Goal: Task Accomplishment & Management: Use online tool/utility

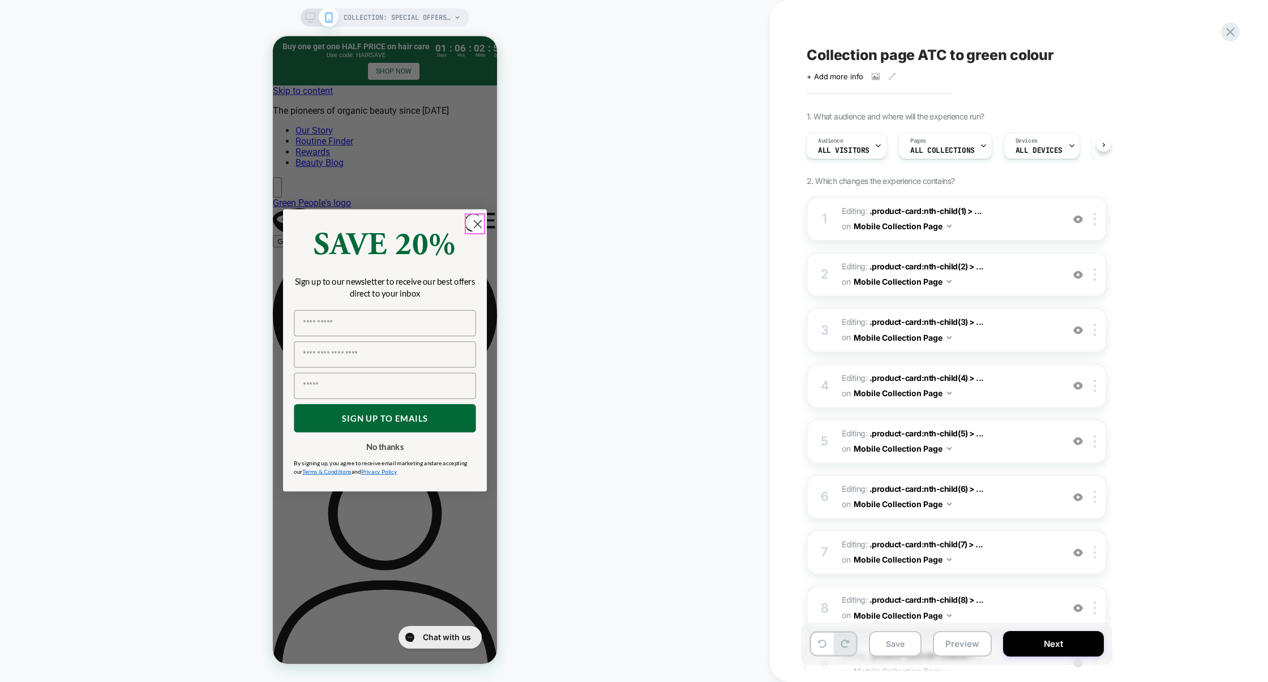
click at [469, 220] on circle "Close dialog" at bounding box center [478, 224] width 18 height 18
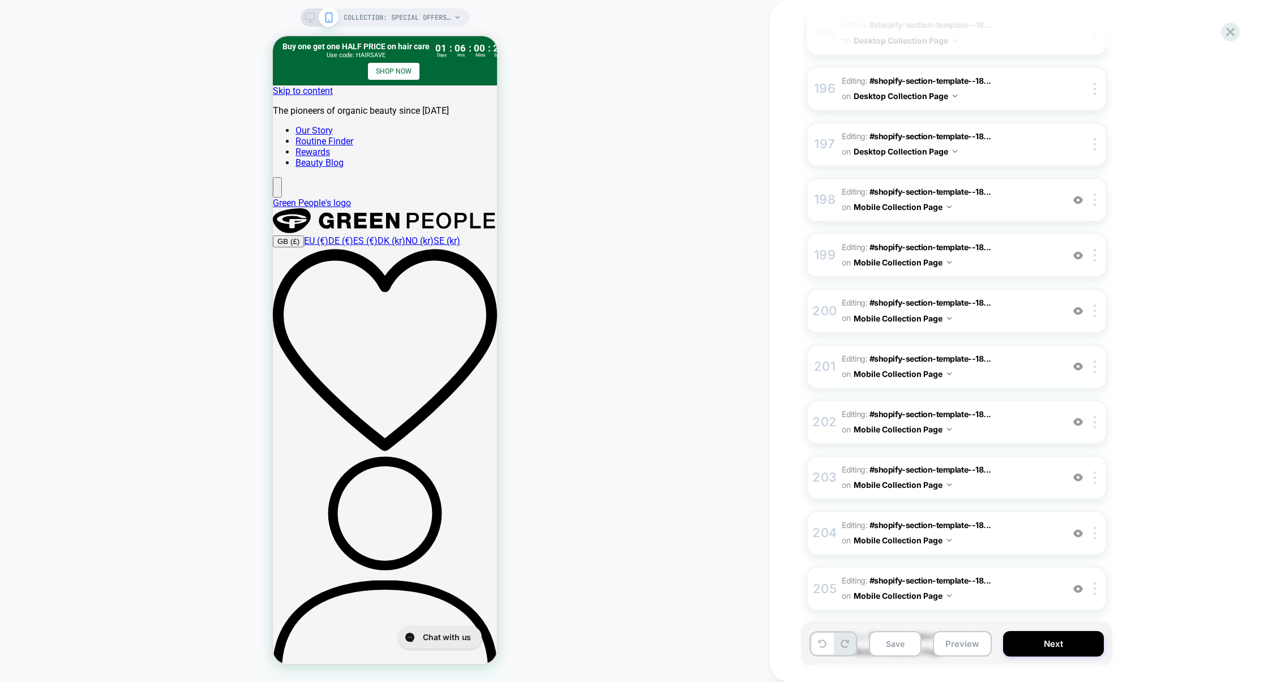
scroll to position [11247, 0]
click at [1027, 462] on span "Editing : #shopify-section-template--18... #shopify-section-template--189230622…" at bounding box center [950, 477] width 216 height 31
click at [1003, 455] on div "208 Editing : #shopify-section-template--18... #shopify-section-template--18923…" at bounding box center [957, 477] width 300 height 44
click at [1011, 462] on span "Editing : #shopify-section-template--18... #shopify-section-template--189230622…" at bounding box center [950, 477] width 216 height 31
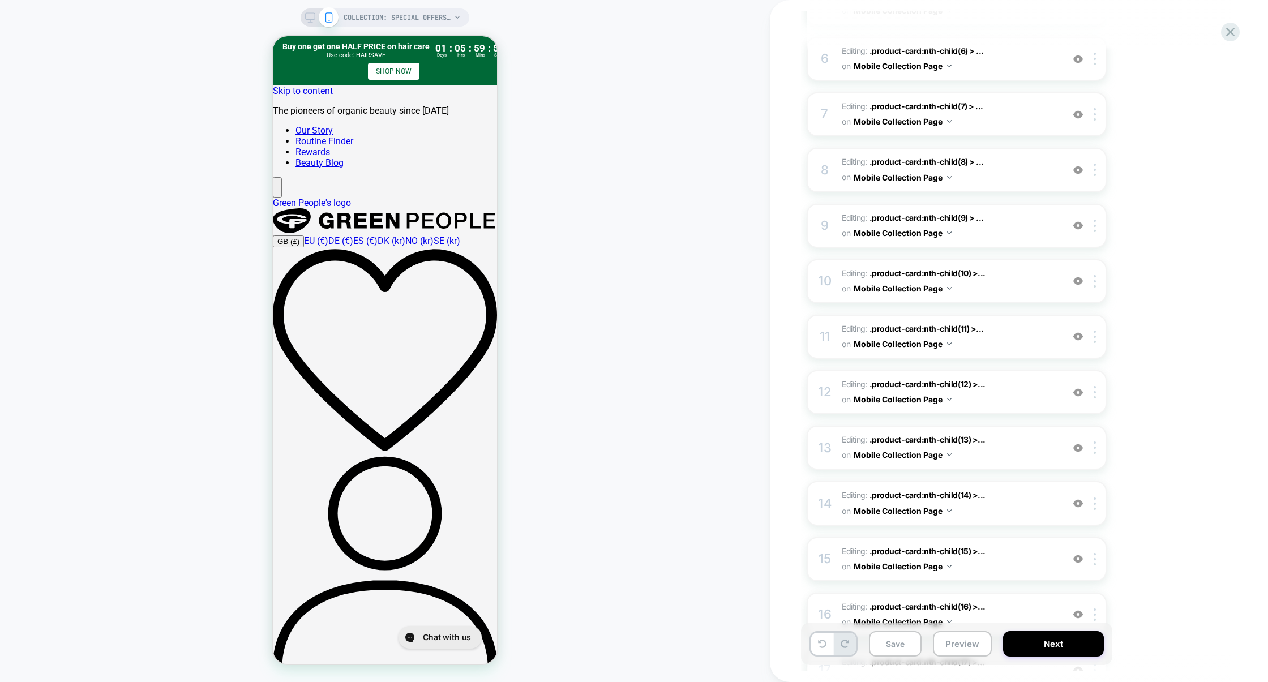
scroll to position [0, 0]
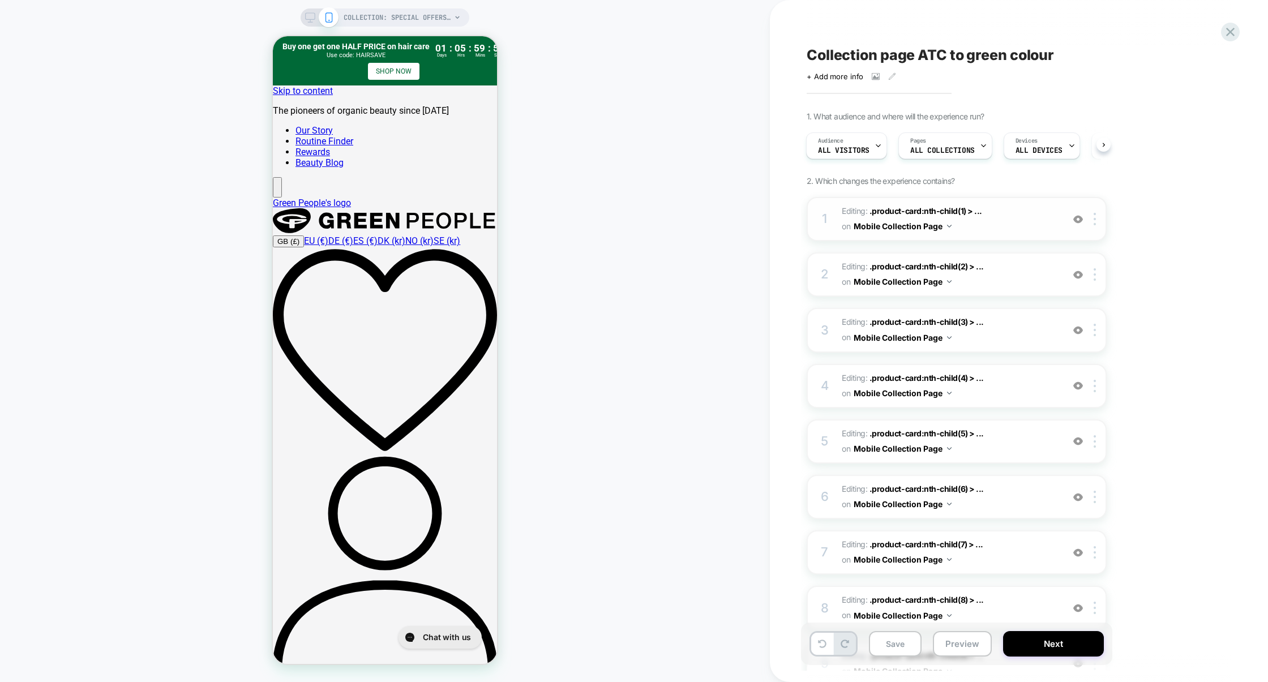
click at [1001, 220] on span "Editing : .product-card:nth-child(1) > ... .product-card:nth-child(1) > .produc…" at bounding box center [950, 219] width 216 height 31
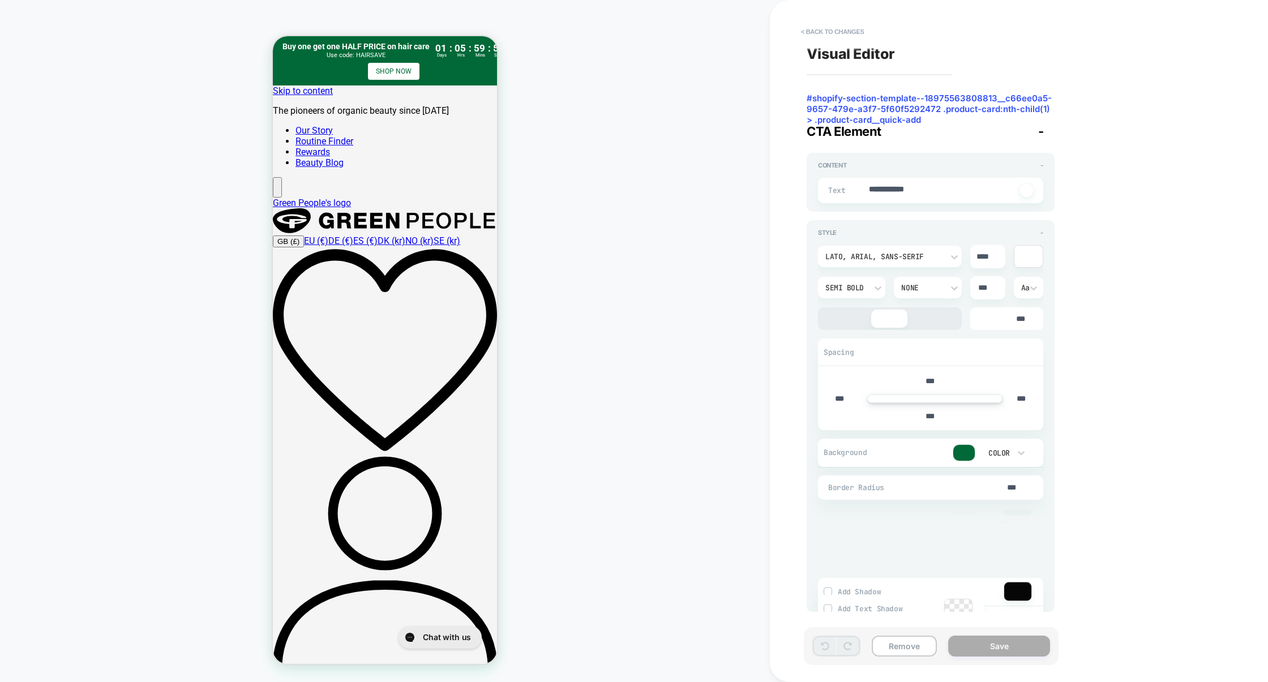
type textarea "*"
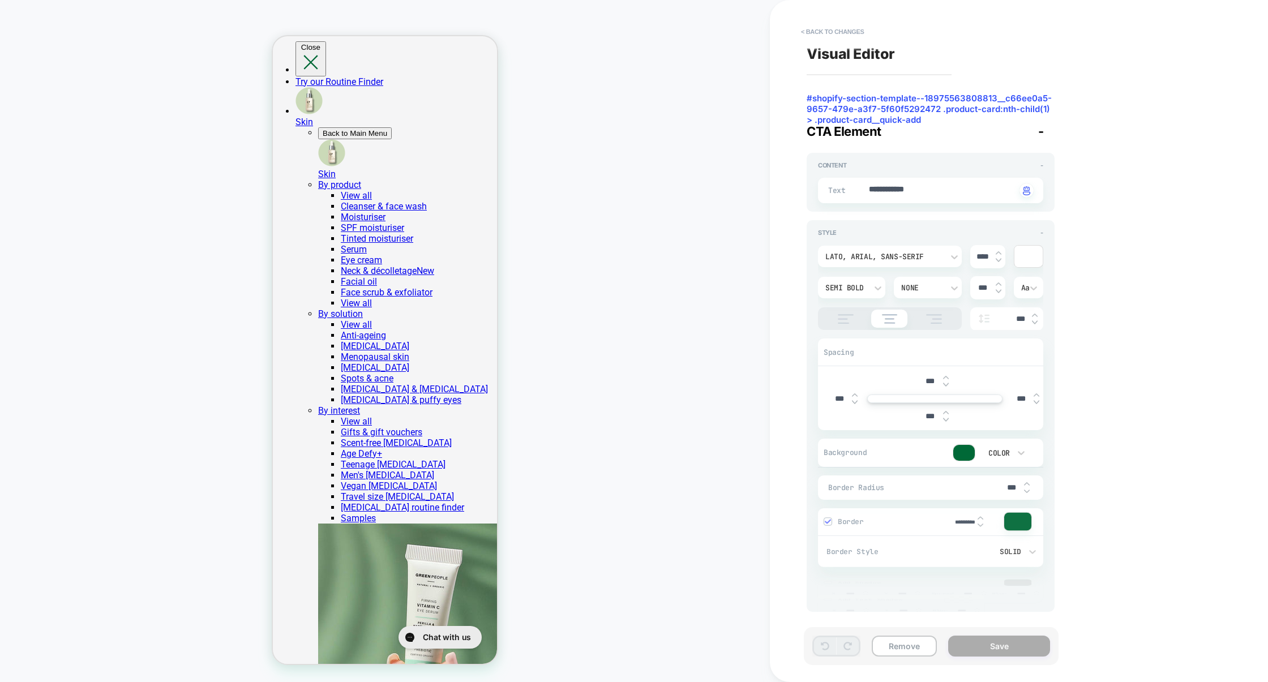
scroll to position [1248, 0]
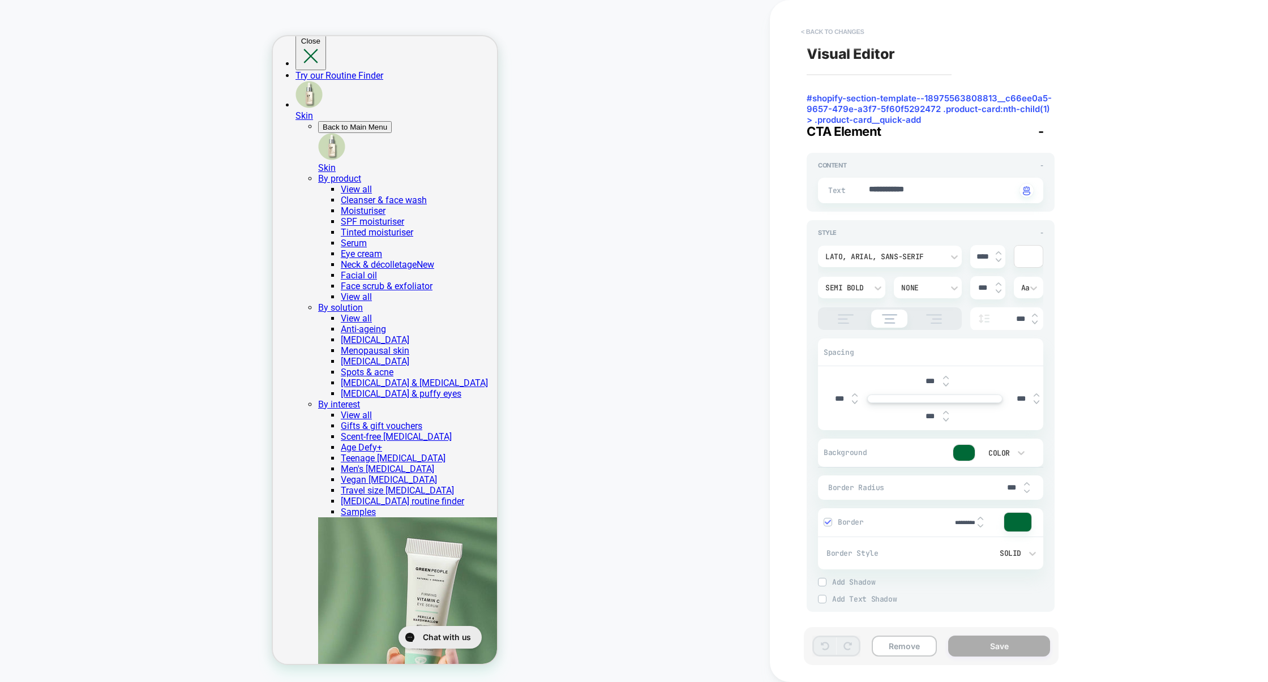
click at [821, 28] on button "< Back to changes" at bounding box center [832, 32] width 75 height 18
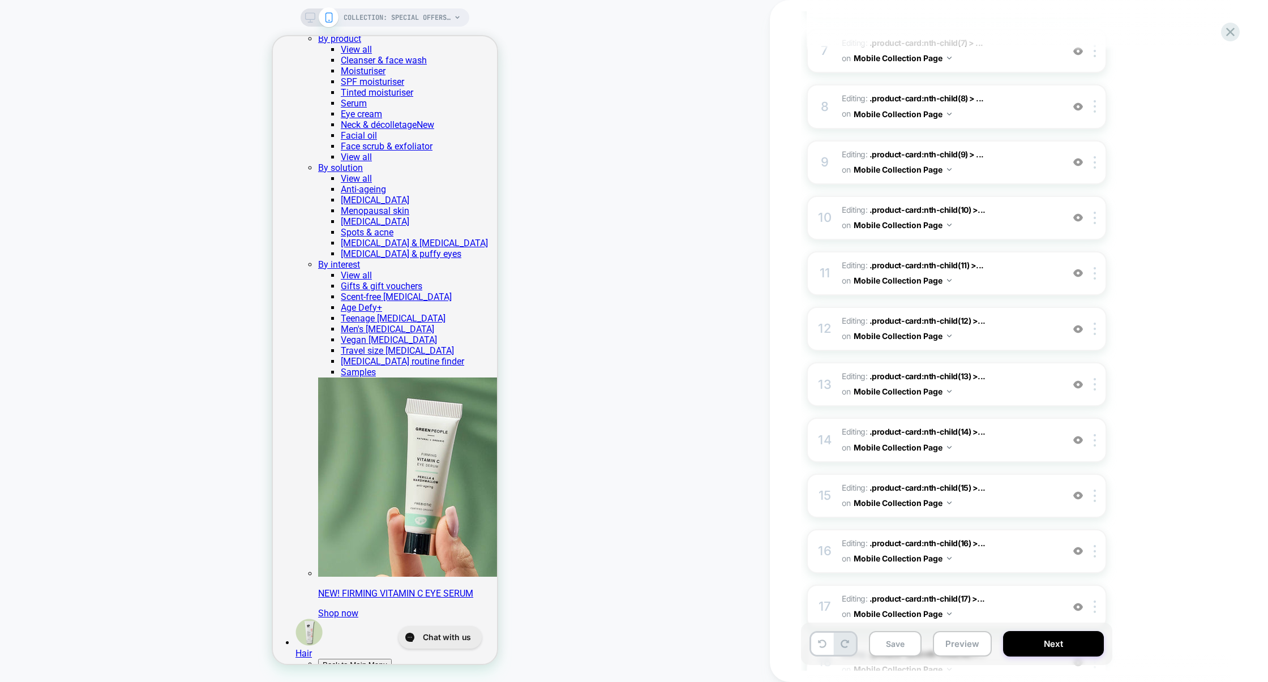
scroll to position [0, 0]
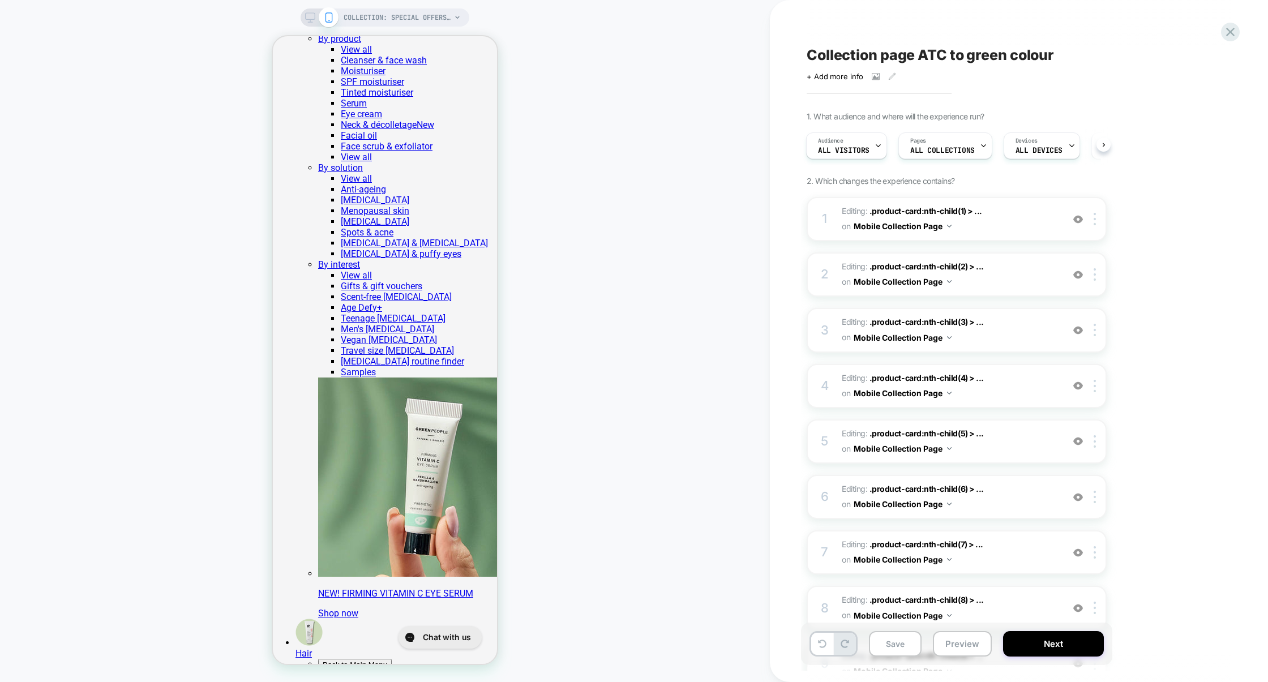
click at [807, 55] on span "Collection page ATC to green colour" at bounding box center [930, 54] width 247 height 17
drag, startPoint x: 808, startPoint y: 55, endPoint x: 1094, endPoint y: 50, distance: 285.9
click at [1094, 51] on textarea "**********" at bounding box center [983, 55] width 353 height 18
click at [1190, 57] on icon at bounding box center [1188, 55] width 5 height 5
click at [1233, 32] on icon at bounding box center [1230, 31] width 15 height 15
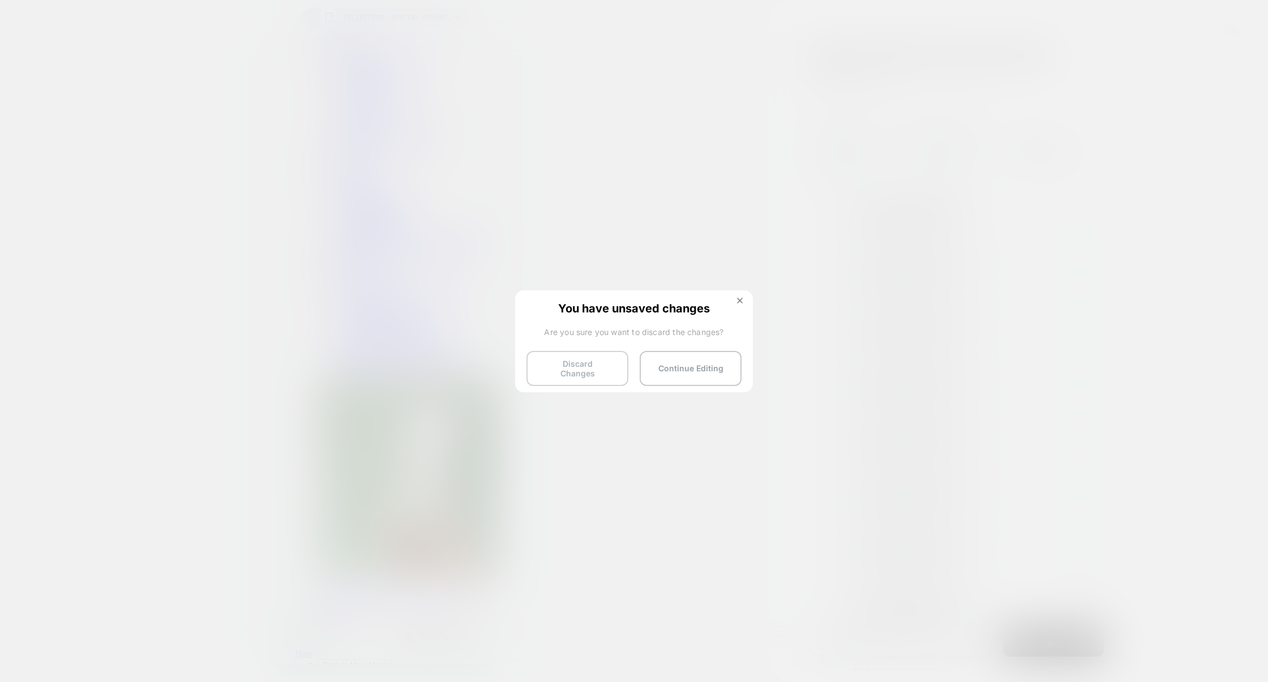
click at [587, 368] on button "Discard Changes" at bounding box center [577, 368] width 102 height 35
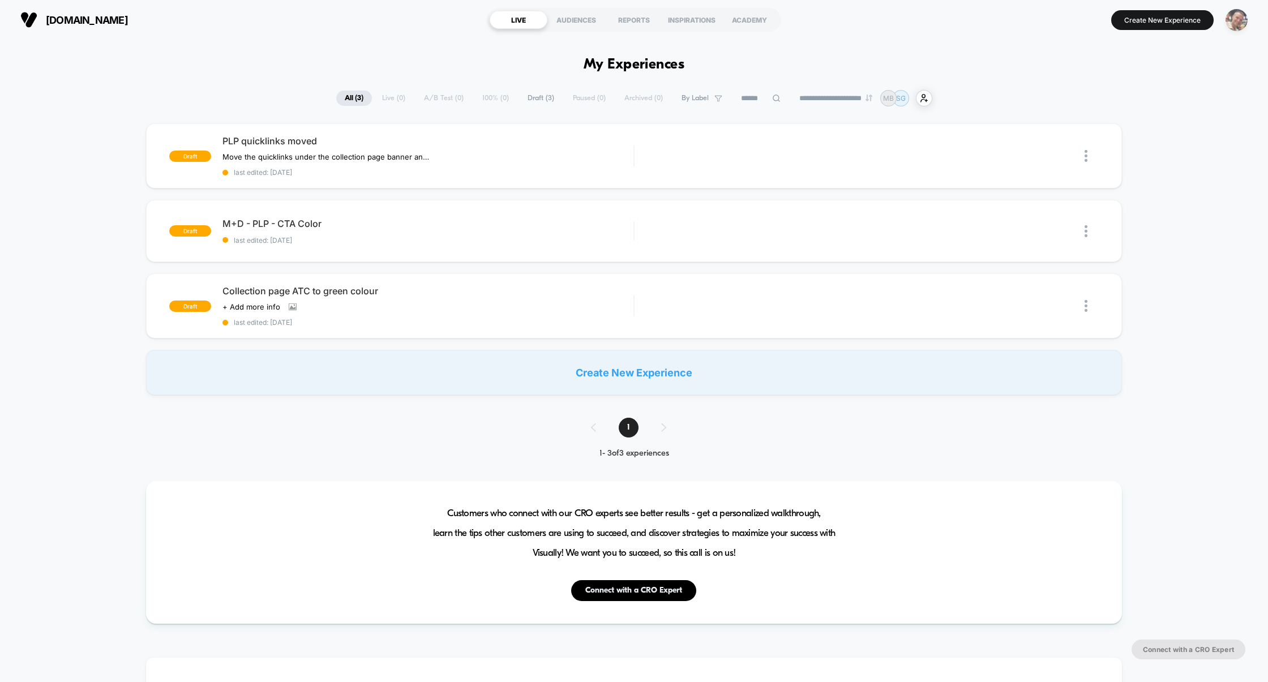
click at [1237, 24] on img "button" at bounding box center [1237, 20] width 22 height 22
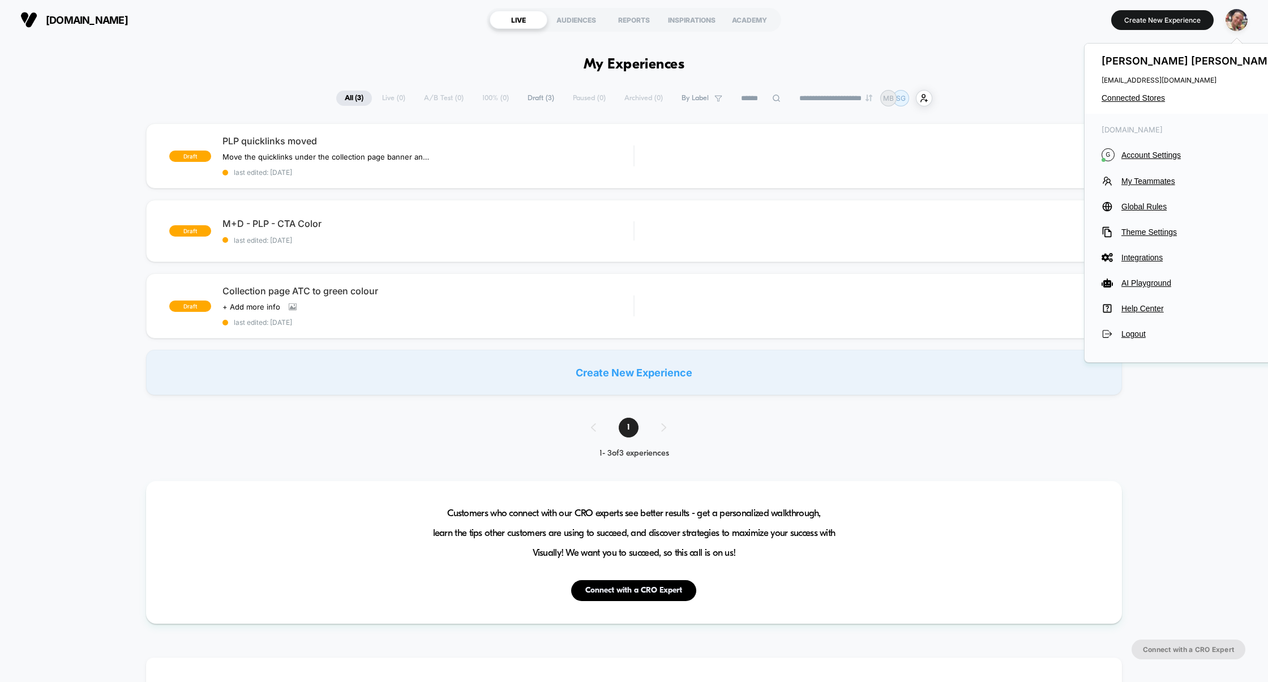
click at [533, 99] on span "Draft ( 3 )" at bounding box center [541, 98] width 44 height 15
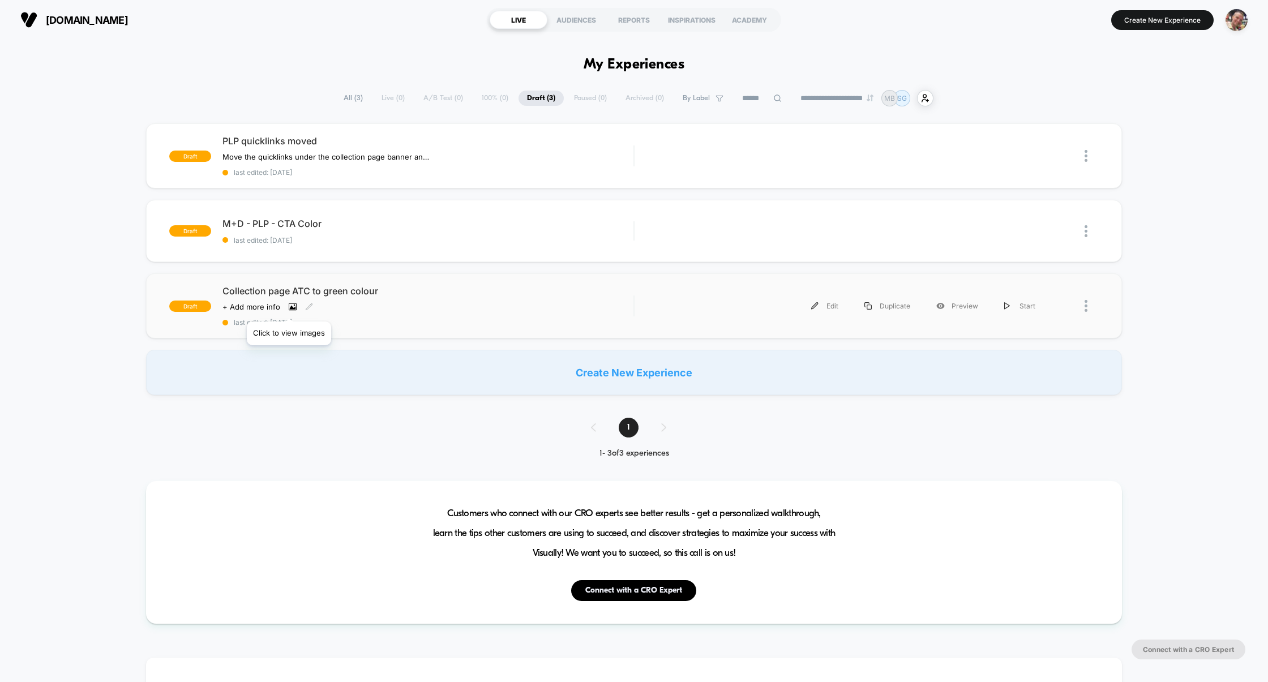
click at [289, 307] on icon at bounding box center [292, 307] width 6 height 4
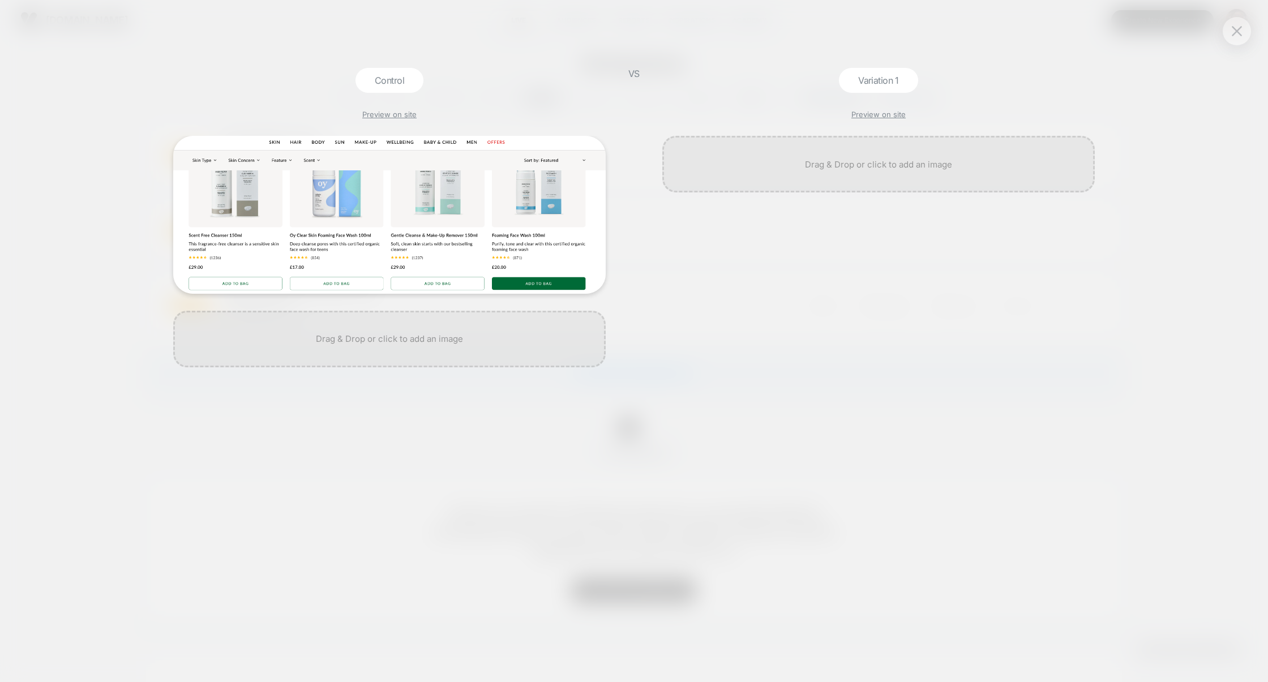
click at [1074, 287] on div at bounding box center [879, 409] width 444 height 546
click at [1235, 41] on div at bounding box center [1237, 31] width 28 height 28
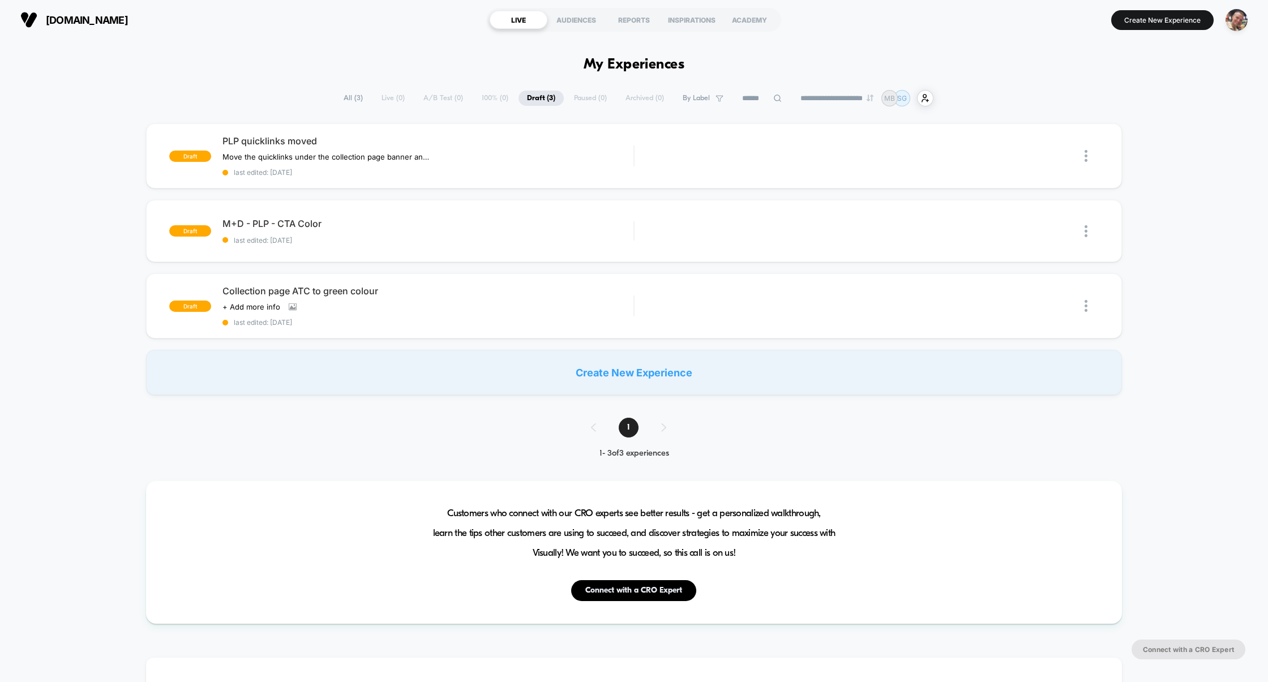
click at [642, 377] on div "Create New Experience" at bounding box center [634, 372] width 976 height 45
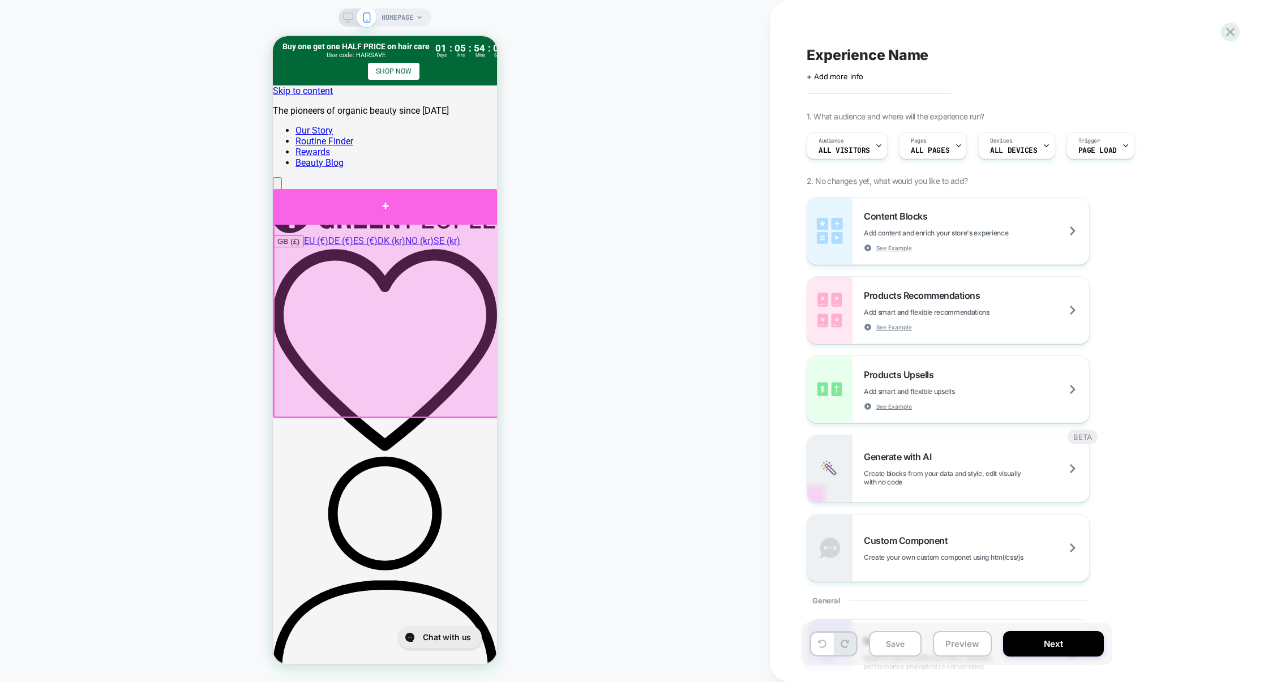
click at [448, 210] on div at bounding box center [385, 206] width 225 height 34
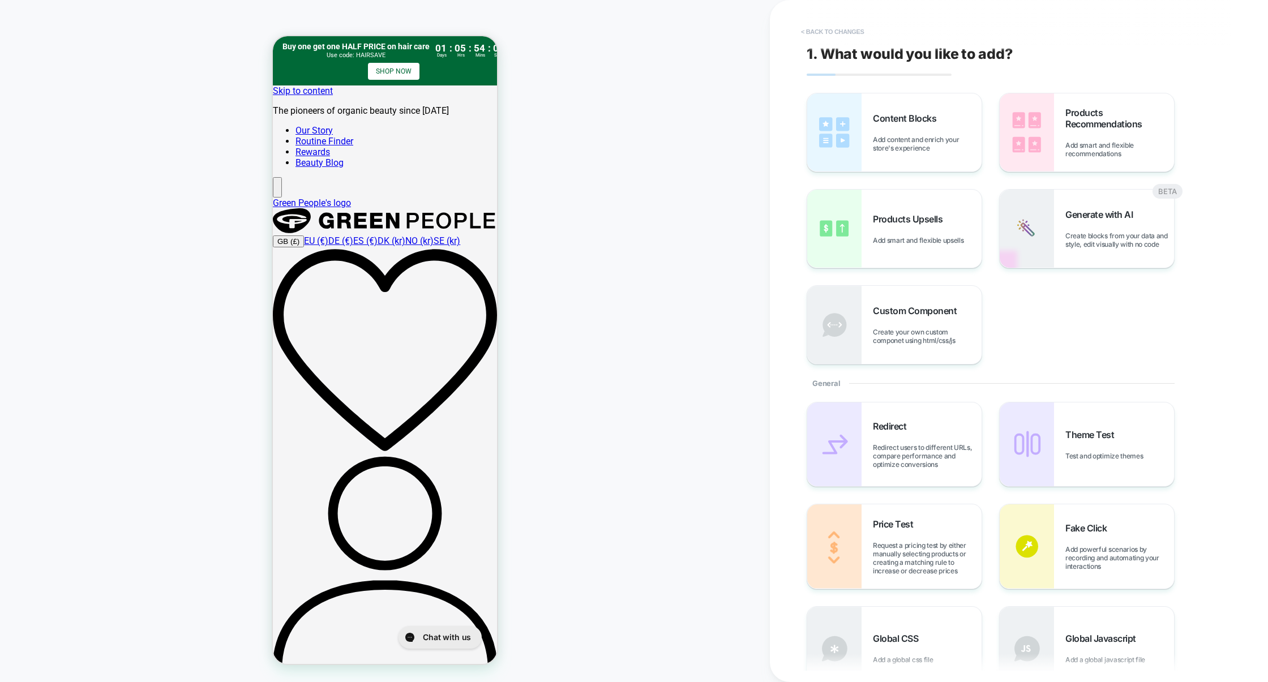
click at [850, 31] on button "< Back to changes" at bounding box center [832, 32] width 75 height 18
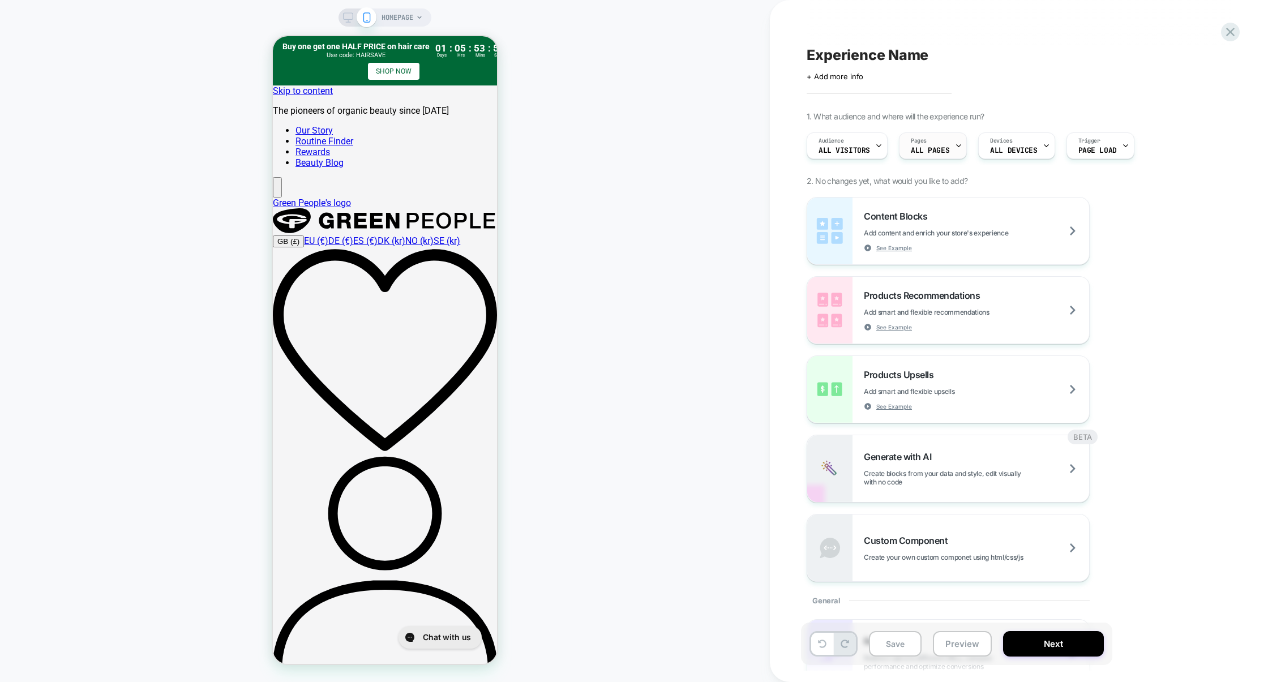
click at [930, 140] on div "Pages ALL PAGES" at bounding box center [930, 145] width 61 height 25
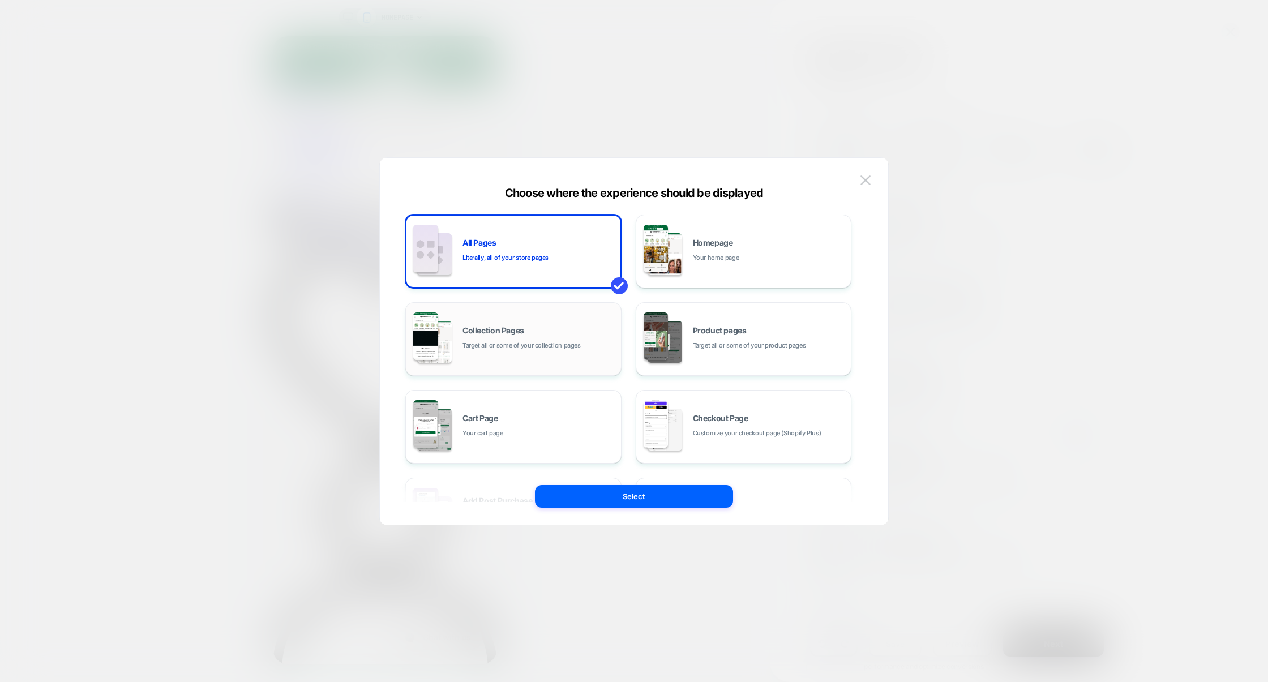
click at [526, 353] on div "Collection Pages Target all or some of your collection pages" at bounding box center [514, 339] width 204 height 62
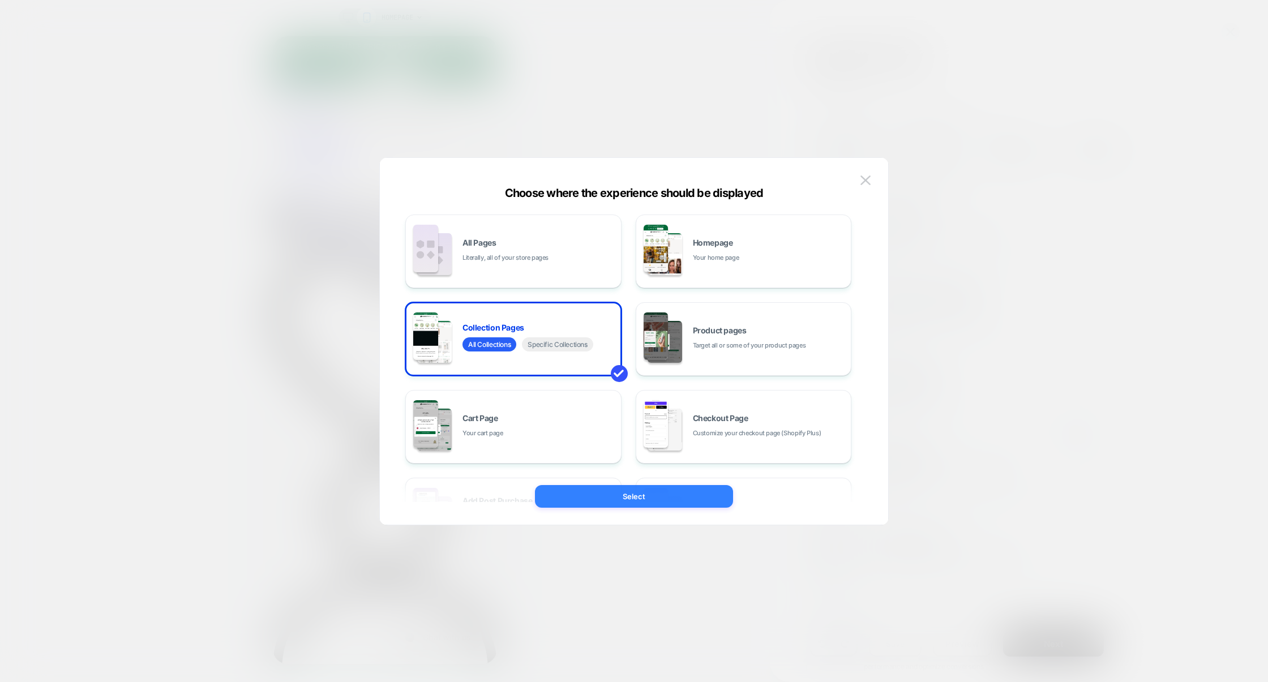
click at [632, 493] on button "Select" at bounding box center [634, 496] width 198 height 23
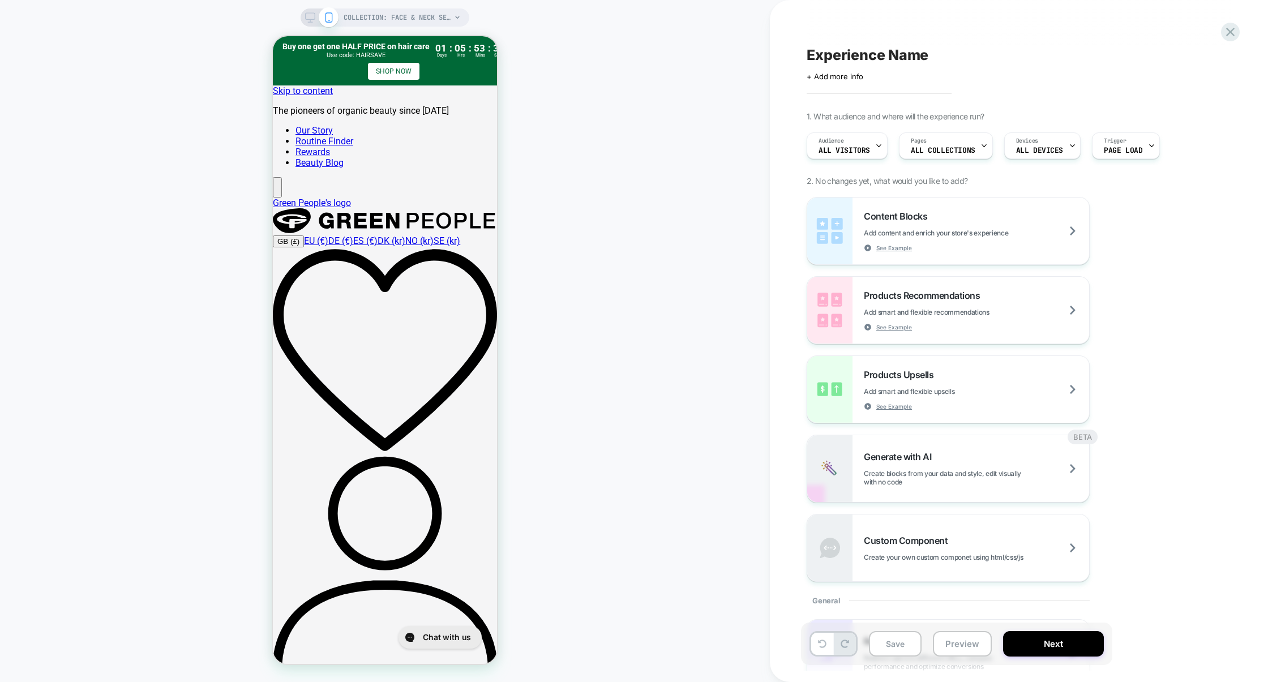
click at [836, 54] on span "Experience Name" at bounding box center [868, 54] width 122 height 17
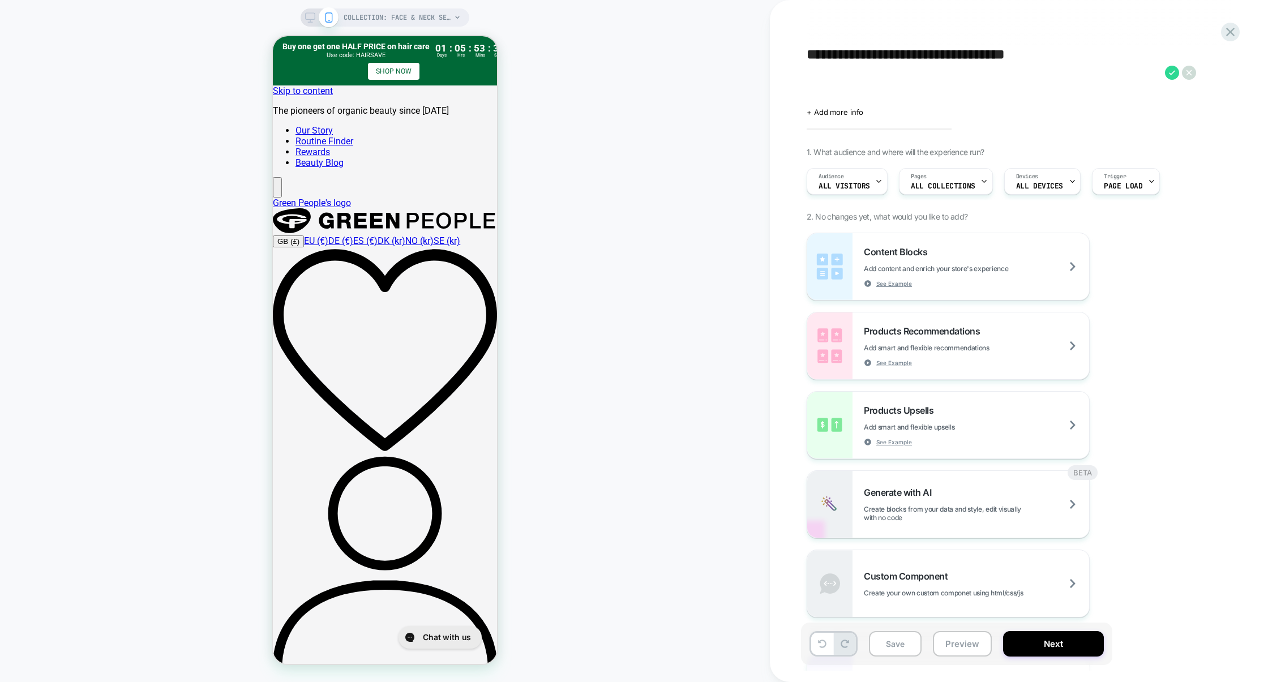
drag, startPoint x: 1077, startPoint y: 55, endPoint x: 810, endPoint y: 58, distance: 267.2
click at [810, 58] on textarea "**********" at bounding box center [983, 72] width 353 height 53
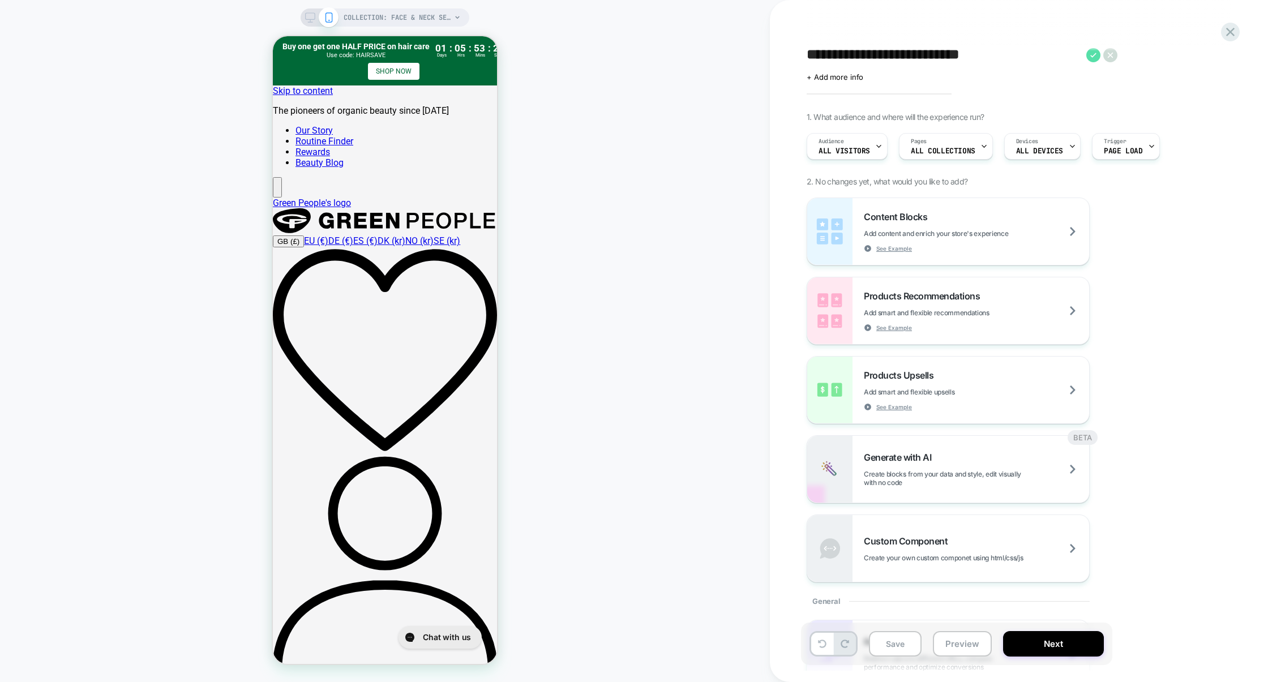
type textarea "**********"
click at [1087, 56] on icon at bounding box center [1093, 55] width 14 height 14
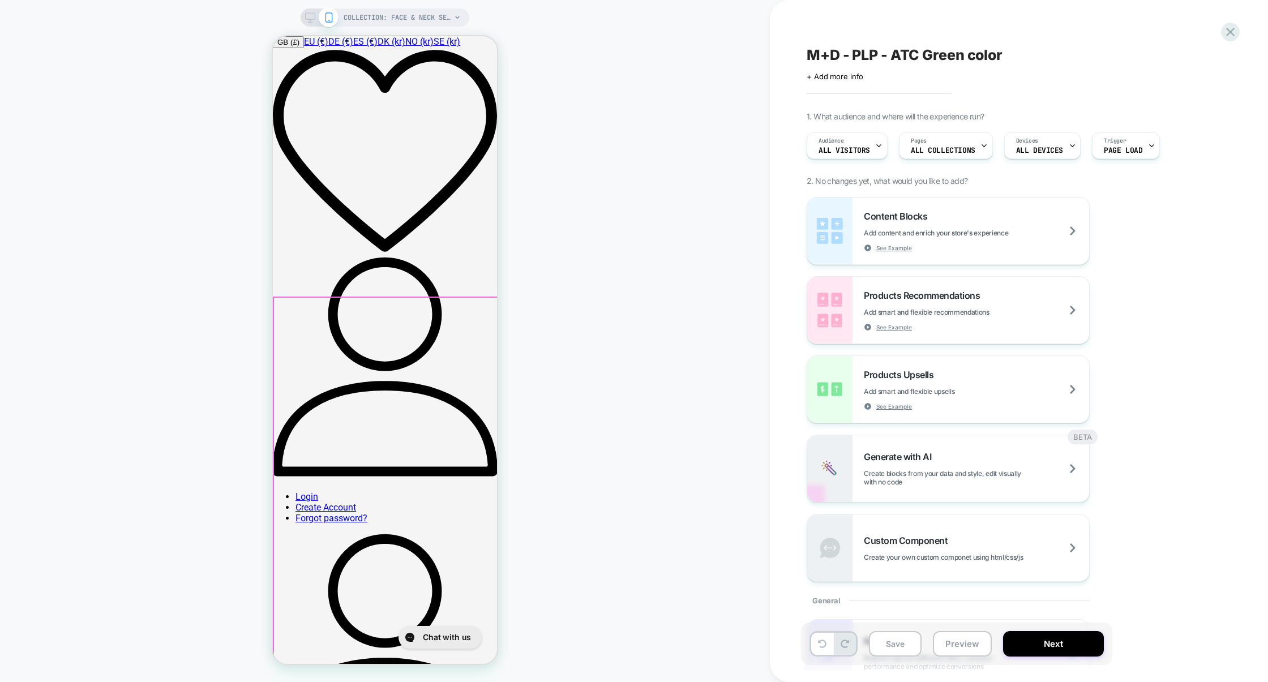
scroll to position [208, 0]
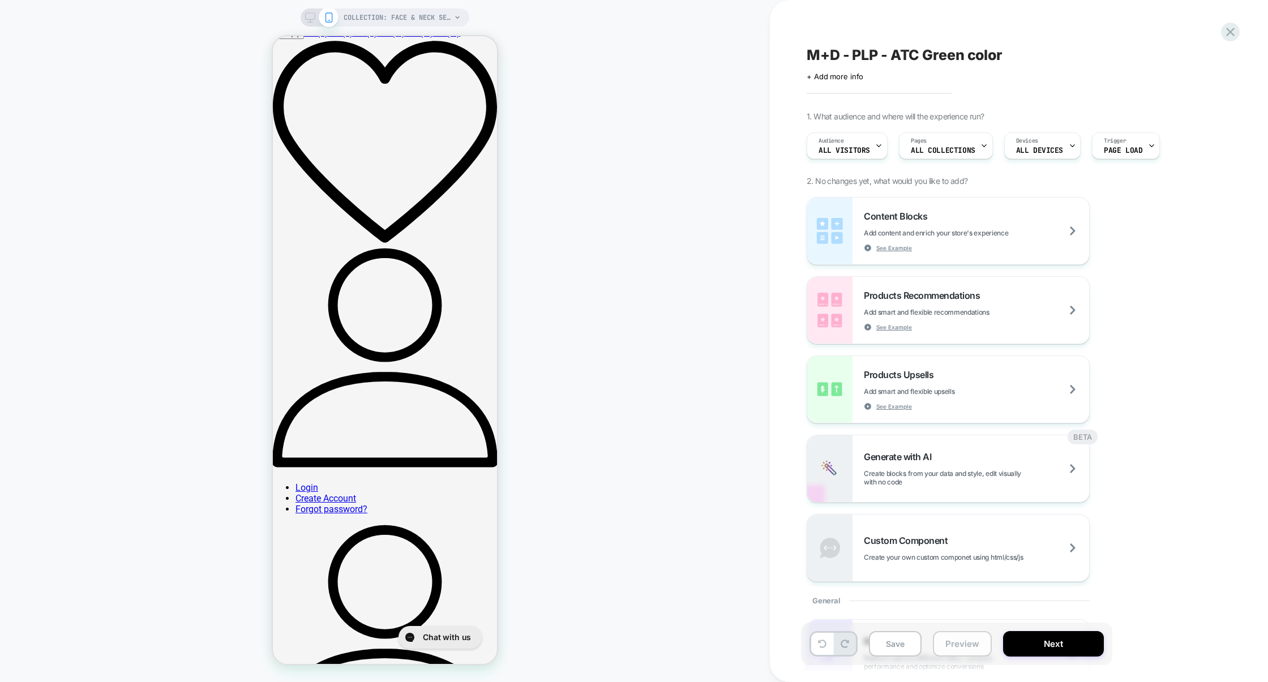
click at [964, 638] on button "Preview" at bounding box center [962, 643] width 59 height 25
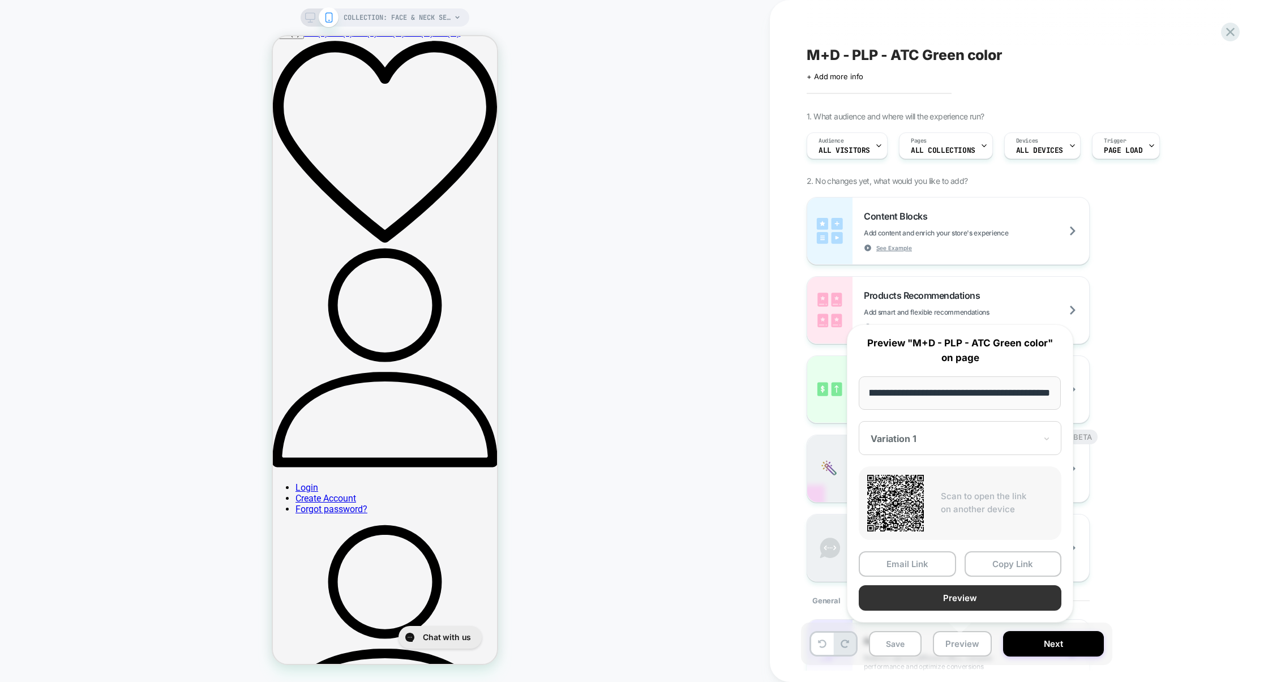
scroll to position [0, 0]
click at [954, 600] on button "Preview" at bounding box center [960, 597] width 203 height 25
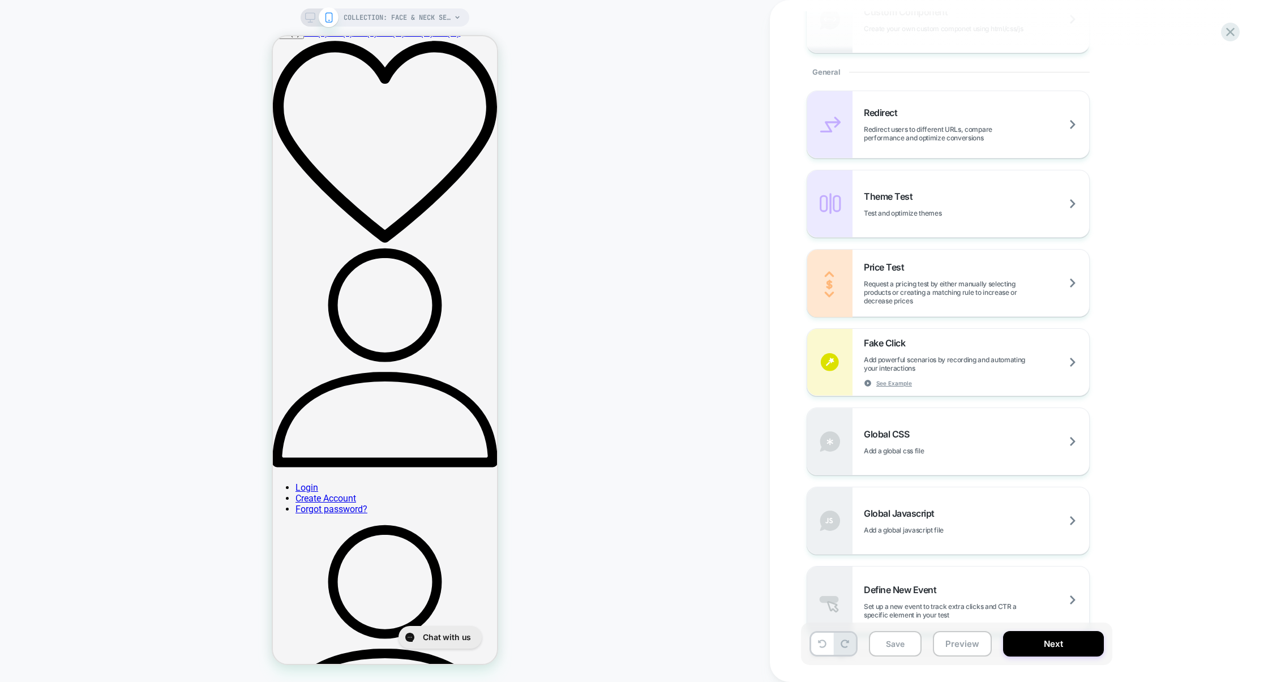
scroll to position [530, 0]
click at [990, 448] on div "Global CSS Add a global css file" at bounding box center [976, 440] width 225 height 27
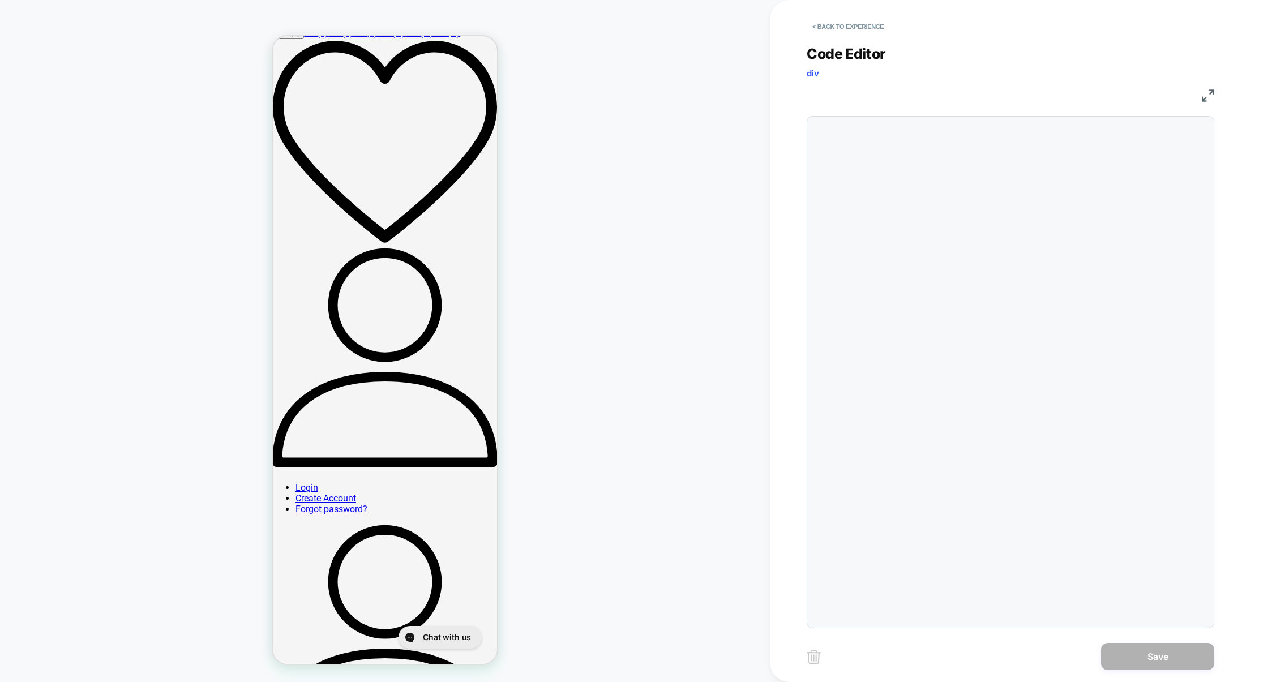
click at [952, 322] on div at bounding box center [1011, 372] width 408 height 512
click at [969, 254] on div at bounding box center [1032, 371] width 349 height 499
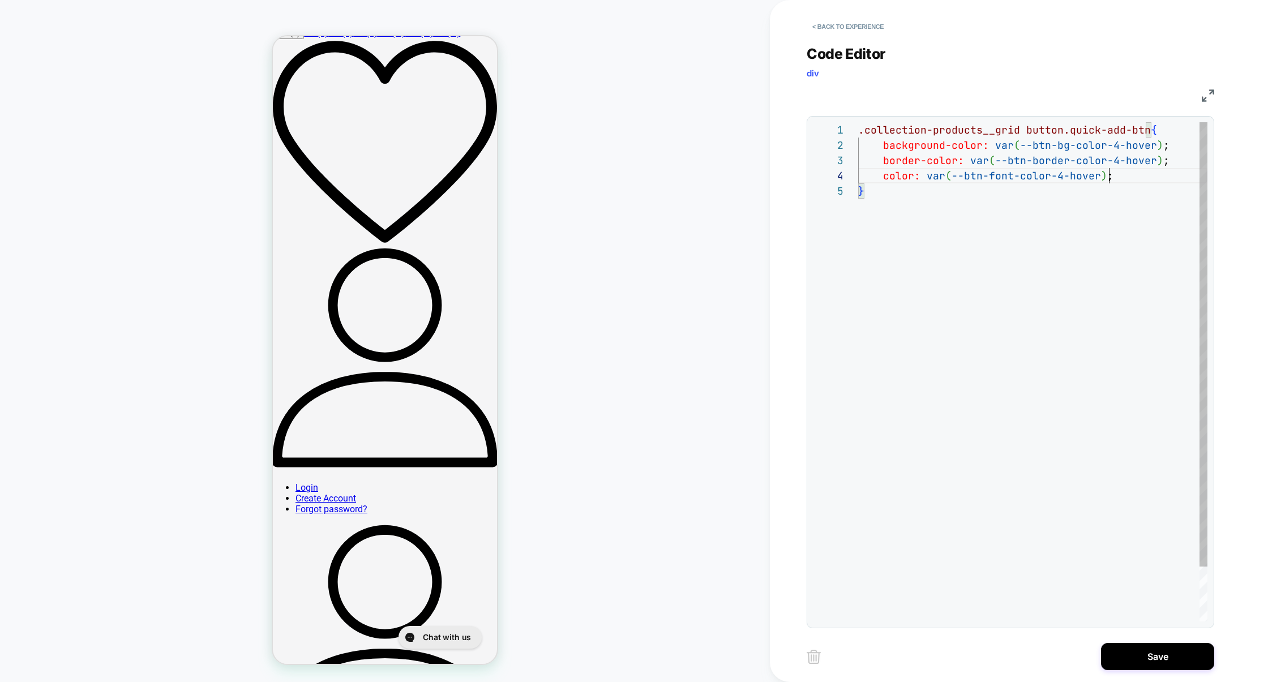
scroll to position [46, 250]
click at [1020, 295] on div ".collection-products__grid button.quick-add-btn { background-color: var ( --btn…" at bounding box center [1032, 402] width 349 height 560
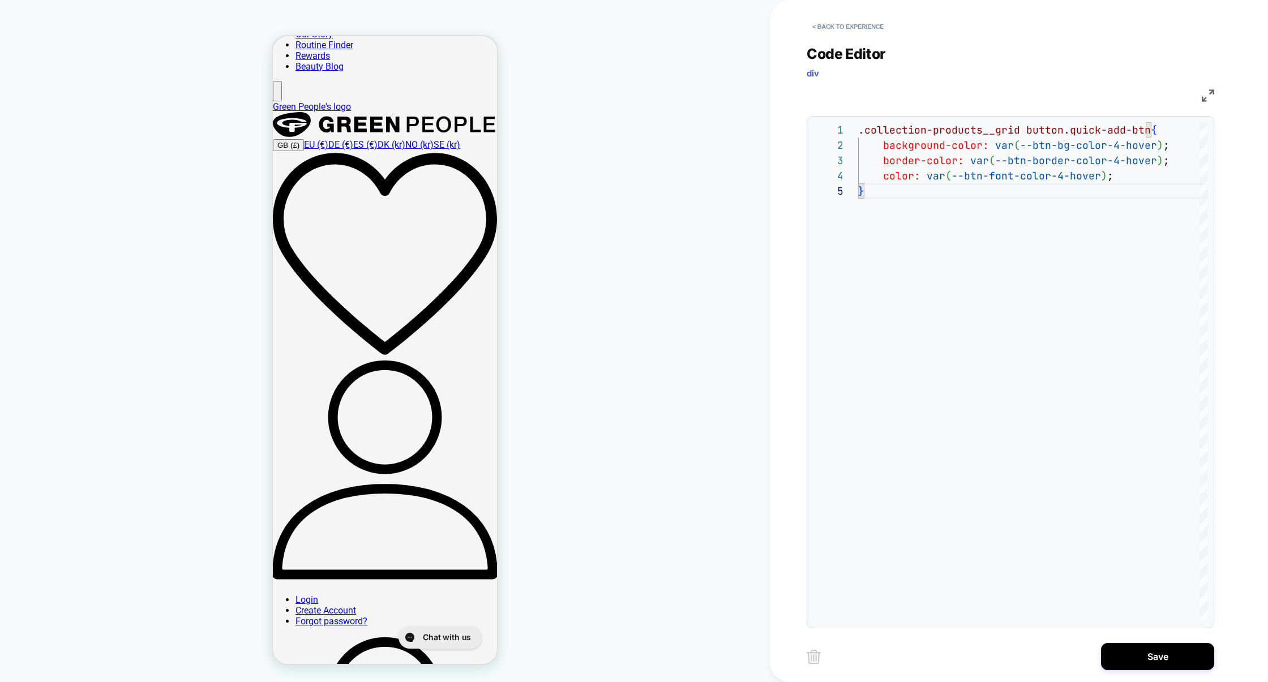
scroll to position [0, 0]
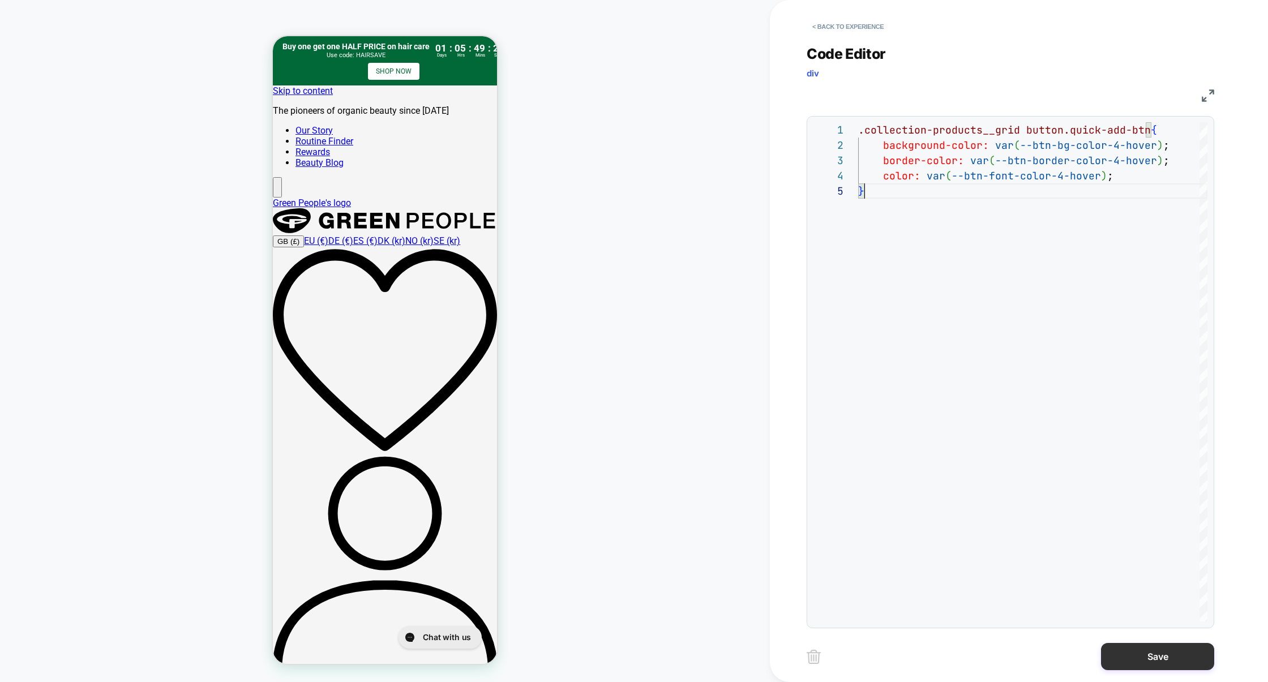
type textarea "**********"
click at [1158, 654] on button "Save" at bounding box center [1157, 656] width 113 height 27
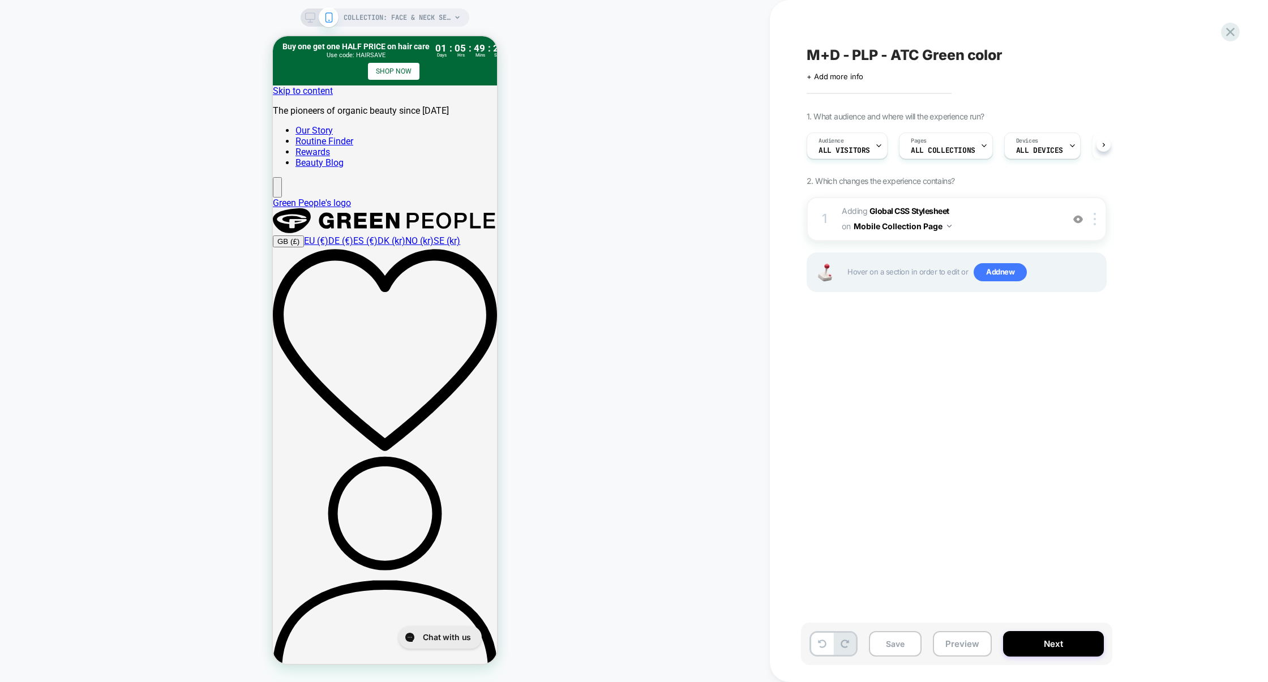
scroll to position [0, 1]
click at [1094, 217] on img at bounding box center [1095, 219] width 2 height 12
click at [1098, 343] on div "Target All Devices" at bounding box center [1096, 340] width 101 height 31
click at [975, 640] on button "Preview" at bounding box center [962, 643] width 59 height 25
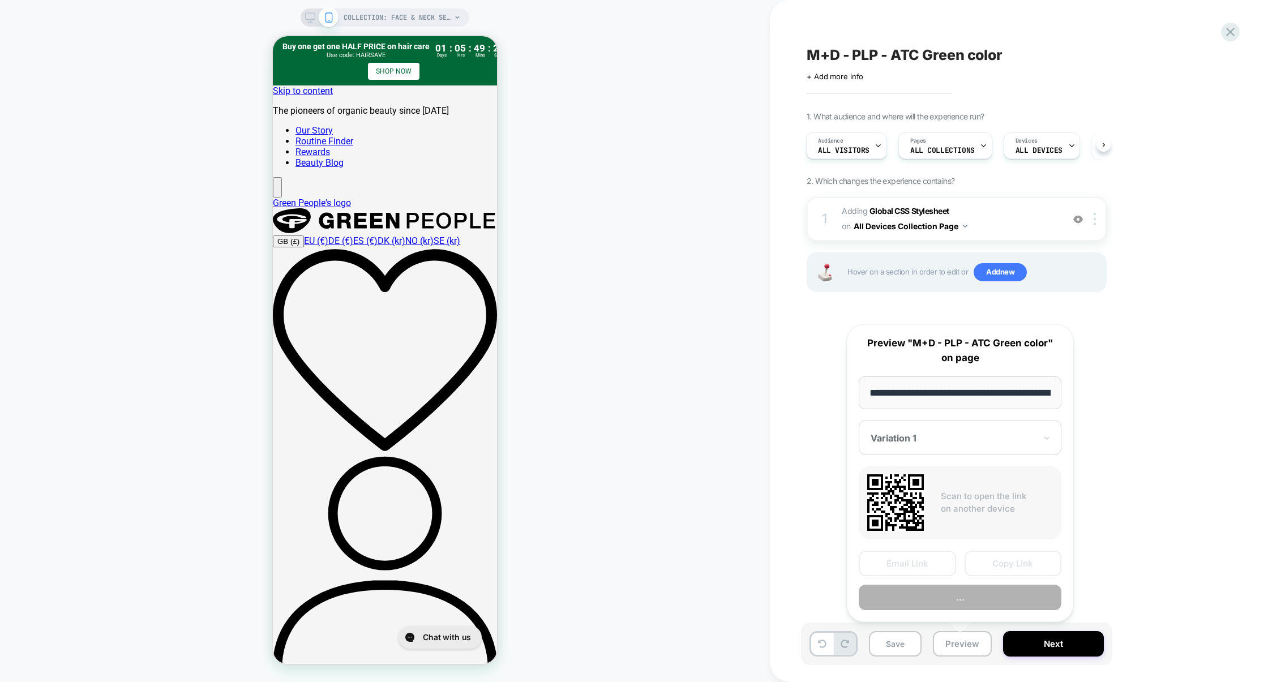
scroll to position [0, 247]
click at [973, 595] on button "Preview" at bounding box center [960, 597] width 203 height 25
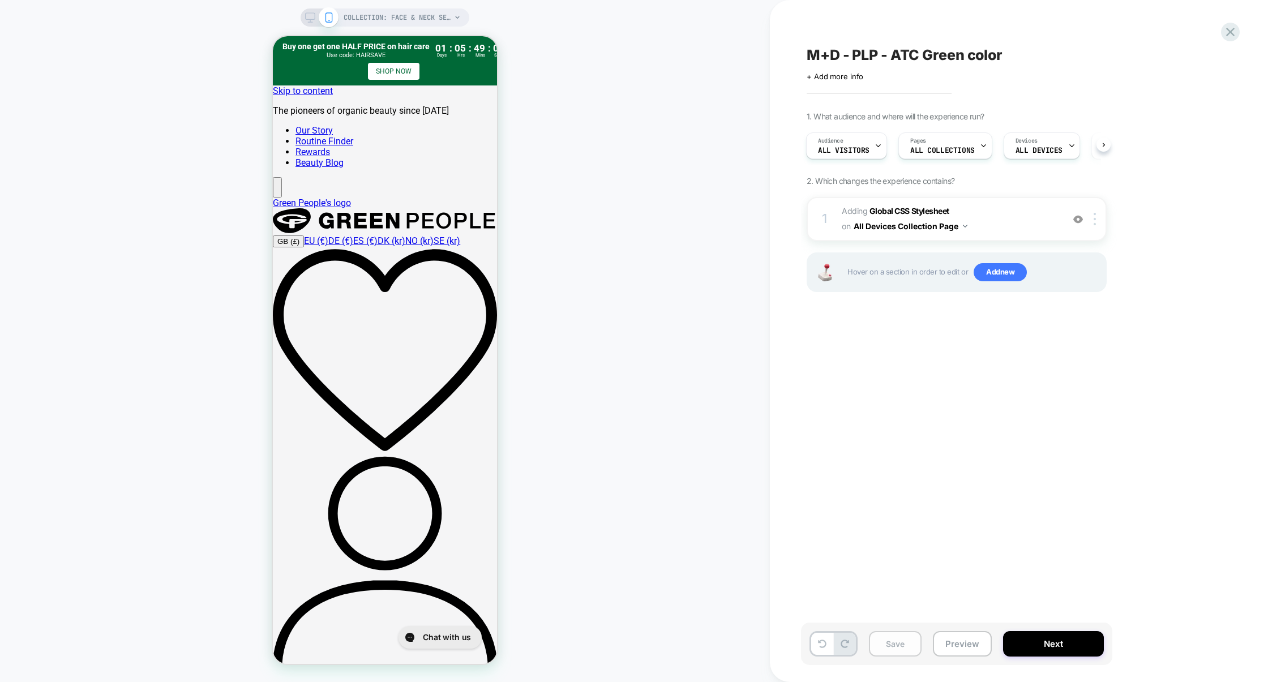
click at [890, 649] on button "Save" at bounding box center [895, 643] width 53 height 25
click at [950, 648] on button "Preview" at bounding box center [962, 643] width 59 height 25
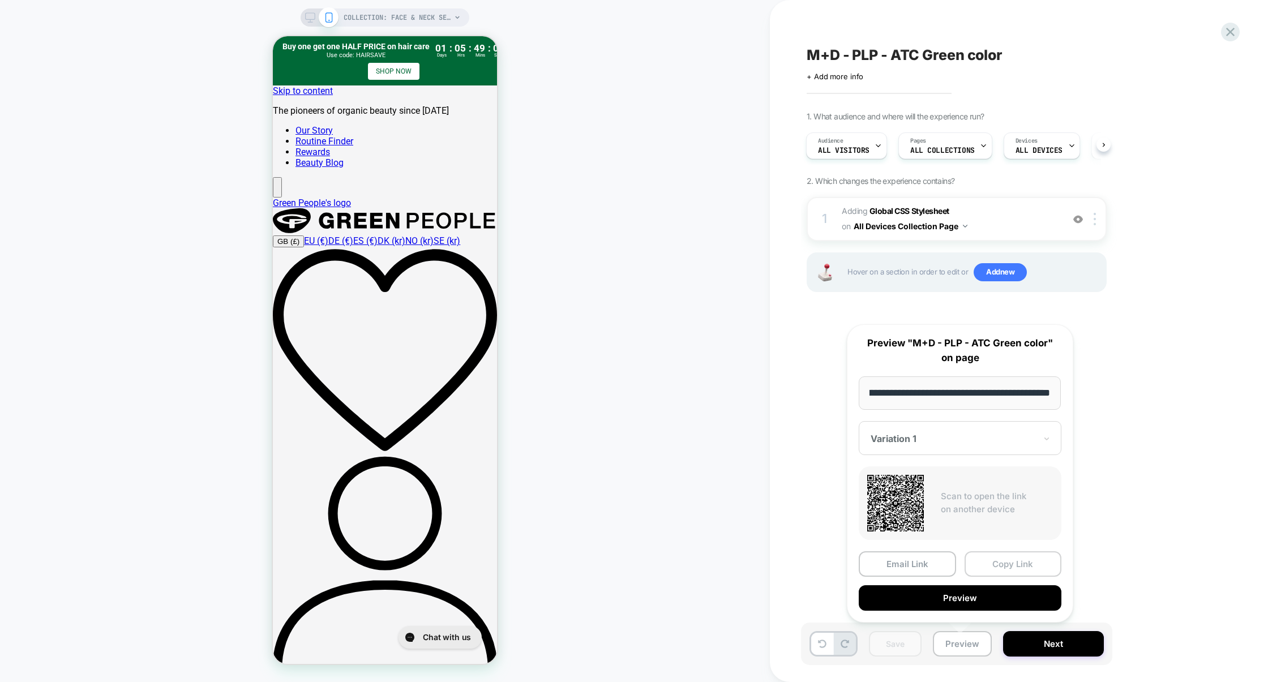
click at [980, 570] on button "Copy Link" at bounding box center [1013, 563] width 97 height 25
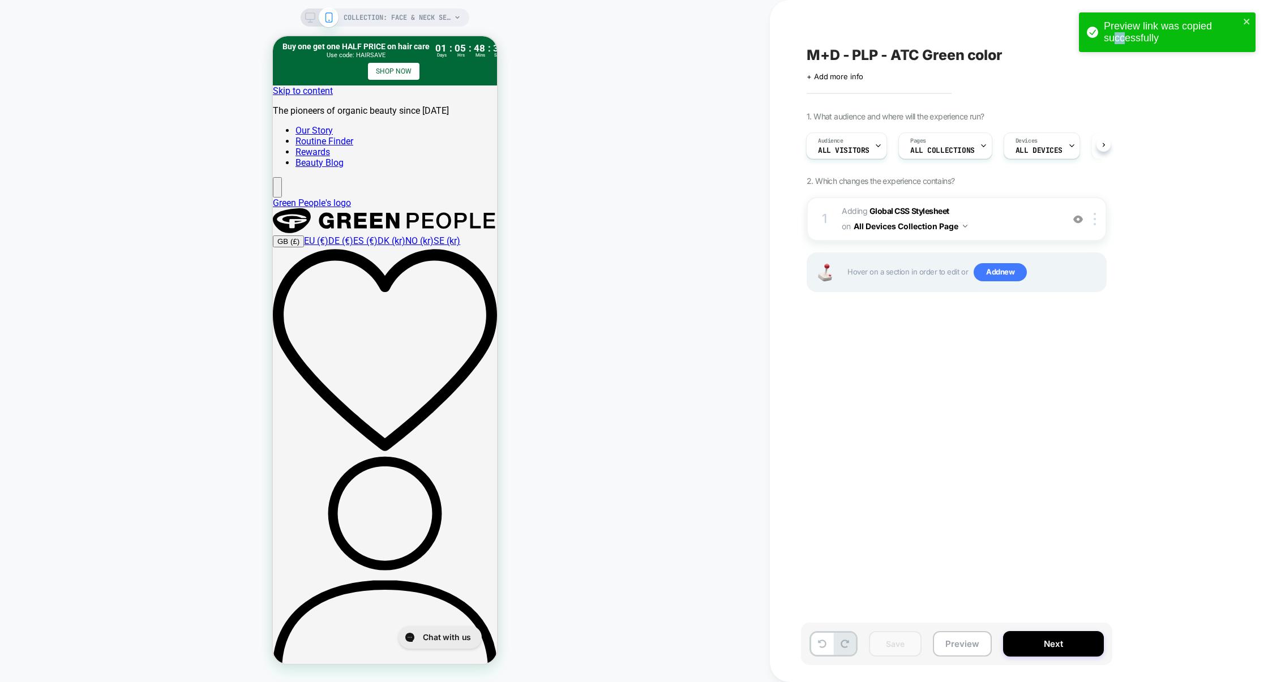
drag, startPoint x: 1116, startPoint y: 33, endPoint x: 1269, endPoint y: 33, distance: 152.3
click at [1267, 33] on html "Preview link was copied successfully COLLECTION: face & neck serum (Category) C…" at bounding box center [634, 341] width 1268 height 682
click at [946, 92] on div at bounding box center [879, 93] width 145 height 2
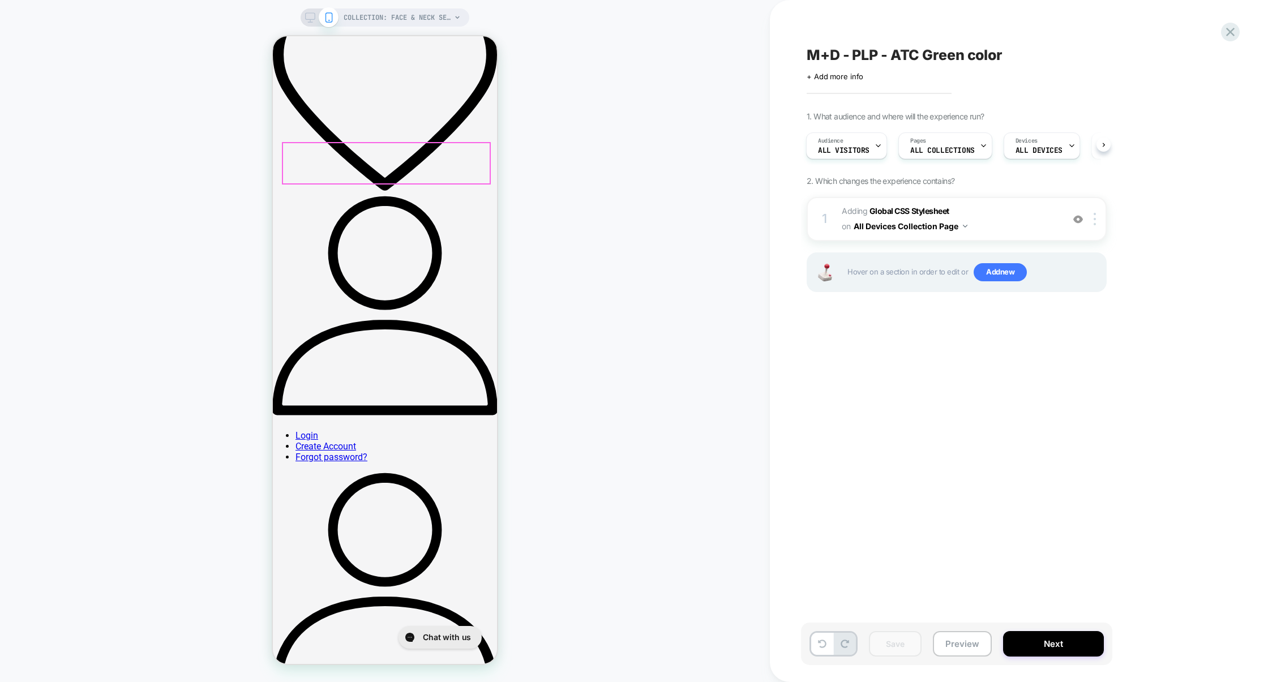
scroll to position [262, 0]
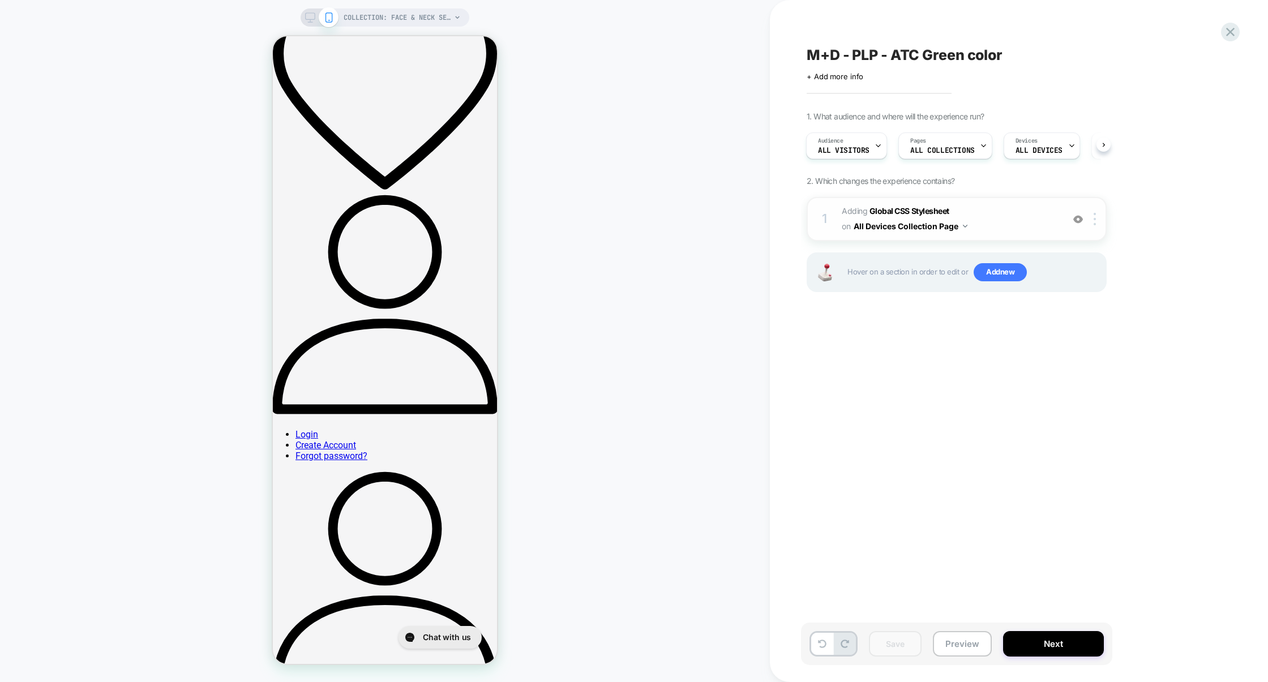
click at [1020, 218] on span "Adding Global CSS Stylesheet on All Devices Collection Page" at bounding box center [950, 219] width 216 height 31
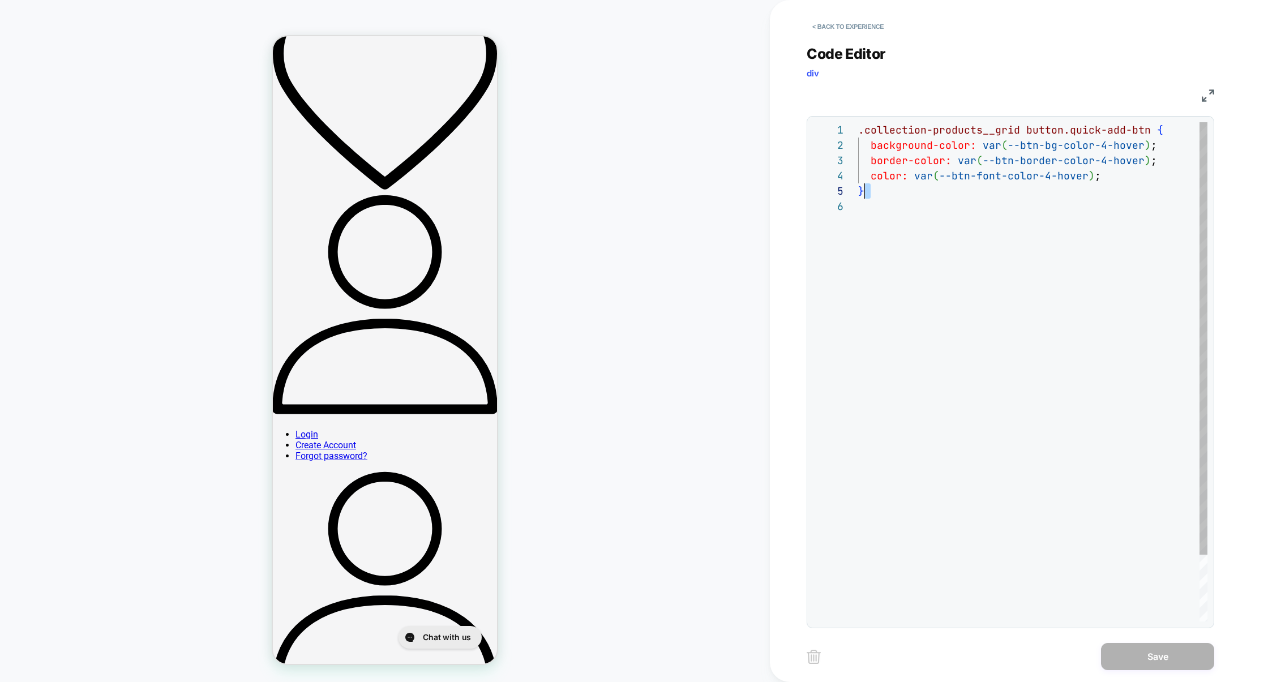
scroll to position [0, 0]
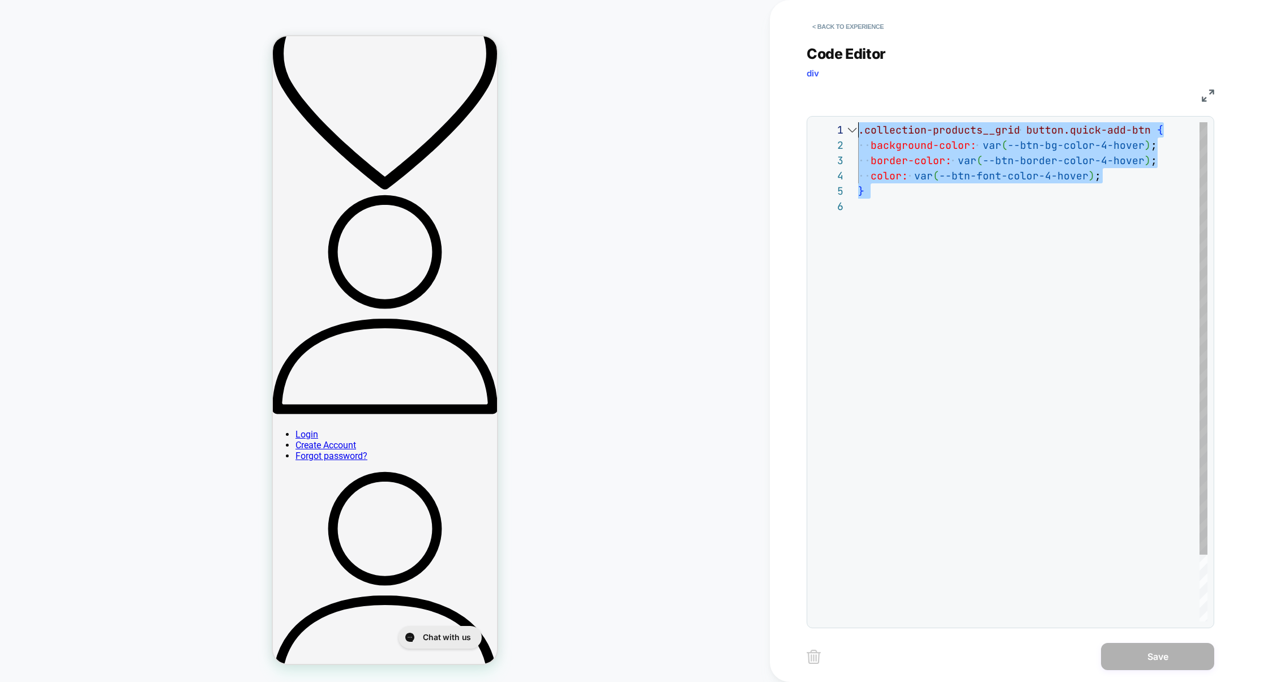
drag, startPoint x: 903, startPoint y: 205, endPoint x: 843, endPoint y: 122, distance: 103.1
click at [843, 121] on div "**********" at bounding box center [1011, 372] width 408 height 512
click at [841, 25] on button "< Back to experience" at bounding box center [848, 27] width 83 height 18
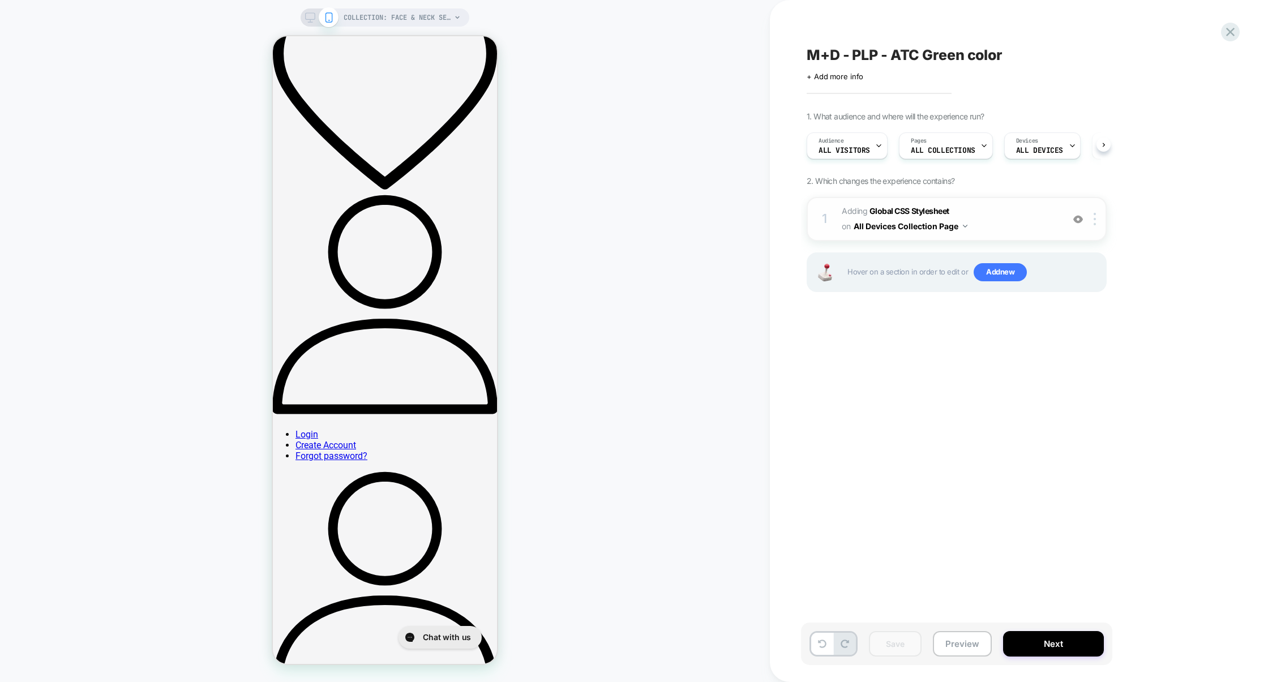
scroll to position [0, 1]
click at [1082, 219] on img at bounding box center [1078, 220] width 10 height 10
click at [1075, 220] on img at bounding box center [1078, 220] width 10 height 10
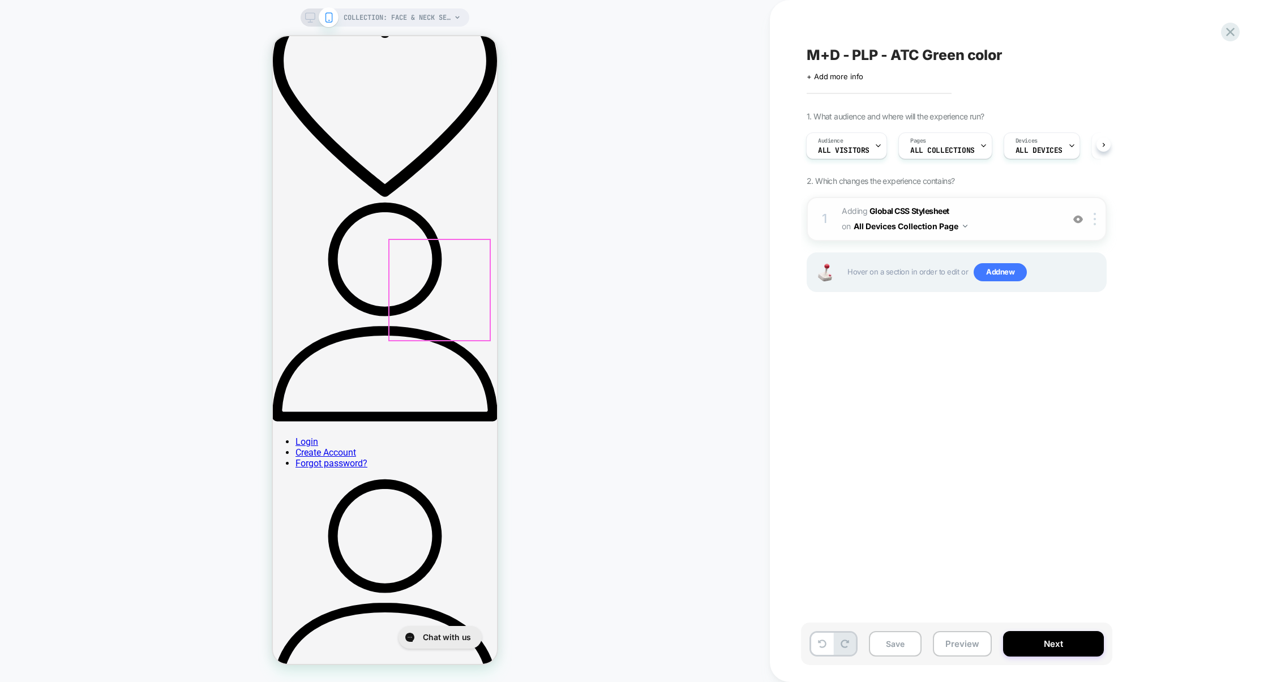
scroll to position [249, 0]
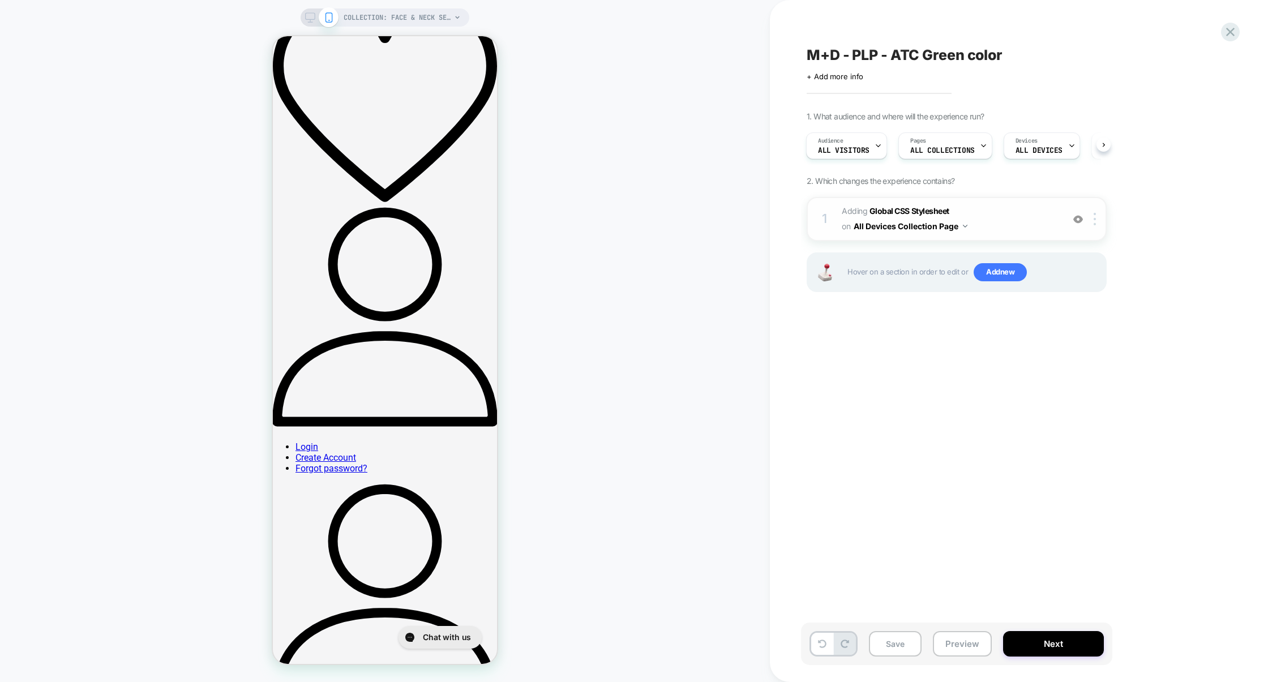
click at [1021, 226] on span "Adding Global CSS Stylesheet on All Devices Collection Page" at bounding box center [950, 219] width 216 height 31
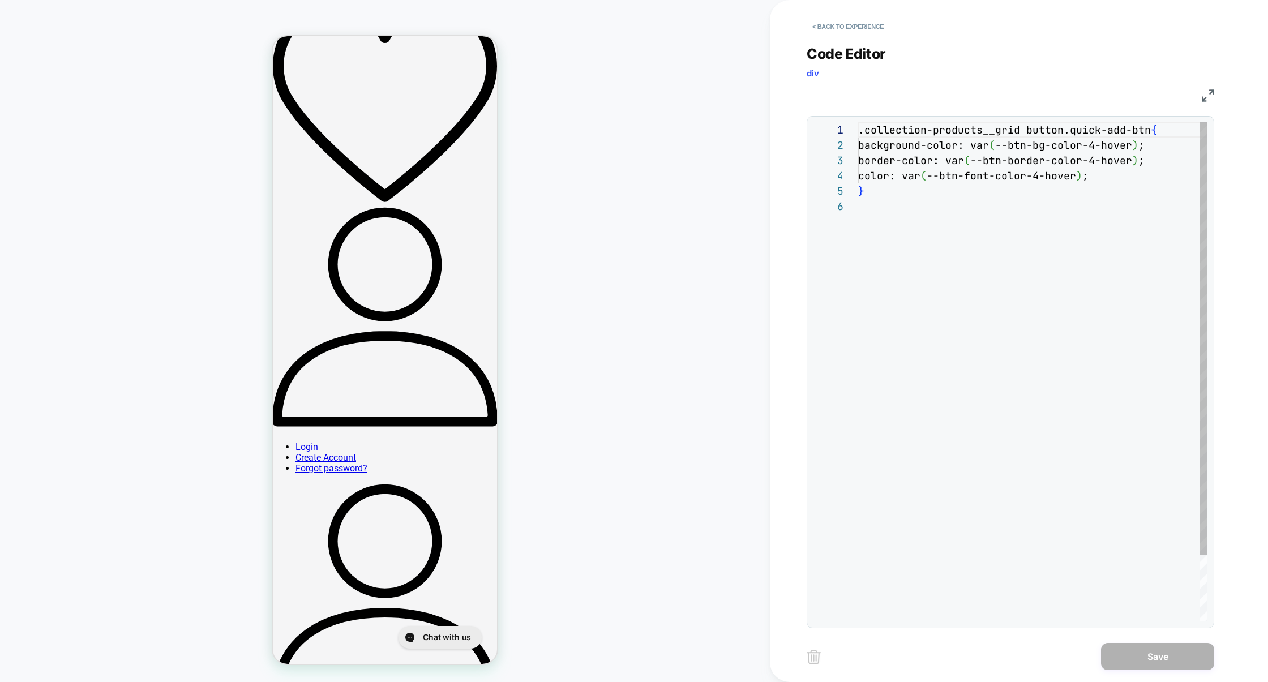
scroll to position [76, 0]
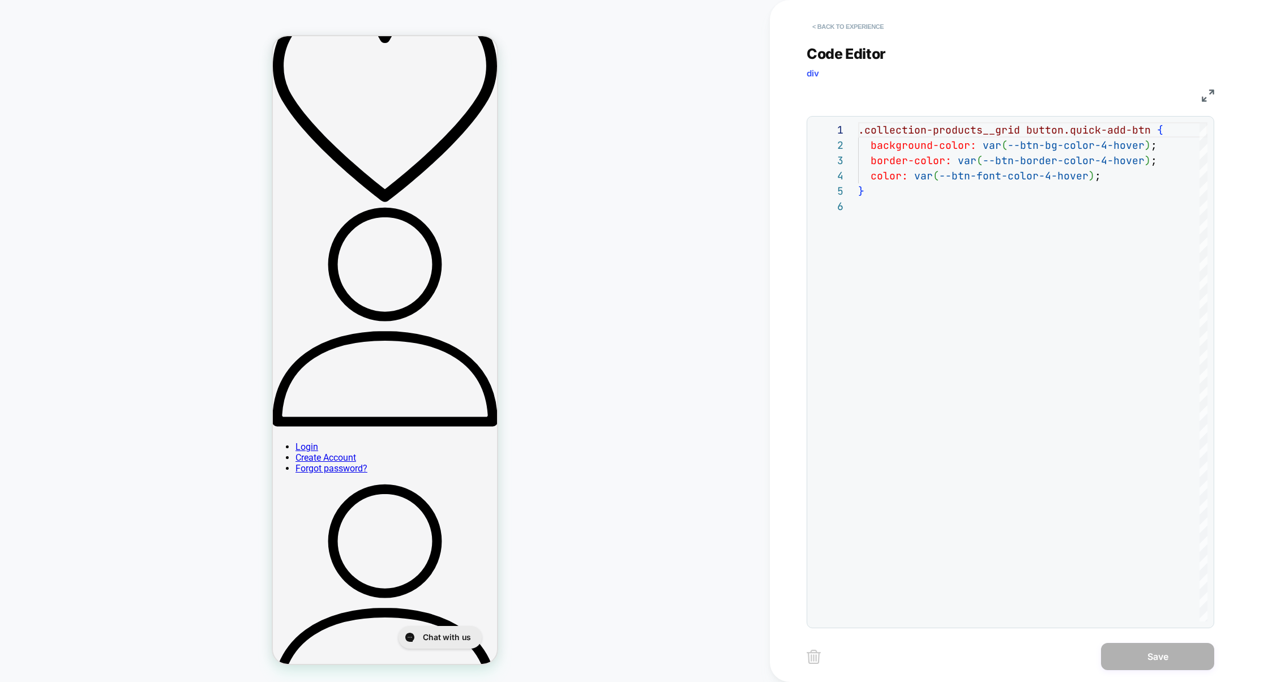
click at [845, 25] on button "< Back to experience" at bounding box center [848, 27] width 83 height 18
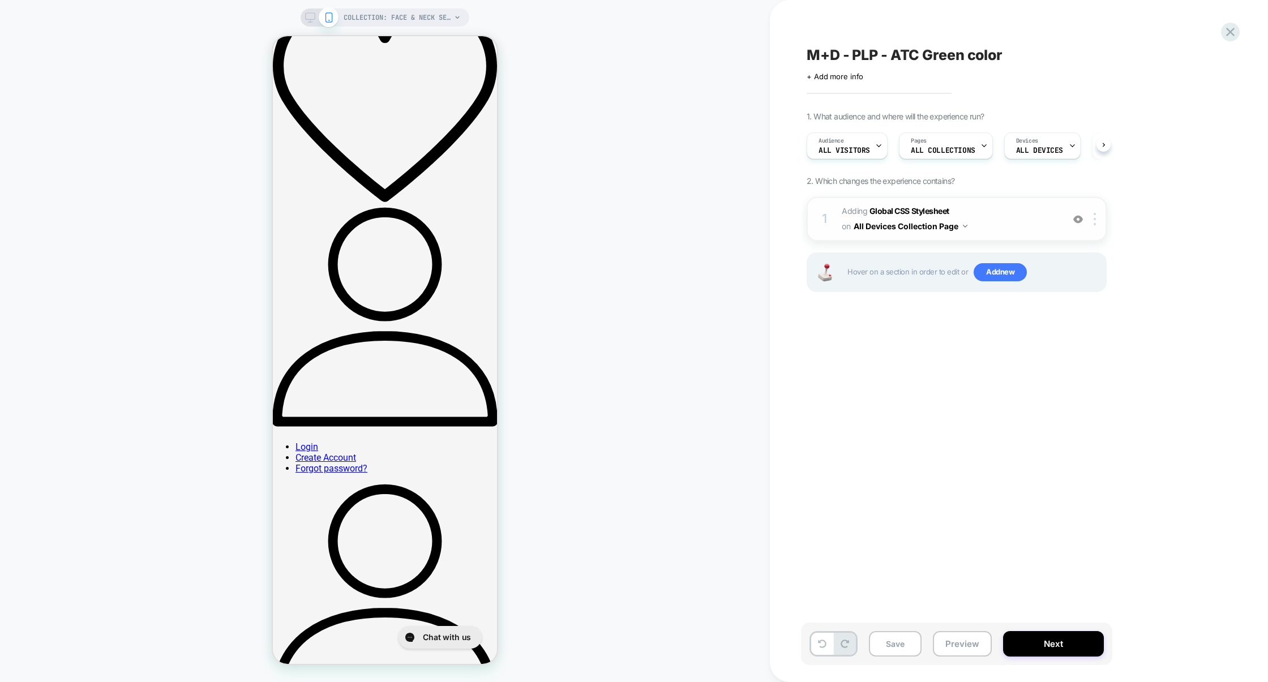
scroll to position [0, 1]
click at [1036, 218] on span "Adding Global CSS Stylesheet on All Devices Collection Page" at bounding box center [950, 219] width 216 height 31
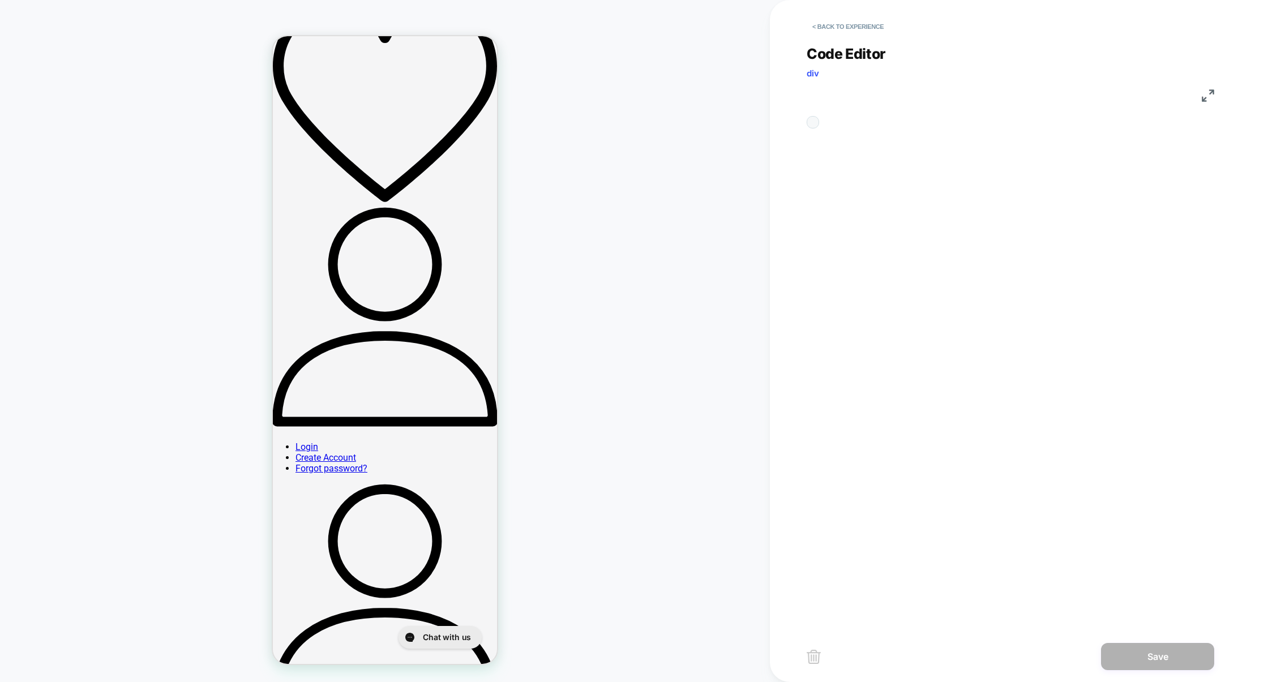
scroll to position [76, 0]
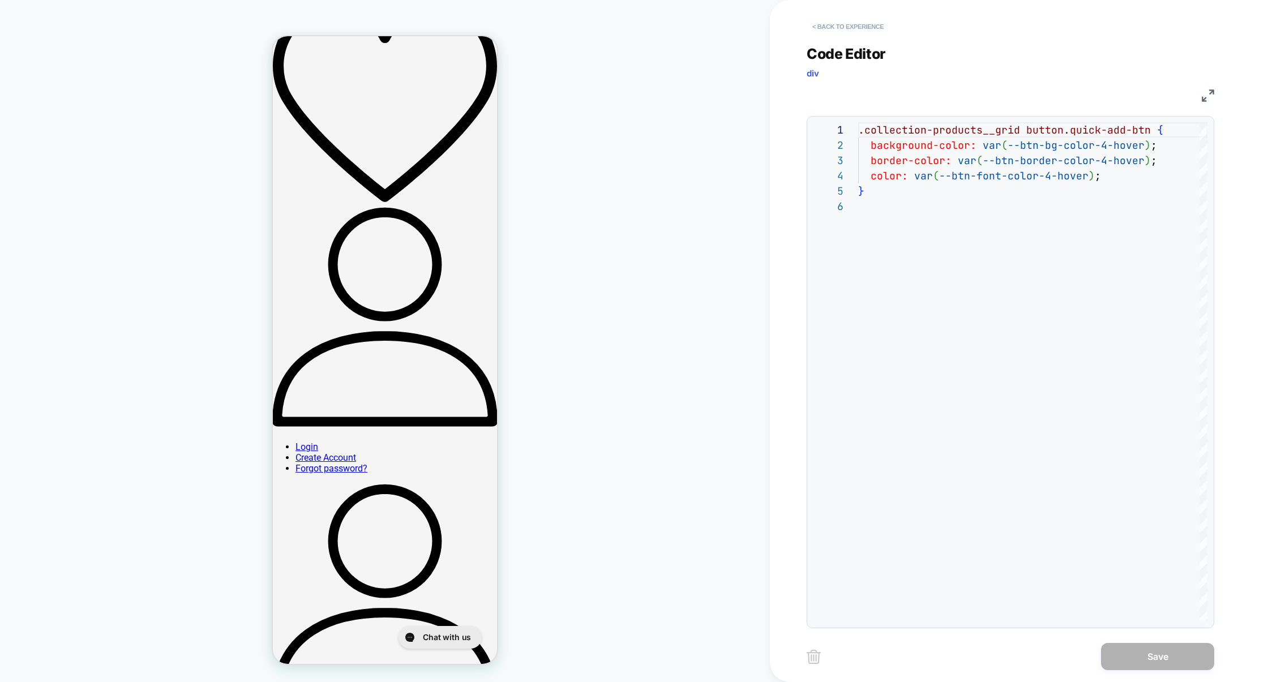
click at [845, 31] on button "< Back to experience" at bounding box center [848, 27] width 83 height 18
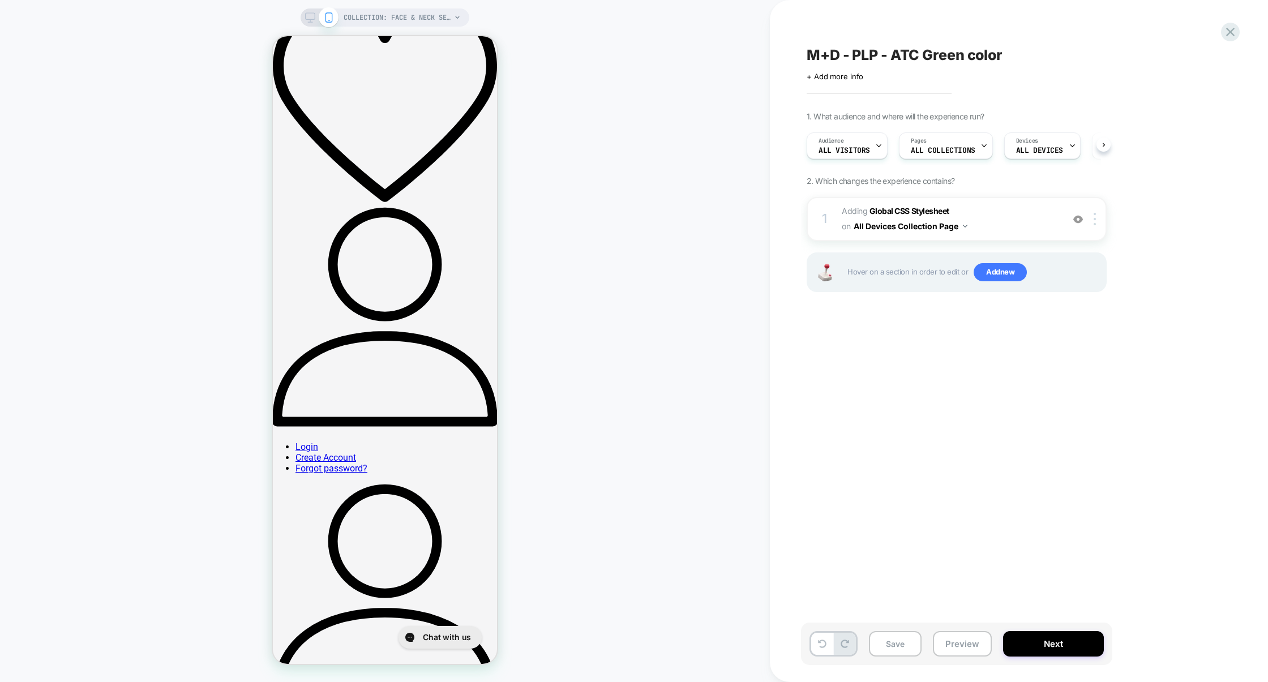
scroll to position [0, 1]
click at [1006, 213] on span "Adding Global CSS Stylesheet on All Devices Collection Page" at bounding box center [950, 219] width 216 height 31
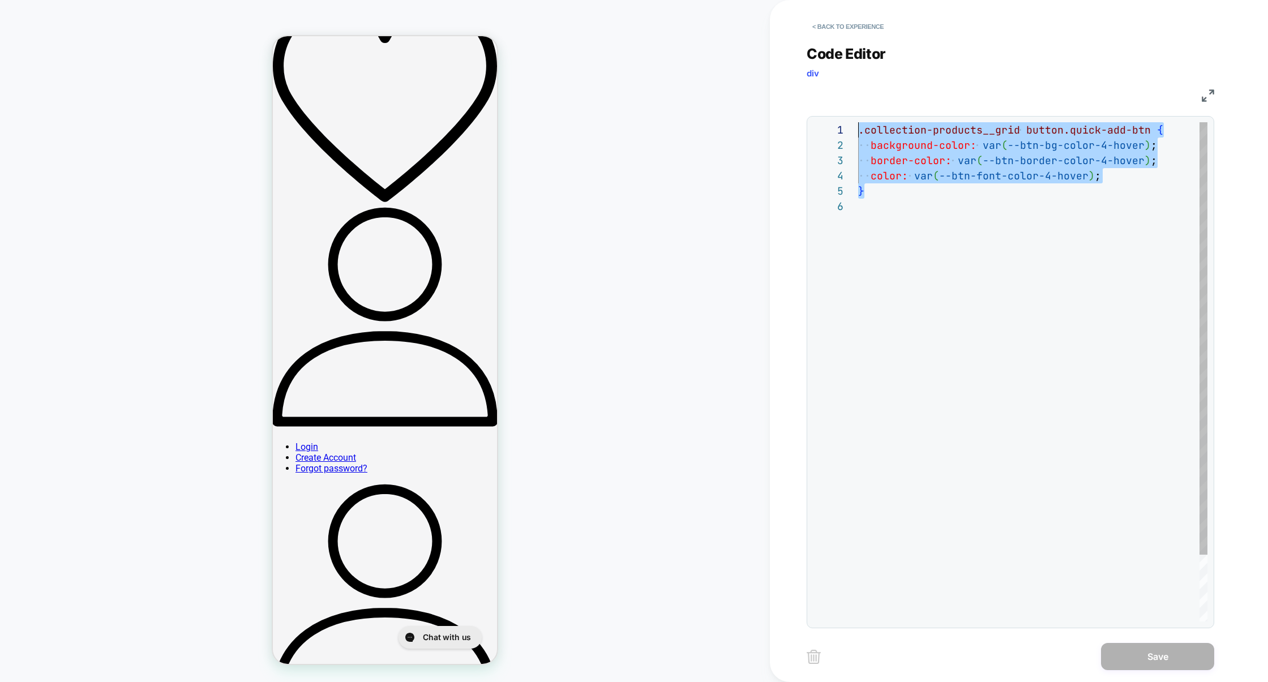
scroll to position [0, 0]
drag, startPoint x: 898, startPoint y: 194, endPoint x: 839, endPoint y: 129, distance: 87.8
click at [858, 129] on div ".collection-products__grid button.quick-add-btn { background-color: var ( --btn…" at bounding box center [1032, 410] width 349 height 576
click at [935, 158] on div ".collection-products__grid button.quick-add-btn { background-color: var ( --btn…" at bounding box center [1032, 410] width 349 height 576
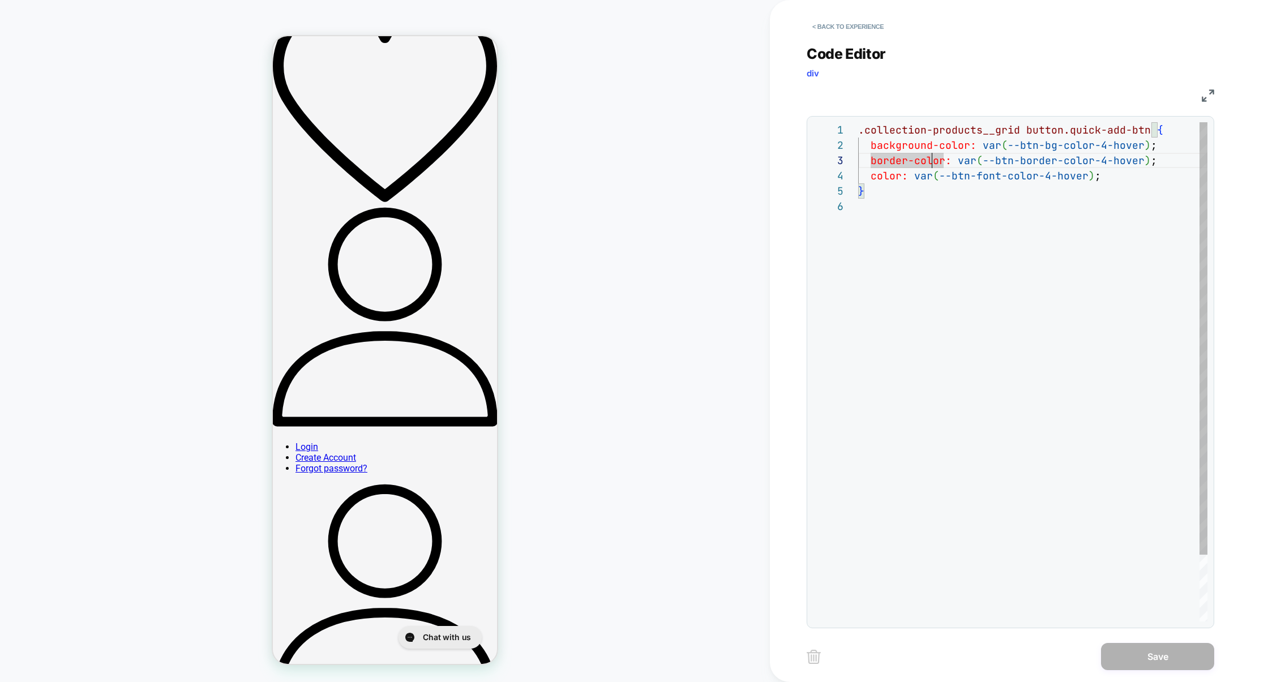
click at [889, 192] on div ".collection-products__grid button.quick-add-btn { background-color: var ( --btn…" at bounding box center [1032, 410] width 349 height 576
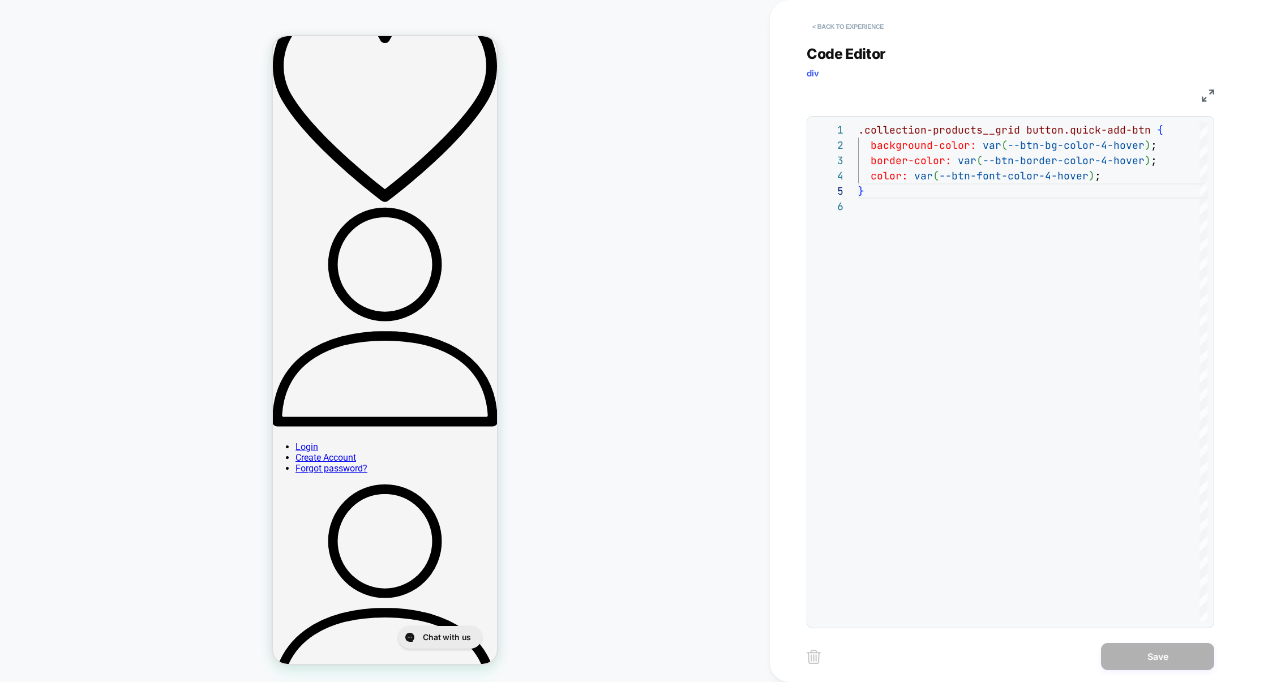
click at [829, 30] on button "< Back to experience" at bounding box center [848, 27] width 83 height 18
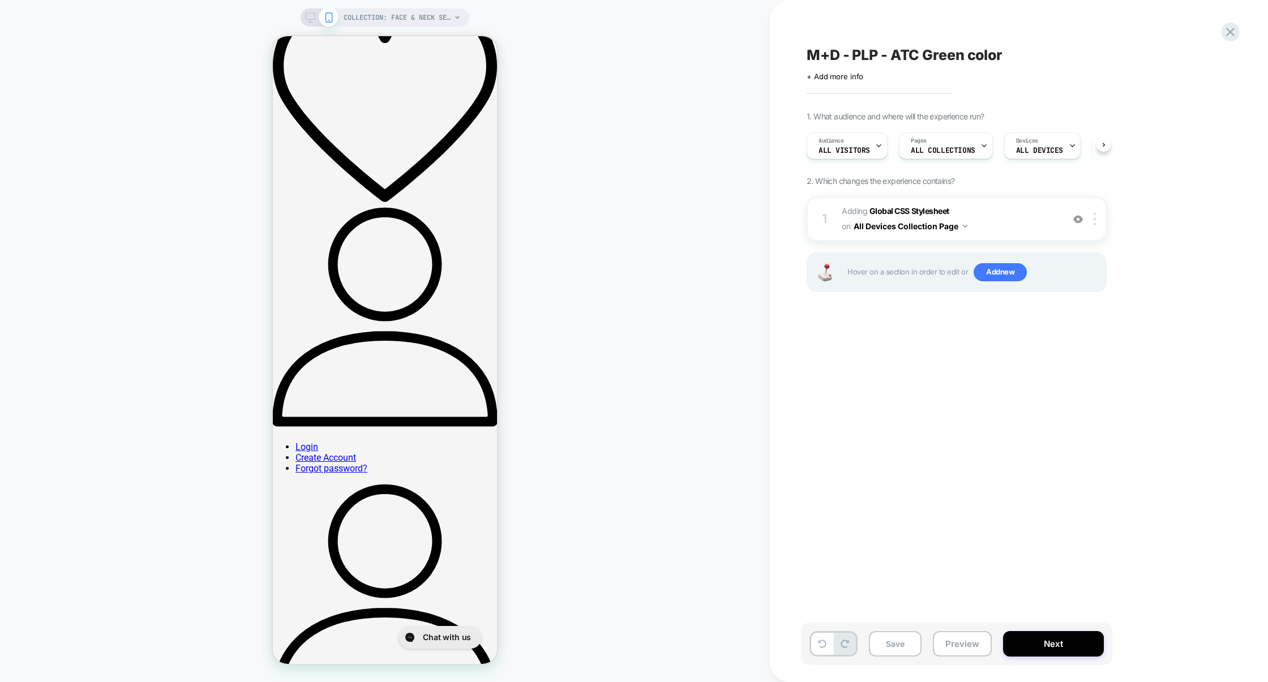
scroll to position [0, 1]
click at [1008, 219] on span "Adding Global CSS Stylesheet on All Devices Collection Page" at bounding box center [950, 219] width 216 height 31
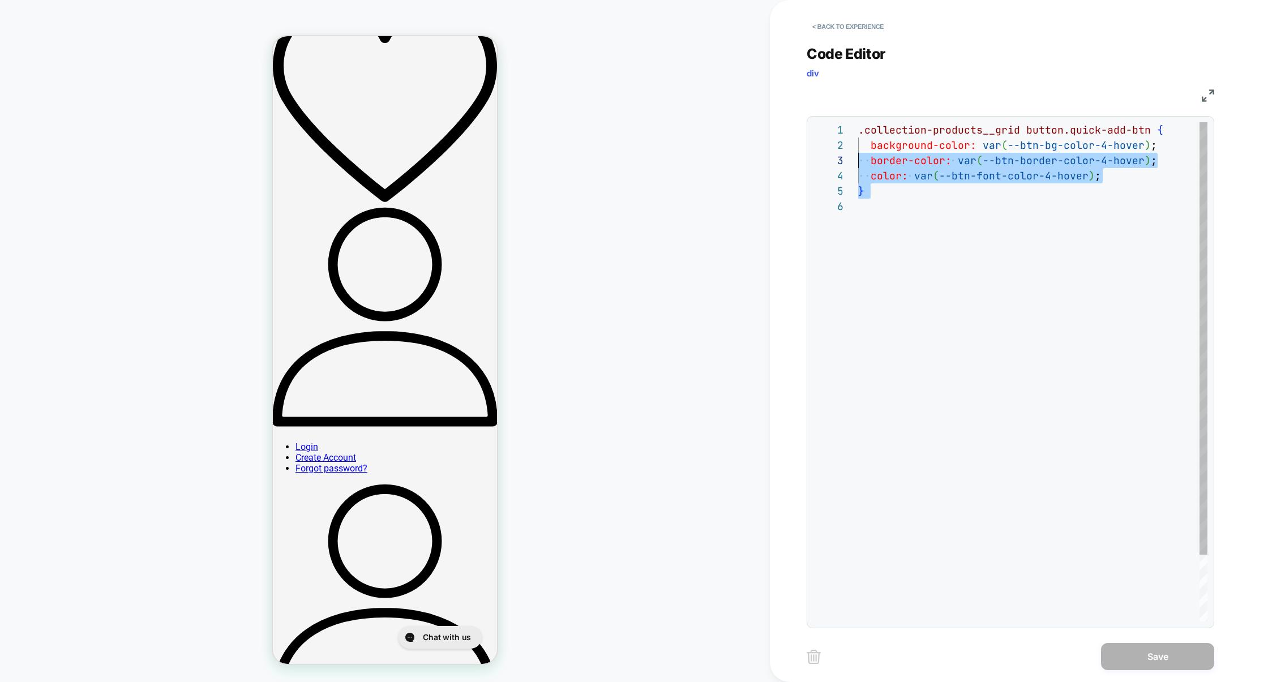
scroll to position [15, 0]
click at [850, 129] on div "**********" at bounding box center [1010, 371] width 395 height 499
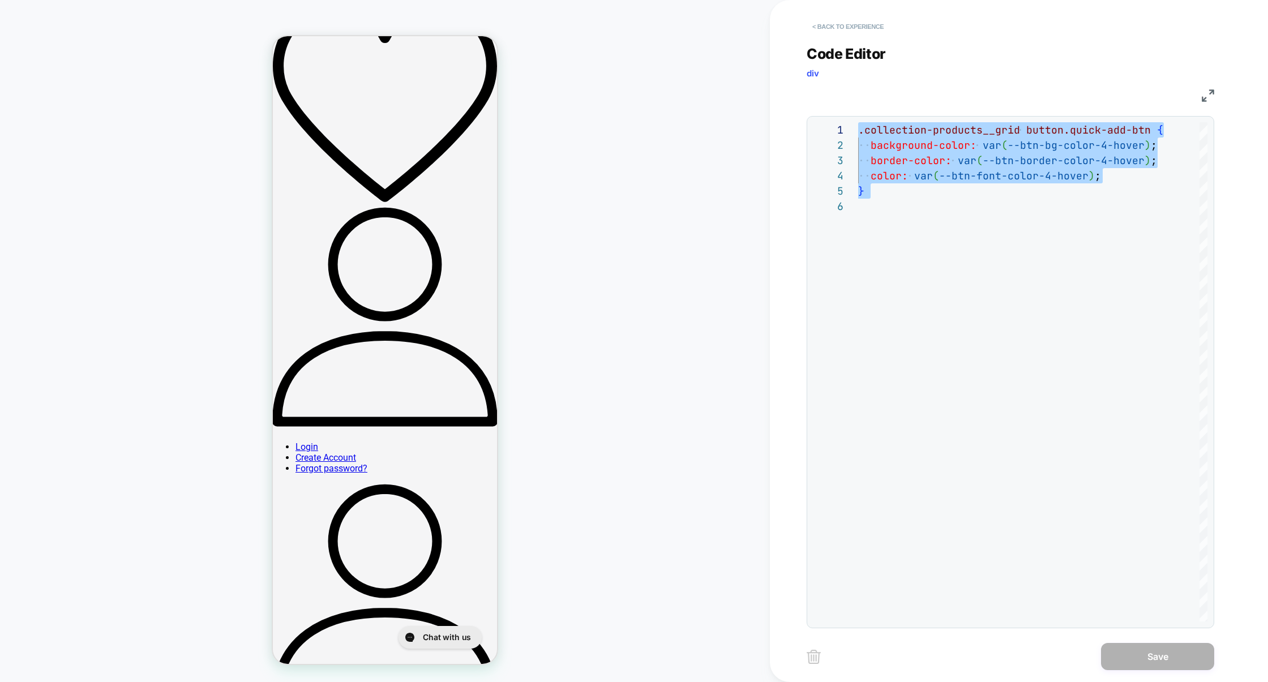
click at [845, 30] on button "< Back to experience" at bounding box center [848, 27] width 83 height 18
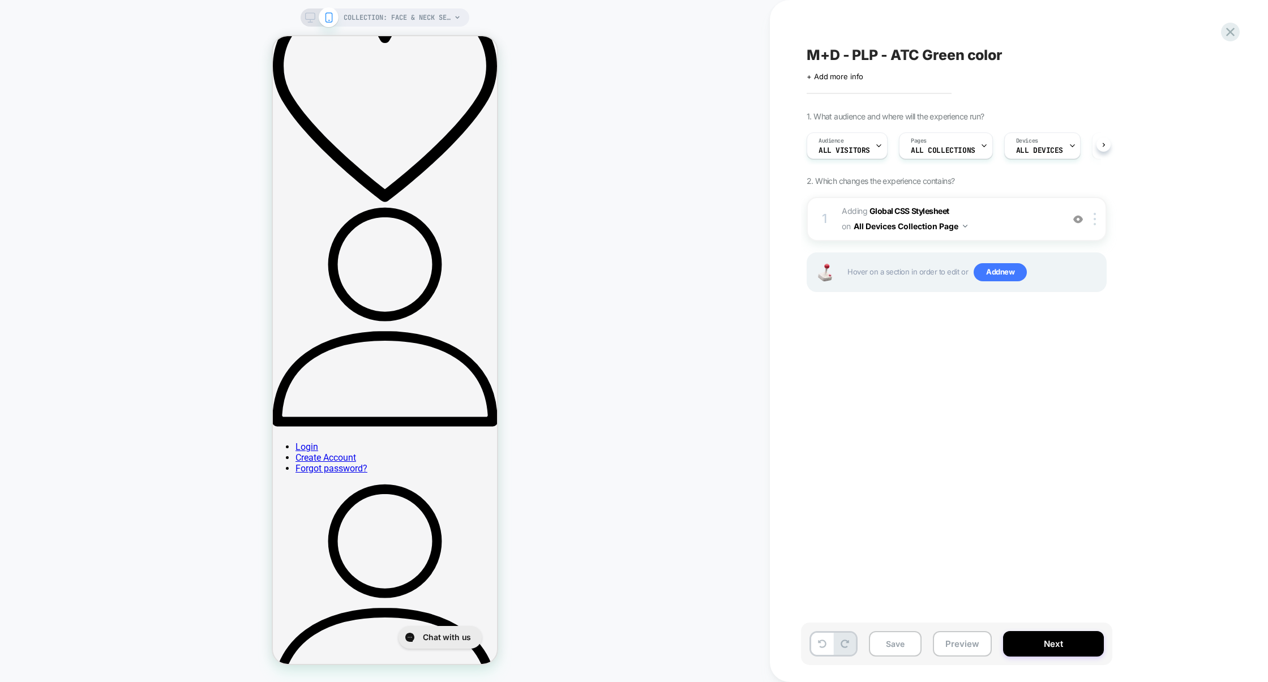
scroll to position [0, 1]
click at [1008, 224] on span "Adding Global CSS Stylesheet on All Devices Collection Page" at bounding box center [950, 219] width 216 height 31
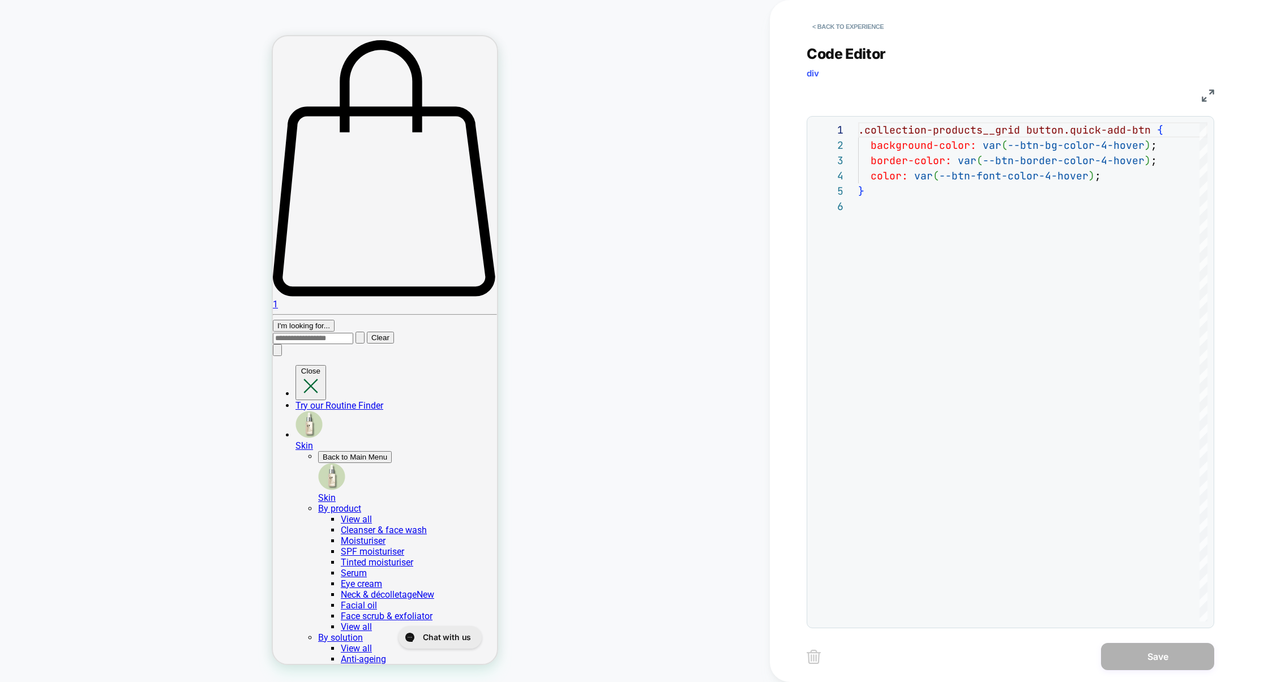
scroll to position [924, 0]
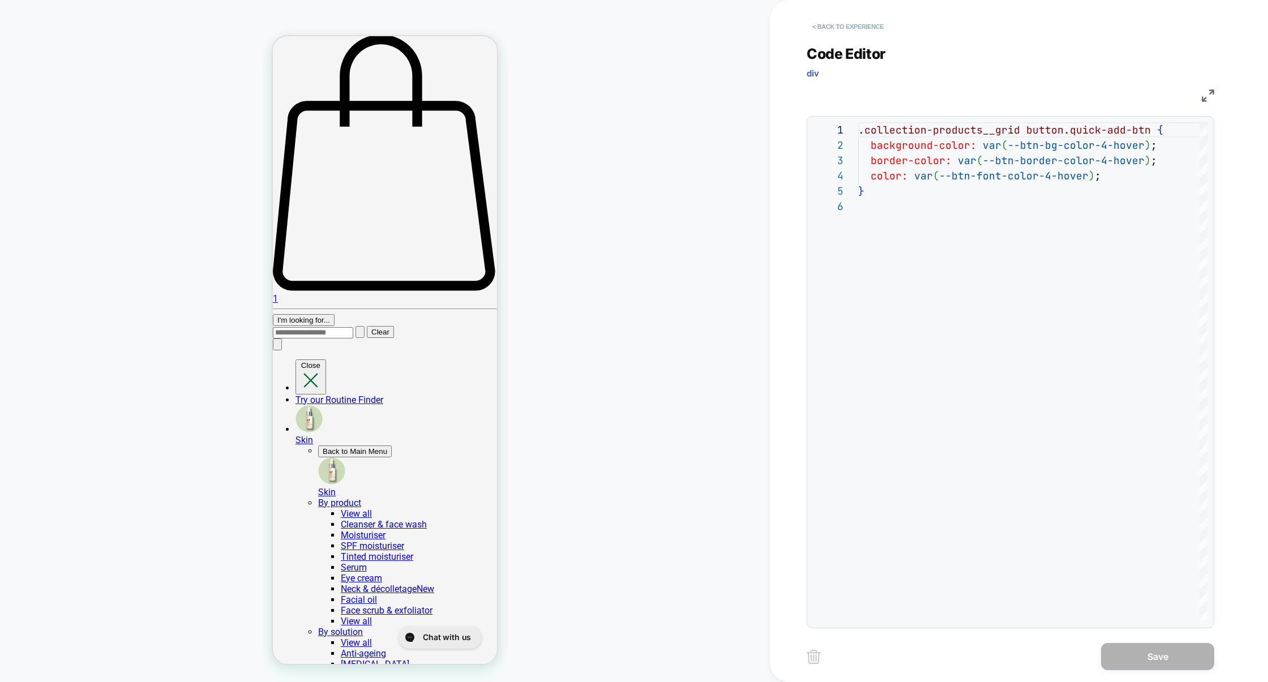
click at [839, 22] on button "< Back to experience" at bounding box center [848, 27] width 83 height 18
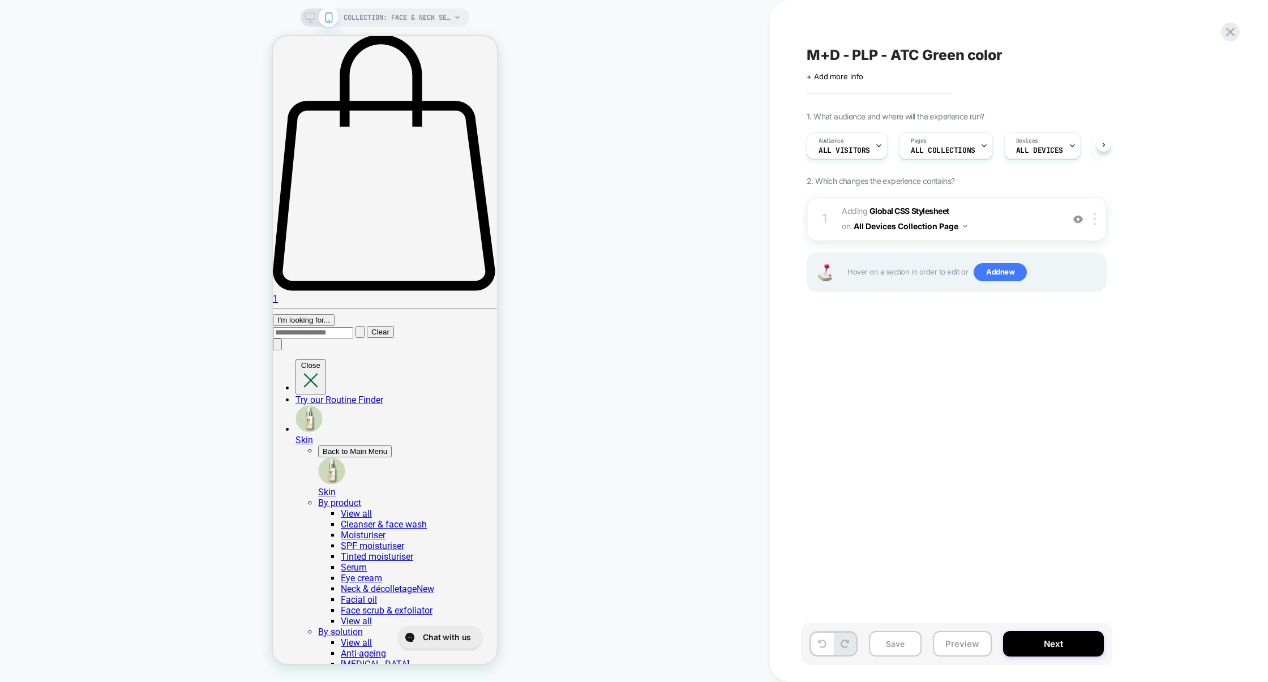
scroll to position [0, 1]
click at [1018, 211] on span "Adding Global CSS Stylesheet on All Devices Collection Page" at bounding box center [950, 219] width 216 height 31
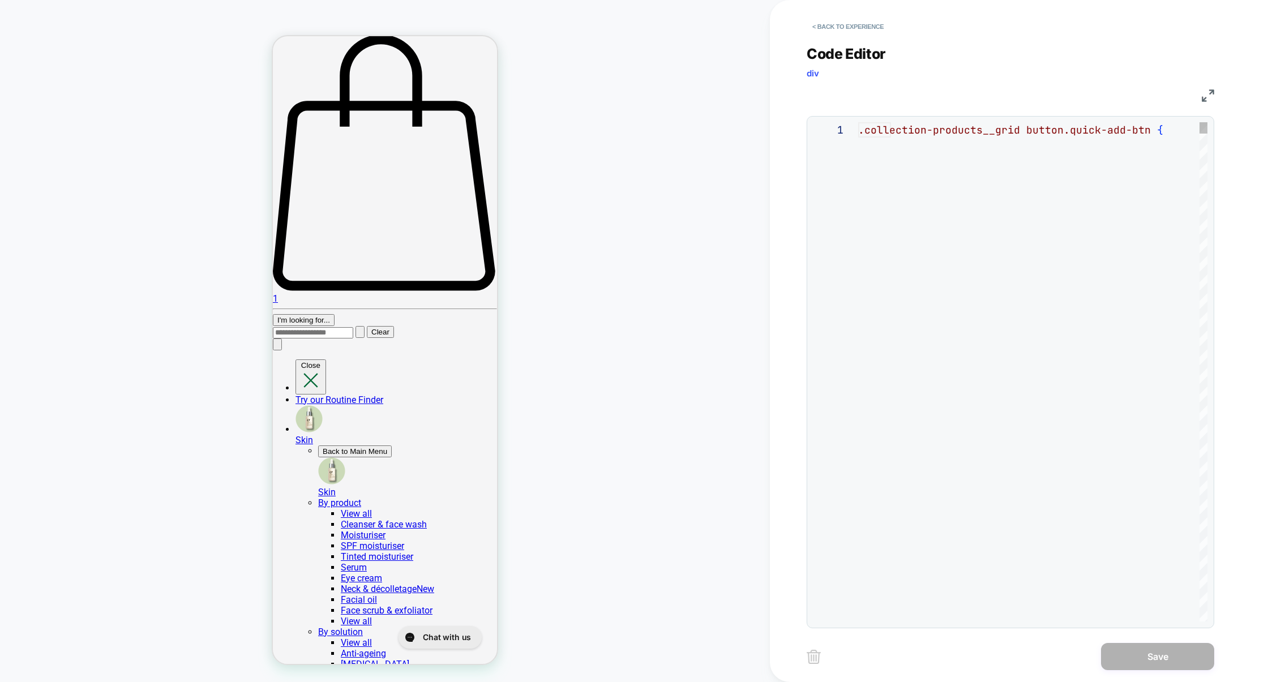
scroll to position [76, 0]
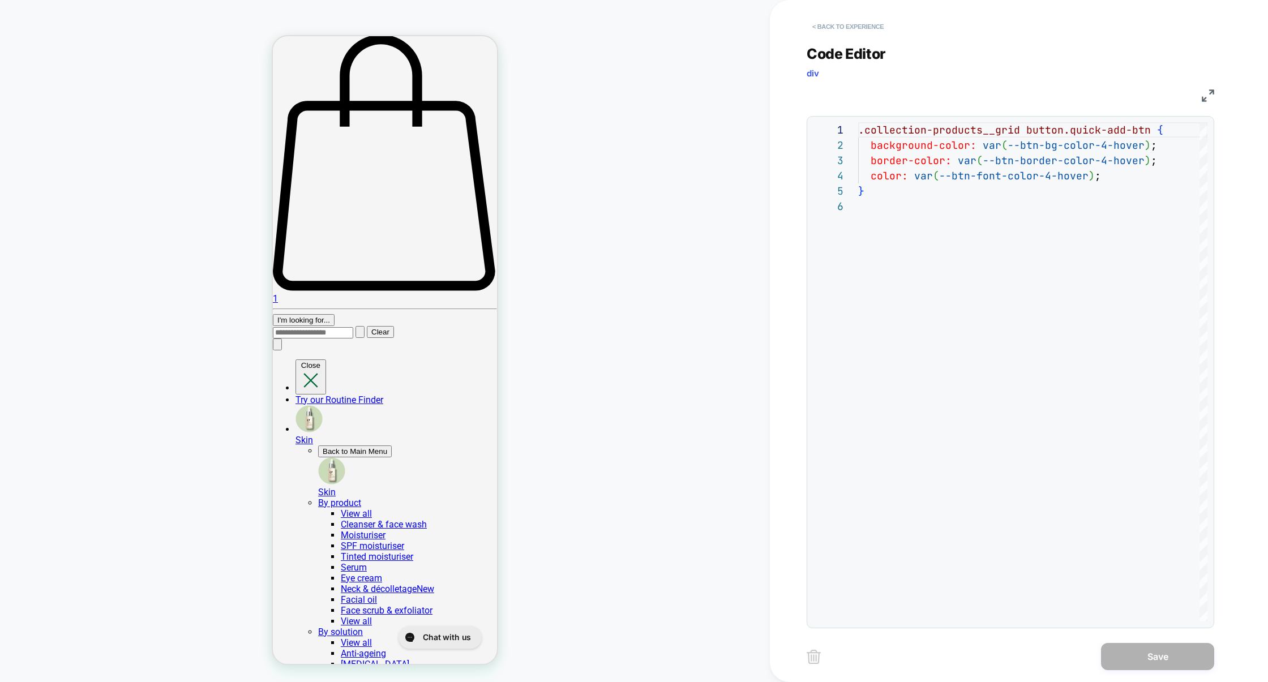
click at [837, 23] on button "< Back to experience" at bounding box center [848, 27] width 83 height 18
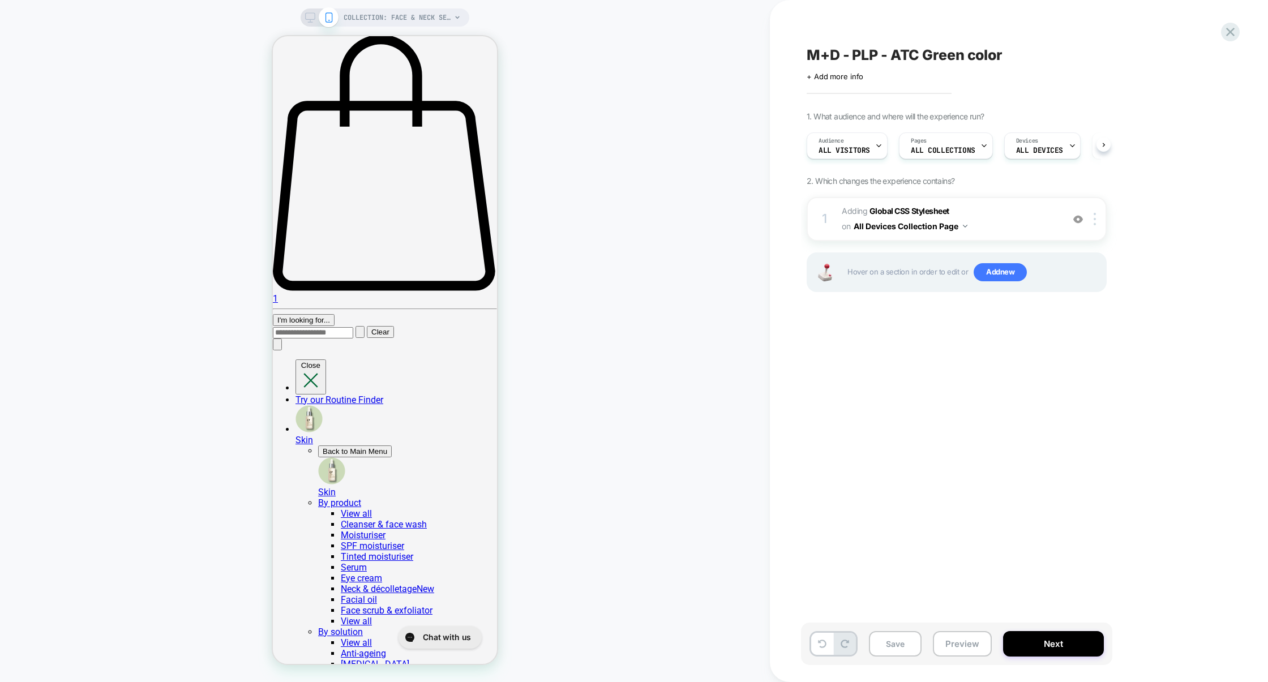
scroll to position [0, 1]
click at [1230, 32] on icon at bounding box center [1230, 32] width 8 height 8
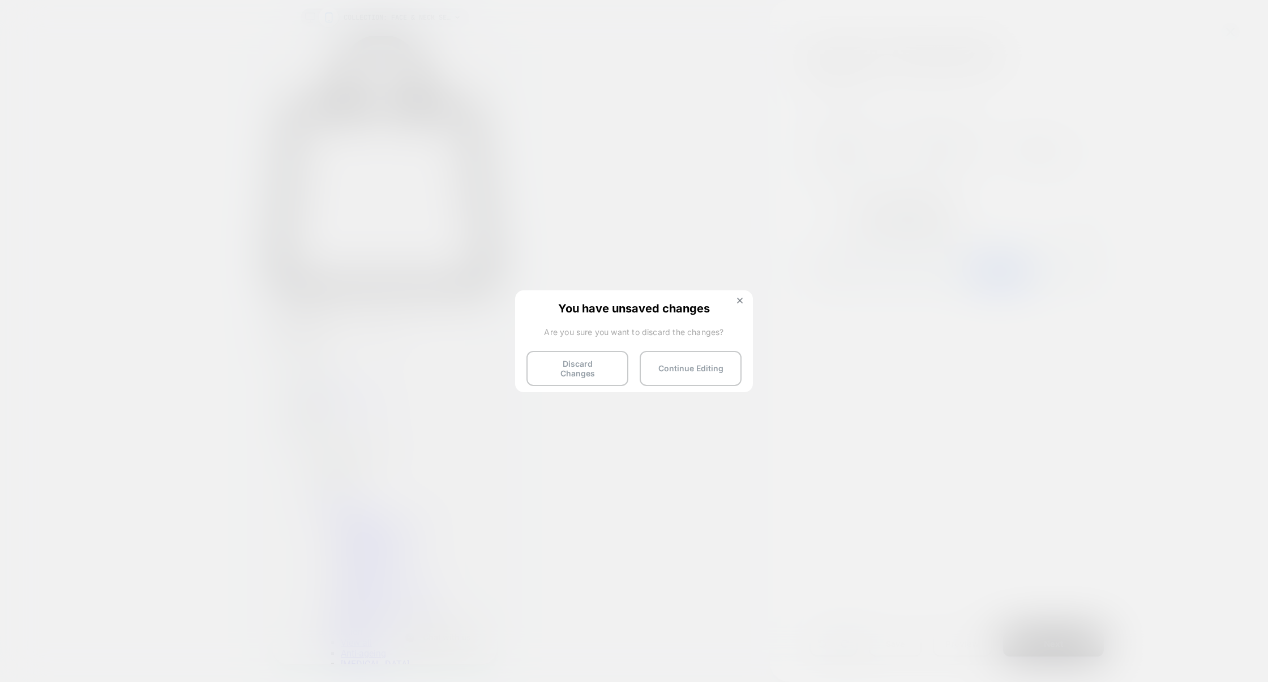
click at [793, 293] on div at bounding box center [634, 341] width 1268 height 682
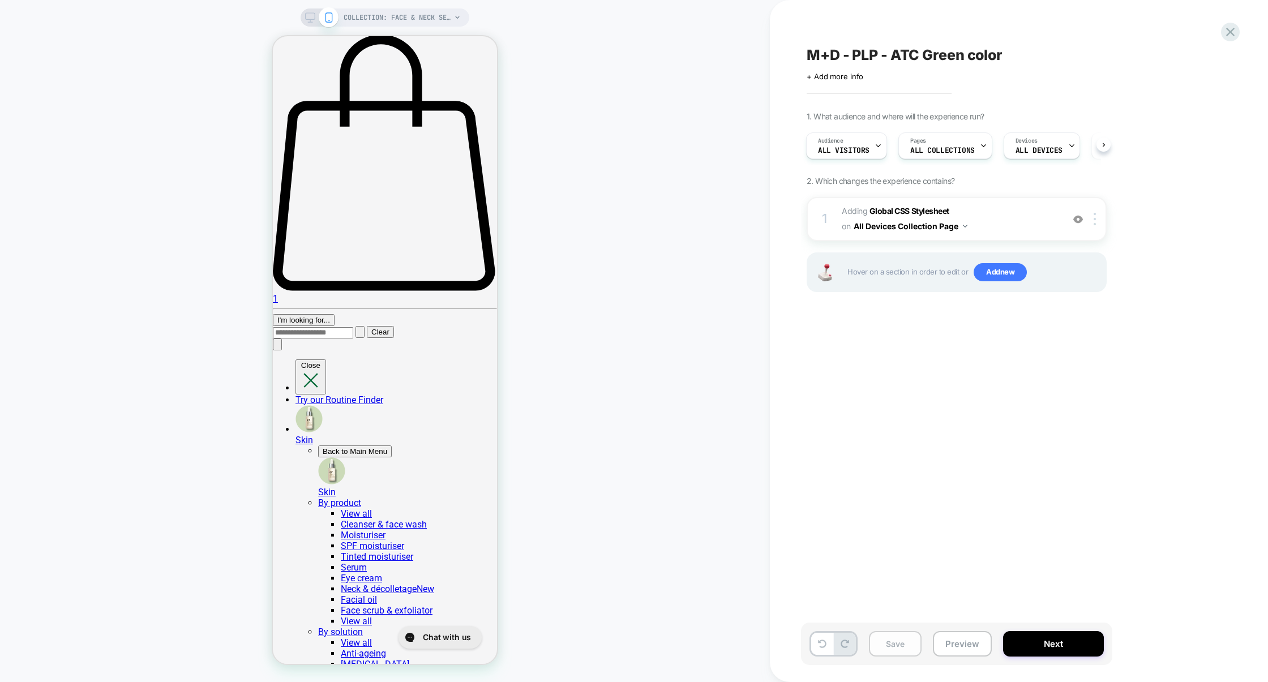
click at [894, 636] on button "Save" at bounding box center [895, 643] width 53 height 25
click at [952, 637] on button "Preview" at bounding box center [962, 643] width 59 height 25
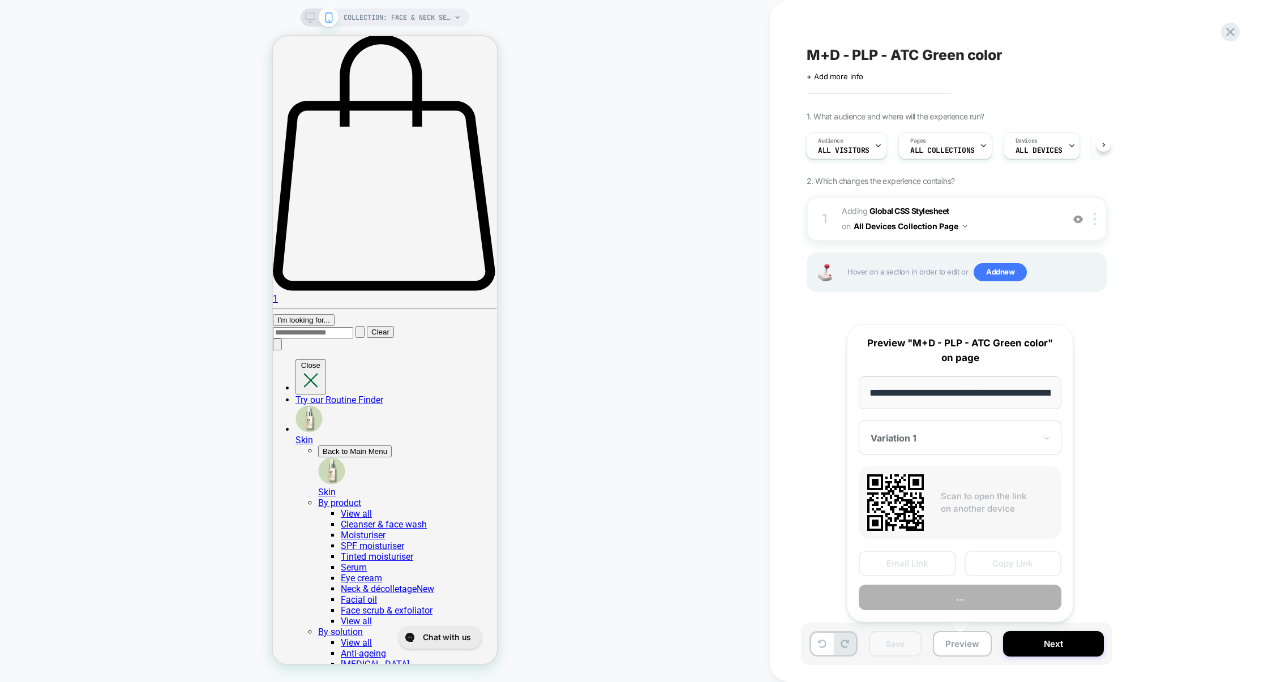
scroll to position [0, 247]
click at [995, 558] on button "Copy Link" at bounding box center [1013, 563] width 97 height 25
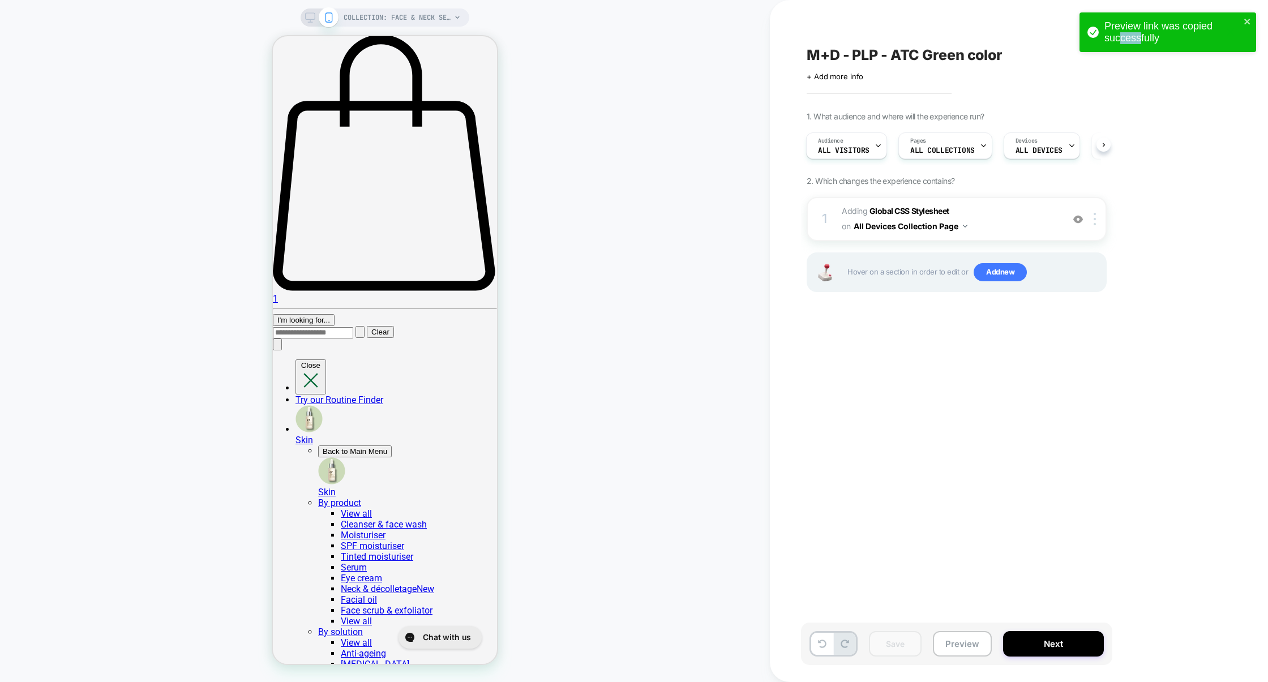
drag, startPoint x: 1120, startPoint y: 40, endPoint x: 1265, endPoint y: 37, distance: 145.5
click at [1240, 37] on div "Preview link was copied successfully" at bounding box center [1172, 32] width 136 height 24
drag, startPoint x: 1211, startPoint y: 32, endPoint x: 967, endPoint y: 38, distance: 243.5
click at [1104, 35] on div "Preview link was copied successfully" at bounding box center [1172, 32] width 136 height 24
click at [1233, 29] on icon at bounding box center [1230, 32] width 8 height 8
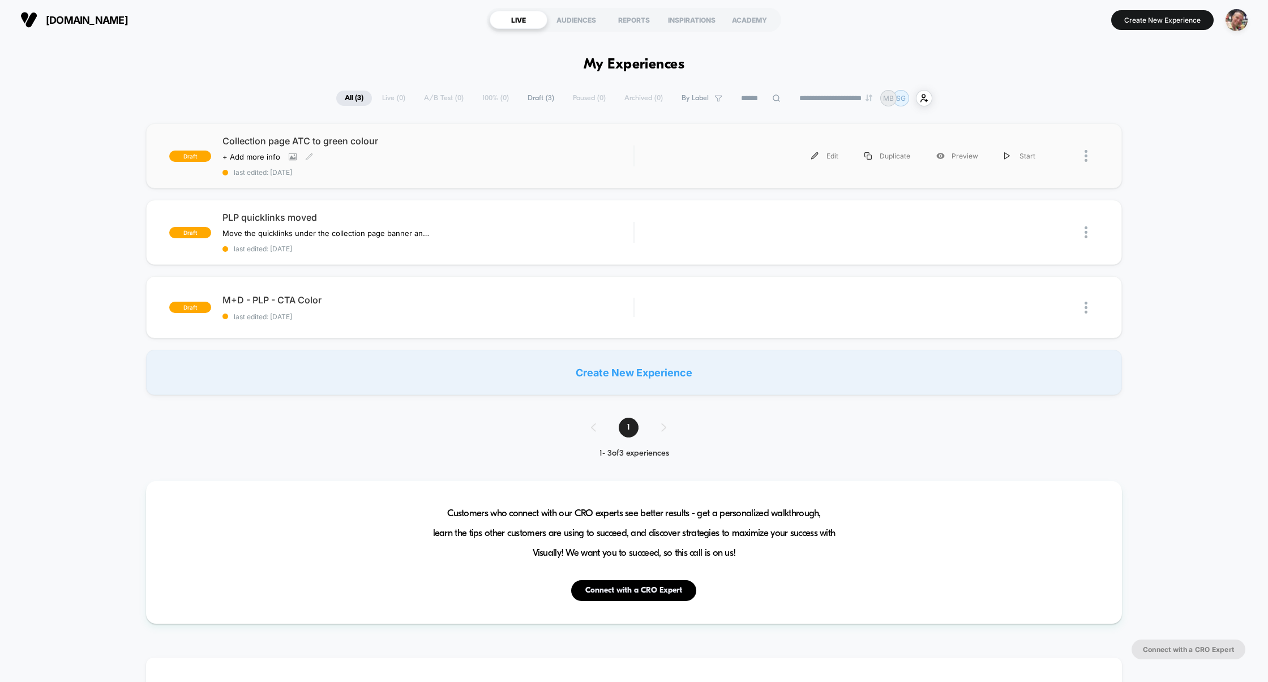
click at [478, 162] on div "Collection page ATC to green colour Click to view images Click to edit experien…" at bounding box center [428, 155] width 412 height 41
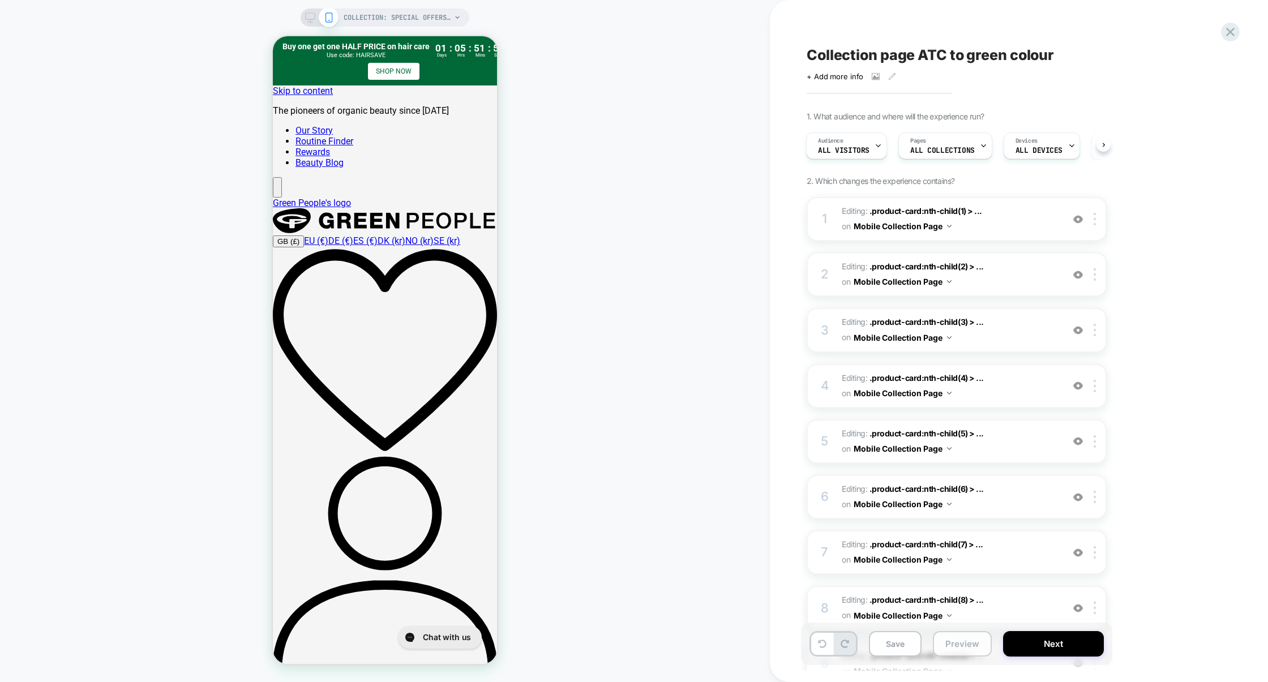
click at [959, 647] on button "Preview" at bounding box center [962, 643] width 59 height 25
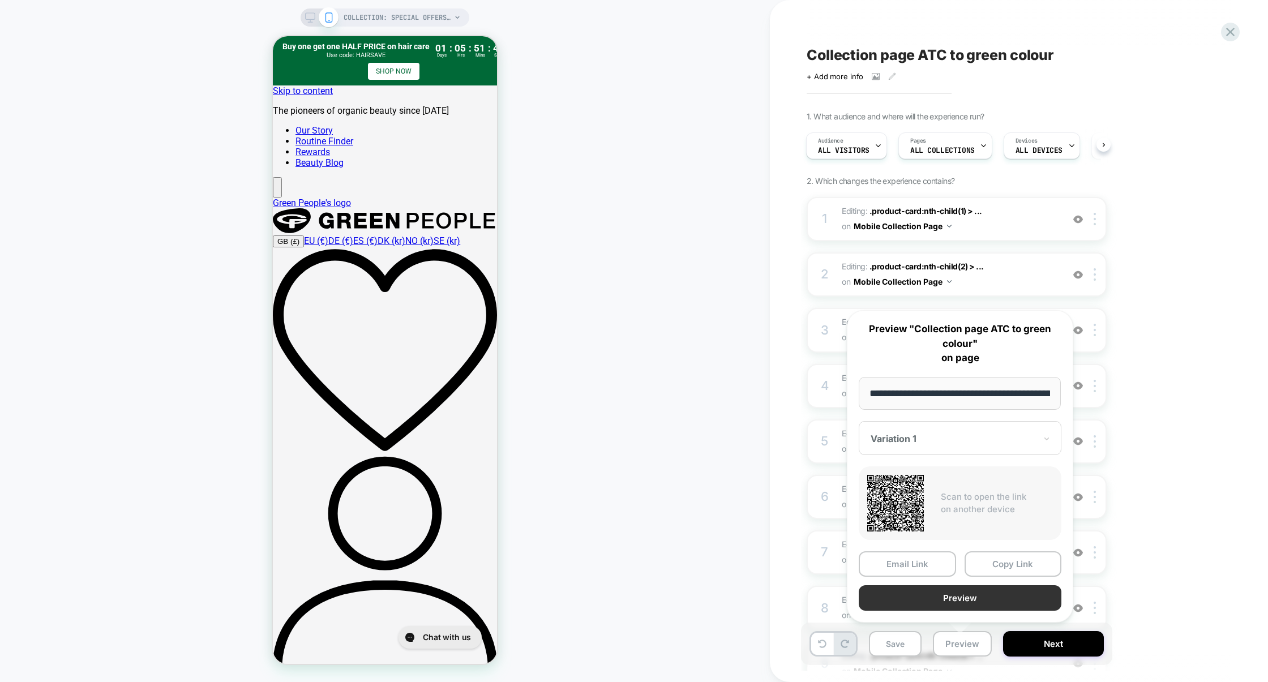
click at [976, 598] on button "Preview" at bounding box center [960, 597] width 203 height 25
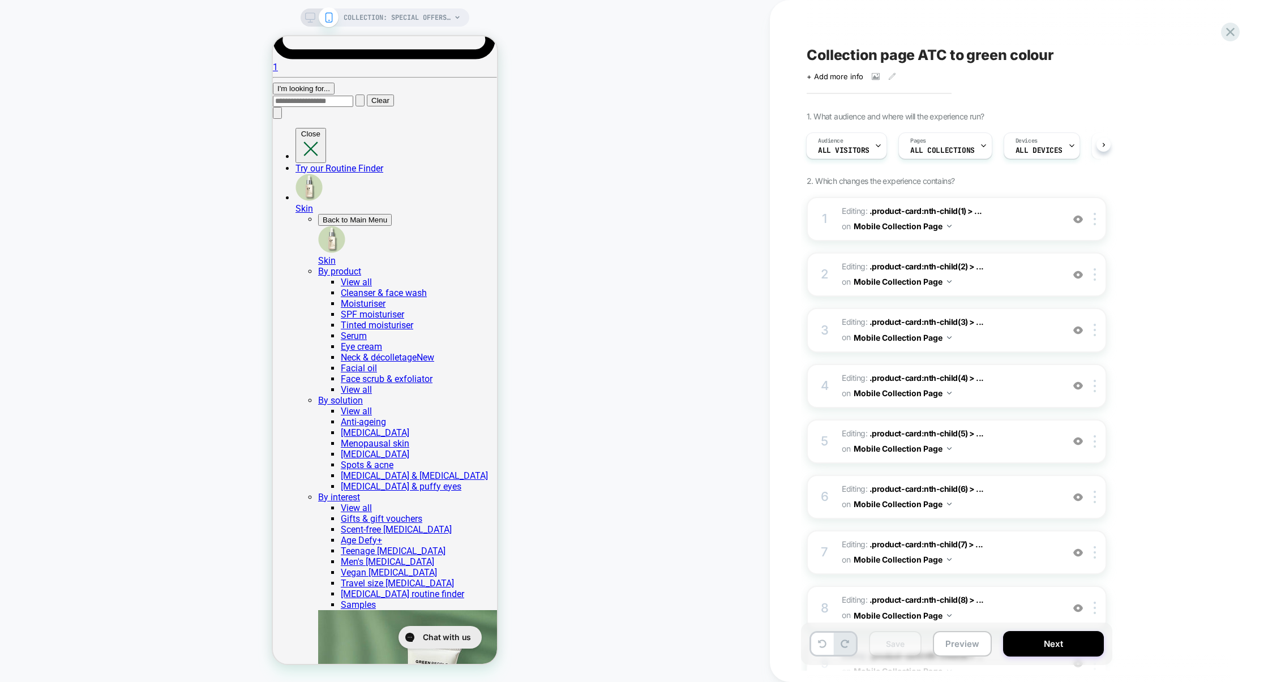
scroll to position [1158, 0]
click at [1009, 224] on span "Editing : .product-card:nth-child(1) > ... .product-card:nth-child(1) > .produc…" at bounding box center [950, 219] width 216 height 31
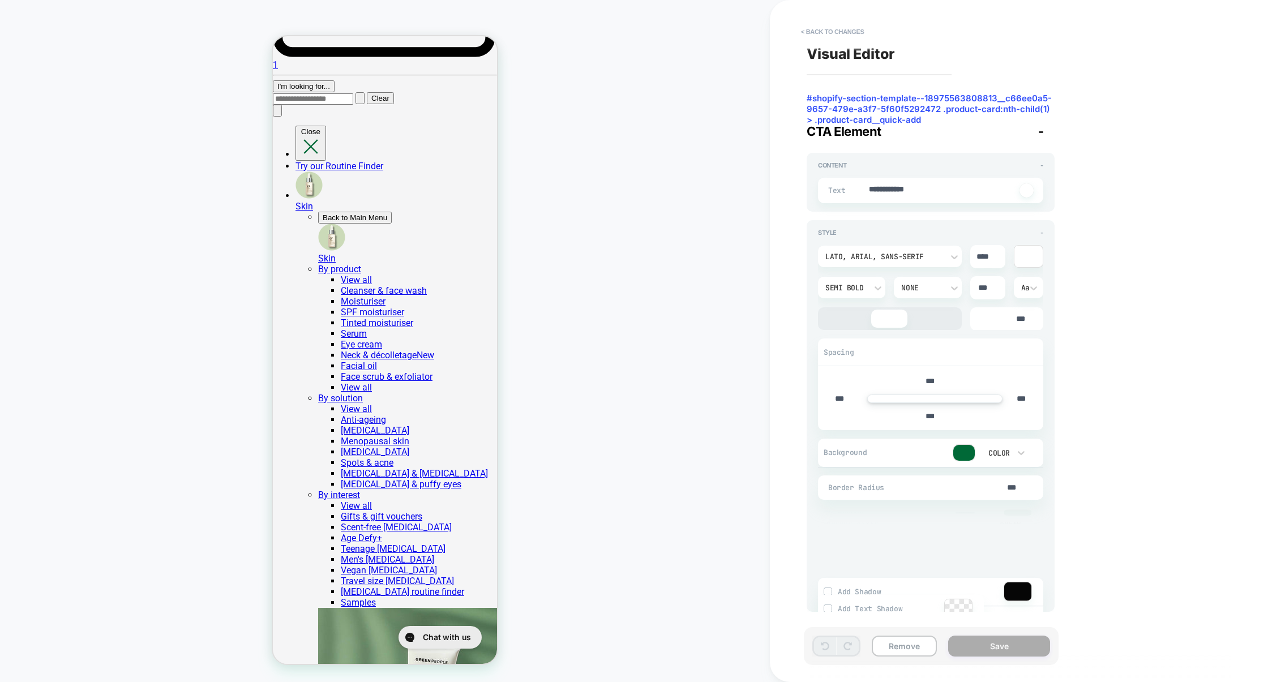
scroll to position [1245, 0]
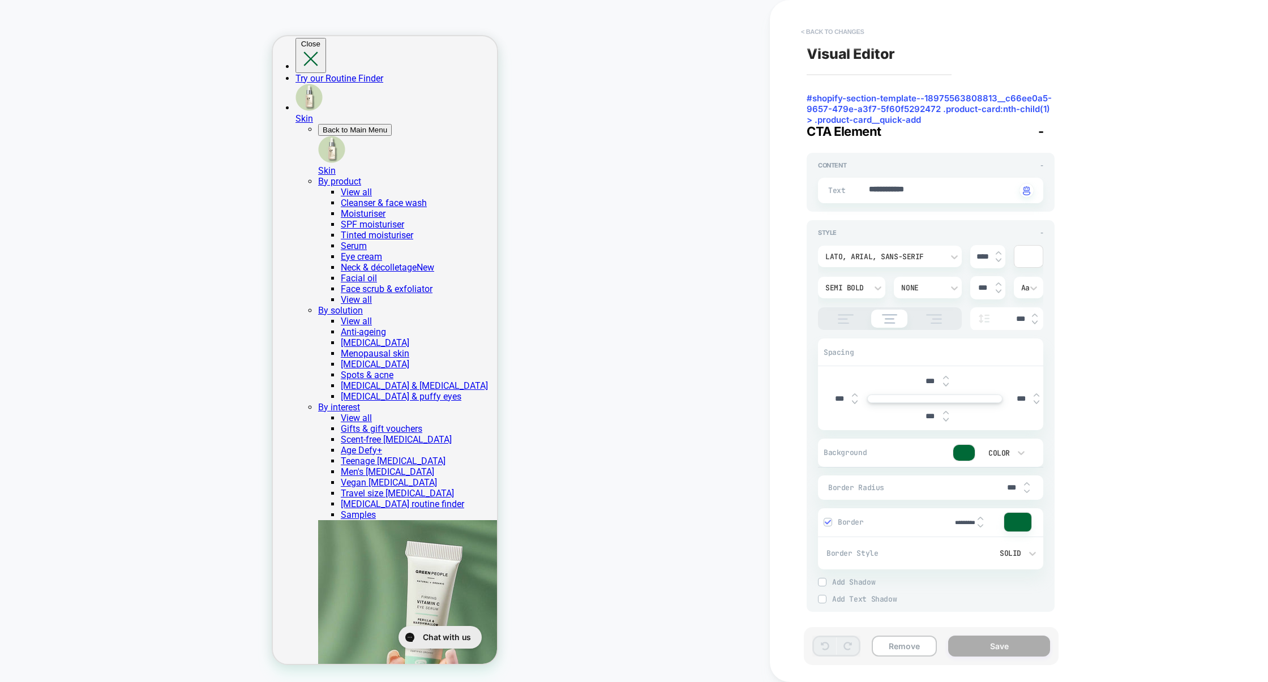
click at [847, 27] on button "< Back to changes" at bounding box center [832, 32] width 75 height 18
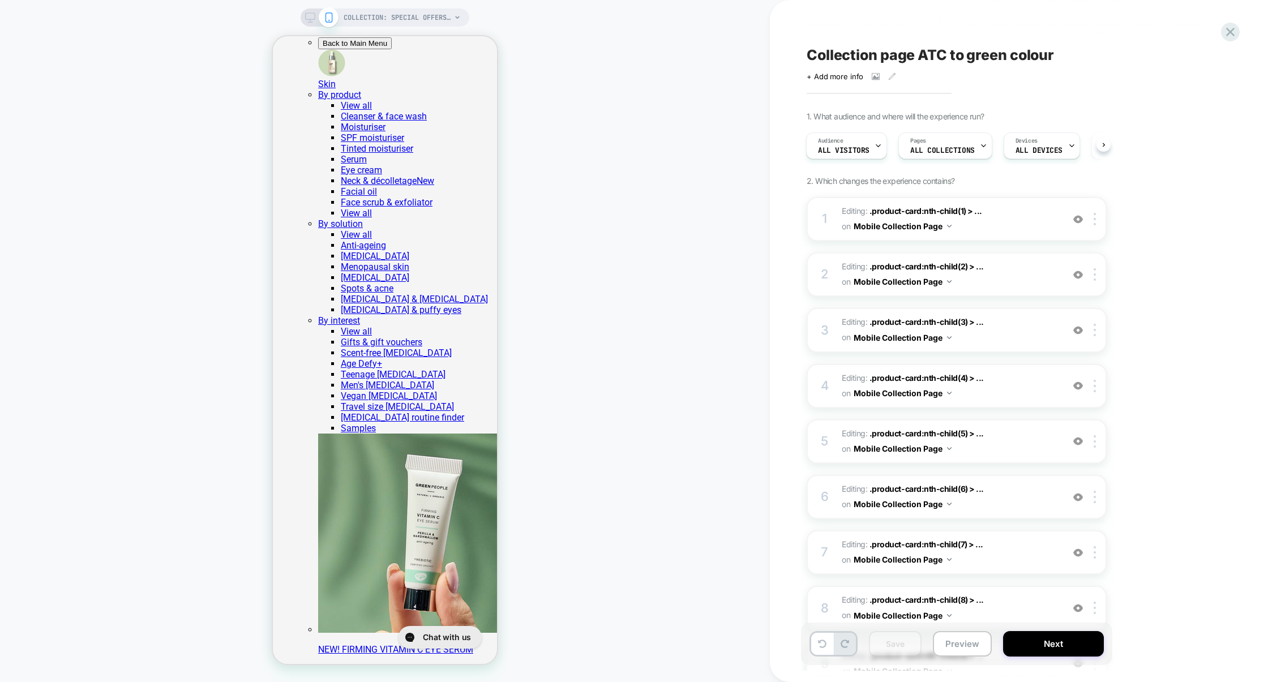
scroll to position [1334, 0]
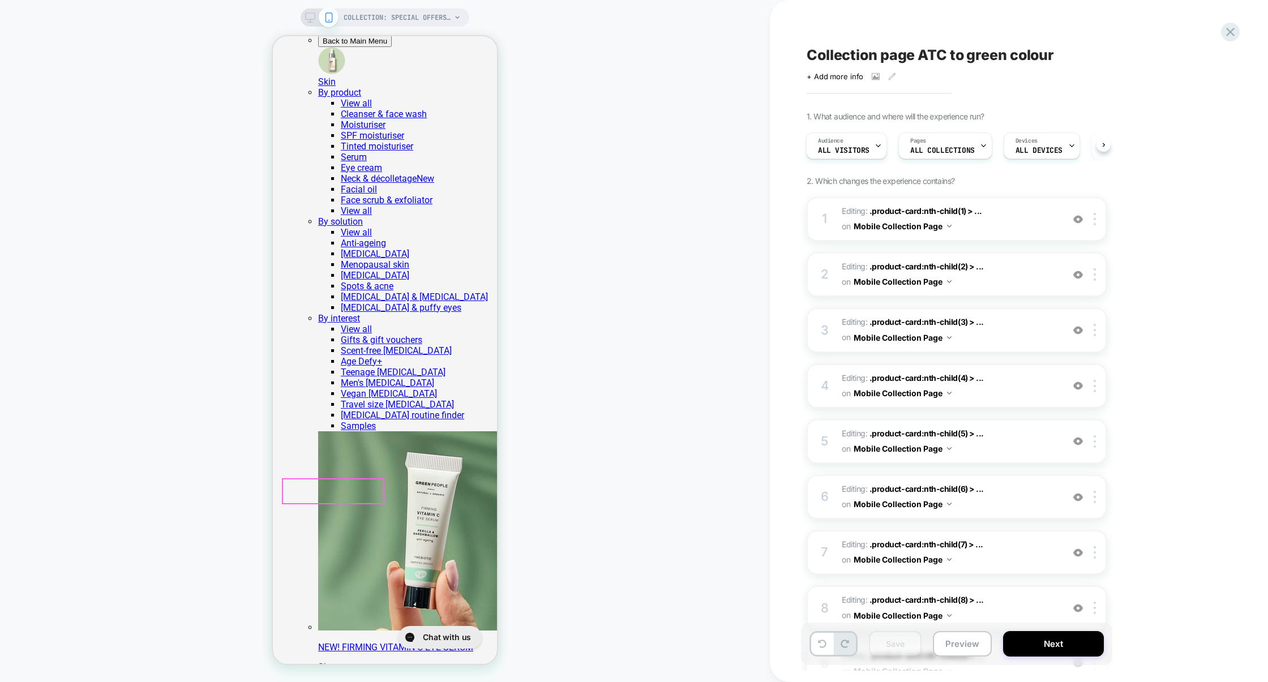
click at [371, 485] on div at bounding box center [333, 491] width 100 height 24
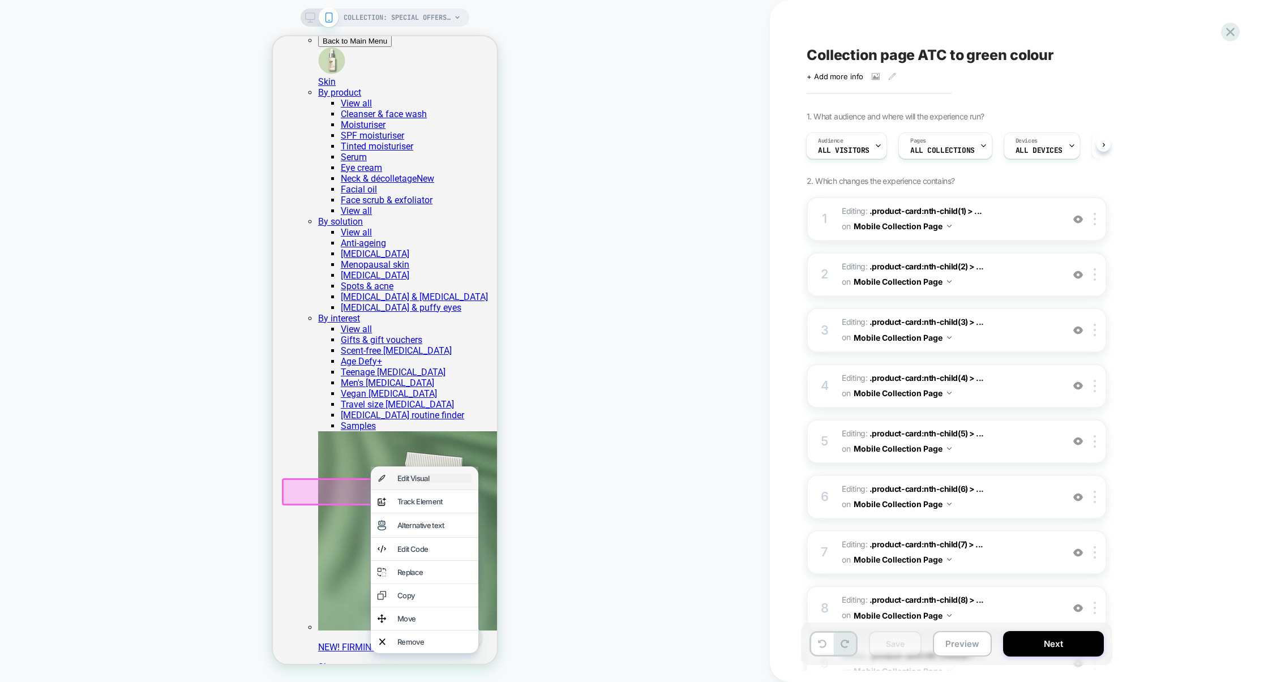
click at [403, 478] on div "Edit Visual" at bounding box center [434, 478] width 74 height 9
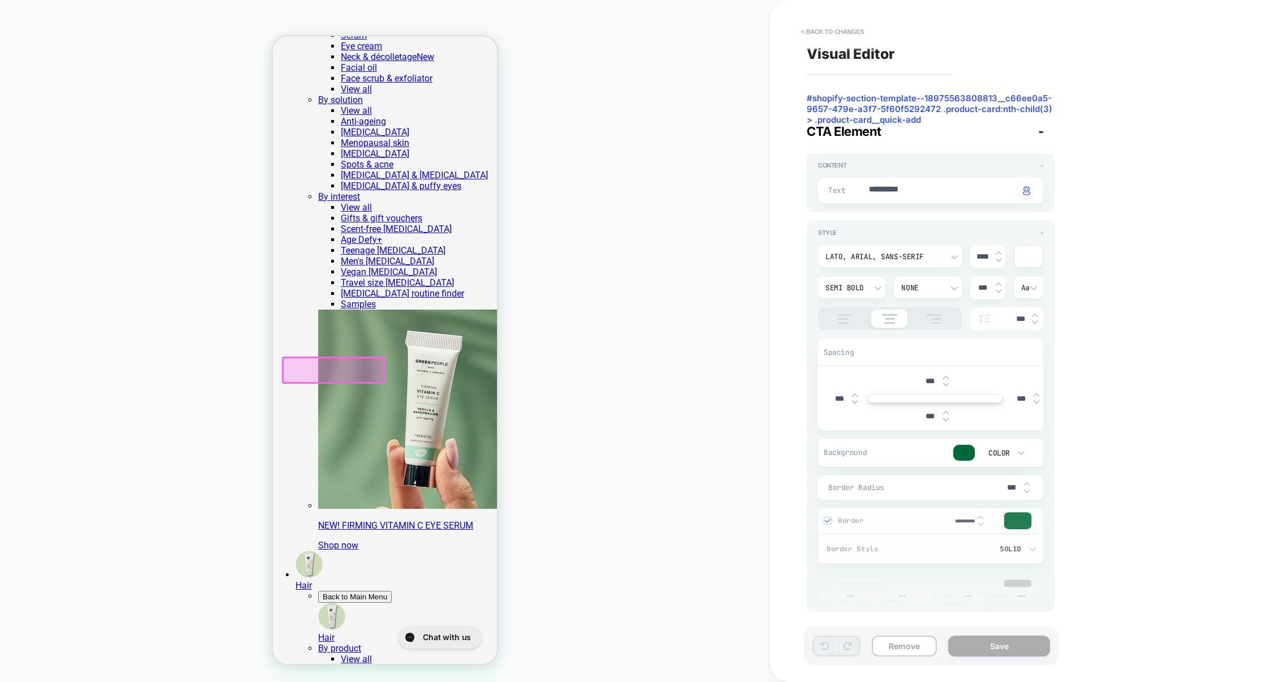
scroll to position [1474, 0]
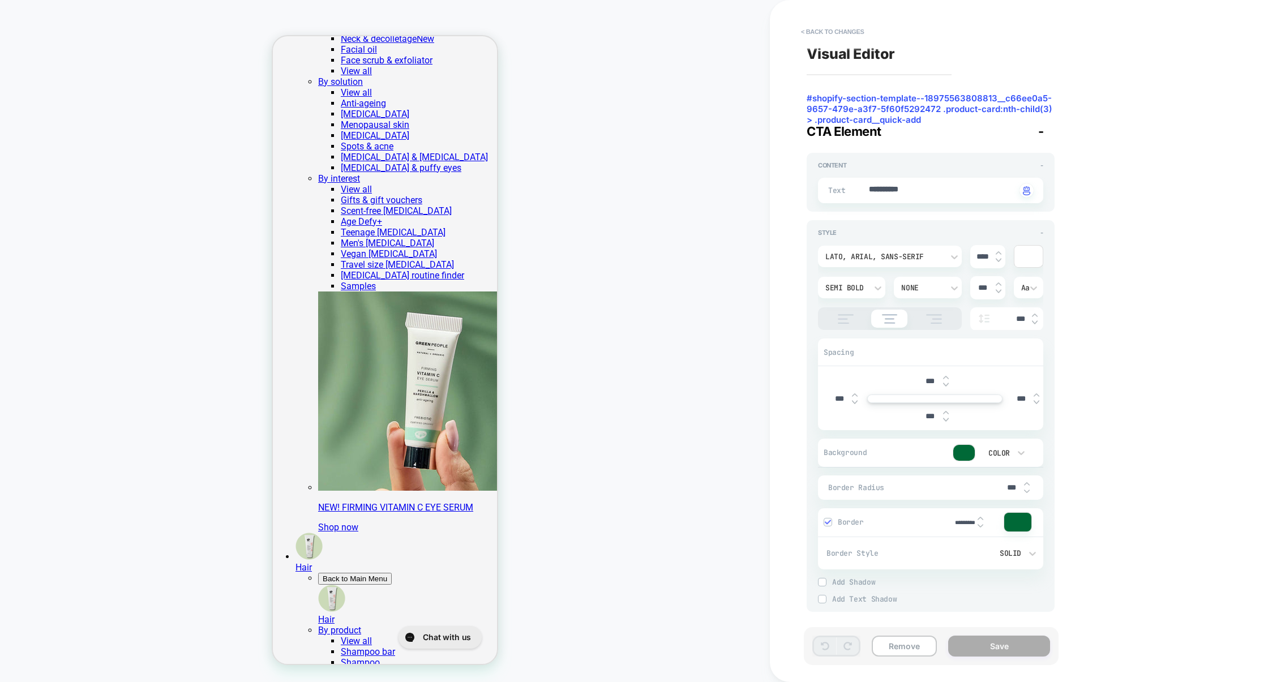
click at [1021, 251] on div at bounding box center [1028, 253] width 28 height 22
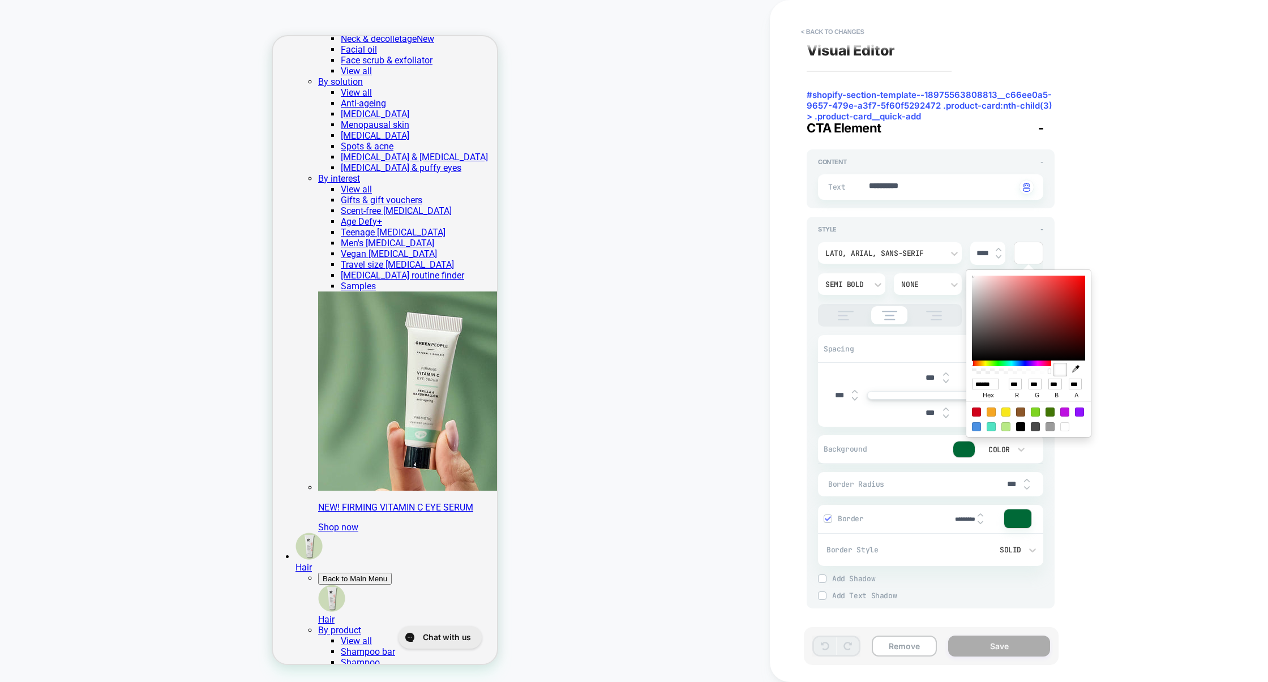
click at [1021, 251] on div at bounding box center [1028, 253] width 28 height 22
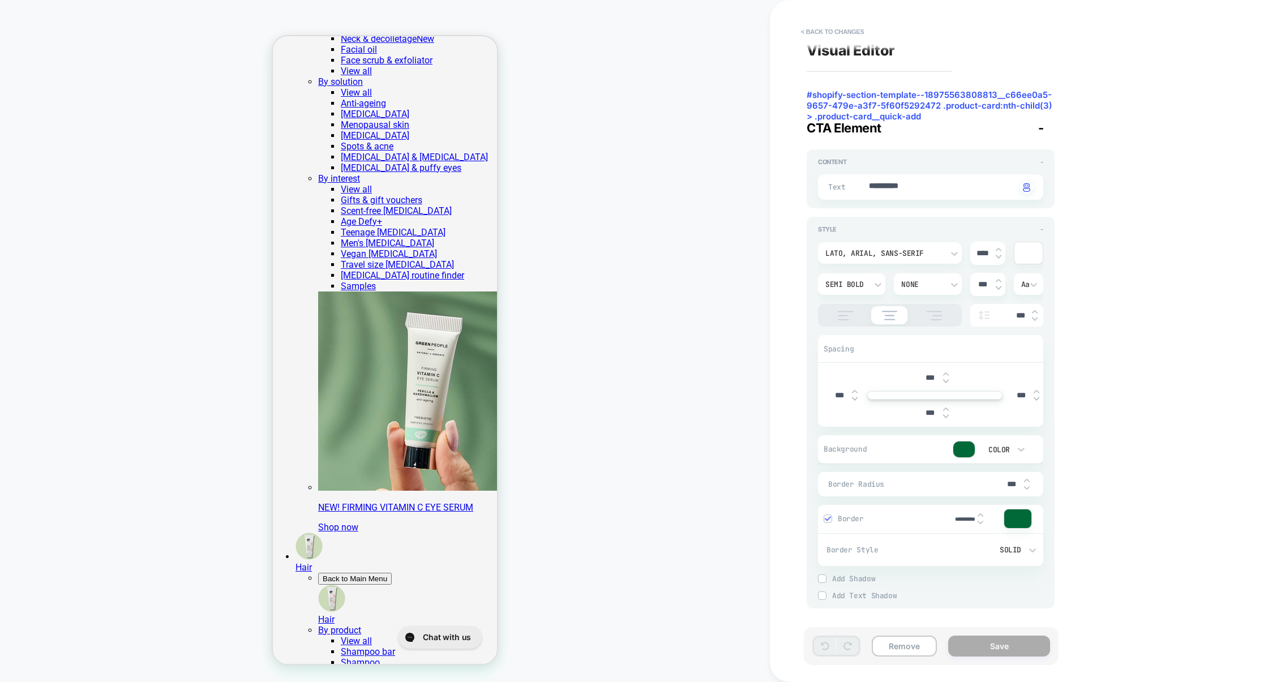
click at [964, 455] on div at bounding box center [964, 450] width 22 height 16
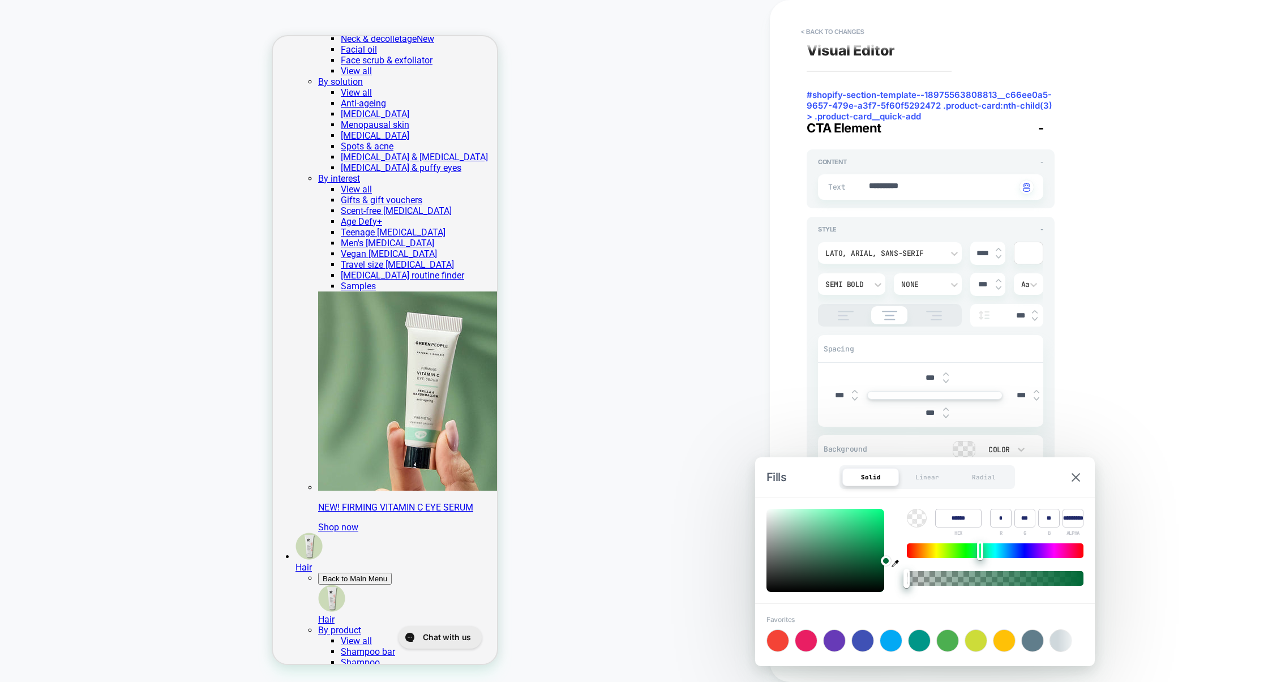
click at [1087, 417] on div "**********" at bounding box center [1013, 340] width 425 height 659
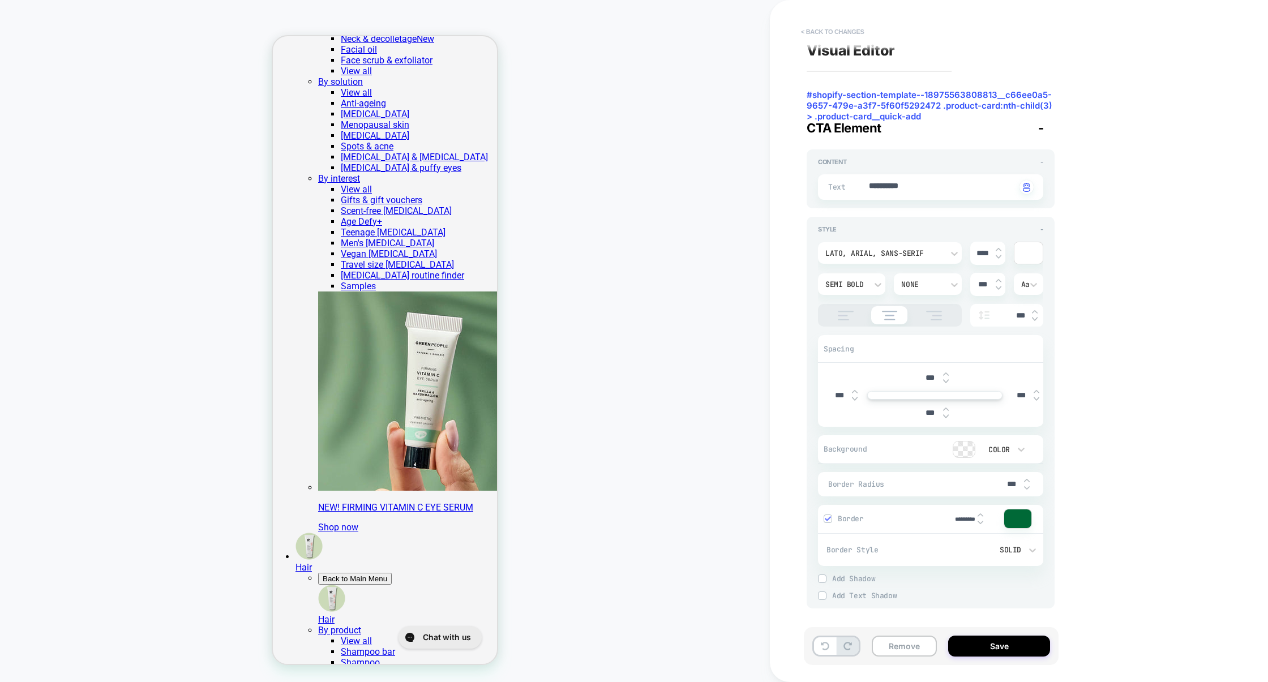
click at [855, 29] on button "< Back to changes" at bounding box center [832, 32] width 75 height 18
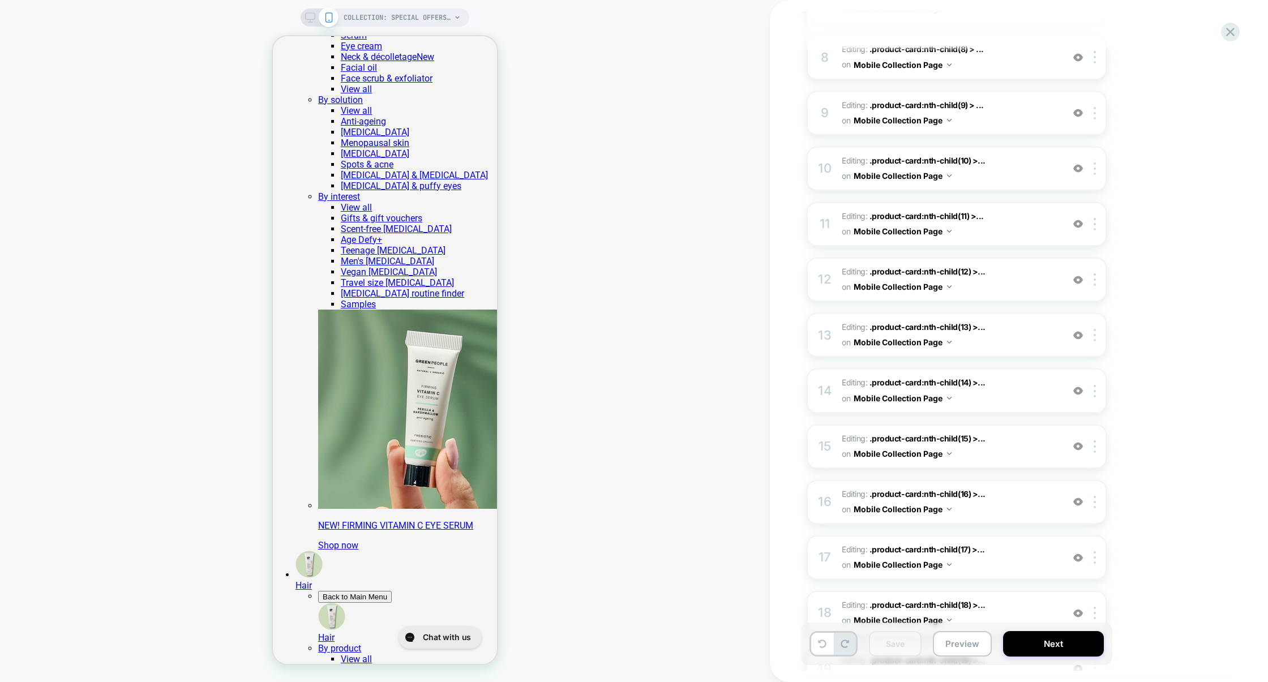
scroll to position [0, 0]
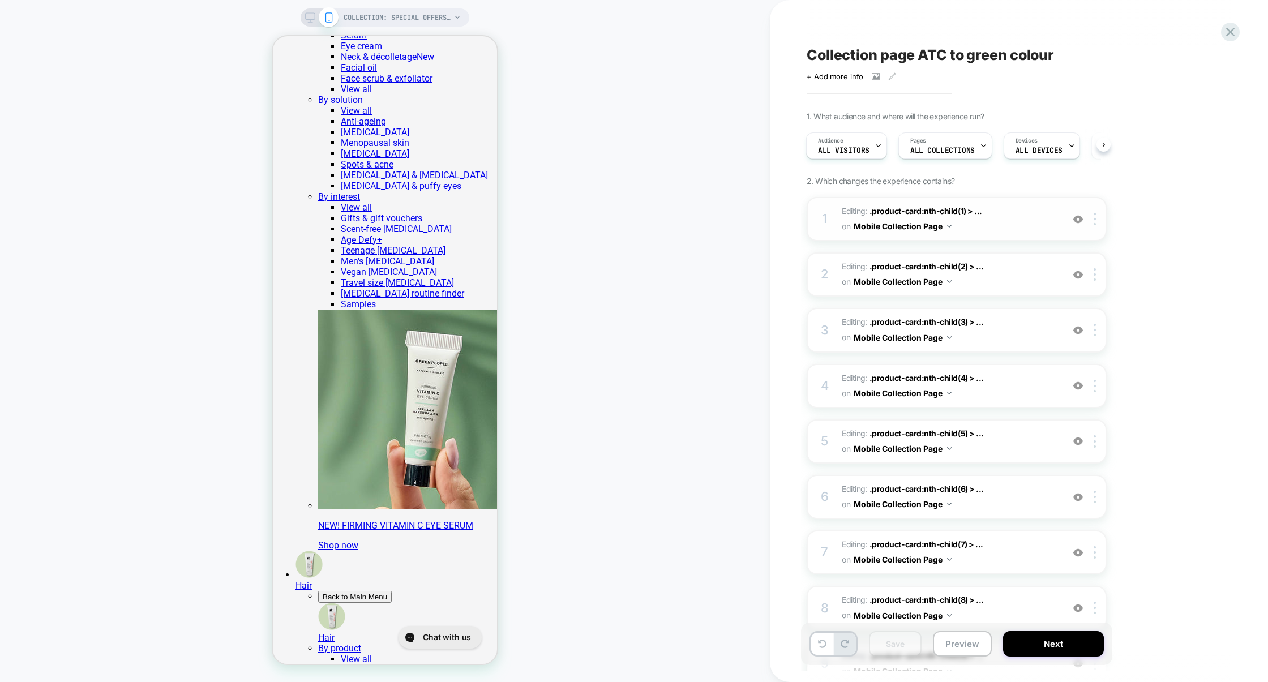
click at [1002, 232] on span "Editing : .product-card:nth-child(1) > ... .product-card:nth-child(1) > .produc…" at bounding box center [950, 219] width 216 height 31
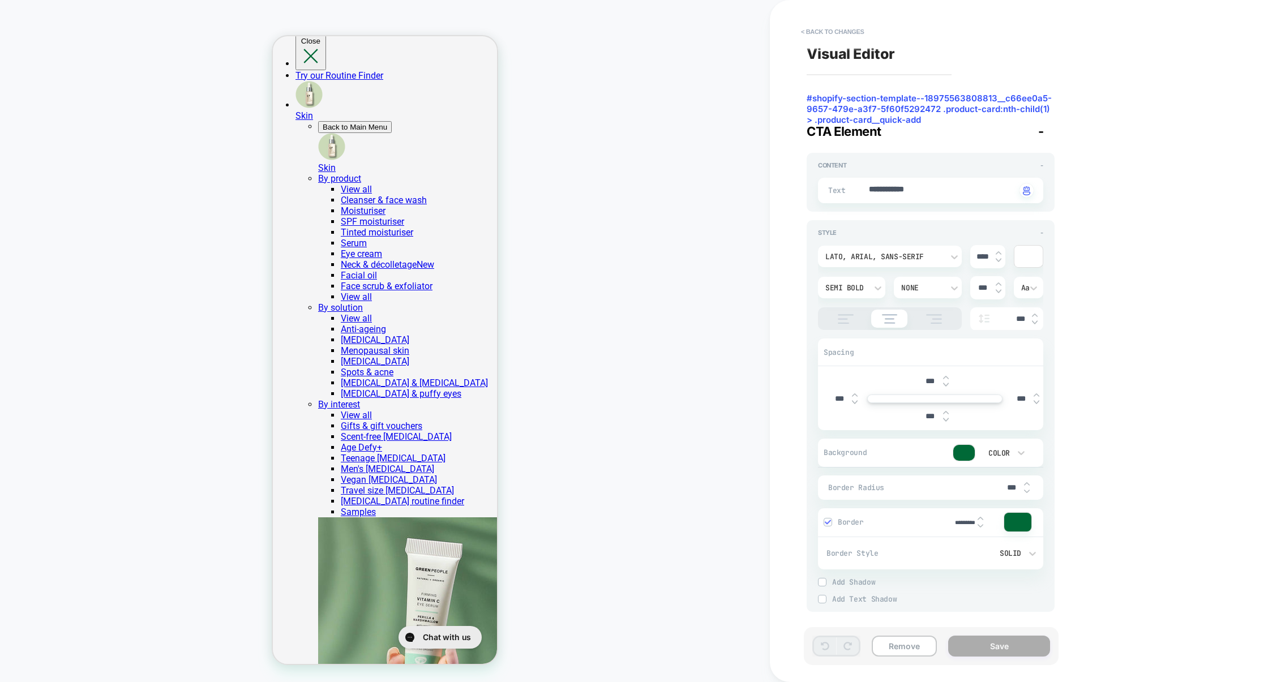
scroll to position [3, 0]
click at [864, 32] on button "< Back to changes" at bounding box center [832, 32] width 75 height 18
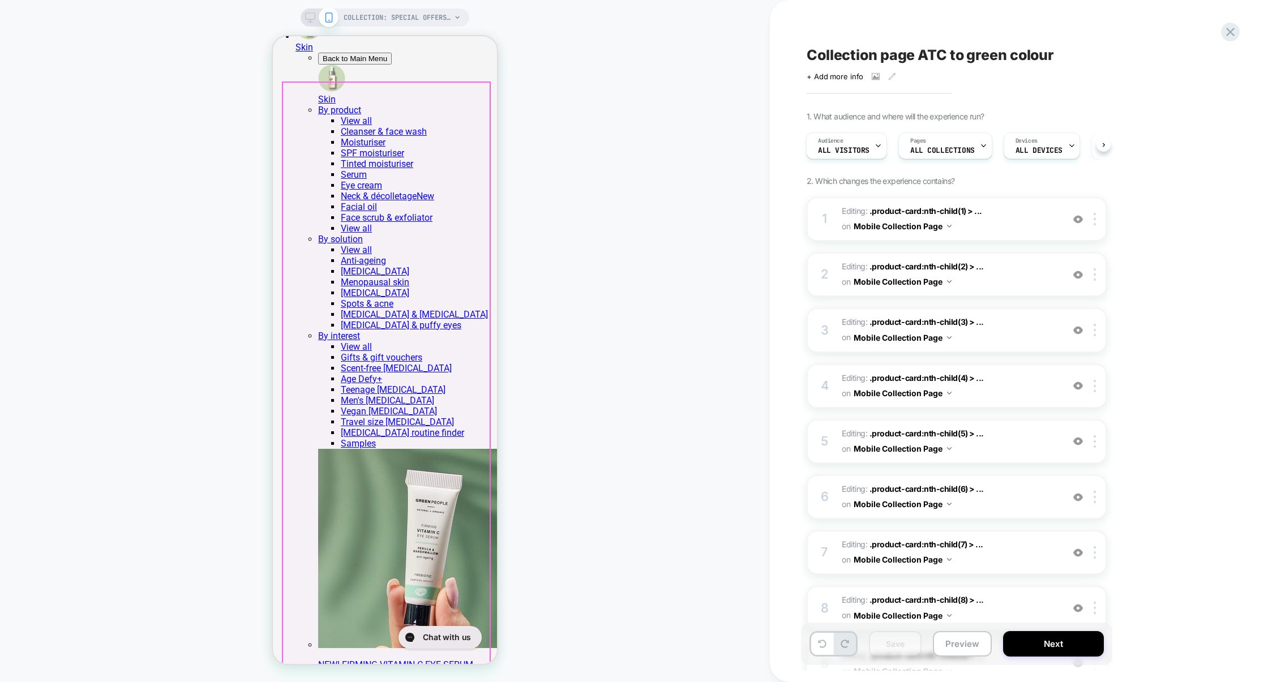
scroll to position [1314, 0]
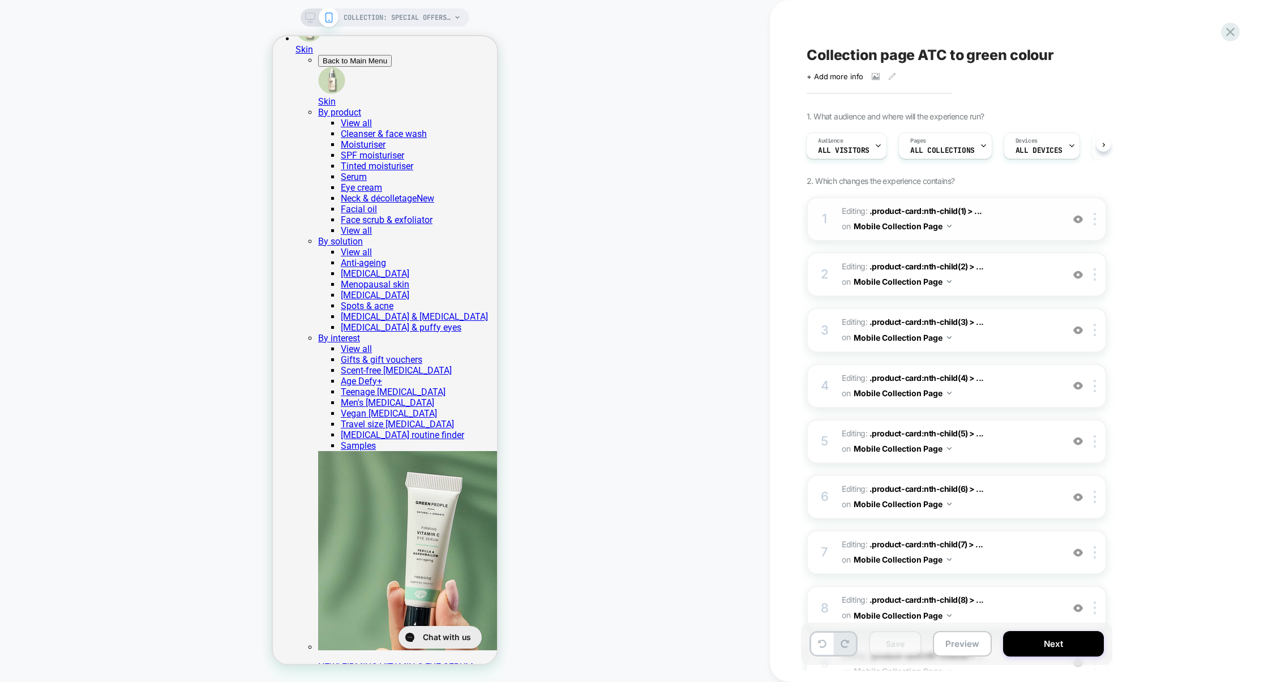
click at [1025, 225] on span "Editing : .product-card:nth-child(1) > ... .product-card:nth-child(1) > .produc…" at bounding box center [950, 219] width 216 height 31
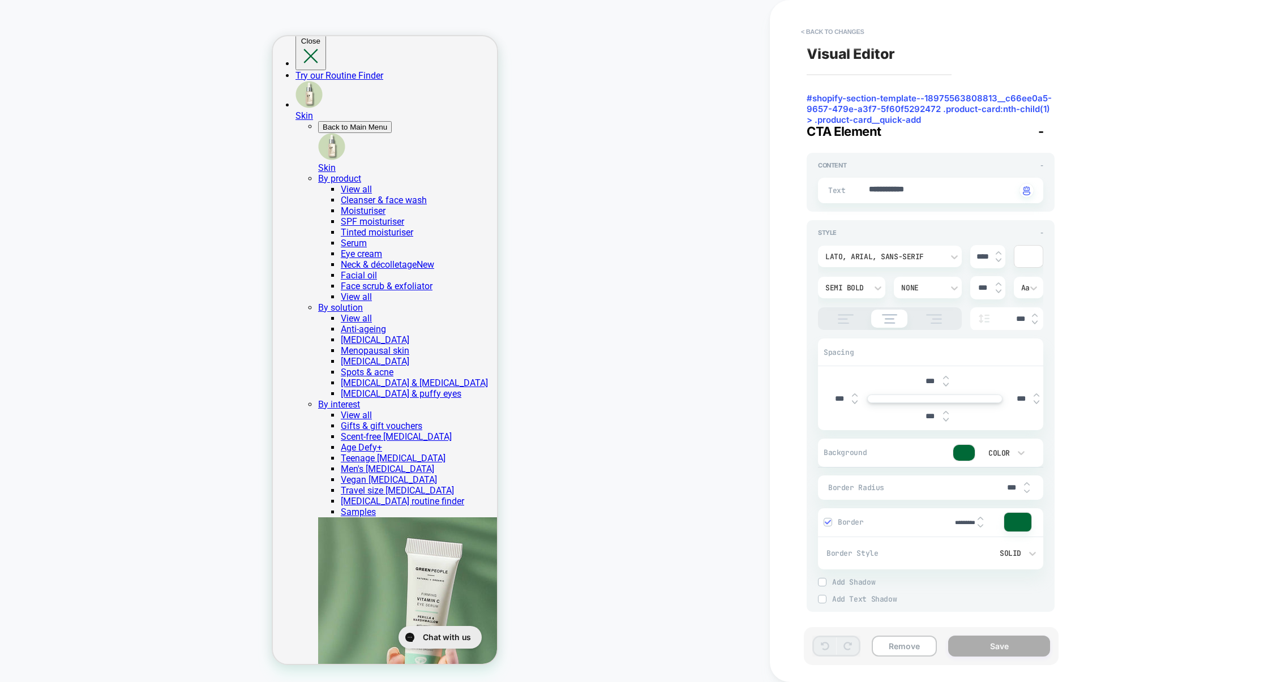
scroll to position [3, 0]
click at [841, 30] on button "< Back to changes" at bounding box center [832, 32] width 75 height 18
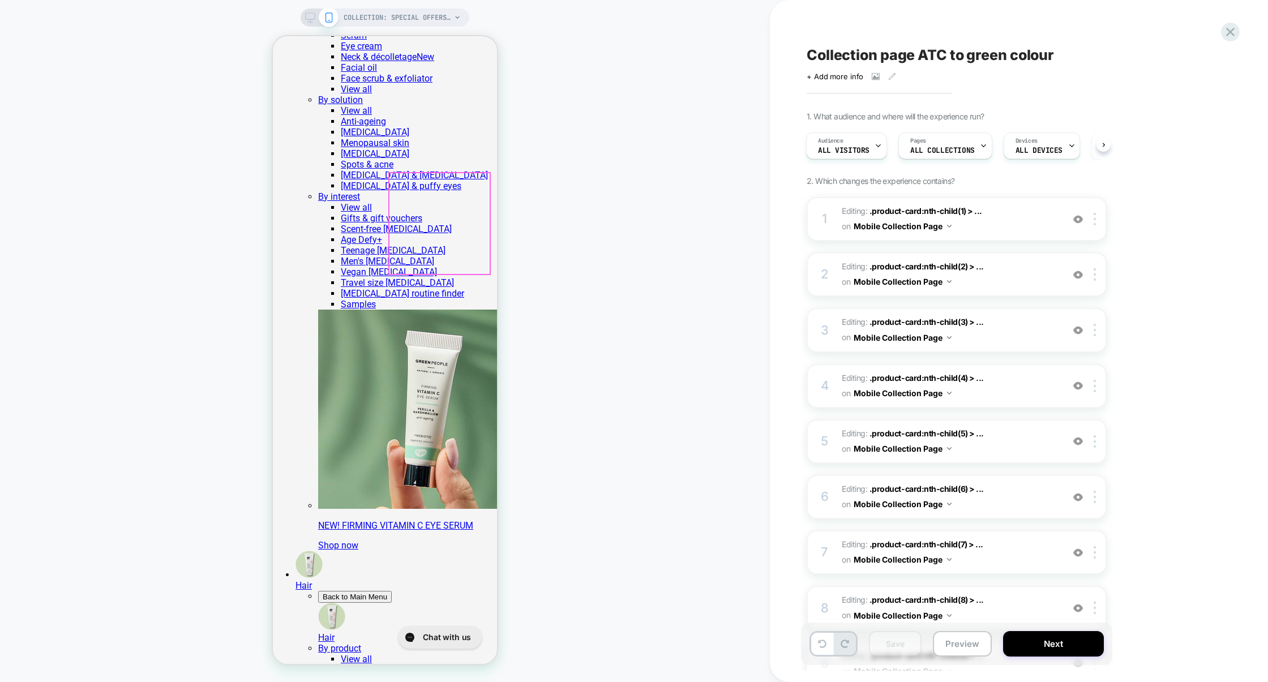
scroll to position [1493, 0]
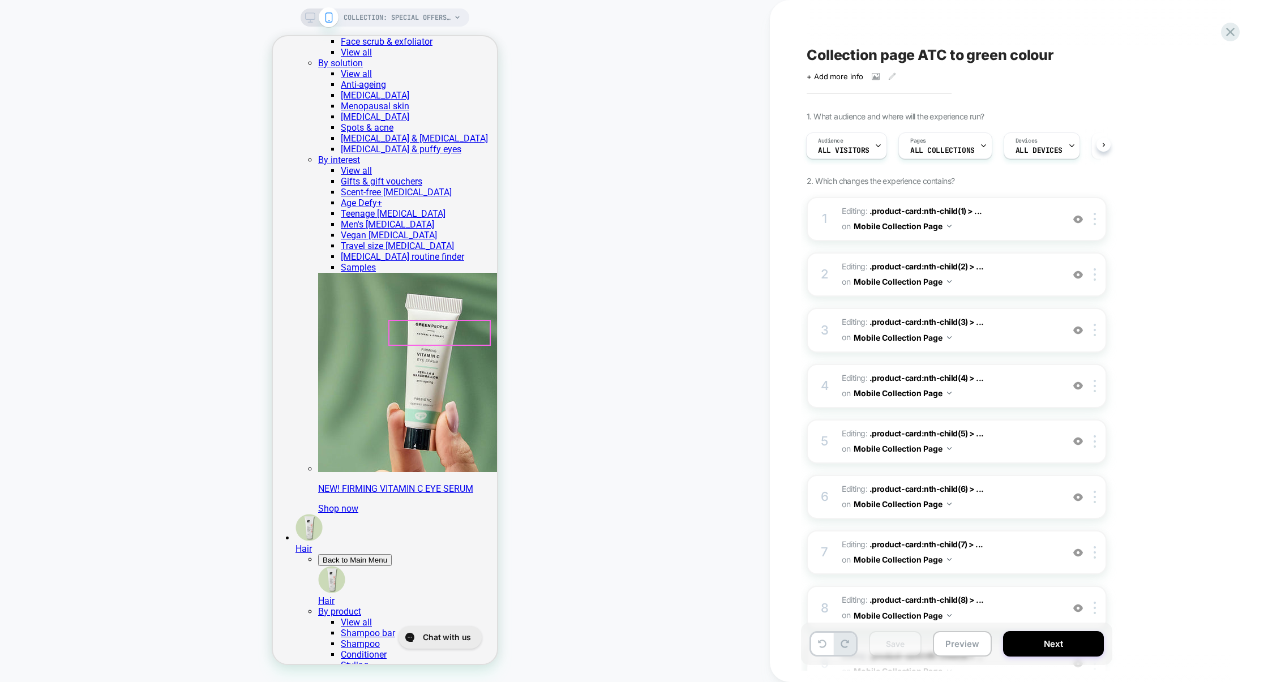
click at [415, 332] on div at bounding box center [439, 333] width 100 height 24
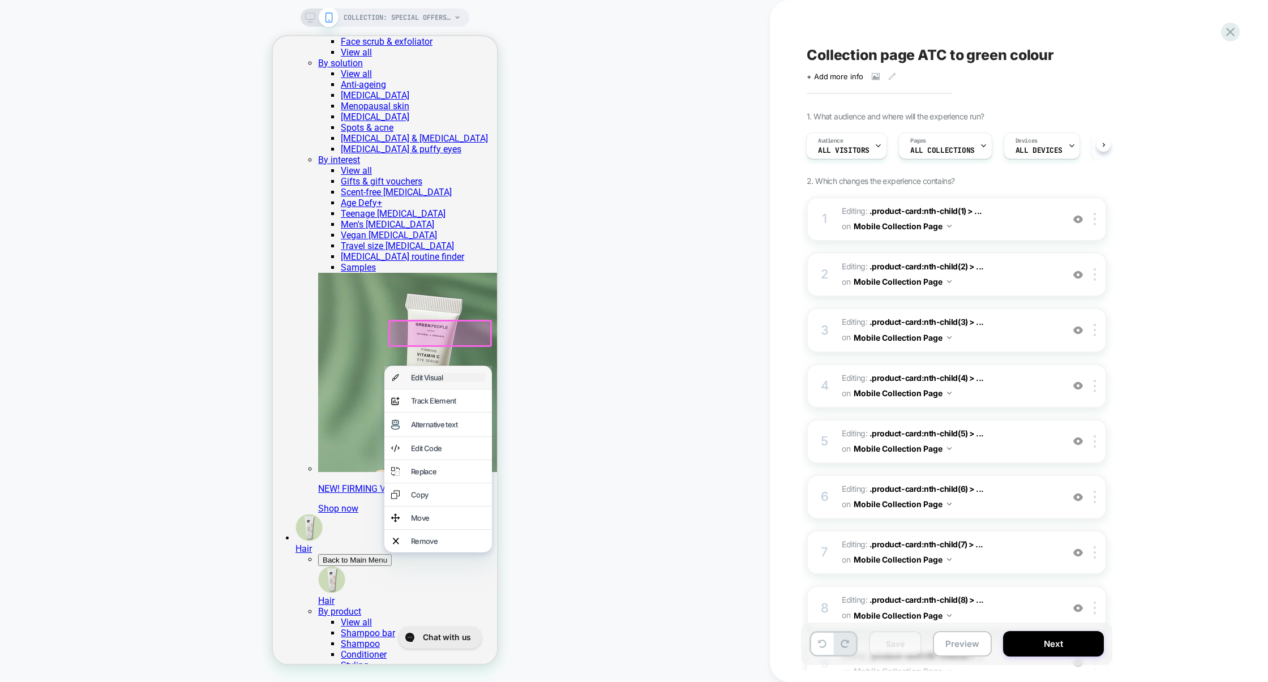
click at [423, 379] on div "Edit Visual" at bounding box center [448, 377] width 74 height 9
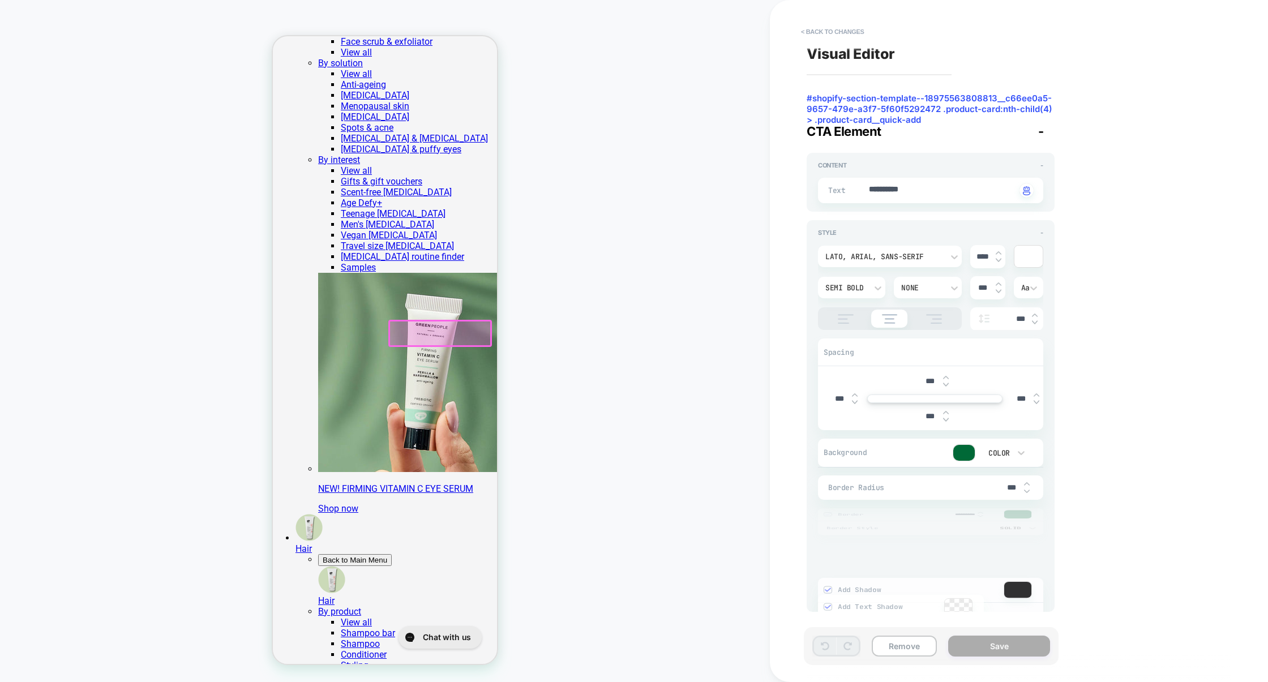
scroll to position [1474, 0]
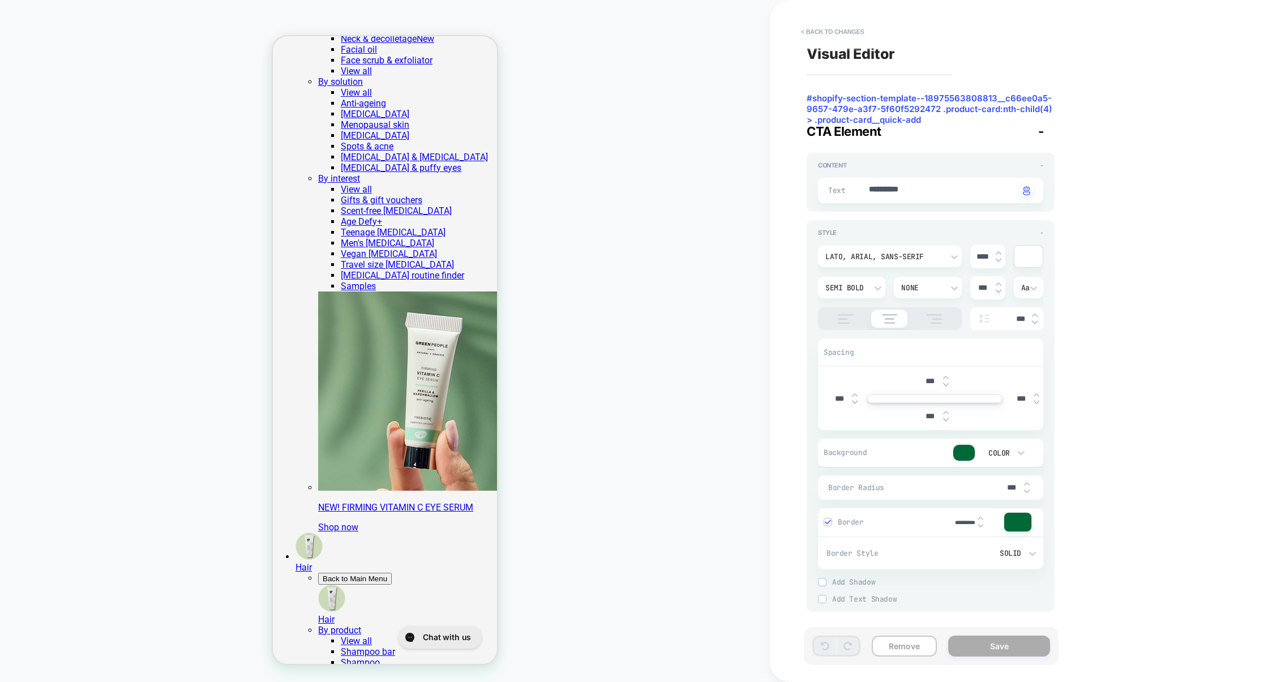
click at [1023, 256] on div at bounding box center [1028, 257] width 28 height 22
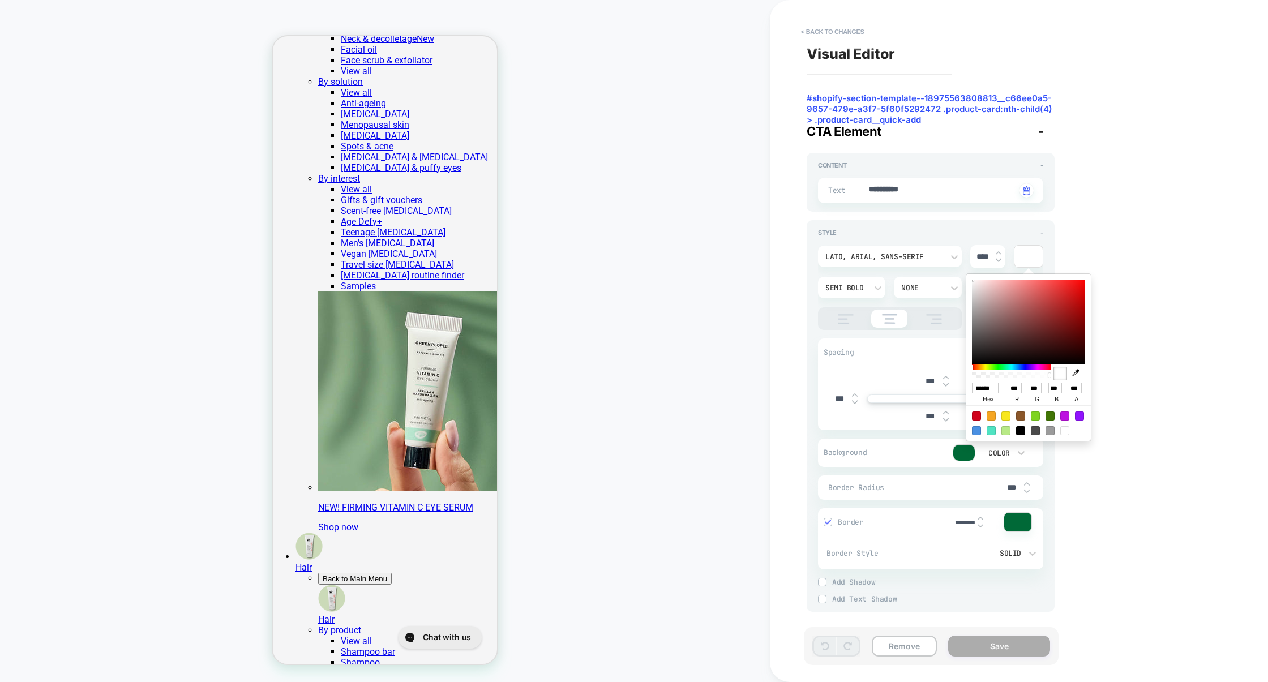
type textarea "*"
type input "******"
type input "***"
type input "**"
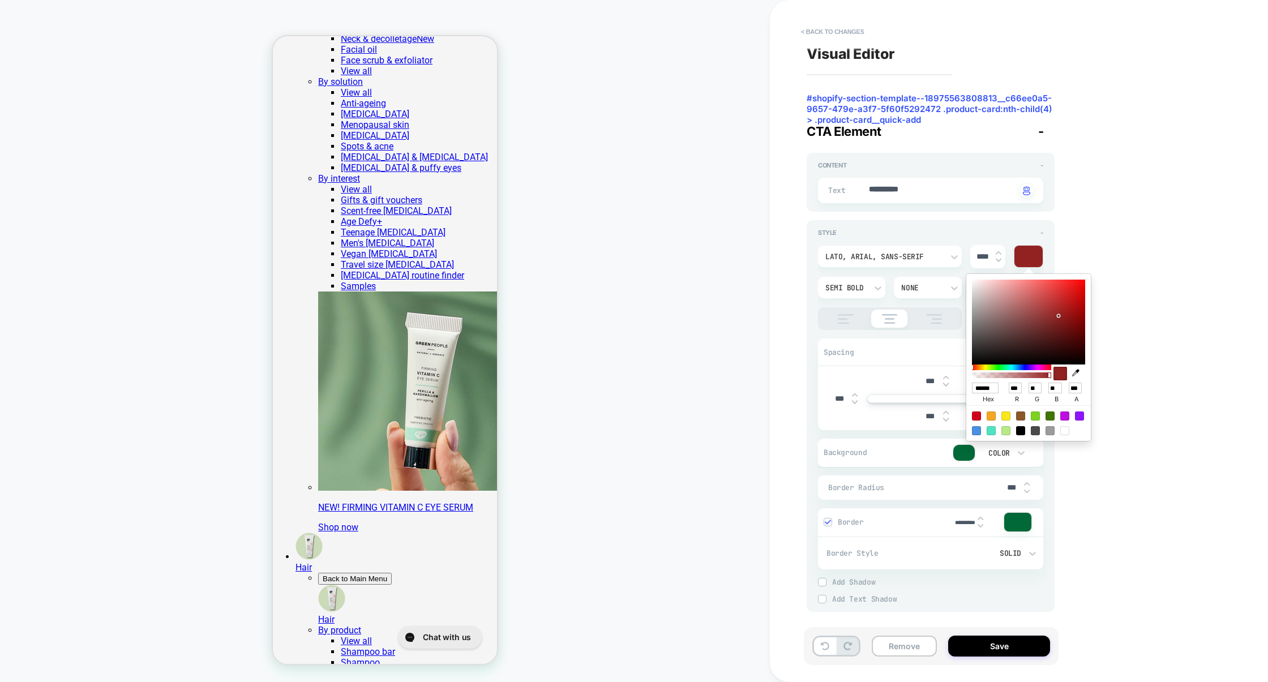
click at [1059, 316] on div at bounding box center [1028, 322] width 113 height 85
click at [1124, 301] on div "**********" at bounding box center [1013, 340] width 425 height 659
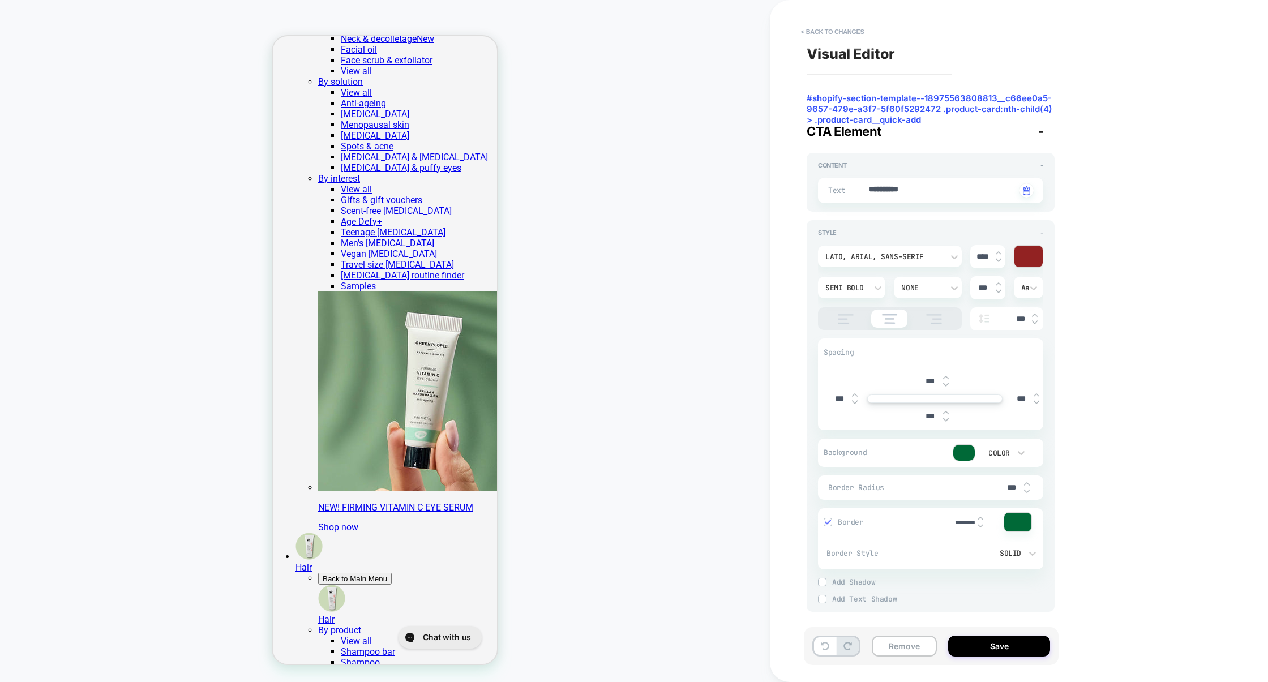
click at [973, 450] on div at bounding box center [964, 453] width 22 height 16
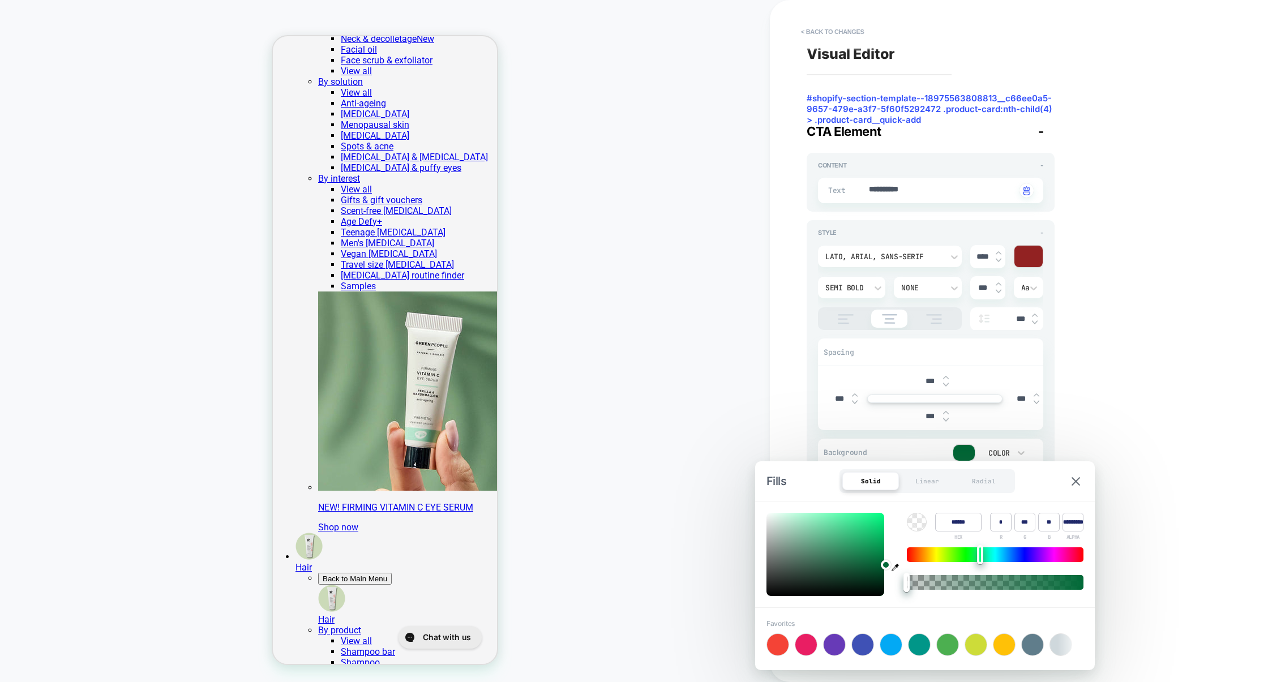
type textarea "*"
type input "******"
type input "**"
type input "***"
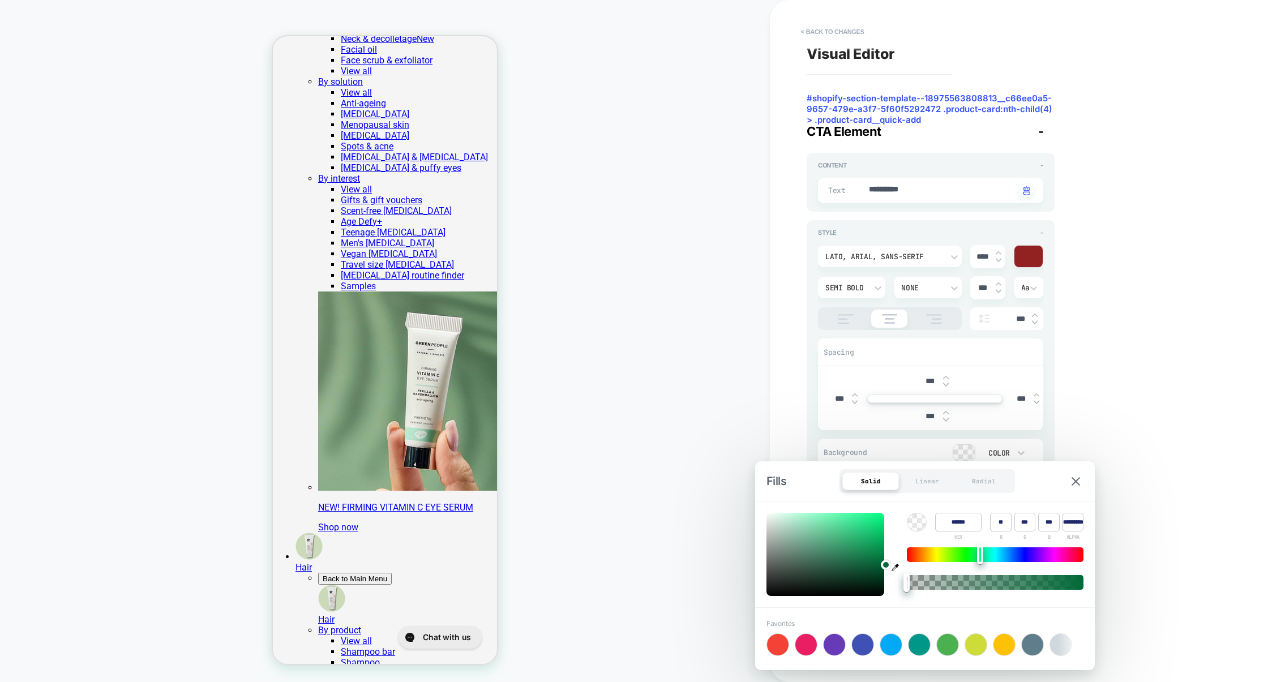
click at [847, 529] on div at bounding box center [825, 554] width 118 height 83
click at [1098, 383] on div "**********" at bounding box center [1013, 340] width 425 height 659
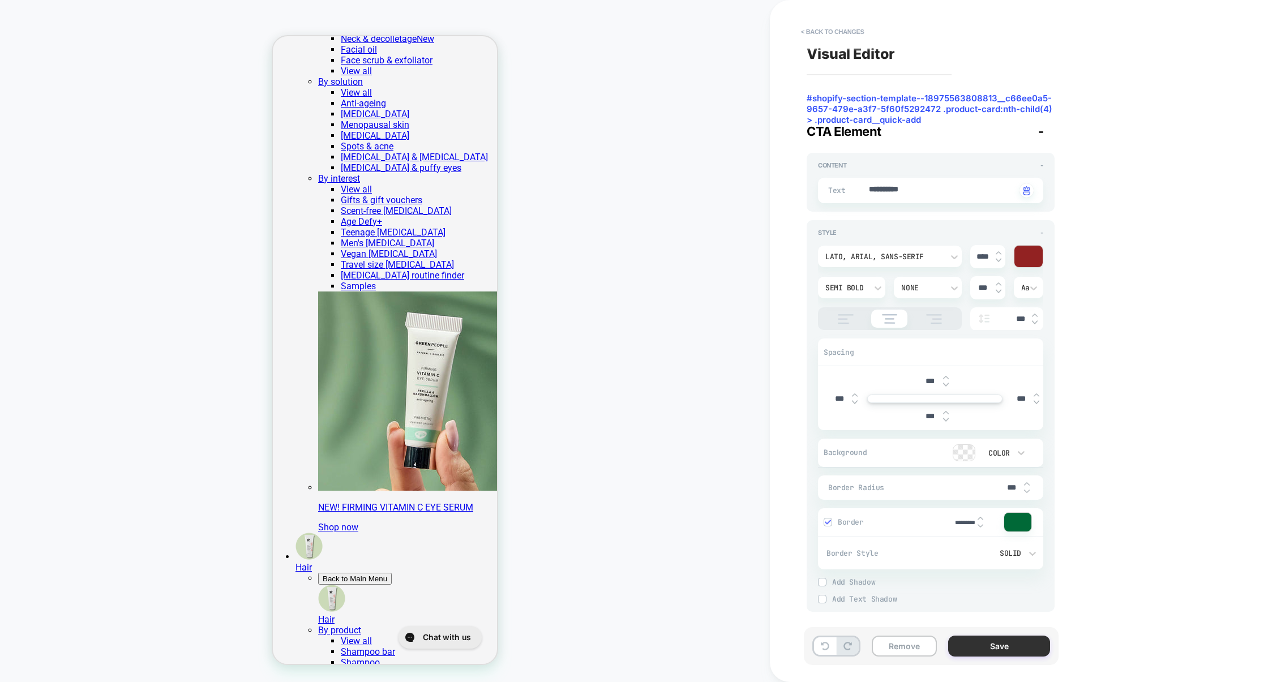
click at [1009, 641] on button "Save" at bounding box center [999, 646] width 102 height 21
type textarea "*"
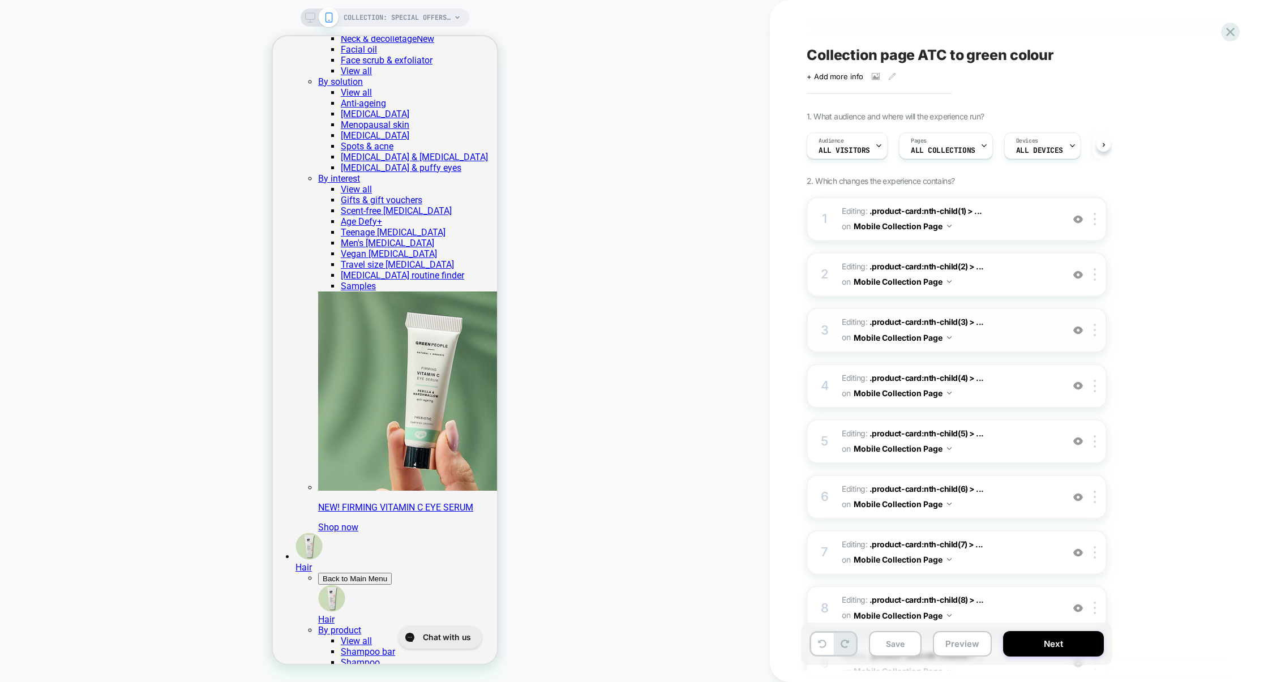
scroll to position [0, 1]
click at [1237, 35] on icon at bounding box center [1230, 31] width 15 height 15
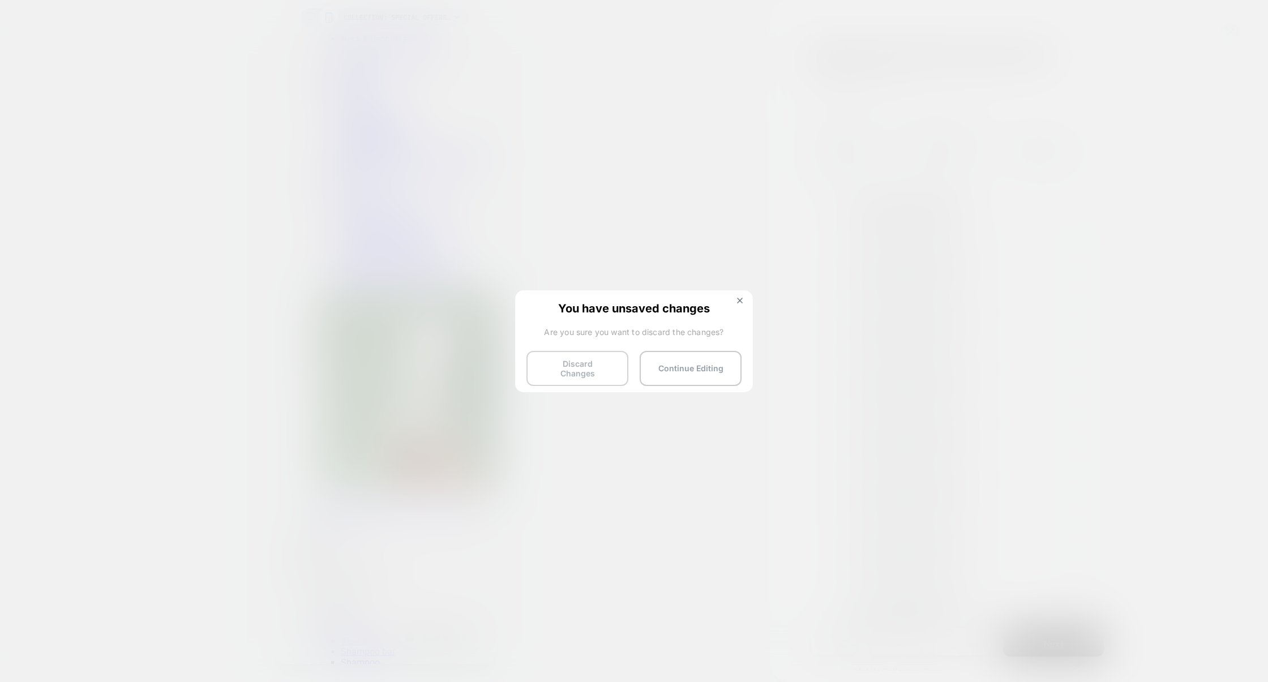
click at [593, 369] on button "Discard Changes" at bounding box center [577, 368] width 102 height 35
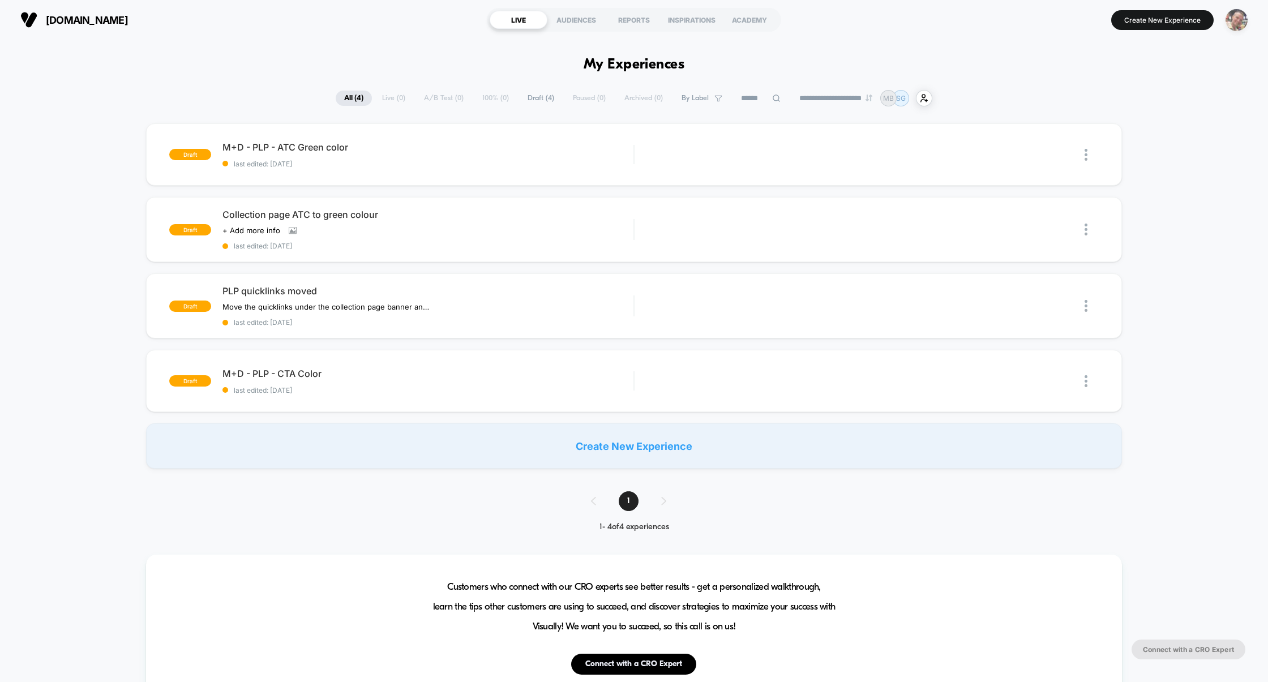
click at [1234, 19] on img "button" at bounding box center [1237, 20] width 22 height 22
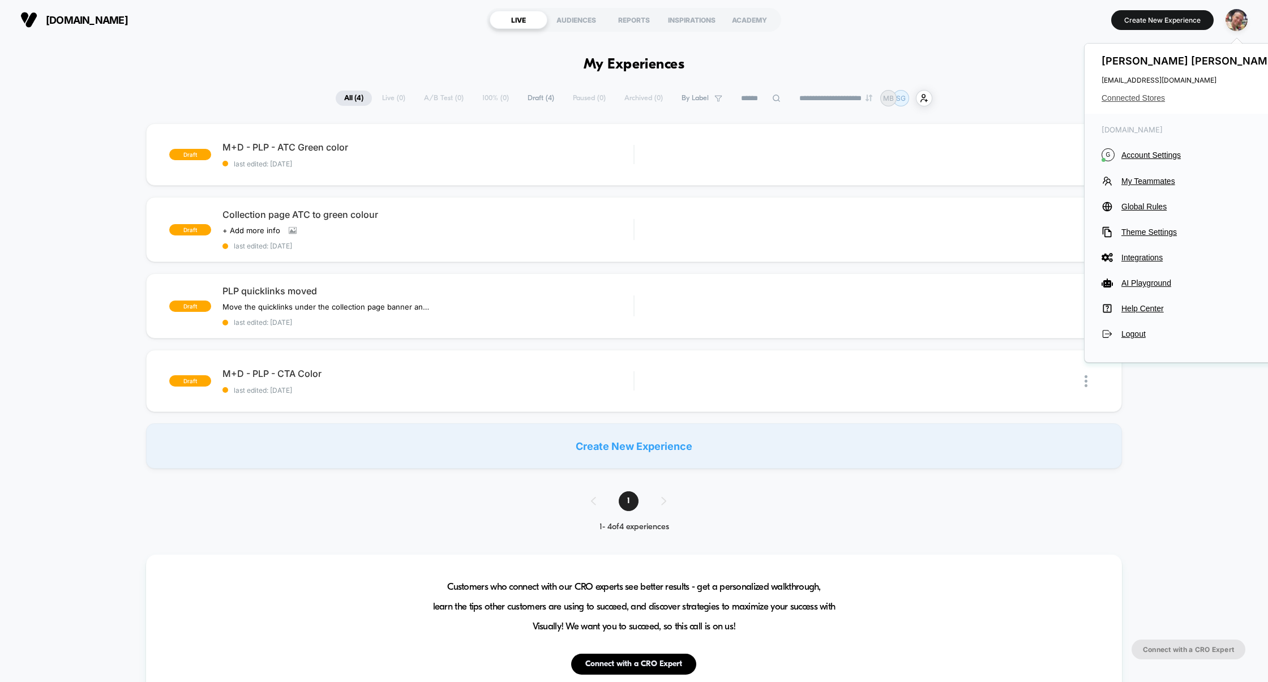
click at [1121, 97] on span "Connected Stores" at bounding box center [1191, 97] width 179 height 9
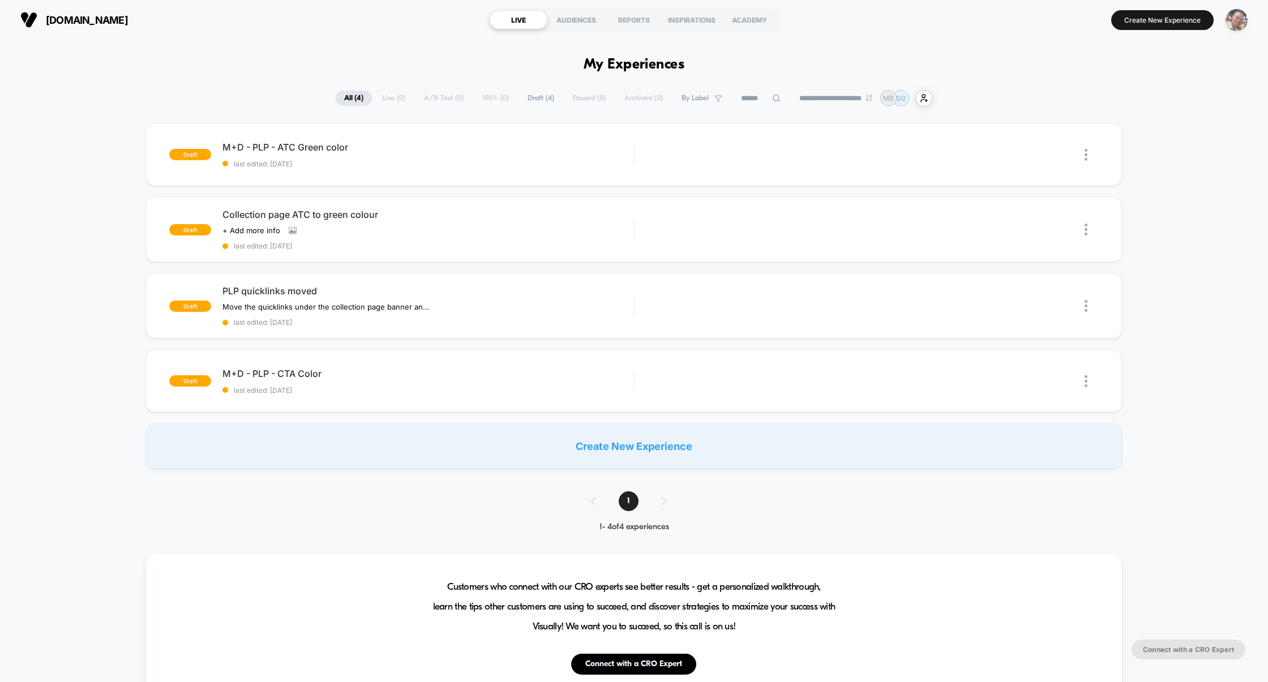
click at [1238, 23] on img "button" at bounding box center [1237, 20] width 22 height 22
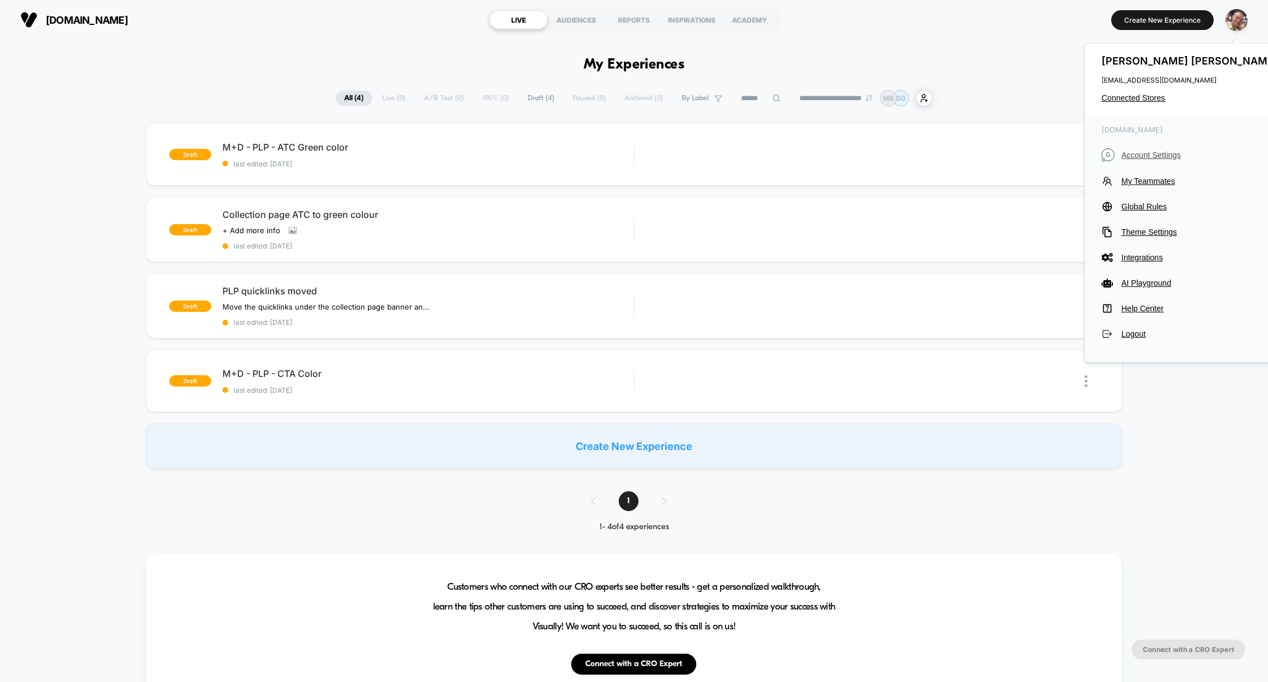
click at [1147, 152] on span "Account Settings" at bounding box center [1200, 155] width 159 height 9
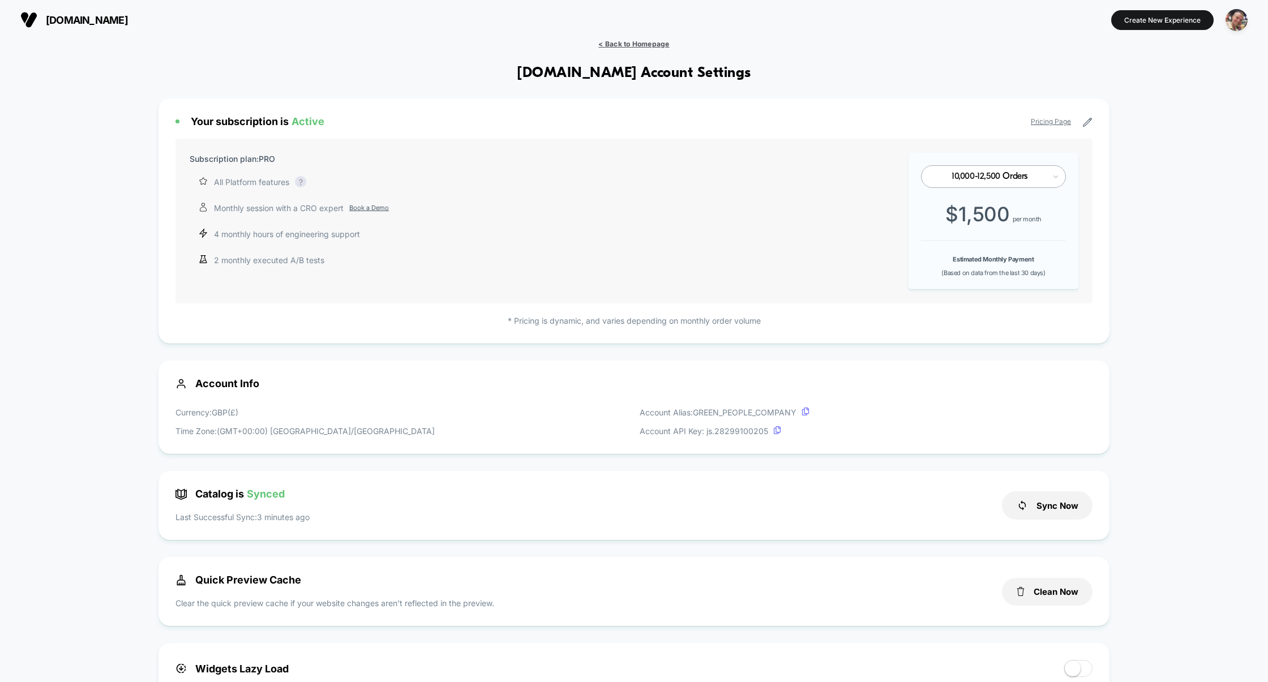
click at [648, 45] on span "< Back to Homepage" at bounding box center [633, 44] width 71 height 8
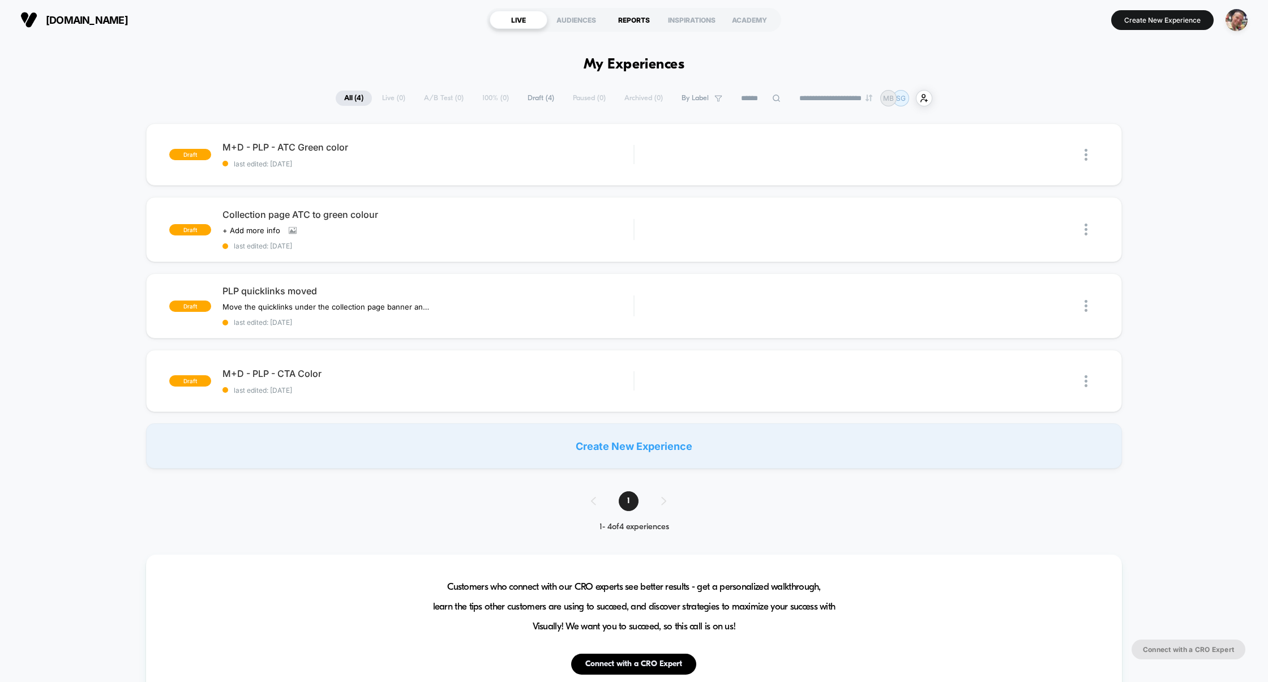
click at [628, 18] on div "REPORTS" at bounding box center [634, 20] width 58 height 18
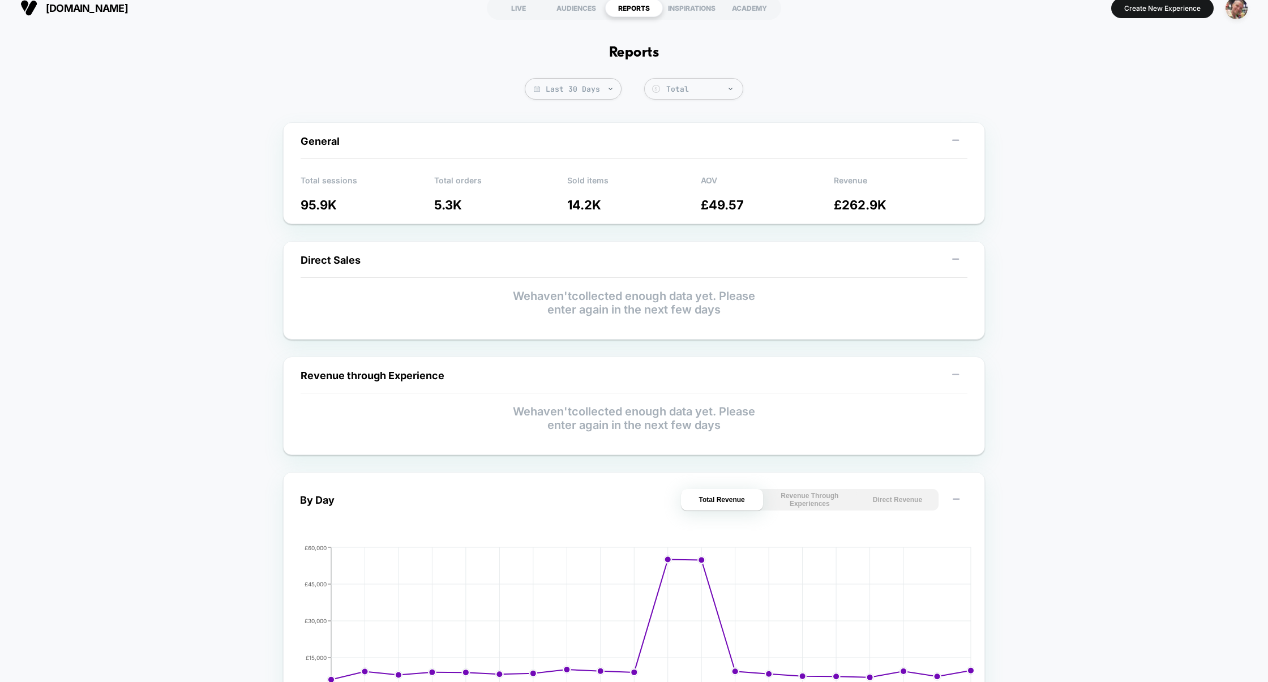
scroll to position [19, 0]
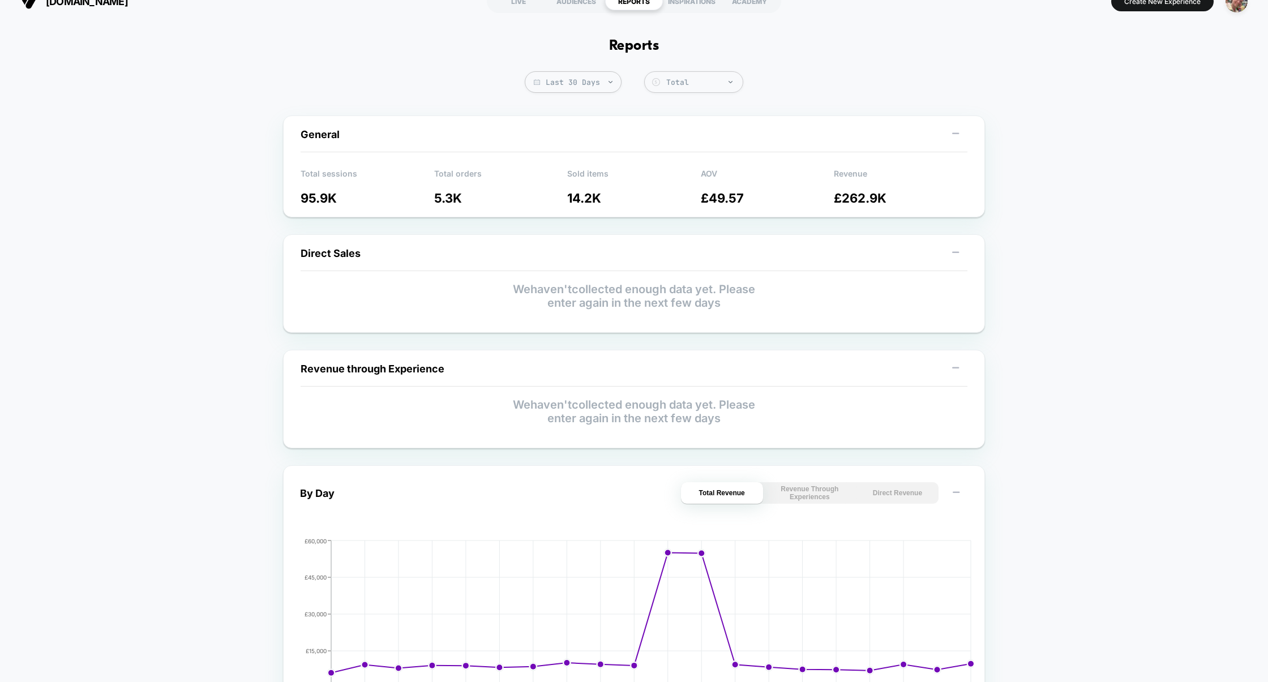
click at [857, 201] on p "£ 262.9K" at bounding box center [901, 198] width 134 height 15
click at [856, 173] on p "Revenue" at bounding box center [901, 177] width 134 height 17
click at [850, 173] on p "Revenue" at bounding box center [901, 177] width 134 height 17
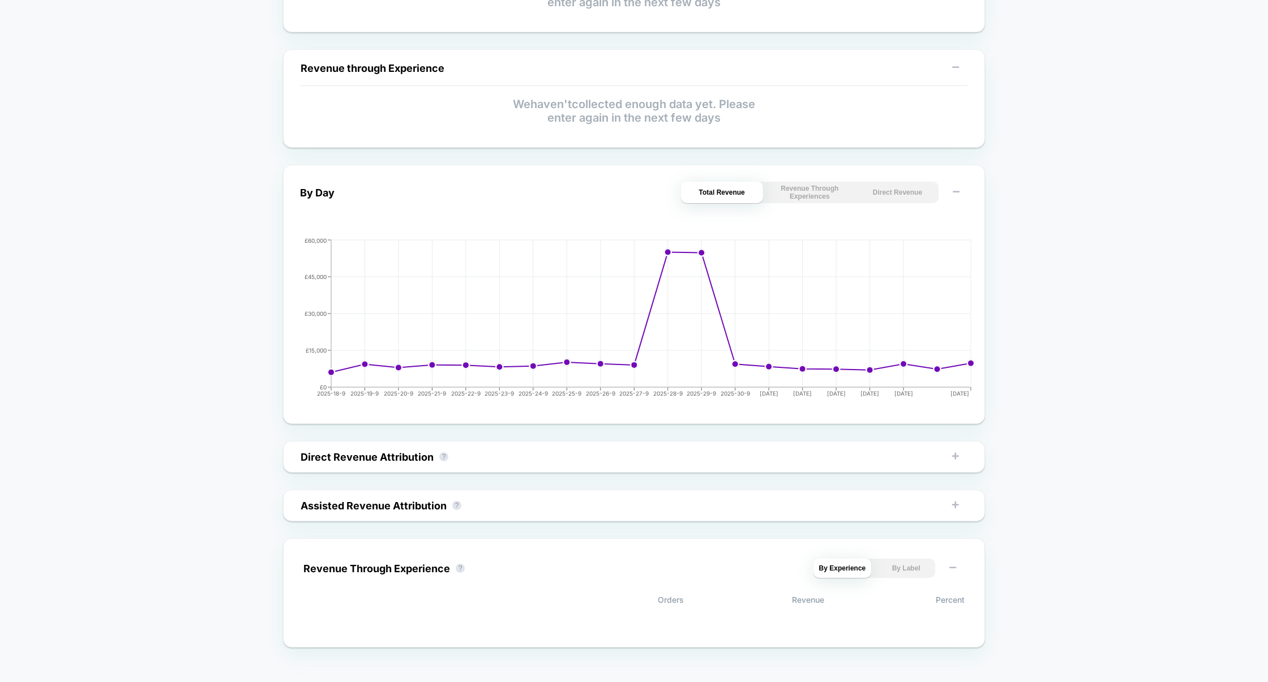
scroll to position [334, 0]
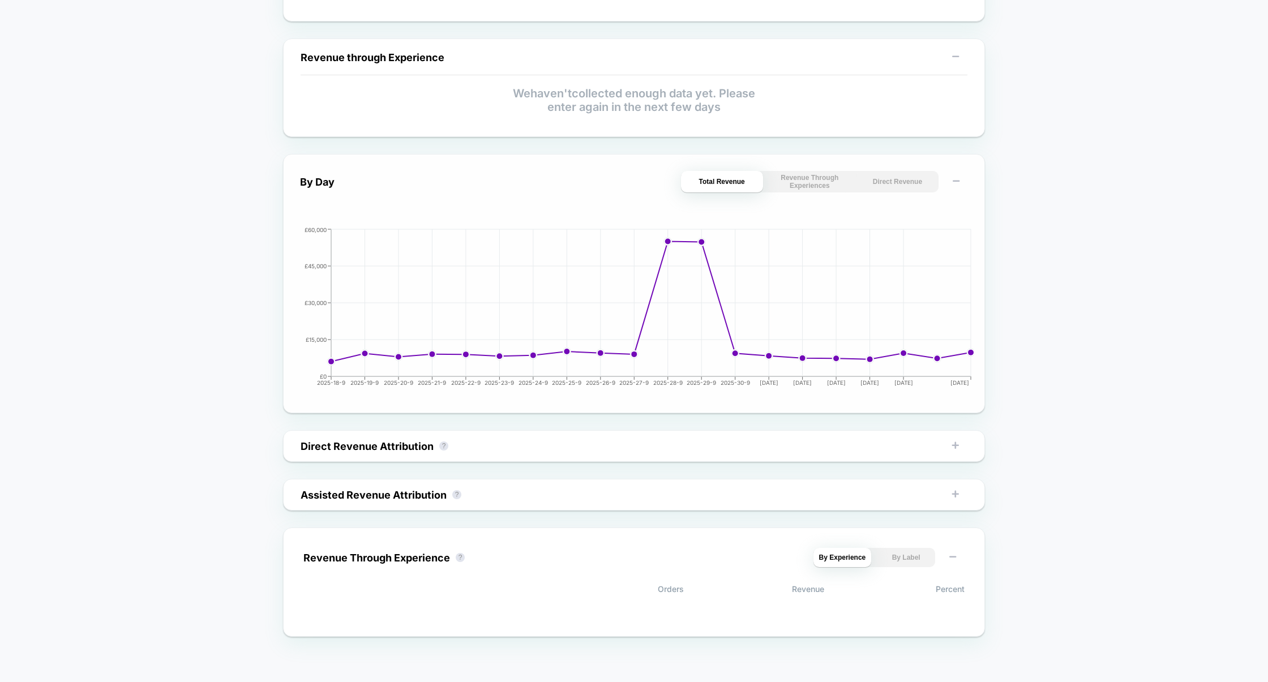
click at [798, 180] on button "Revenue Through Experiences" at bounding box center [810, 182] width 82 height 22
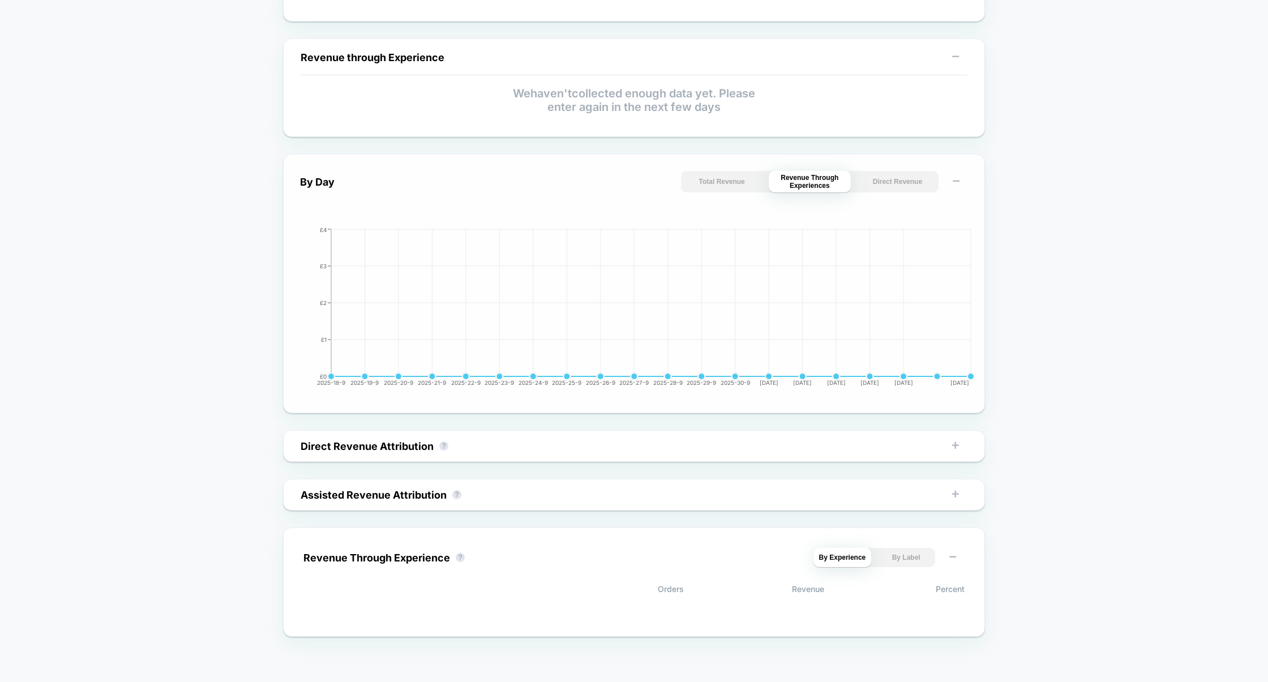
click at [734, 185] on button "Total Revenue" at bounding box center [722, 182] width 82 height 22
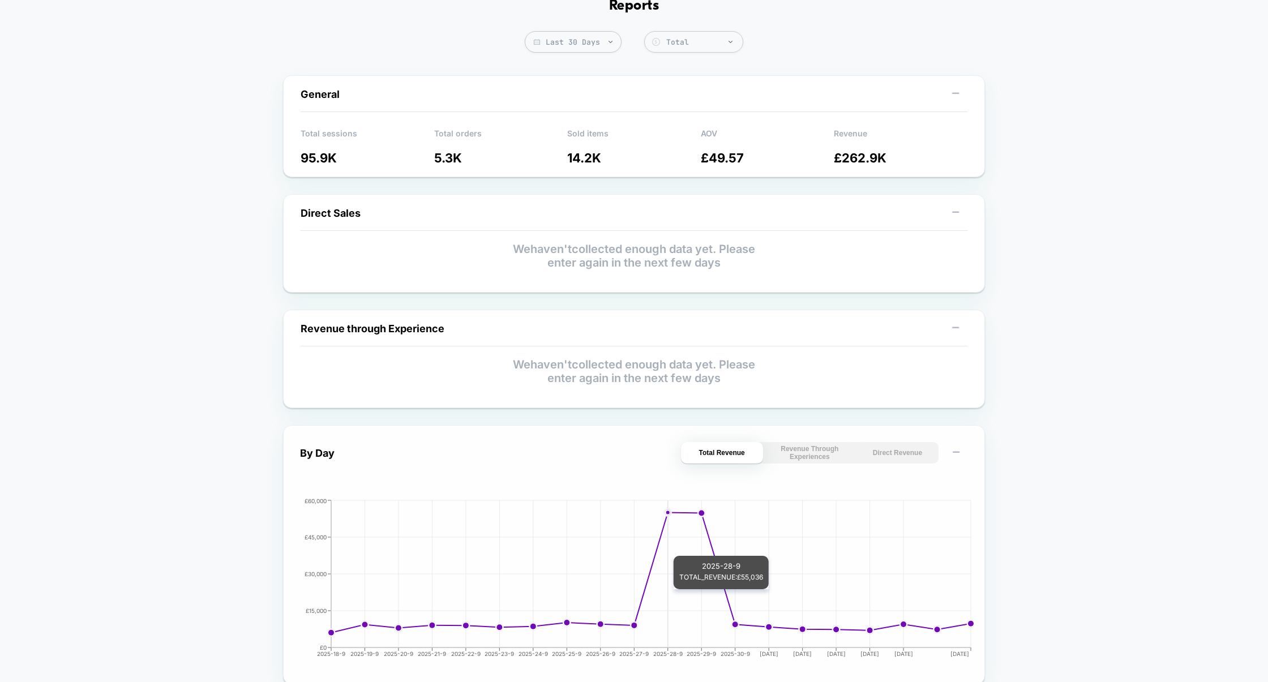
scroll to position [0, 0]
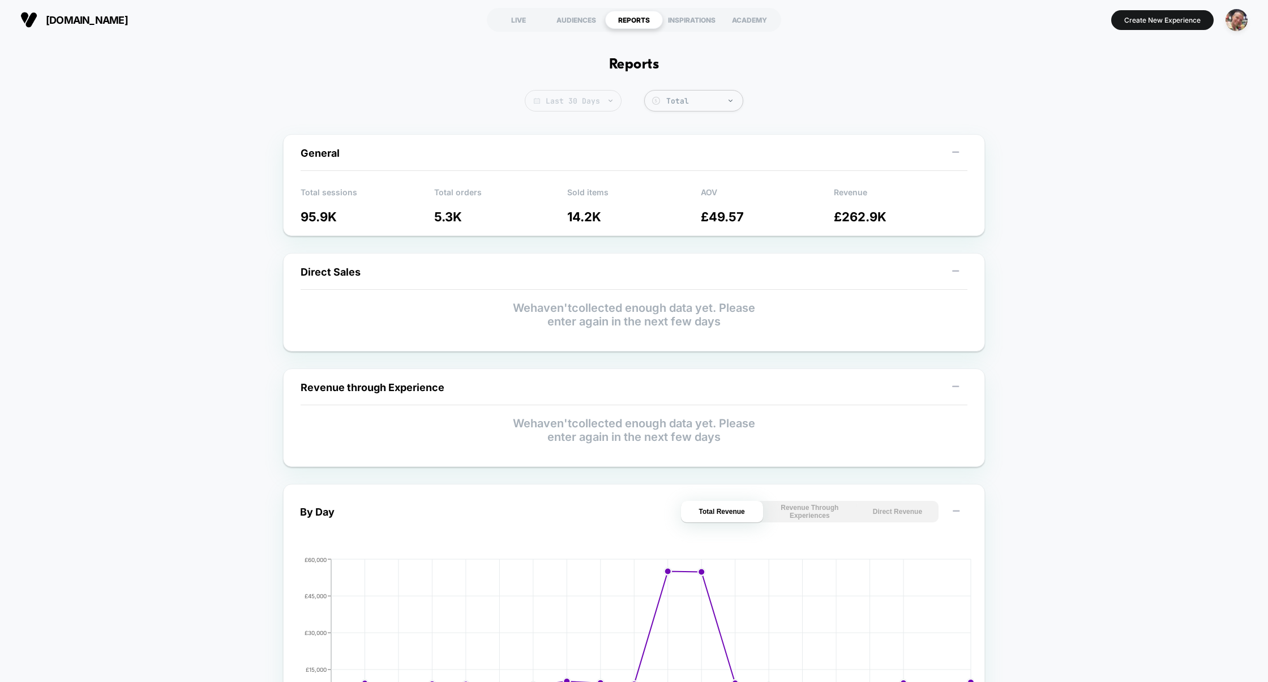
click at [599, 106] on span "Last 30 Days" at bounding box center [573, 101] width 97 height 22
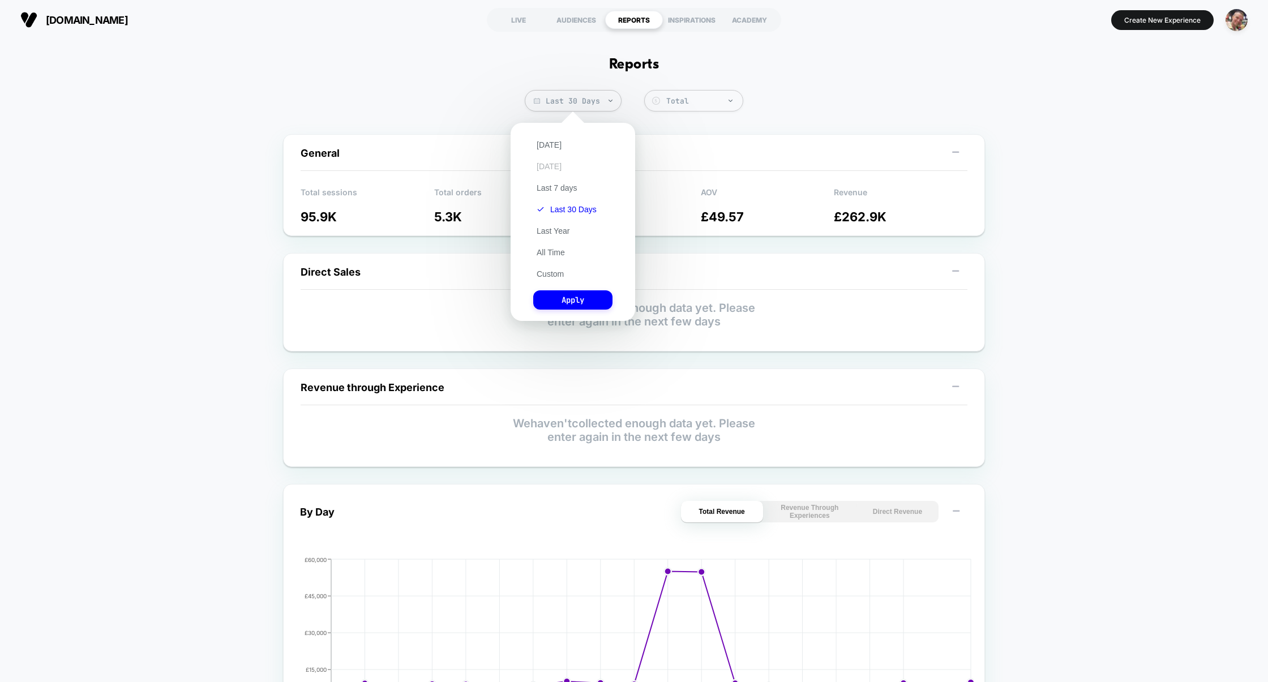
click at [554, 165] on button "Yesterday" at bounding box center [549, 166] width 32 height 10
click at [568, 302] on button "Apply" at bounding box center [572, 299] width 79 height 19
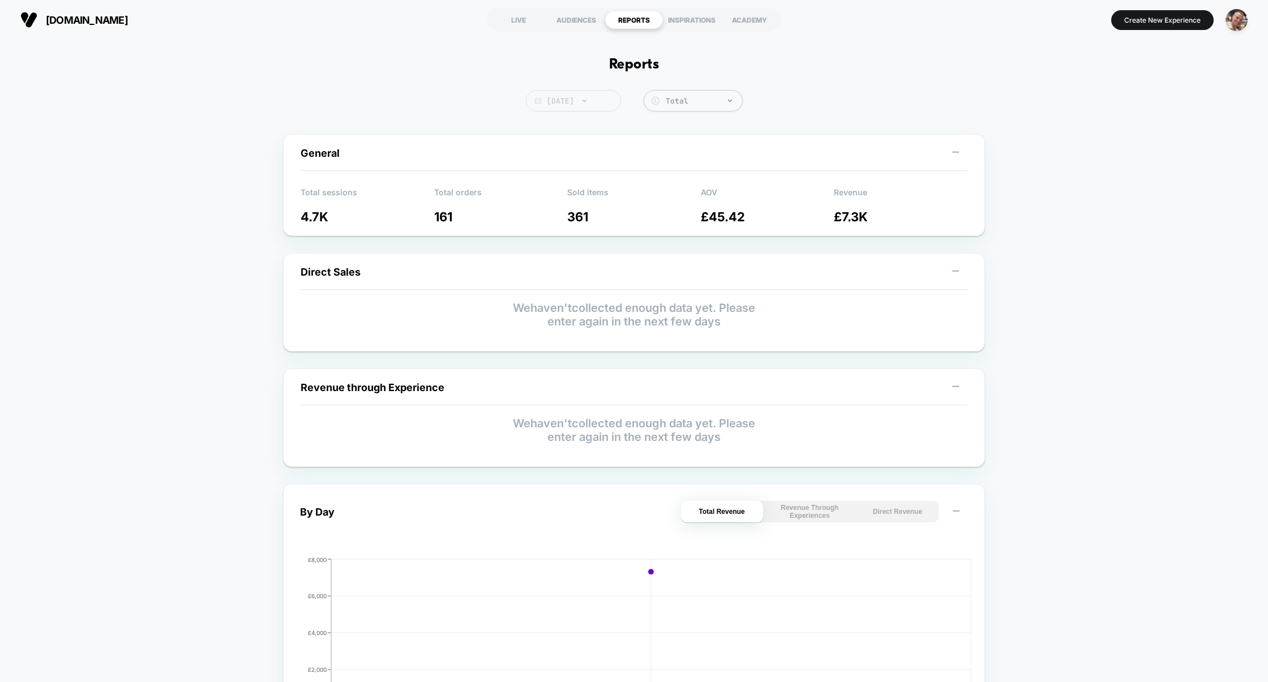
click at [570, 101] on span "Yesterday" at bounding box center [573, 101] width 95 height 22
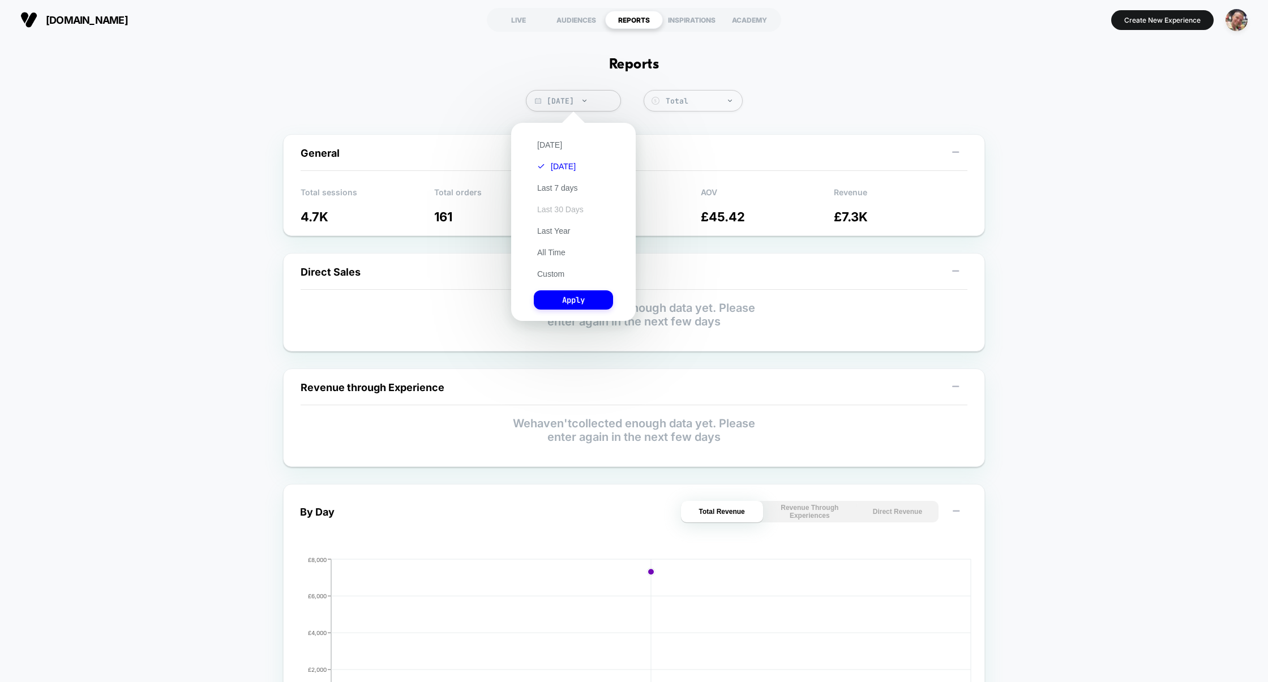
click at [564, 212] on button "Last 30 Days" at bounding box center [560, 209] width 53 height 10
click at [582, 299] on button "Apply" at bounding box center [573, 299] width 79 height 19
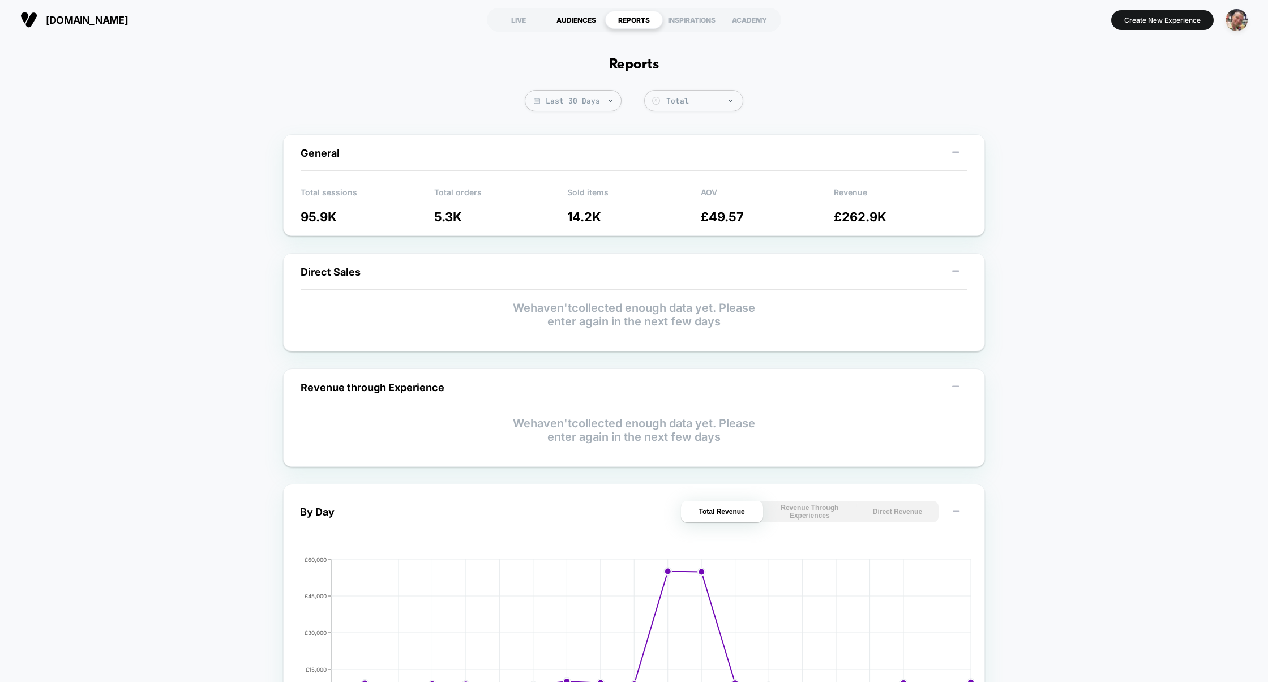
click at [579, 21] on div "AUDIENCES" at bounding box center [576, 20] width 58 height 18
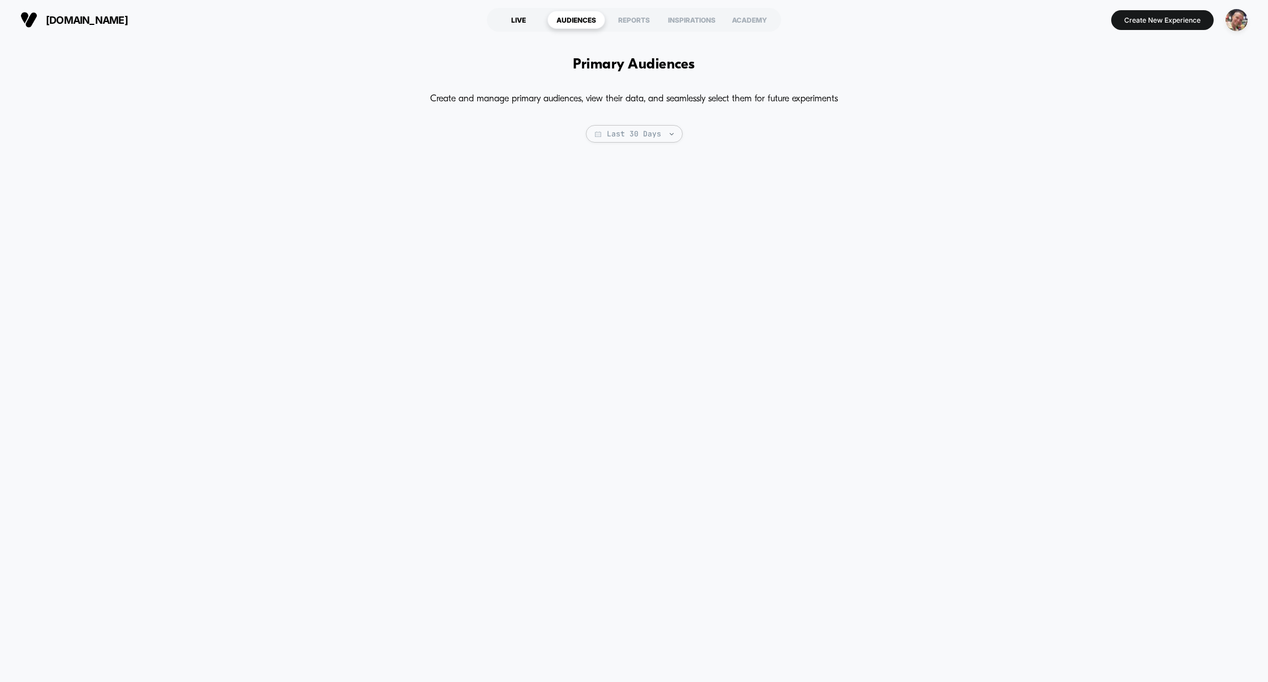
click at [522, 22] on div "LIVE" at bounding box center [519, 20] width 58 height 18
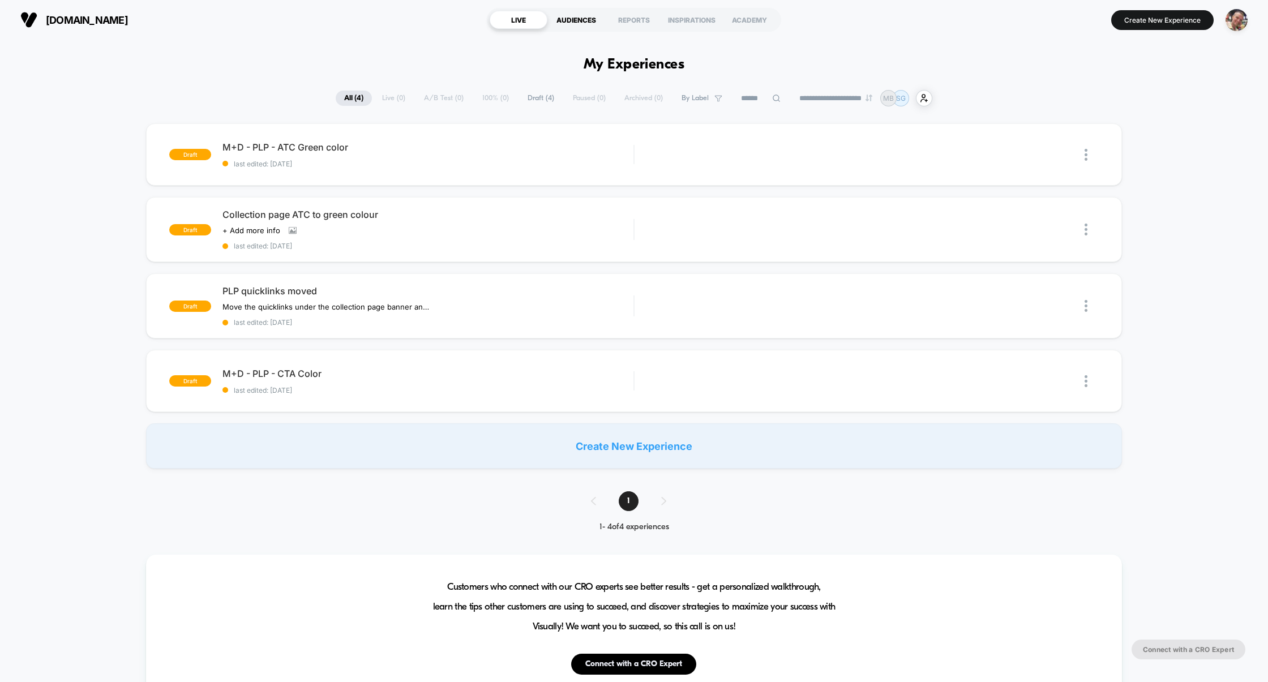
click at [563, 21] on div "AUDIENCES" at bounding box center [576, 20] width 58 height 18
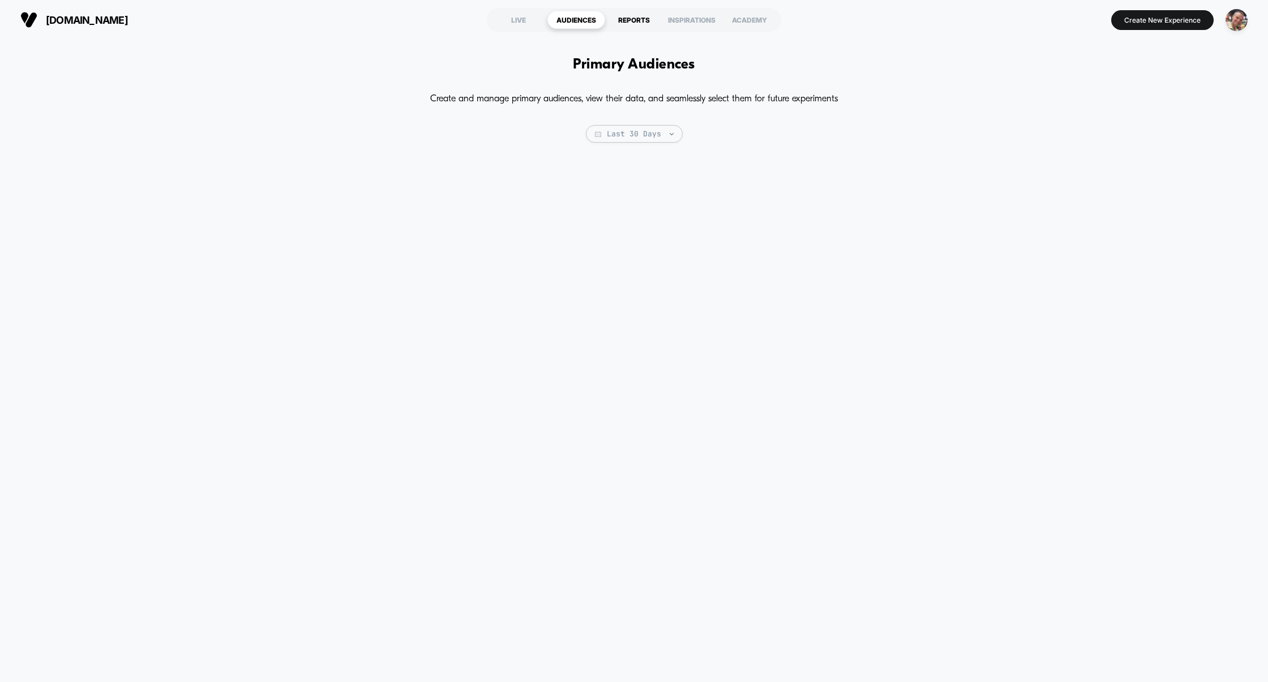
click at [640, 24] on div "REPORTS" at bounding box center [634, 20] width 58 height 18
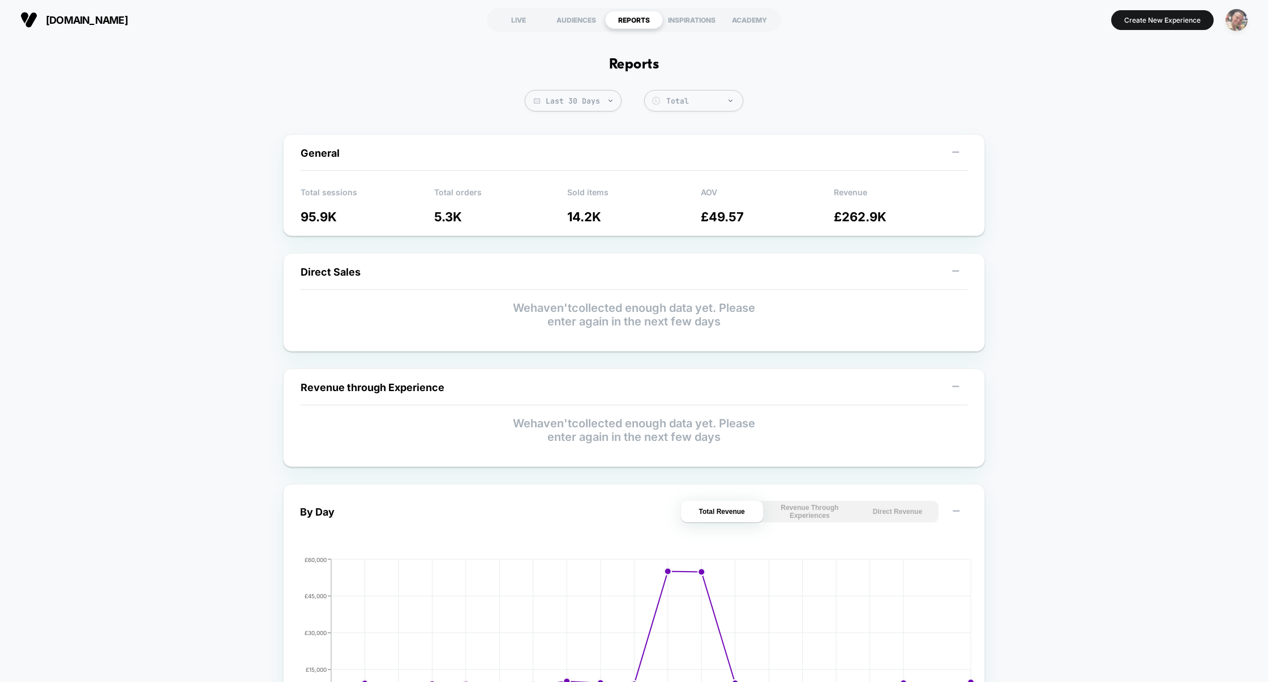
click at [1242, 18] on img "button" at bounding box center [1237, 20] width 22 height 22
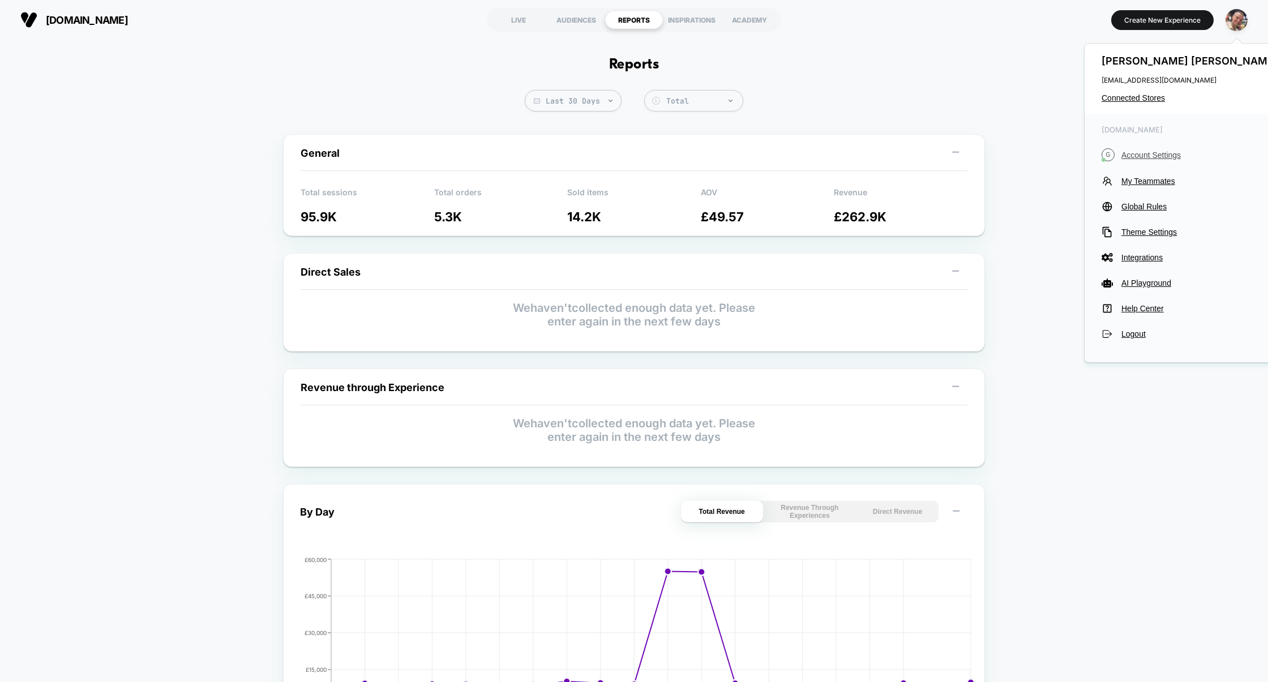
click at [1149, 156] on span "Account Settings" at bounding box center [1200, 155] width 159 height 9
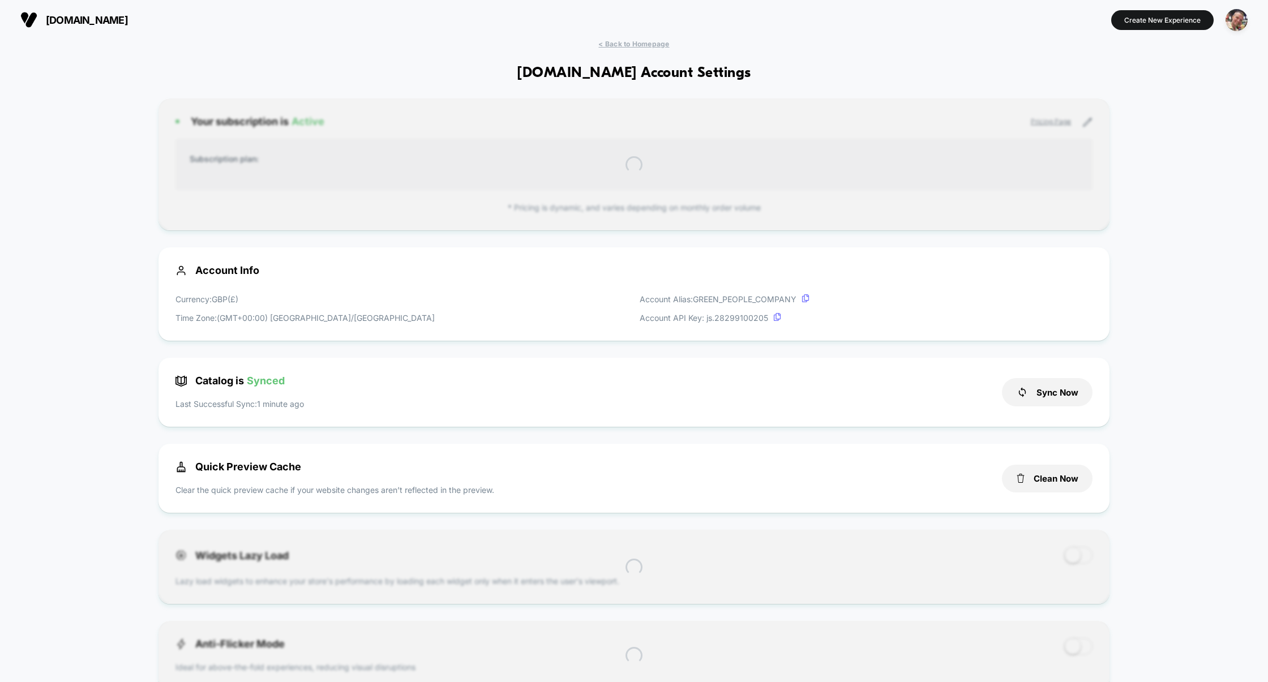
scroll to position [153, 0]
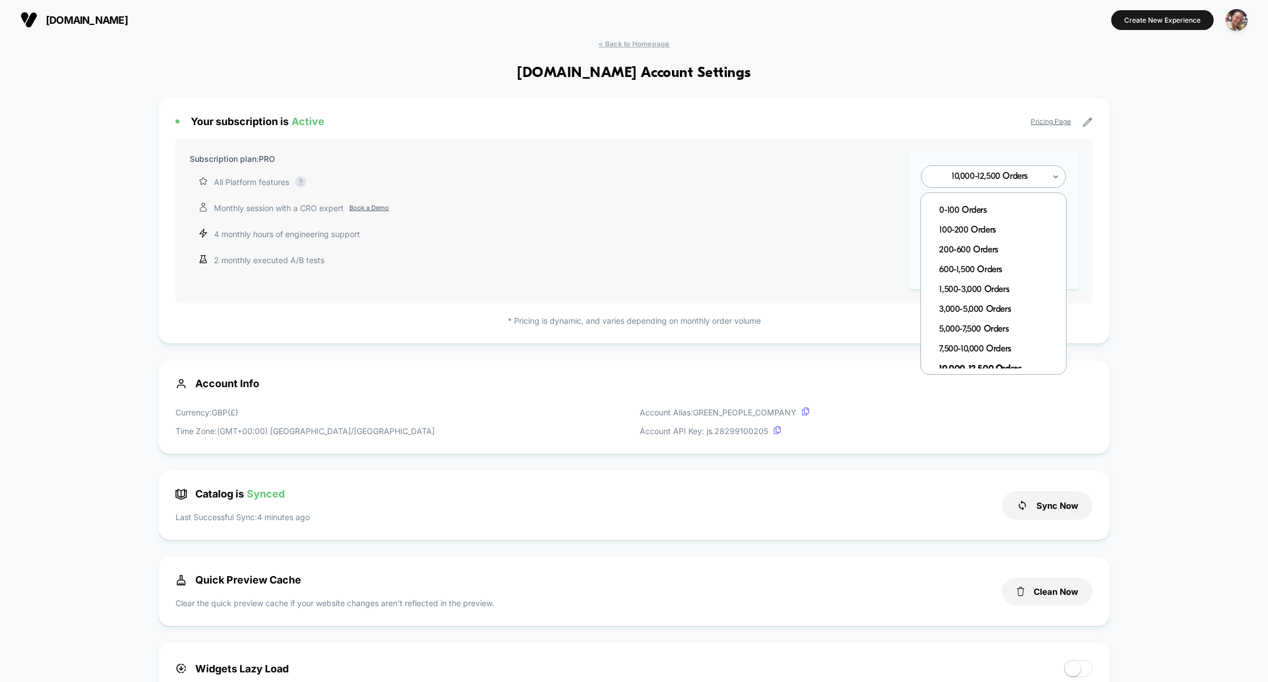
click at [984, 181] on div "10,000-12,500 Orders" at bounding box center [989, 177] width 111 height 11
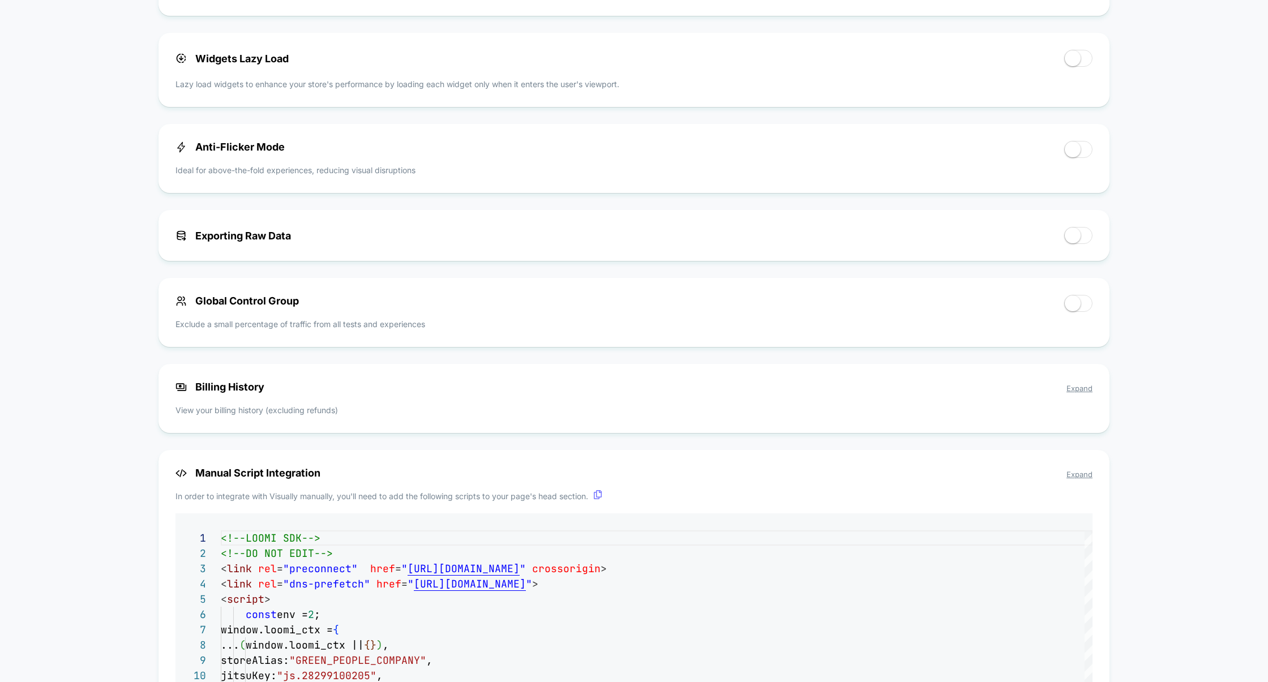
scroll to position [613, 0]
click at [1076, 387] on span "Expand" at bounding box center [1079, 386] width 26 height 9
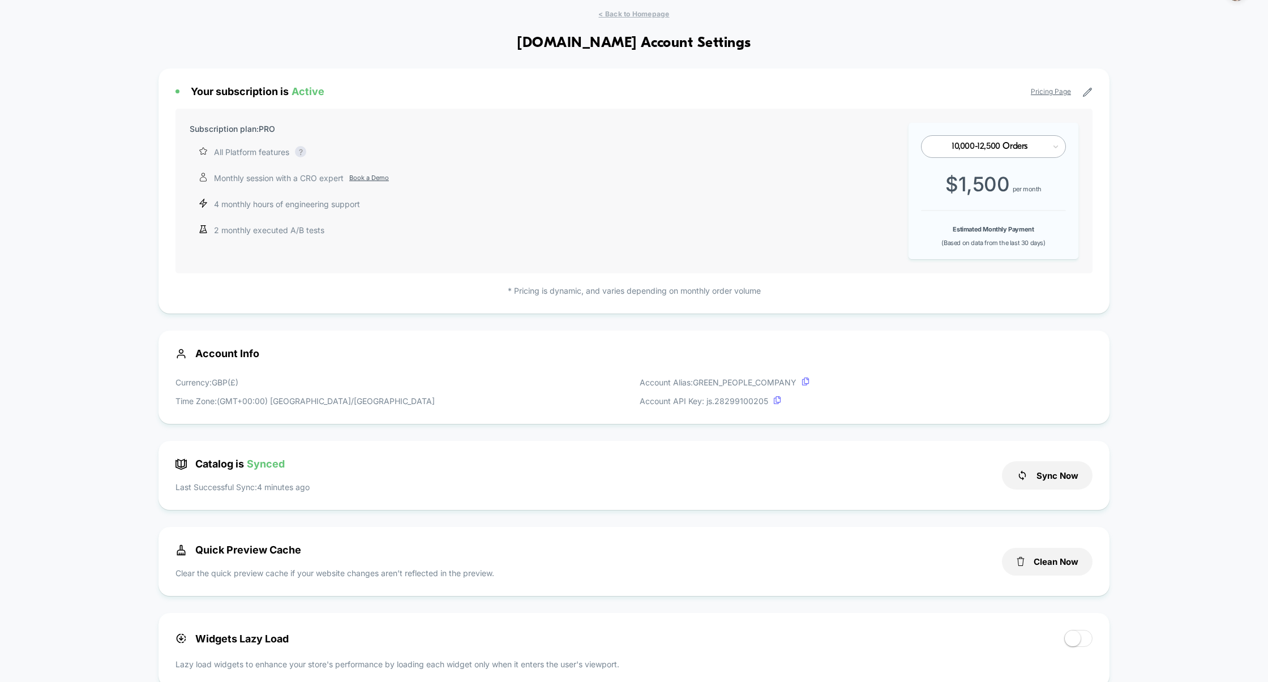
scroll to position [25, 0]
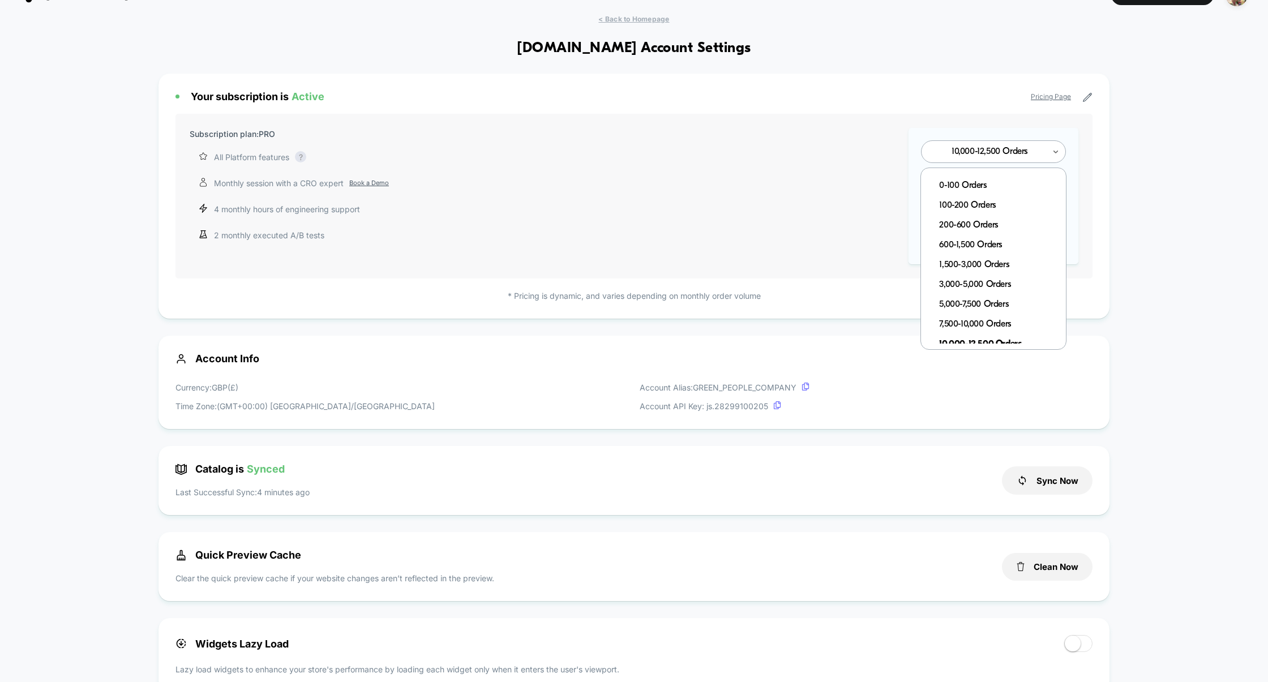
click at [971, 156] on div "10,000-12,500 Orders" at bounding box center [989, 152] width 111 height 11
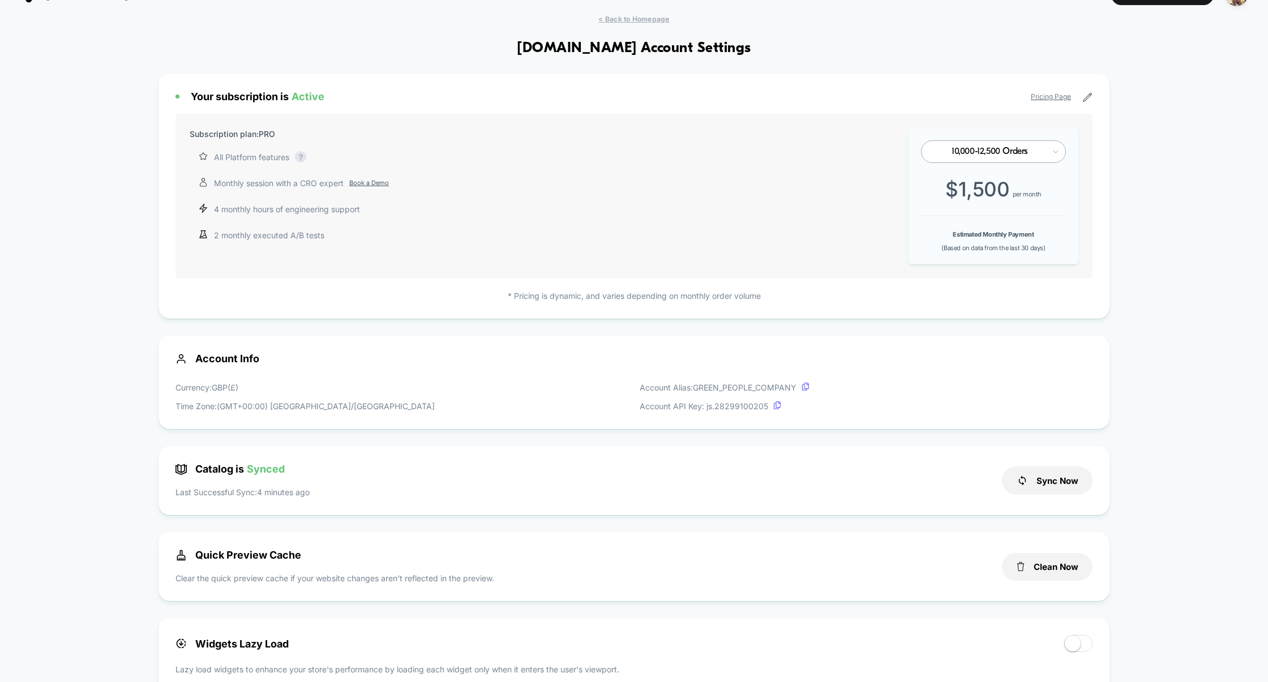
click at [748, 254] on div "Subscription plan: PRO All Platform features Complete access to our AI-powered …" at bounding box center [633, 196] width 917 height 165
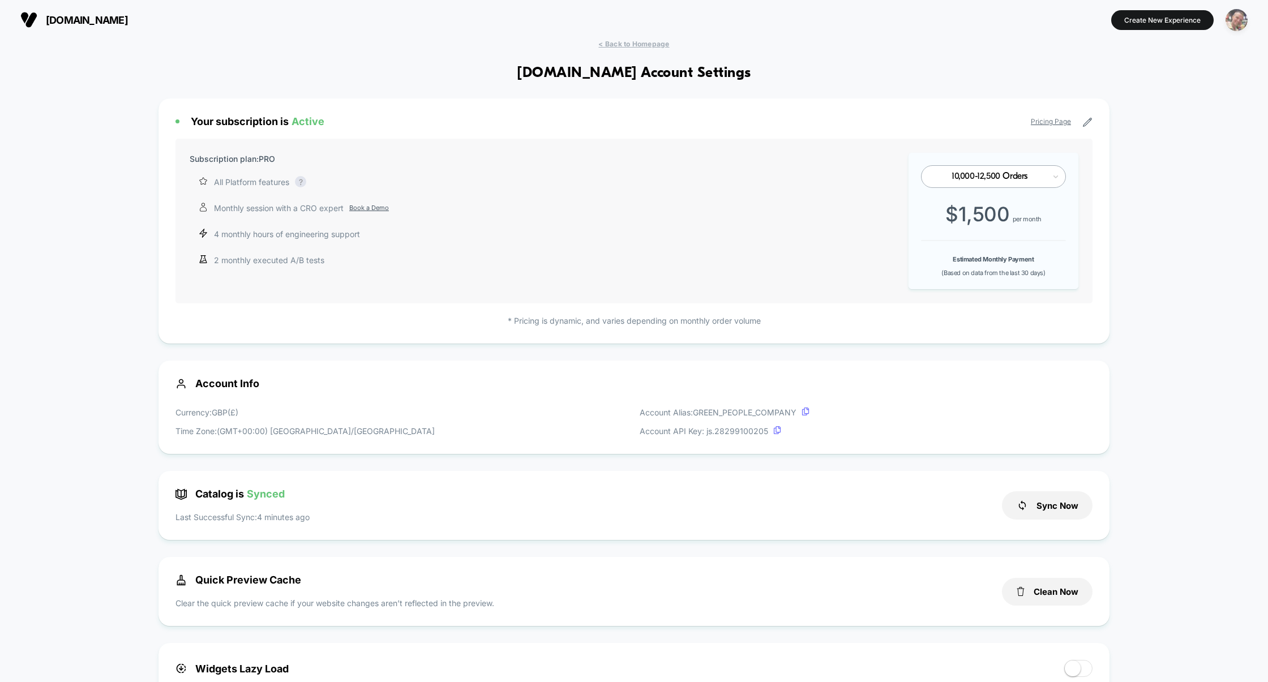
click at [1245, 16] on img "button" at bounding box center [1237, 20] width 22 height 22
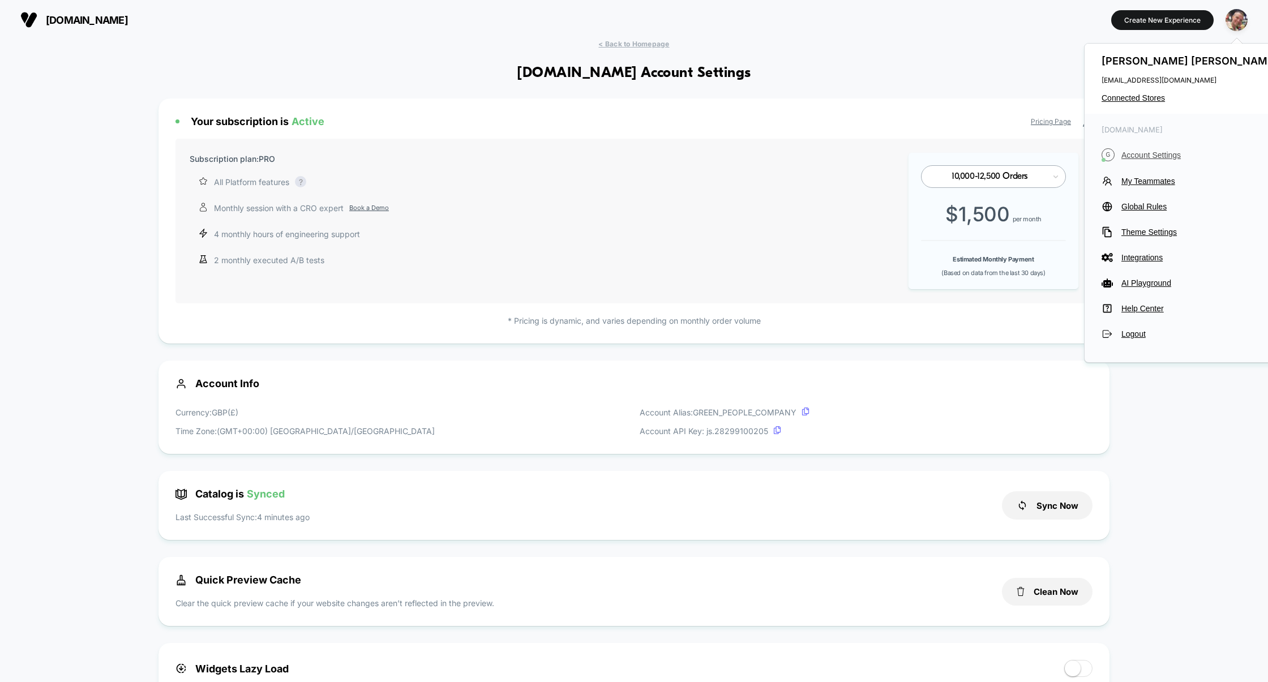
click at [1173, 159] on button "G Account Settings" at bounding box center [1191, 154] width 179 height 13
click at [1152, 208] on span "Global Rules" at bounding box center [1200, 206] width 159 height 9
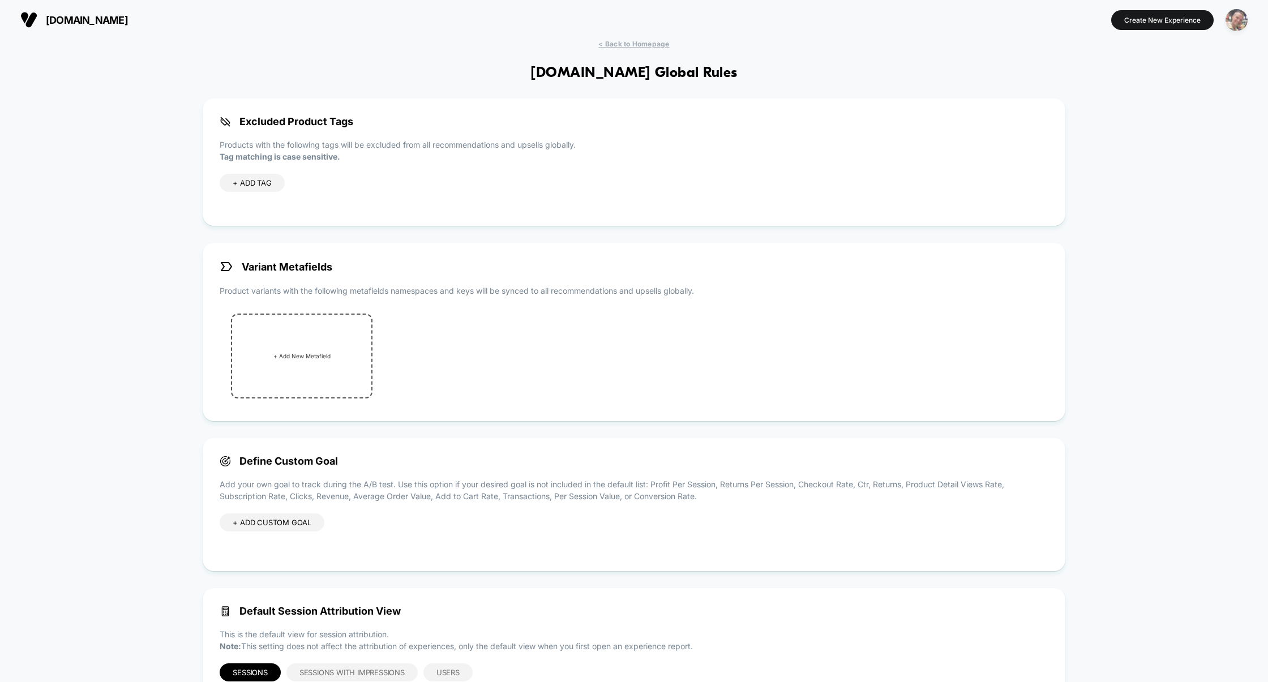
click at [1232, 19] on img "button" at bounding box center [1237, 20] width 22 height 22
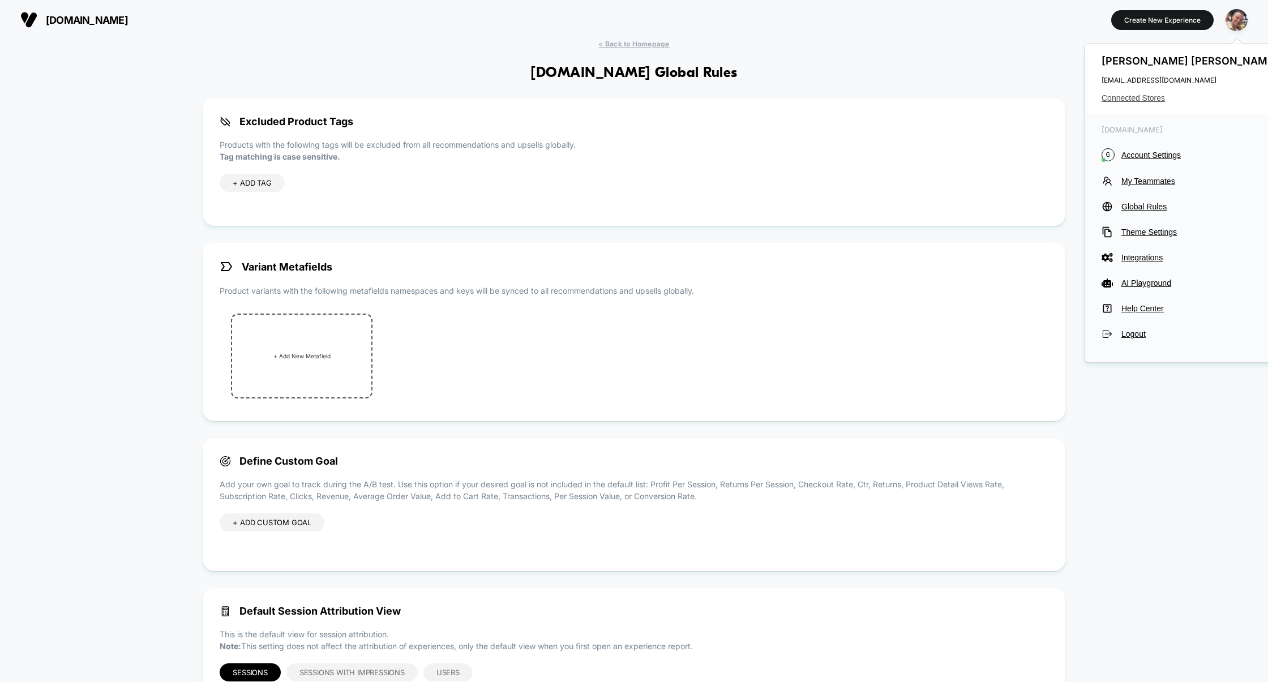
click at [1147, 98] on span "Connected Stores" at bounding box center [1191, 97] width 179 height 9
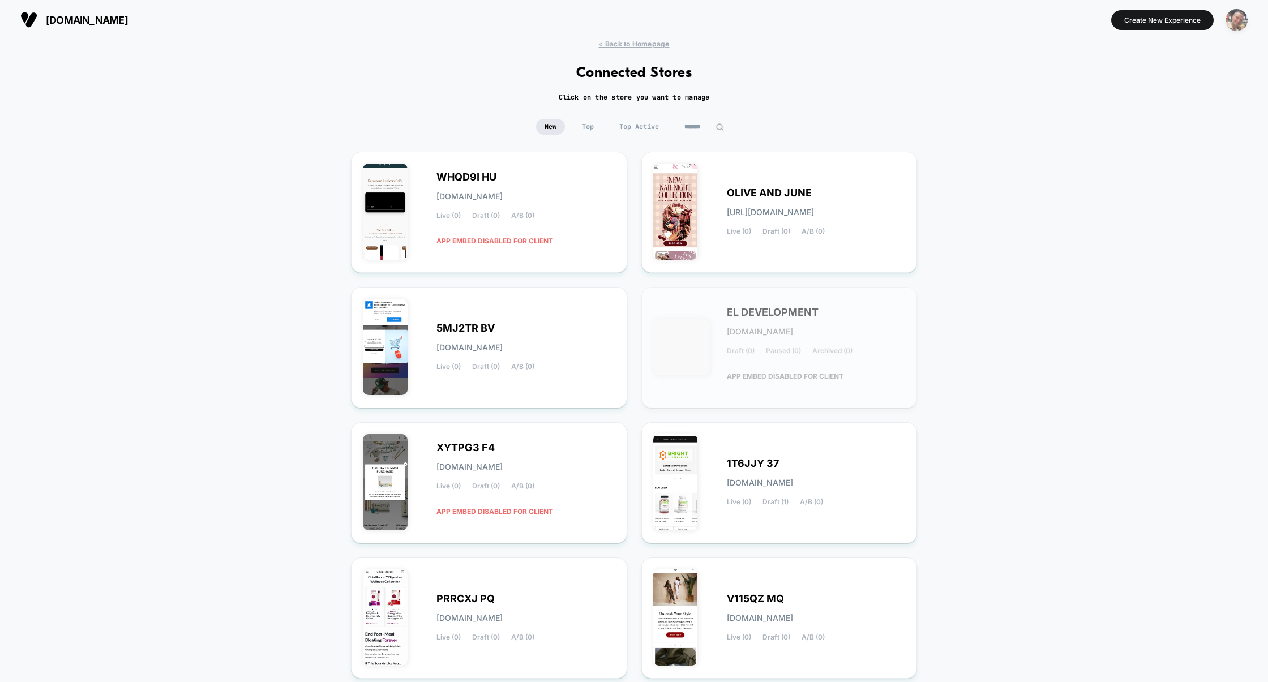
click at [1243, 21] on img "button" at bounding box center [1237, 20] width 22 height 22
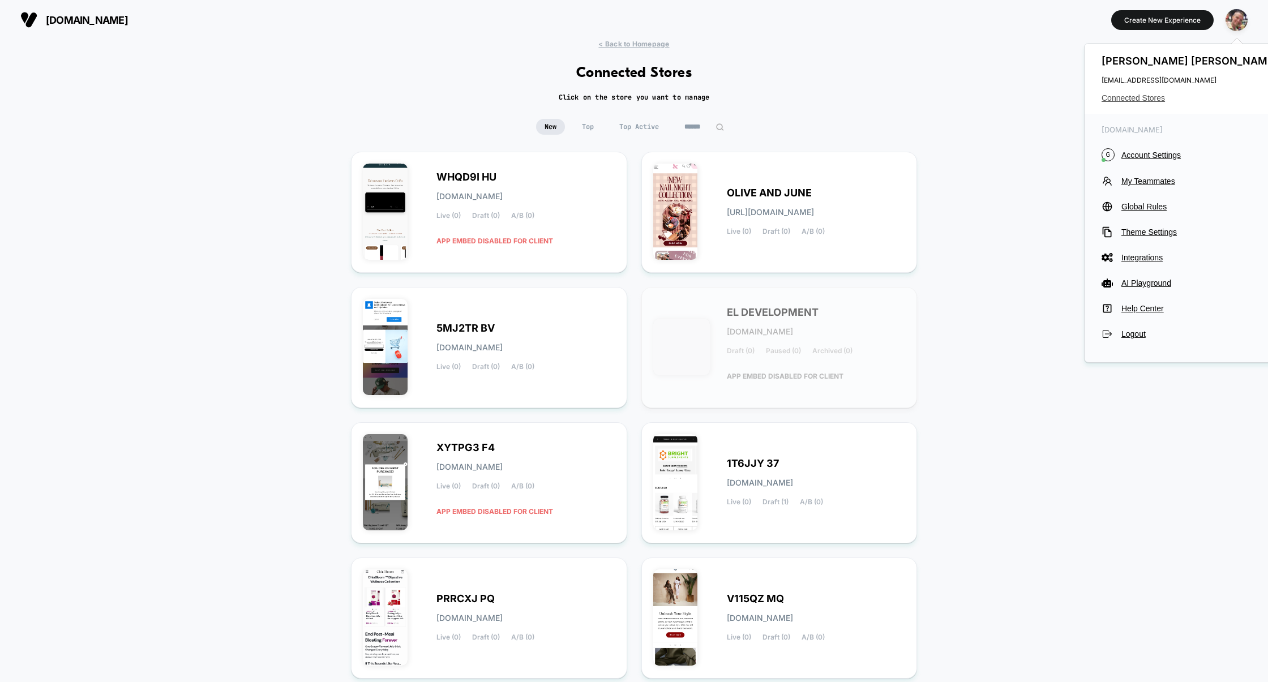
click at [1142, 100] on span "Connected Stores" at bounding box center [1191, 97] width 179 height 9
click at [1142, 99] on span "Connected Stores" at bounding box center [1191, 97] width 179 height 9
click at [1146, 203] on span "Global Rules" at bounding box center [1200, 206] width 159 height 9
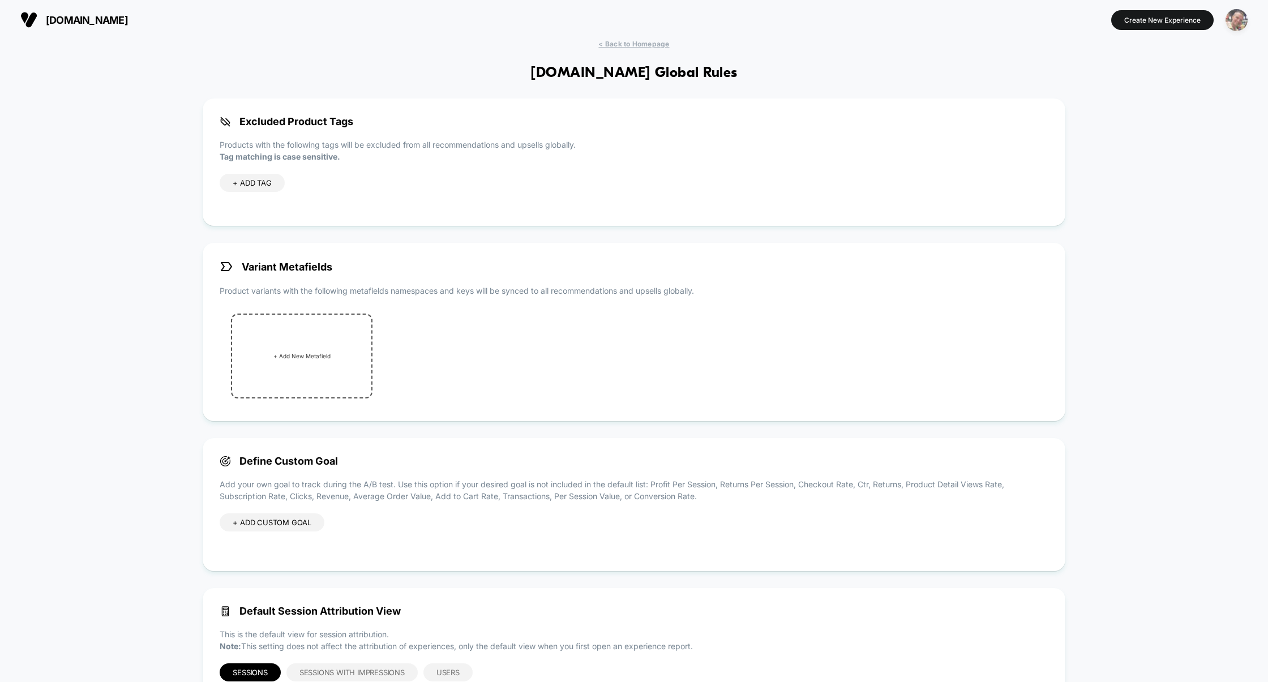
click at [1235, 24] on img "button" at bounding box center [1237, 20] width 22 height 22
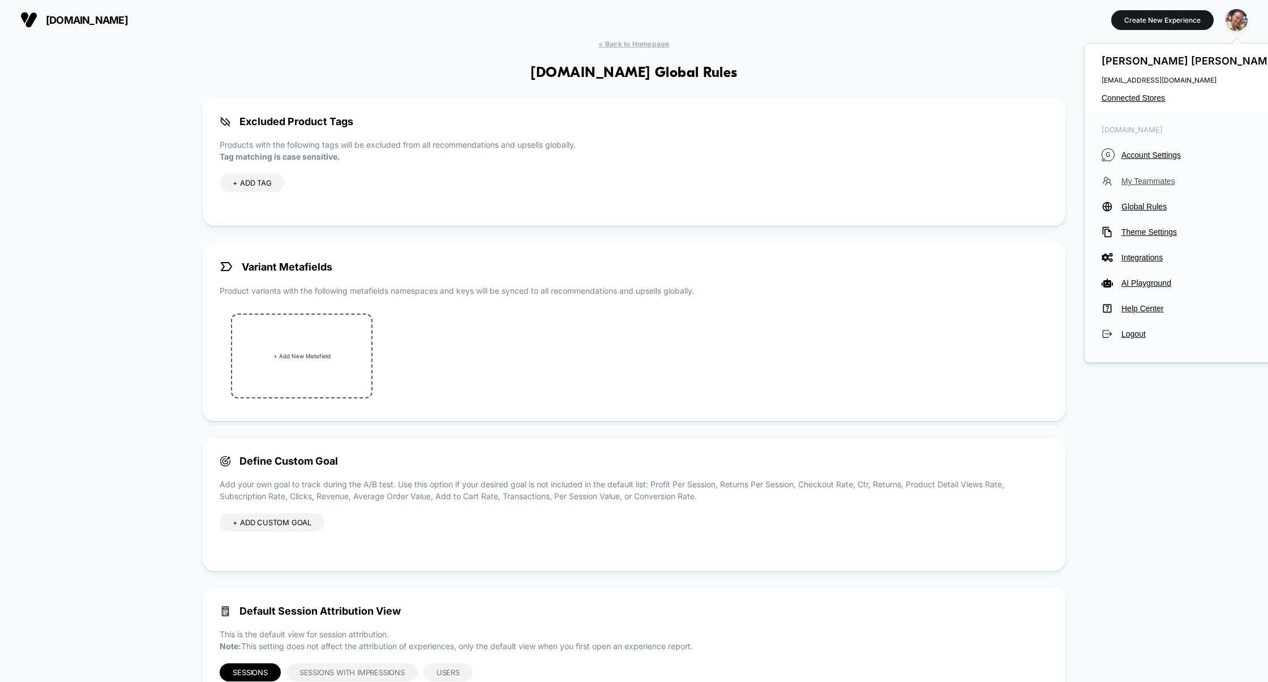
click at [1137, 185] on span "My Teammates" at bounding box center [1200, 181] width 159 height 9
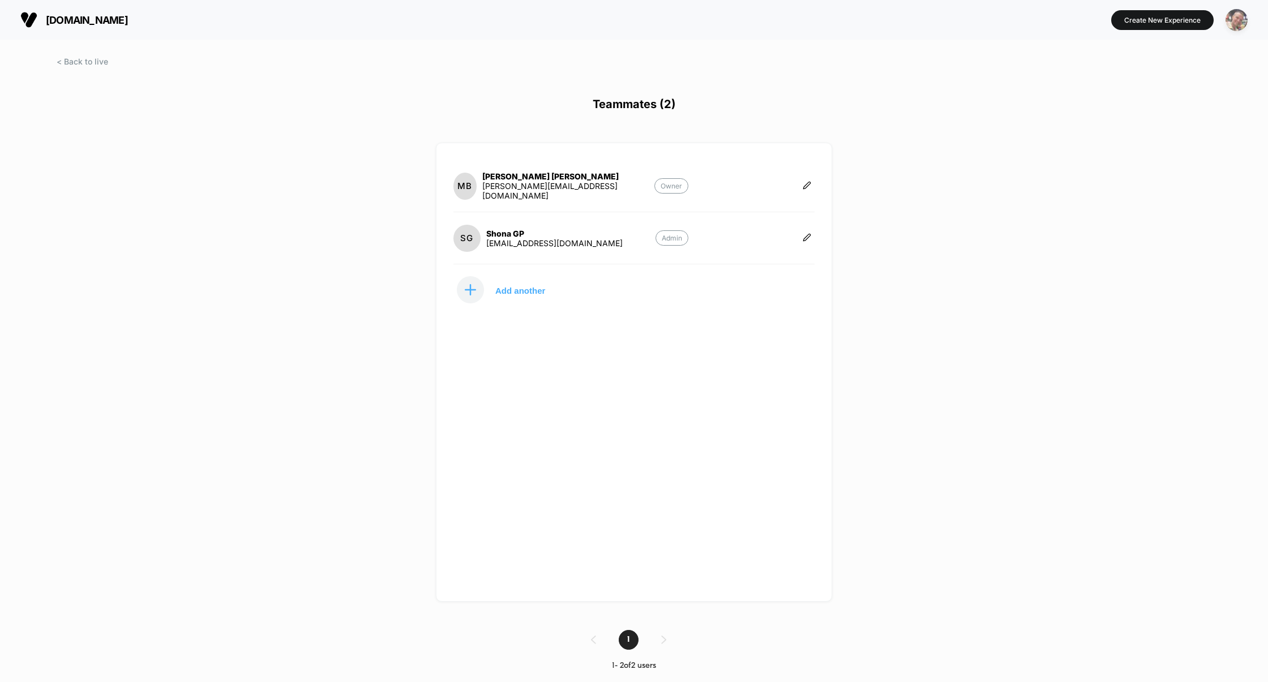
click at [1231, 25] on img "button" at bounding box center [1237, 20] width 22 height 22
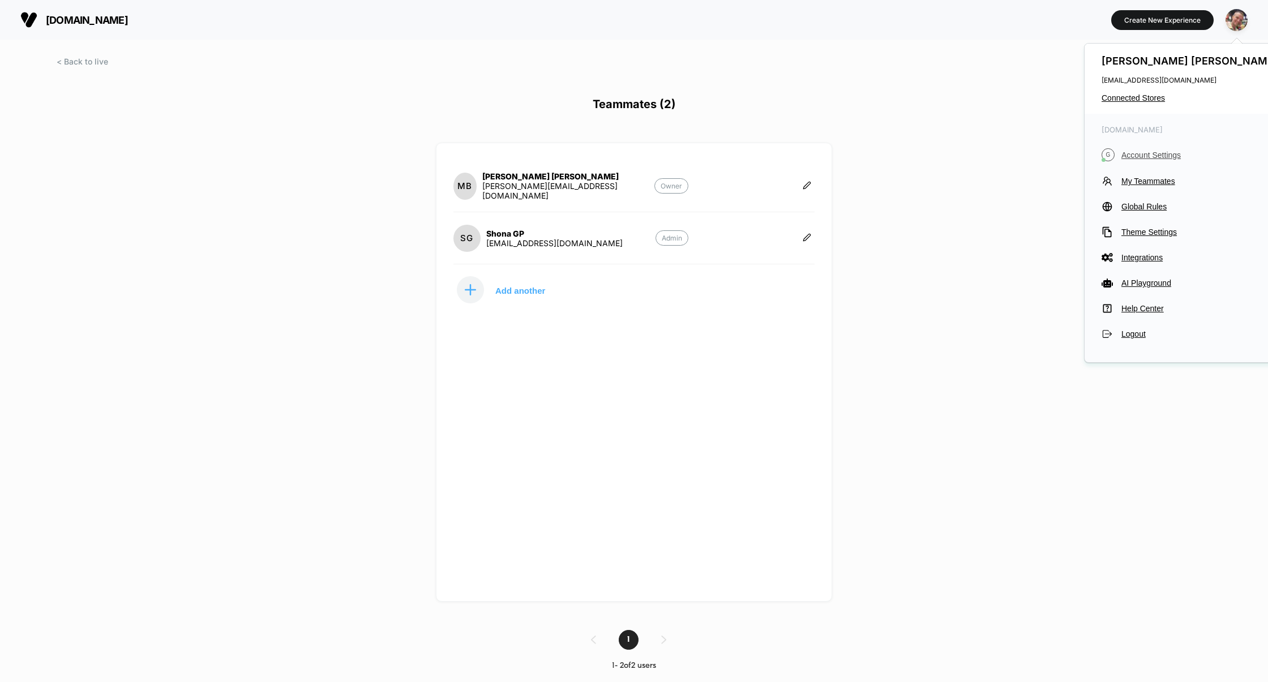
click at [1161, 156] on span "Account Settings" at bounding box center [1200, 155] width 159 height 9
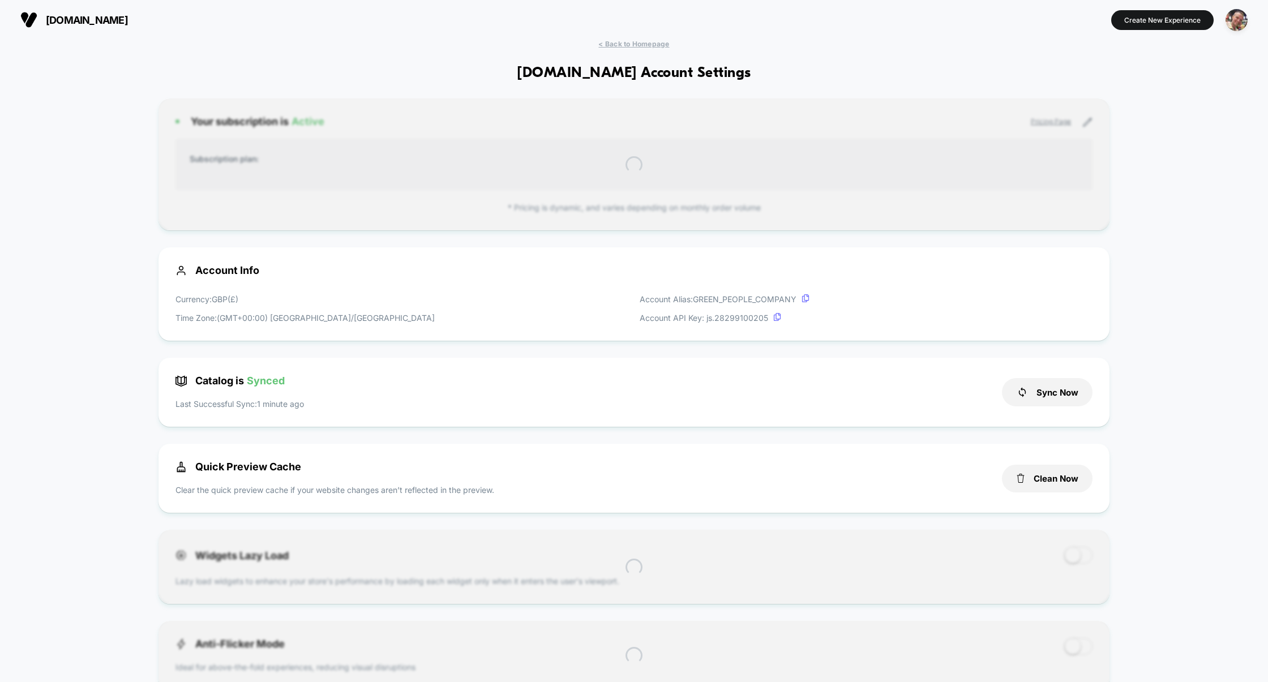
scroll to position [153, 0]
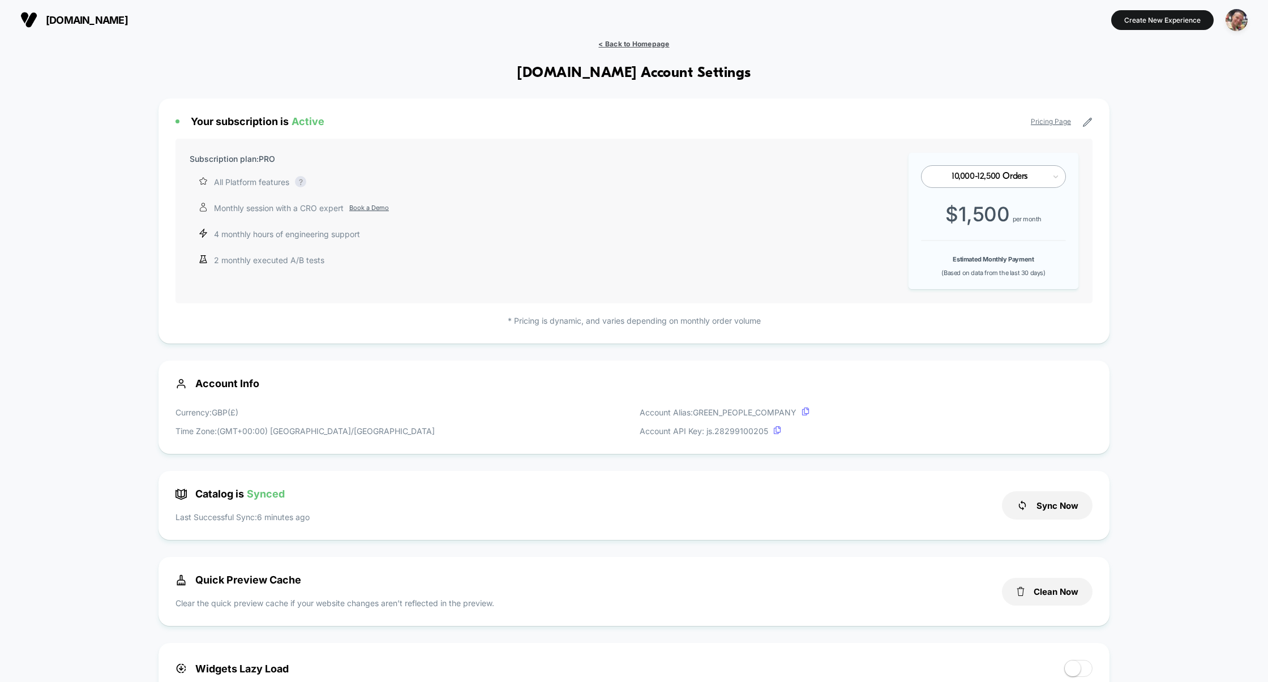
click at [644, 40] on span "< Back to Homepage" at bounding box center [633, 44] width 71 height 8
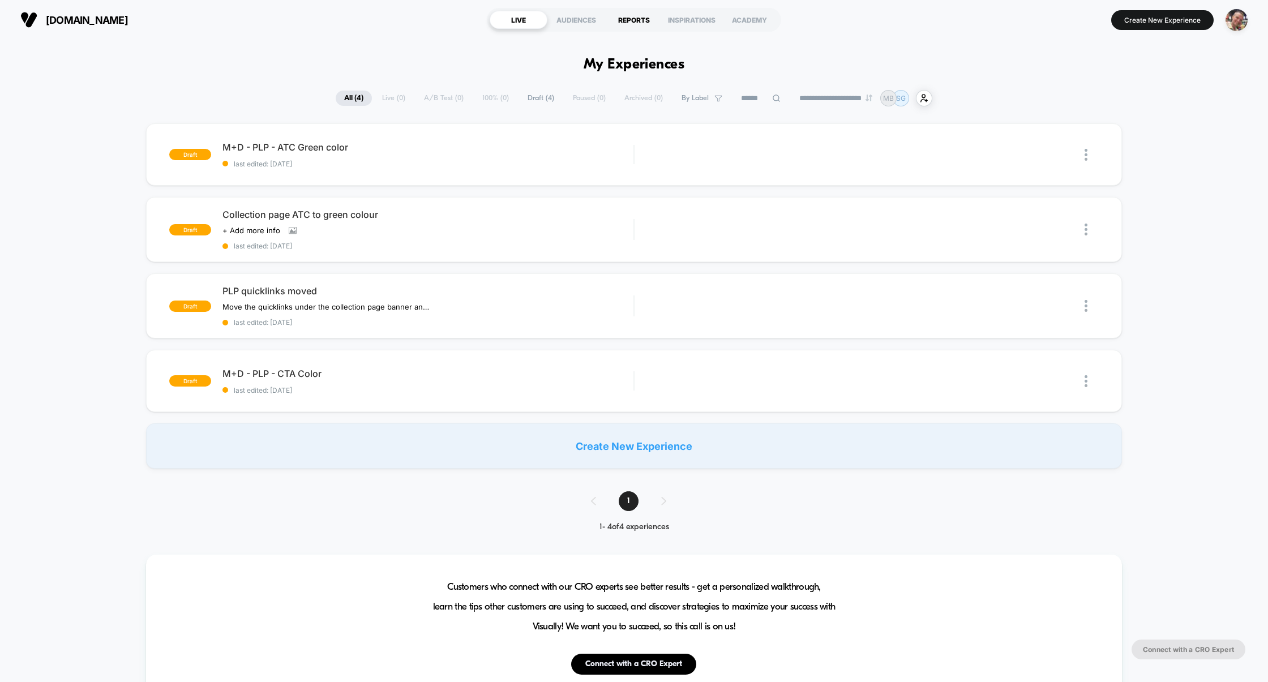
click at [633, 16] on div "REPORTS" at bounding box center [634, 20] width 58 height 18
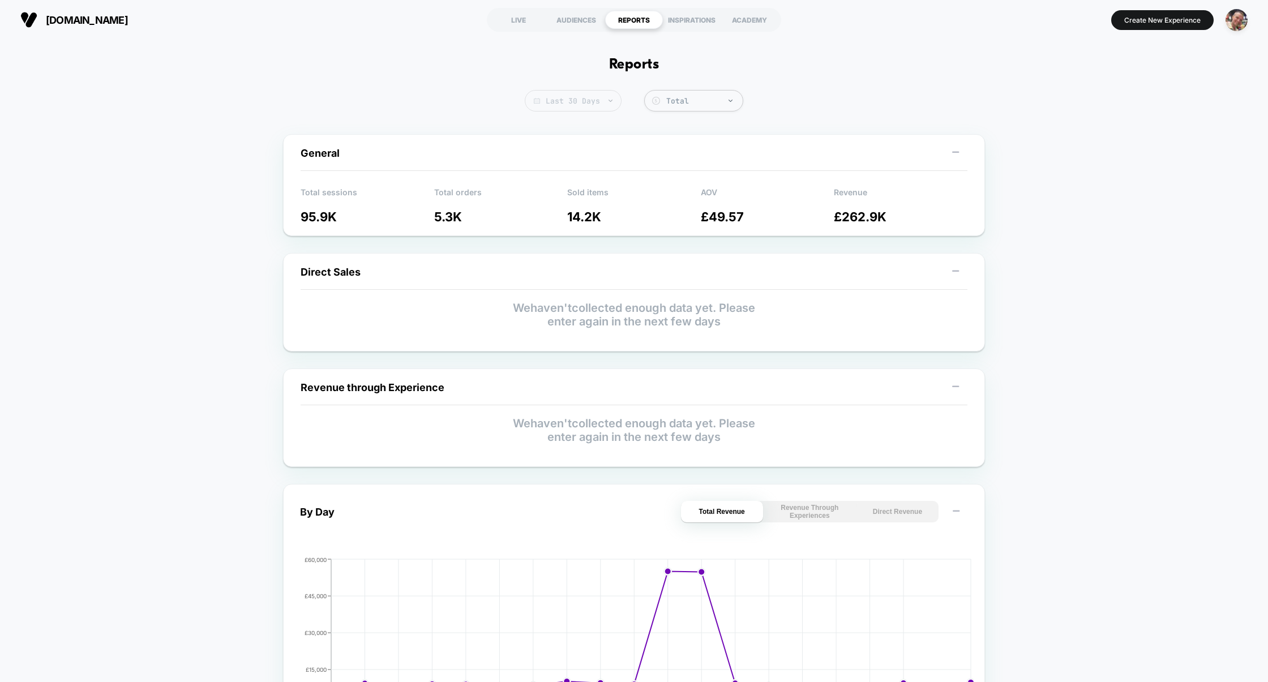
click at [592, 100] on span "Last 30 Days" at bounding box center [573, 101] width 97 height 22
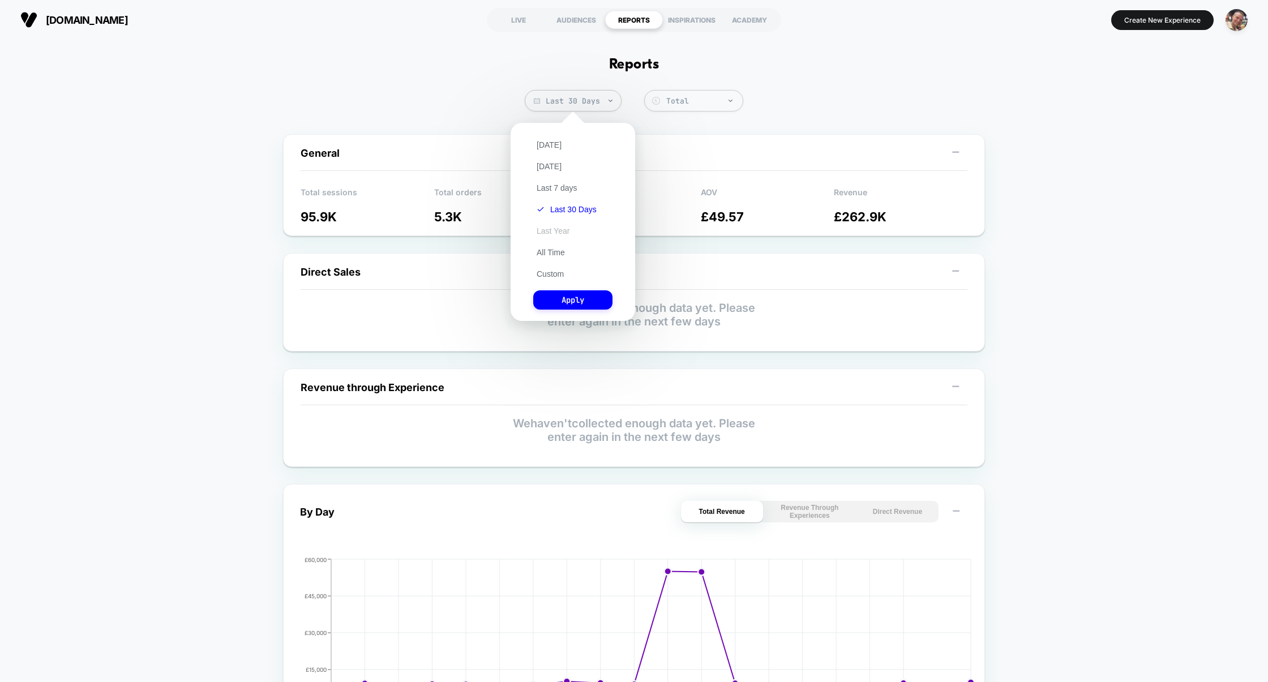
click at [560, 232] on button "Last Year" at bounding box center [553, 231] width 40 height 10
click at [569, 303] on button "Apply" at bounding box center [572, 299] width 79 height 19
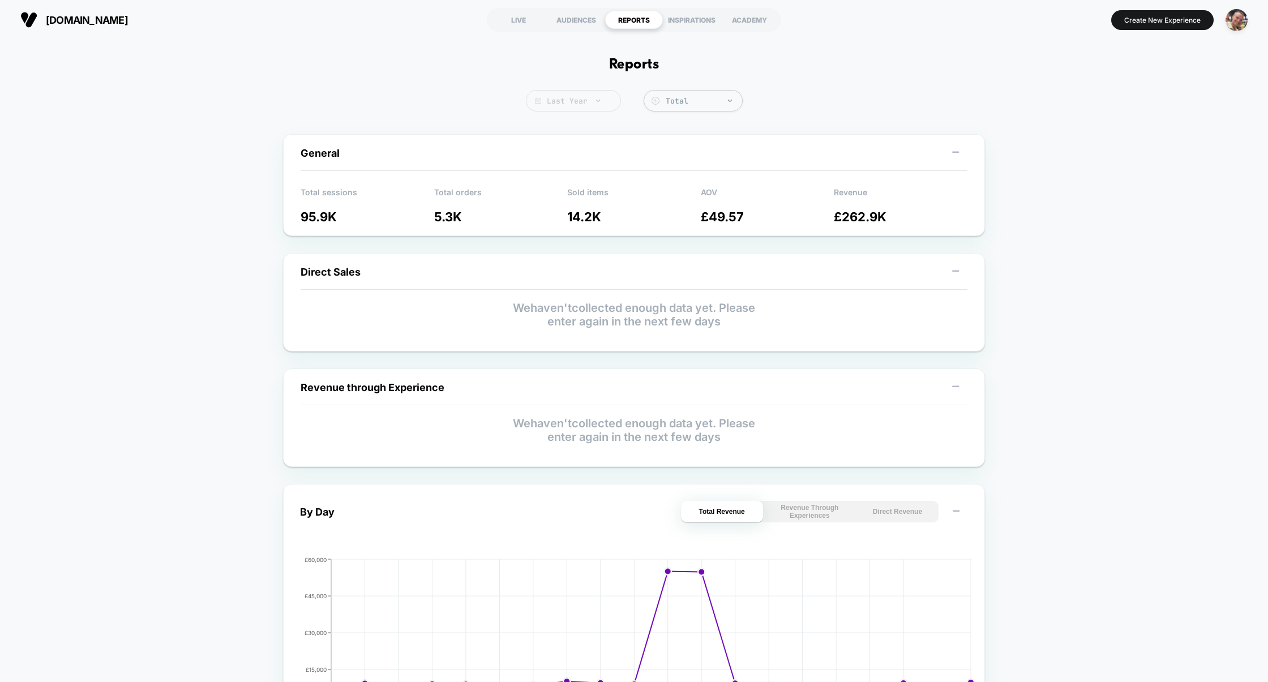
click at [568, 103] on span "Last Year" at bounding box center [573, 101] width 95 height 22
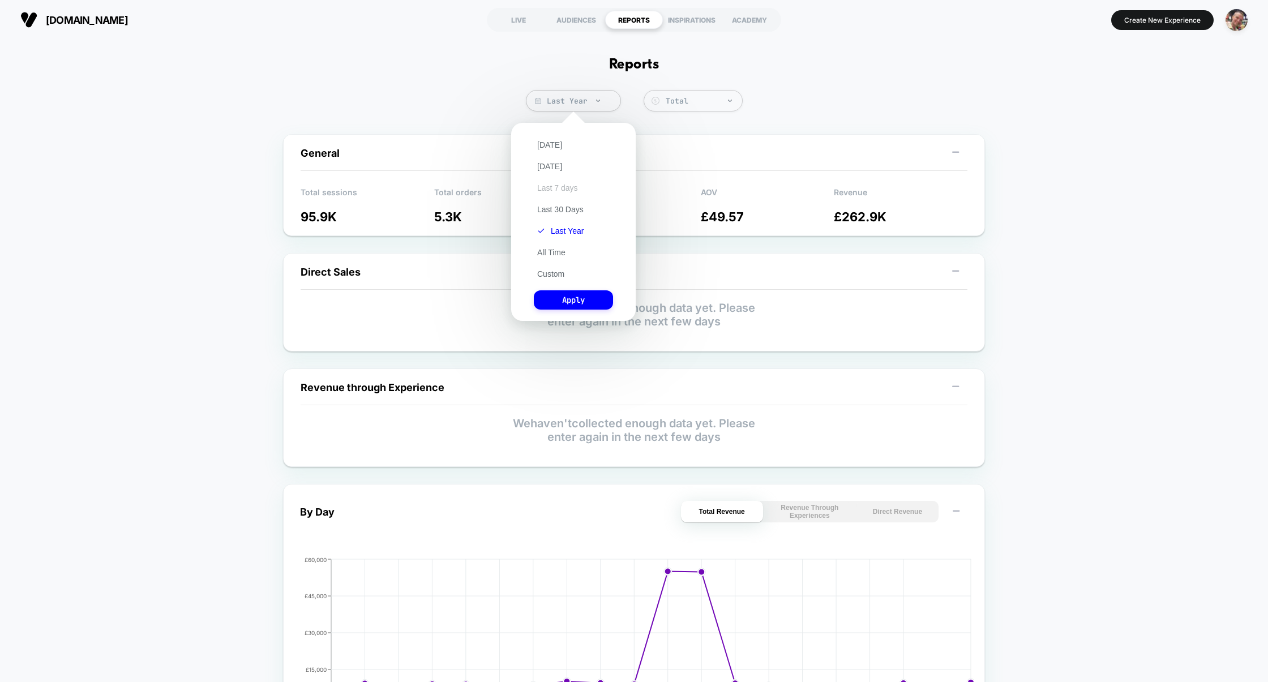
click at [568, 187] on button "Last 7 days" at bounding box center [558, 188] width 48 height 10
click at [579, 299] on button "Apply" at bounding box center [573, 299] width 79 height 19
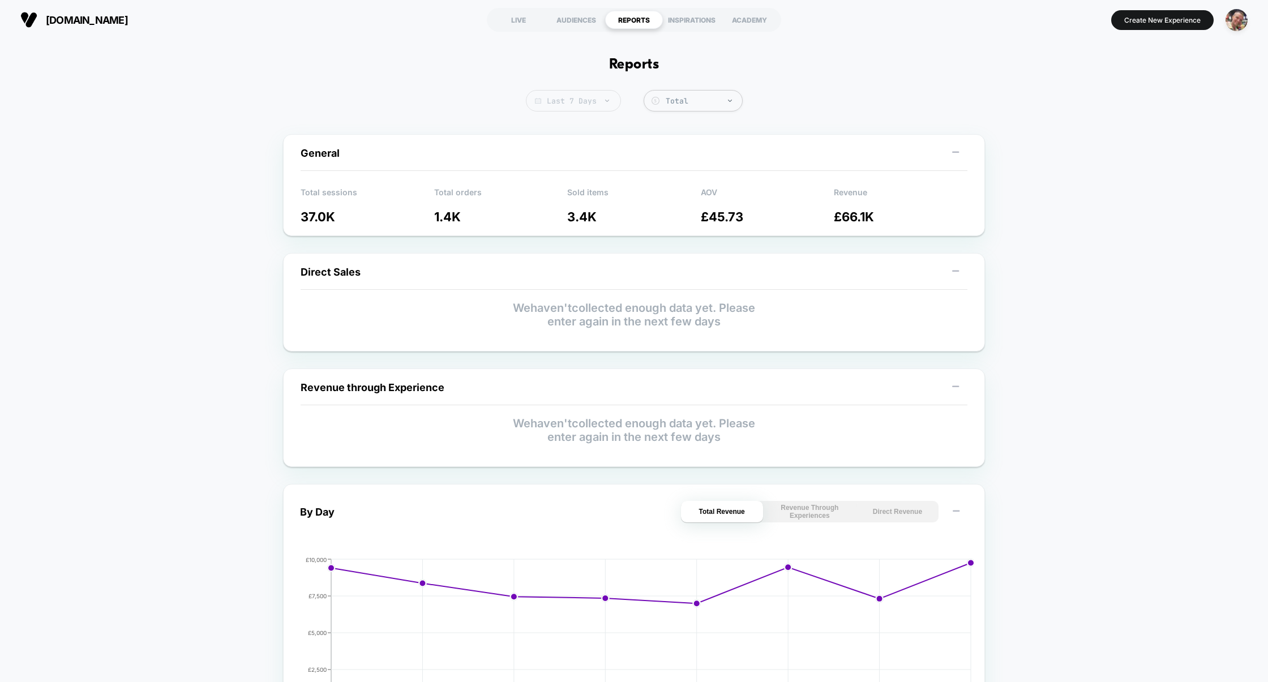
click at [589, 104] on span "Last 7 Days" at bounding box center [573, 101] width 95 height 22
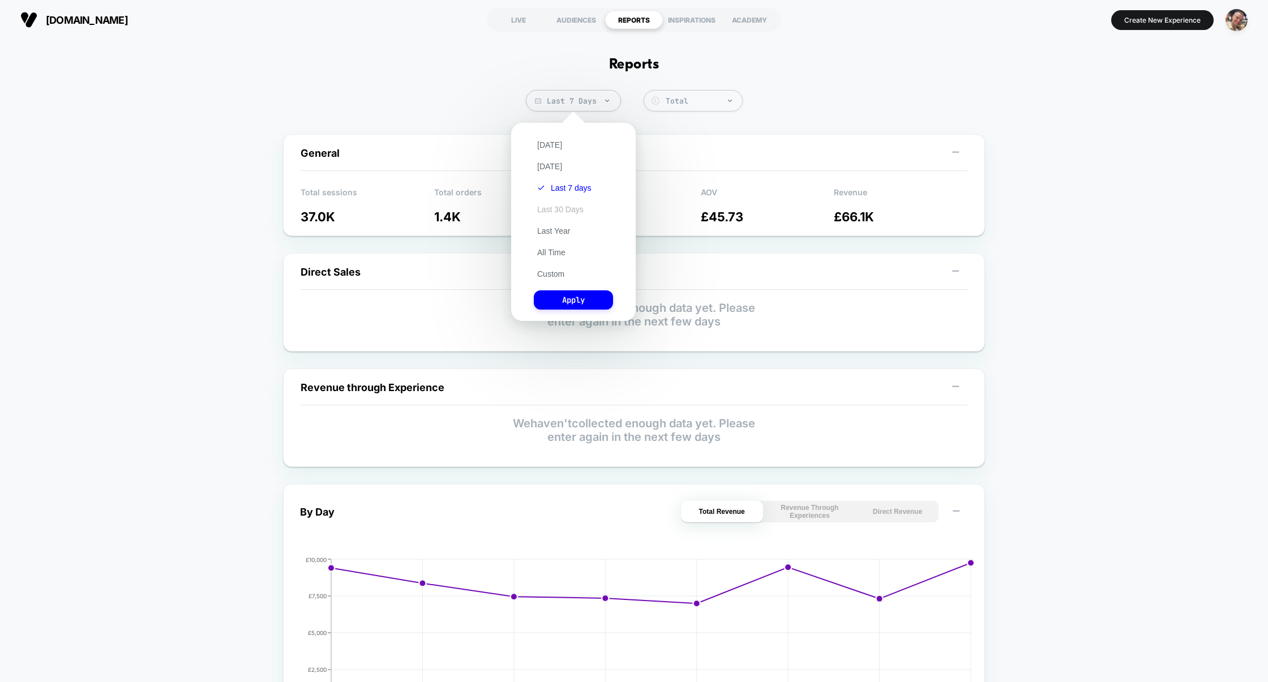
click at [562, 208] on button "Last 30 Days" at bounding box center [560, 209] width 53 height 10
click at [577, 303] on button "Apply" at bounding box center [573, 299] width 79 height 19
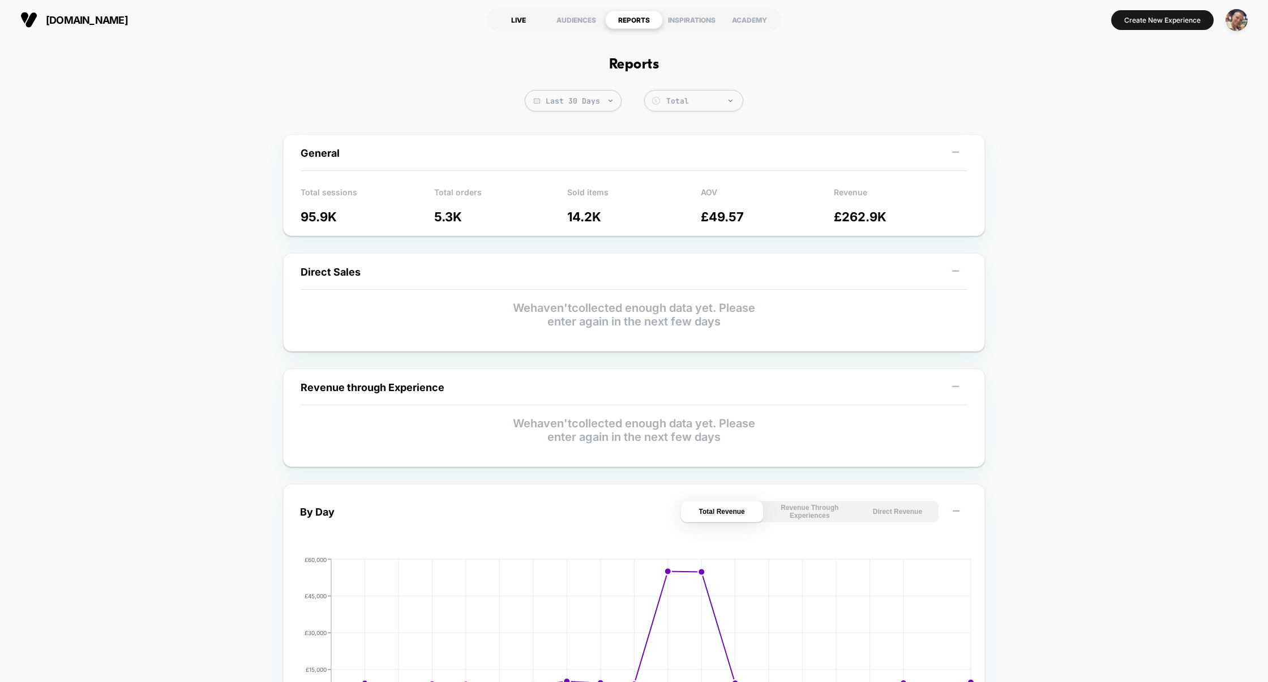
click at [530, 18] on div "LIVE" at bounding box center [519, 20] width 58 height 18
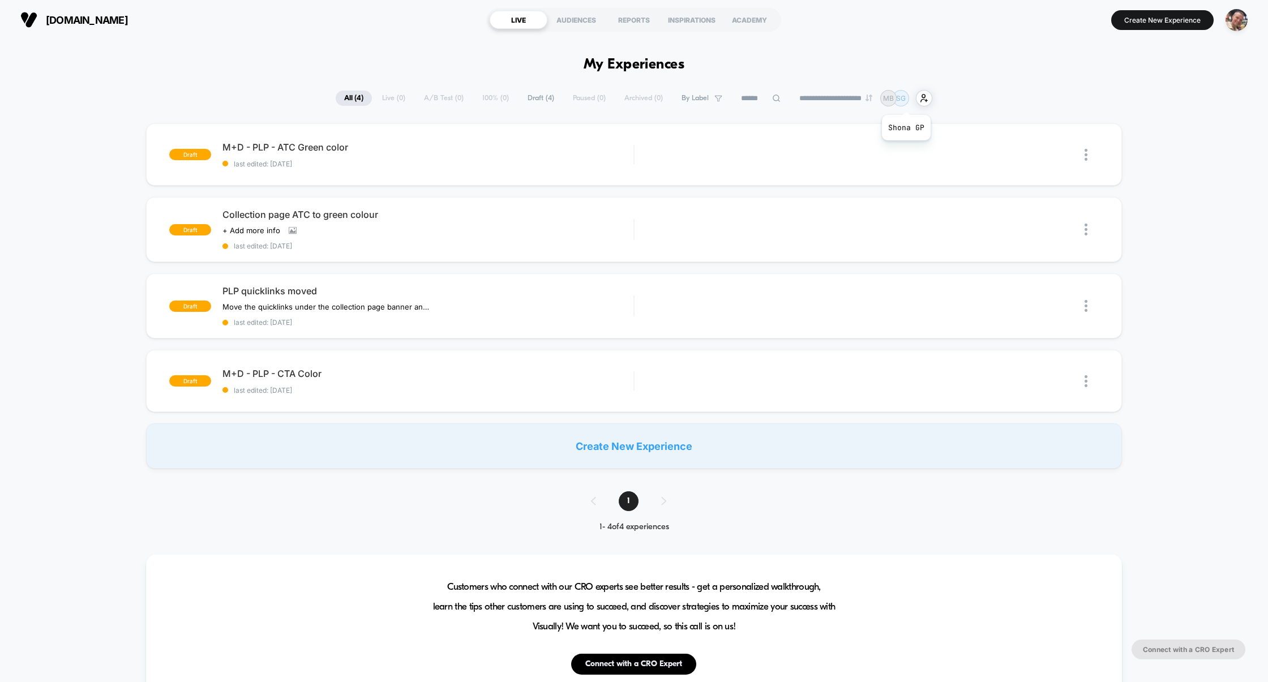
click at [906, 101] on p "SG" at bounding box center [901, 98] width 10 height 8
click at [589, 24] on div "AUDIENCES" at bounding box center [576, 20] width 58 height 18
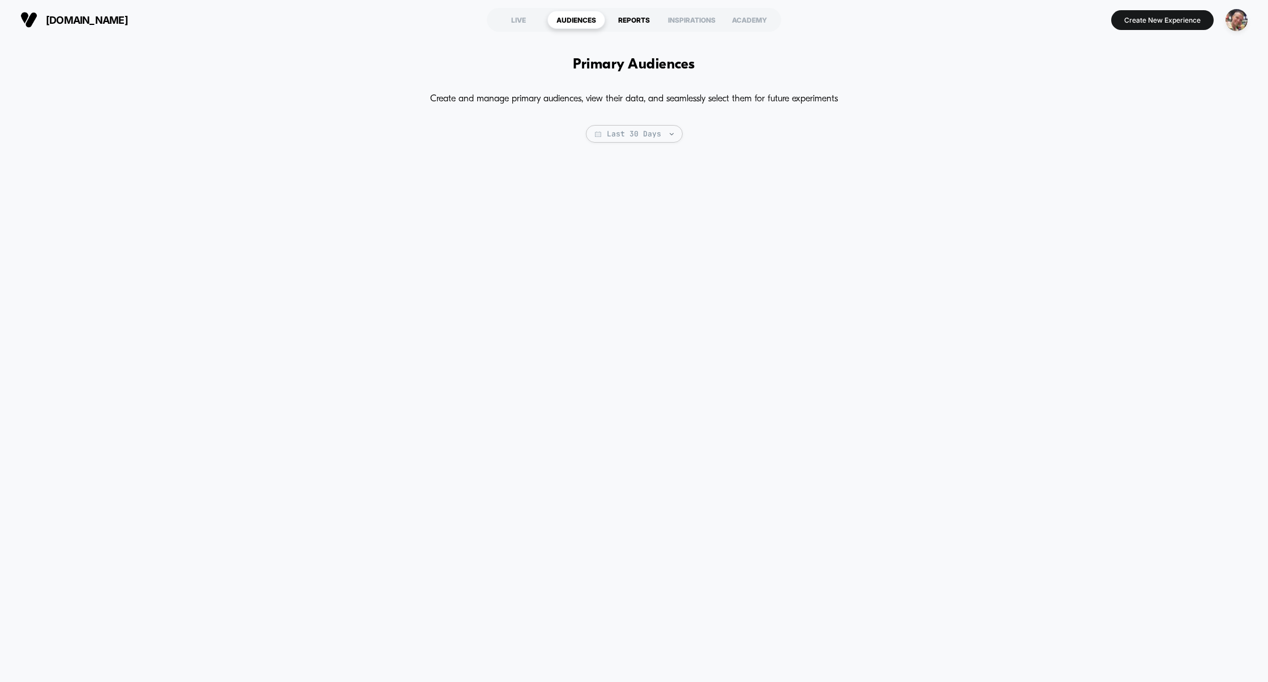
click at [646, 17] on div "REPORTS" at bounding box center [634, 20] width 58 height 18
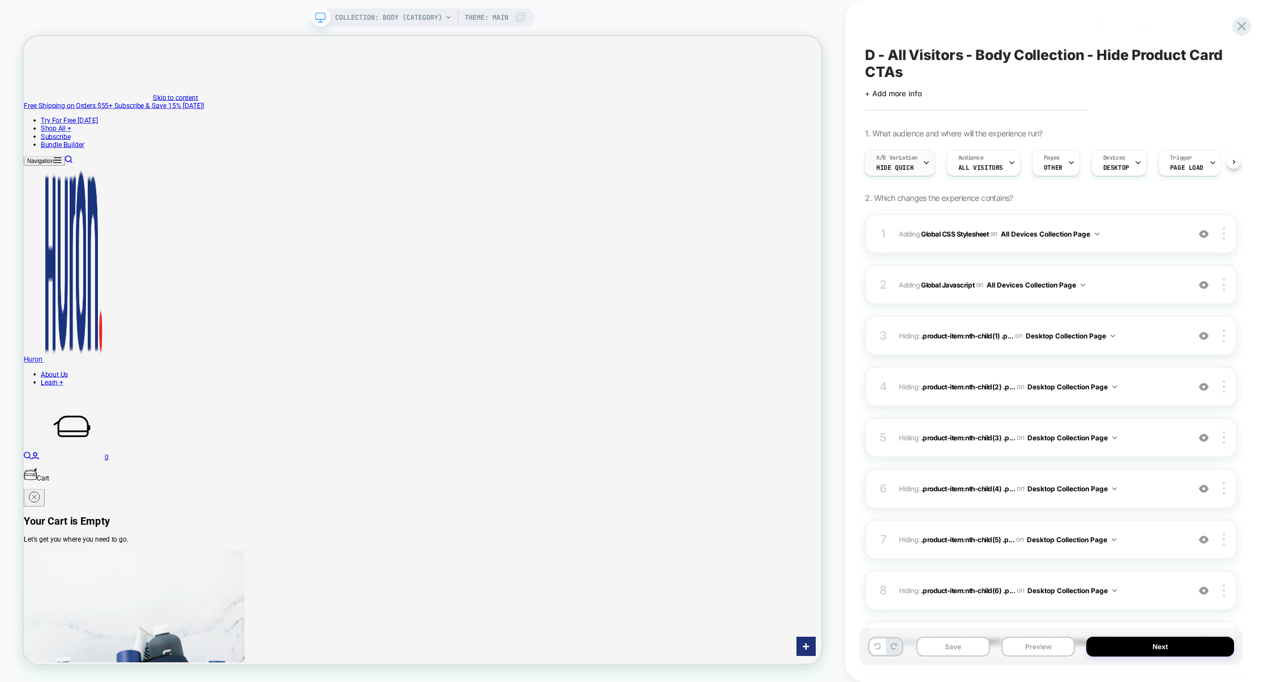
click at [907, 172] on div "A/B Variation Hide quick" at bounding box center [897, 162] width 64 height 25
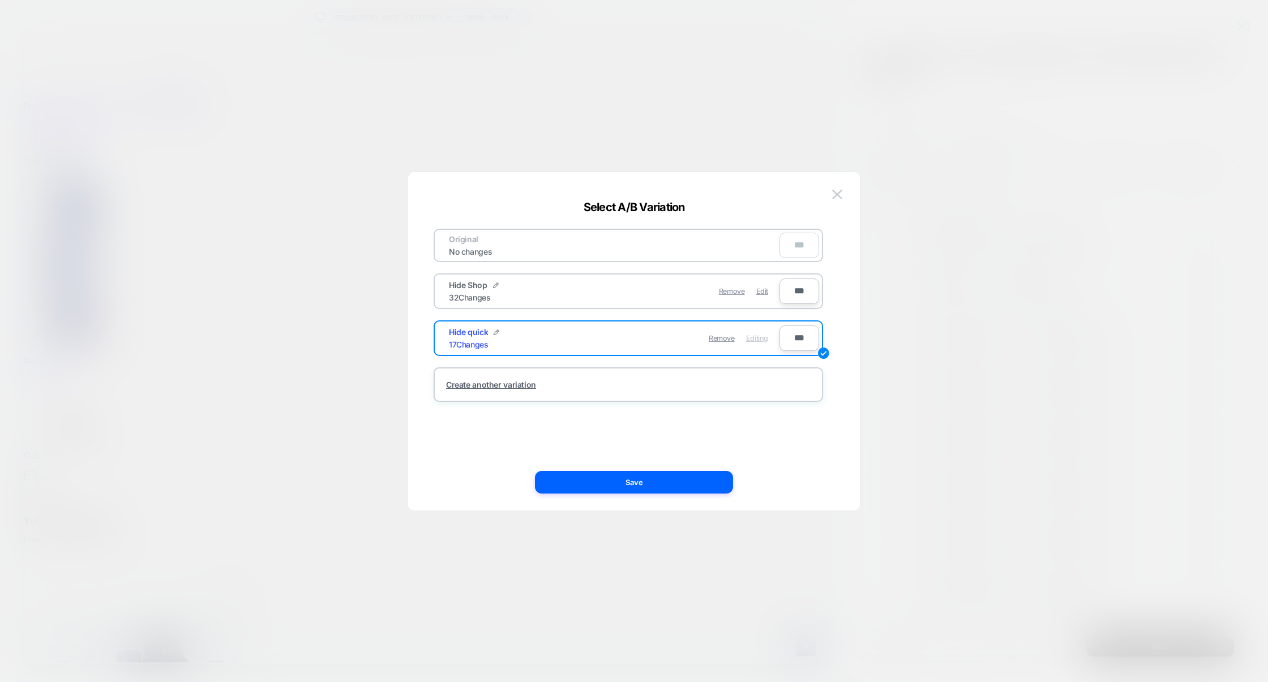
click at [919, 221] on div at bounding box center [634, 341] width 1268 height 682
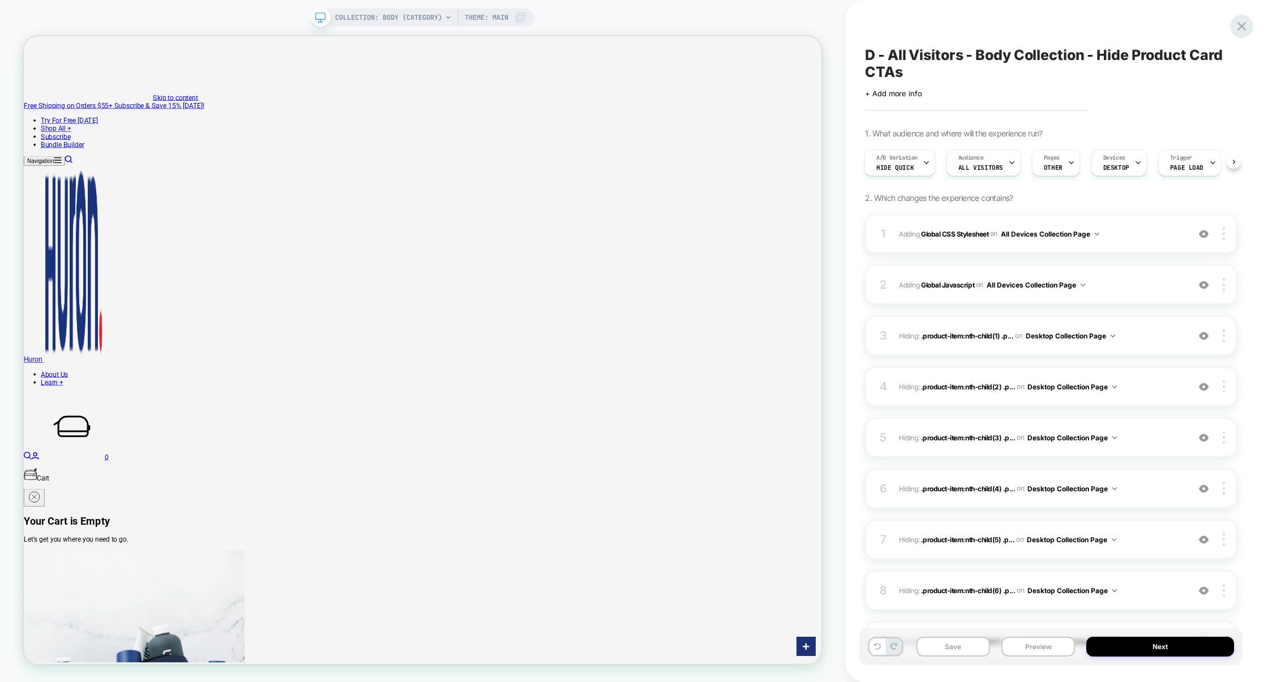
click at [1241, 29] on icon at bounding box center [1241, 26] width 15 height 15
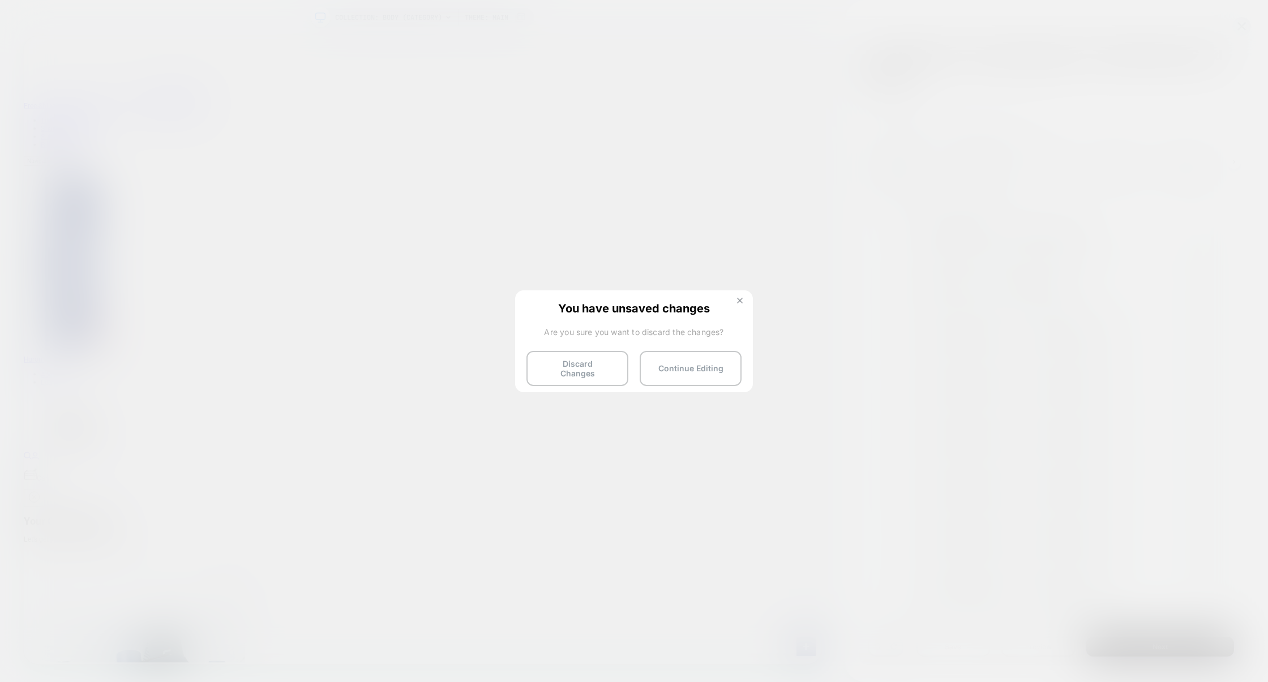
click at [742, 303] on button at bounding box center [740, 302] width 12 height 10
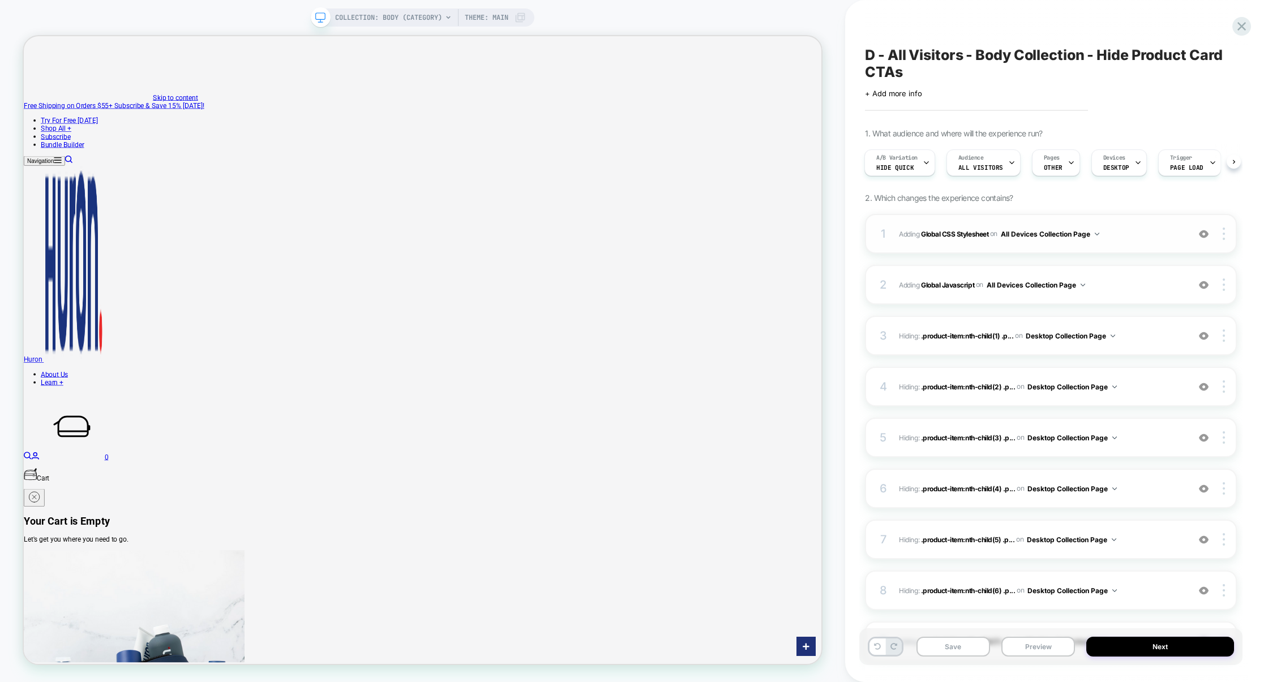
click at [1073, 253] on div "1 Adding Global CSS Stylesheet on All Devices Collection Page Add Before Add Af…" at bounding box center [1051, 234] width 372 height 40
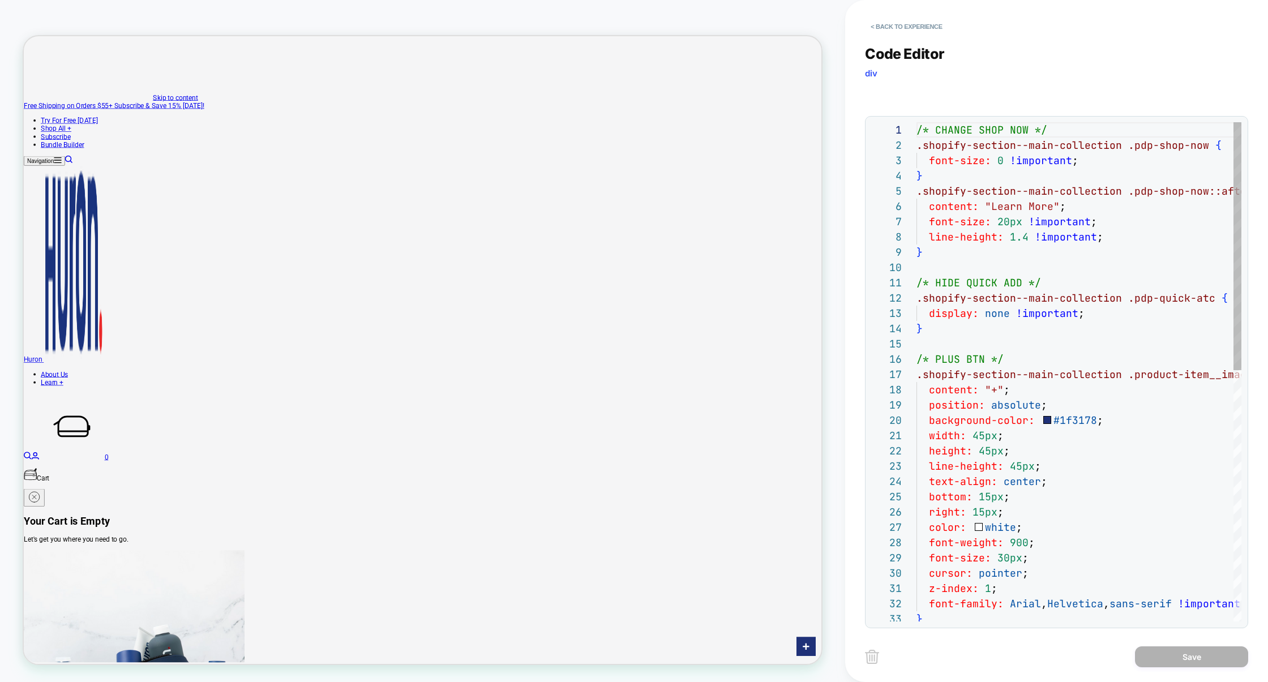
scroll to position [153, 0]
click at [928, 20] on button "< Back to experience" at bounding box center [906, 27] width 83 height 18
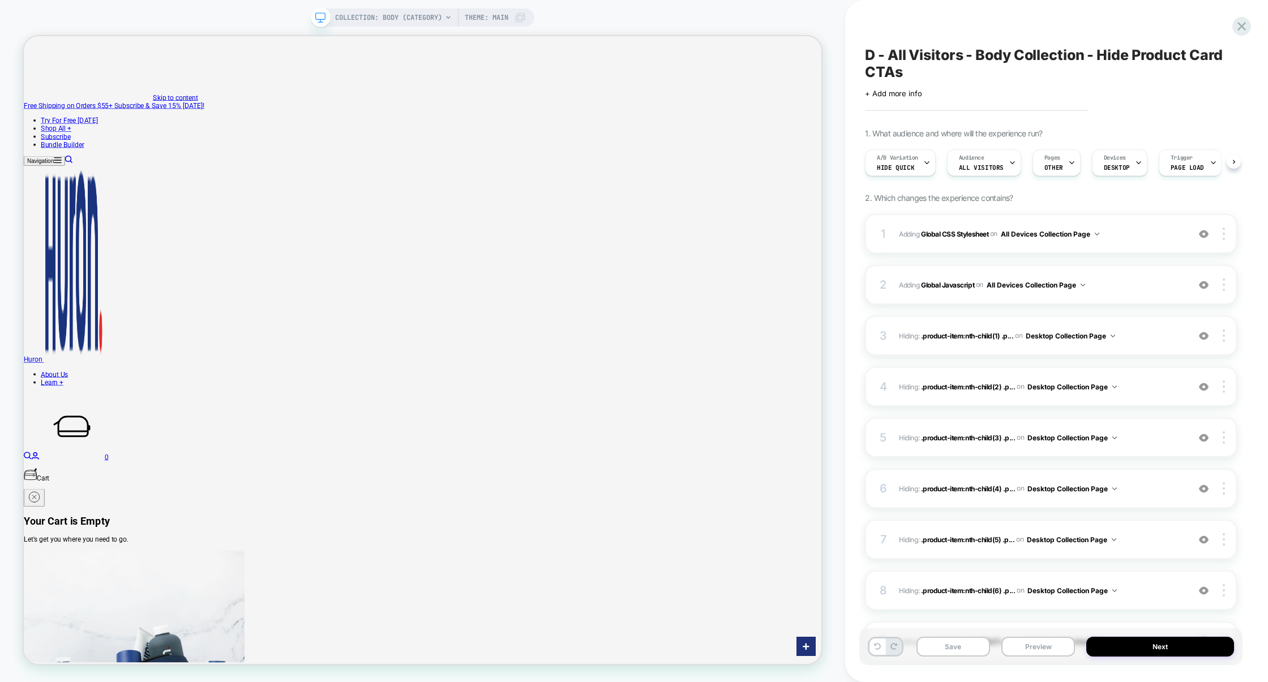
scroll to position [0, 1]
click at [980, 352] on div "3 Hiding : .product-item:nth-child(1) .p... .product-item:nth-child(1) .product…" at bounding box center [1051, 336] width 372 height 40
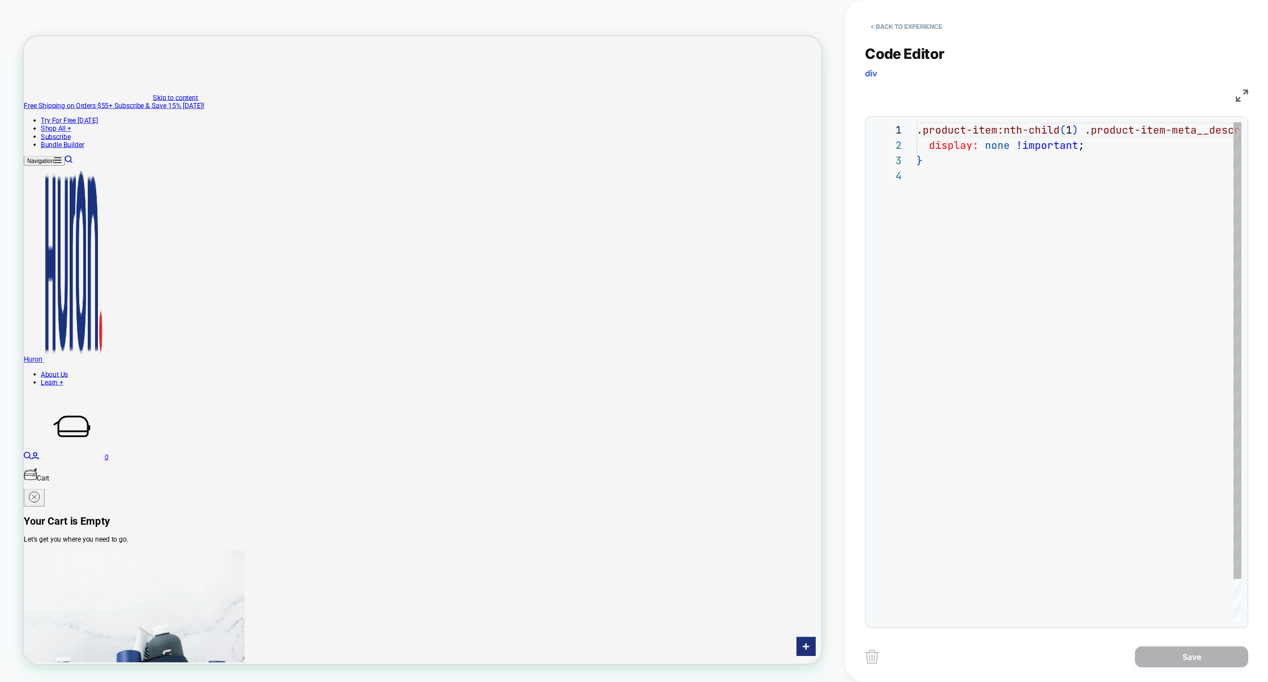
scroll to position [46, 0]
click at [899, 22] on button "< Back to experience" at bounding box center [906, 27] width 83 height 18
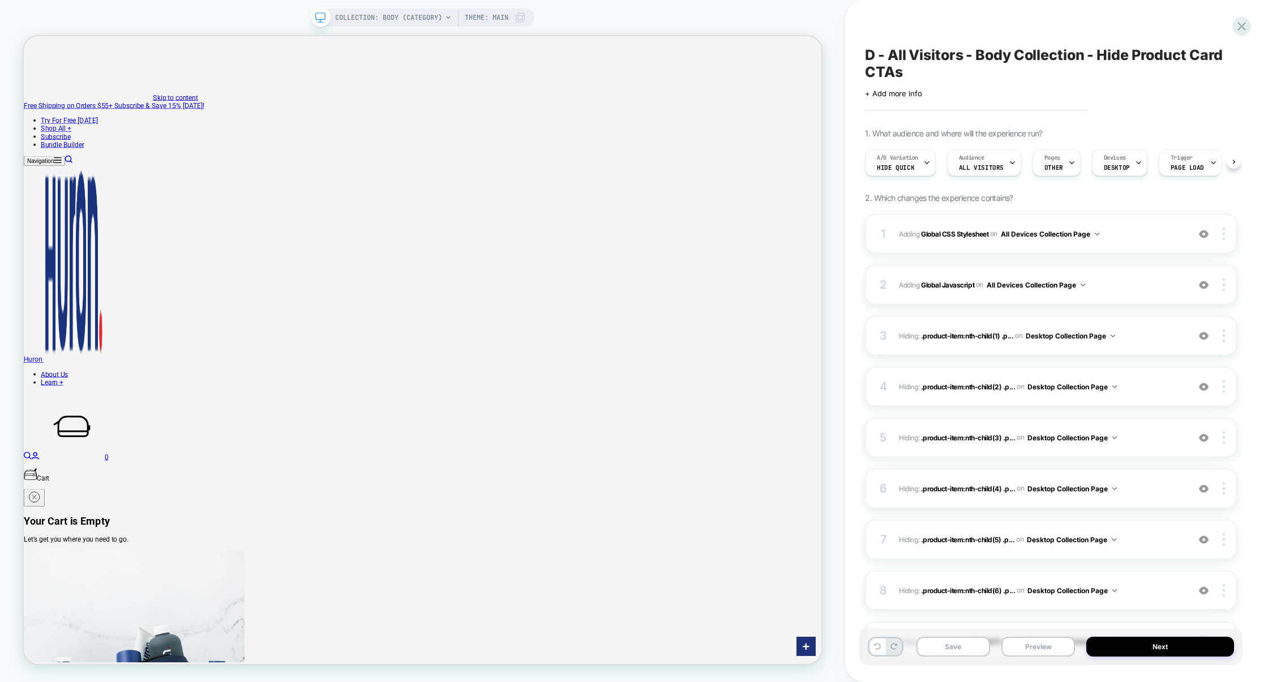
scroll to position [0, 1]
click at [1207, 335] on img at bounding box center [1204, 336] width 10 height 10
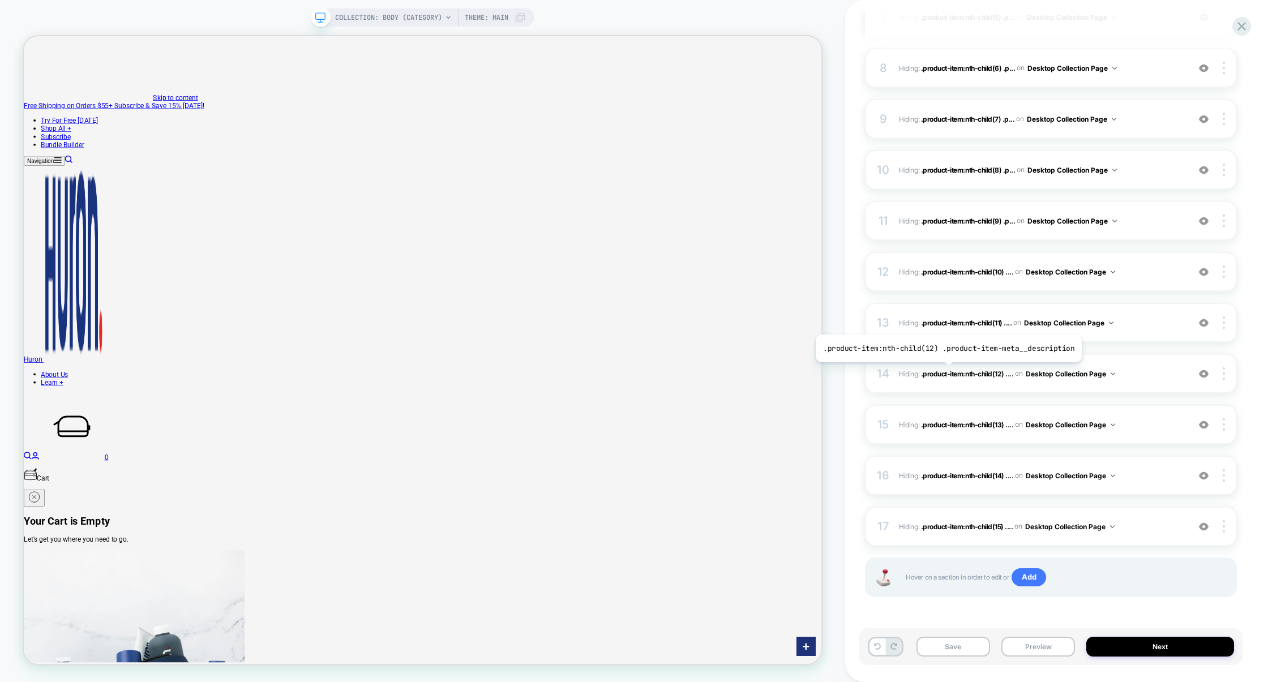
scroll to position [0, 0]
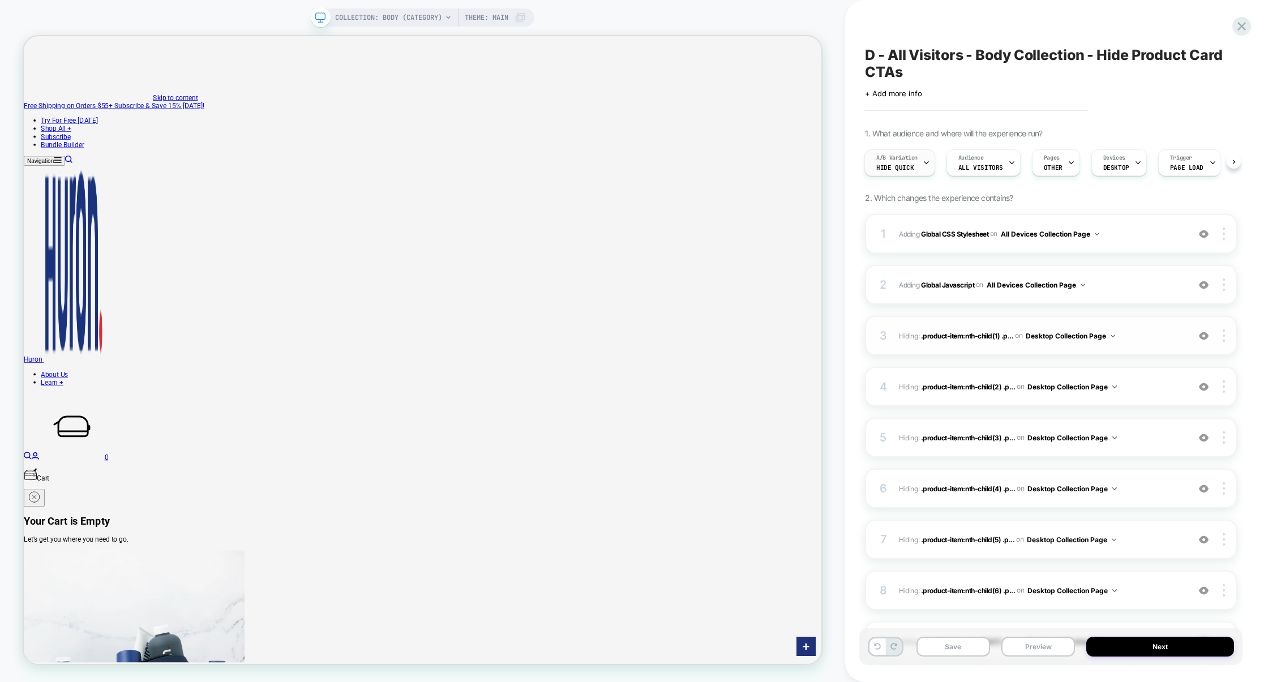
click at [911, 168] on div "A/B Variation Hide quick" at bounding box center [897, 162] width 64 height 25
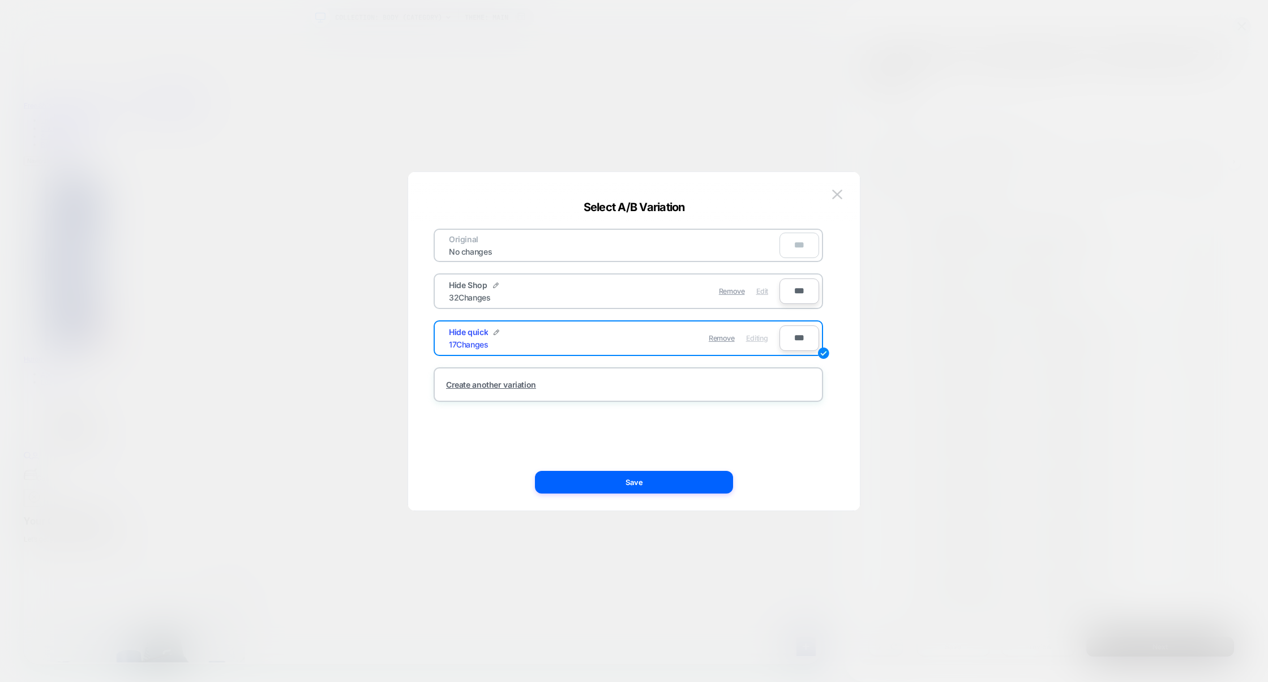
click at [765, 292] on span "Edit" at bounding box center [762, 291] width 12 height 8
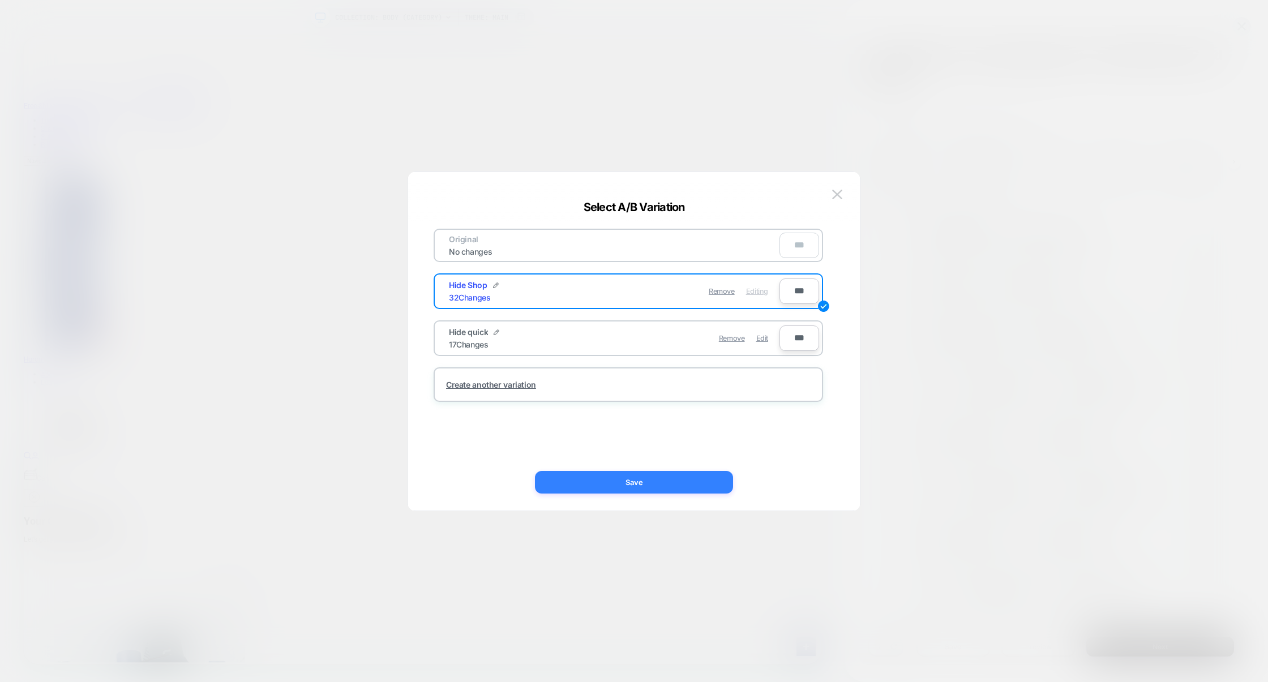
click at [670, 475] on button "Save" at bounding box center [634, 482] width 198 height 23
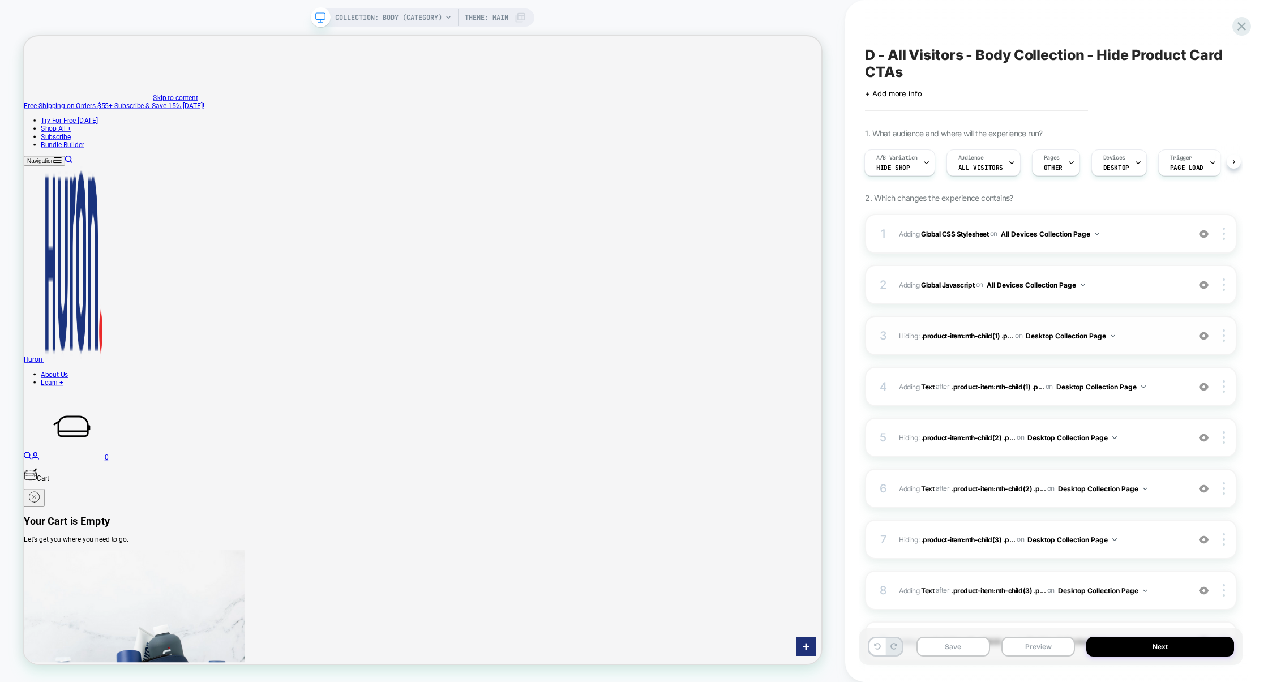
click at [939, 320] on div "3 Hiding : .product-item:nth-child(1) .p... .product-item:nth-child(1) .product…" at bounding box center [1051, 336] width 372 height 40
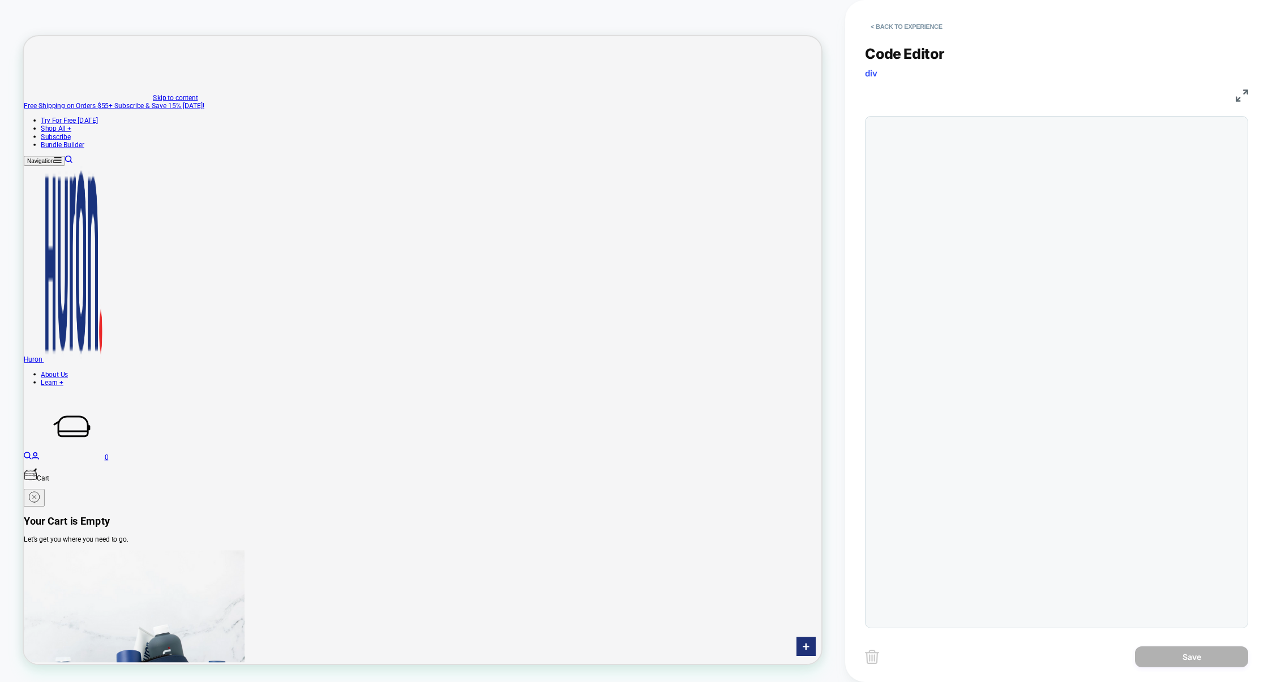
scroll to position [46, 0]
click at [927, 25] on button "< Back to experience" at bounding box center [906, 27] width 83 height 18
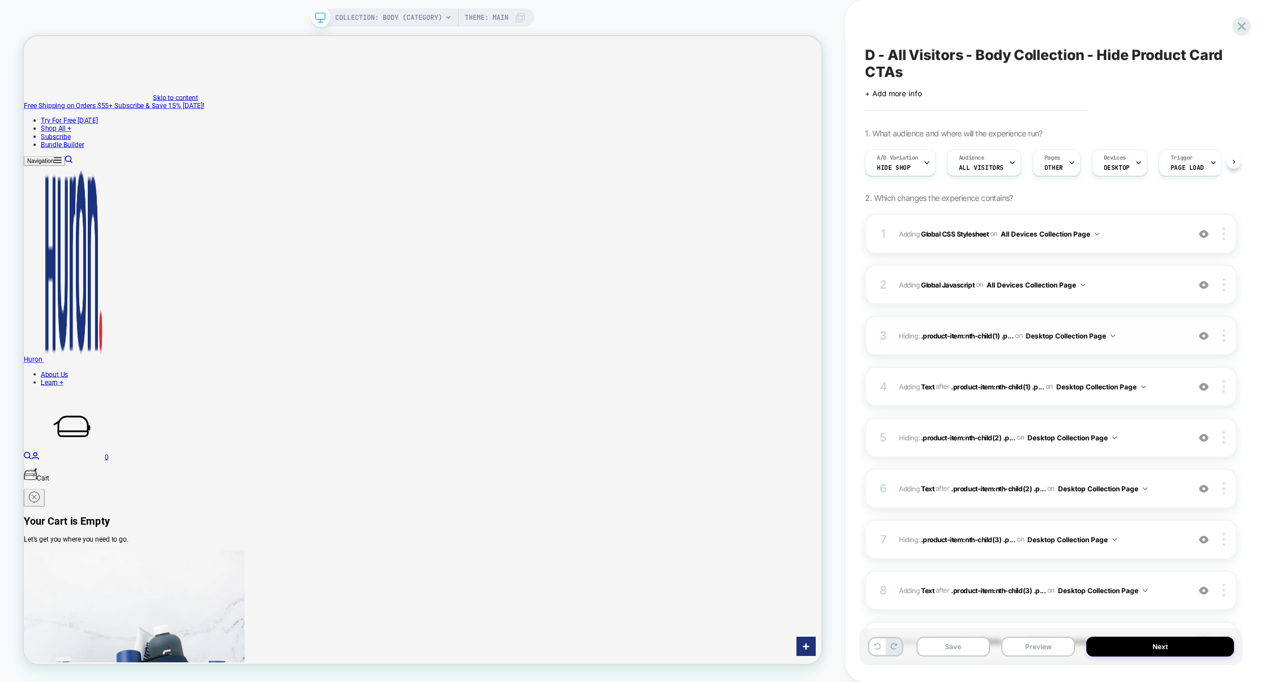
scroll to position [0, 1]
click at [1206, 339] on img at bounding box center [1204, 336] width 10 height 10
click at [1089, 370] on div "4 #_loomi_addon_1759263280693 Adding Text AFTER .product-item:nth-child(1) .p..…" at bounding box center [1051, 387] width 372 height 40
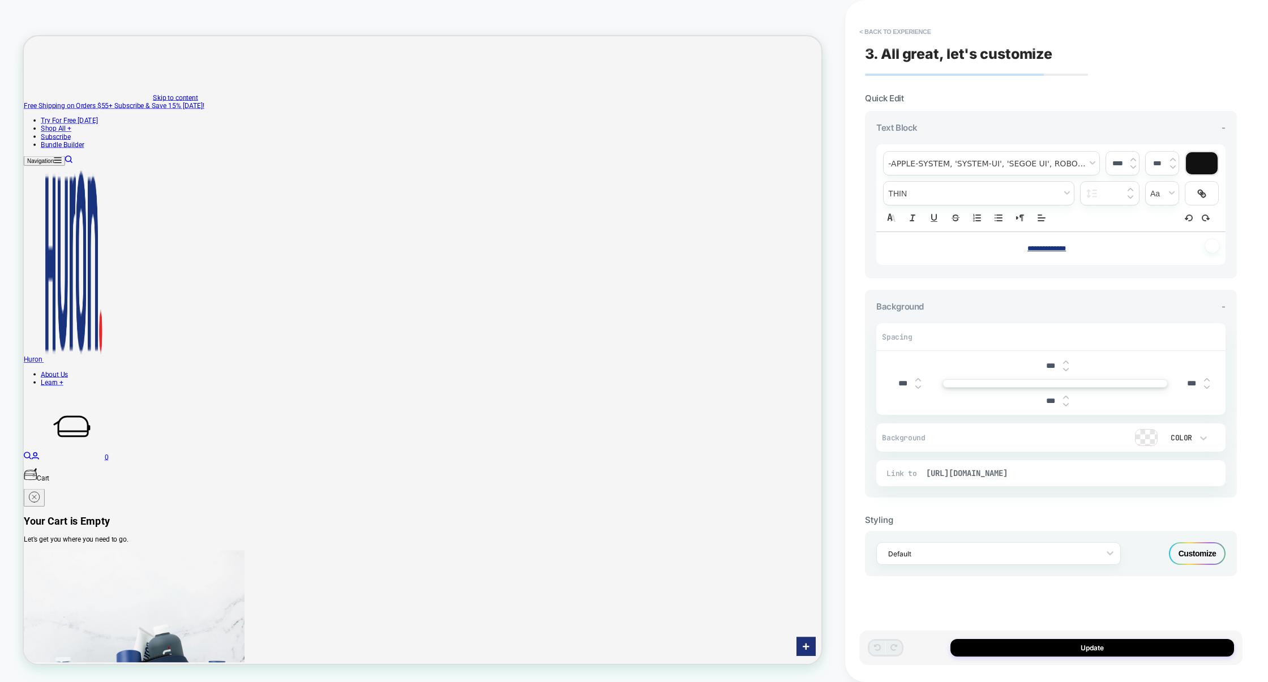
scroll to position [178, 0]
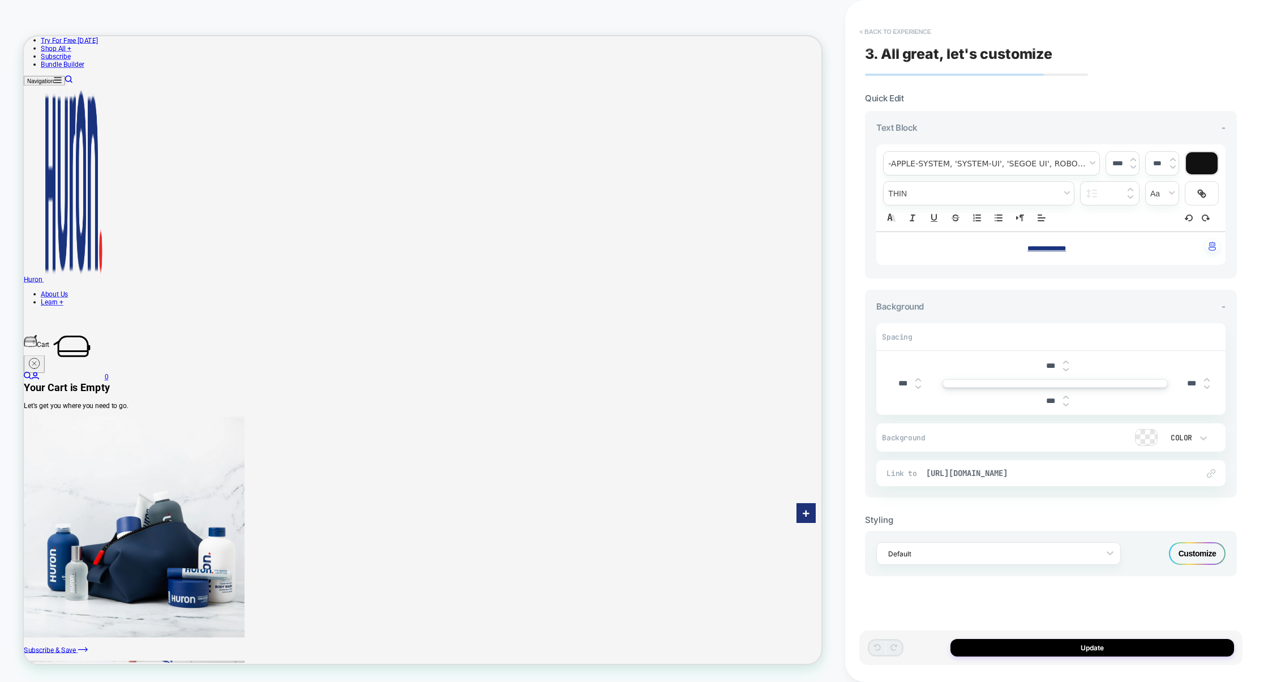
click at [924, 34] on button "< Back to experience" at bounding box center [895, 32] width 83 height 18
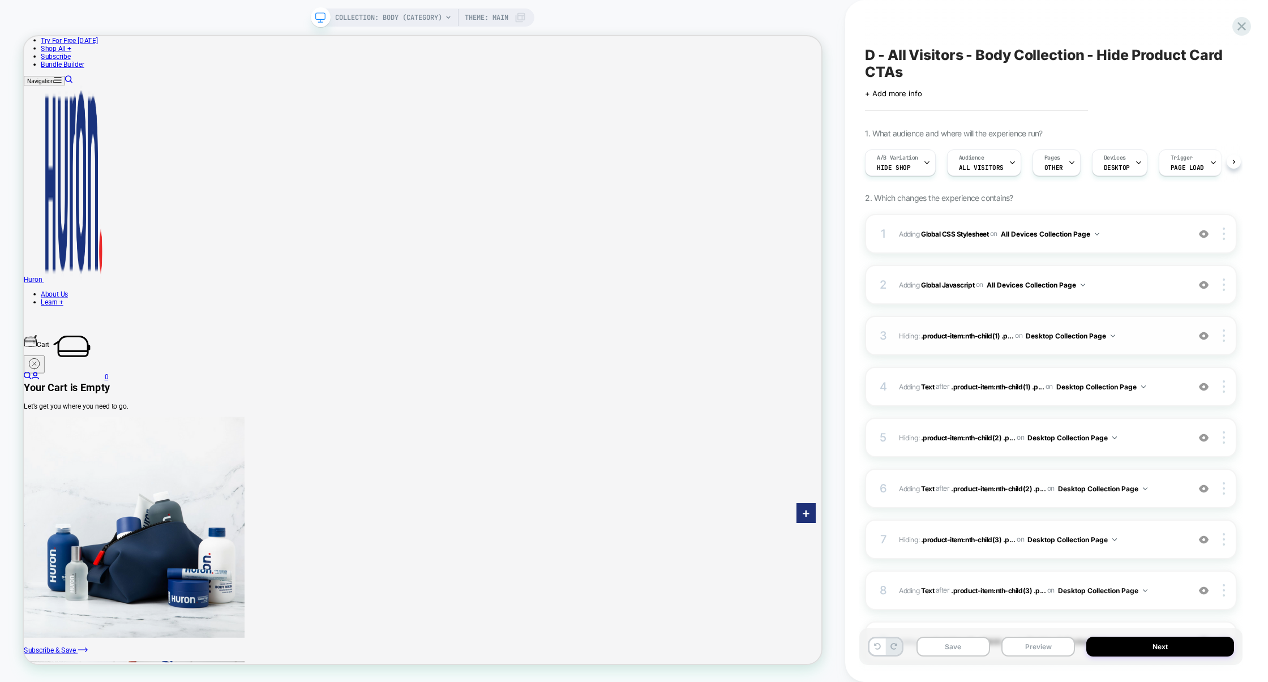
scroll to position [0, 1]
click at [970, 323] on div "3 Hiding : .product-item:nth-child(1) .p... .product-item:nth-child(1) .product…" at bounding box center [1051, 336] width 372 height 40
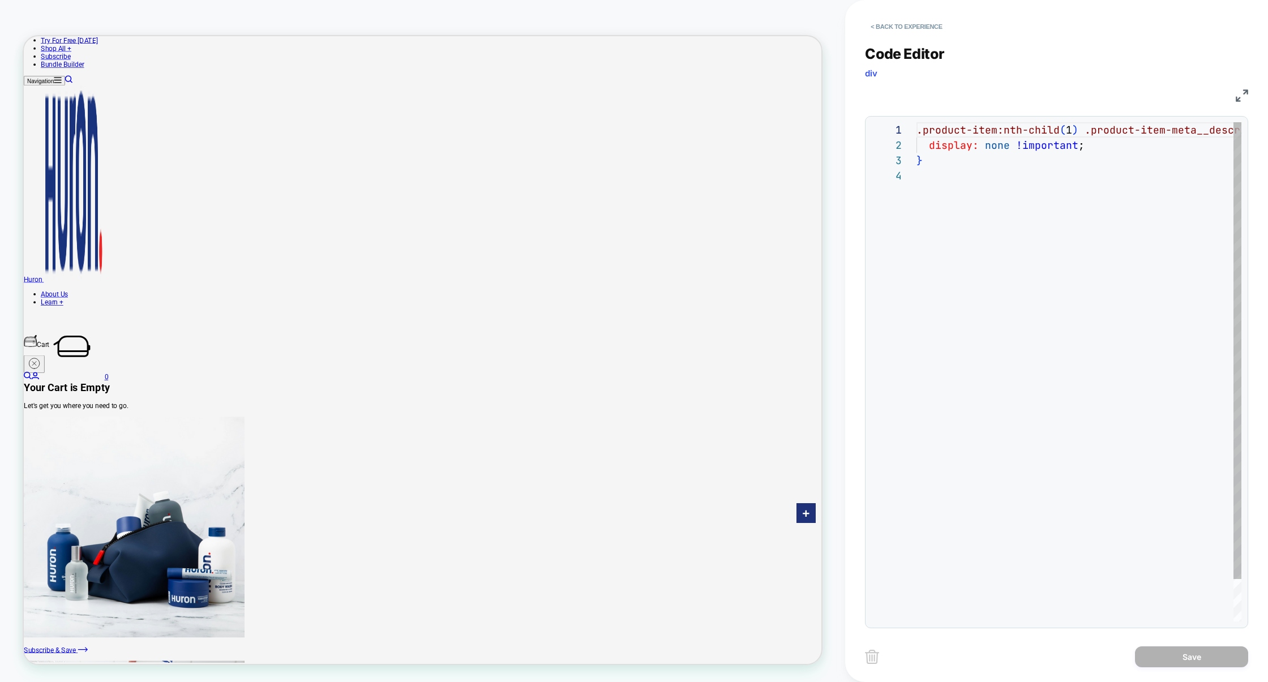
scroll to position [46, 0]
click at [938, 29] on button "< Back to experience" at bounding box center [906, 27] width 83 height 18
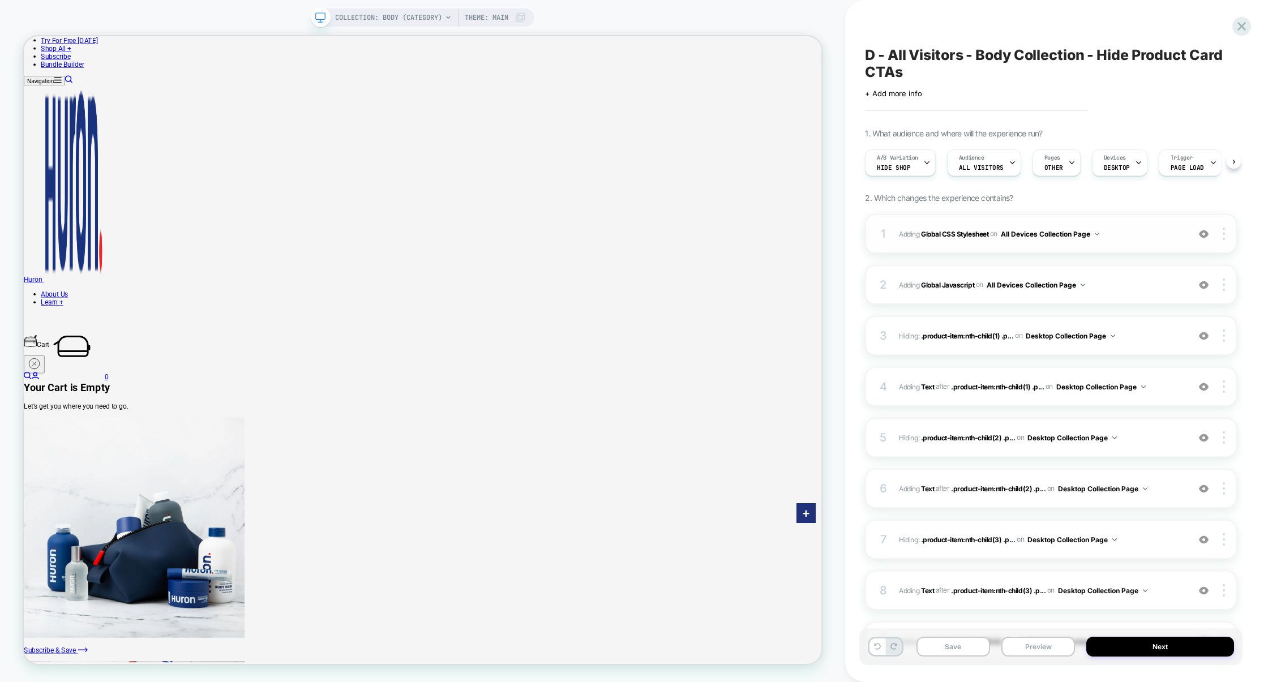
scroll to position [0, 1]
click at [962, 324] on div "3 Hiding : .product-item:nth-child(1) .p... .product-item:nth-child(1) .product…" at bounding box center [1051, 336] width 372 height 40
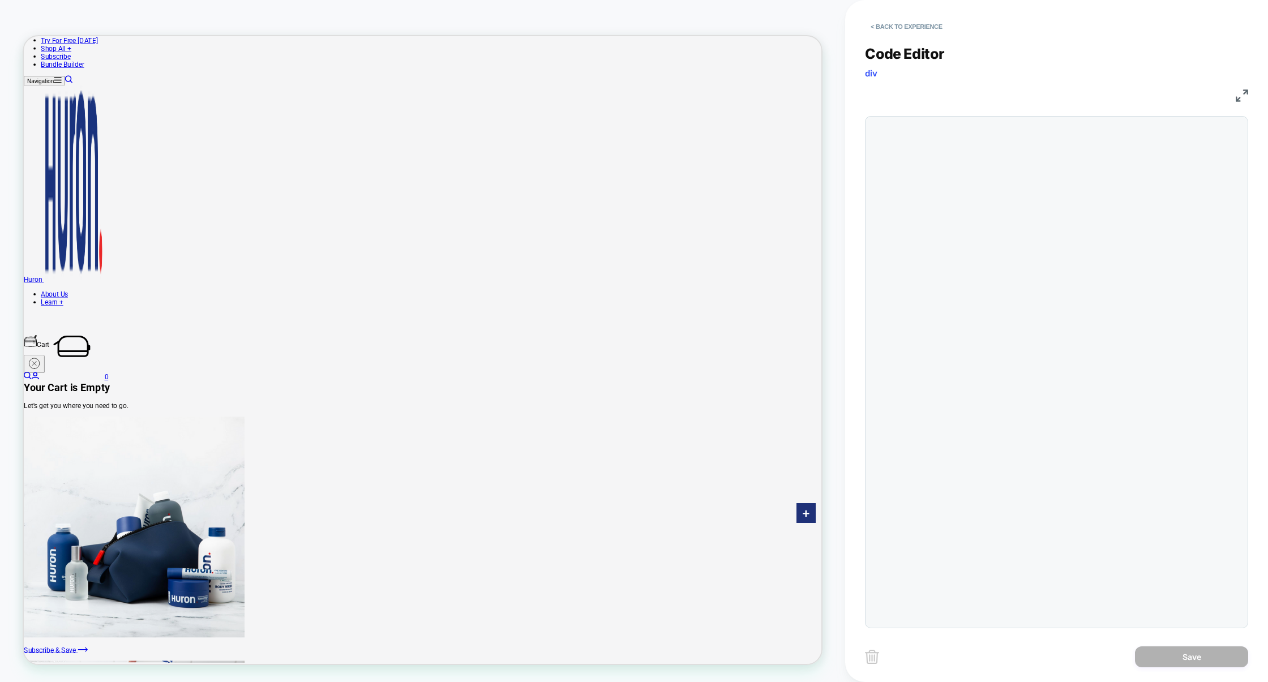
scroll to position [46, 0]
click at [913, 10] on div "< Back to experience" at bounding box center [1076, 17] width 423 height 34
click at [913, 25] on button "< Back to experience" at bounding box center [906, 27] width 83 height 18
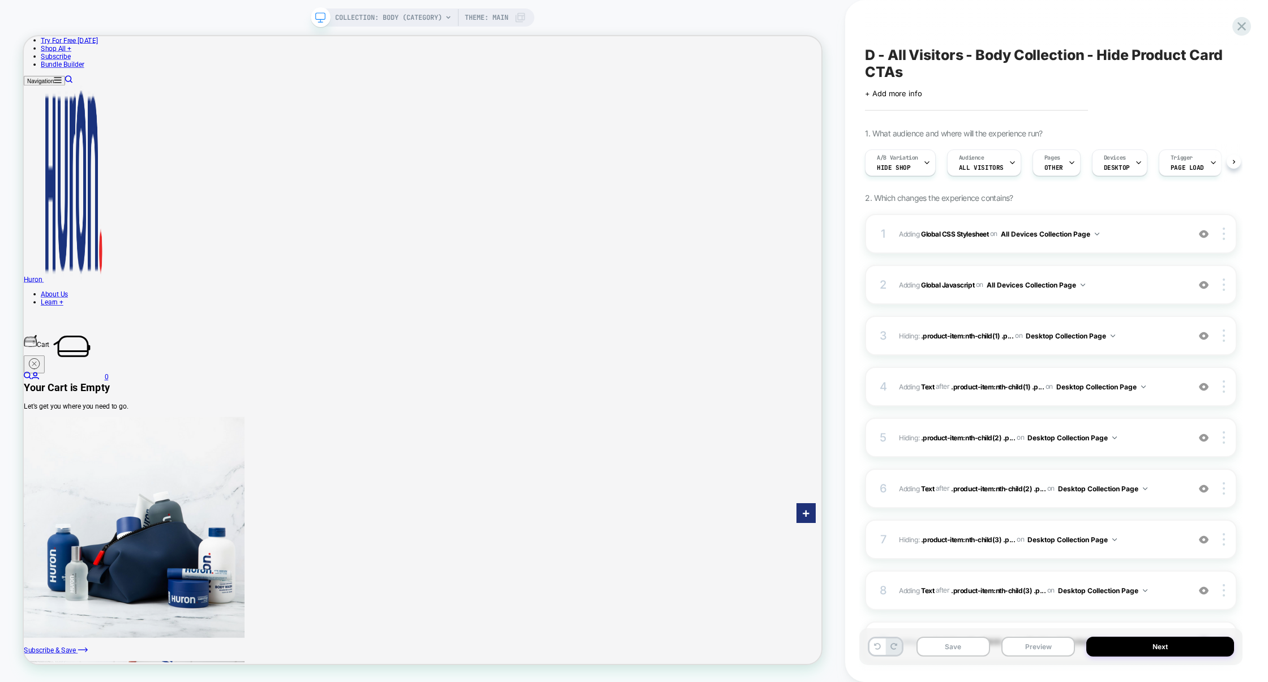
scroll to position [0, 1]
click at [954, 401] on div "4 #_loomi_addon_1759263280693 Adding Text AFTER .product-item:nth-child(1) .p..…" at bounding box center [1051, 387] width 372 height 40
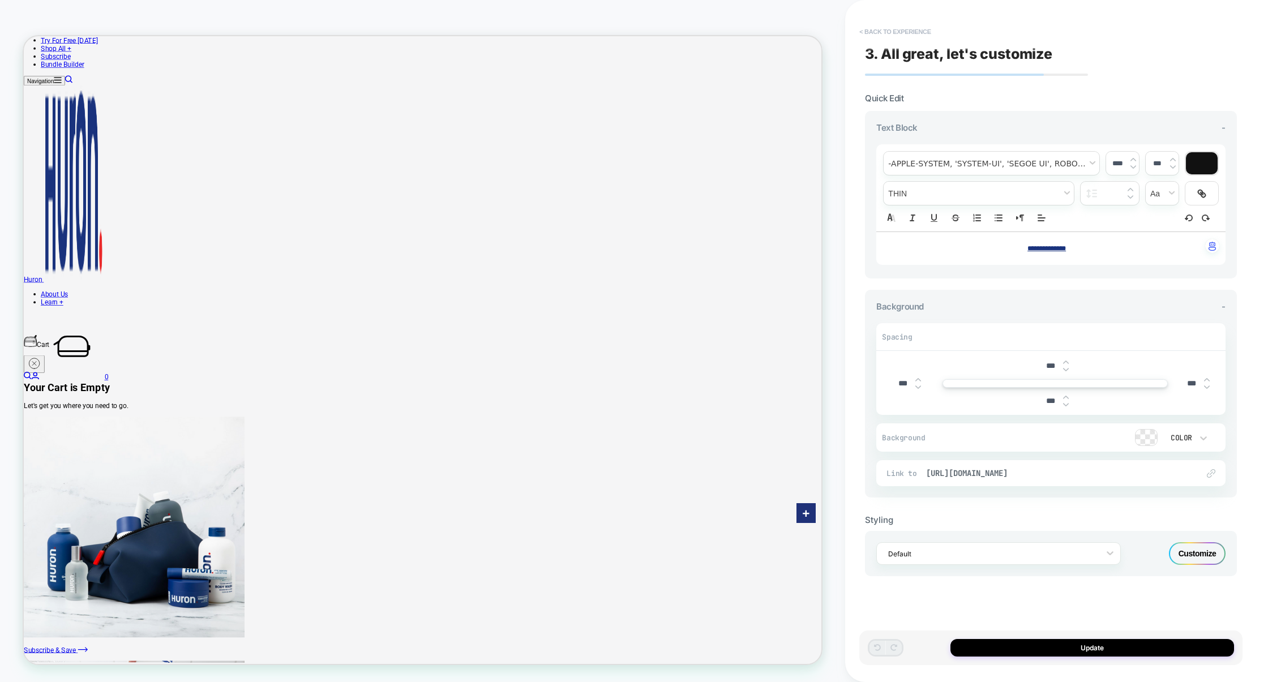
click at [879, 32] on button "< Back to experience" at bounding box center [895, 32] width 83 height 18
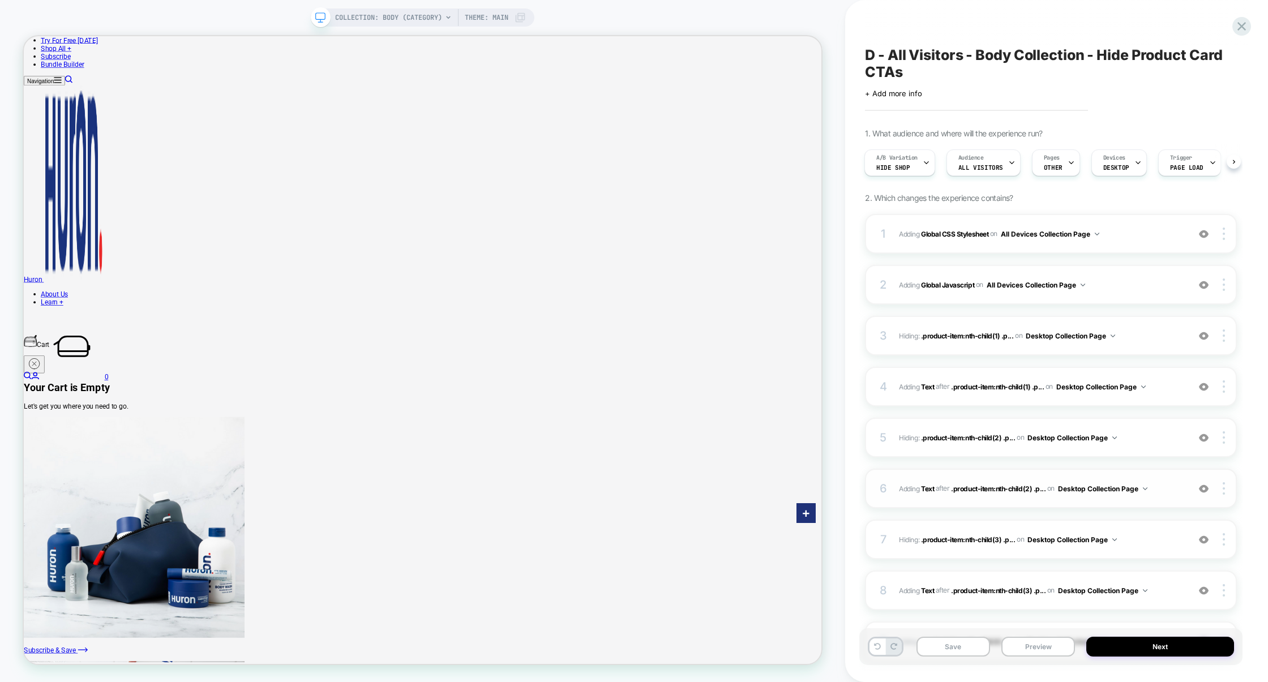
click at [937, 473] on div "6 #_loomi_addon_1759263330241 Adding Text AFTER .product-item:nth-child(2) .p..…" at bounding box center [1051, 489] width 372 height 40
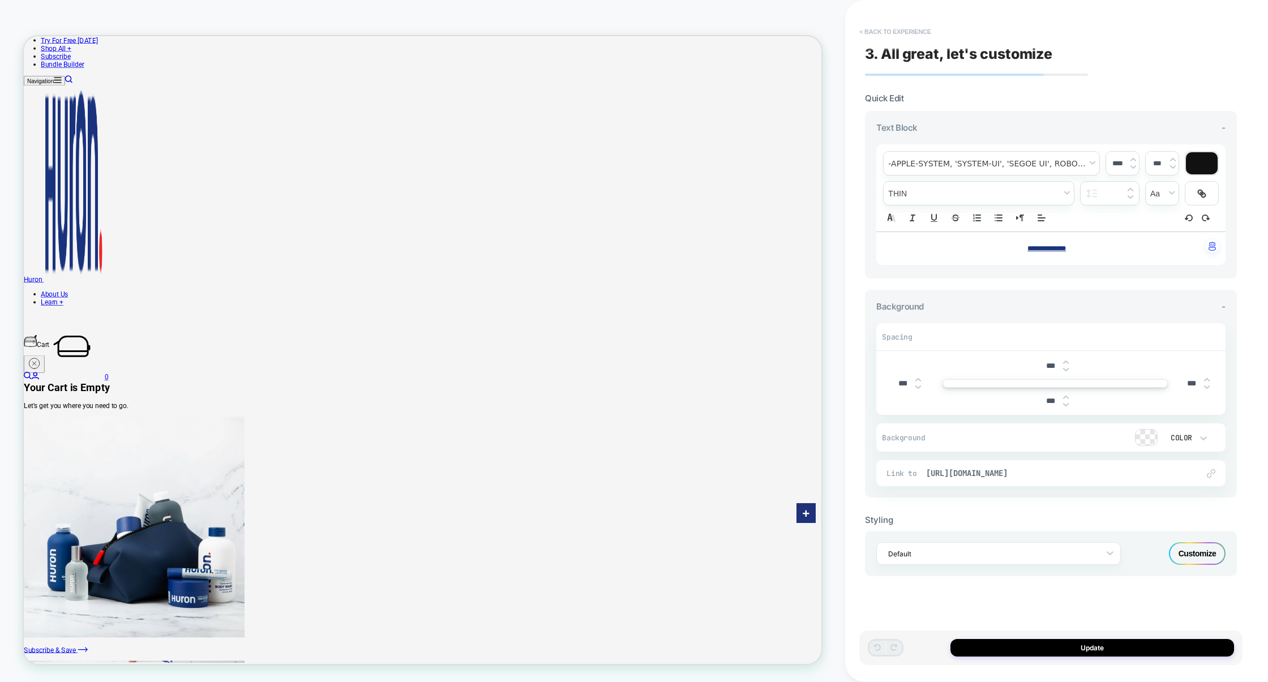
click at [889, 29] on button "< Back to experience" at bounding box center [895, 32] width 83 height 18
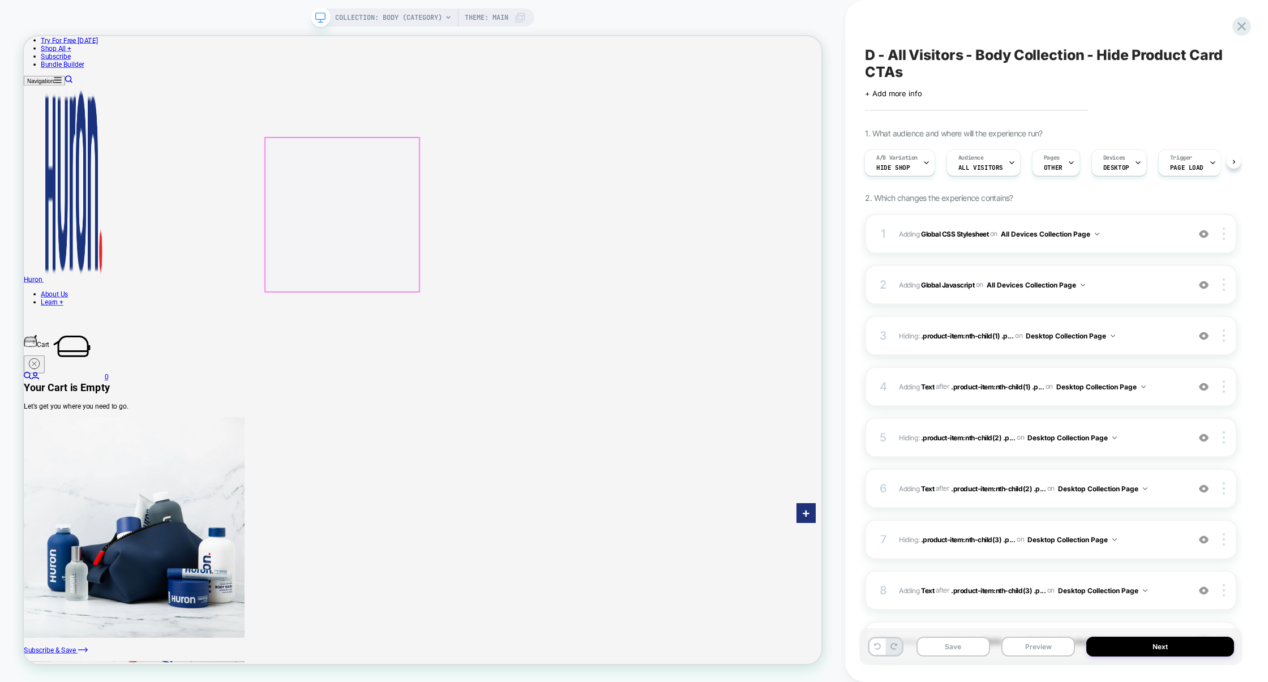
click at [1226, 441] on div at bounding box center [1226, 437] width 22 height 12
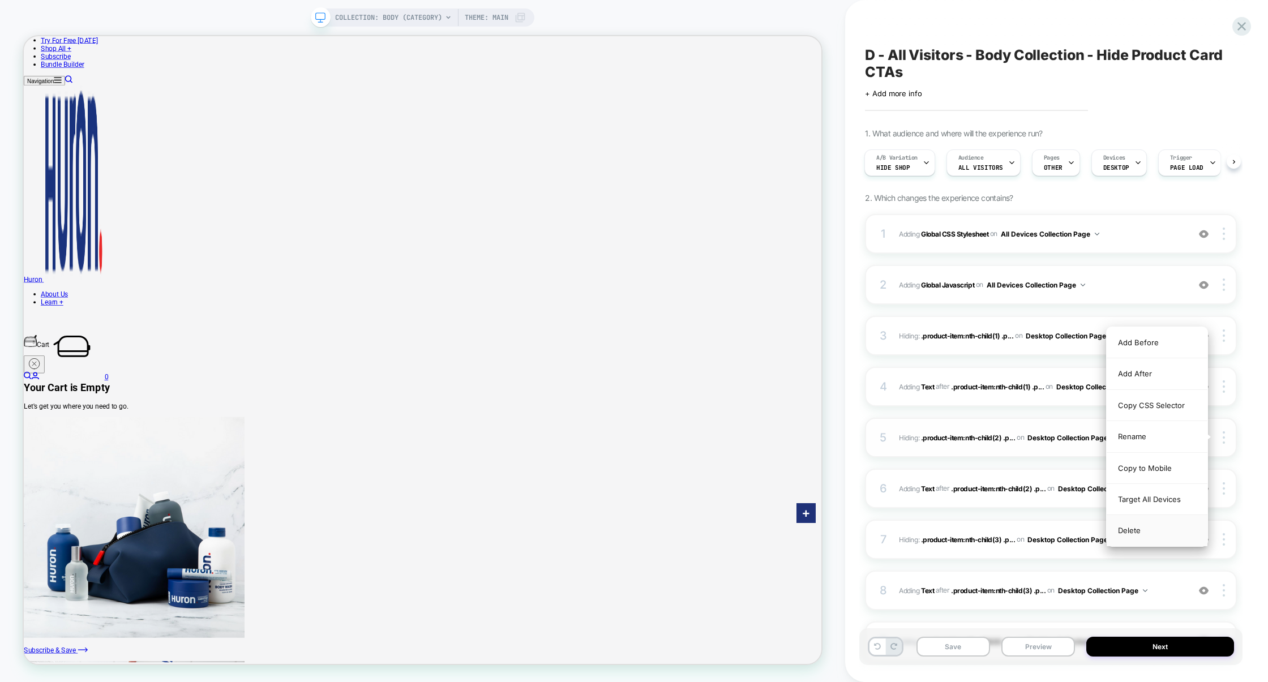
click at [1141, 533] on div "Delete" at bounding box center [1157, 530] width 101 height 31
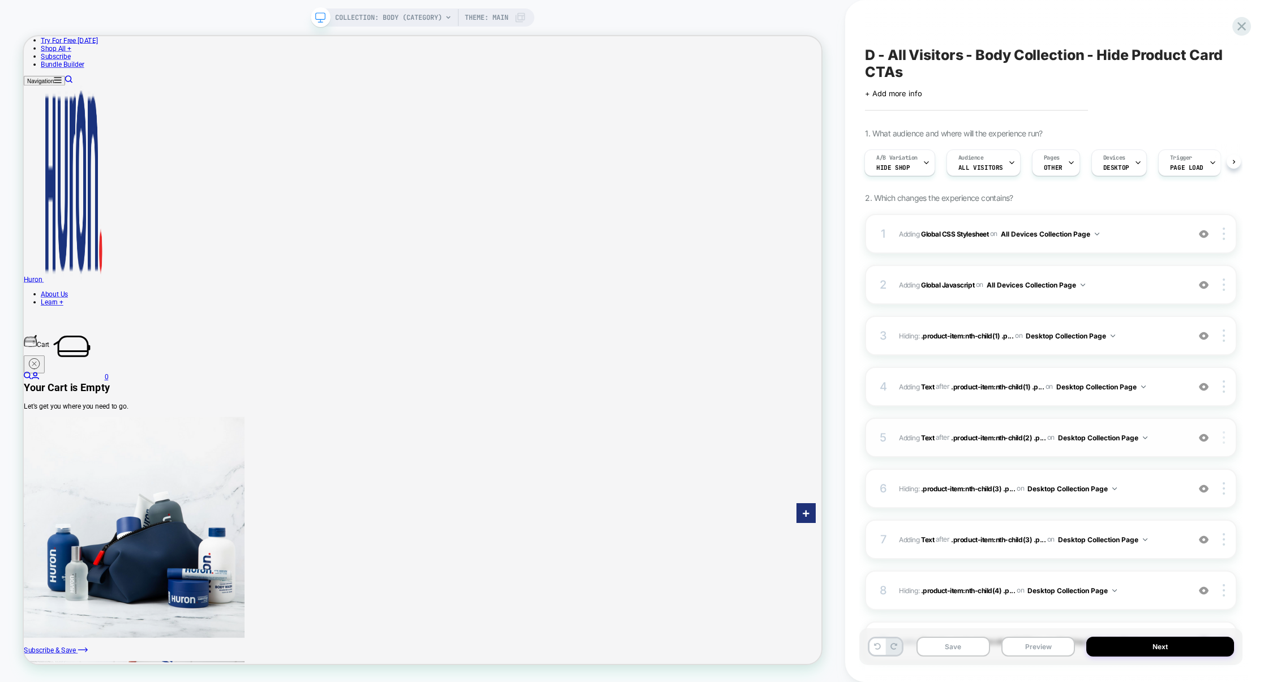
click at [1227, 435] on div at bounding box center [1226, 437] width 22 height 12
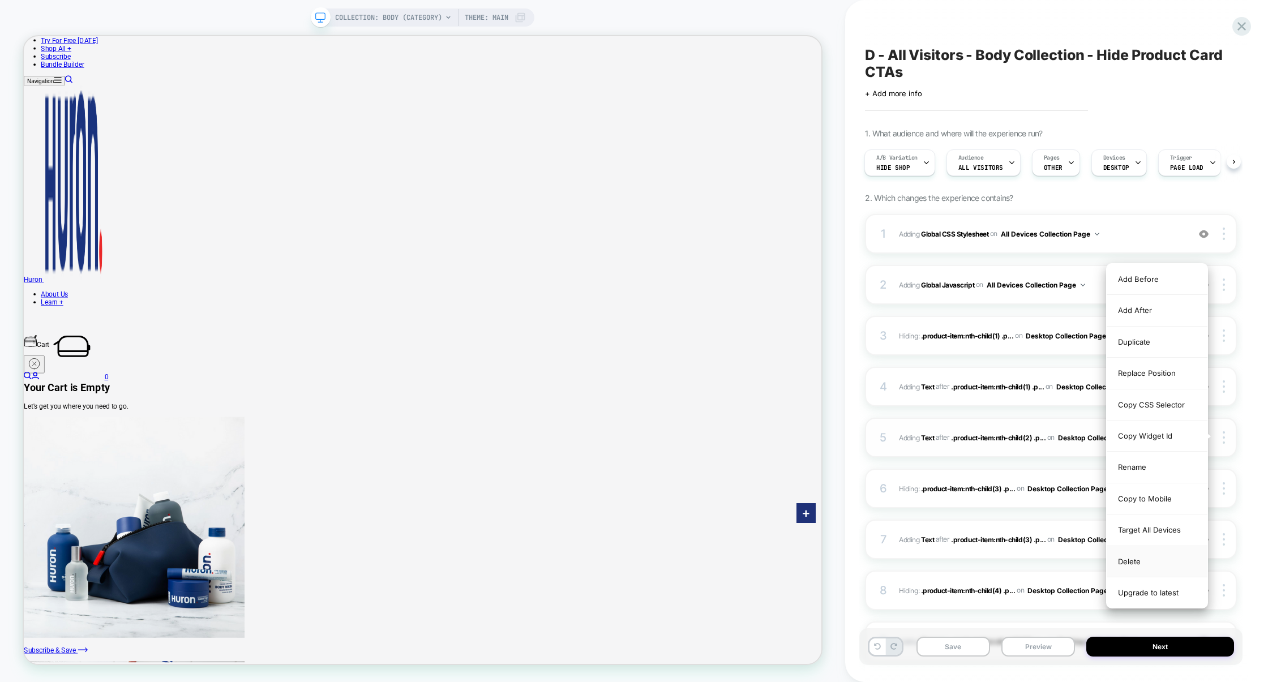
click at [1152, 572] on div "Delete" at bounding box center [1157, 561] width 101 height 31
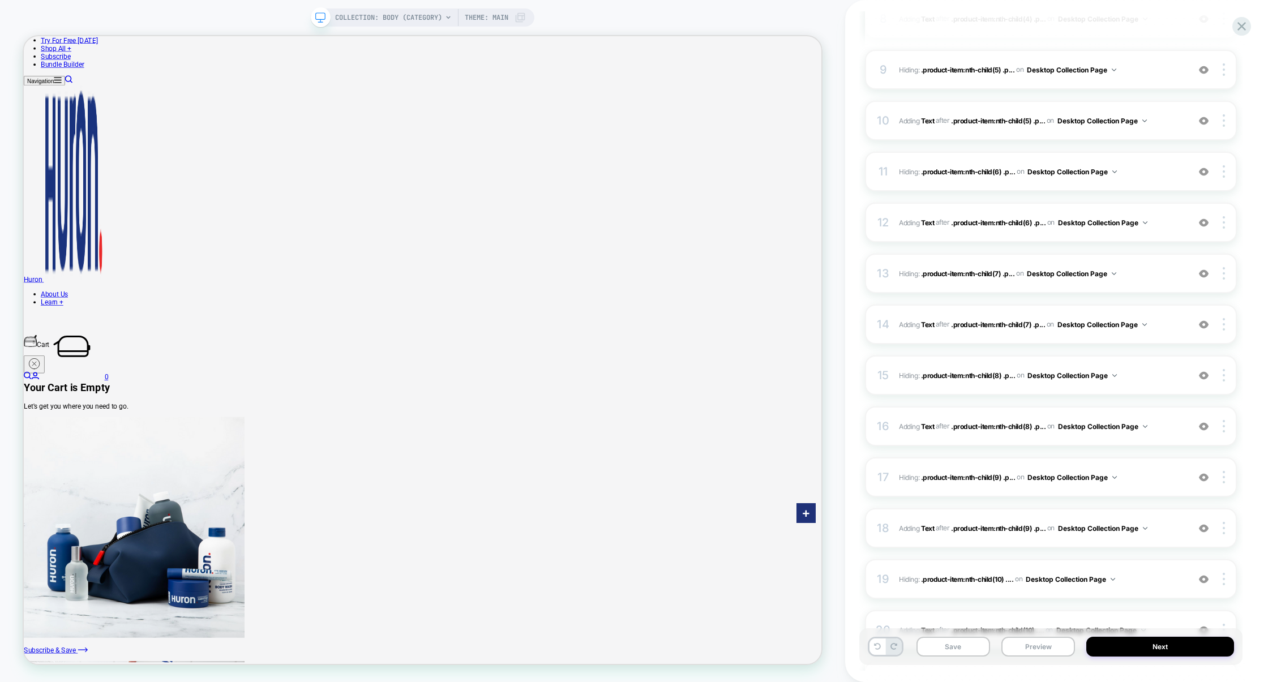
scroll to position [1185, 0]
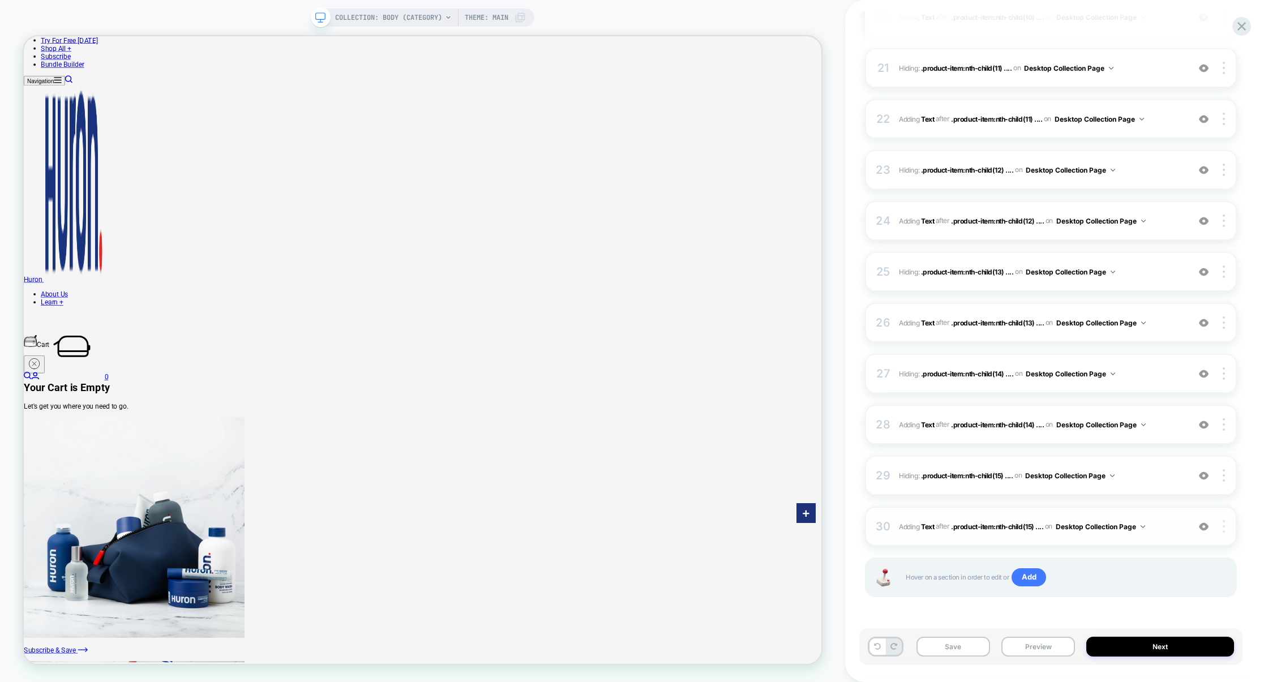
click at [1224, 526] on img at bounding box center [1224, 526] width 2 height 12
click at [1223, 323] on img at bounding box center [1224, 322] width 2 height 12
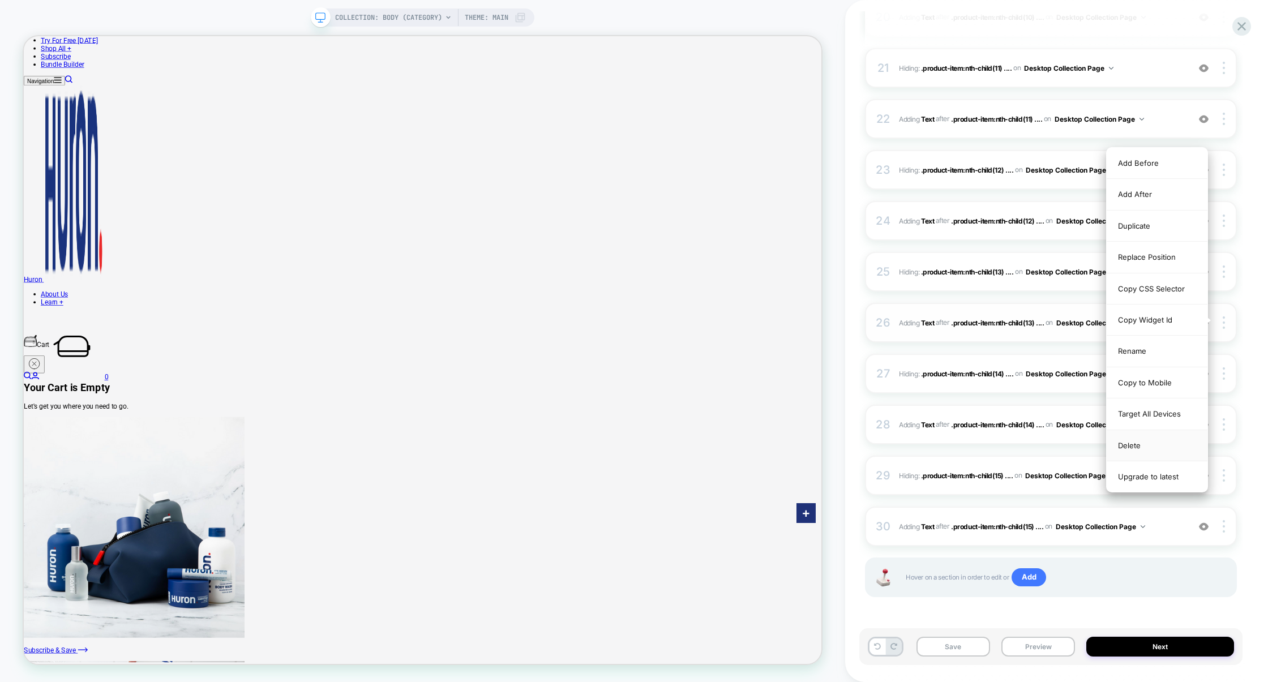
click at [1141, 448] on div "Delete" at bounding box center [1157, 445] width 101 height 31
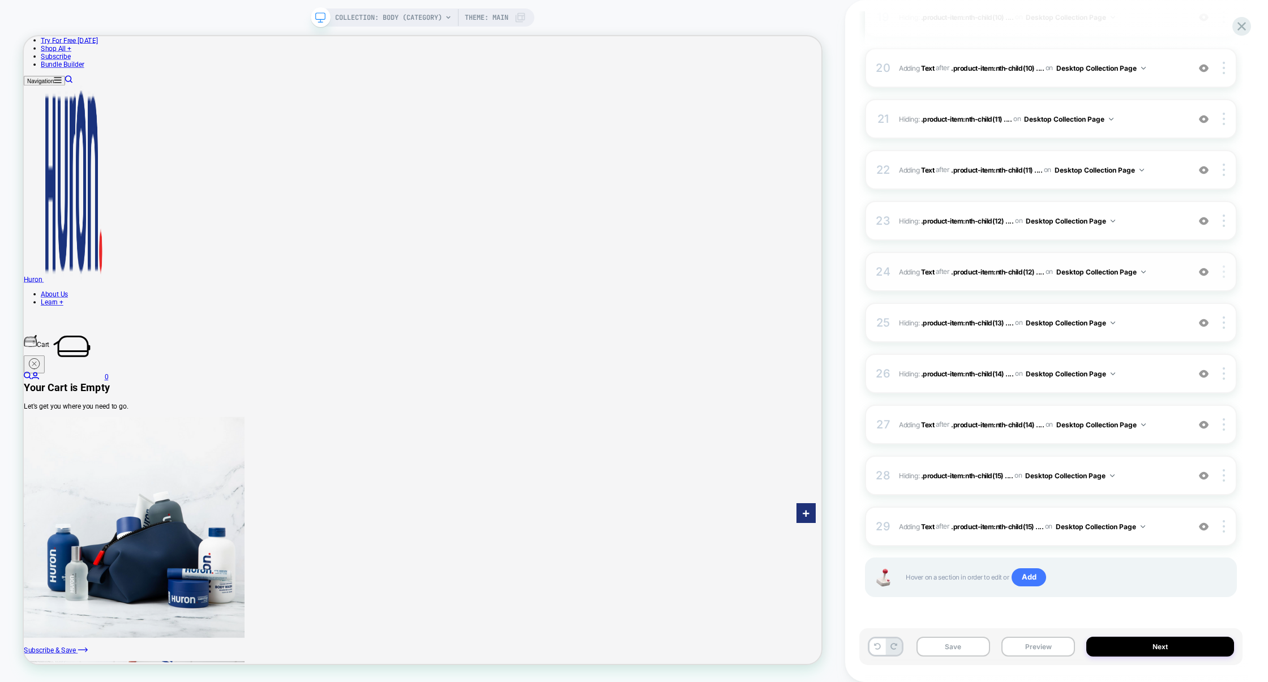
click at [1228, 272] on div at bounding box center [1226, 271] width 22 height 12
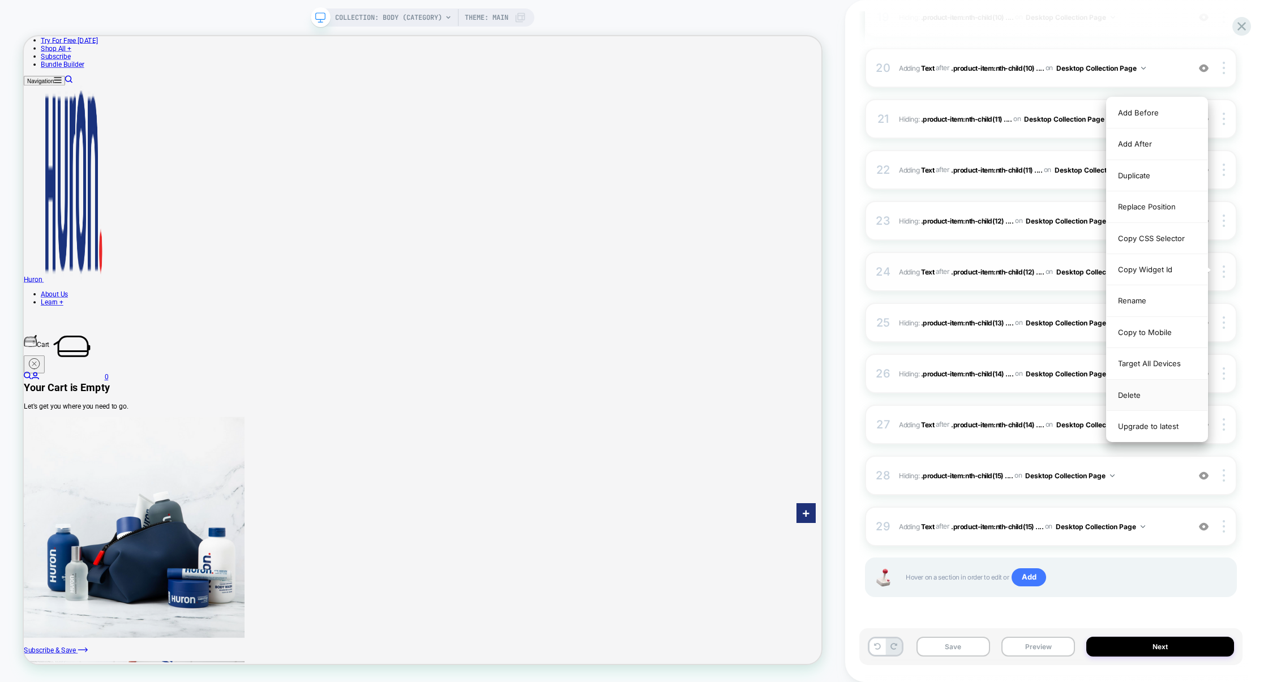
click at [1126, 402] on div "Delete" at bounding box center [1157, 395] width 101 height 31
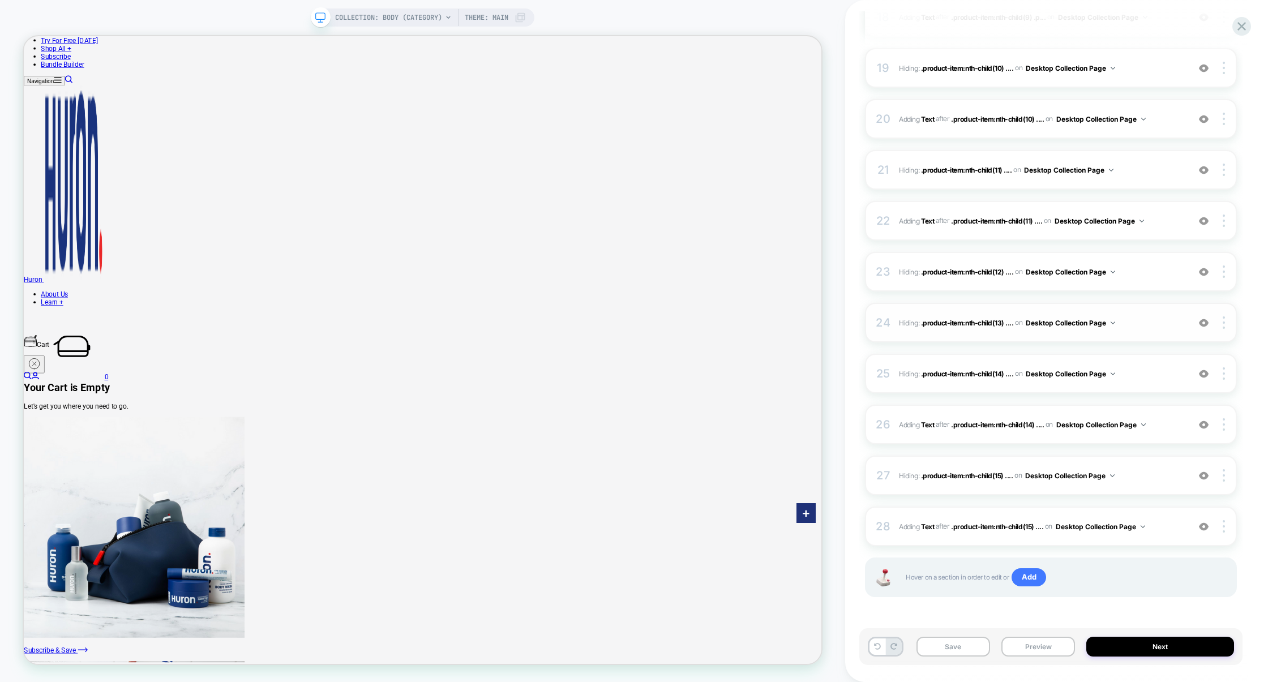
scroll to position [1083, 0]
click at [1226, 323] on div at bounding box center [1226, 322] width 22 height 12
click at [1150, 409] on div "Delete" at bounding box center [1157, 415] width 101 height 31
click at [1227, 326] on div at bounding box center [1226, 322] width 22 height 12
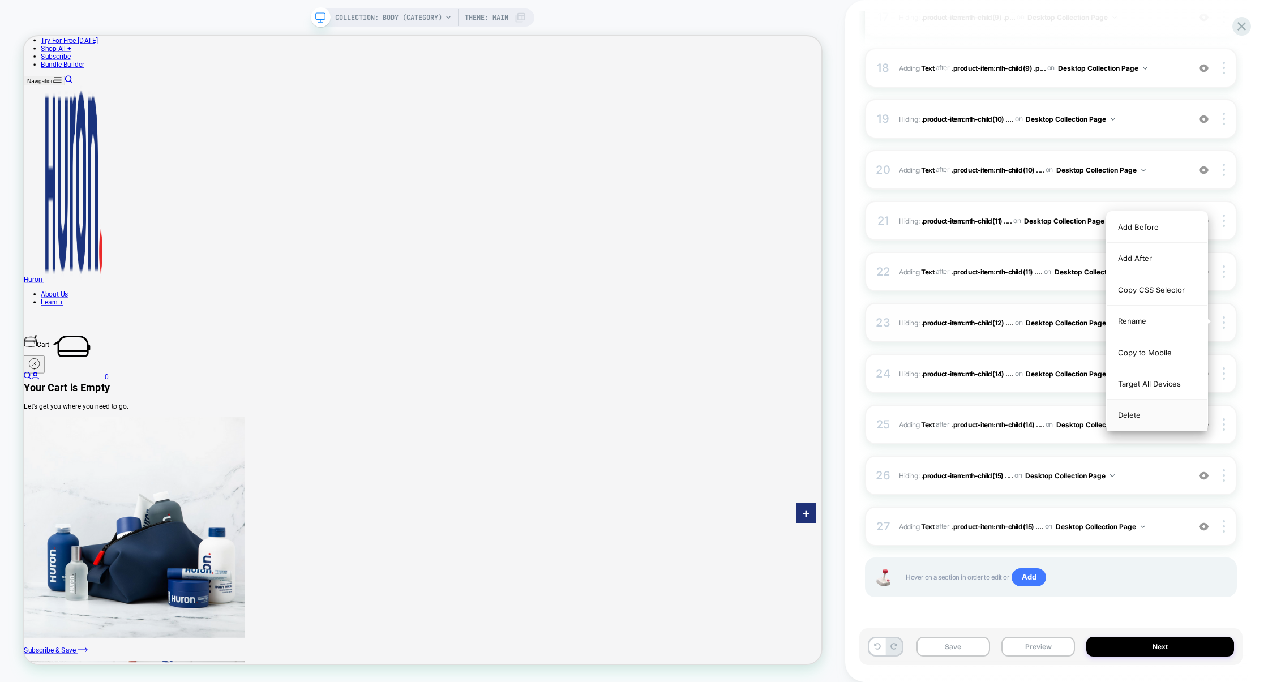
click at [1162, 421] on div "Delete" at bounding box center [1157, 415] width 101 height 31
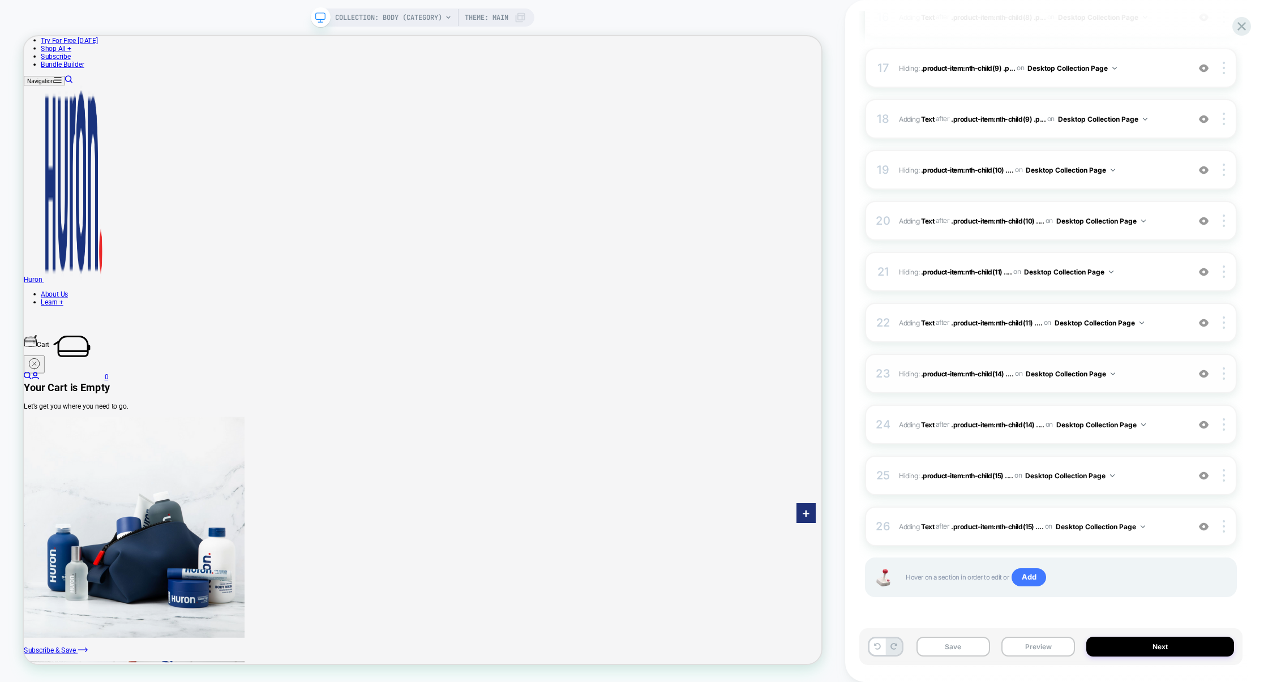
scroll to position [982, 0]
click at [1227, 327] on div at bounding box center [1226, 322] width 22 height 12
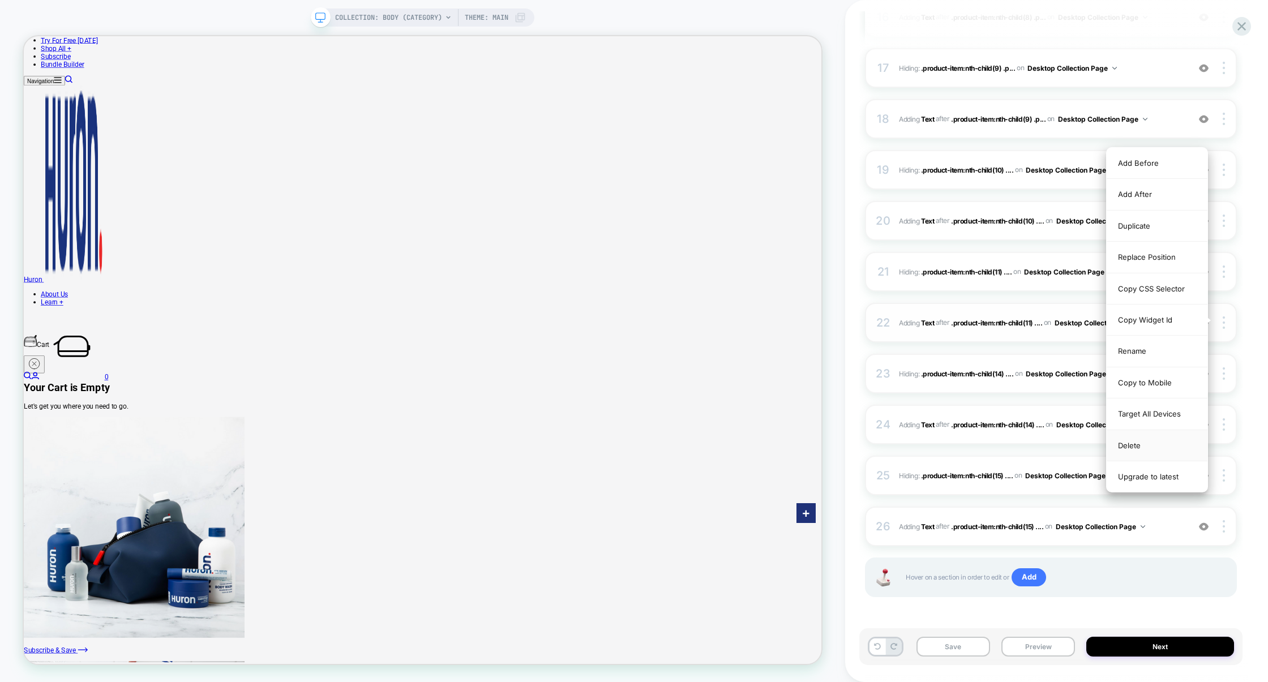
click at [1151, 453] on div "Delete" at bounding box center [1157, 445] width 101 height 31
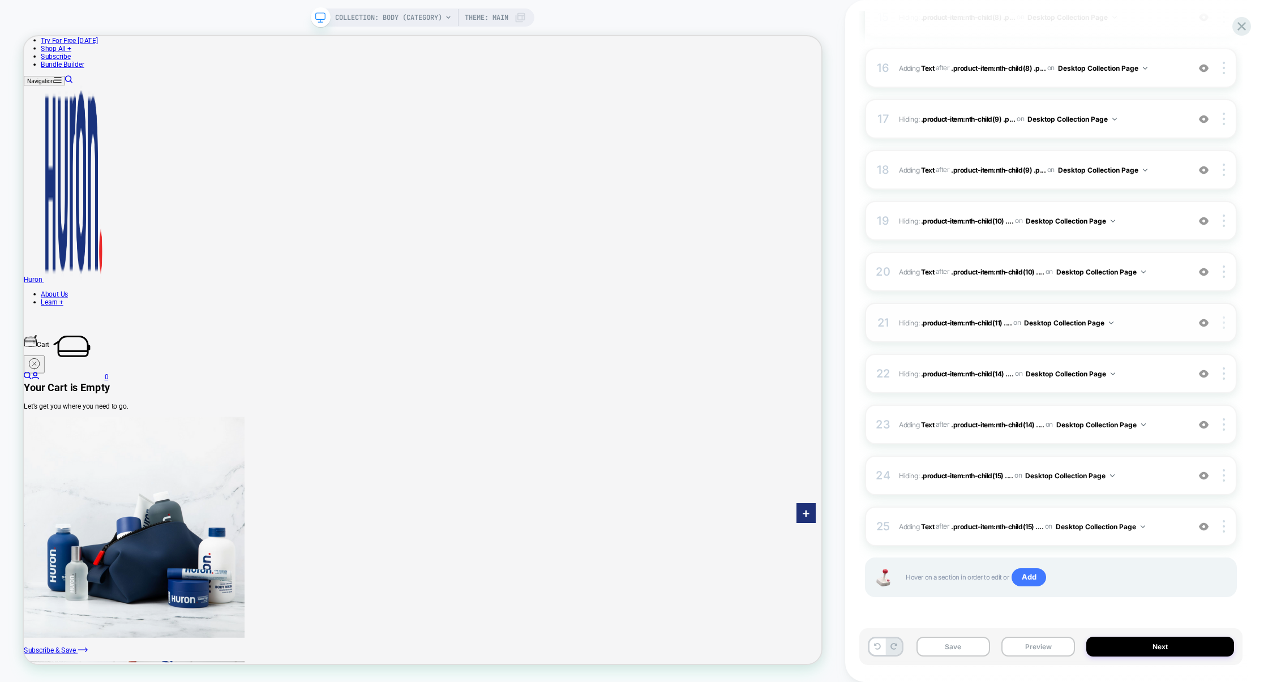
click at [1223, 324] on img at bounding box center [1224, 322] width 2 height 12
click at [1144, 413] on div "Delete" at bounding box center [1157, 415] width 101 height 31
click at [1223, 327] on img at bounding box center [1224, 322] width 2 height 12
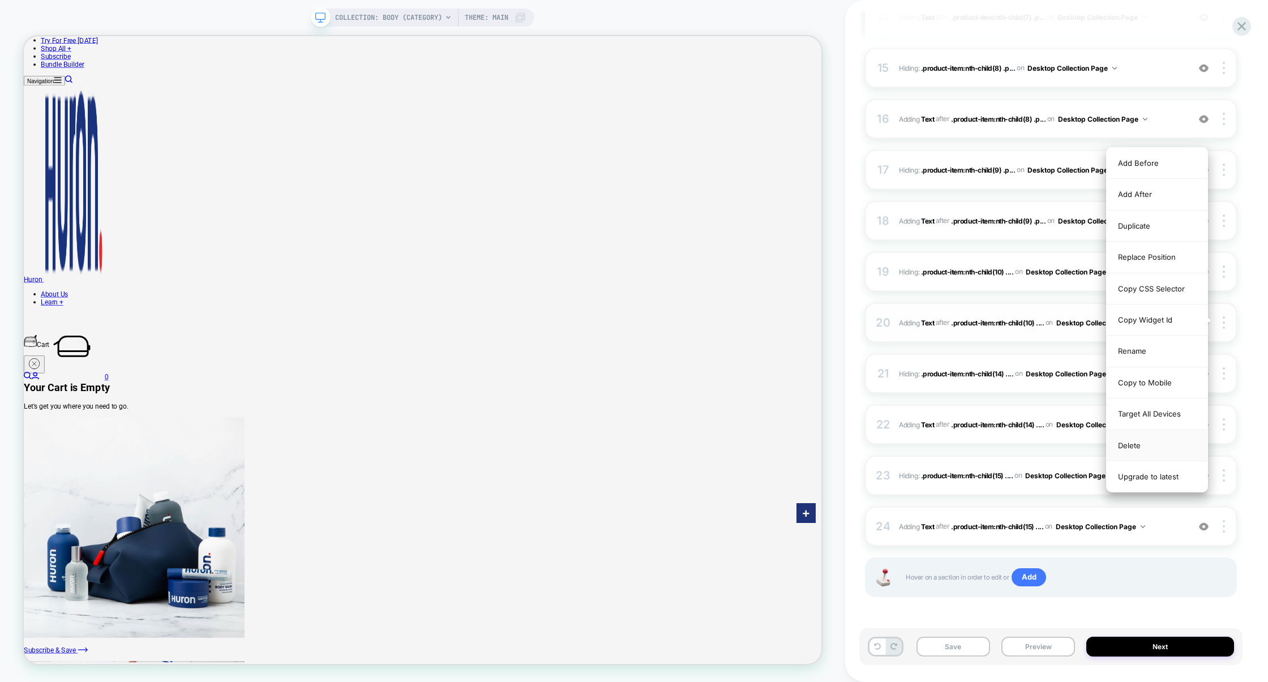
click at [1153, 456] on div "Delete" at bounding box center [1157, 445] width 101 height 31
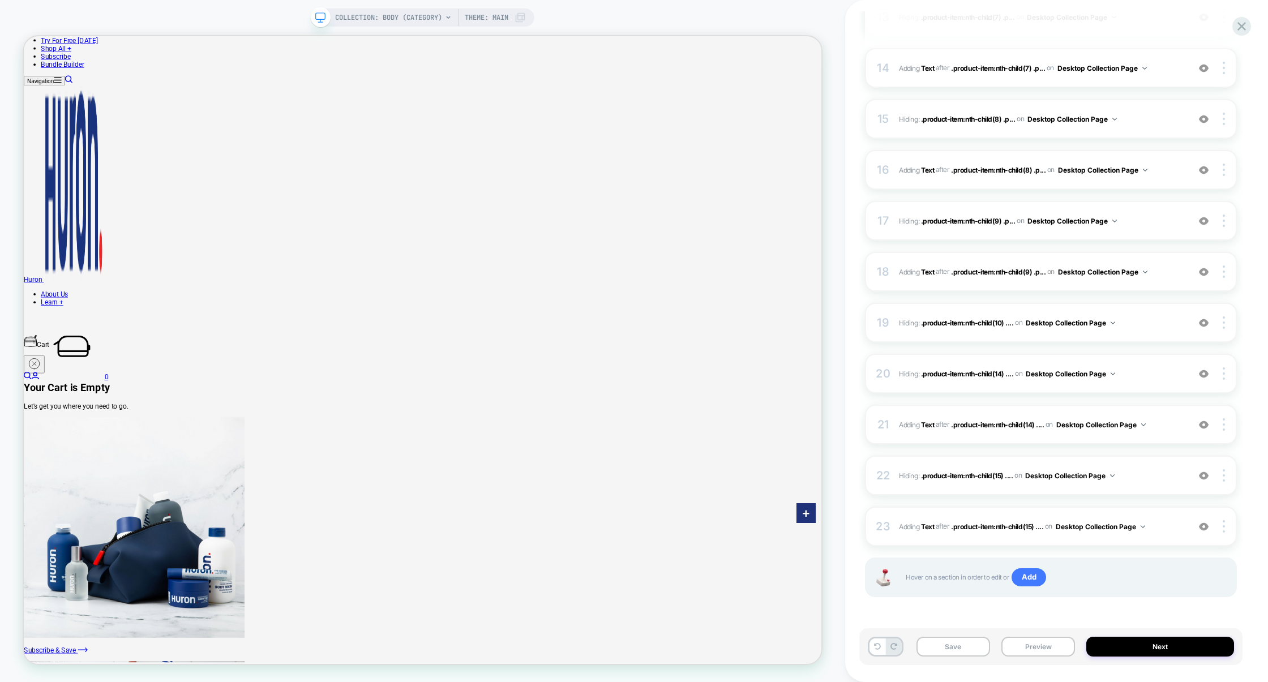
scroll to position [829, 0]
click at [1224, 421] on img at bounding box center [1224, 424] width 2 height 12
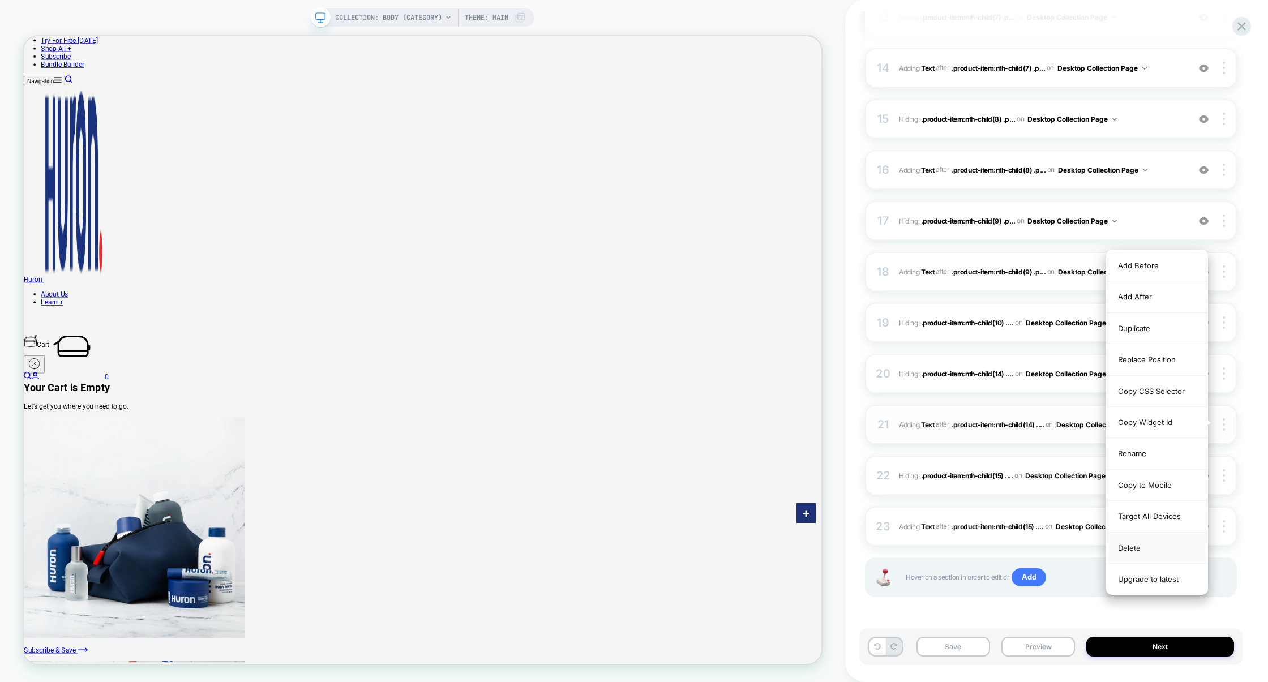
click at [1142, 549] on div "Delete" at bounding box center [1157, 548] width 101 height 31
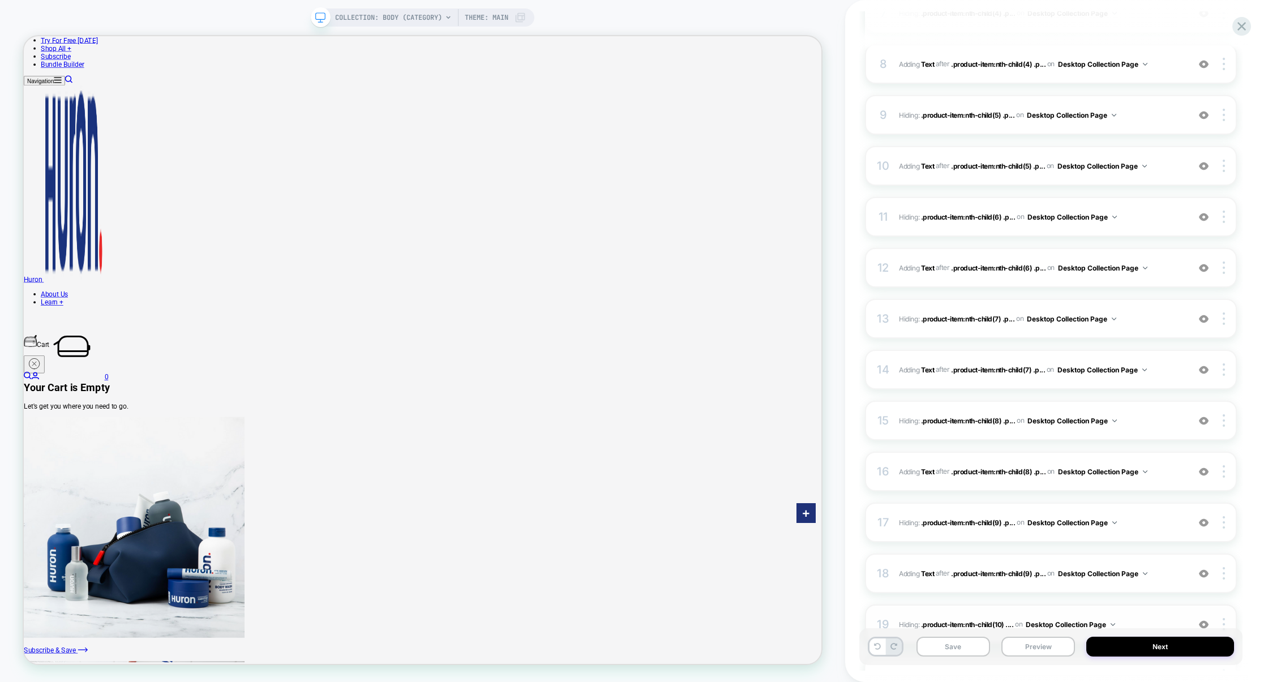
scroll to position [778, 0]
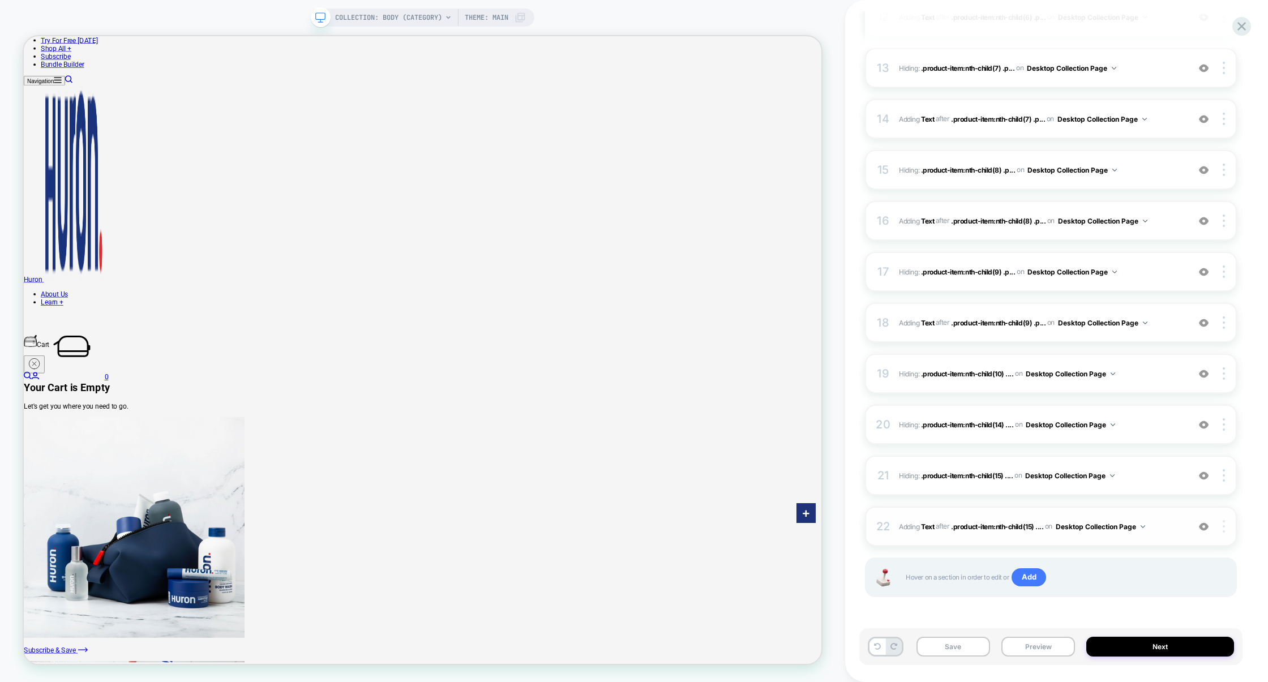
click at [1226, 522] on div at bounding box center [1226, 526] width 22 height 12
click at [1223, 423] on img at bounding box center [1224, 424] width 2 height 12
click at [1134, 519] on div "Delete" at bounding box center [1157, 517] width 101 height 31
click at [1223, 373] on img at bounding box center [1224, 373] width 2 height 12
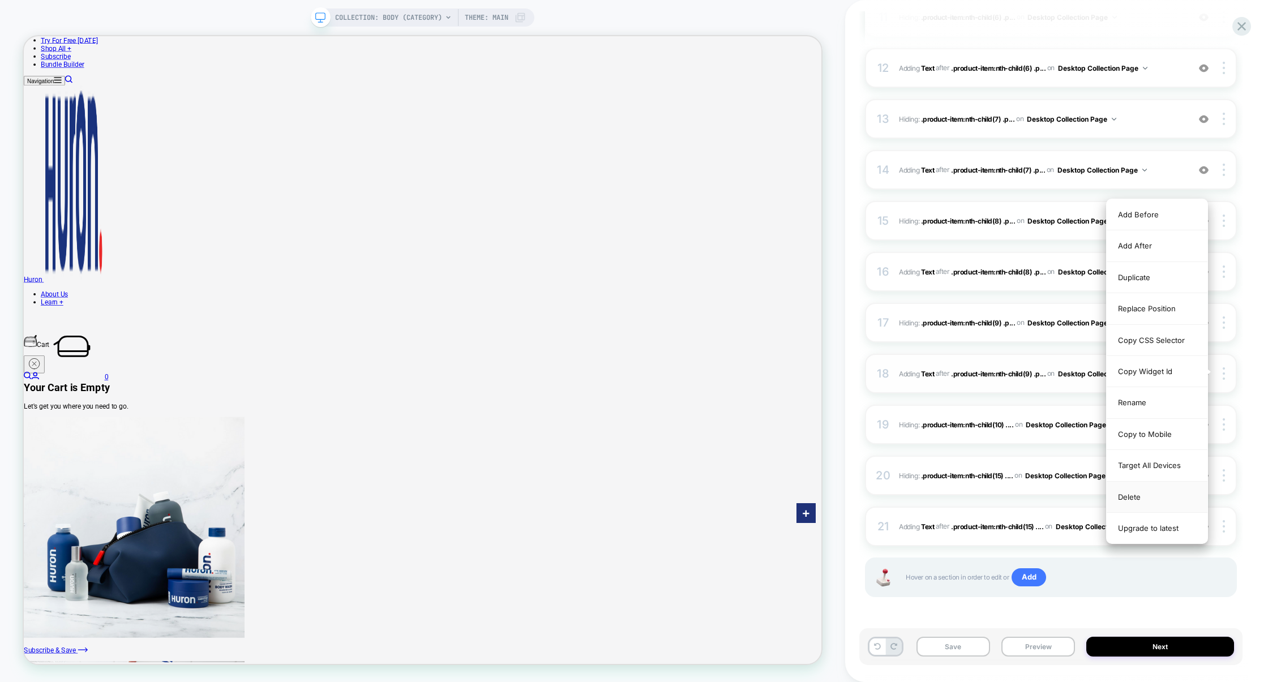
click at [1126, 503] on div "Delete" at bounding box center [1157, 497] width 101 height 31
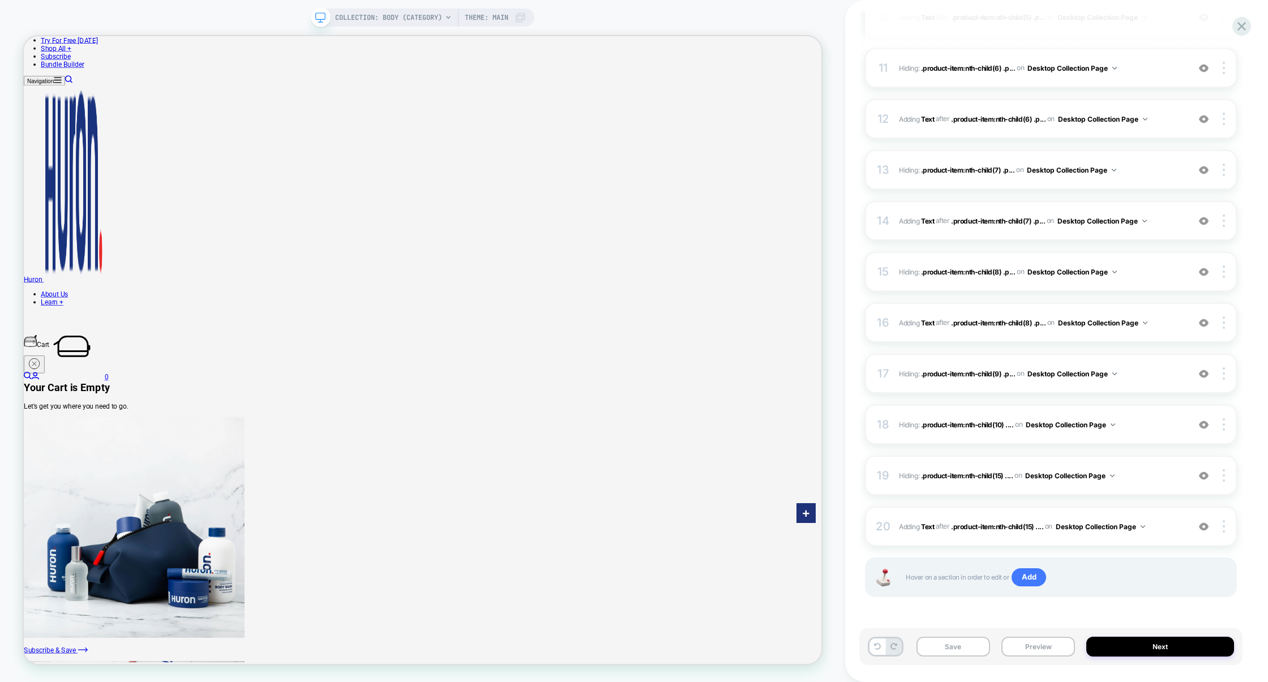
scroll to position [676, 0]
click at [1226, 371] on div at bounding box center [1226, 373] width 22 height 12
click at [1133, 472] on div "Delete" at bounding box center [1157, 466] width 101 height 31
click at [1227, 375] on div at bounding box center [1226, 373] width 22 height 12
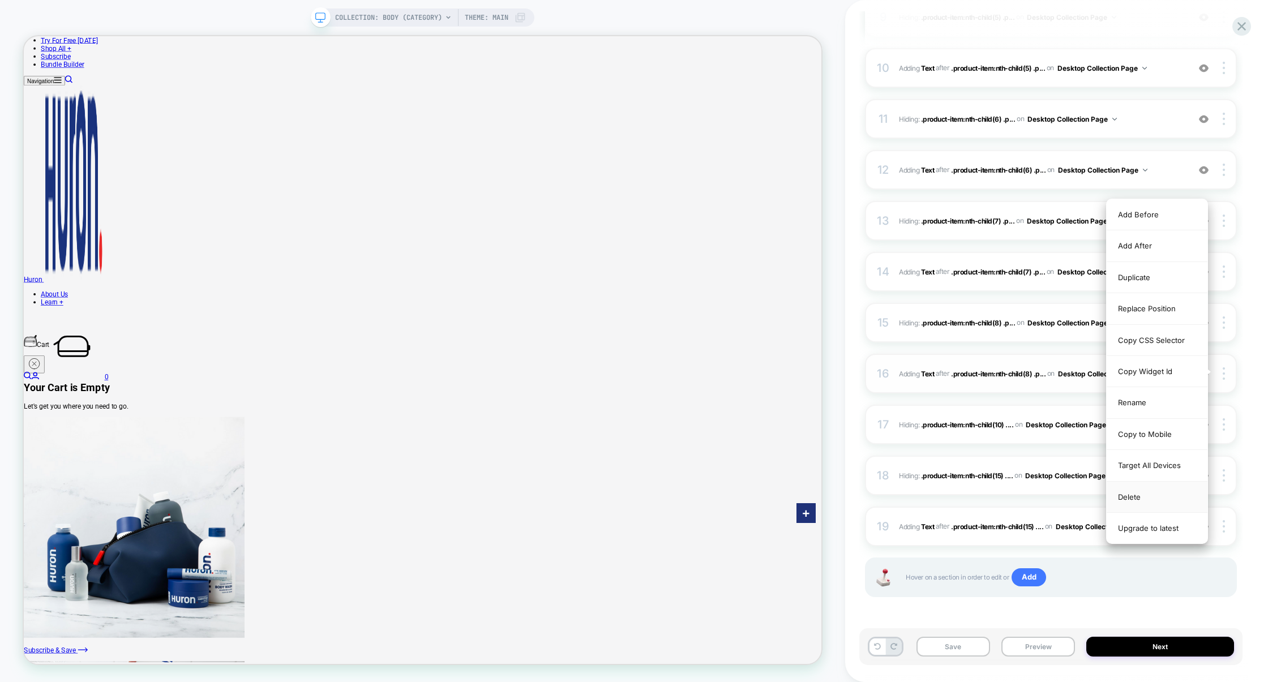
click at [1131, 500] on div "Delete" at bounding box center [1157, 497] width 101 height 31
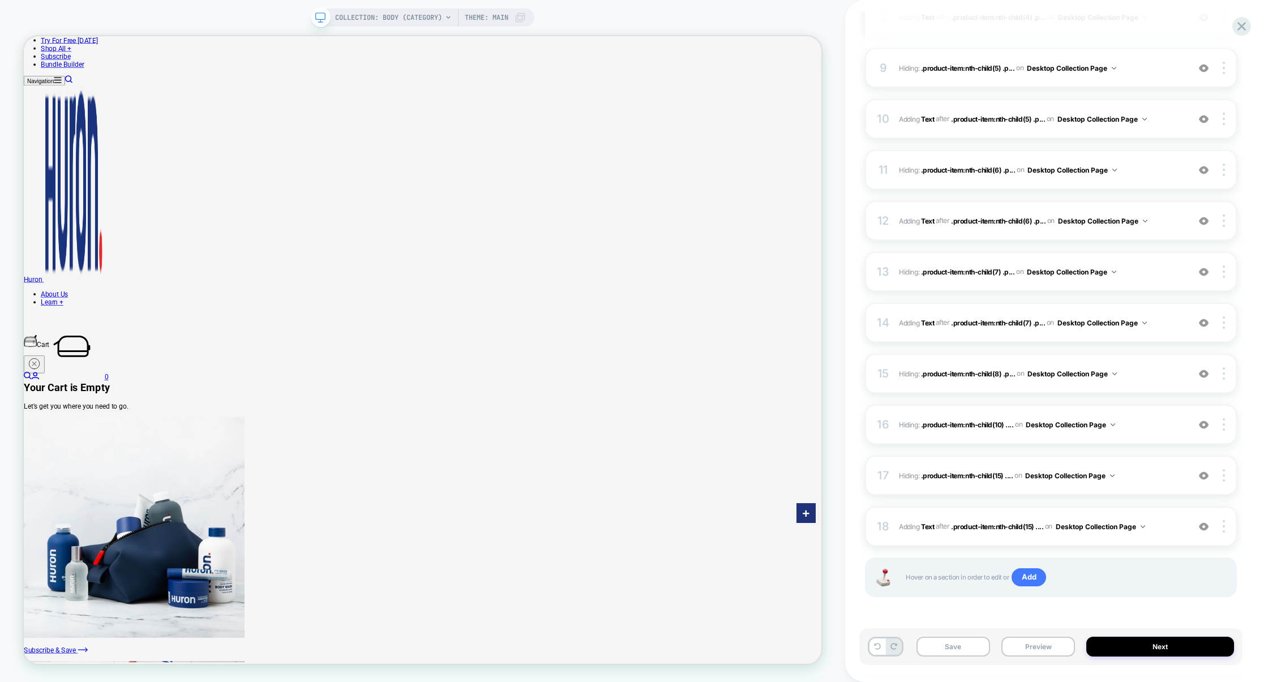
scroll to position [574, 0]
click at [1228, 376] on div at bounding box center [1226, 373] width 22 height 12
click at [1163, 463] on div "Delete" at bounding box center [1157, 466] width 101 height 31
click at [1226, 374] on div at bounding box center [1226, 373] width 22 height 12
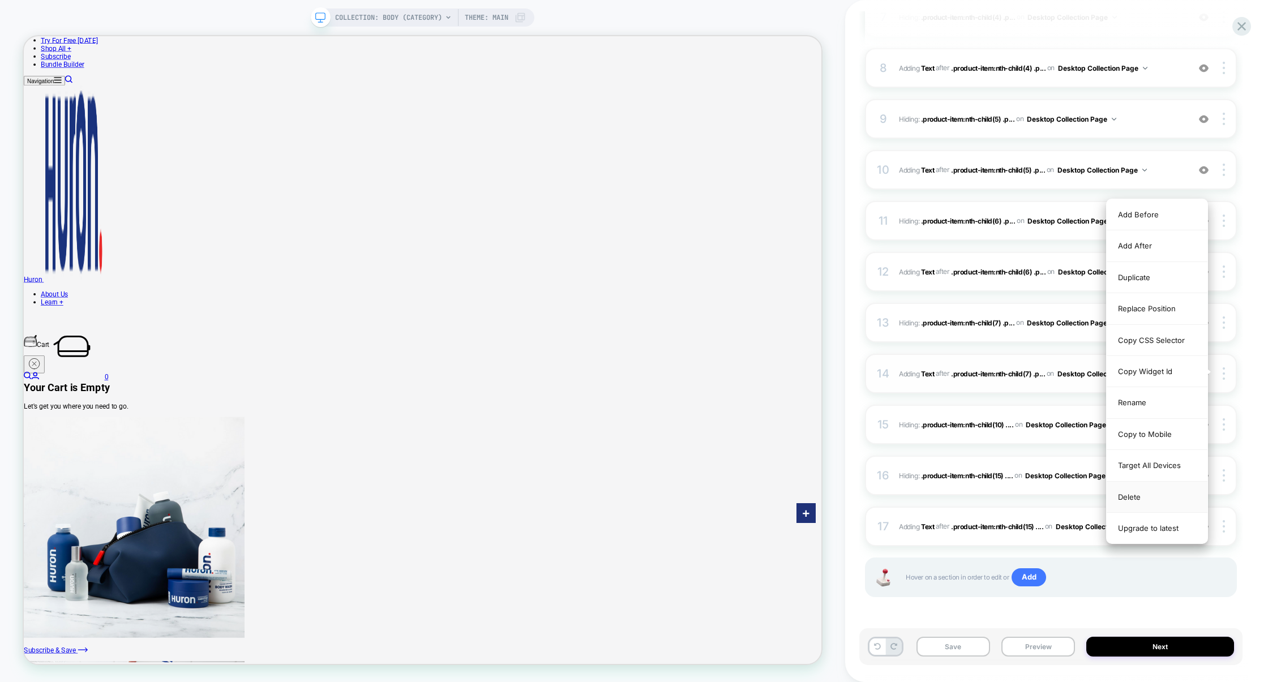
click at [1153, 509] on div "Delete" at bounding box center [1157, 497] width 101 height 31
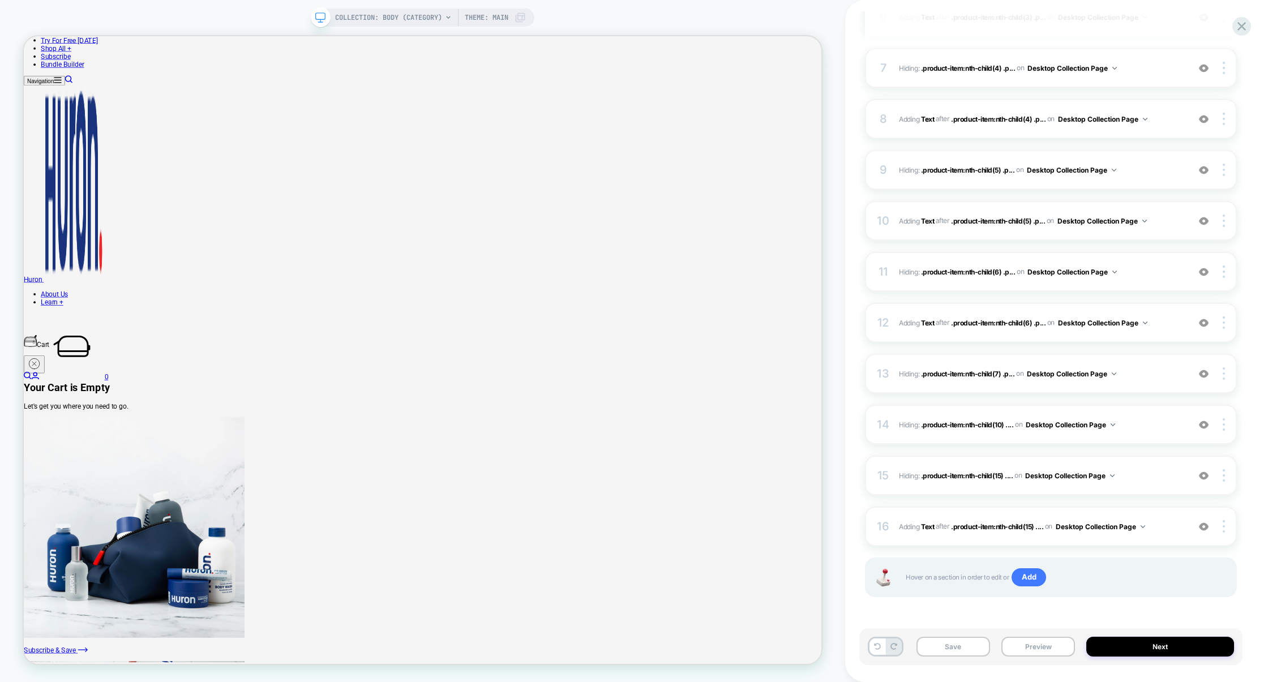
scroll to position [472, 0]
click at [1223, 375] on img at bounding box center [1224, 373] width 2 height 12
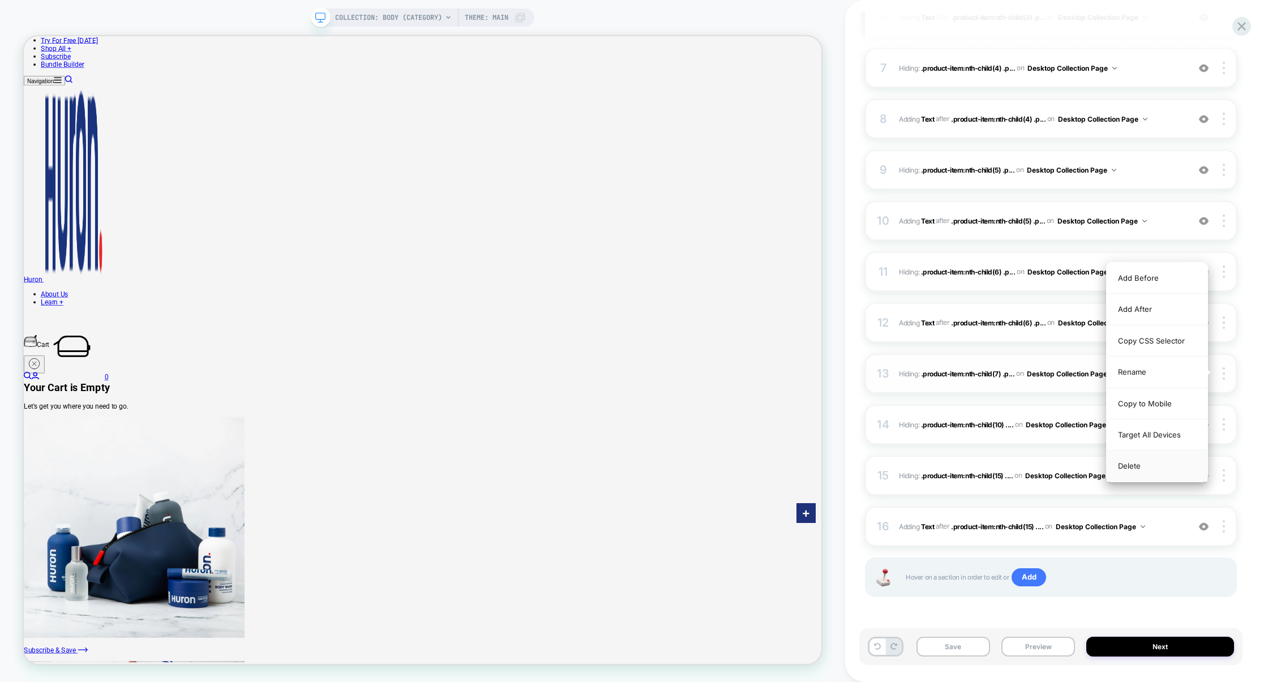
click at [1146, 463] on div "Delete" at bounding box center [1157, 466] width 101 height 31
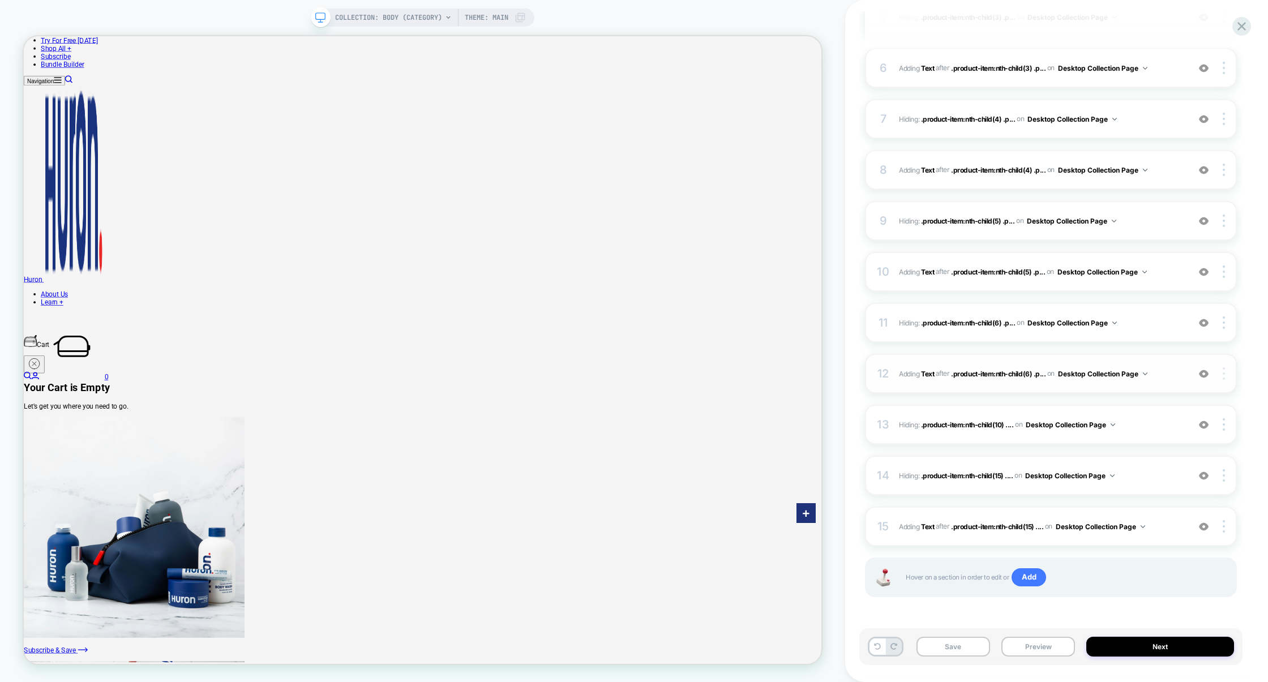
click at [1229, 376] on div at bounding box center [1226, 373] width 22 height 12
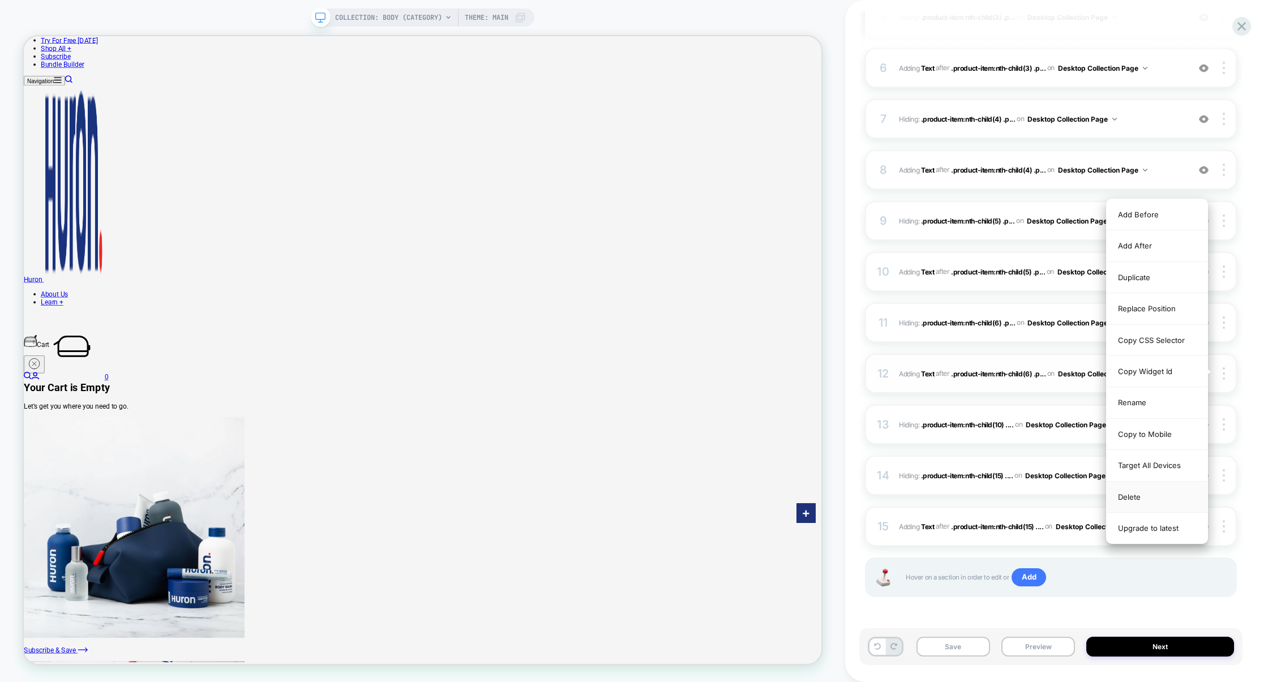
click at [1149, 492] on div "Delete" at bounding box center [1157, 497] width 101 height 31
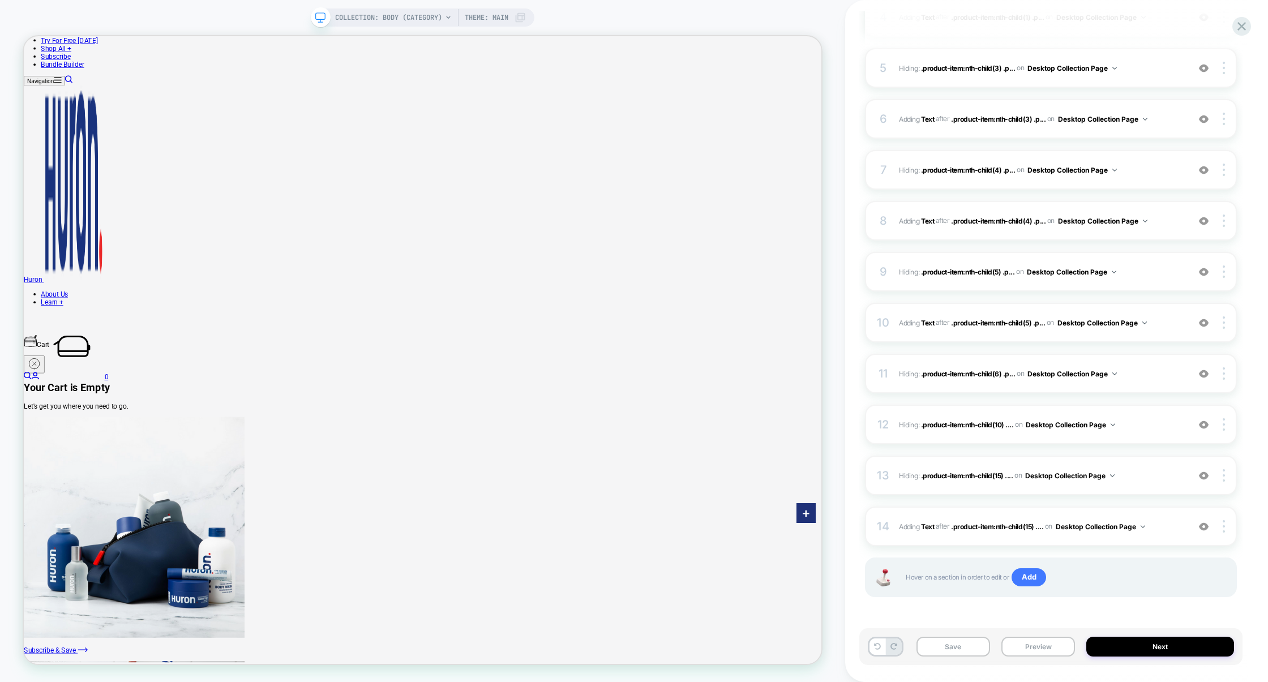
scroll to position [370, 0]
click at [1227, 273] on div at bounding box center [1226, 271] width 22 height 12
click at [1153, 367] on div "Delete" at bounding box center [1157, 364] width 101 height 31
click at [1223, 271] on img at bounding box center [1224, 271] width 2 height 12
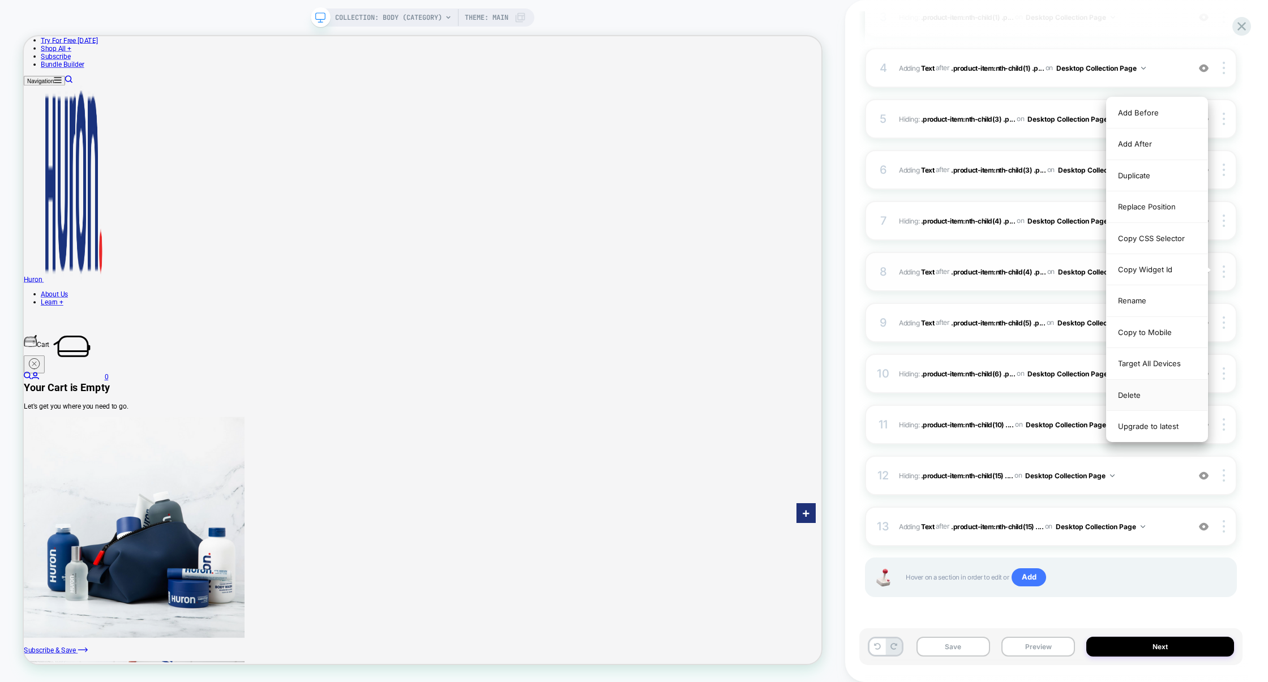
click at [1152, 401] on div "Delete" at bounding box center [1157, 395] width 101 height 31
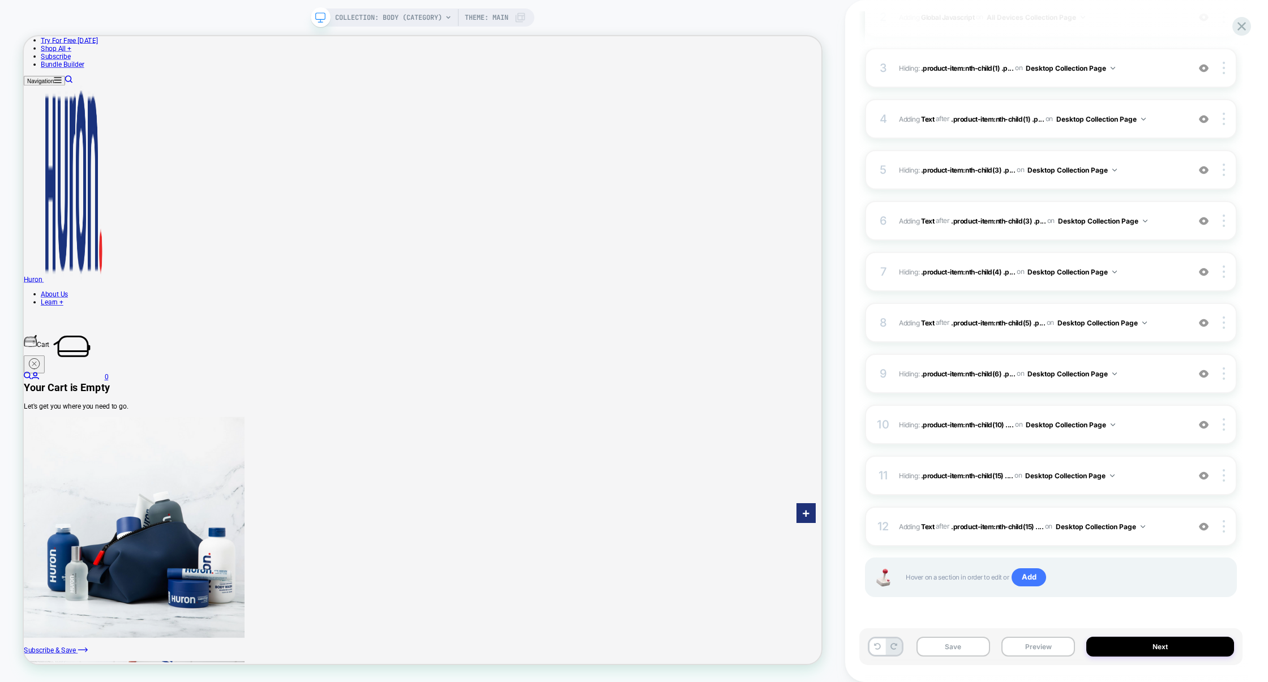
scroll to position [268, 0]
click at [1226, 370] on div at bounding box center [1226, 373] width 22 height 12
click at [1134, 469] on div "Delete" at bounding box center [1157, 466] width 101 height 31
click at [1226, 375] on div at bounding box center [1226, 373] width 22 height 12
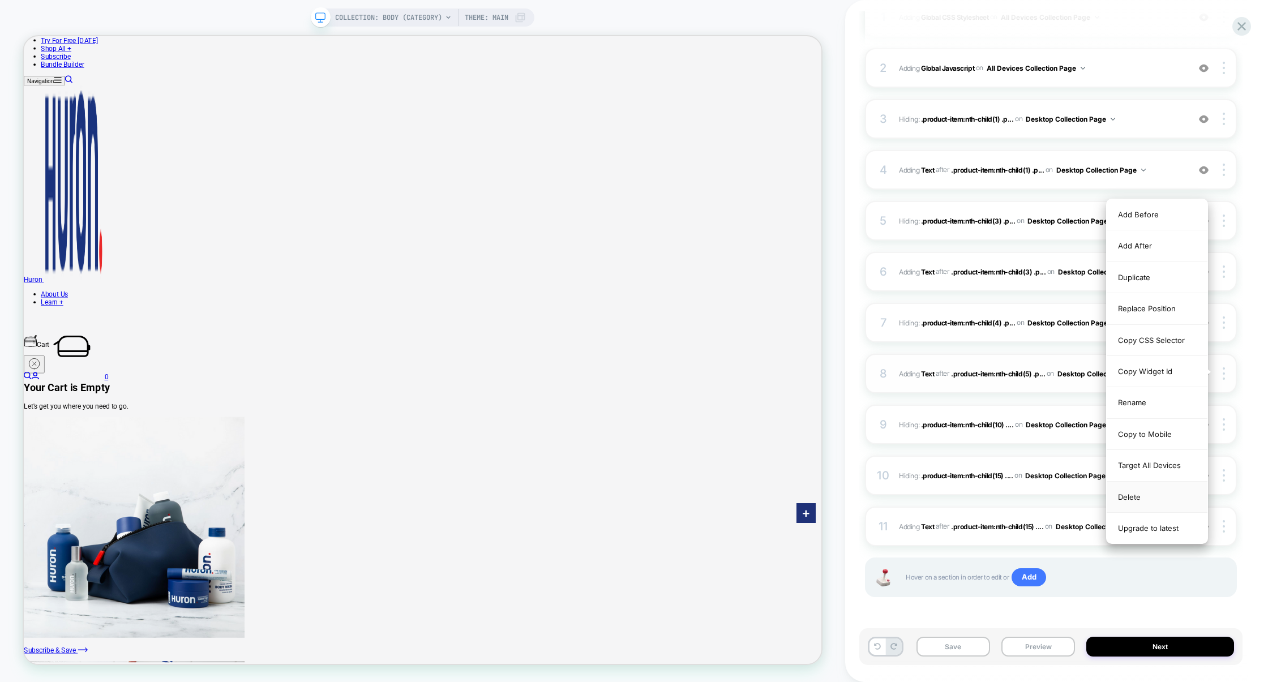
click at [1143, 500] on div "Delete" at bounding box center [1157, 497] width 101 height 31
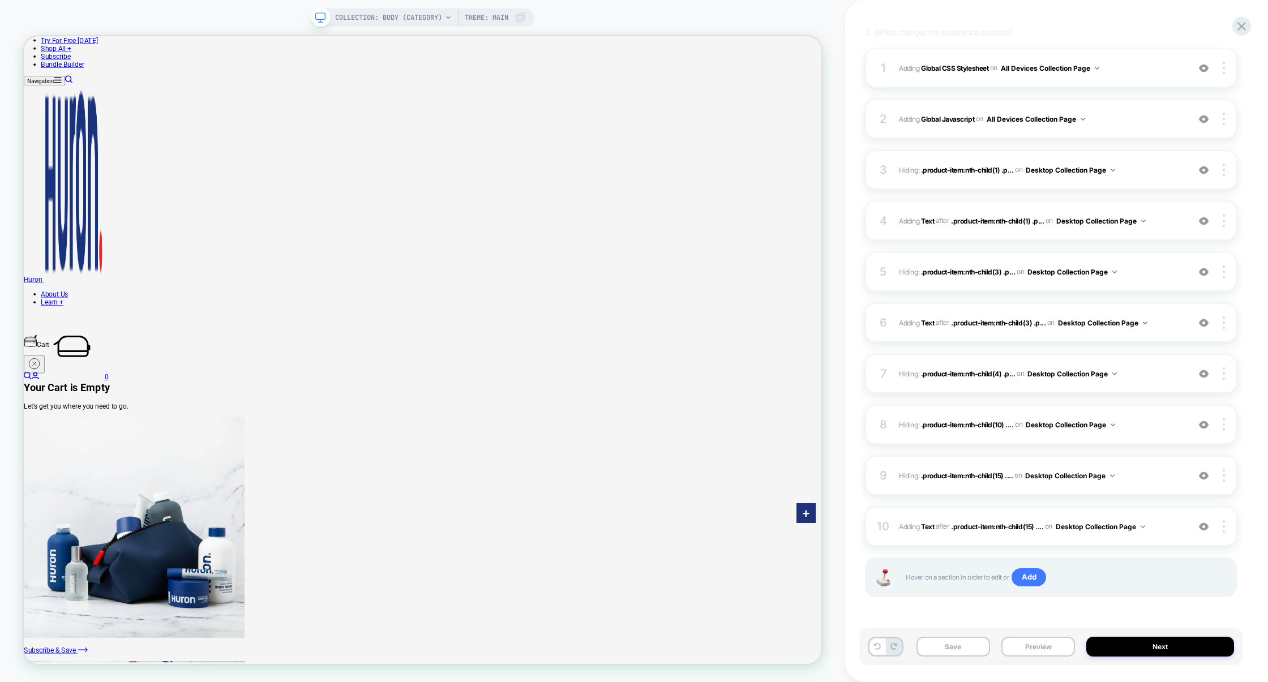
scroll to position [166, 0]
click at [1223, 425] on img at bounding box center [1224, 424] width 2 height 12
click at [1140, 519] on div "Delete" at bounding box center [1157, 517] width 101 height 31
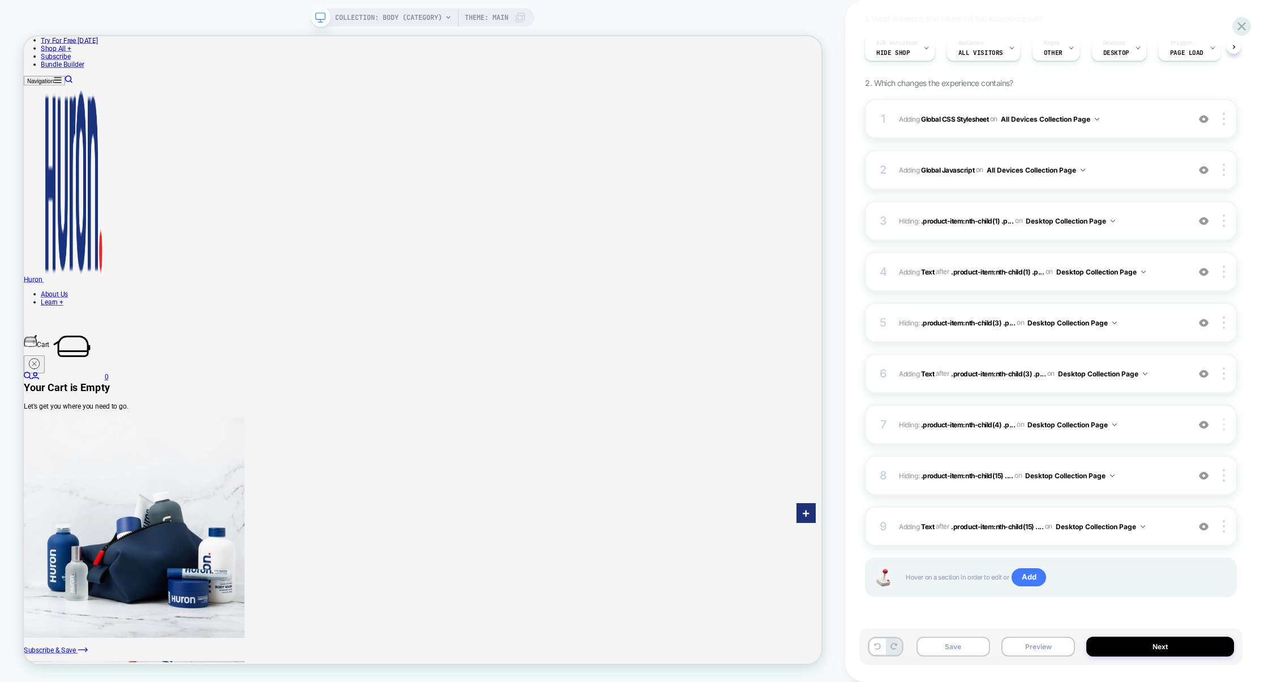
click at [1225, 429] on div at bounding box center [1226, 424] width 22 height 12
click at [1127, 519] on div "Delete" at bounding box center [1157, 517] width 101 height 31
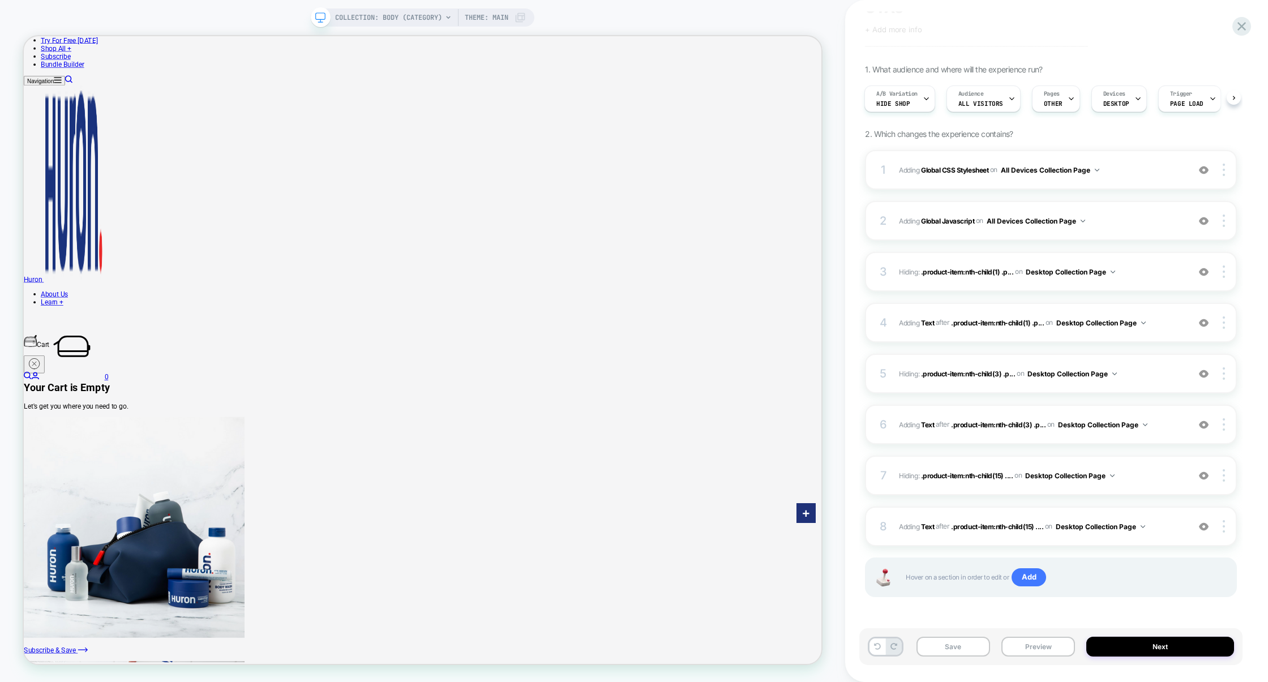
scroll to position [65, 0]
click at [1226, 520] on div at bounding box center [1226, 526] width 22 height 12
click at [1228, 474] on div at bounding box center [1226, 475] width 22 height 12
click at [1123, 566] on div "Delete" at bounding box center [1157, 567] width 101 height 31
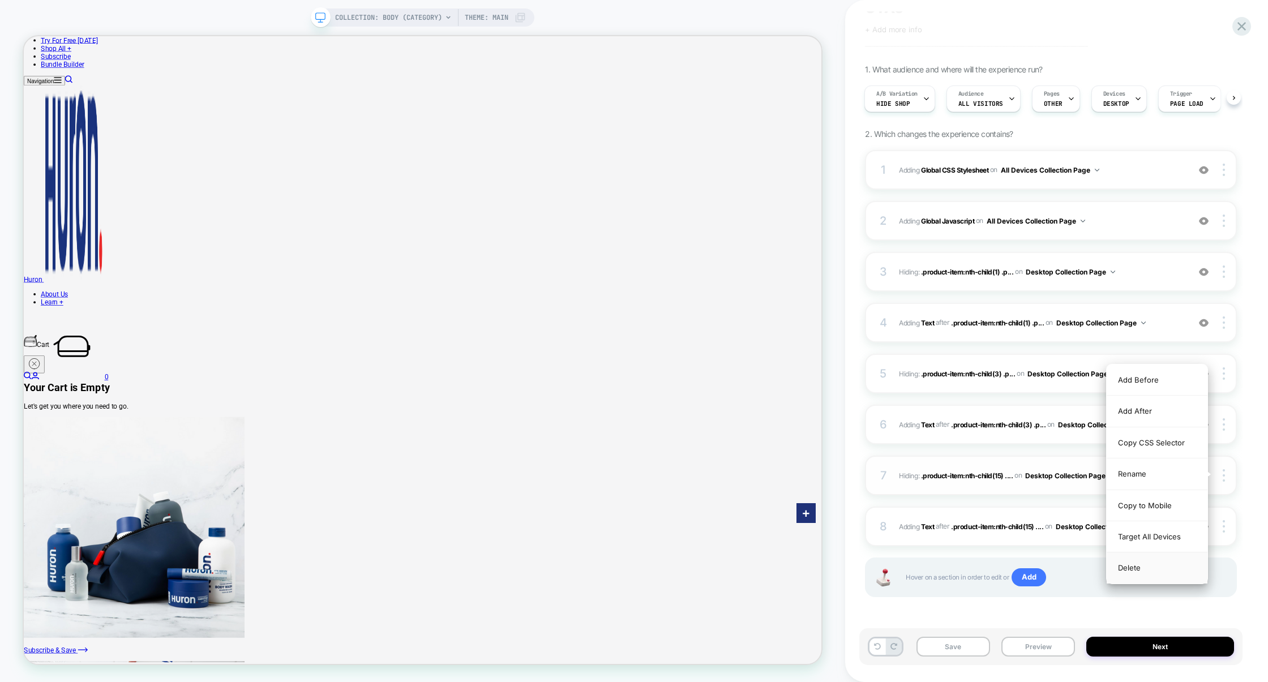
scroll to position [14, 0]
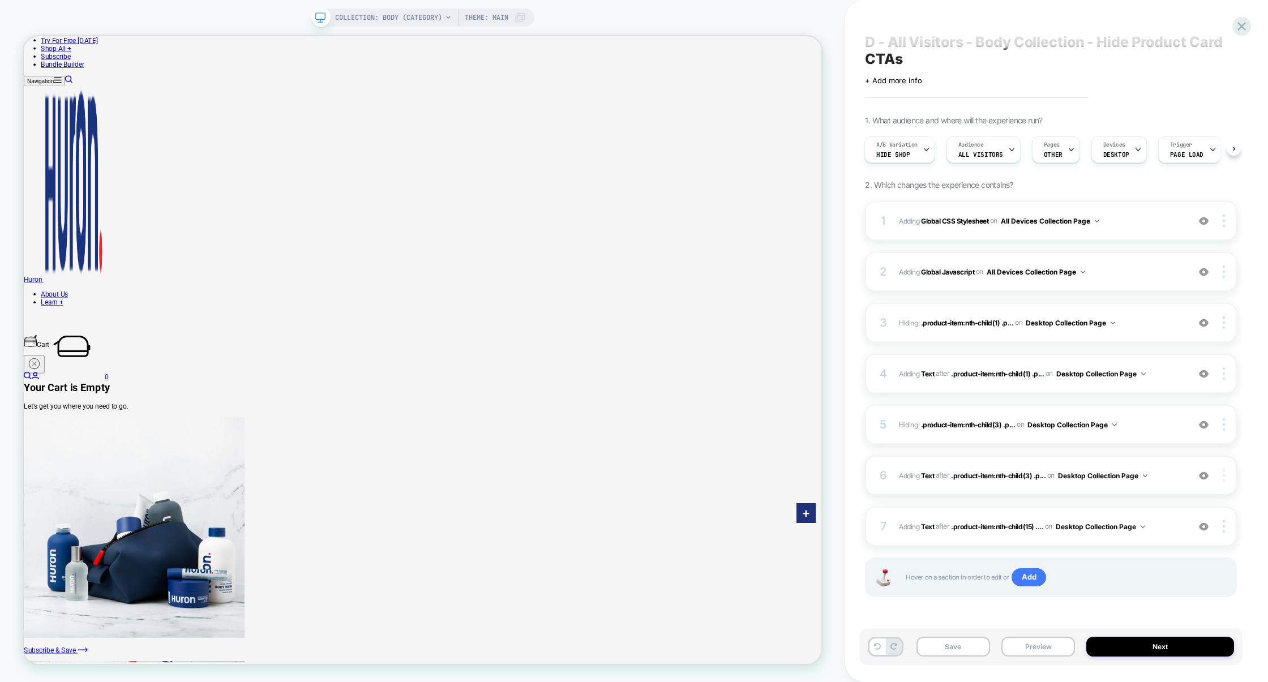
click at [1226, 475] on div at bounding box center [1226, 475] width 22 height 12
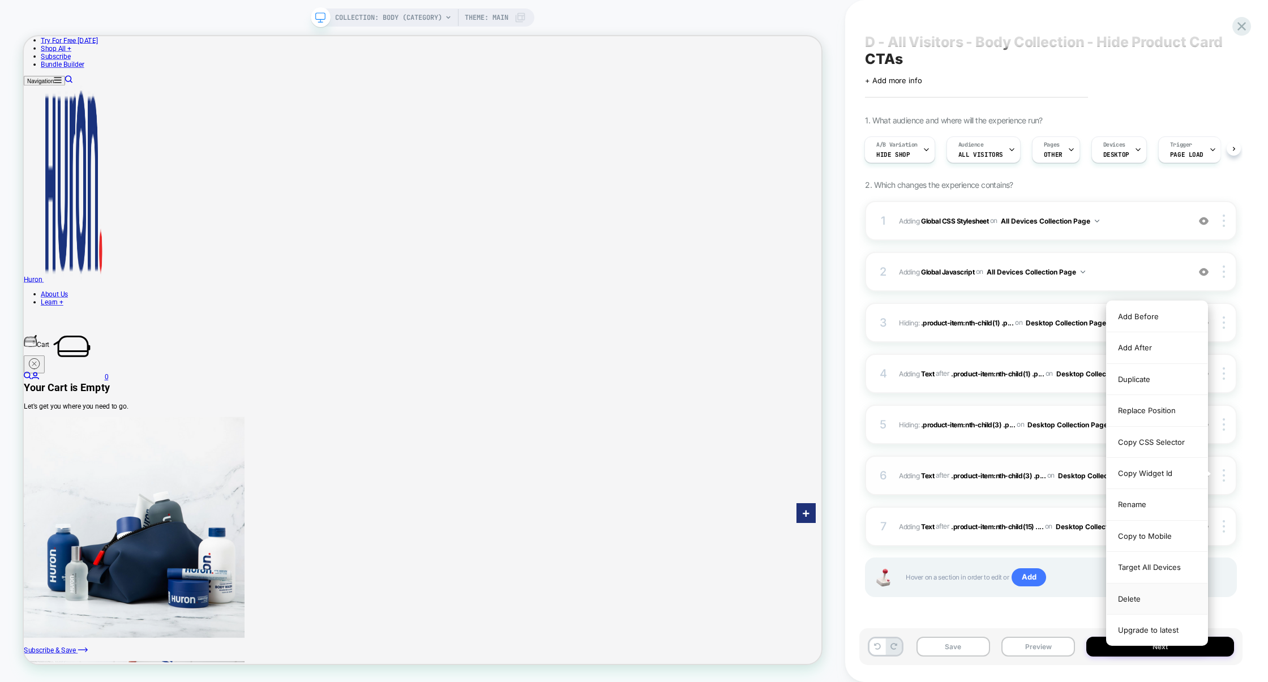
click at [1136, 596] on div "Delete" at bounding box center [1157, 599] width 101 height 31
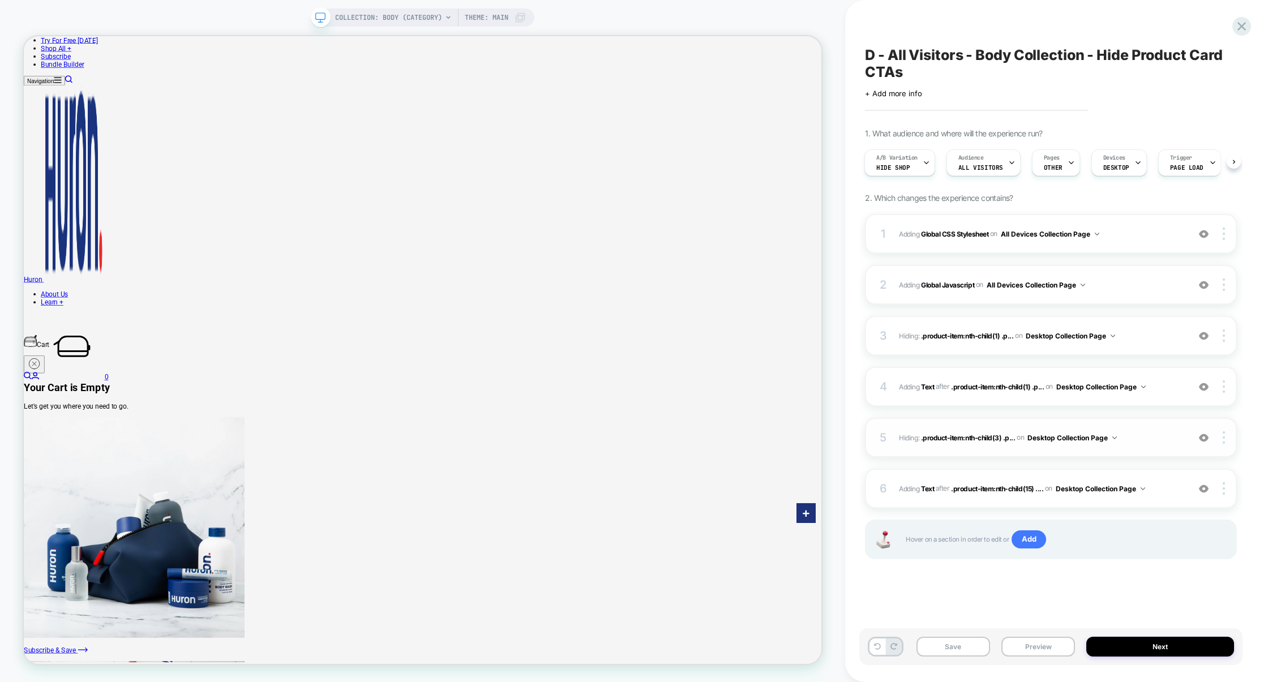
click at [1226, 446] on div "5 Hiding : .product-item:nth-child(3) .p... .product-item:nth-child(3) .product…" at bounding box center [1051, 438] width 372 height 40
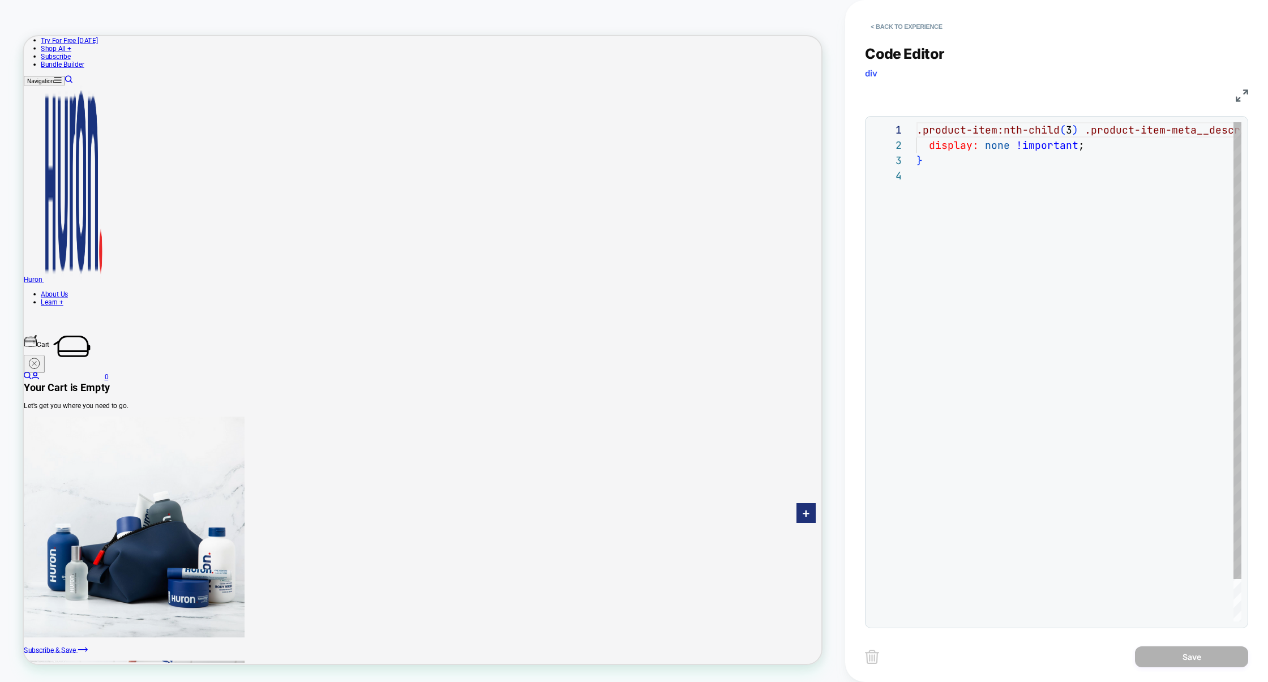
scroll to position [46, 0]
click at [930, 28] on button "< Back to experience" at bounding box center [906, 27] width 83 height 18
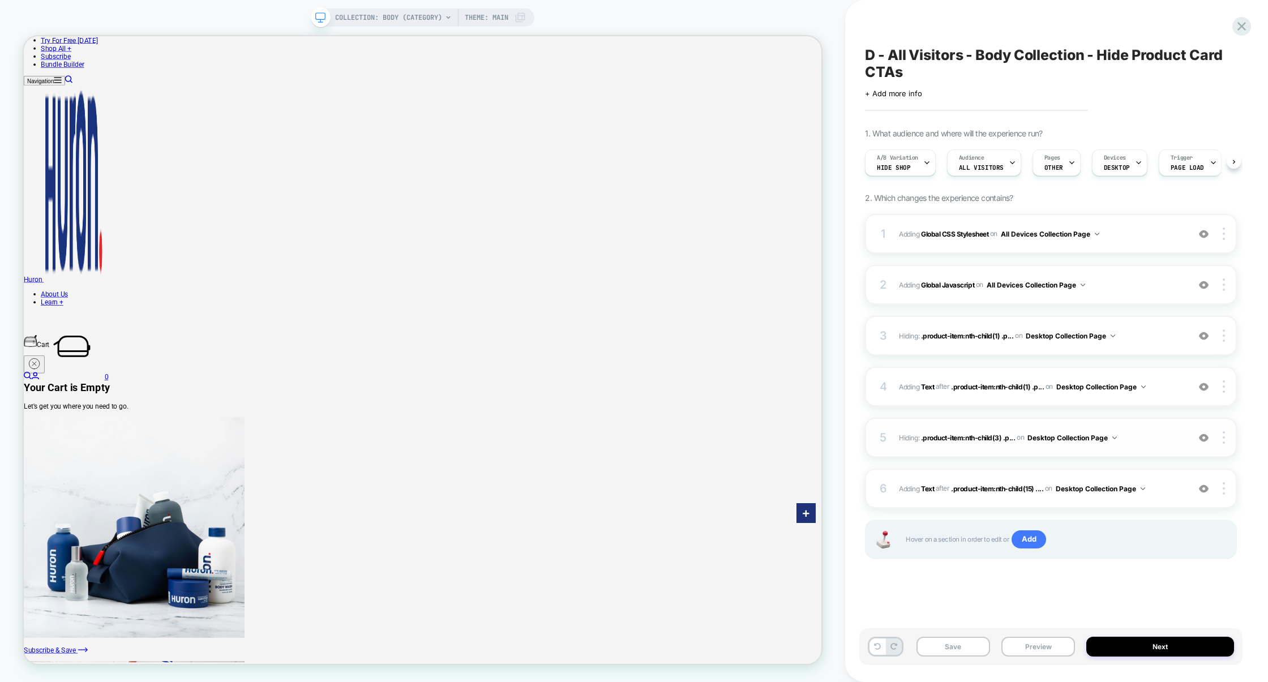
scroll to position [0, 1]
click at [1226, 441] on div at bounding box center [1226, 437] width 22 height 12
click at [1143, 539] on div "Delete" at bounding box center [1157, 530] width 101 height 31
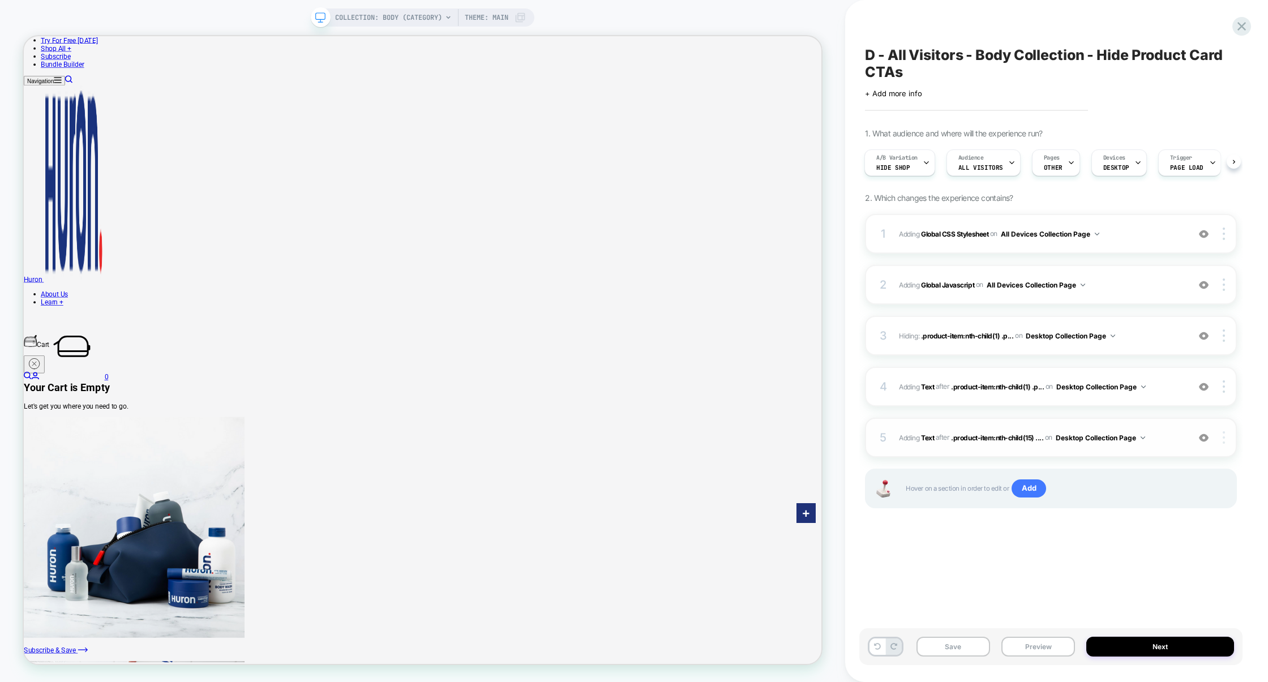
click at [1227, 432] on div at bounding box center [1226, 437] width 22 height 12
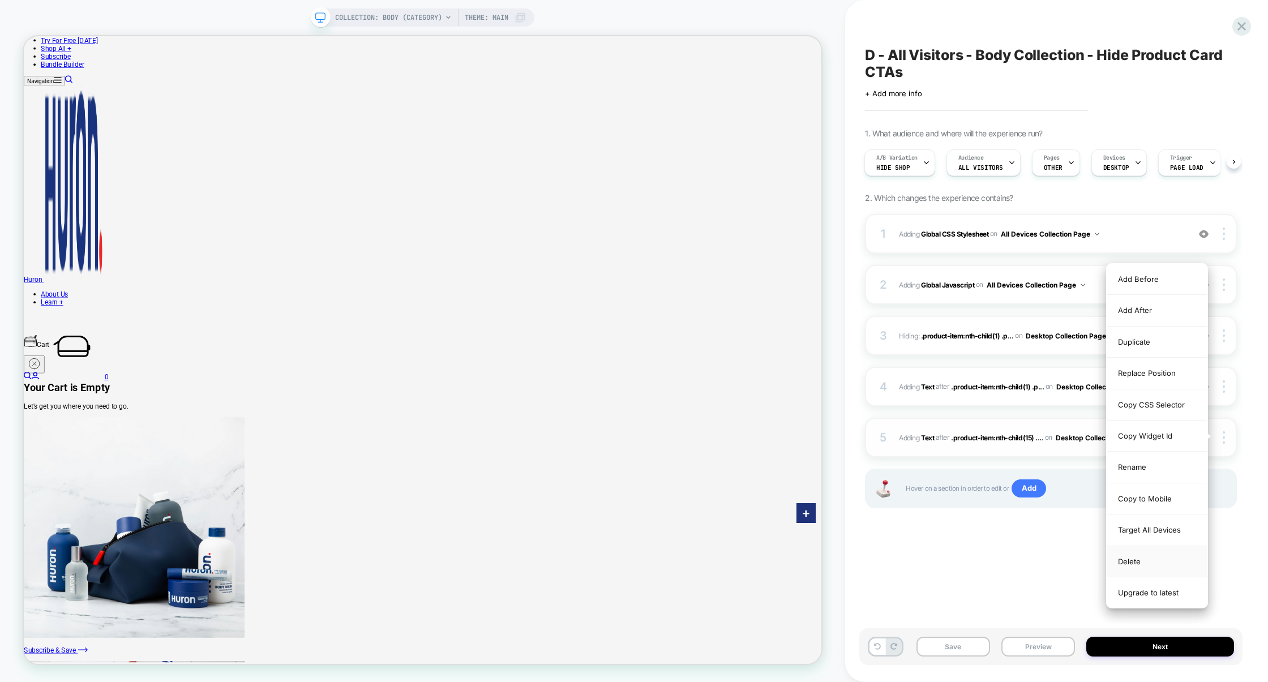
click at [1129, 562] on div "Delete" at bounding box center [1157, 561] width 101 height 31
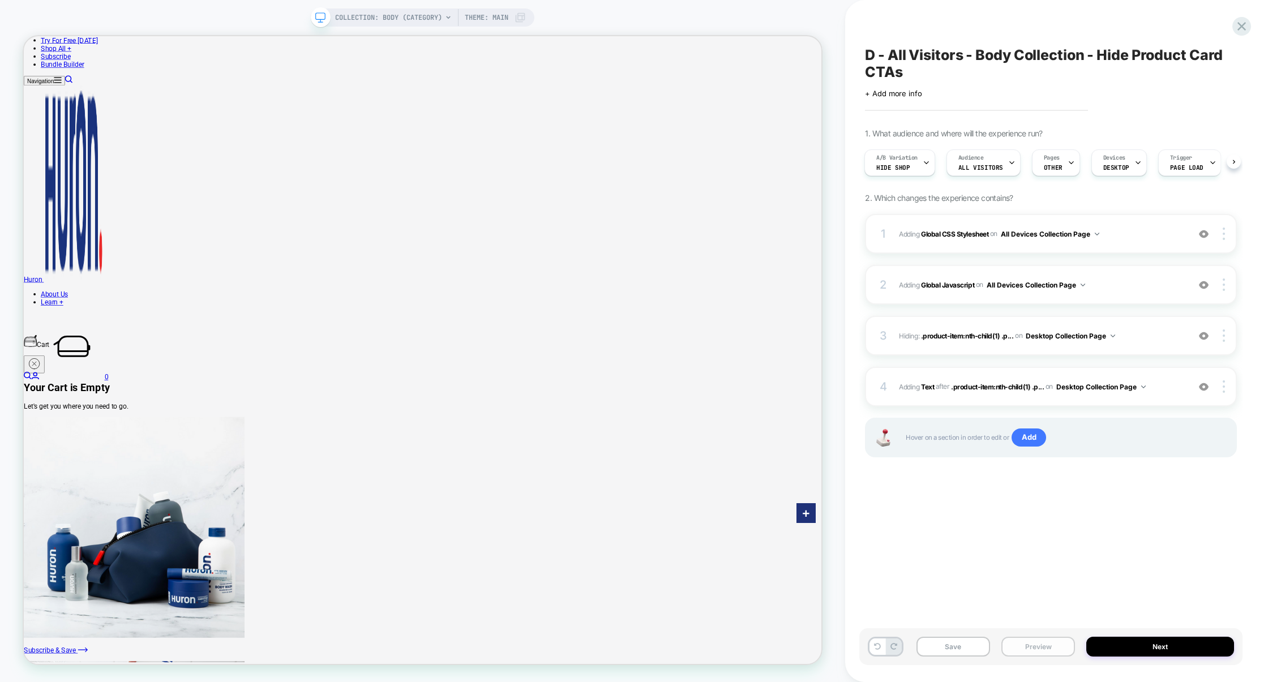
click at [1051, 646] on button "Preview" at bounding box center [1038, 647] width 74 height 20
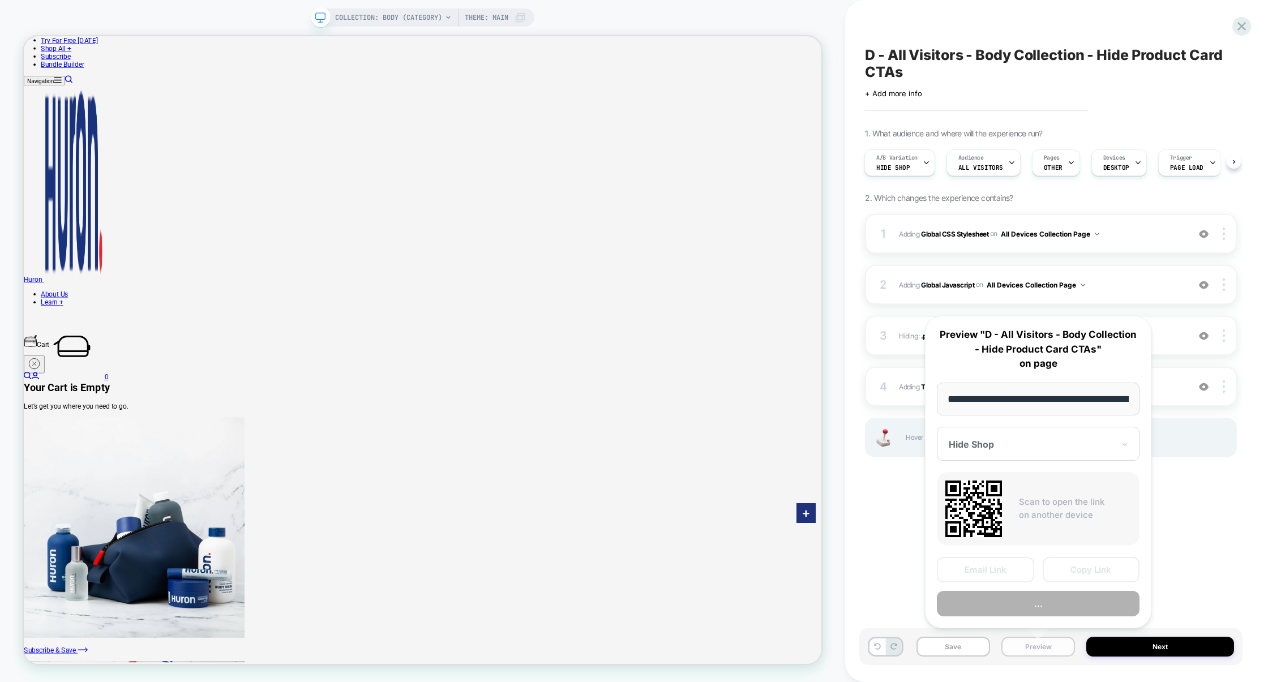
scroll to position [0, 84]
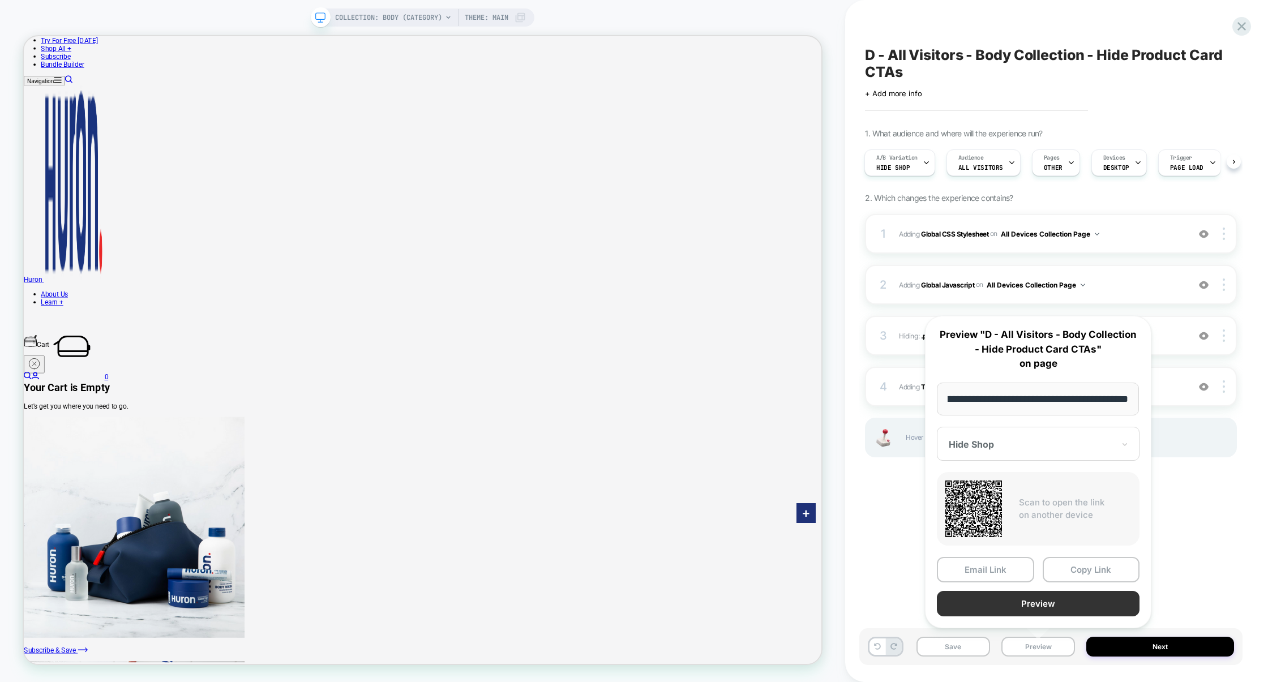
click at [1005, 602] on button "Preview" at bounding box center [1038, 603] width 203 height 25
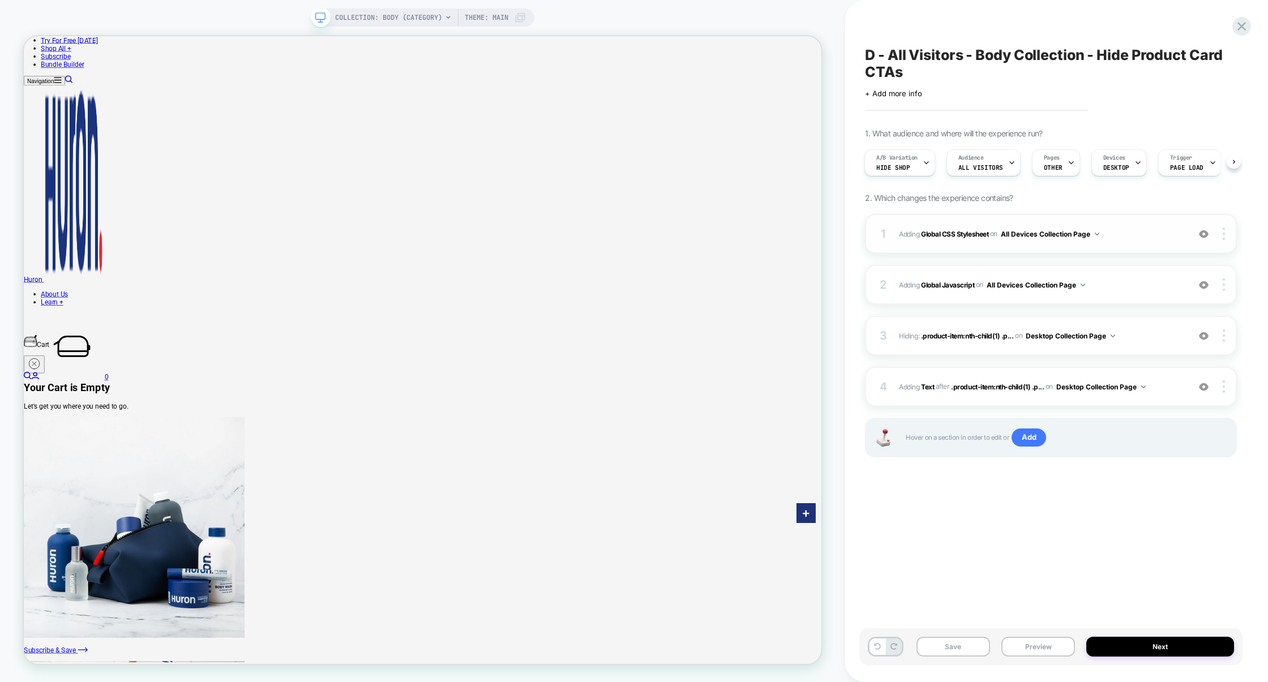
click at [1140, 246] on div "1 Adding Global CSS Stylesheet on All Devices Collection Page Add Before Add Af…" at bounding box center [1051, 234] width 372 height 40
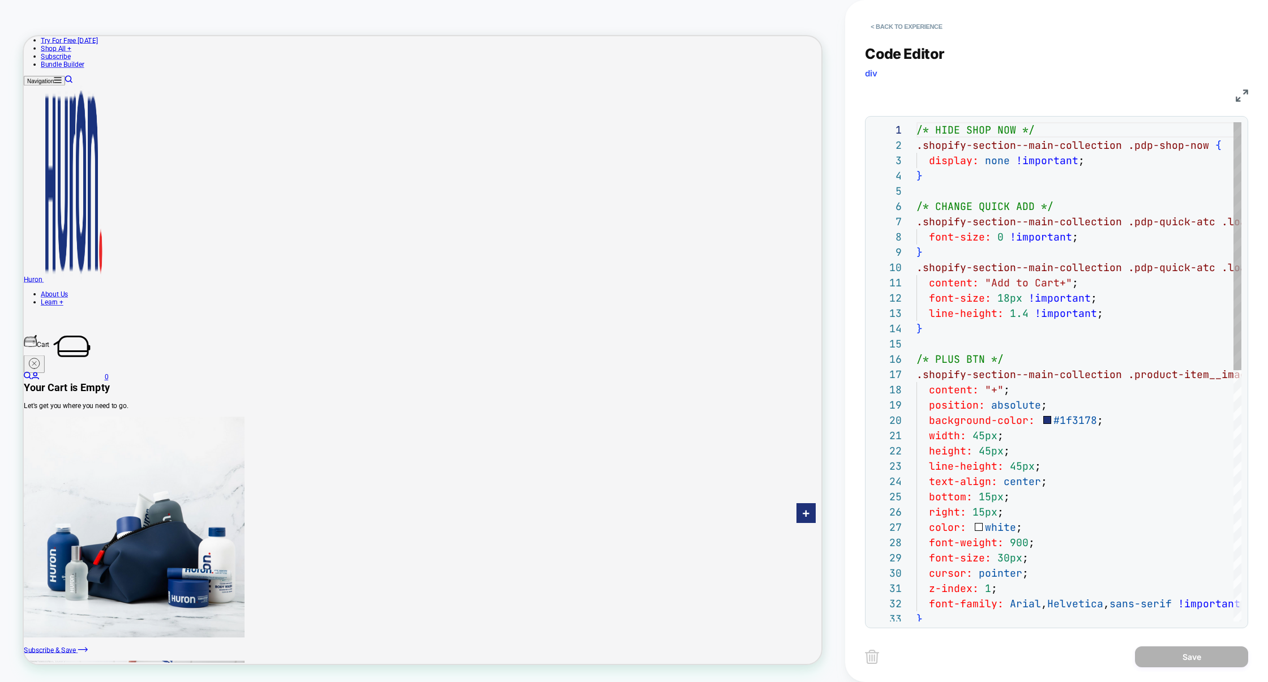
scroll to position [153, 0]
click at [924, 33] on button "< Back to experience" at bounding box center [906, 27] width 83 height 18
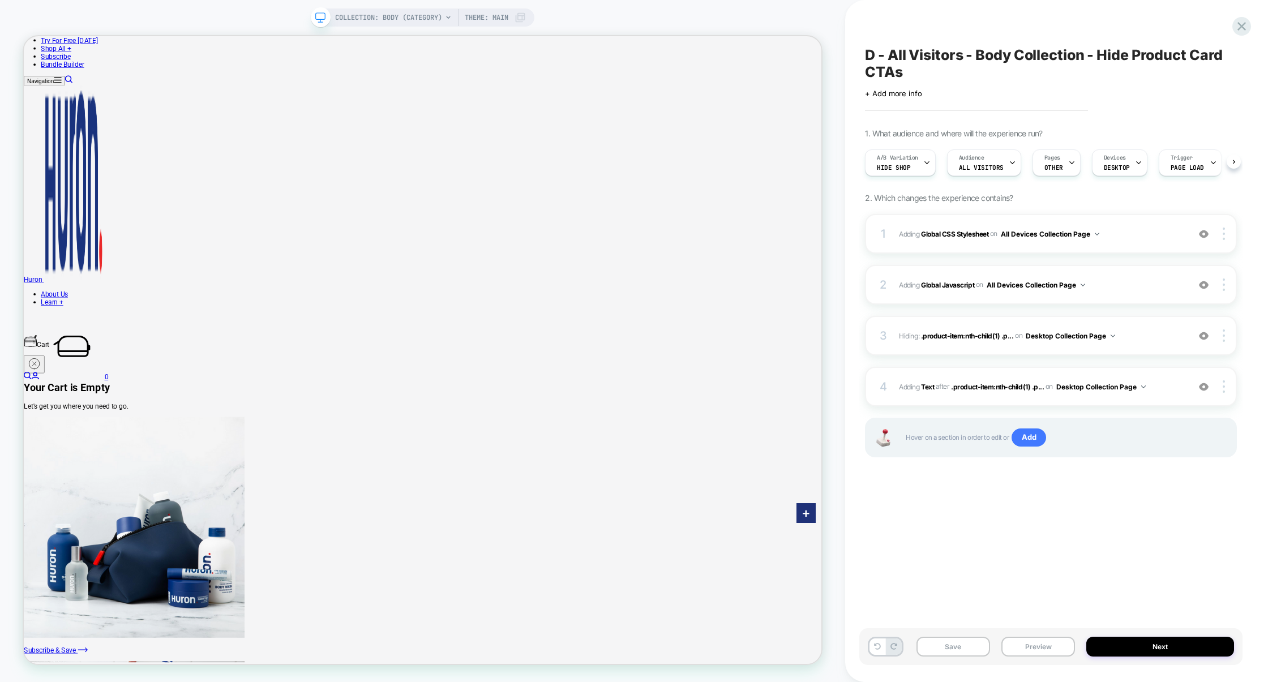
scroll to position [0, 1]
click at [1139, 281] on span "Adding Global Javascript on All Devices Collection Page" at bounding box center [1041, 285] width 284 height 14
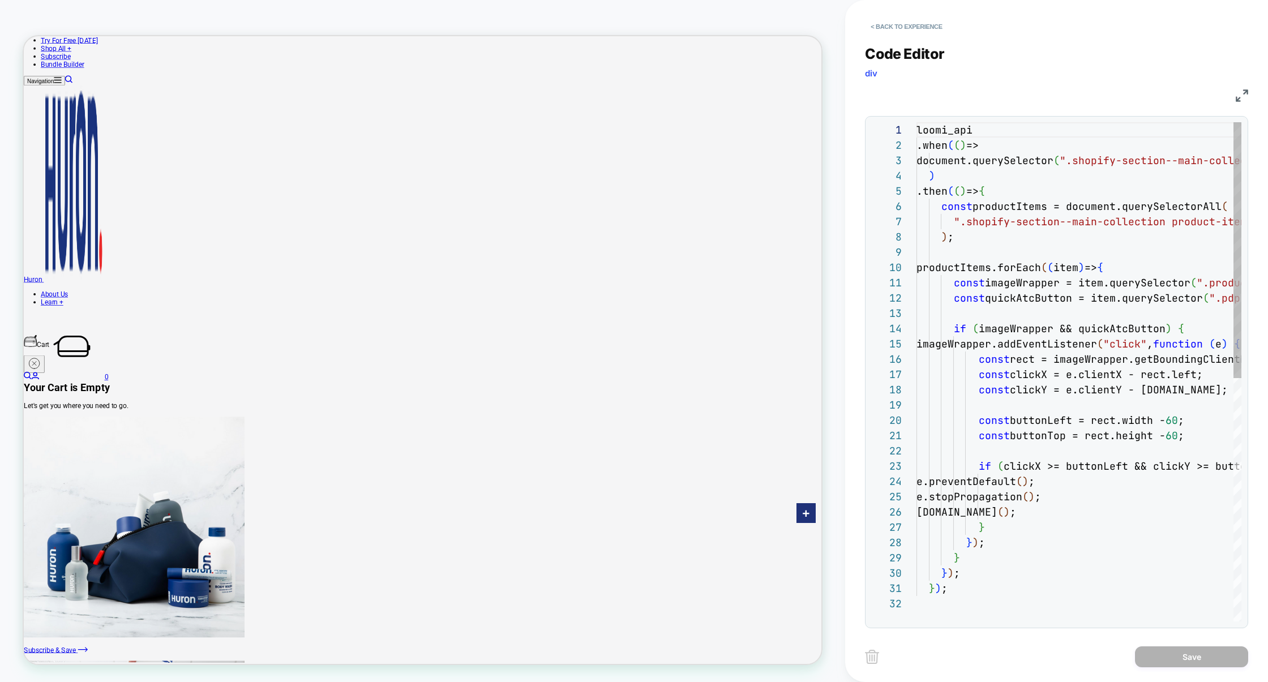
scroll to position [153, 0]
click at [909, 24] on button "< Back to experience" at bounding box center [906, 27] width 83 height 18
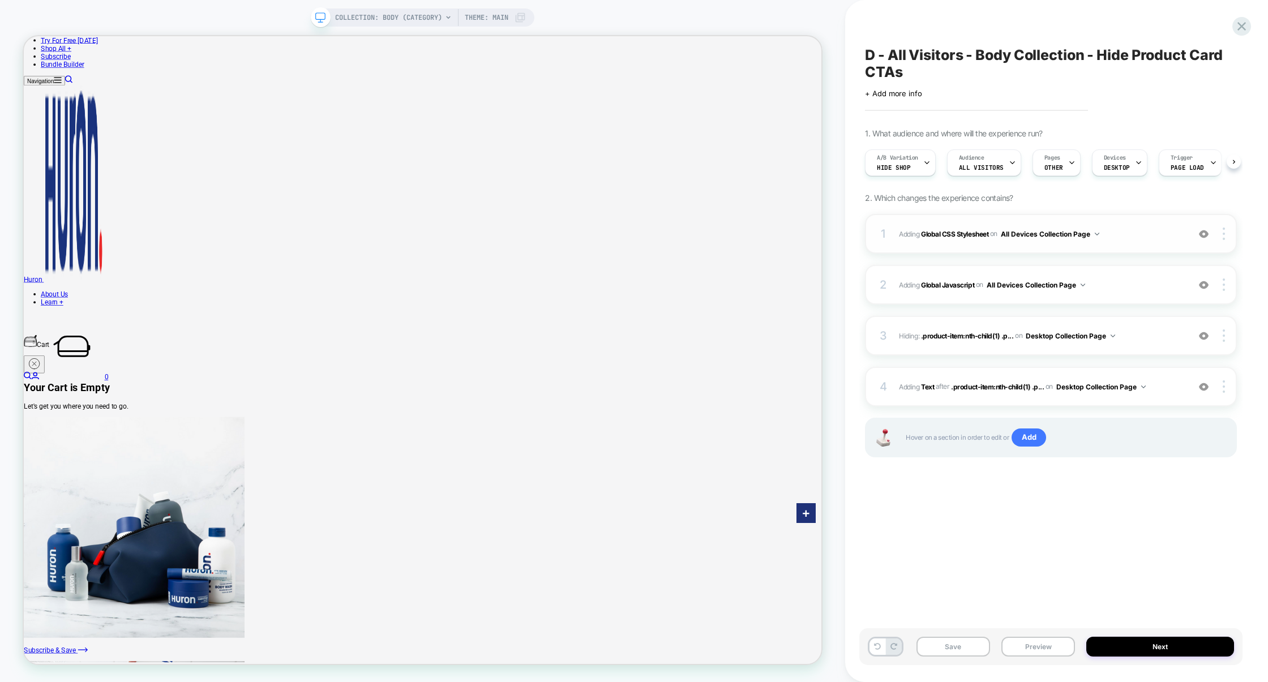
scroll to position [0, 1]
click at [1205, 286] on img at bounding box center [1204, 285] width 10 height 10
click at [1159, 251] on div "1 Adding Global CSS Stylesheet on All Devices Collection Page Add Before Add Af…" at bounding box center [1051, 234] width 372 height 40
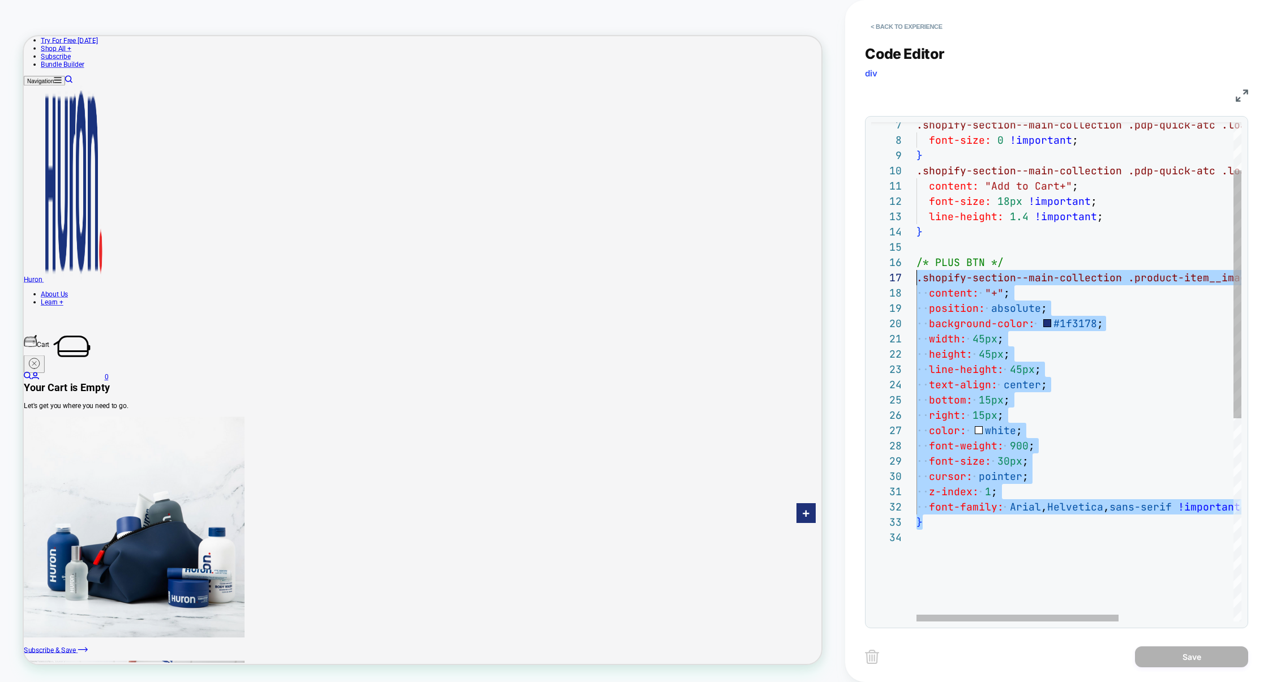
scroll to position [92, 0]
drag, startPoint x: 945, startPoint y: 521, endPoint x: 906, endPoint y: 285, distance: 239.7
click at [906, 285] on div "7 8 9 10 11 12 13 14 15 16 17 18 19 20 21 22 23 24 25 26 27 28 29 30 31 32 33 3…" at bounding box center [1056, 371] width 370 height 499
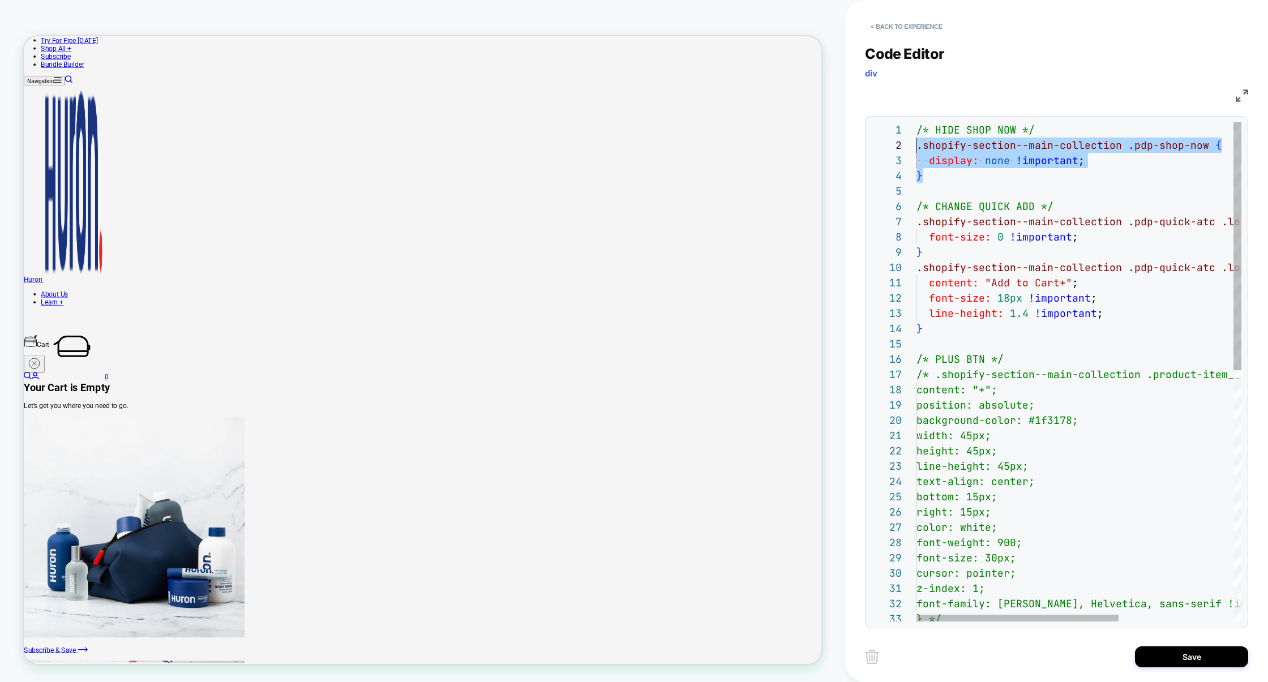
scroll to position [15, 0]
drag, startPoint x: 934, startPoint y: 182, endPoint x: 903, endPoint y: 153, distance: 42.5
click at [904, 152] on div "7 8 9 10 11 12 13 14 15 16 17 18 19 20 21 22 23 24 25 26 27 28 29 30 31 32 33 6…" at bounding box center [1056, 371] width 370 height 499
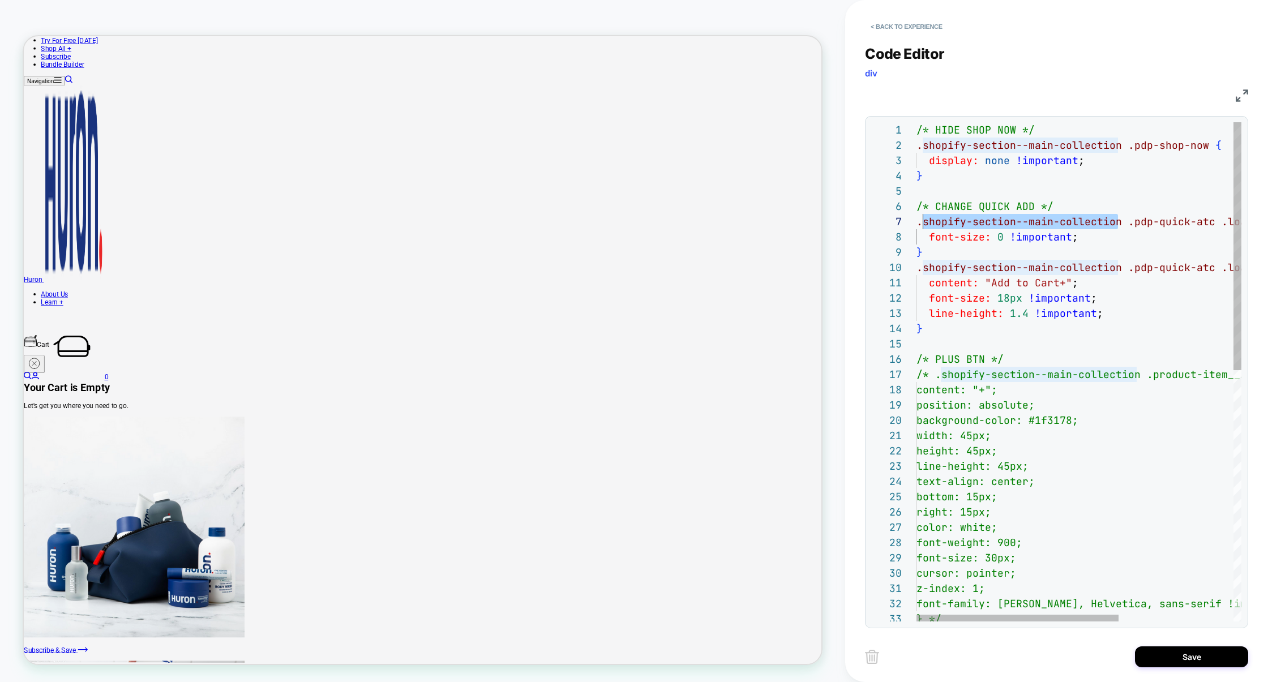
scroll to position [92, 0]
drag, startPoint x: 1119, startPoint y: 222, endPoint x: 913, endPoint y: 217, distance: 206.1
click at [911, 218] on div "7 8 9 10 11 12 13 14 15 16 17 18 19 20 21 22 23 24 25 26 27 28 29 30 31 32 33 6…" at bounding box center [1056, 371] width 370 height 499
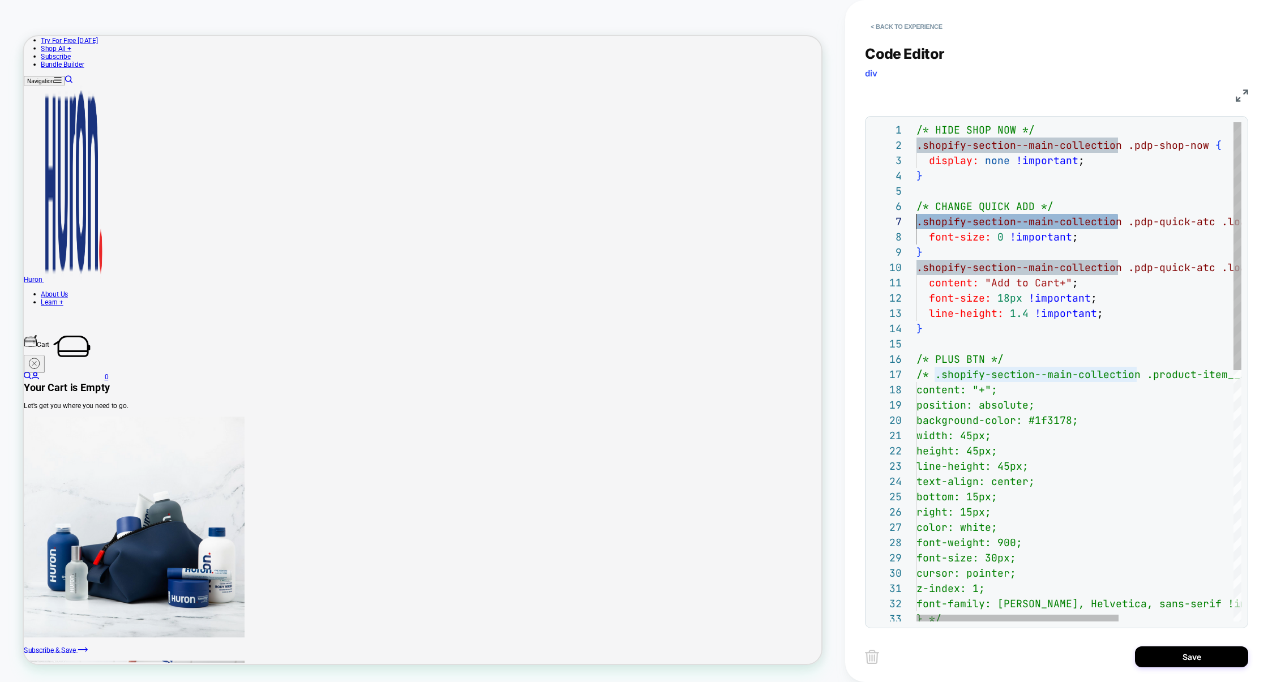
scroll to position [61, 0]
click at [952, 337] on div ".shopify-section--main-collection .pdp-quick-atc .loader-button__text { font-si…" at bounding box center [1170, 624] width 509 height 1004
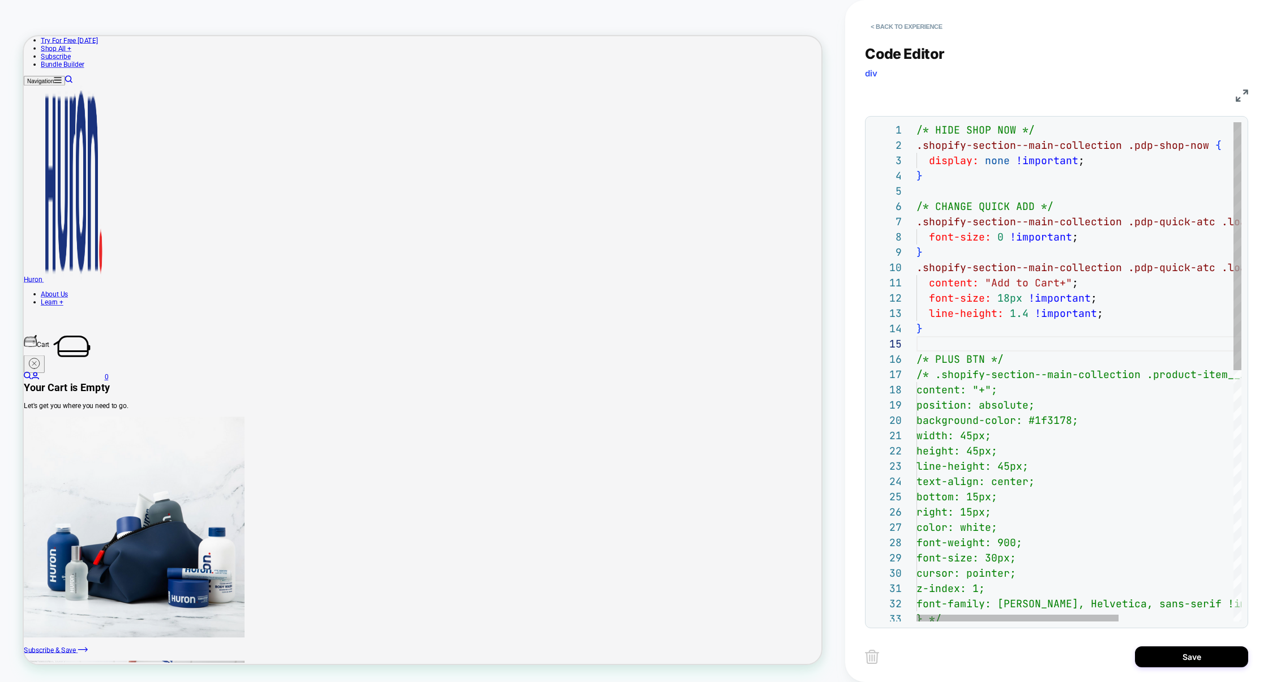
scroll to position [46, 6]
click at [1000, 331] on div ".shopify-section--main-collection .pdp-quick-atc .loader-button__text { font-si…" at bounding box center [1170, 624] width 509 height 1004
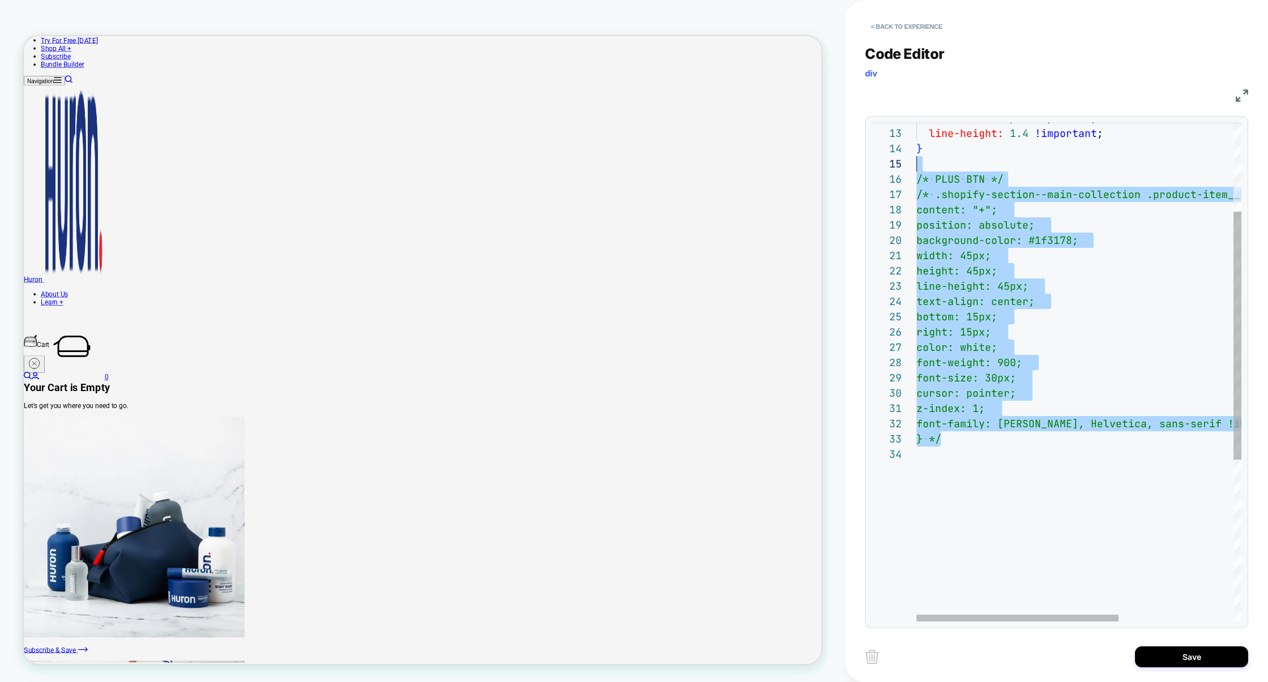
scroll to position [76, 0]
drag, startPoint x: 961, startPoint y: 443, endPoint x: 901, endPoint y: 175, distance: 273.7
click at [901, 178] on div "**********" at bounding box center [1056, 371] width 370 height 499
click at [948, 444] on div "text-align: center; bottom: 15px; right: 15px; color: white; font-weight: 900; …" at bounding box center [1170, 444] width 509 height 1004
drag, startPoint x: 978, startPoint y: 452, endPoint x: 905, endPoint y: 183, distance: 278.5
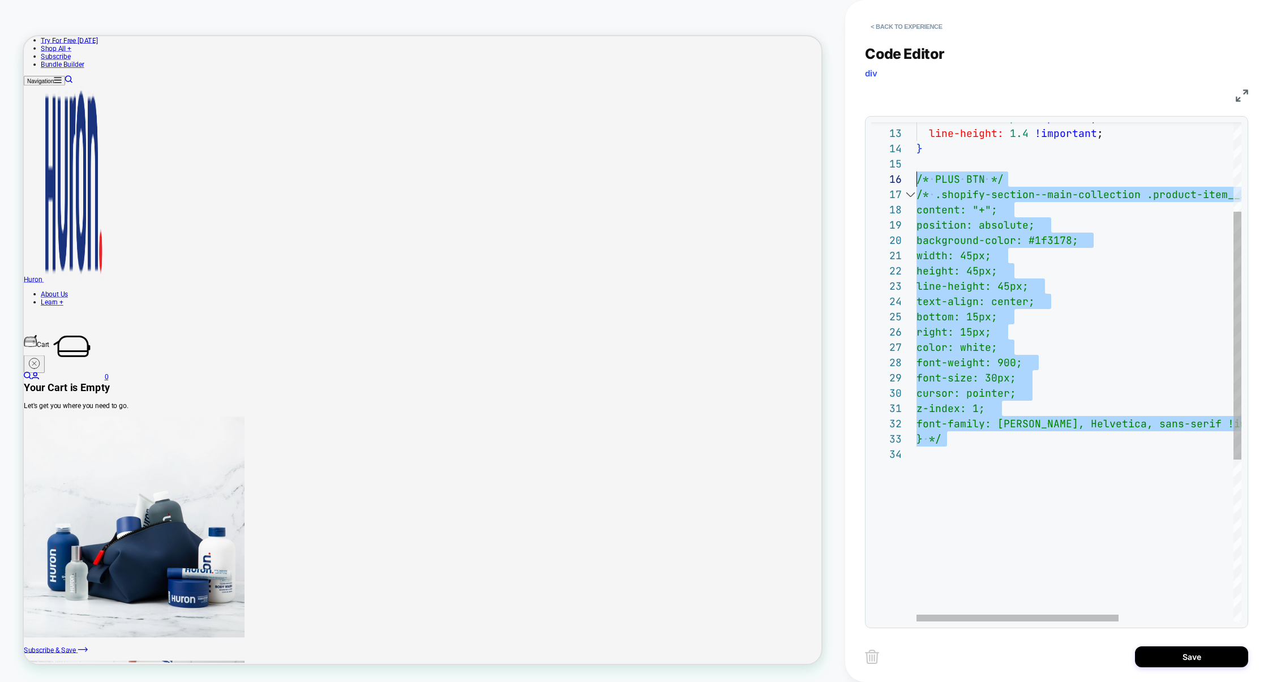
click at [916, 183] on div "text-align: center; bottom: 15px; right: 15px; color: white; font-weight: 900; …" at bounding box center [1170, 444] width 509 height 1004
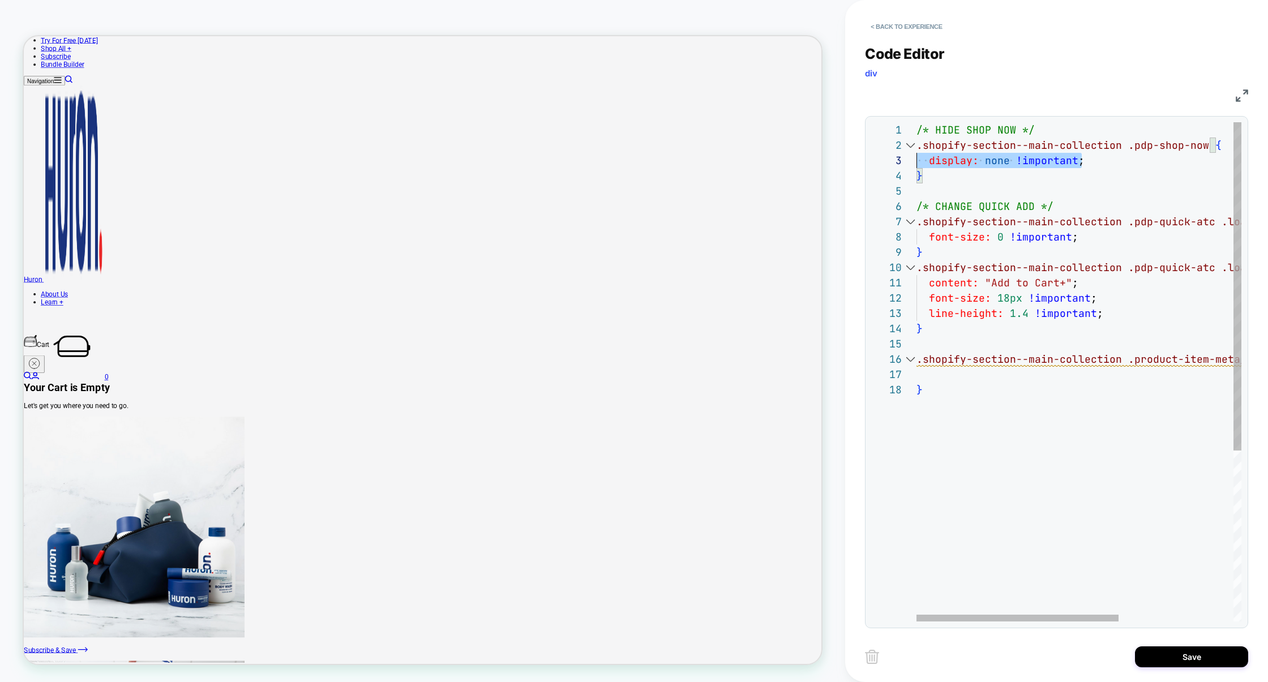
scroll to position [31, 0]
drag, startPoint x: 1091, startPoint y: 165, endPoint x: 897, endPoint y: 165, distance: 194.2
click at [916, 165] on div "} line-height: 1.4 !important ; font-size: 18px !important ; content: "Add to C…" at bounding box center [1170, 501] width 509 height 759
click at [943, 374] on div "} line-height: 1.4 !important ; font-size: 18px !important ; content: "Add to C…" at bounding box center [1170, 501] width 509 height 759
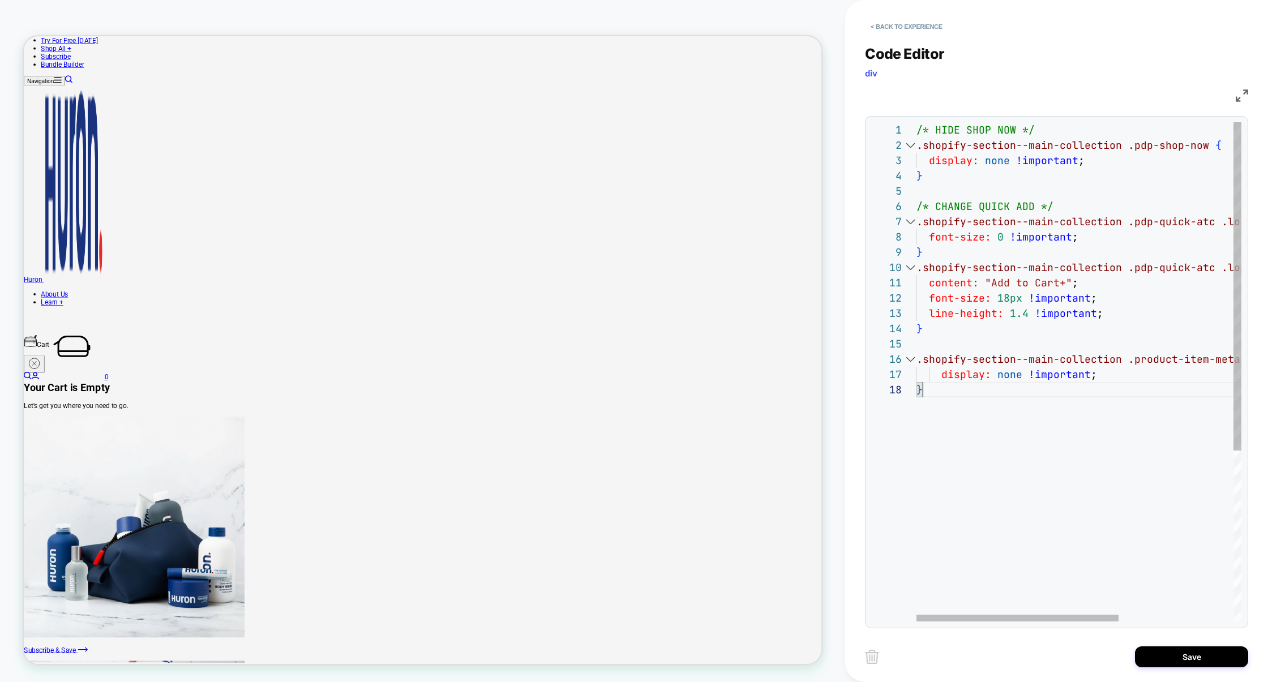
click at [954, 406] on div "} line-height: 1.4 !important ; font-size: 18px !important ; content: "Add to C…" at bounding box center [1170, 501] width 509 height 759
drag, startPoint x: 1047, startPoint y: 132, endPoint x: 875, endPoint y: 128, distance: 172.7
click at [874, 129] on div "**********" at bounding box center [1056, 371] width 370 height 499
click at [932, 344] on div "} line-height: 1.4 !important ; font-size: 18px !important ; content: "Add to C…" at bounding box center [1170, 501] width 509 height 759
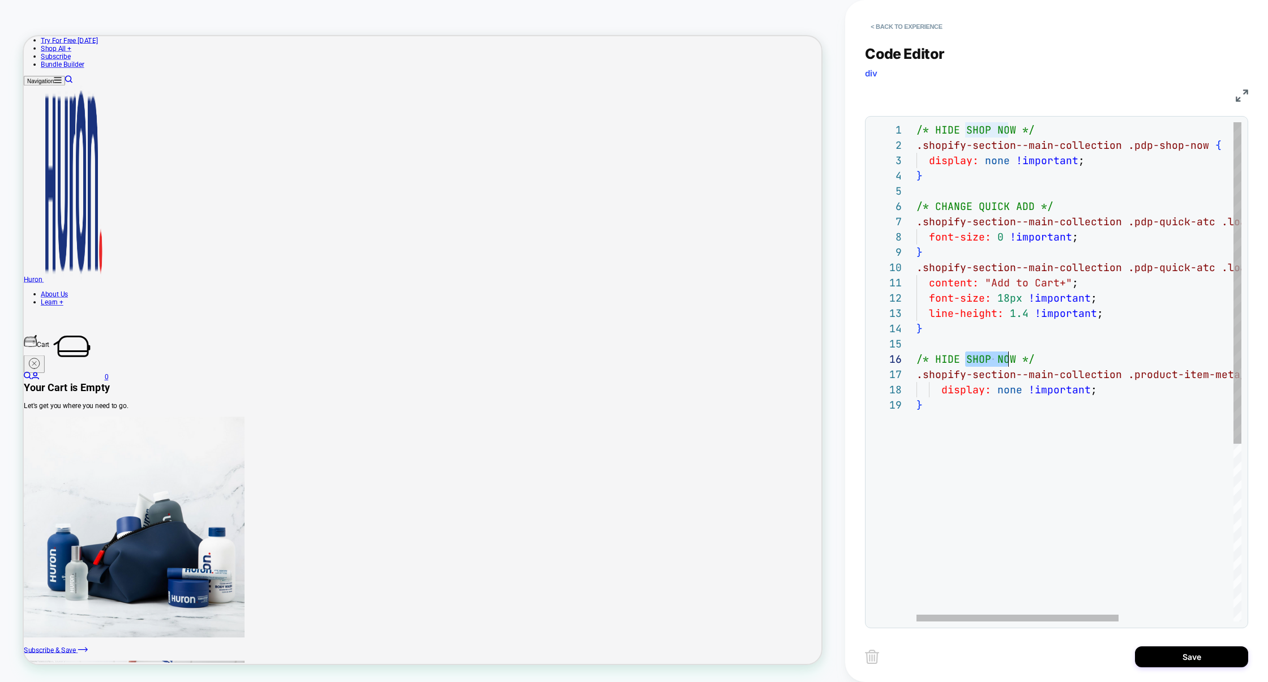
scroll to position [76, 98]
drag, startPoint x: 965, startPoint y: 358, endPoint x: 1013, endPoint y: 358, distance: 48.1
click at [1013, 358] on div "} line-height: 1.4 !important ; font-size: 18px !important ; content: "Add to C…" at bounding box center [1170, 509] width 509 height 774
click at [941, 429] on div "} line-height: 1.4 !important ; font-size: 18px !important ; content: "Add to C…" at bounding box center [1170, 509] width 509 height 774
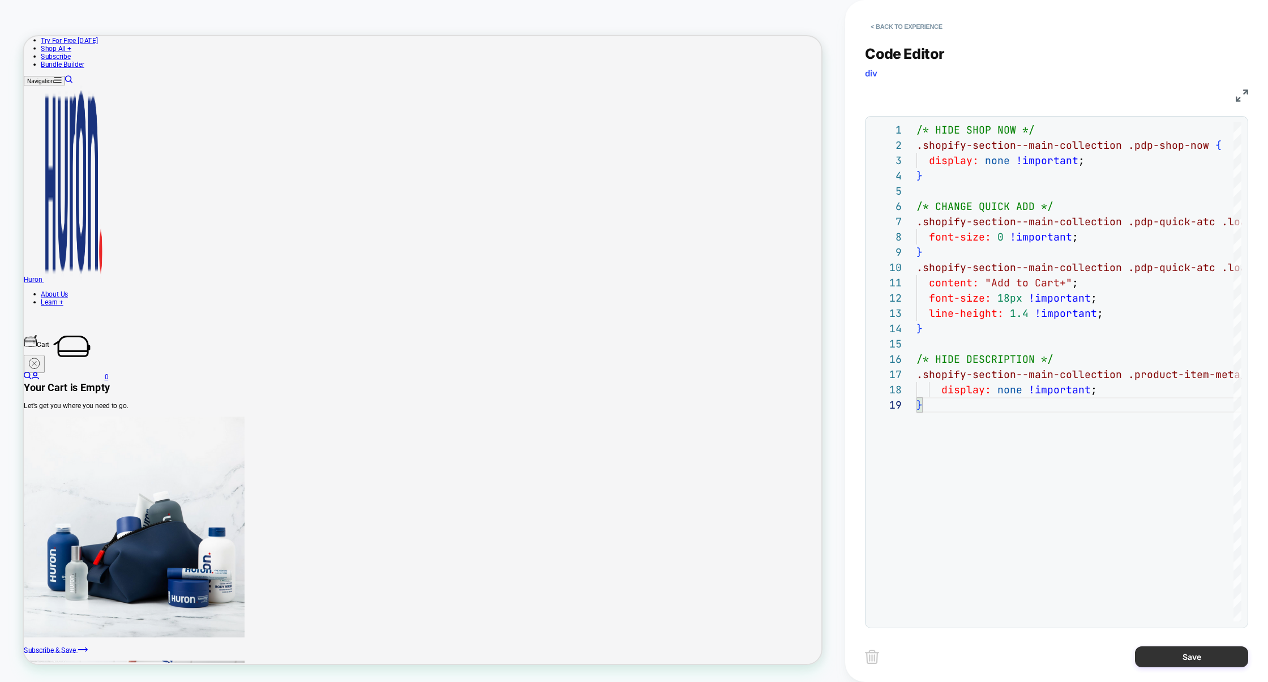
type textarea "**********"
click at [1188, 659] on button "Save" at bounding box center [1191, 656] width 113 height 21
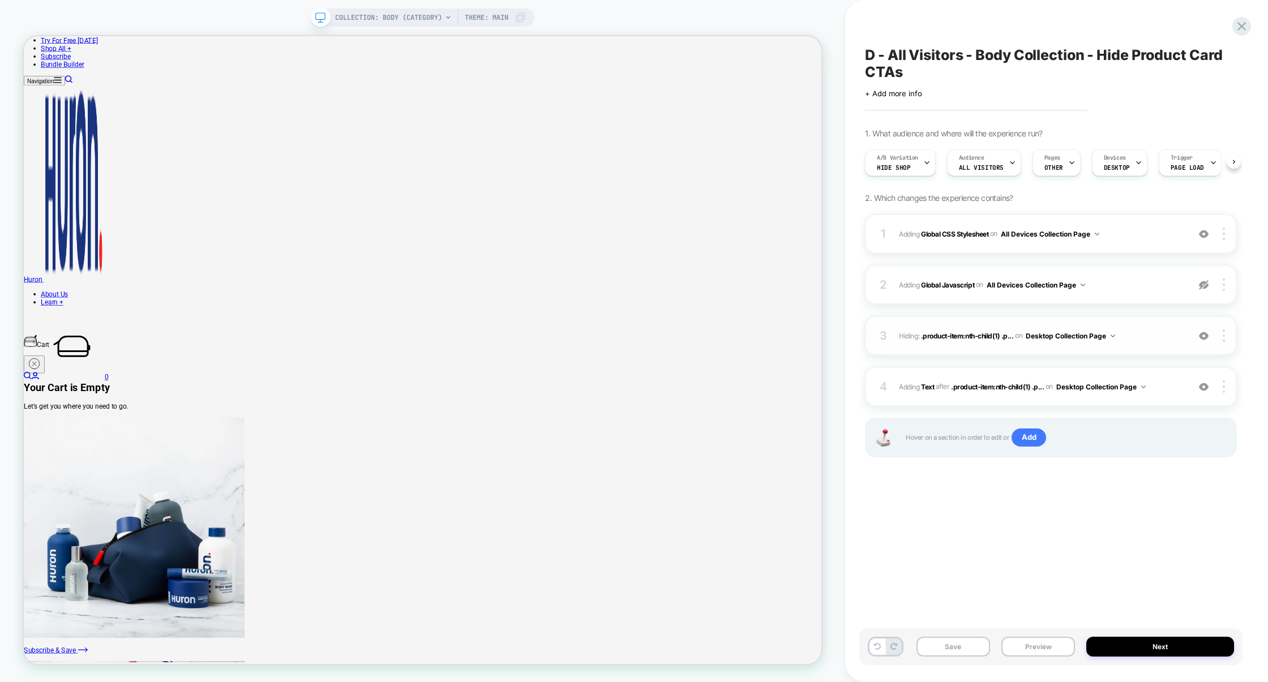
scroll to position [0, 1]
click at [1127, 243] on div "1 Adding Global CSS Stylesheet on All Devices Collection Page Add Before Add Af…" at bounding box center [1051, 234] width 372 height 40
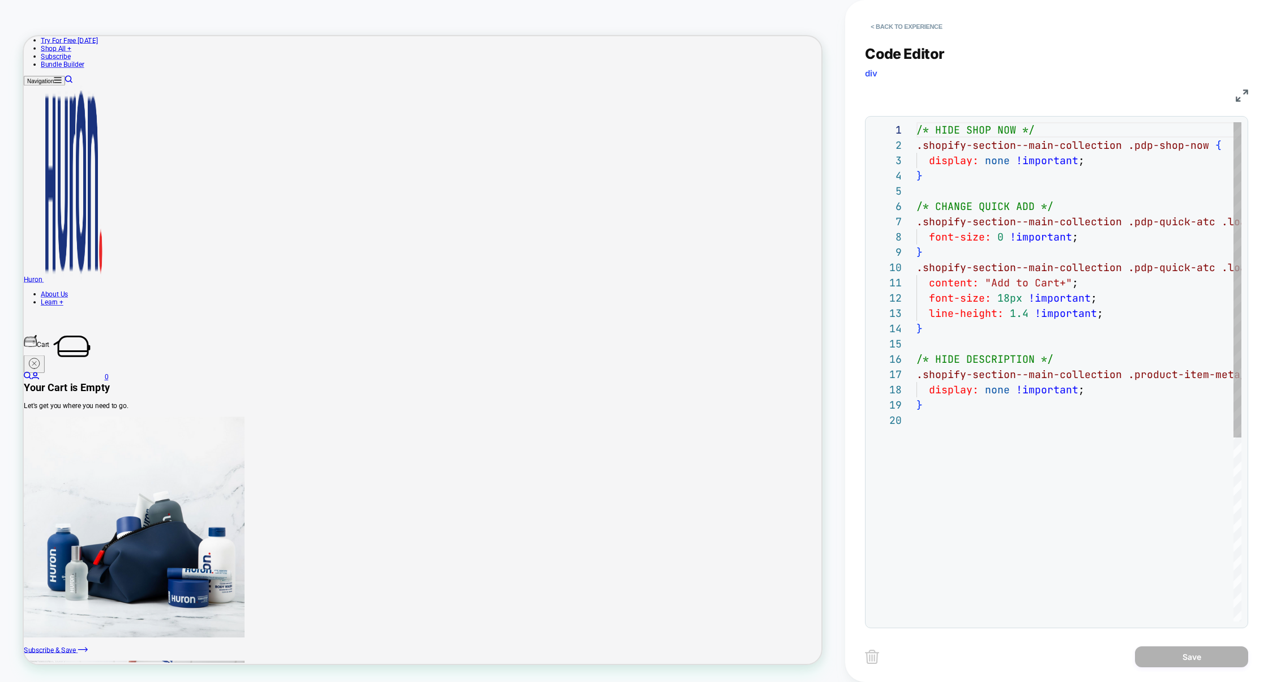
scroll to position [153, 0]
click at [907, 23] on button "< Back to experience" at bounding box center [906, 27] width 83 height 18
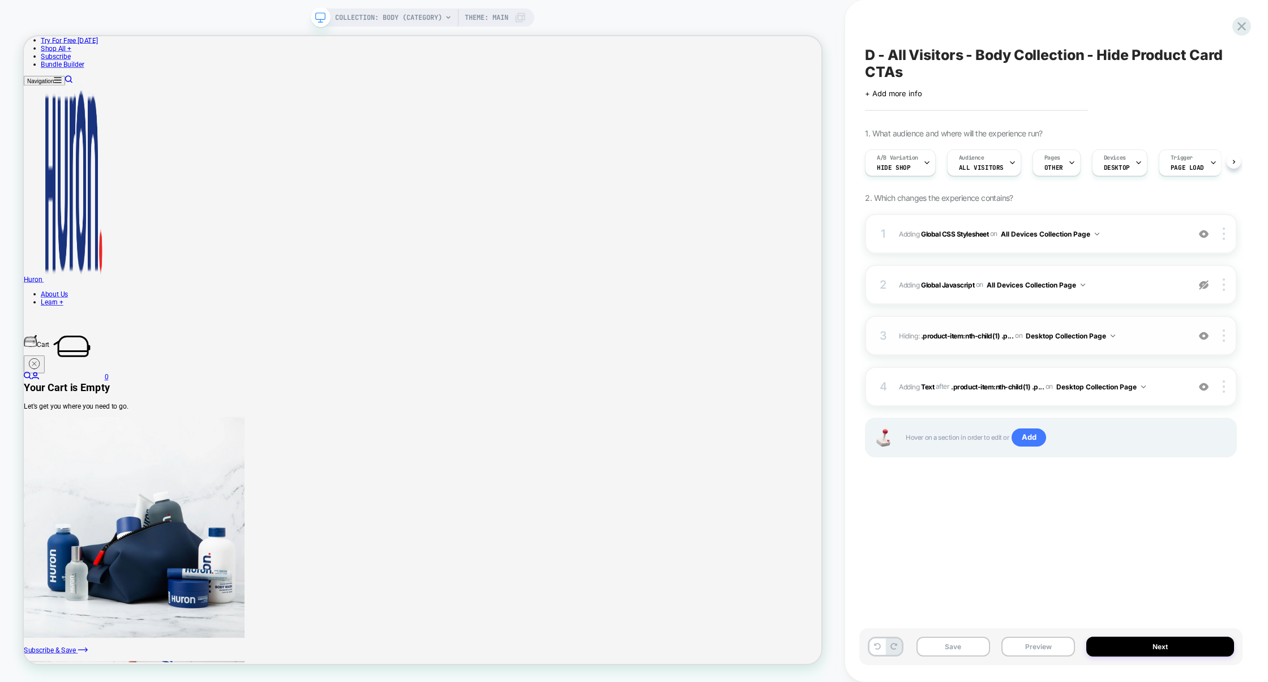
scroll to position [0, 1]
click at [1201, 389] on img at bounding box center [1204, 387] width 10 height 10
click at [1168, 281] on span "Adding Global Javascript on All Devices Collection Page" at bounding box center [1041, 285] width 284 height 14
click at [1211, 285] on div at bounding box center [1204, 285] width 22 height 12
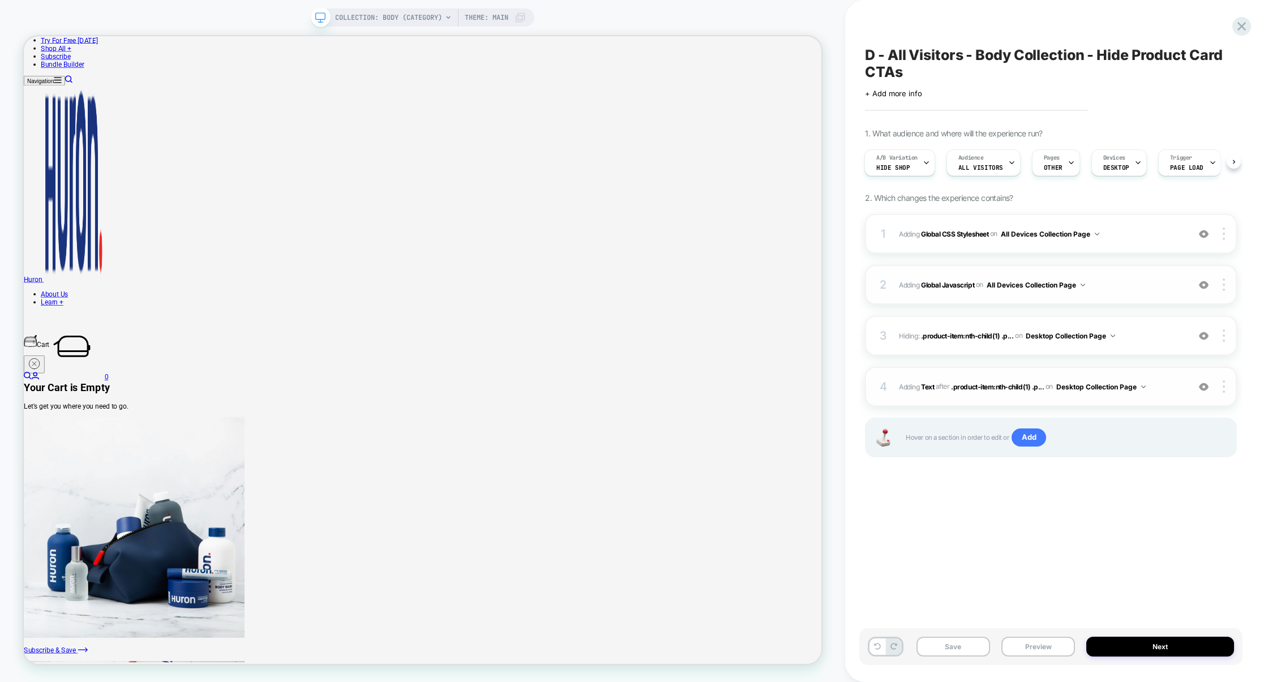
click at [1138, 285] on span "Adding Global Javascript on All Devices Collection Page" at bounding box center [1041, 285] width 284 height 14
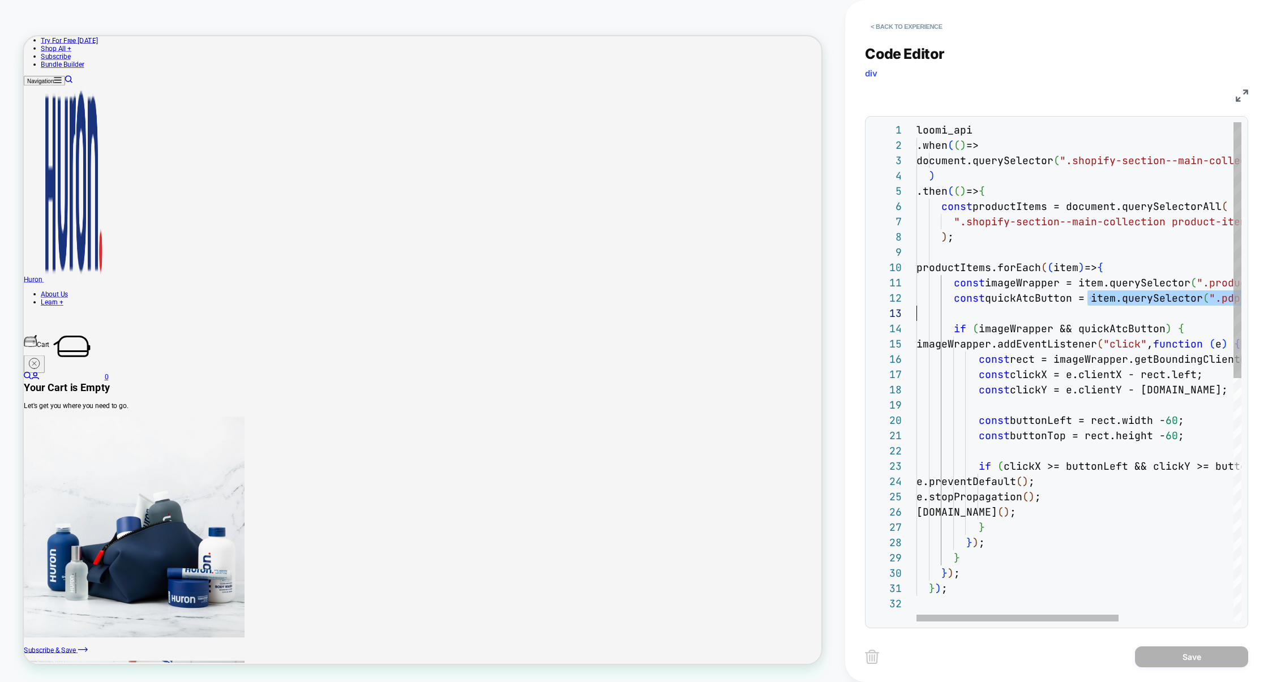
scroll to position [15, 0]
click at [1091, 306] on div "loomi_api .when ( ( ) => document.querySelector ( ".shopify-section--main-colle…" at bounding box center [1170, 608] width 509 height 973
type textarea "**********"
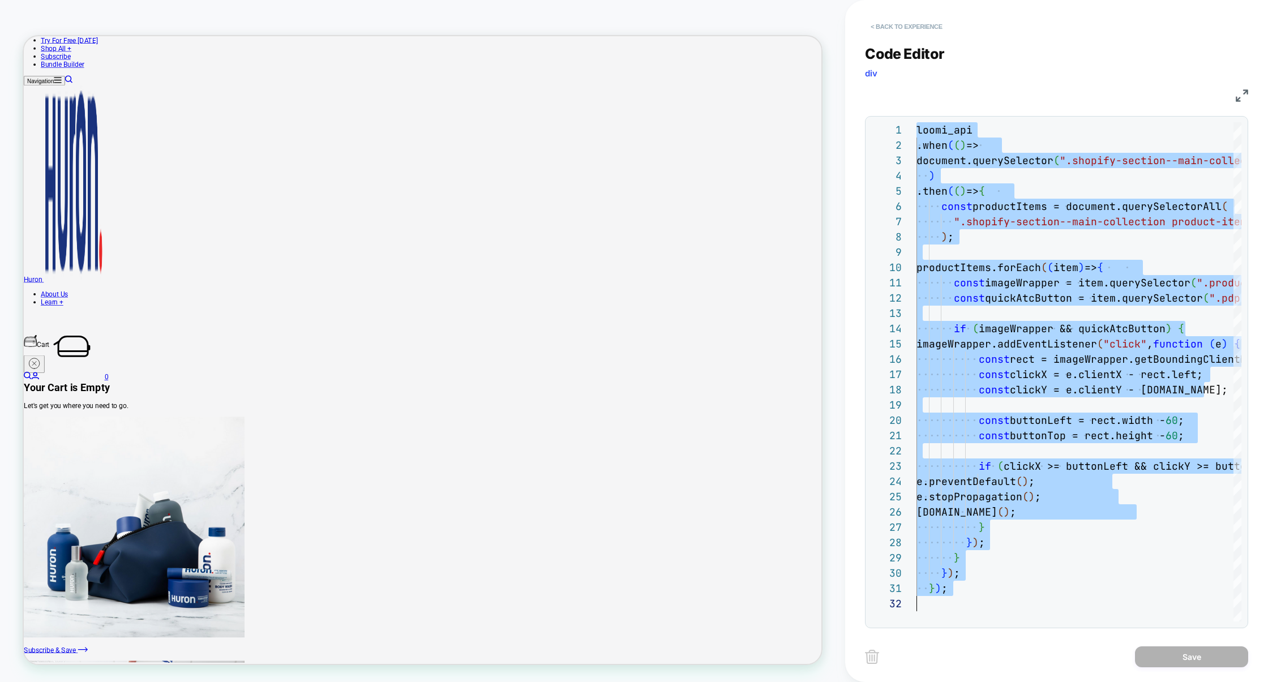
click at [911, 27] on button "< Back to experience" at bounding box center [906, 27] width 83 height 18
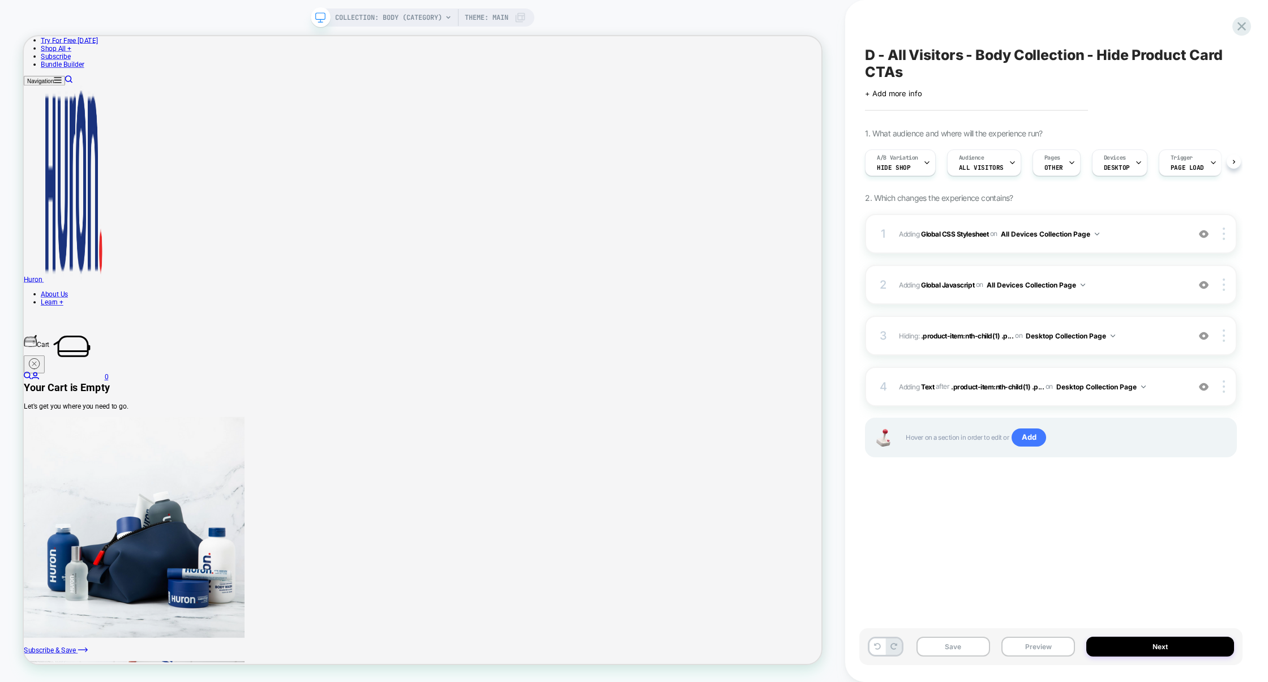
scroll to position [0, 1]
click at [1228, 285] on div at bounding box center [1226, 285] width 22 height 12
click at [1142, 327] on div "Delete" at bounding box center [1157, 331] width 101 height 31
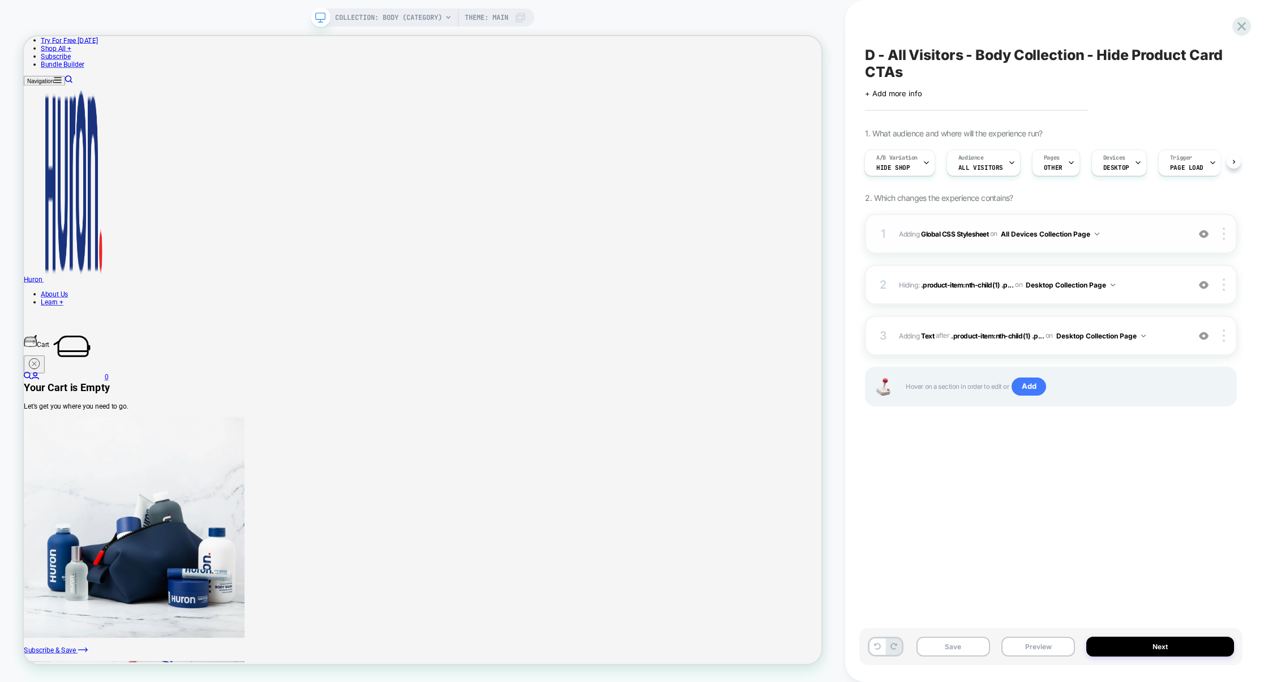
click at [1140, 234] on span "Adding Global CSS Stylesheet on All Devices Collection Page" at bounding box center [1041, 234] width 284 height 14
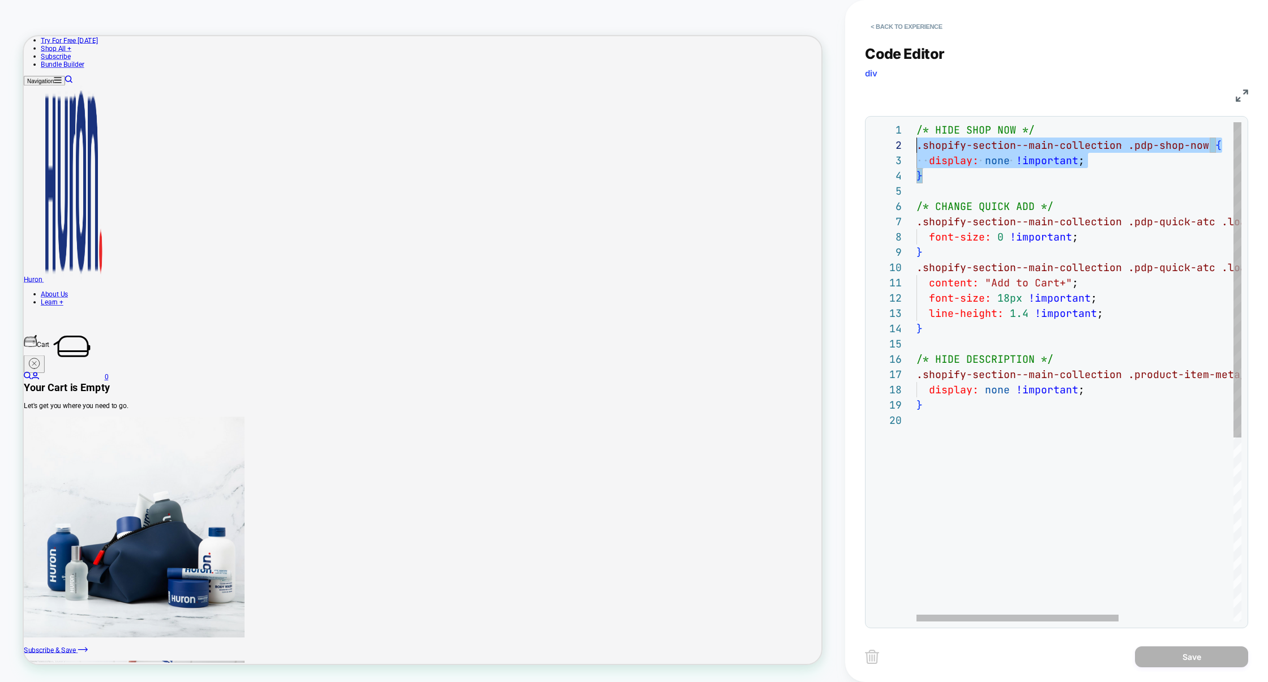
scroll to position [15, 0]
drag, startPoint x: 947, startPoint y: 174, endPoint x: 905, endPoint y: 147, distance: 50.4
click at [916, 147] on div "/* HIDE SHOP NOW */ .shopify-section--main-collection .pdp-shop-now { display: …" at bounding box center [1170, 517] width 509 height 790
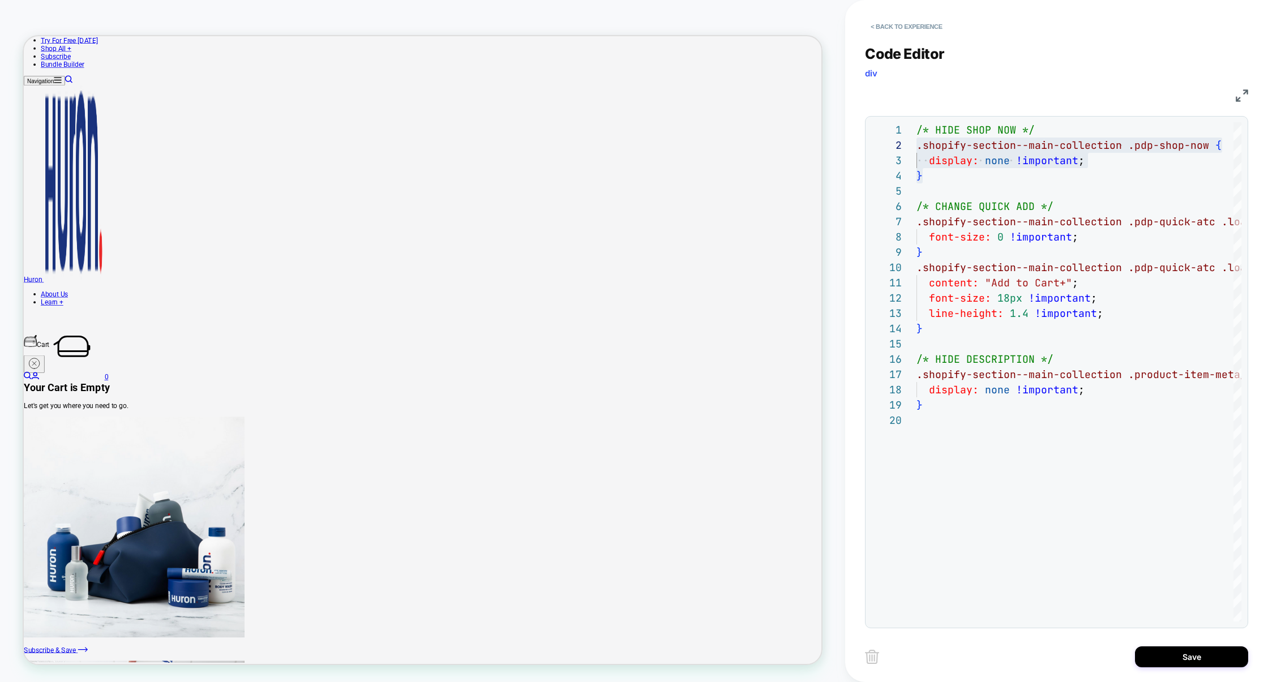
click at [1243, 99] on img at bounding box center [1242, 95] width 12 height 12
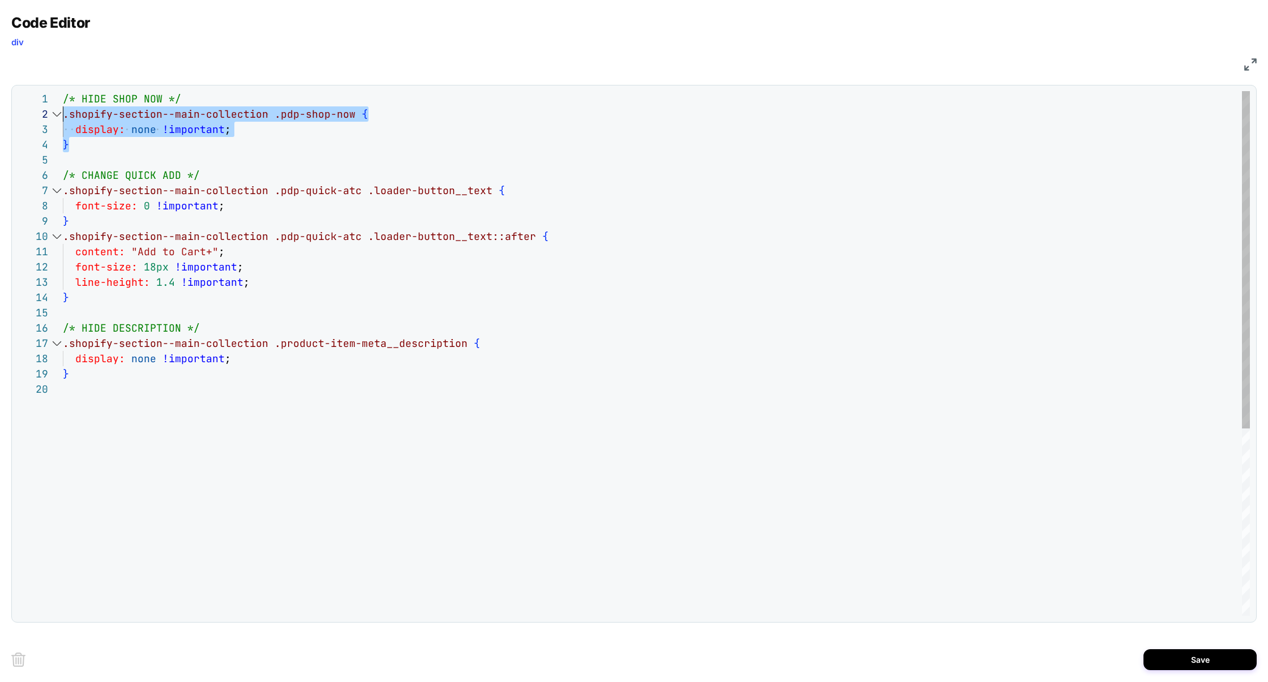
drag, startPoint x: 89, startPoint y: 144, endPoint x: 47, endPoint y: 113, distance: 52.5
click at [47, 113] on div "**********" at bounding box center [634, 353] width 1232 height 525
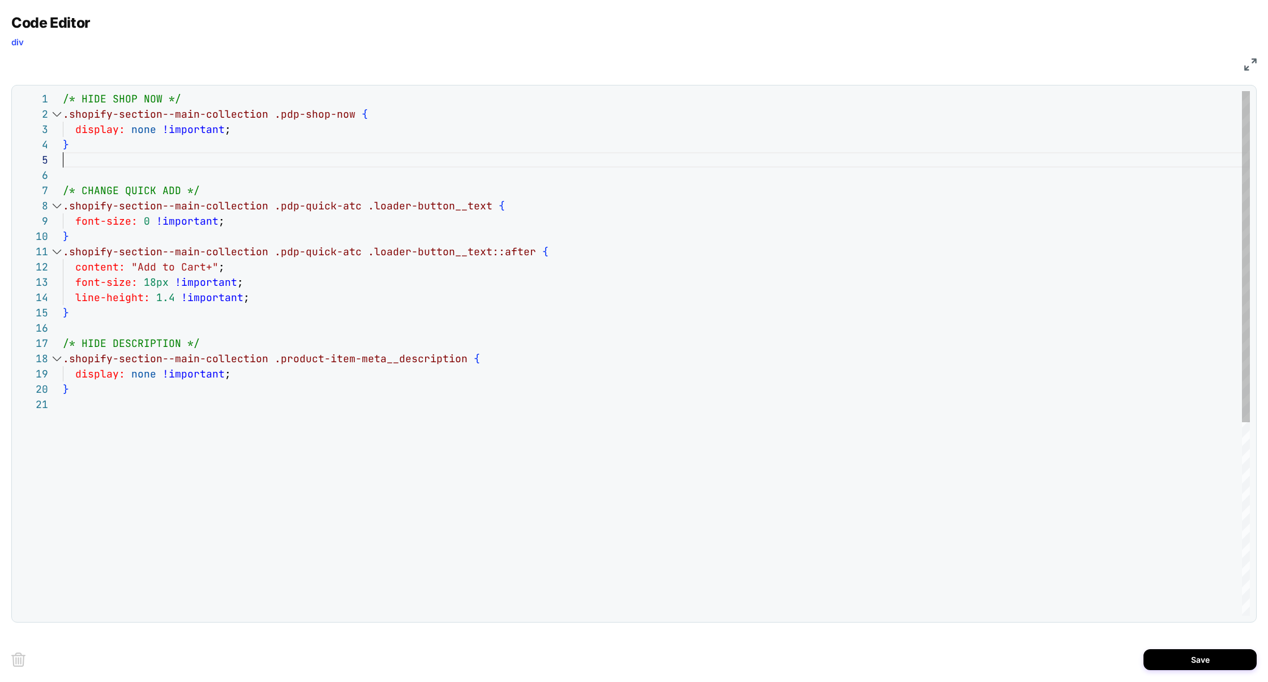
scroll to position [92, 6]
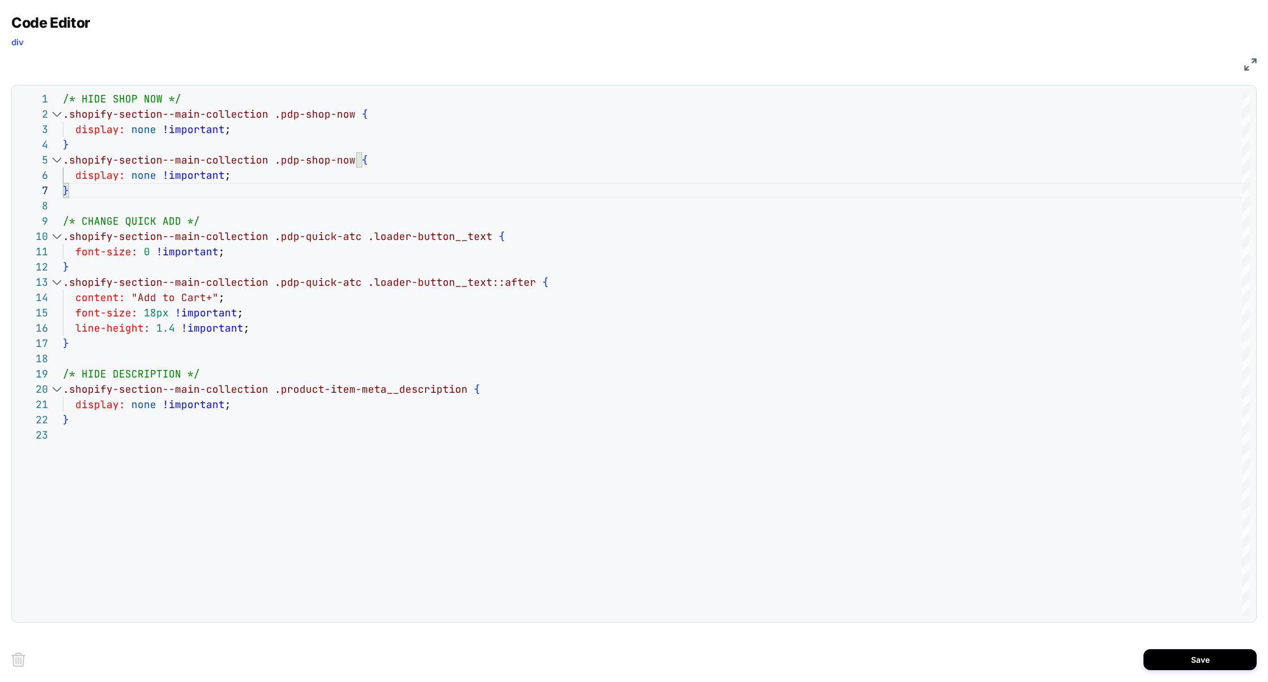
type textarea "**********"
click at [1249, 69] on img at bounding box center [1250, 64] width 12 height 12
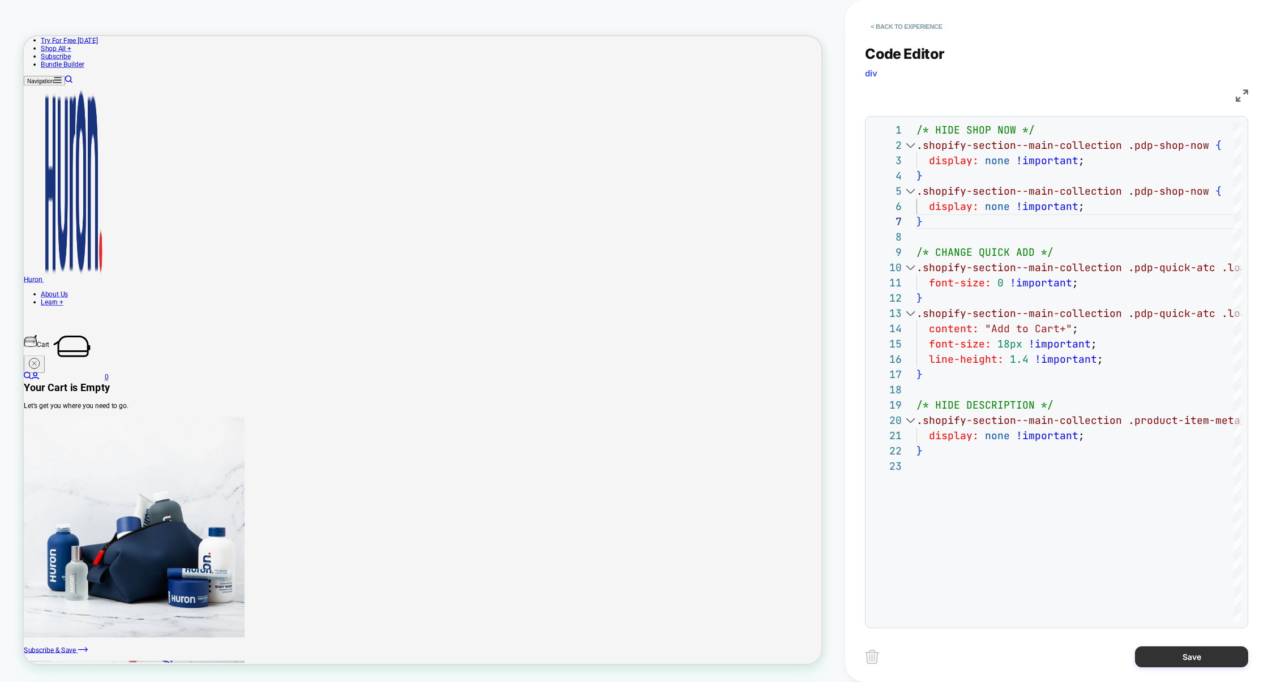
click at [1175, 658] on button "Save" at bounding box center [1191, 656] width 113 height 21
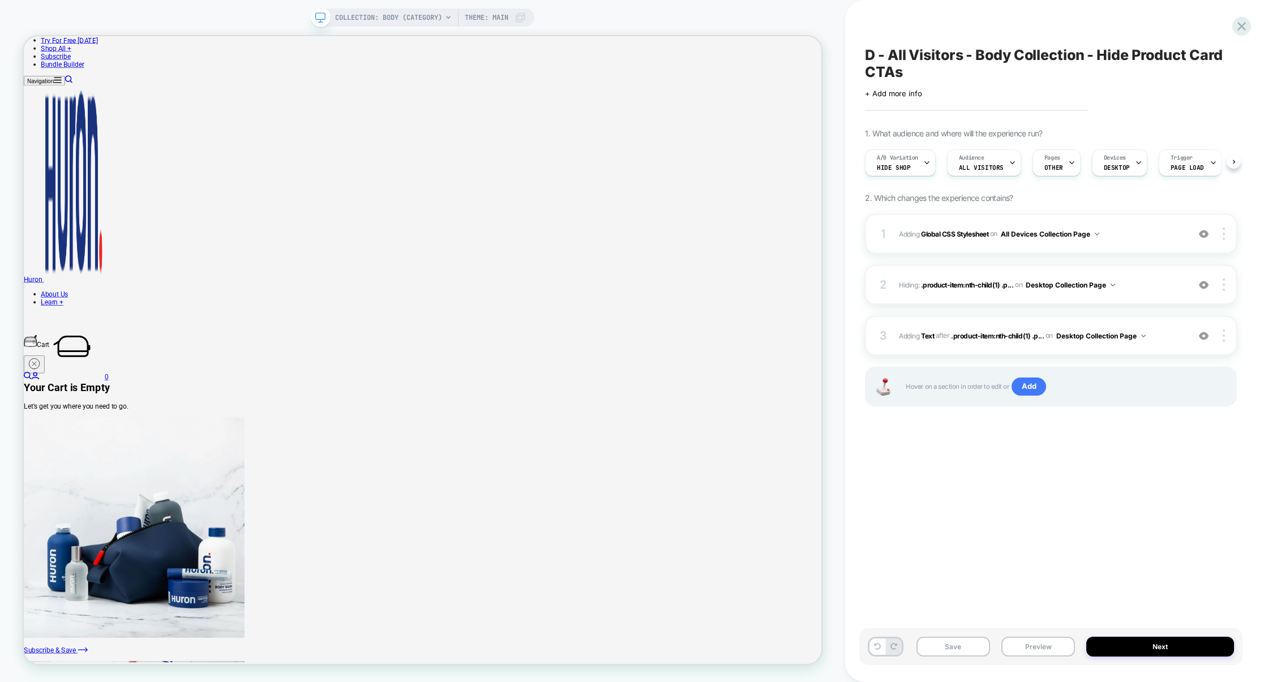
scroll to position [0, 1]
click at [894, 158] on span "A/B Variation" at bounding box center [896, 158] width 41 height 8
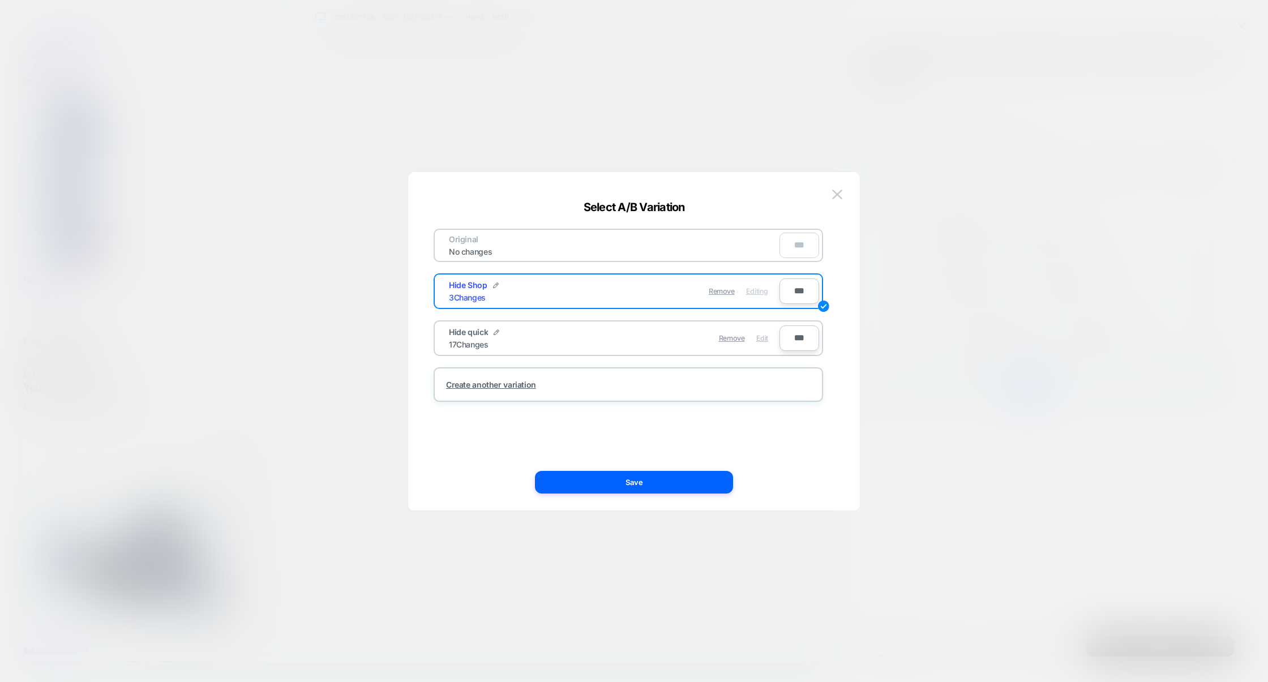
click at [762, 335] on span "Edit" at bounding box center [762, 338] width 12 height 8
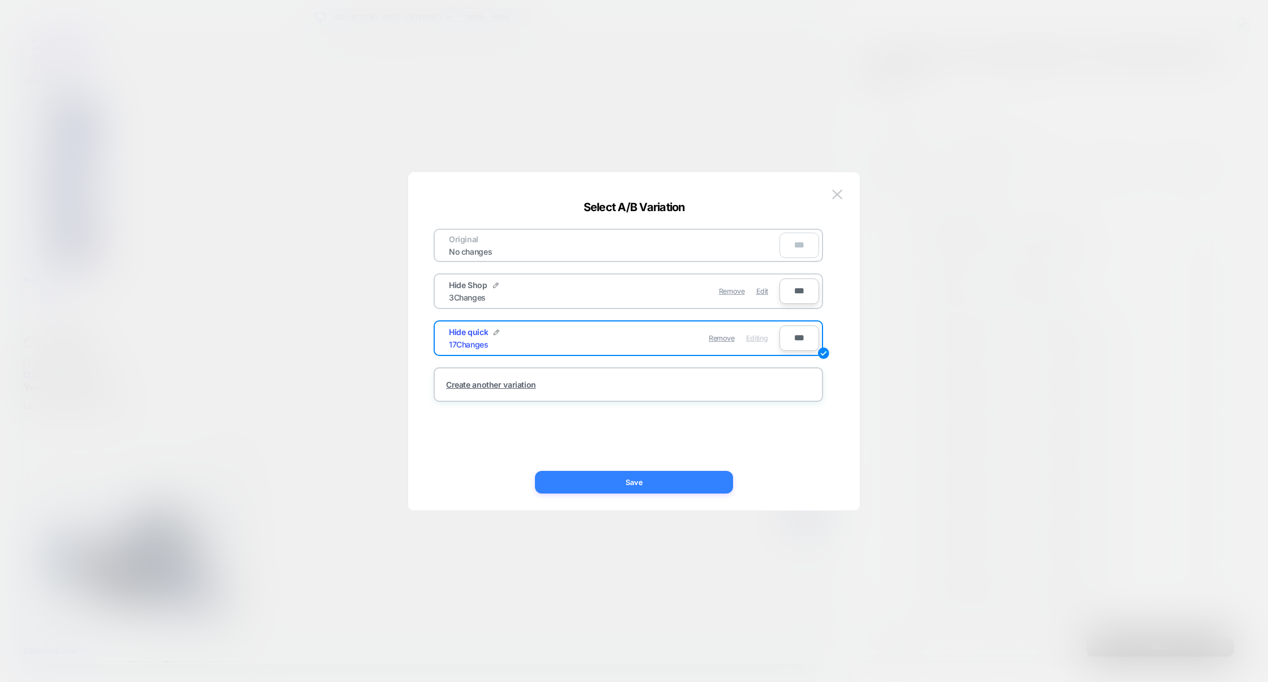
click at [640, 479] on button "Save" at bounding box center [634, 482] width 198 height 23
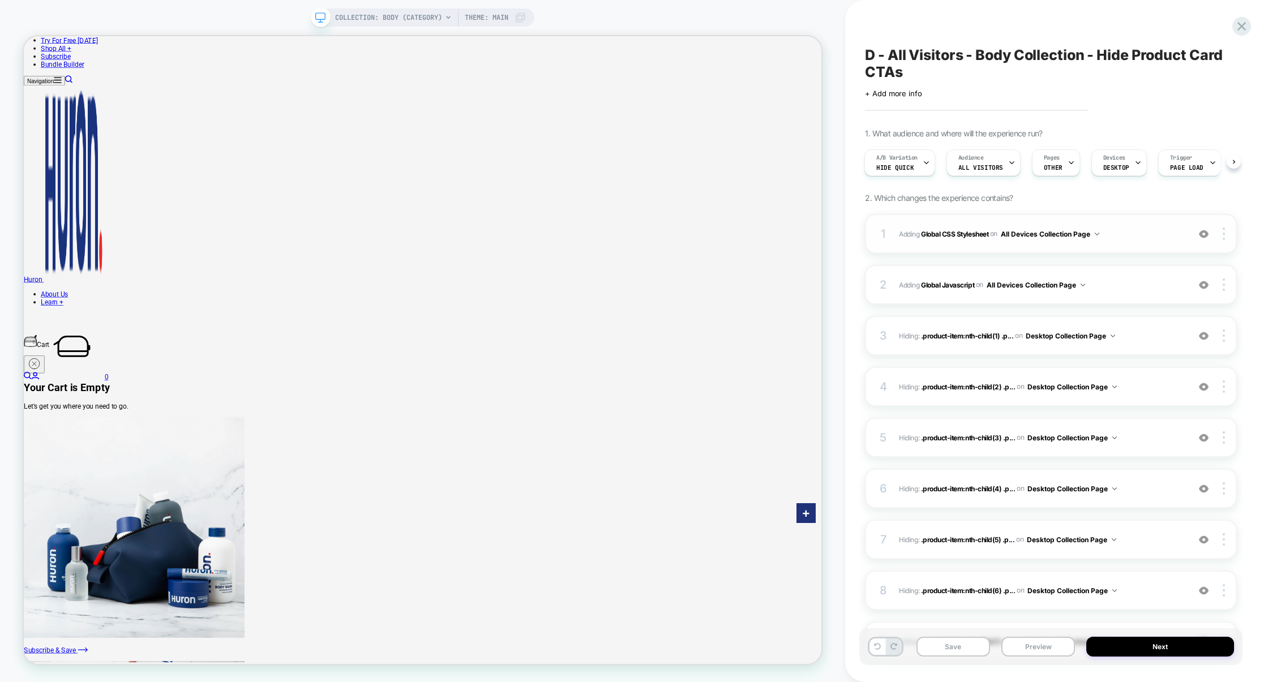
click at [1128, 243] on div "1 Adding Global CSS Stylesheet on All Devices Collection Page Add Before Add Af…" at bounding box center [1051, 234] width 372 height 40
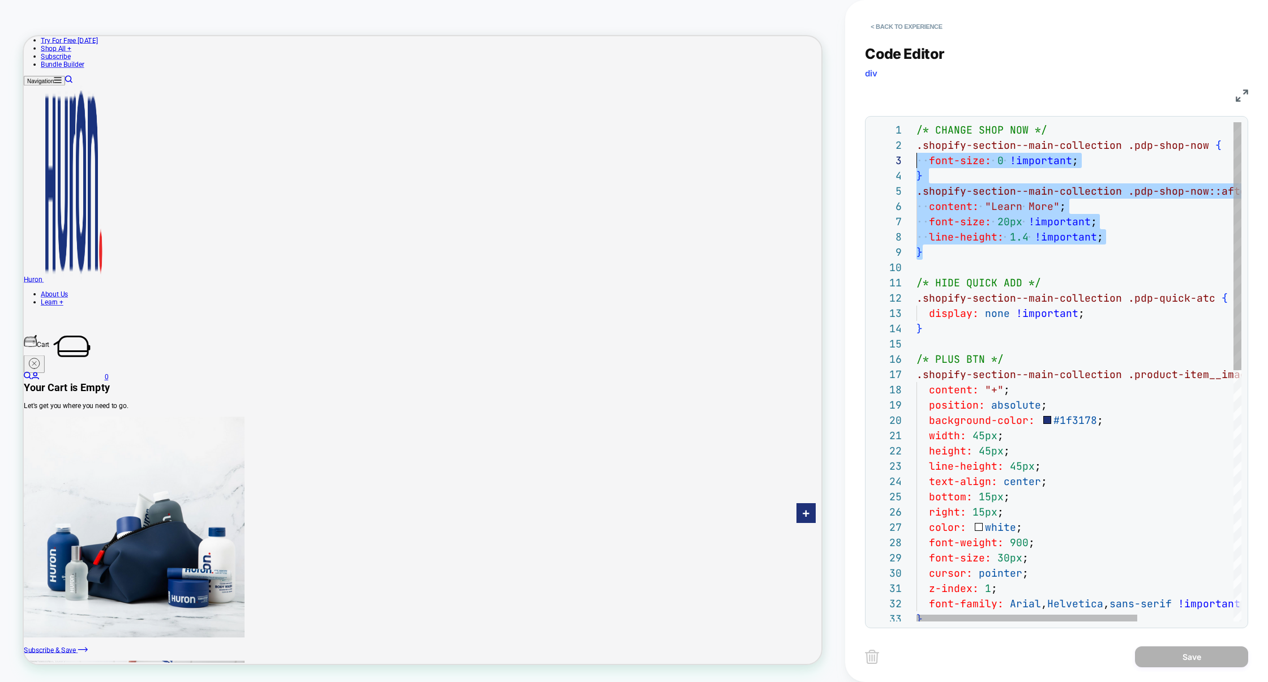
scroll to position [15, 0]
drag, startPoint x: 949, startPoint y: 254, endPoint x: 886, endPoint y: 148, distance: 122.8
click at [916, 148] on div "/* CHANGE SHOP NOW */ .shopify-section--main-collection .pdp-shop-now { font-si…" at bounding box center [1149, 624] width 466 height 1004
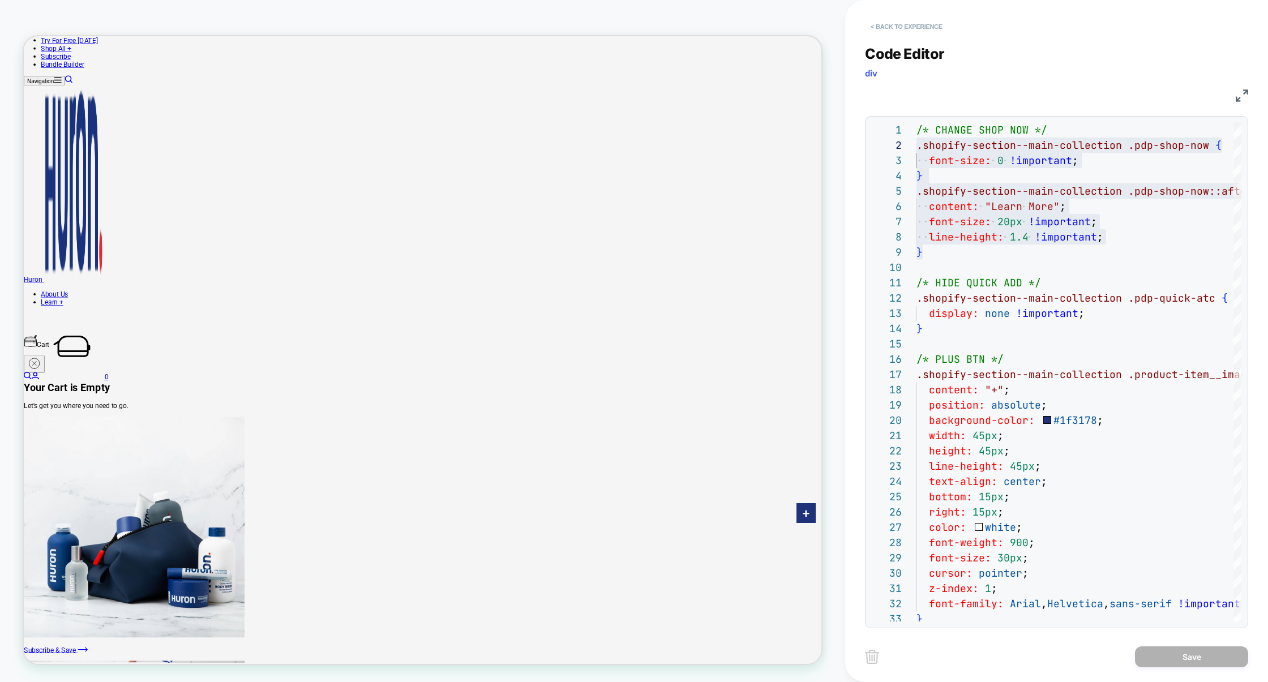
click at [922, 18] on button "< Back to experience" at bounding box center [906, 27] width 83 height 18
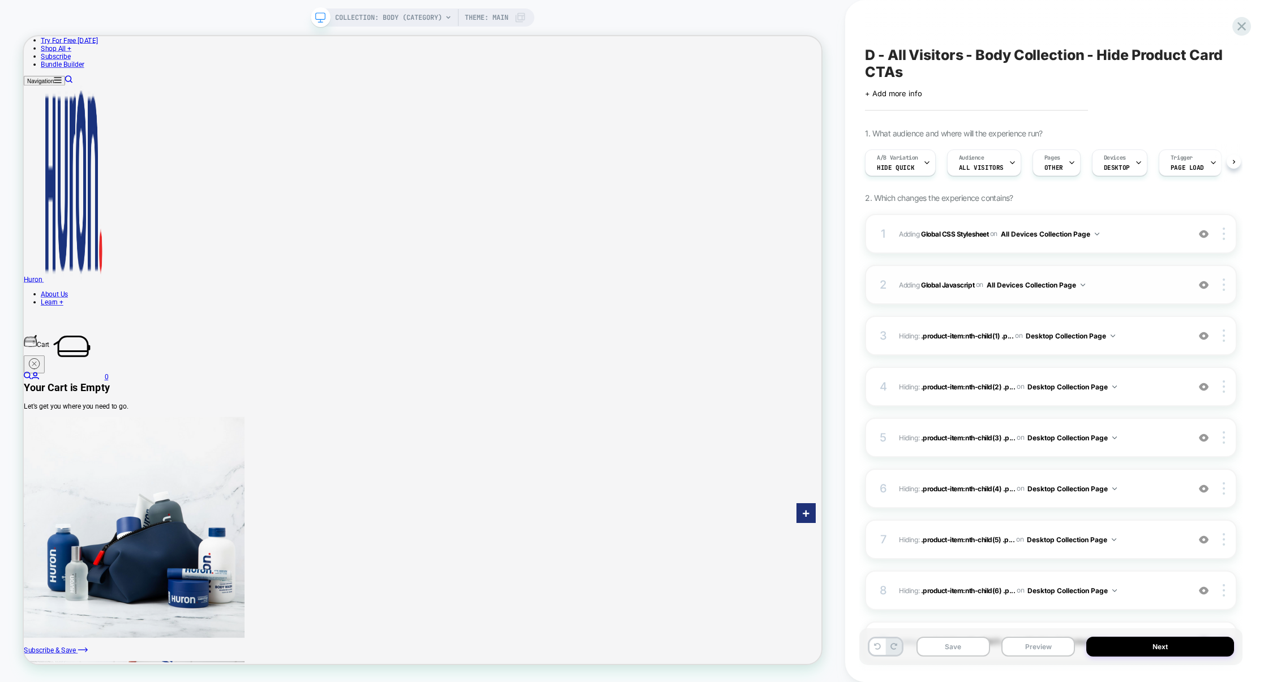
scroll to position [0, 1]
click at [913, 164] on div "A/B Variation Hide quick" at bounding box center [897, 162] width 64 height 25
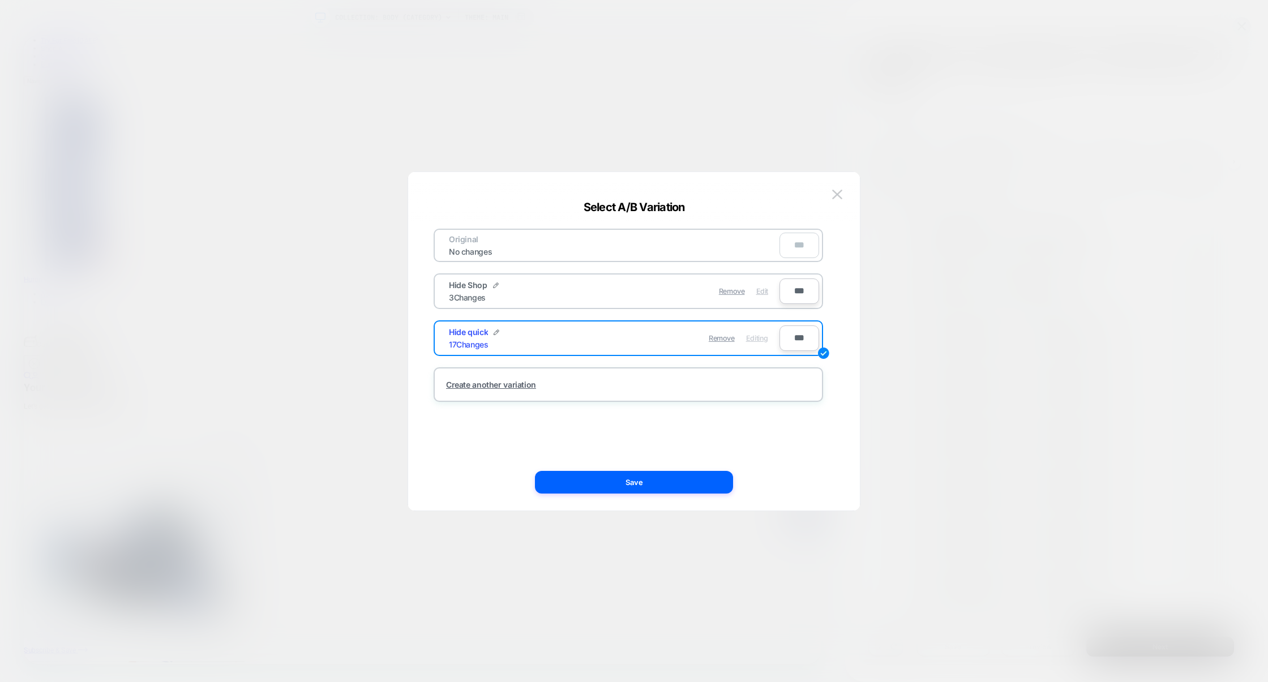
click at [765, 292] on span "Edit" at bounding box center [762, 291] width 12 height 8
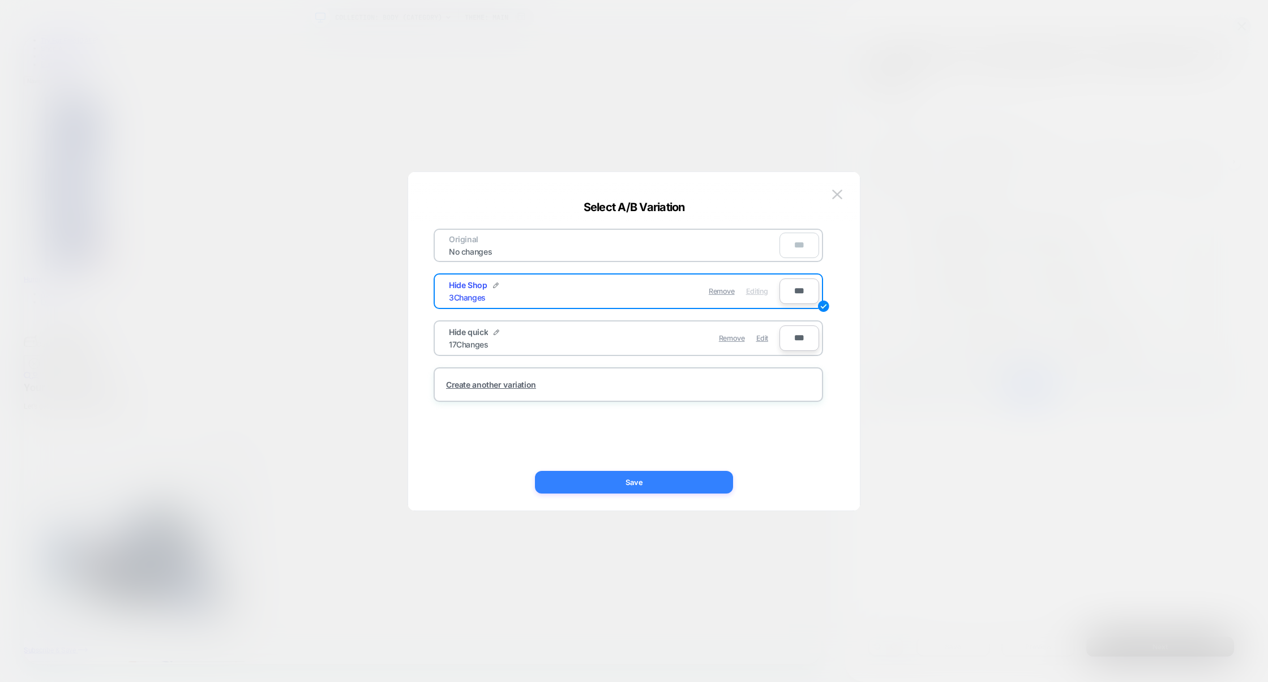
click at [632, 473] on button "Save" at bounding box center [634, 482] width 198 height 23
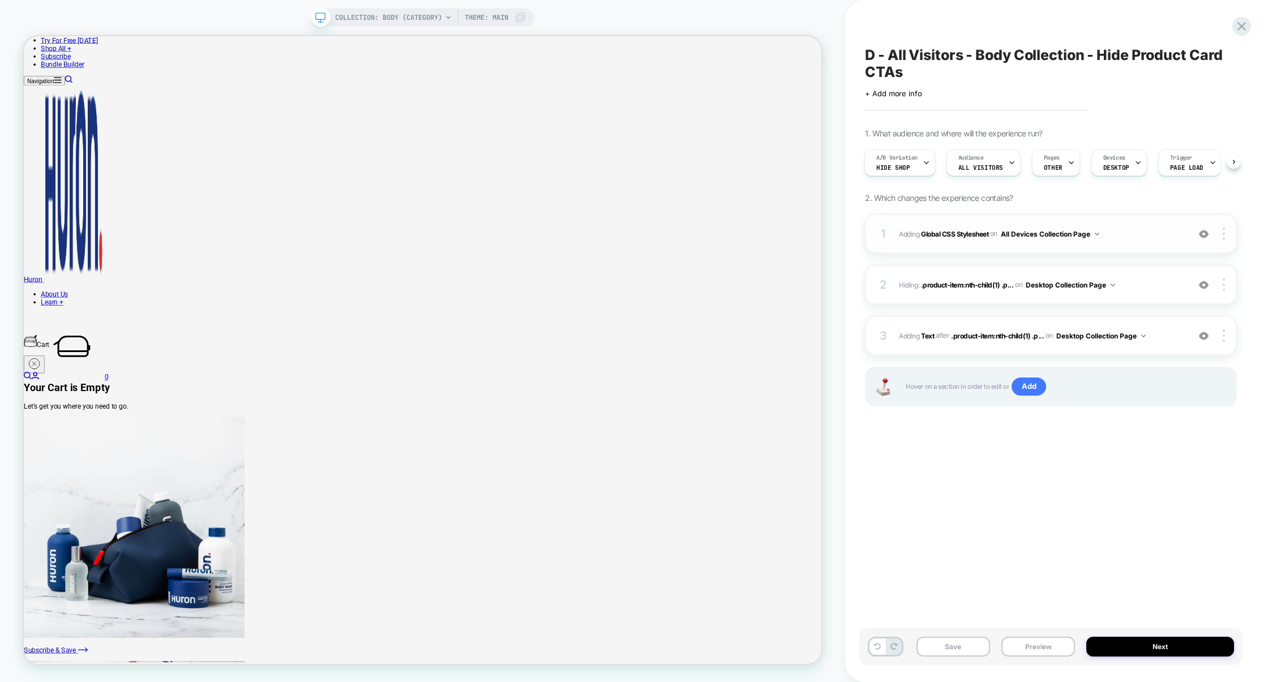
click at [1153, 239] on span "Adding Global CSS Stylesheet on All Devices Collection Page" at bounding box center [1041, 234] width 284 height 14
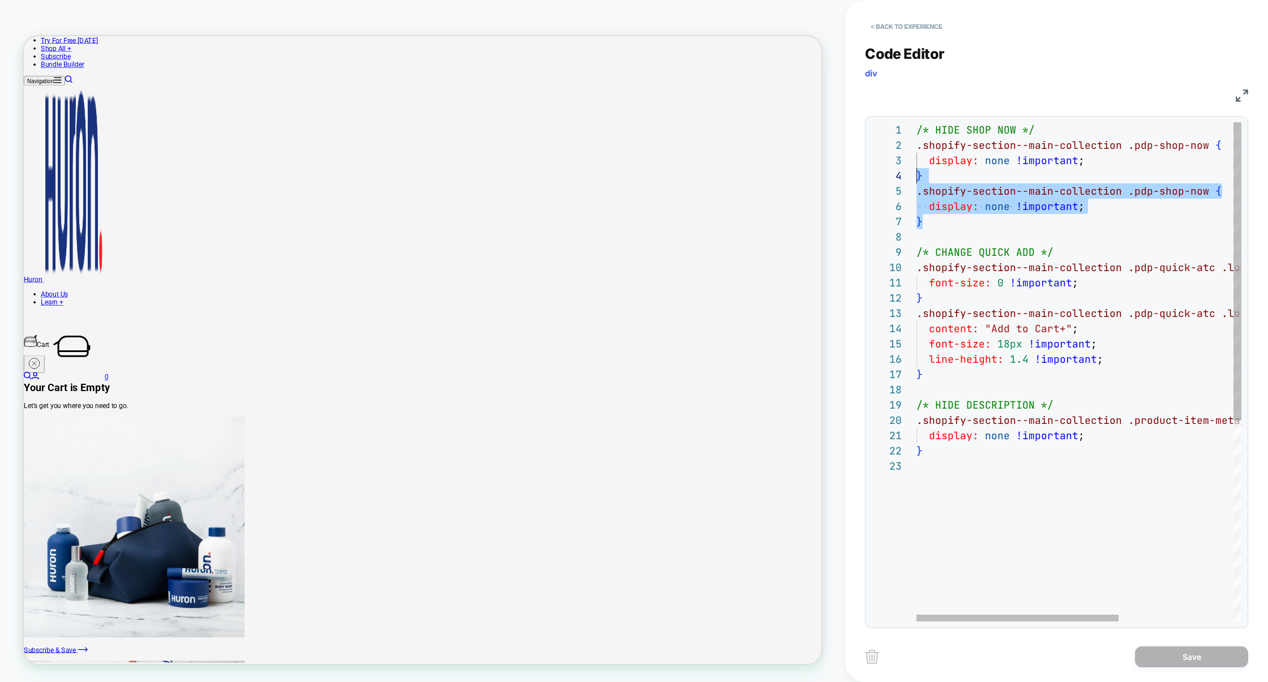
scroll to position [15, 0]
drag, startPoint x: 963, startPoint y: 227, endPoint x: 880, endPoint y: 147, distance: 115.7
click at [916, 147] on div "/* HIDE SHOP NOW */ .shopify-section--main-collection .pdp-shop-now { display: …" at bounding box center [1170, 540] width 509 height 836
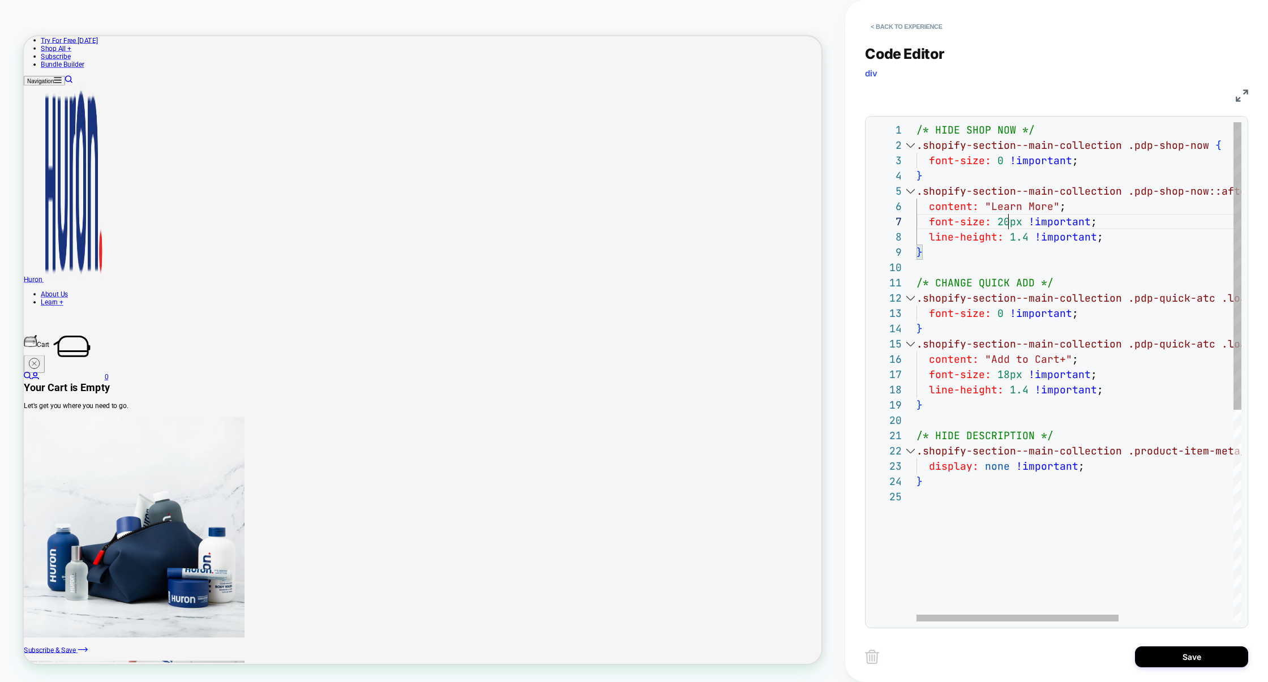
click at [1006, 223] on div "/* HIDE SHOP NOW */ .shopify-section--main-collection .pdp-shop-now { font-size…" at bounding box center [1170, 555] width 509 height 866
click at [1027, 240] on div "/* HIDE SHOP NOW */ .shopify-section--main-collection .pdp-shop-now { font-size…" at bounding box center [1170, 555] width 509 height 866
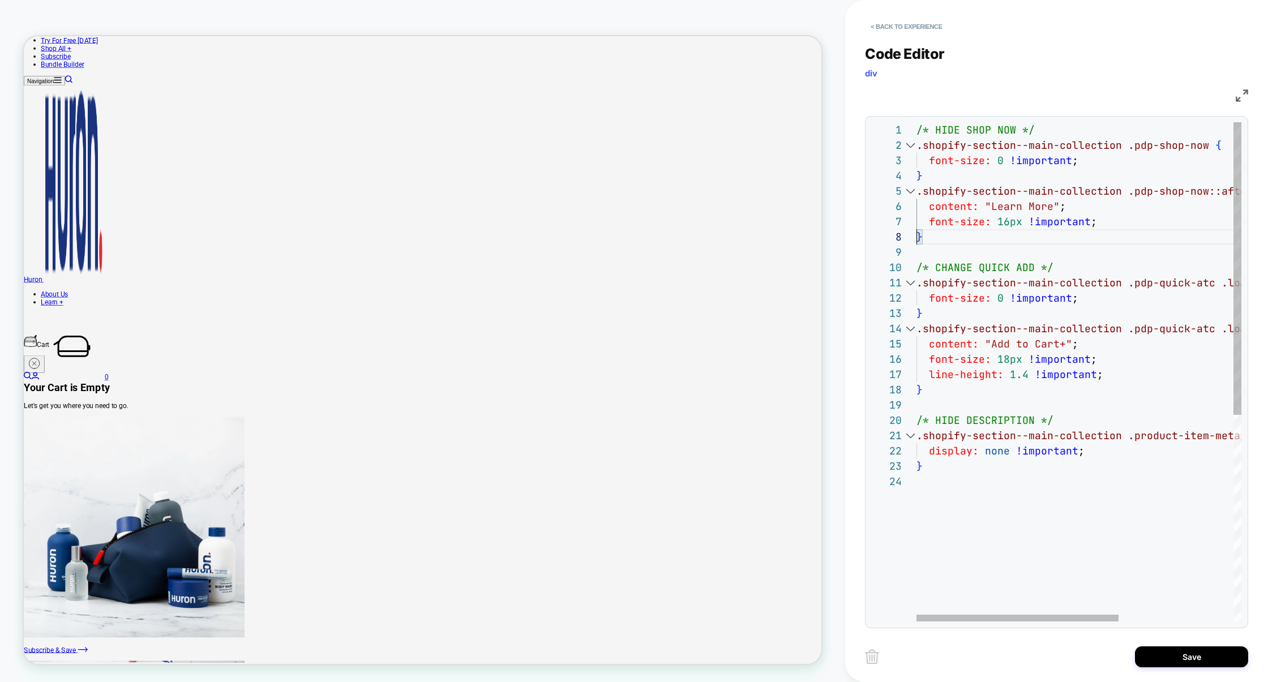
scroll to position [107, 0]
click at [1091, 164] on div "/* HIDE SHOP NOW */ .shopify-section--main-collection .pdp-shop-now { font-size…" at bounding box center [1170, 547] width 509 height 851
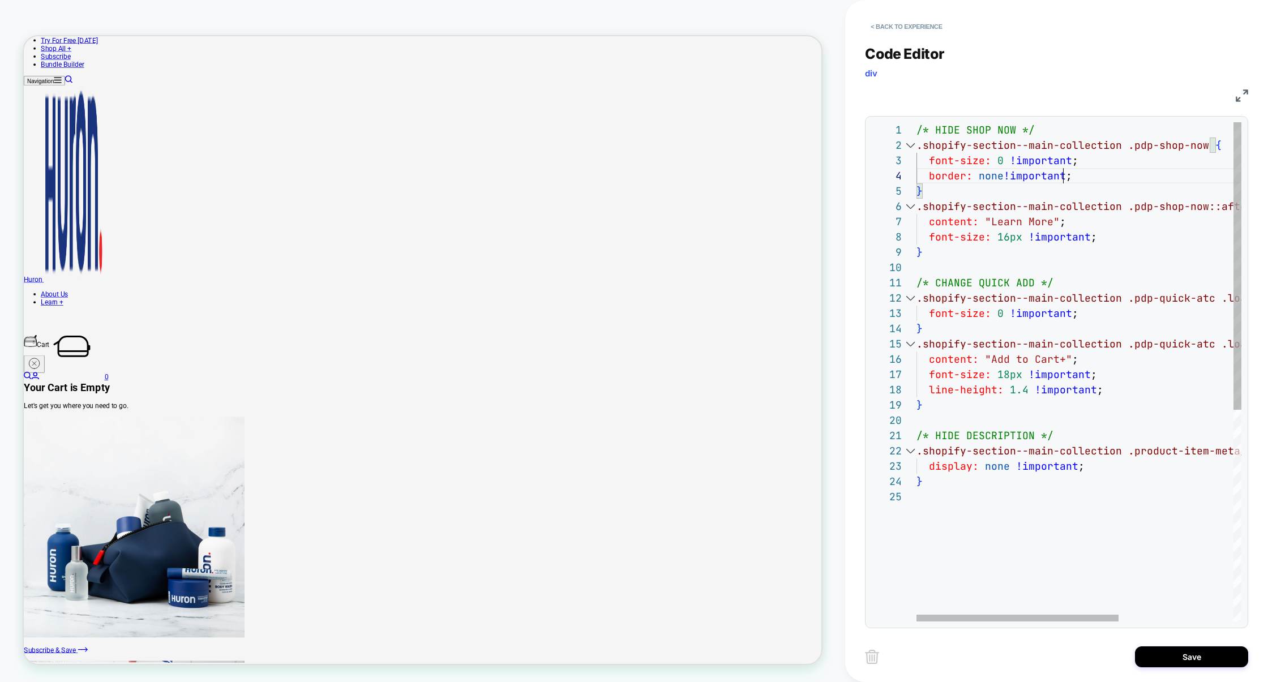
scroll to position [46, 153]
type textarea "**********"
click at [1176, 658] on button "Save" at bounding box center [1191, 656] width 113 height 21
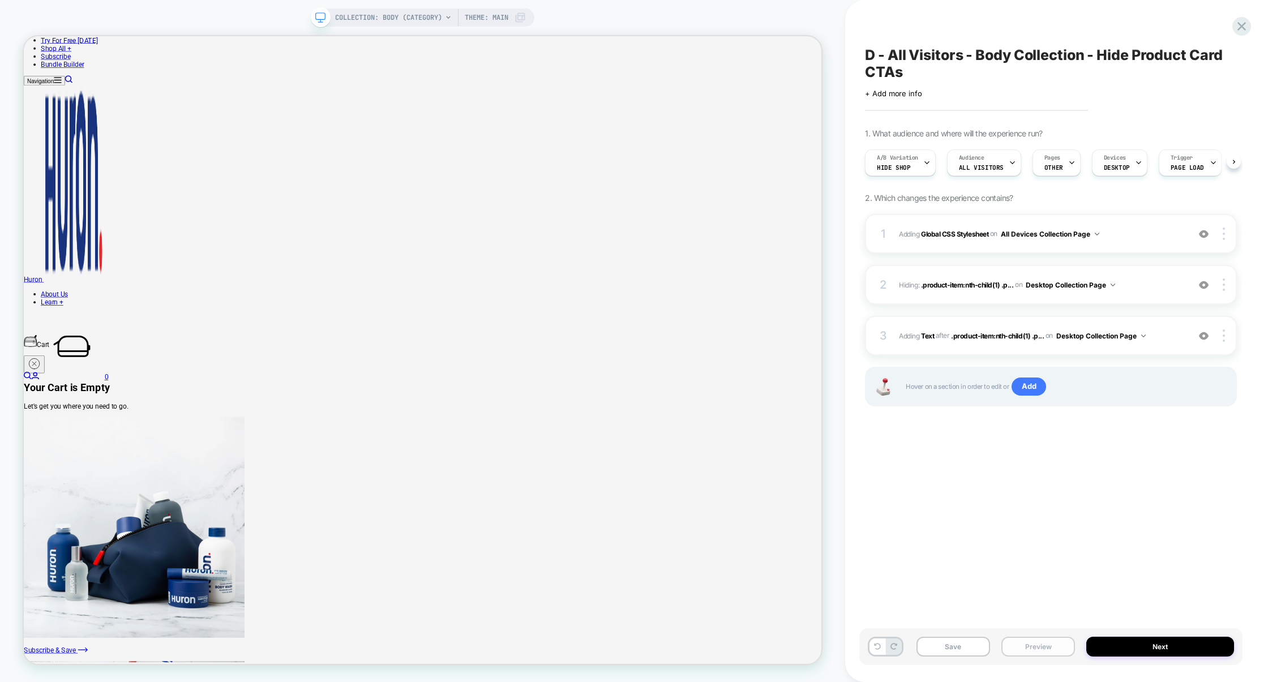
scroll to position [0, 1]
click at [1035, 643] on button "Preview" at bounding box center [1038, 647] width 74 height 20
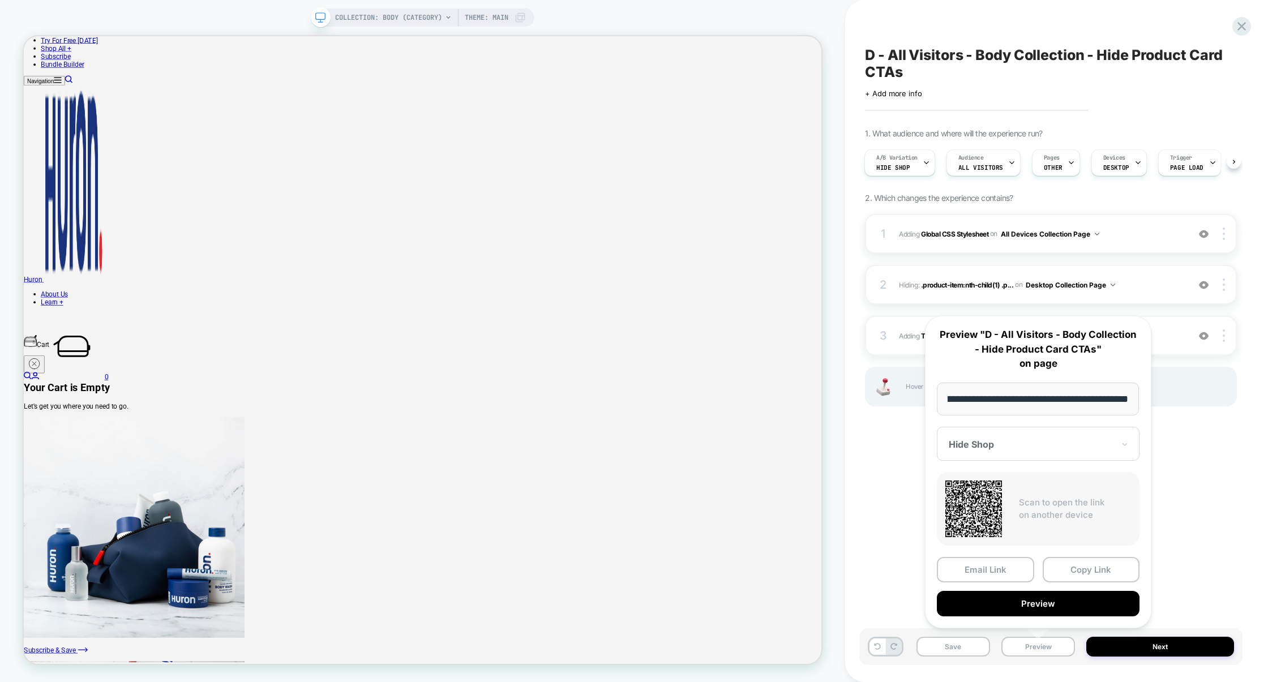
scroll to position [0, 0]
click at [1207, 286] on img at bounding box center [1204, 285] width 10 height 10
click at [1203, 335] on img at bounding box center [1204, 336] width 10 height 10
click at [1030, 598] on button "Preview" at bounding box center [1038, 603] width 203 height 25
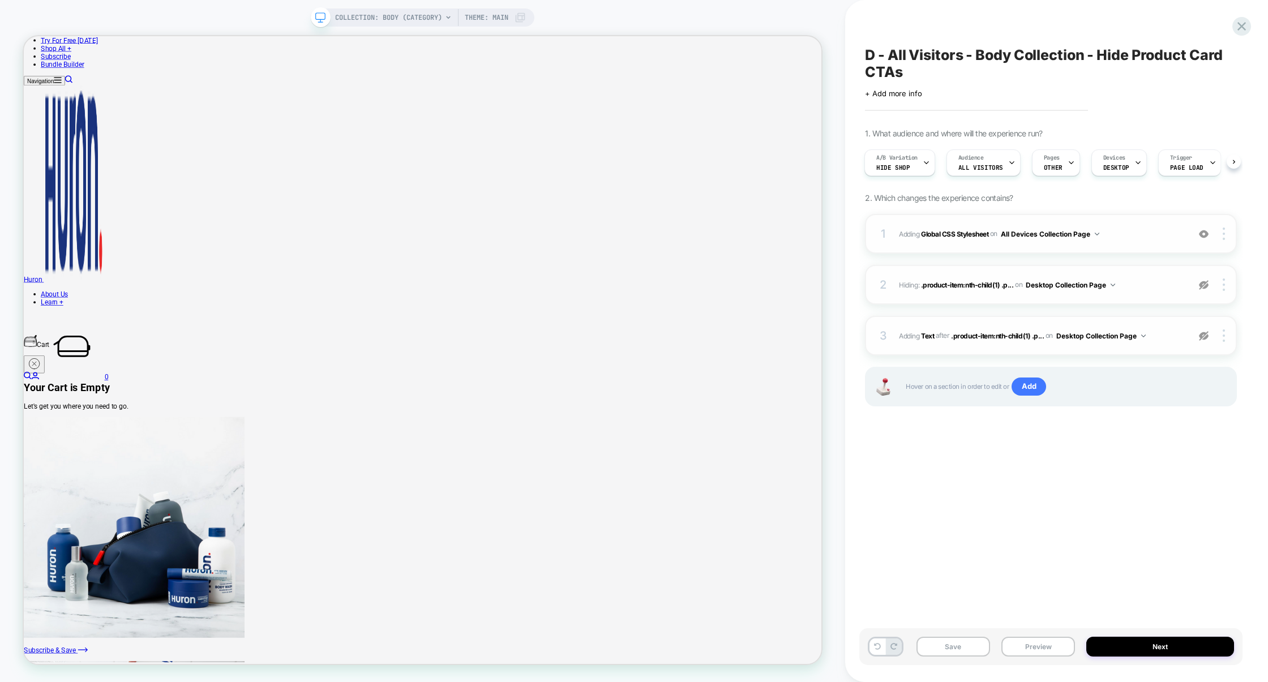
click at [988, 250] on div "1 Adding Global CSS Stylesheet on All Devices Collection Page Add Before Add Af…" at bounding box center [1051, 234] width 372 height 40
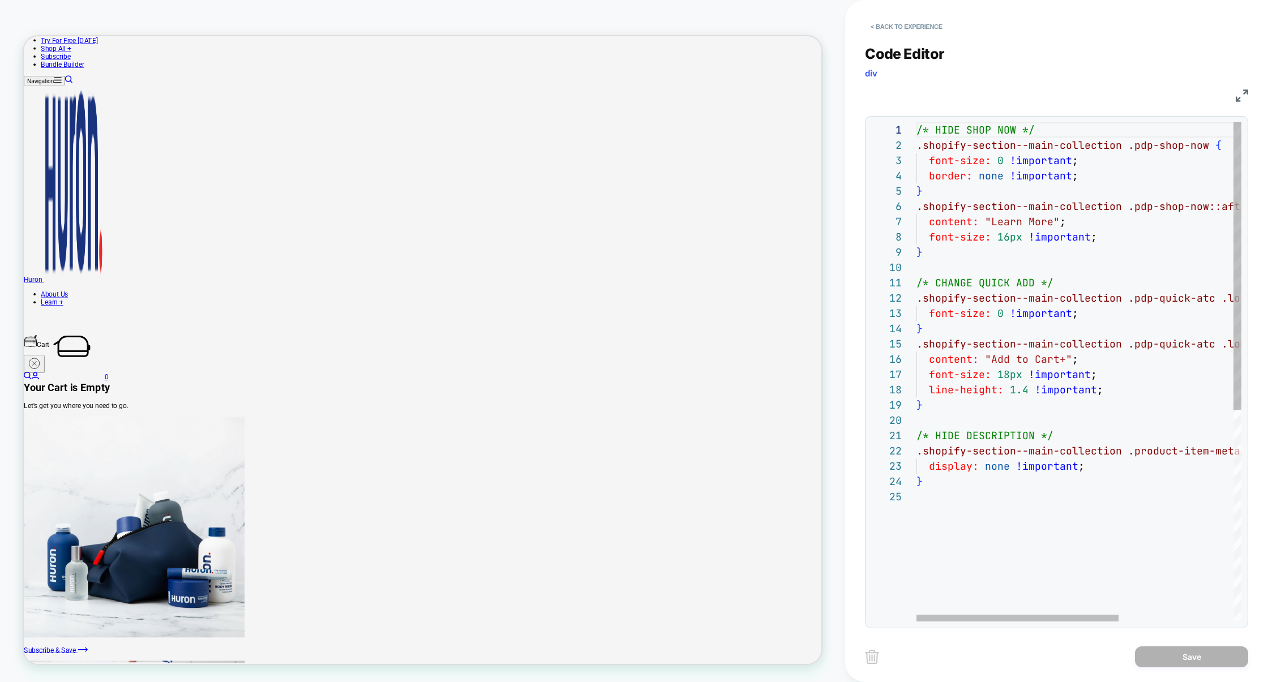
scroll to position [61, 0]
click at [971, 519] on div "/* HIDE SHOP NOW */ .shopify-section--main-collection .pdp-shop-now { font-size…" at bounding box center [1170, 555] width 509 height 866
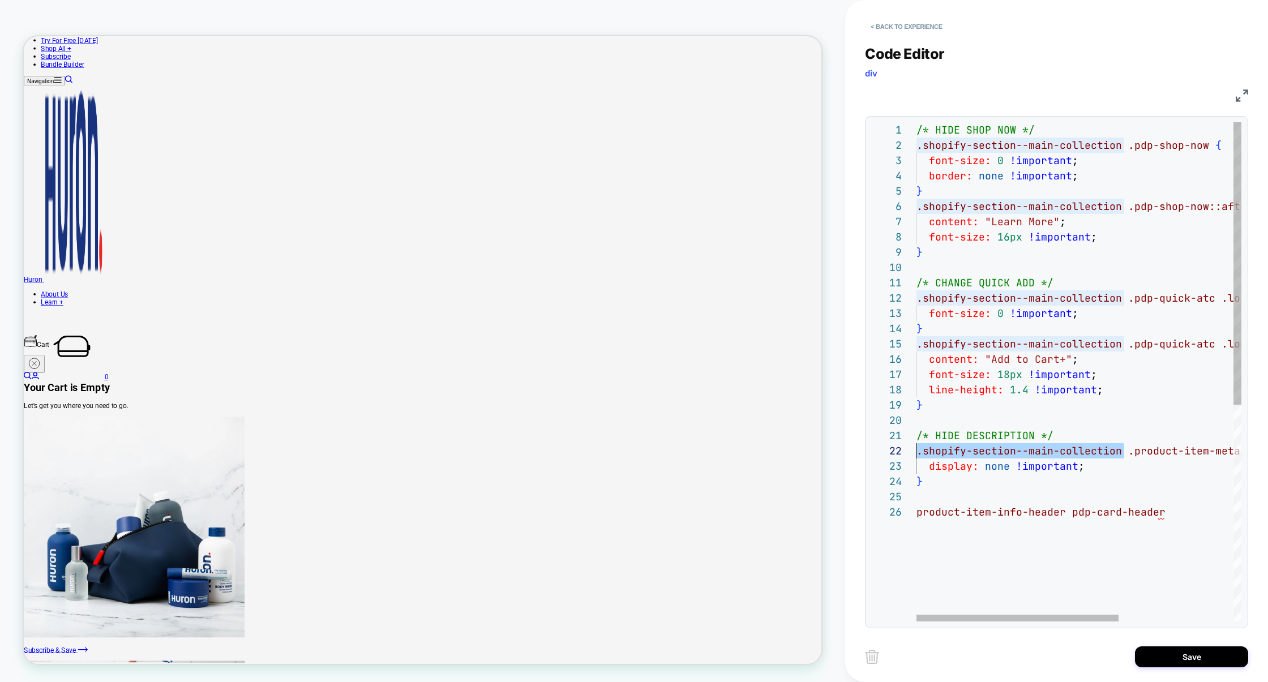
drag, startPoint x: 1122, startPoint y: 453, endPoint x: 851, endPoint y: 453, distance: 271.2
click at [851, 453] on div "< Back to experience Code Editor div CSS 1 2 3 4 5 6 7 8 9 10 11 12 13 14 15 16…" at bounding box center [1056, 341] width 423 height 682
click at [916, 512] on span "product-item-info-header" at bounding box center [990, 512] width 149 height 13
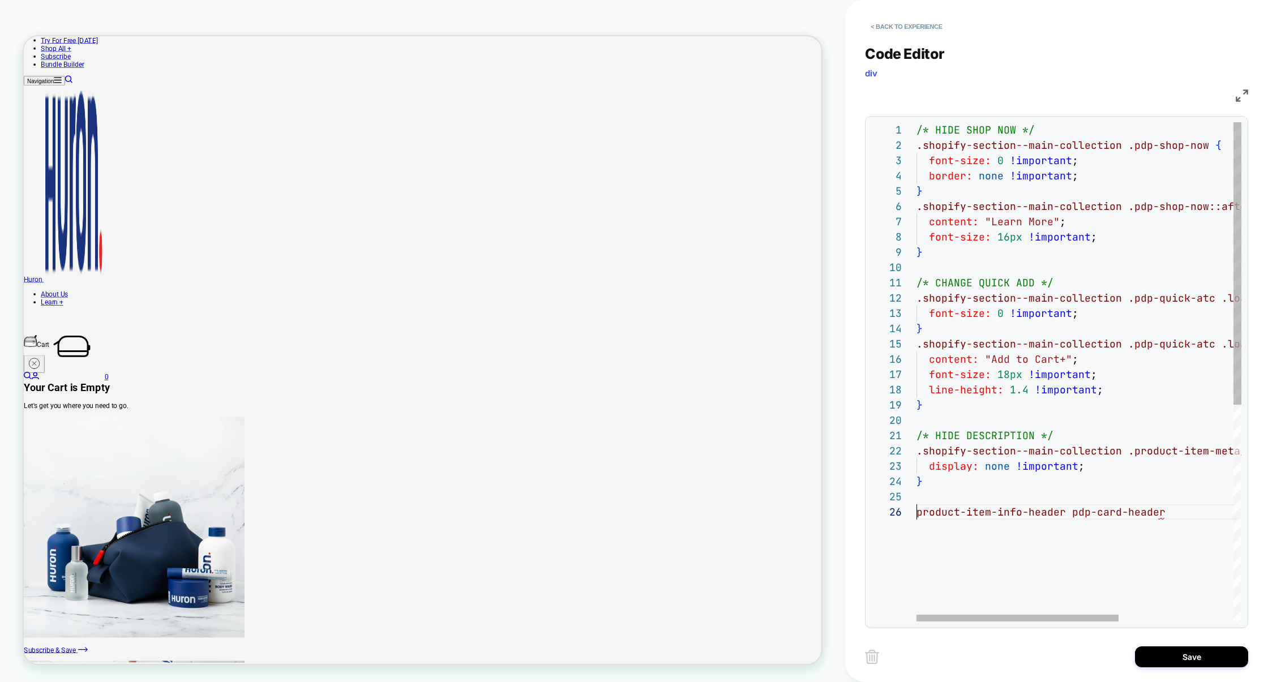
click at [918, 511] on div "/* HIDE SHOP NOW */ .shopify-section--main-collection .pdp-shop-now { font-size…" at bounding box center [1170, 562] width 509 height 881
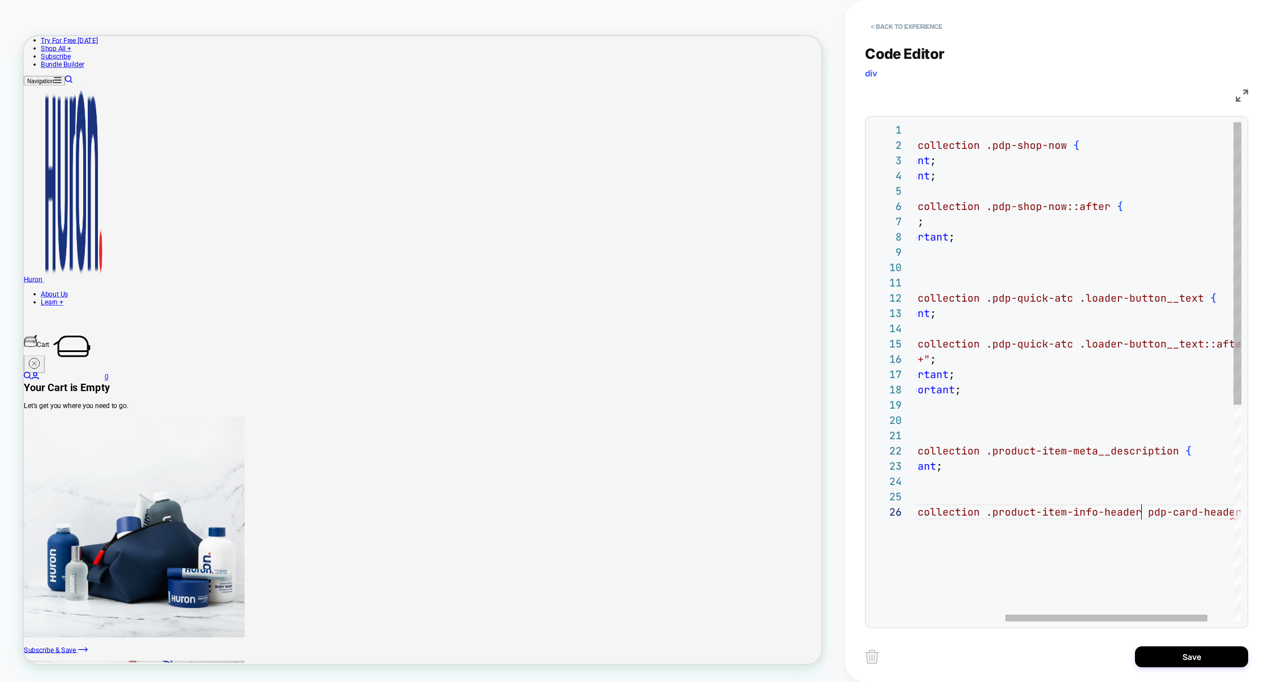
click at [1141, 517] on div "/* HIDE SHOP NOW */ .shopify-section--main-collection .pdp-shop-now { font-size…" at bounding box center [1028, 562] width 509 height 881
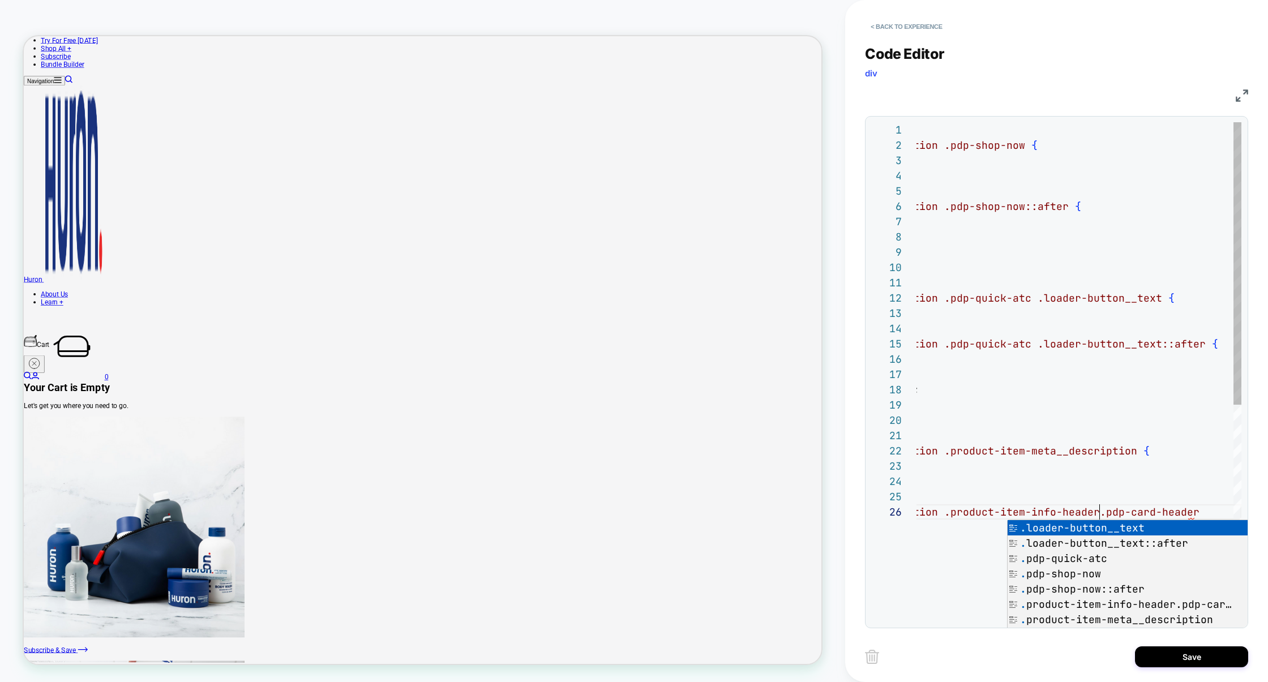
click at [1216, 515] on div "/* HIDE SHOP NOW */ .shopify-section--main-collection .pdp-shop-now { font-size…" at bounding box center [987, 562] width 509 height 881
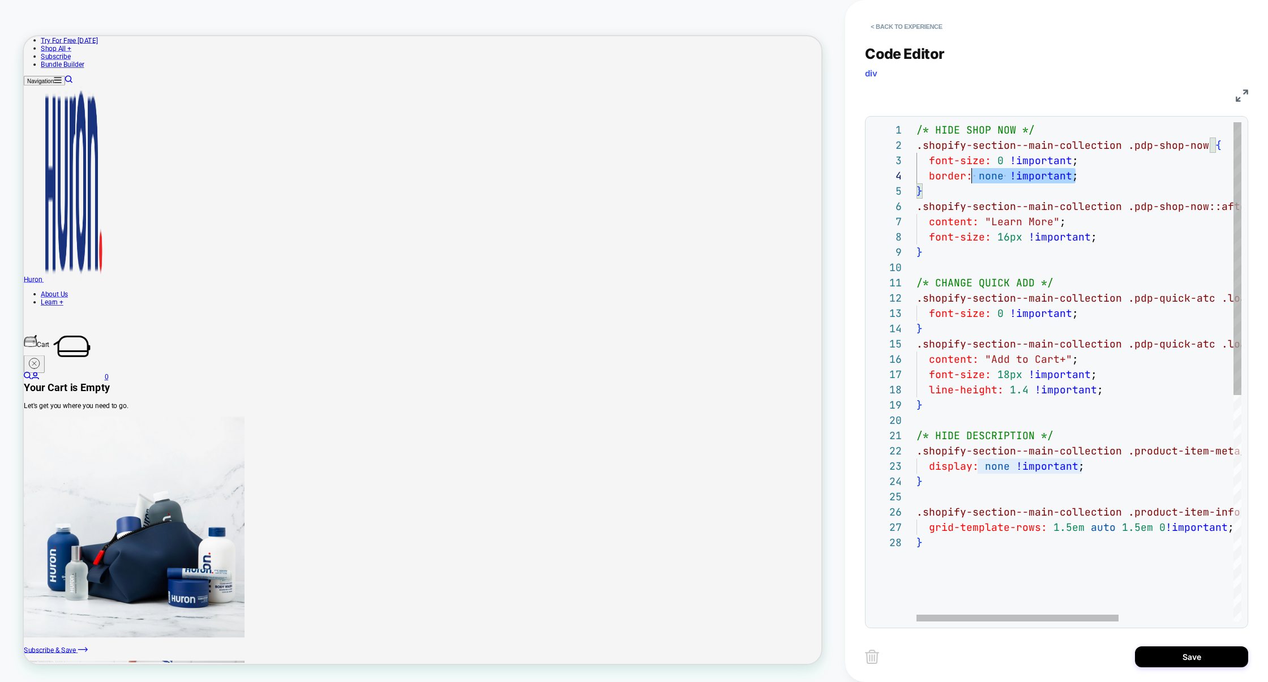
scroll to position [31, 0]
drag, startPoint x: 1086, startPoint y: 174, endPoint x: 891, endPoint y: 159, distance: 195.3
click at [891, 159] on div "1 2 3 4 5 6 7 8 9 10 11 12 13 14 15 16 17 18 19 20 21 22 23 24 25 26 27 28 /* H…" at bounding box center [1056, 371] width 370 height 499
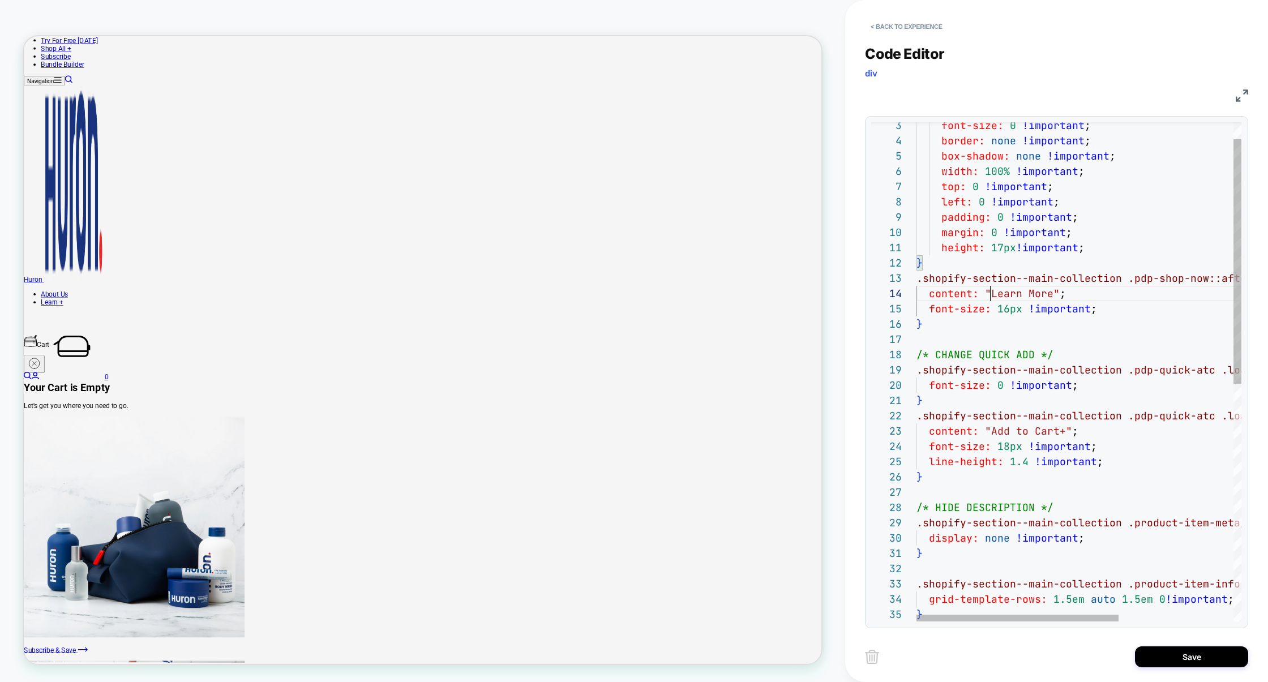
scroll to position [46, 74]
click at [990, 297] on div "} .shopify-section--main-collection .pdp-shop-now::after { content: "Learn More…" at bounding box center [1170, 596] width 509 height 1019
type textarea "**********"
click at [1202, 646] on div "Save" at bounding box center [1056, 657] width 383 height 28
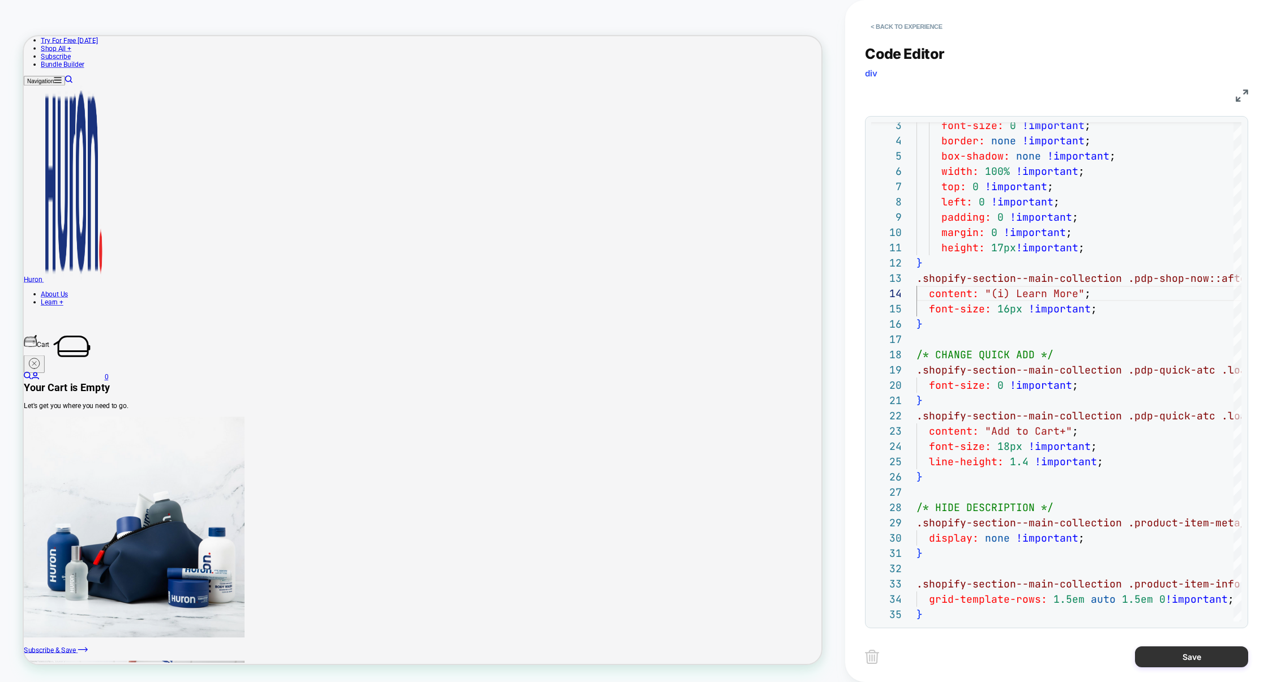
click at [1201, 649] on button "Save" at bounding box center [1191, 656] width 113 height 21
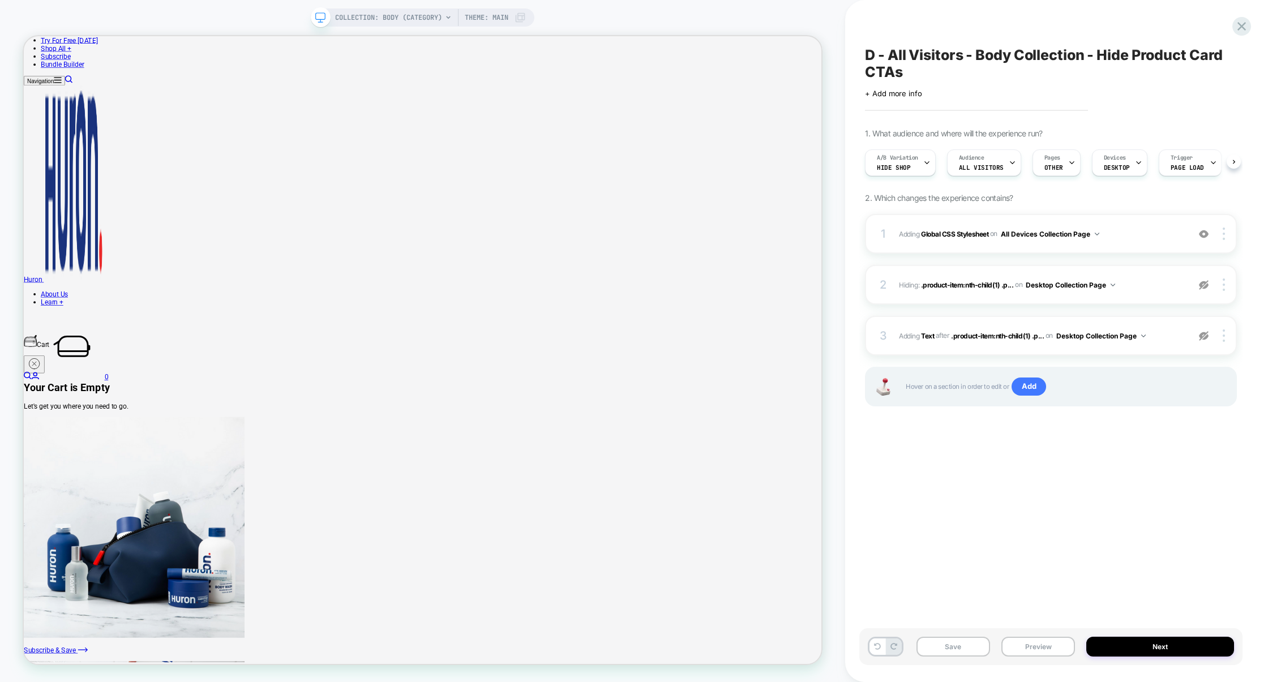
scroll to position [0, 1]
click at [1209, 291] on div at bounding box center [1204, 285] width 22 height 12
click at [1202, 332] on img at bounding box center [1204, 336] width 10 height 10
click at [1203, 286] on img at bounding box center [1204, 285] width 10 height 10
click at [1203, 333] on img at bounding box center [1204, 336] width 10 height 10
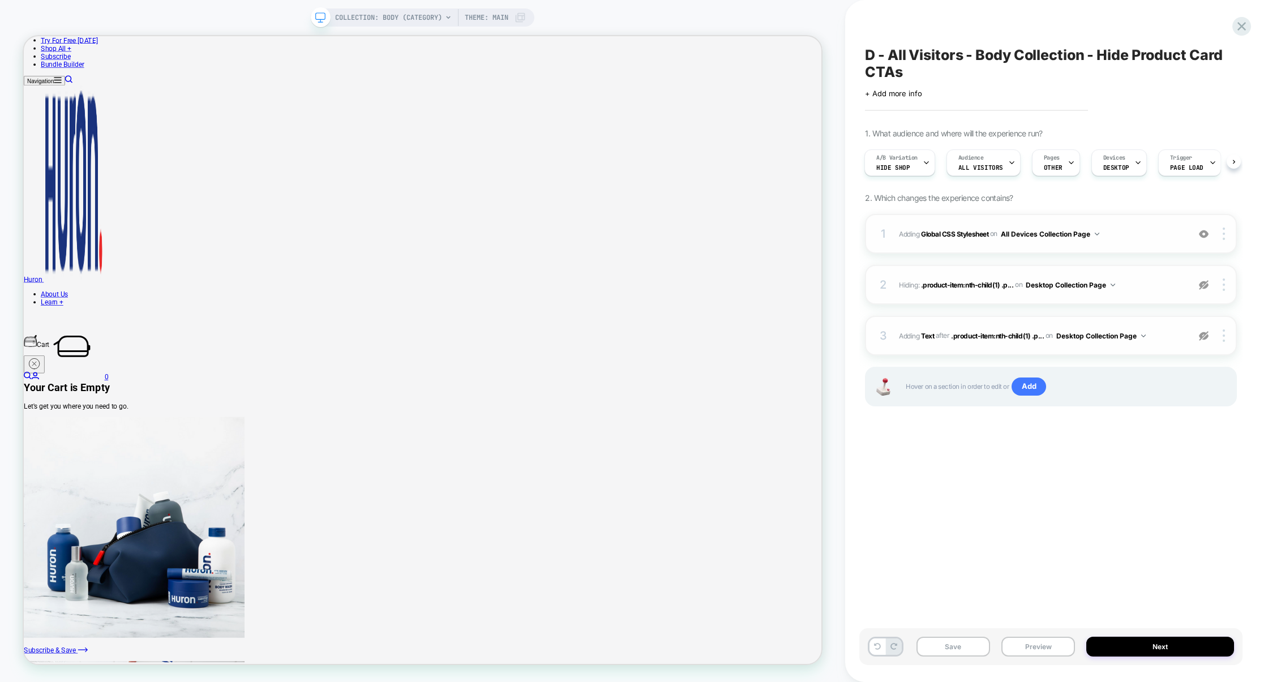
click at [1164, 247] on div "1 Adding Global CSS Stylesheet on All Devices Collection Page Add Before Add Af…" at bounding box center [1051, 234] width 372 height 40
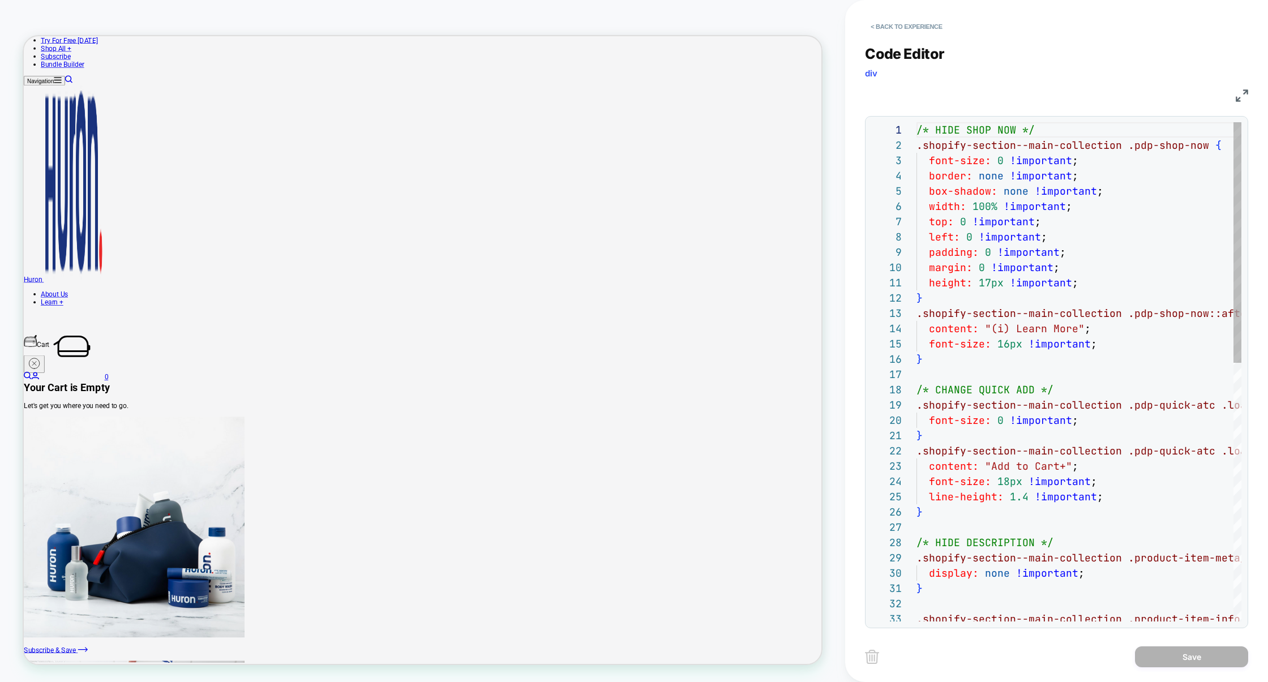
scroll to position [153, 0]
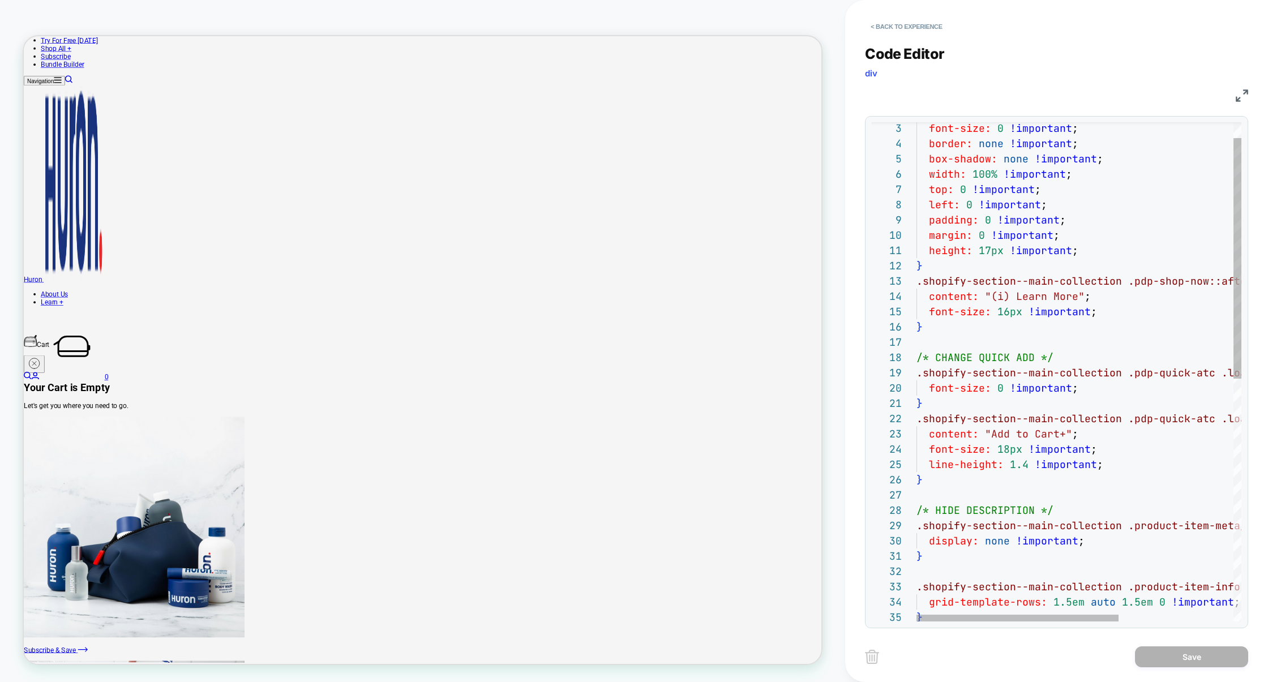
click at [1106, 315] on div "height: 17px !important ; } .shopify-section--main-collection .pdp-shop-now::af…" at bounding box center [1170, 607] width 509 height 1034
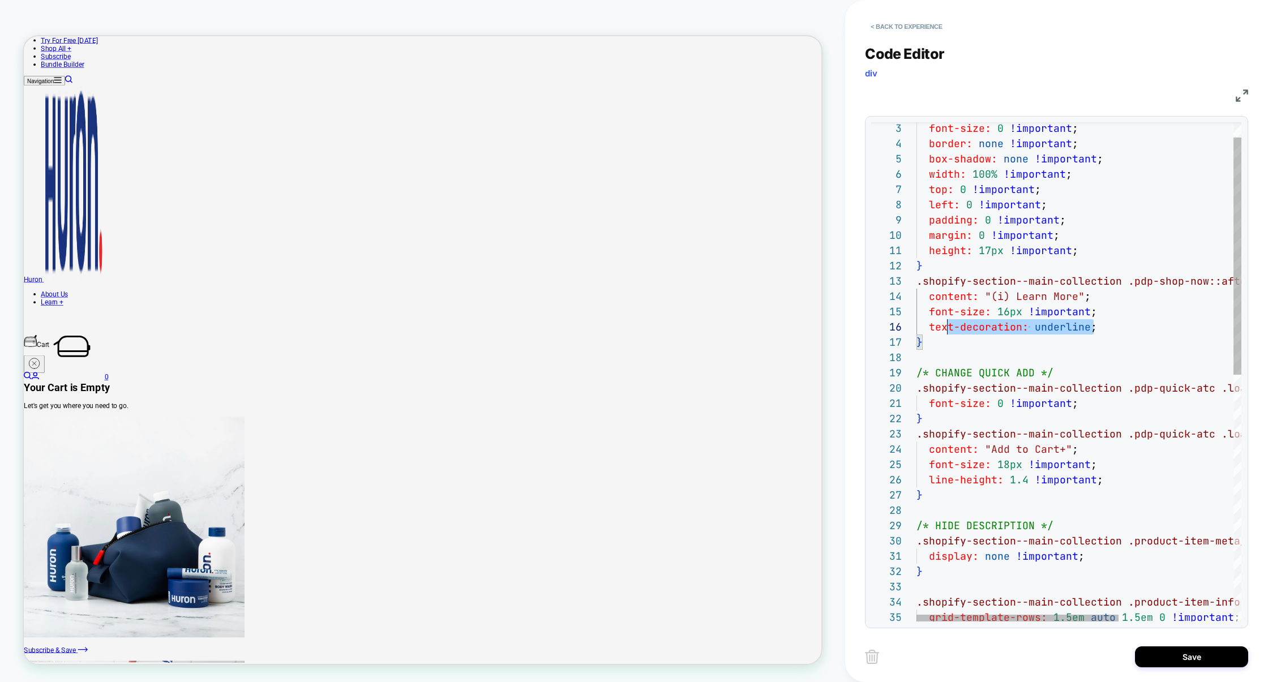
scroll to position [76, 0]
drag, startPoint x: 1104, startPoint y: 328, endPoint x: 859, endPoint y: 327, distance: 245.1
click at [859, 327] on div "< Back to experience Code Editor div CSS 11 12 13 14 15 17 18 19 20 21 22 23 24…" at bounding box center [1056, 341] width 423 height 682
click at [1113, 257] on div "height: 17px !important ; } .shopify-section--main-collection .pdp-shop-now::af…" at bounding box center [1170, 615] width 509 height 1050
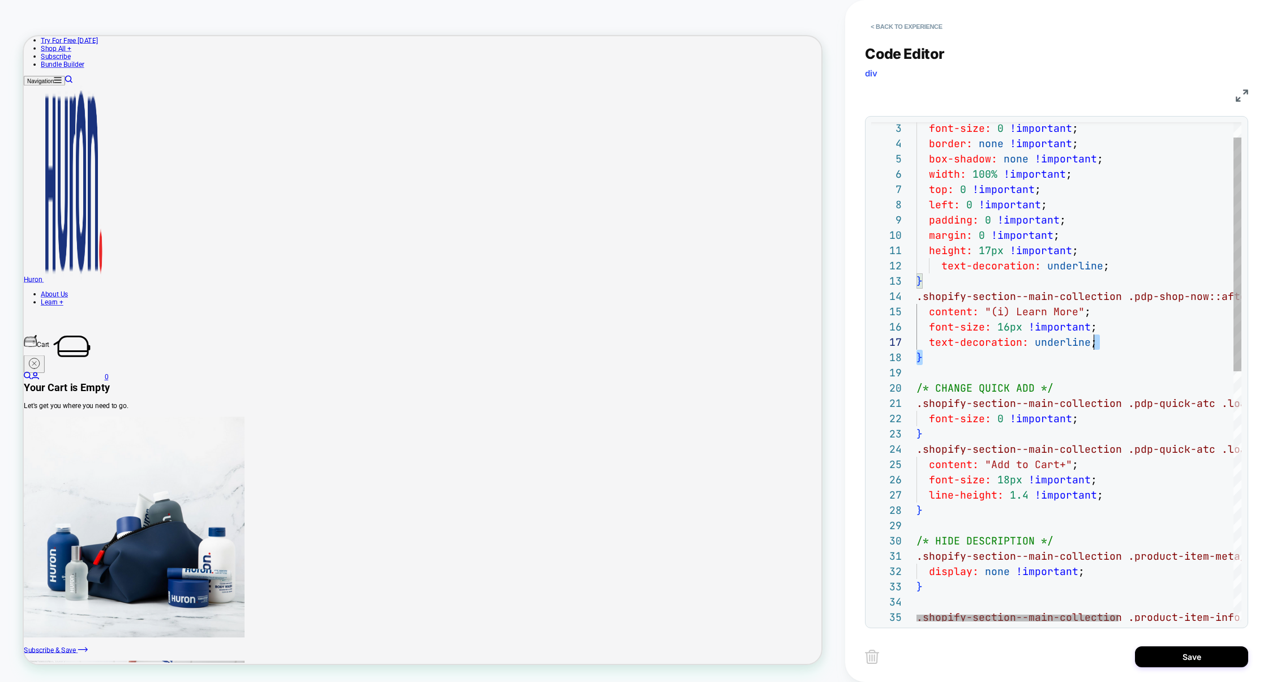
scroll to position [92, 177]
click at [1127, 349] on div "height: 17px !important ; } .shopify-section--main-collection .pdp-shop-now::af…" at bounding box center [1170, 622] width 509 height 1065
click at [1113, 264] on div "height: 17px !important ; } .shopify-section--main-collection .pdp-shop-now::af…" at bounding box center [1170, 622] width 509 height 1065
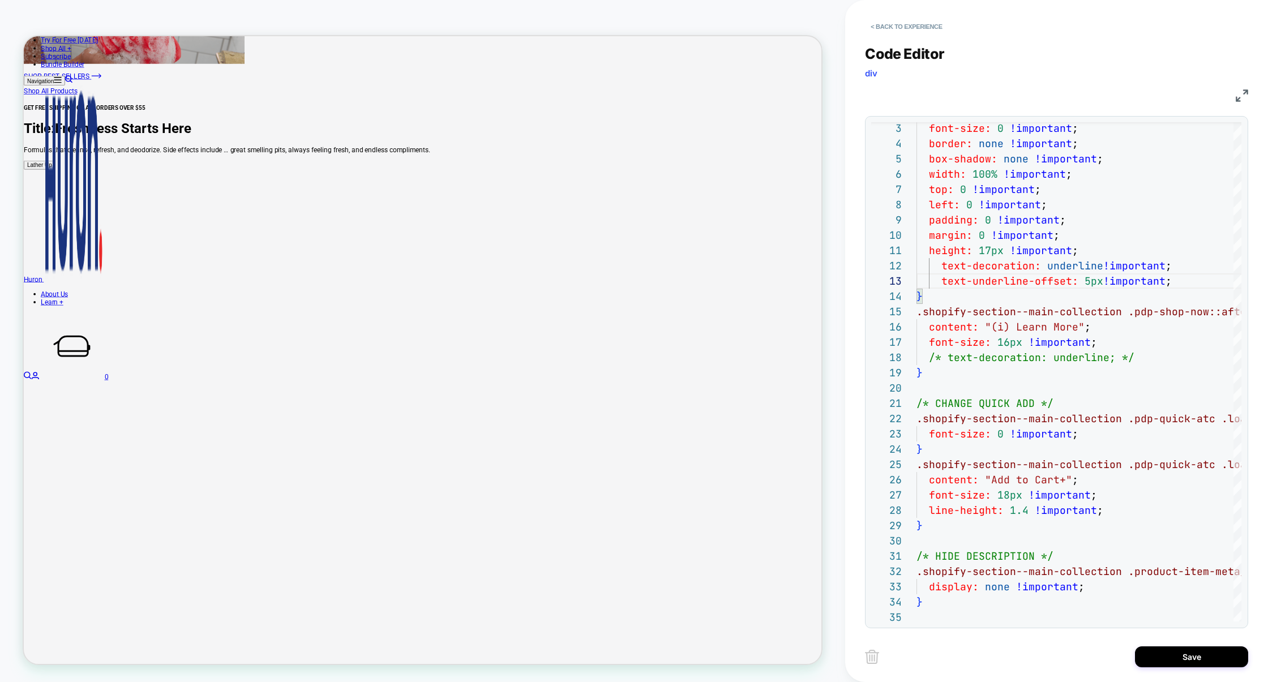
scroll to position [1173, 0]
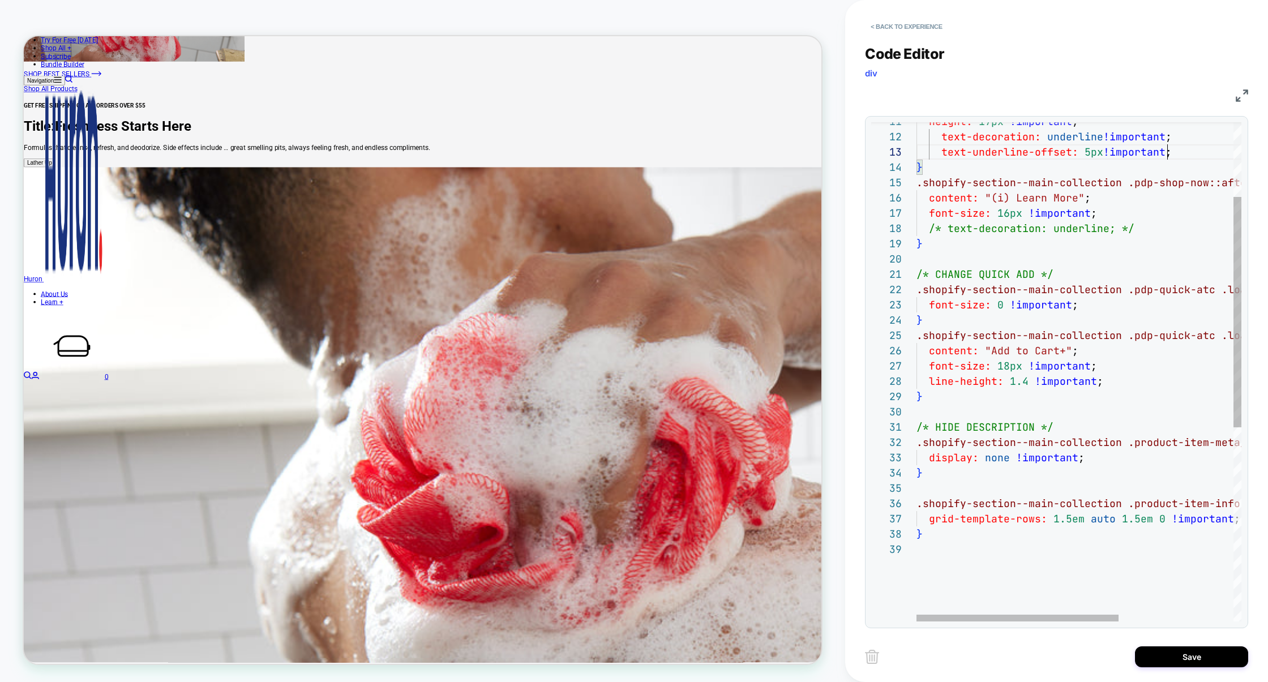
click at [974, 497] on div "content: "(i) Learn More" ; font-size: 16px !important ; } /* CHANGE QUICK ADD …" at bounding box center [1170, 501] width 509 height 1080
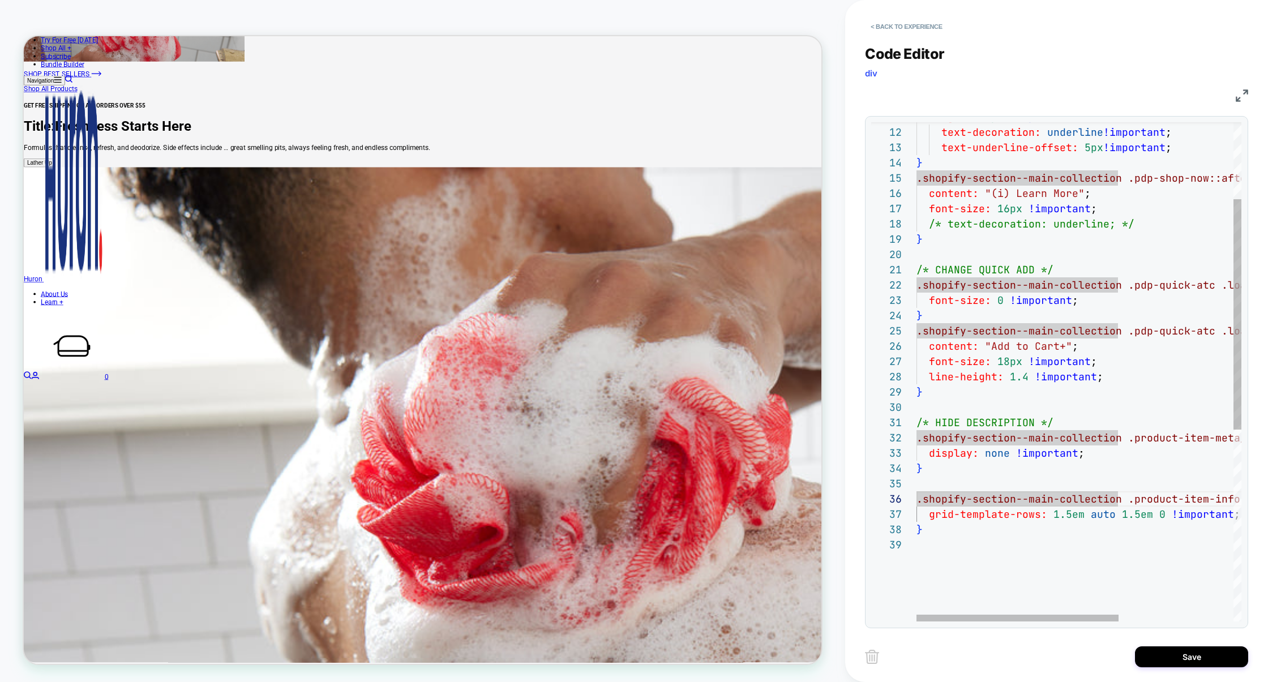
click at [946, 487] on div "content: "(i) Learn More" ; font-size: 16px !important ; } /* CHANGE QUICK ADD …" at bounding box center [1170, 496] width 509 height 1080
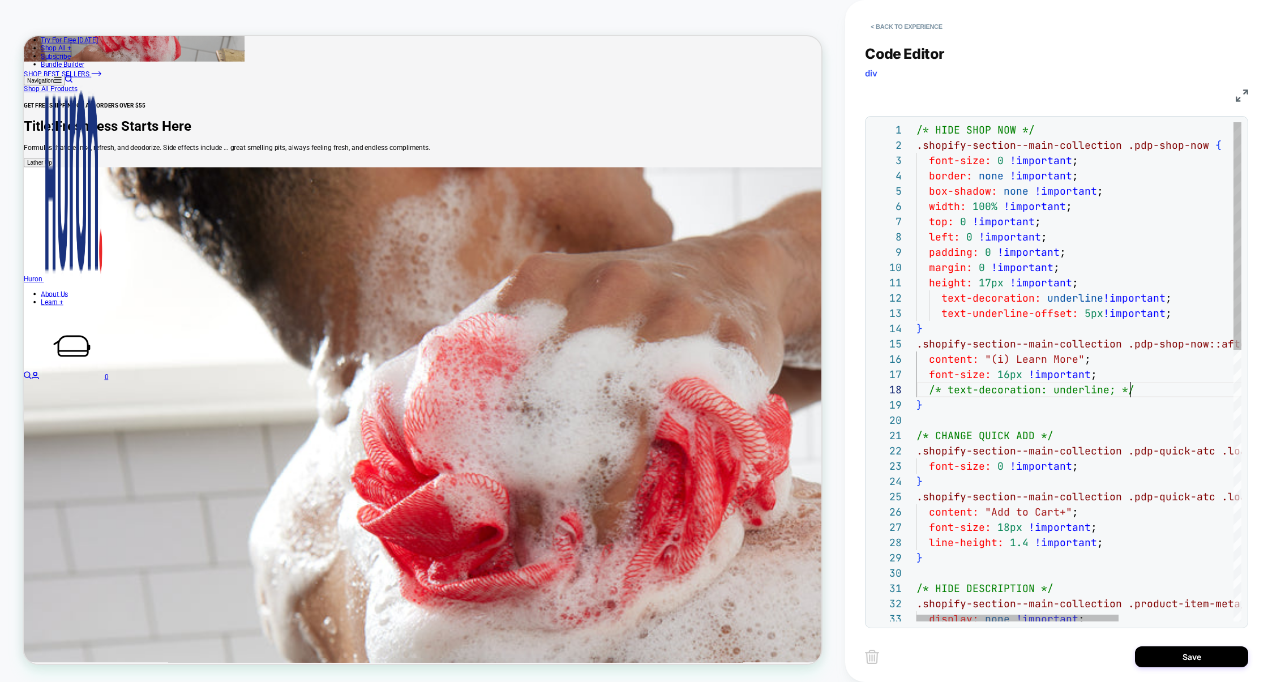
scroll to position [107, 0]
drag, startPoint x: 1178, startPoint y: 424, endPoint x: 661, endPoint y: 421, distance: 517.4
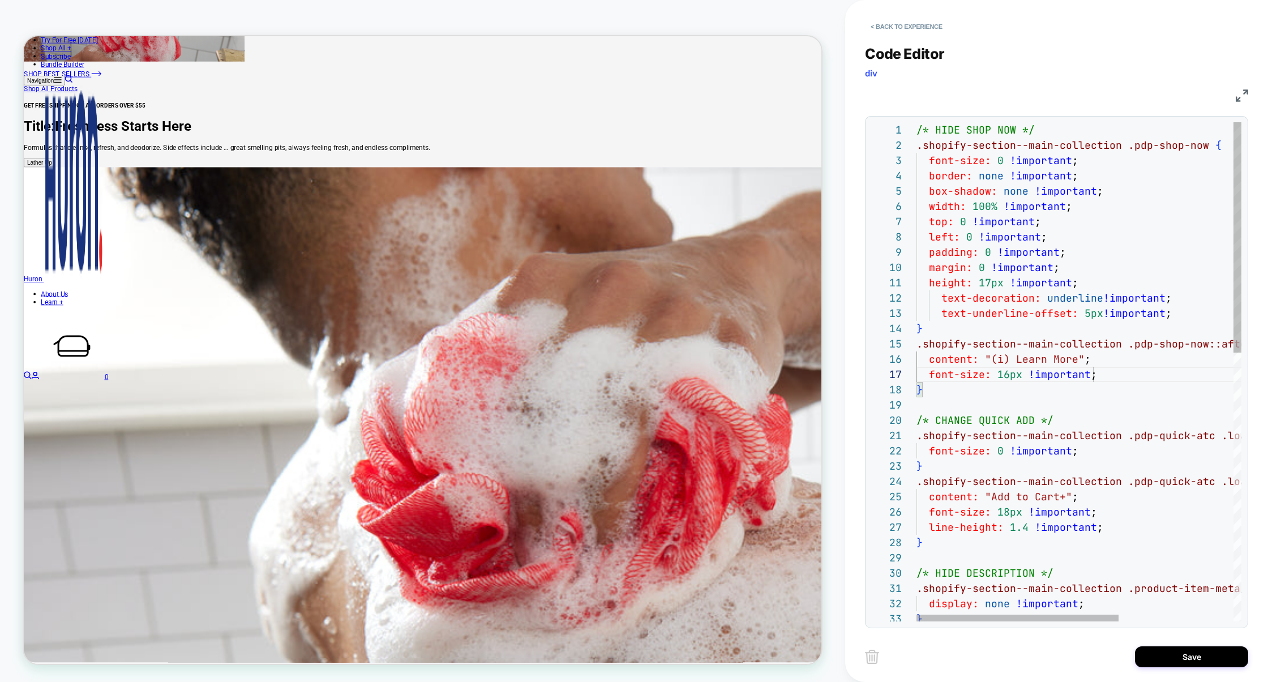
scroll to position [92, 177]
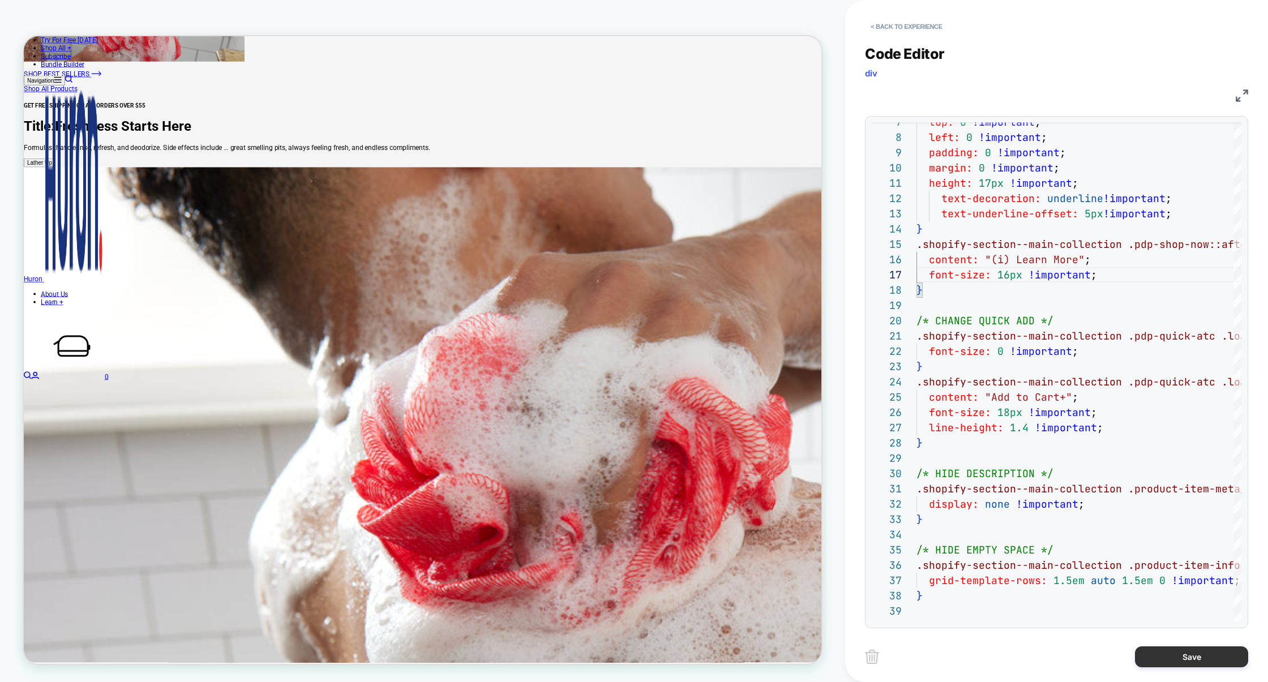
type textarea "**********"
click at [1204, 659] on button "Save" at bounding box center [1191, 656] width 113 height 21
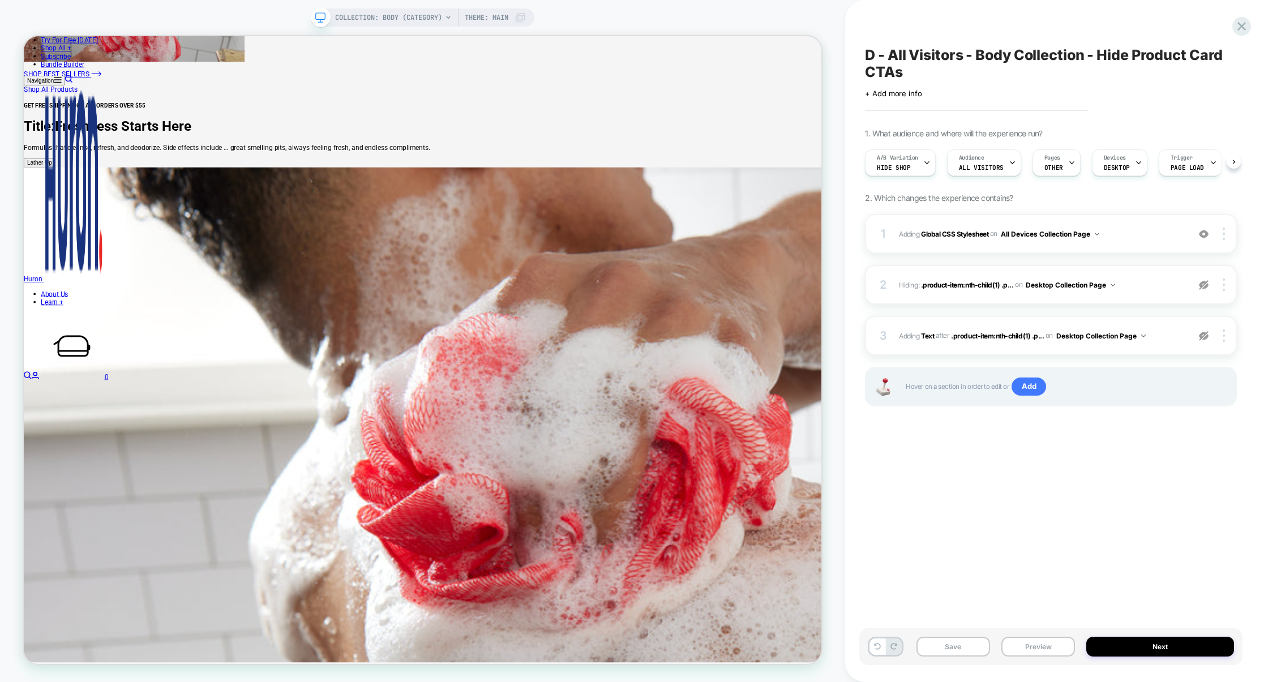
scroll to position [0, 1]
click at [1226, 285] on div at bounding box center [1226, 285] width 22 height 12
click at [1170, 347] on div "Delete" at bounding box center [1157, 347] width 101 height 31
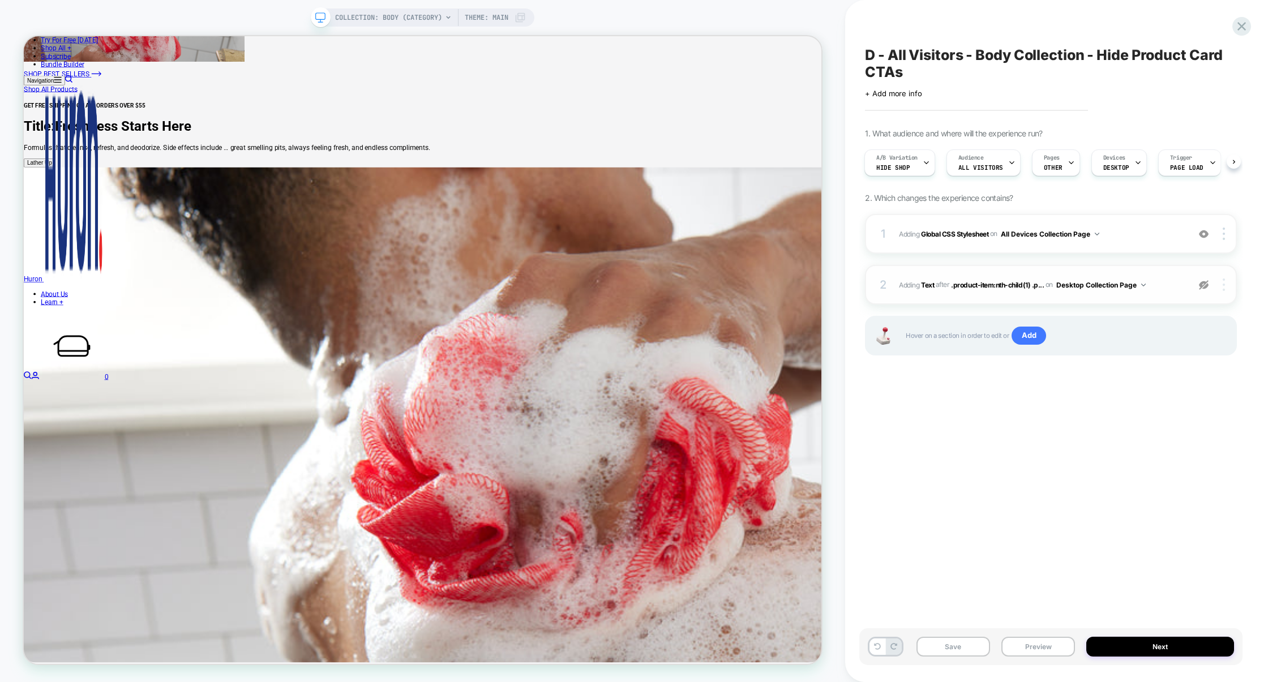
click at [1227, 288] on div at bounding box center [1226, 285] width 22 height 12
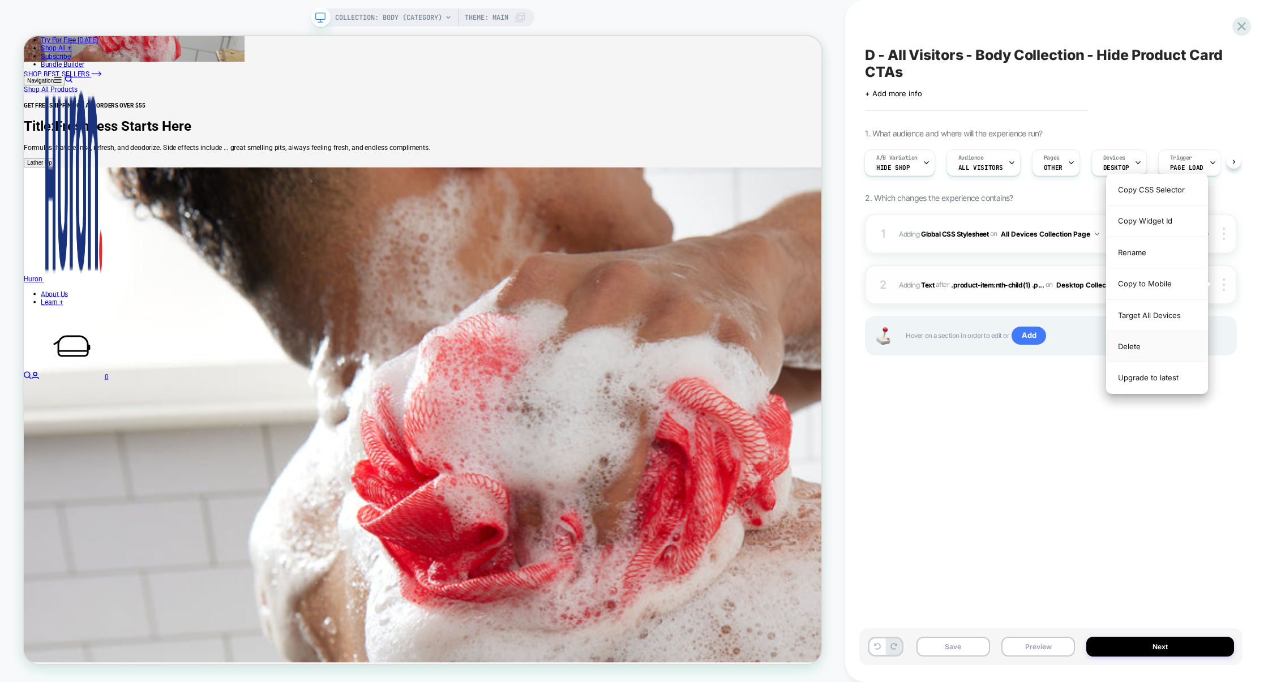
click at [1154, 353] on div "Delete" at bounding box center [1157, 346] width 101 height 31
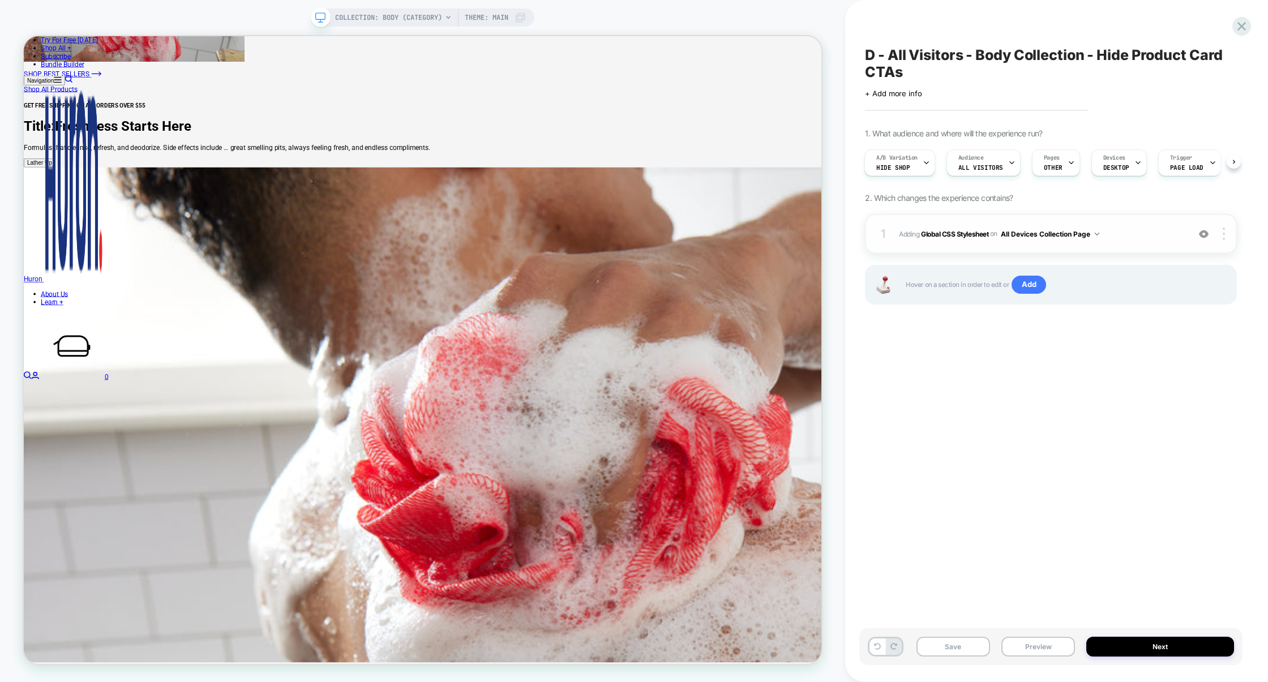
click at [1021, 251] on div "1 Adding Global CSS Stylesheet on All Devices Collection Page Add Before Add Af…" at bounding box center [1051, 234] width 372 height 40
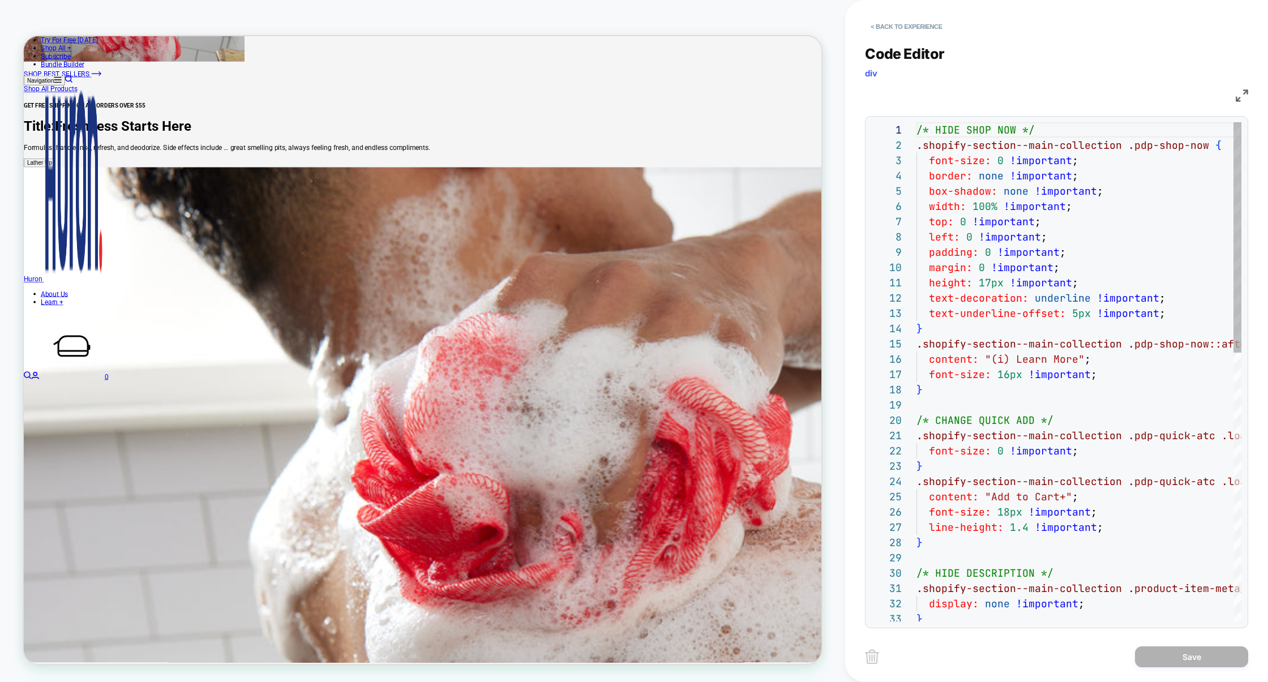
scroll to position [153, 0]
click at [927, 27] on button "< Back to experience" at bounding box center [906, 27] width 83 height 18
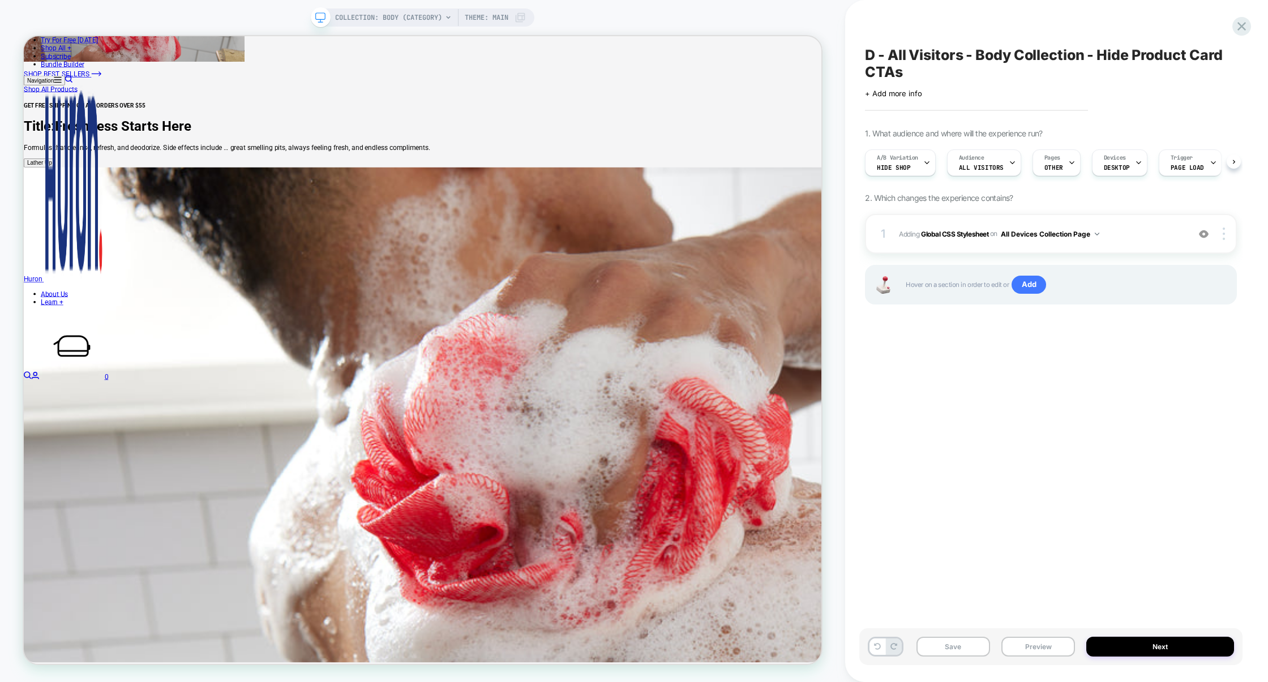
scroll to position [0, 1]
click at [1022, 648] on button "Preview" at bounding box center [1038, 647] width 74 height 20
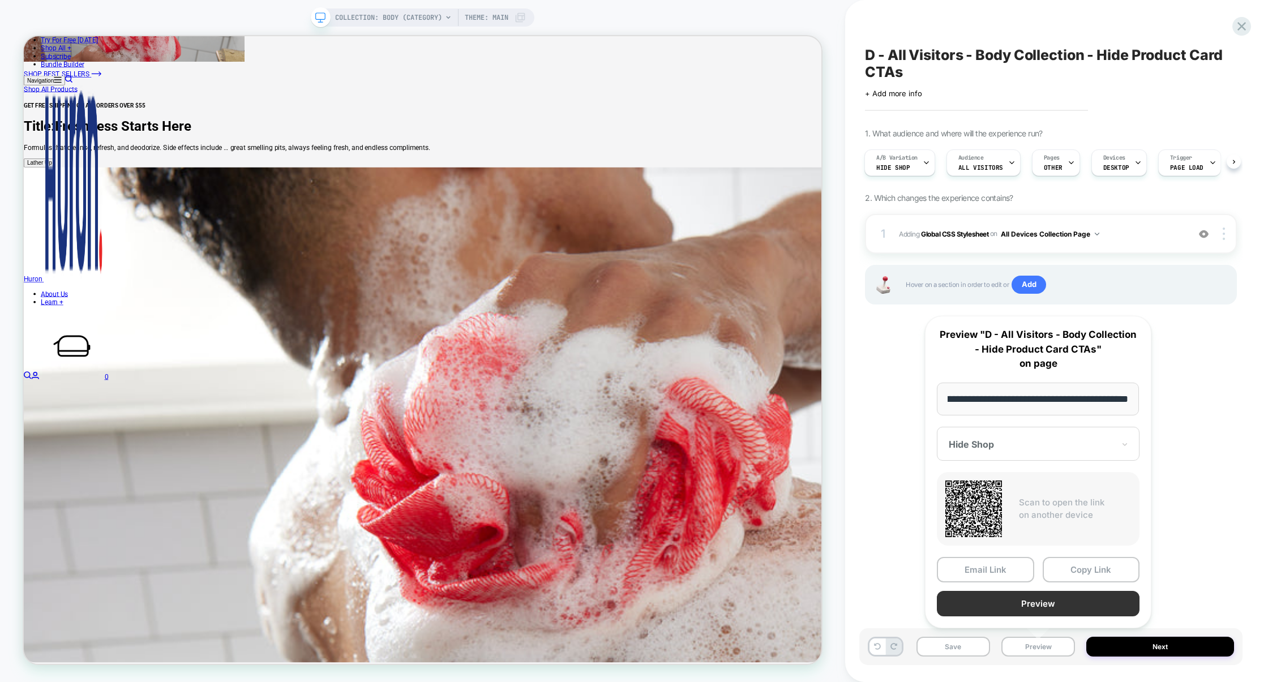
scroll to position [0, 0]
click at [1041, 603] on button "Preview" at bounding box center [1038, 603] width 203 height 25
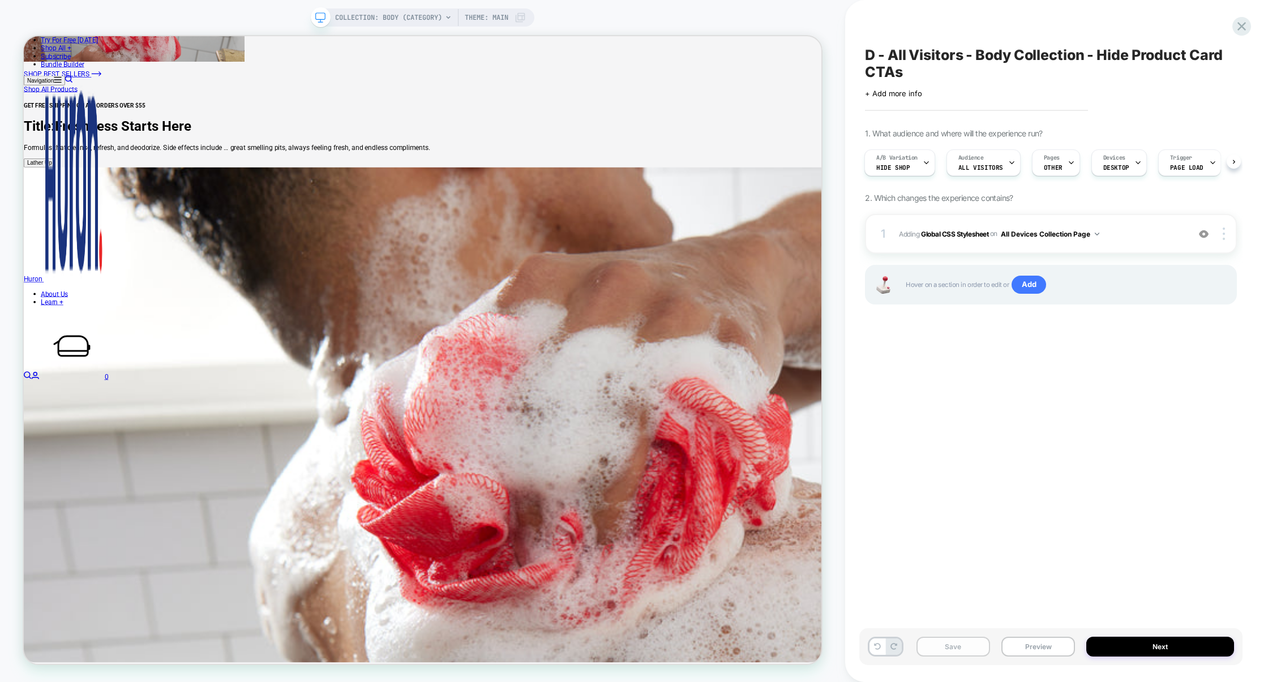
click at [955, 645] on button "Save" at bounding box center [953, 647] width 74 height 20
click at [1098, 247] on div "1 Adding Global CSS Stylesheet on All Devices Collection Page Add Before Add Af…" at bounding box center [1051, 234] width 372 height 40
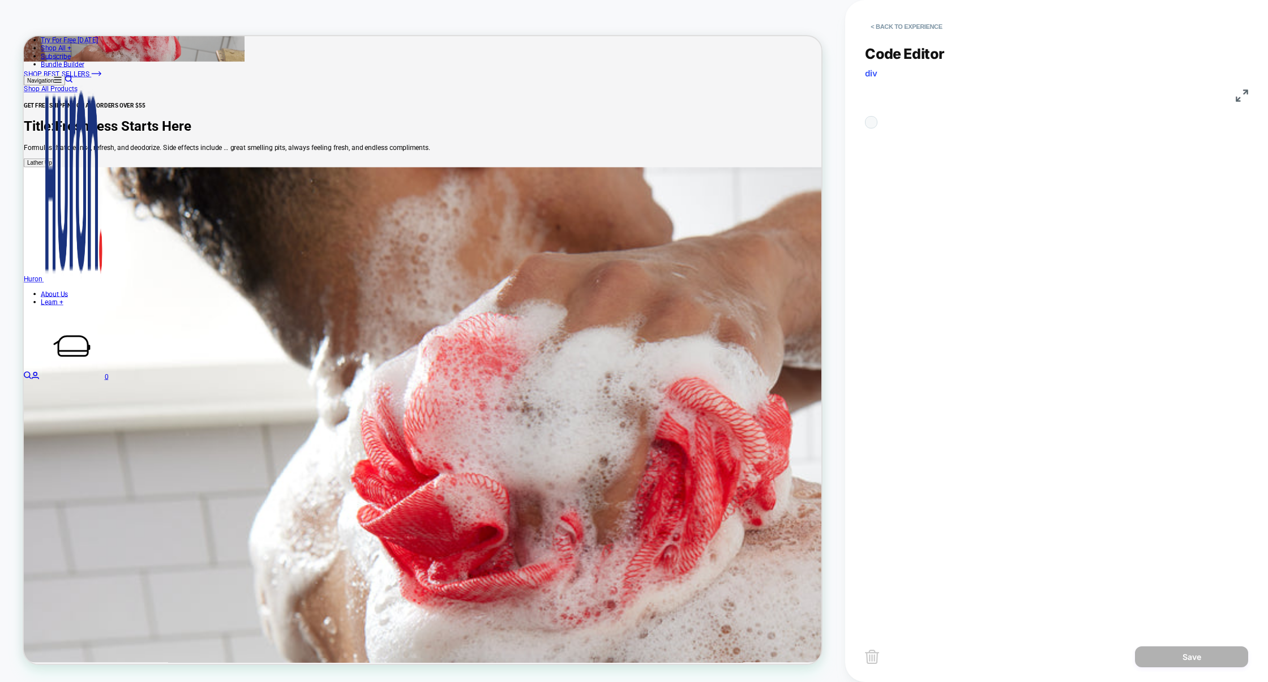
scroll to position [153, 0]
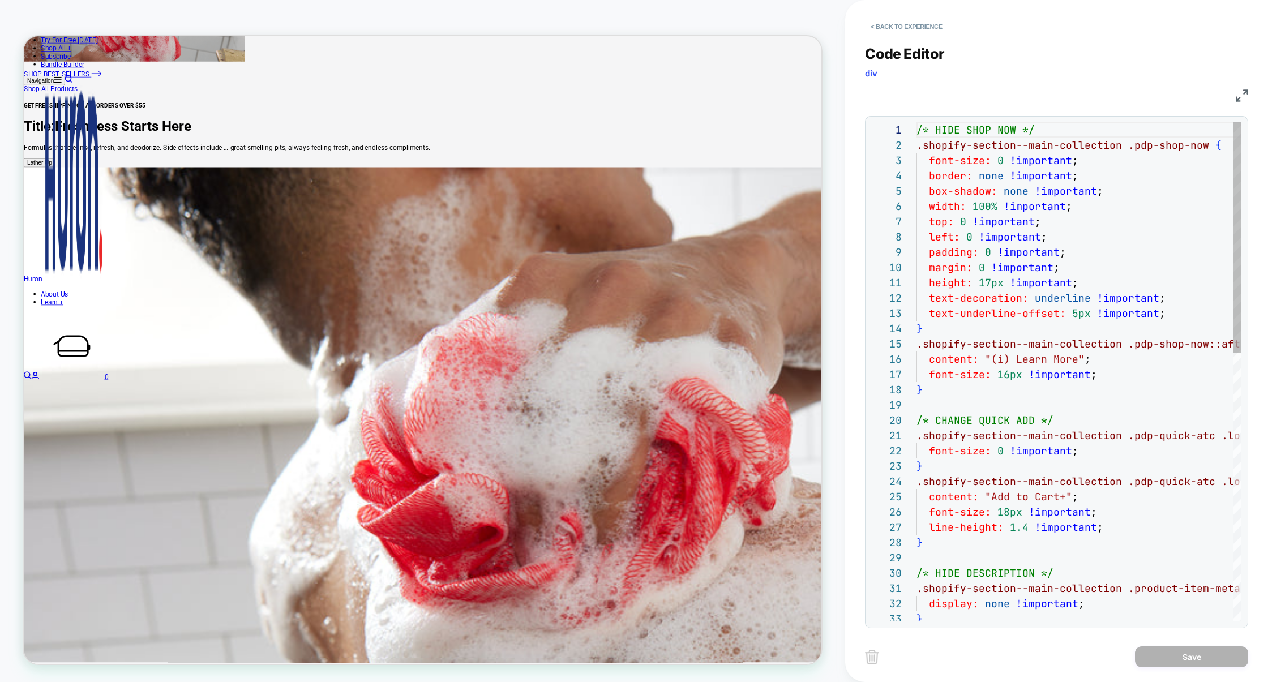
click at [1089, 256] on div "/* HIDE SHOP NOW */ .shopify-section--main-collection .pdp-shop-now { font-size…" at bounding box center [1078, 662] width 325 height 1080
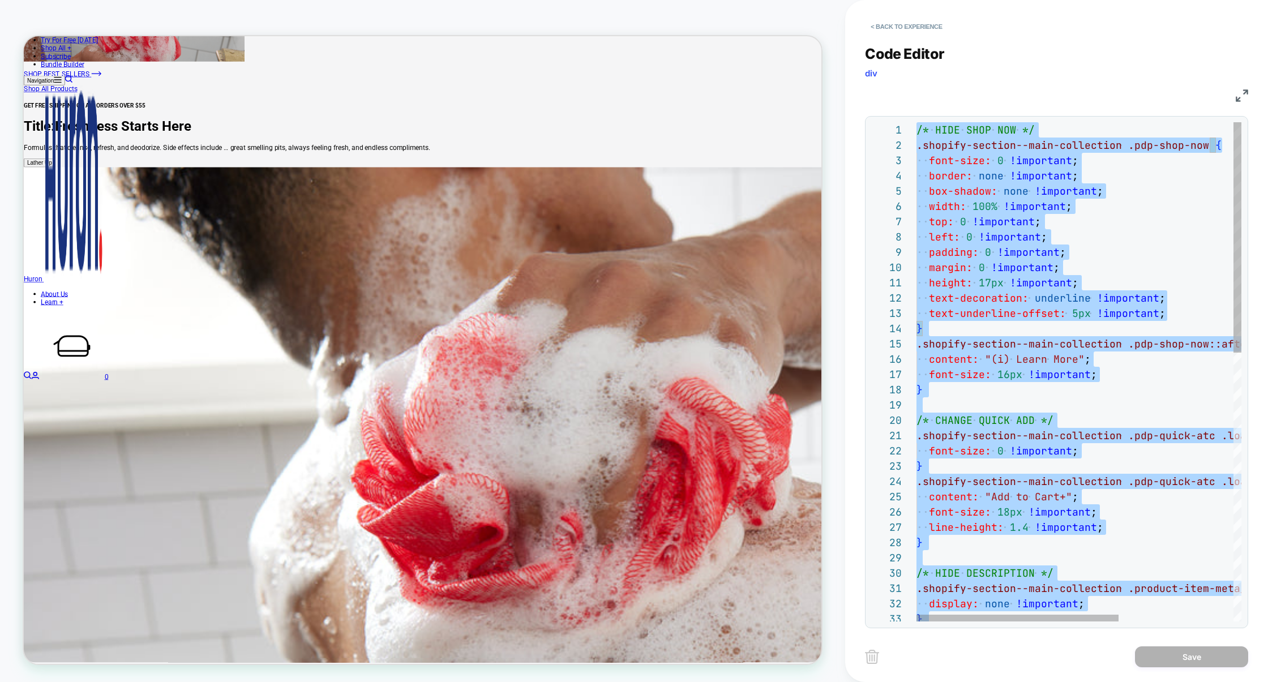
type textarea "**********"
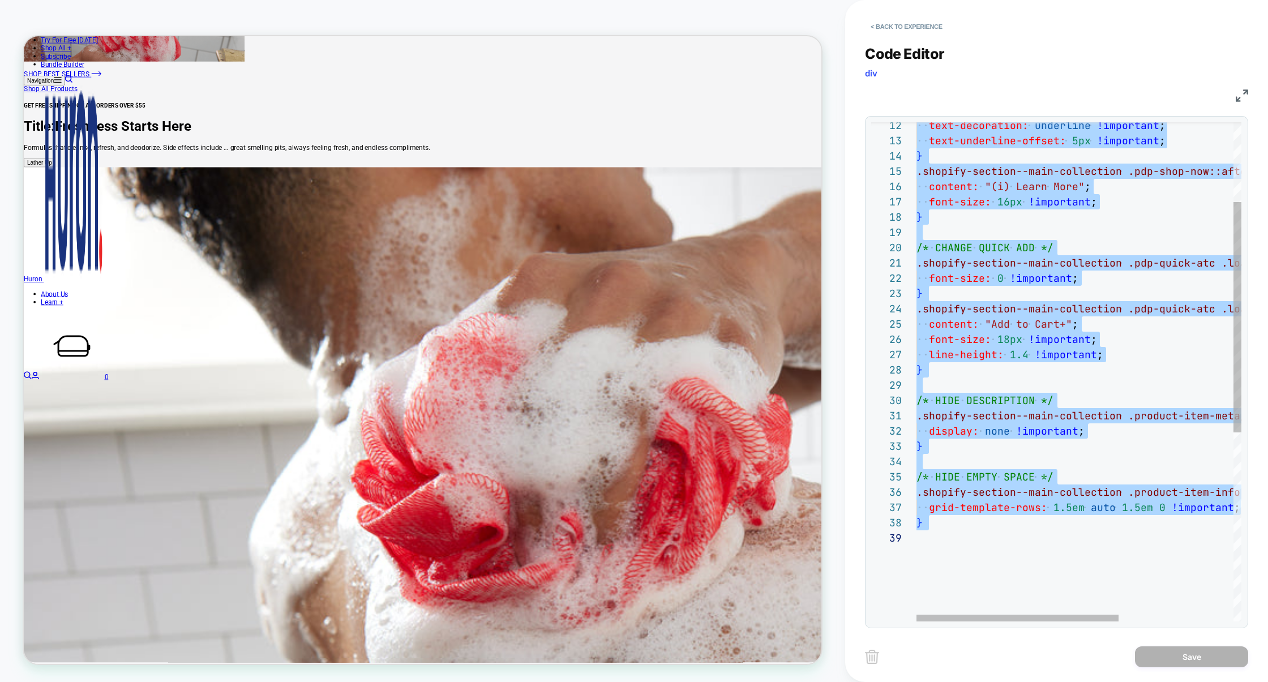
scroll to position [0, 0]
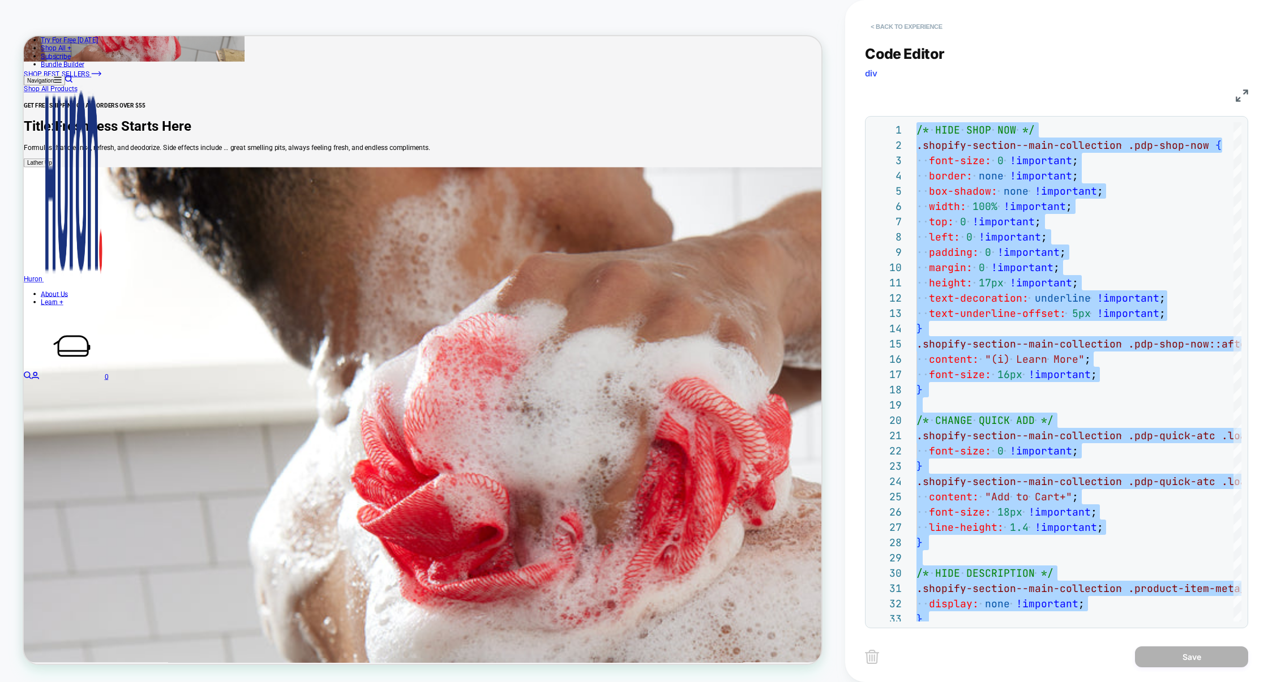
click at [932, 21] on button "< Back to experience" at bounding box center [906, 27] width 83 height 18
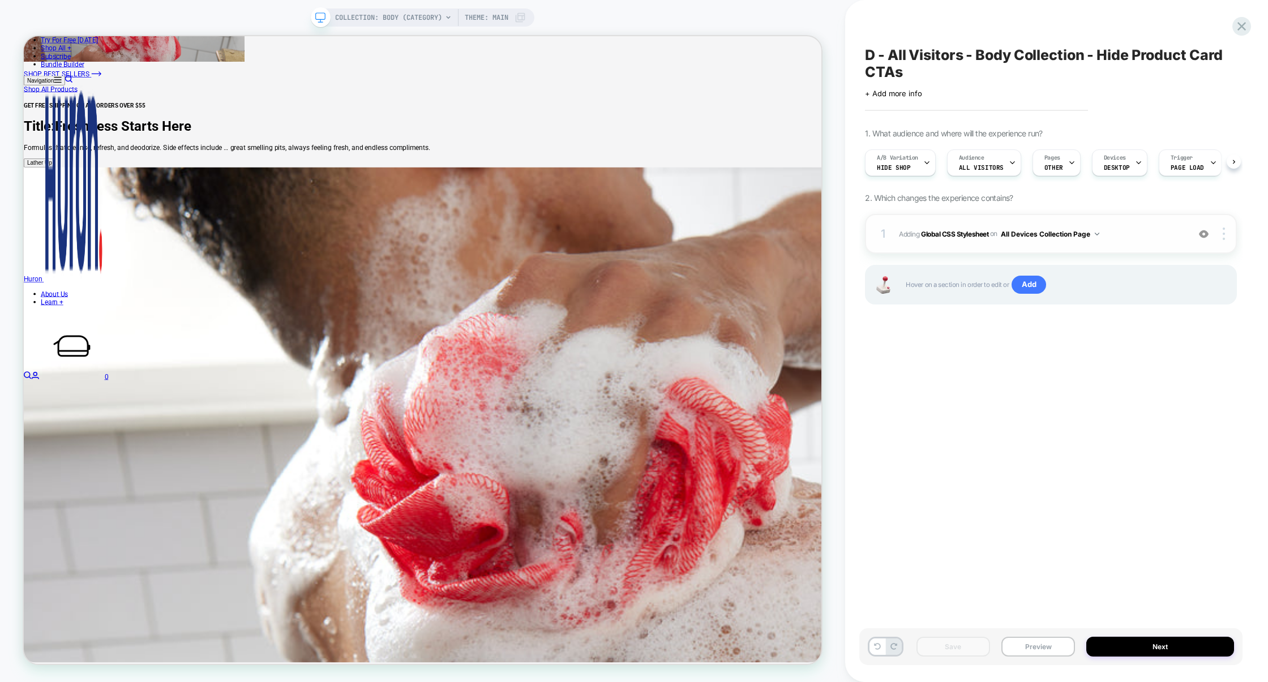
scroll to position [0, 1]
click at [1025, 646] on button "Preview" at bounding box center [1038, 647] width 74 height 20
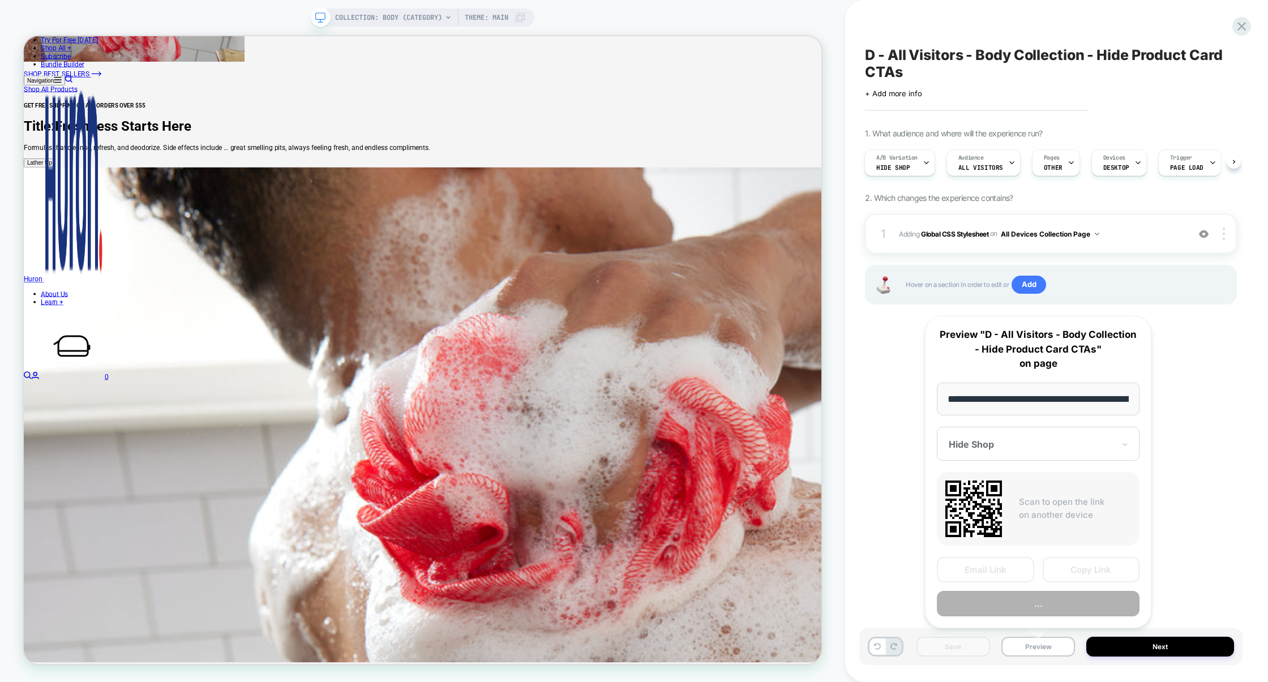
scroll to position [0, 84]
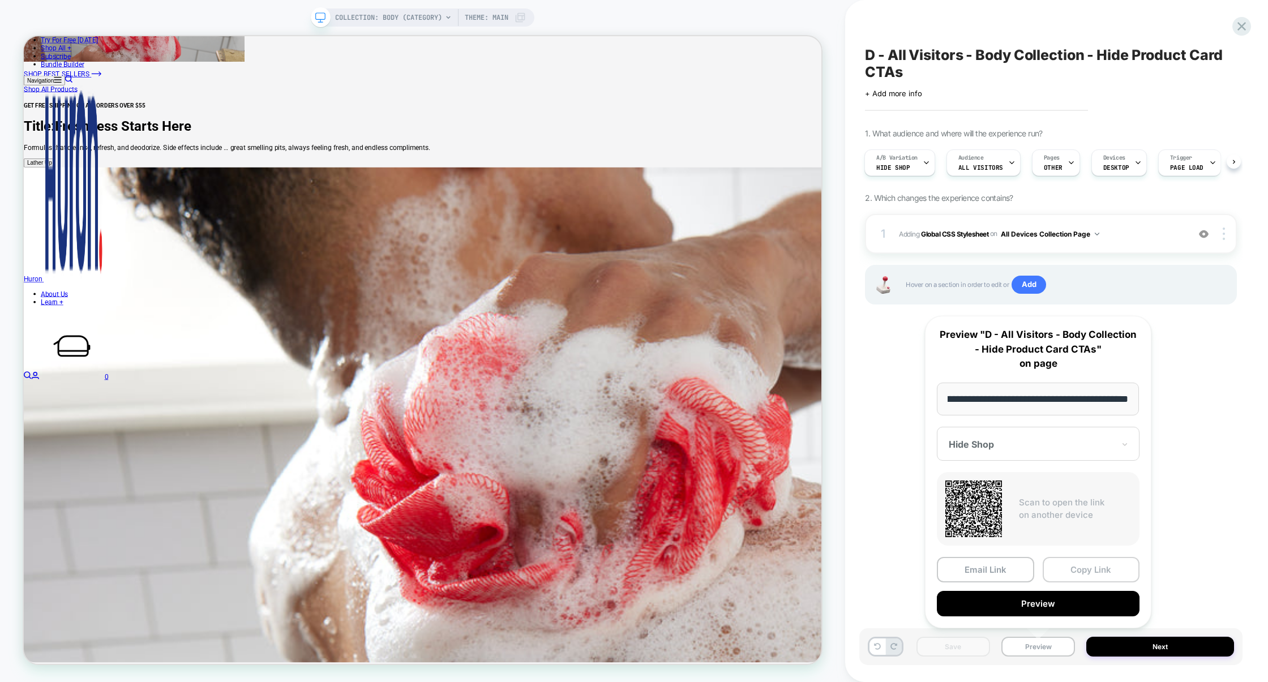
click at [1079, 569] on button "Copy Link" at bounding box center [1091, 569] width 97 height 25
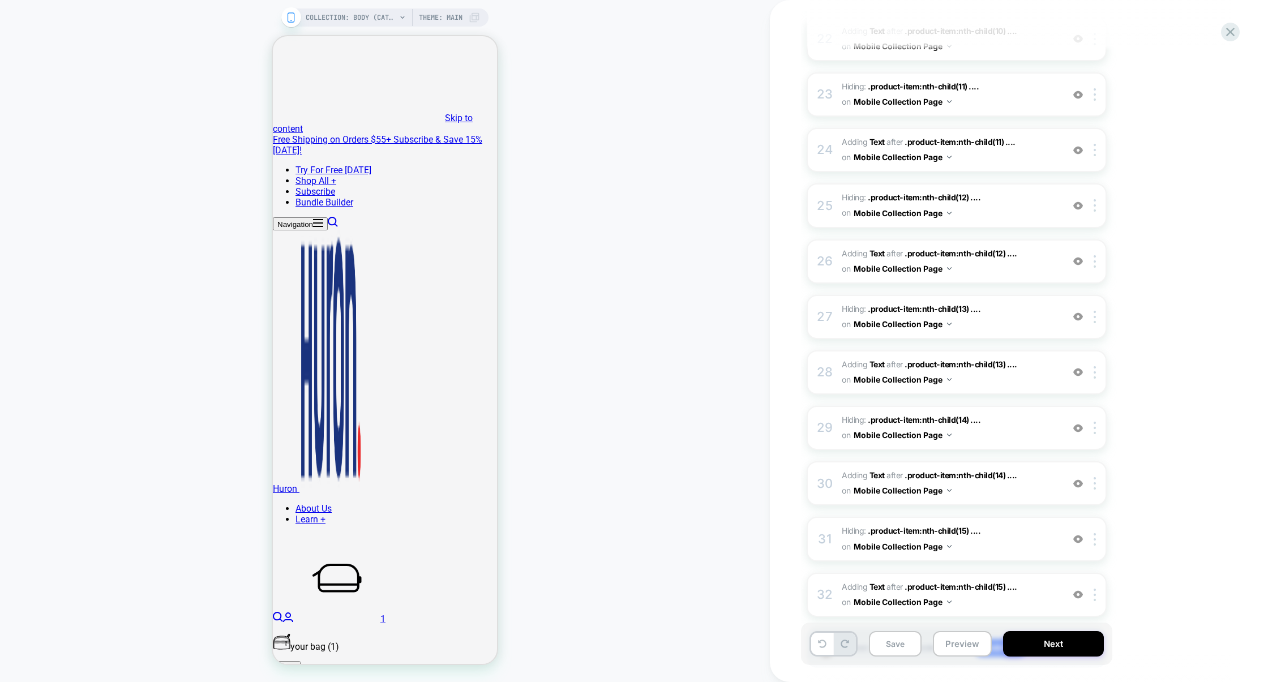
scroll to position [1396, 0]
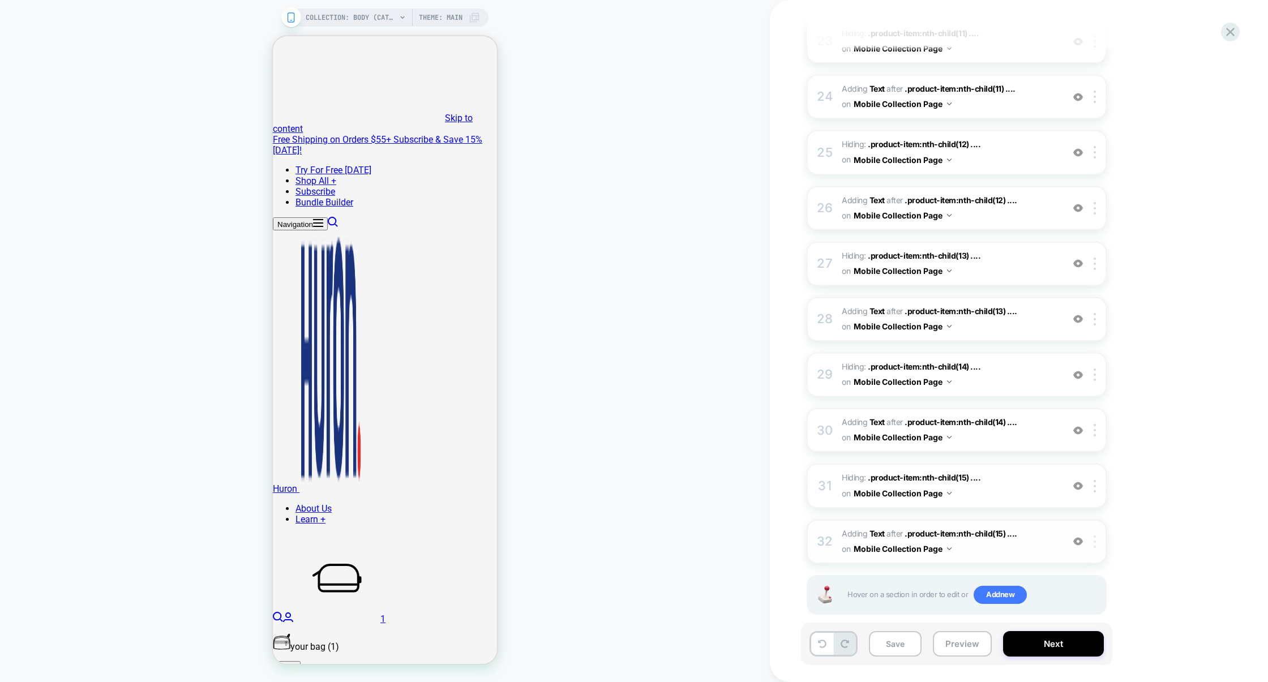
click at [1097, 536] on div at bounding box center [1096, 542] width 19 height 12
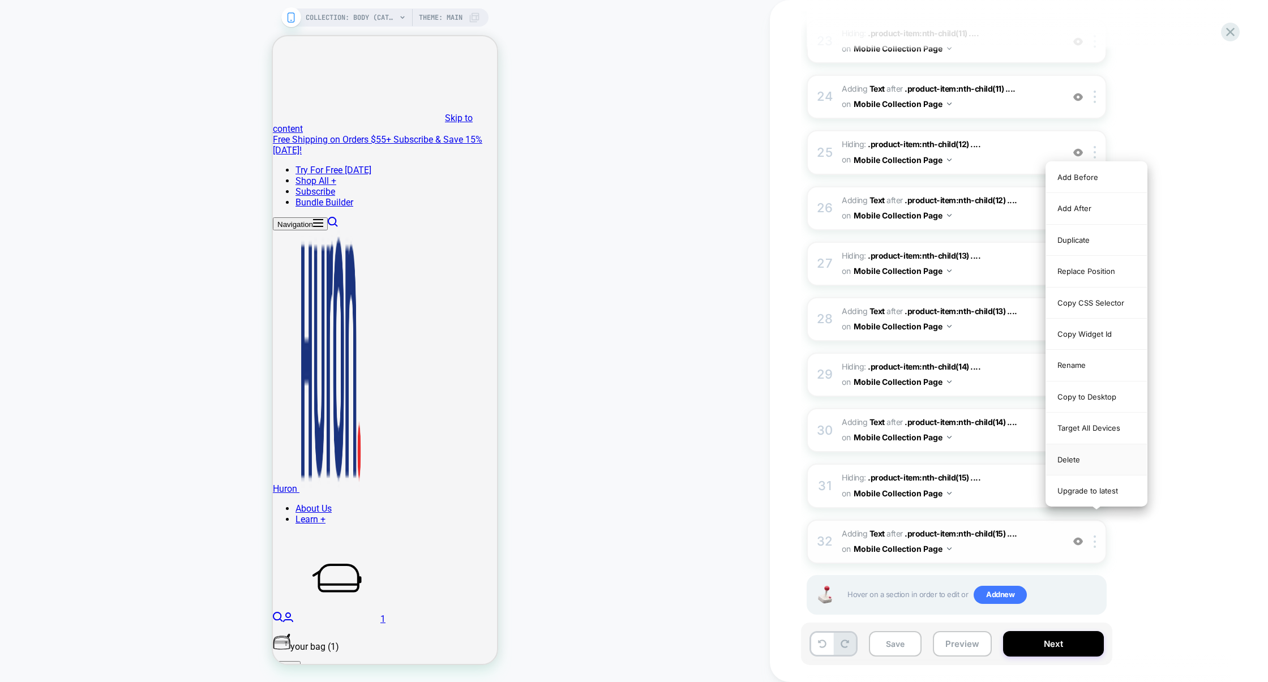
click at [1086, 463] on div "Delete" at bounding box center [1096, 459] width 101 height 31
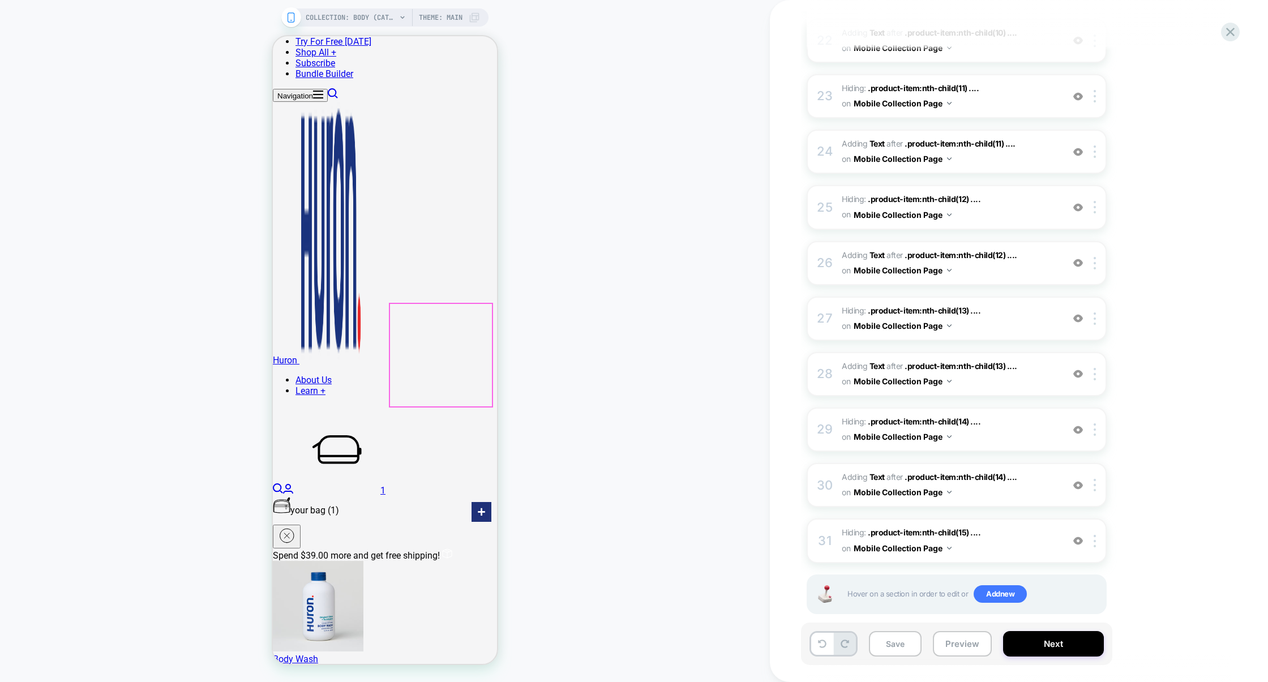
scroll to position [137, 0]
click at [1095, 535] on img at bounding box center [1095, 541] width 2 height 12
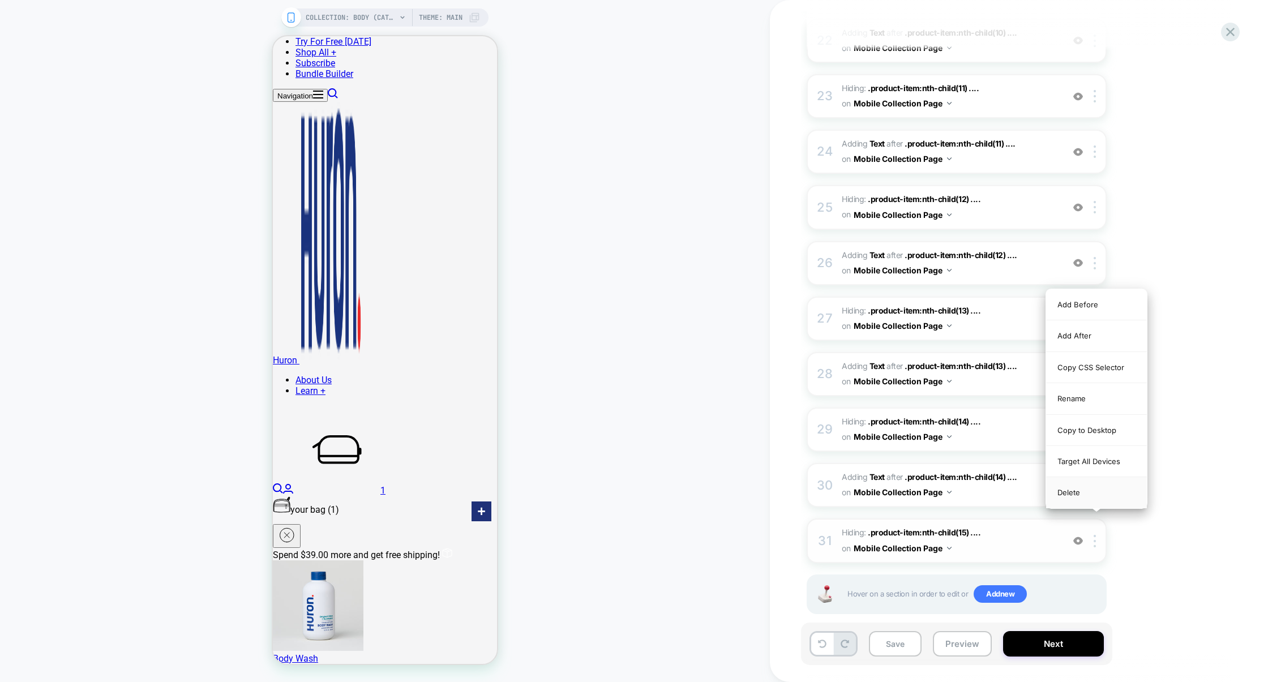
click at [1071, 491] on div "Delete" at bounding box center [1096, 492] width 101 height 31
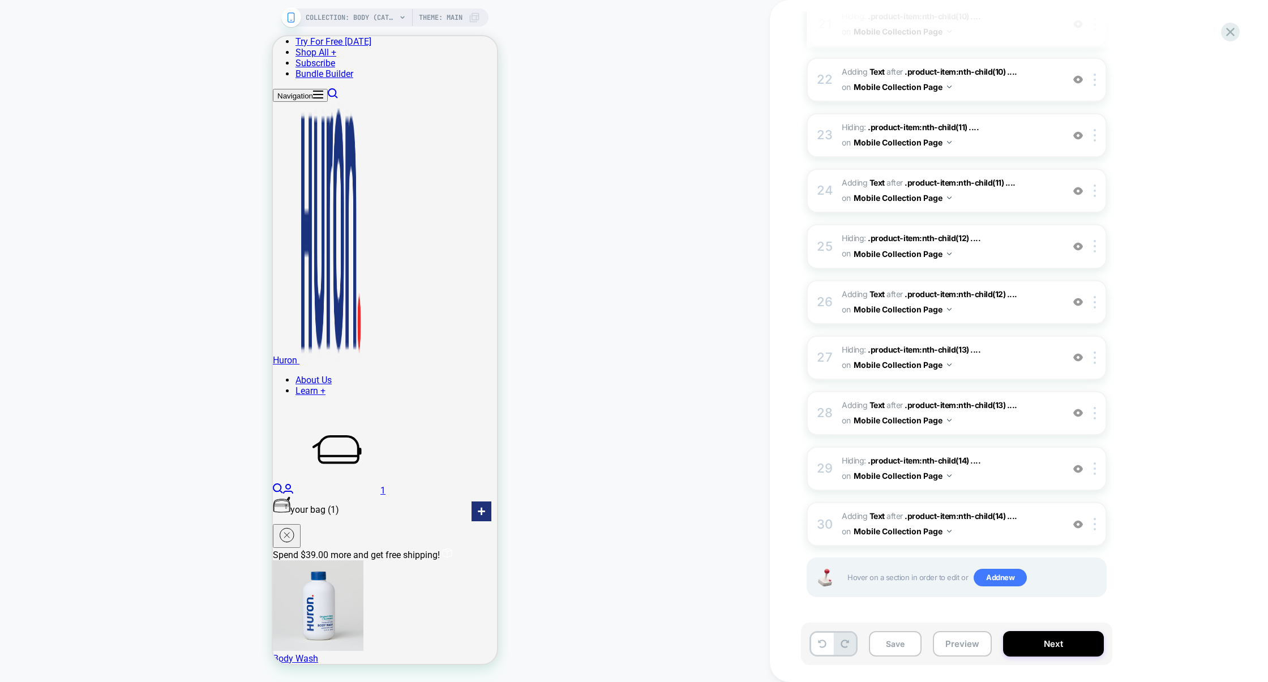
scroll to position [1286, 0]
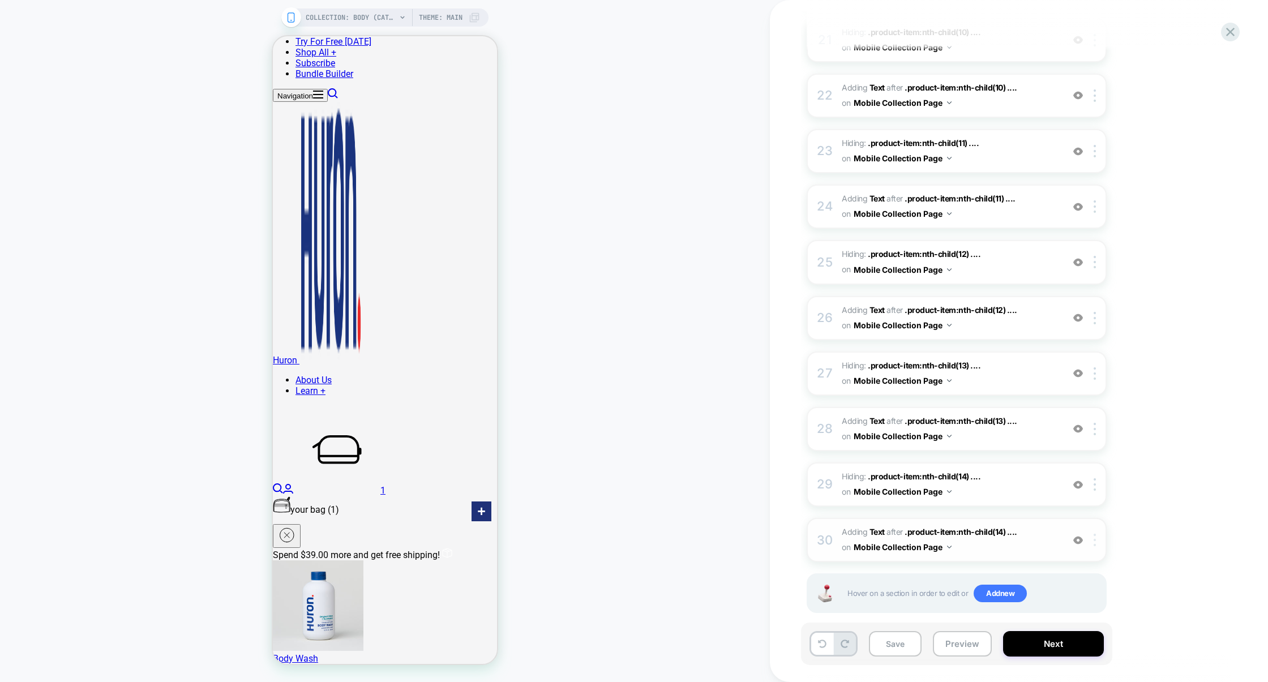
click at [1097, 534] on div at bounding box center [1096, 540] width 19 height 12
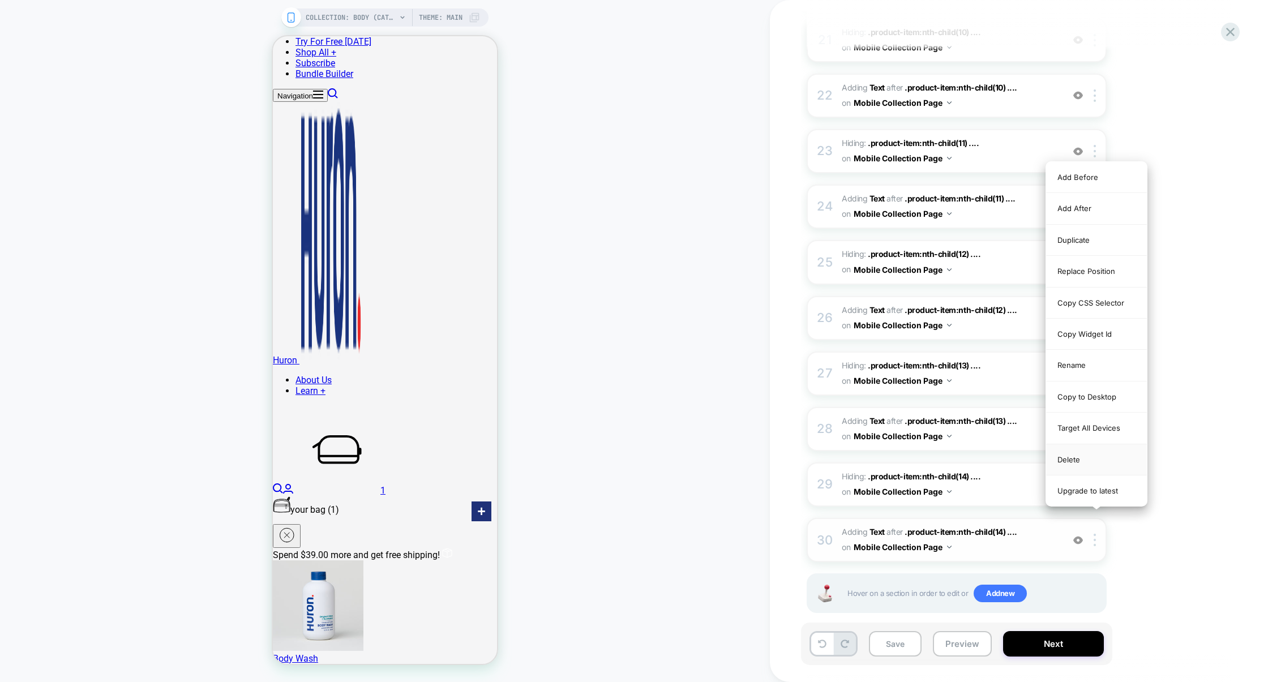
click at [1092, 467] on div "Delete" at bounding box center [1096, 459] width 101 height 31
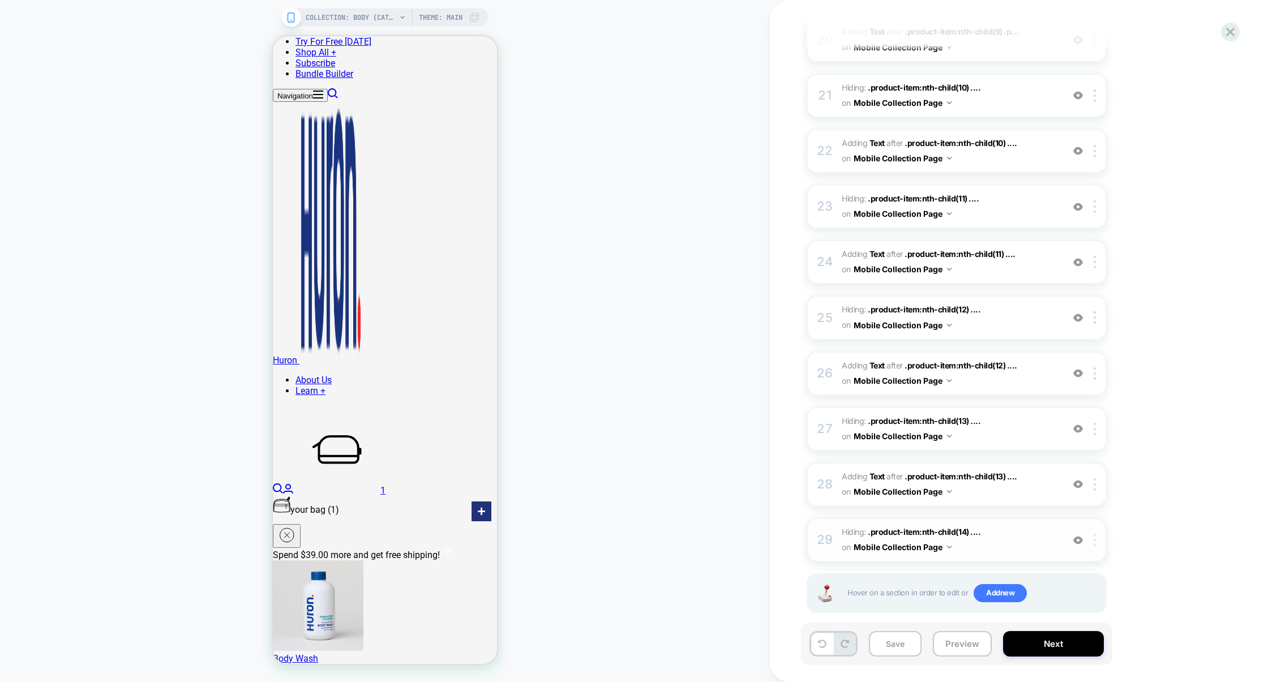
click at [1098, 534] on div at bounding box center [1096, 540] width 19 height 12
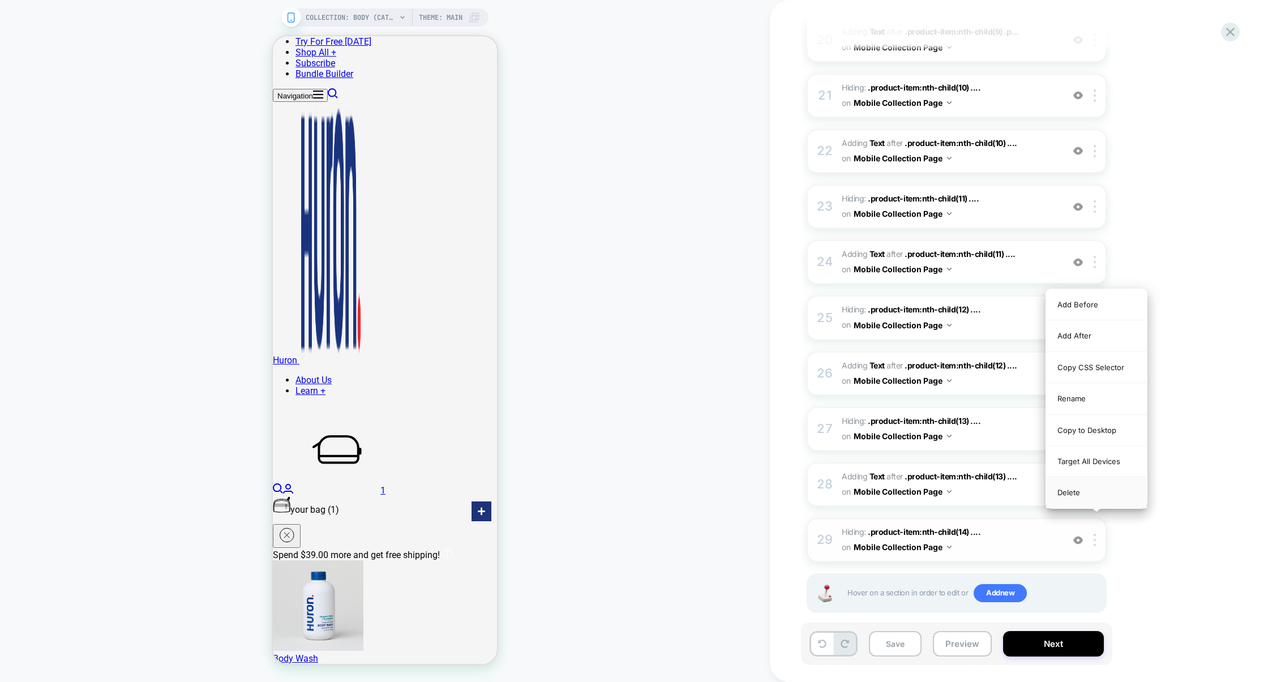
click at [1080, 503] on div "Delete" at bounding box center [1096, 492] width 101 height 31
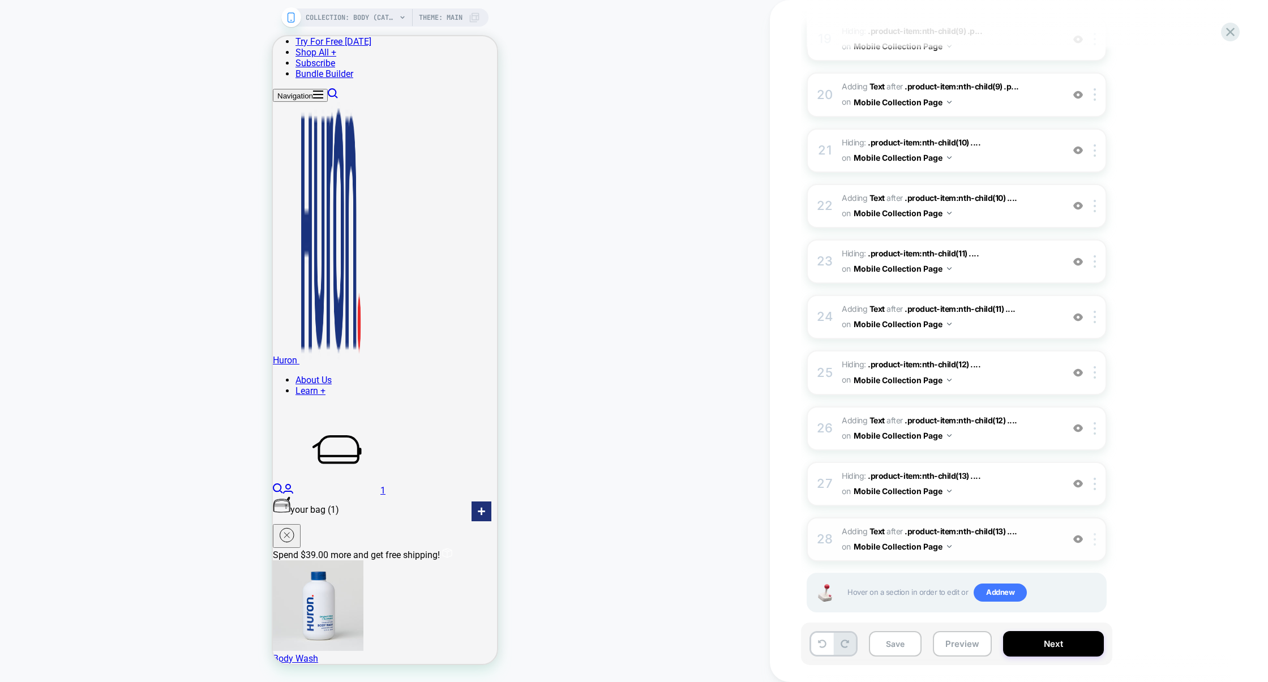
click at [1098, 533] on div at bounding box center [1096, 539] width 19 height 12
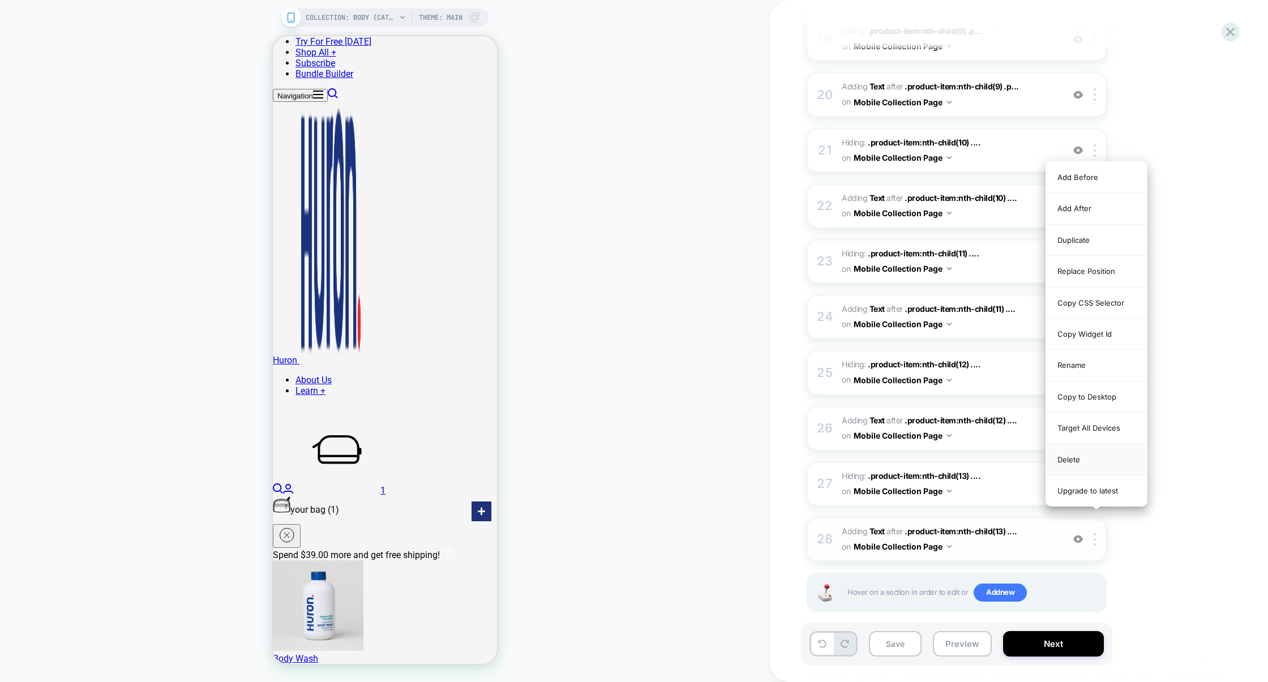
click at [1087, 464] on div "Delete" at bounding box center [1096, 459] width 101 height 31
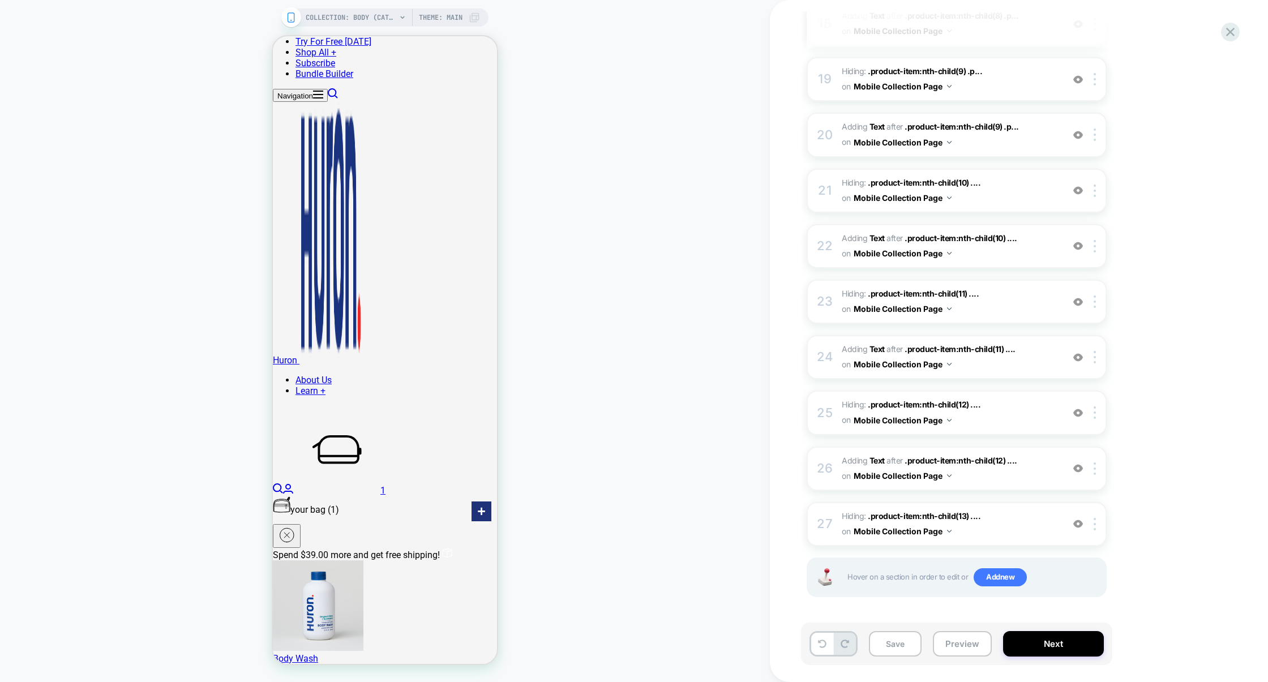
scroll to position [1121, 0]
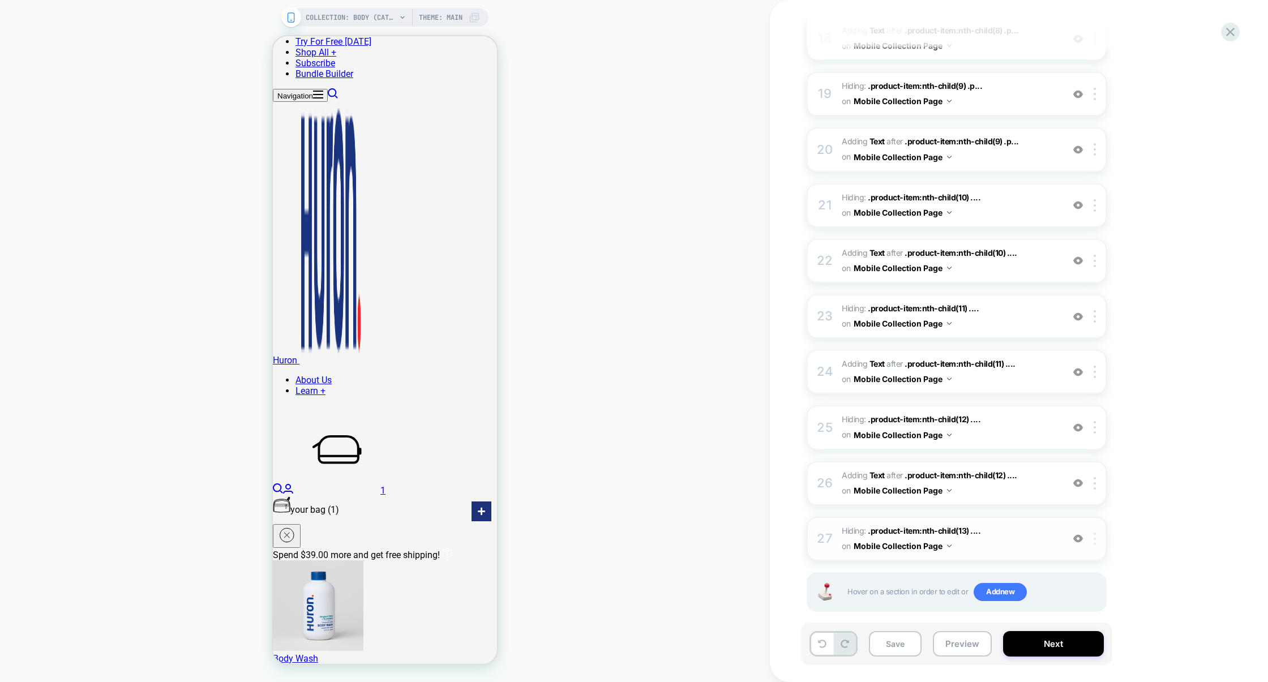
click at [1095, 533] on img at bounding box center [1095, 539] width 2 height 12
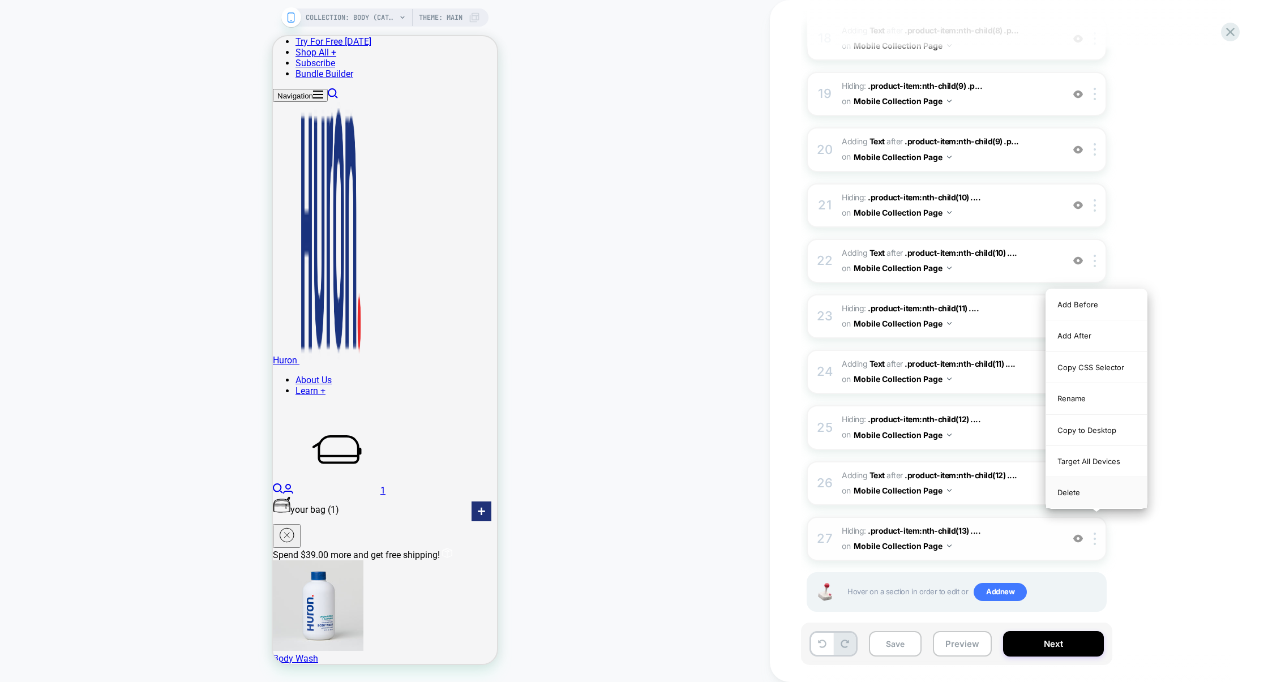
click at [1085, 496] on div "Delete" at bounding box center [1096, 492] width 101 height 31
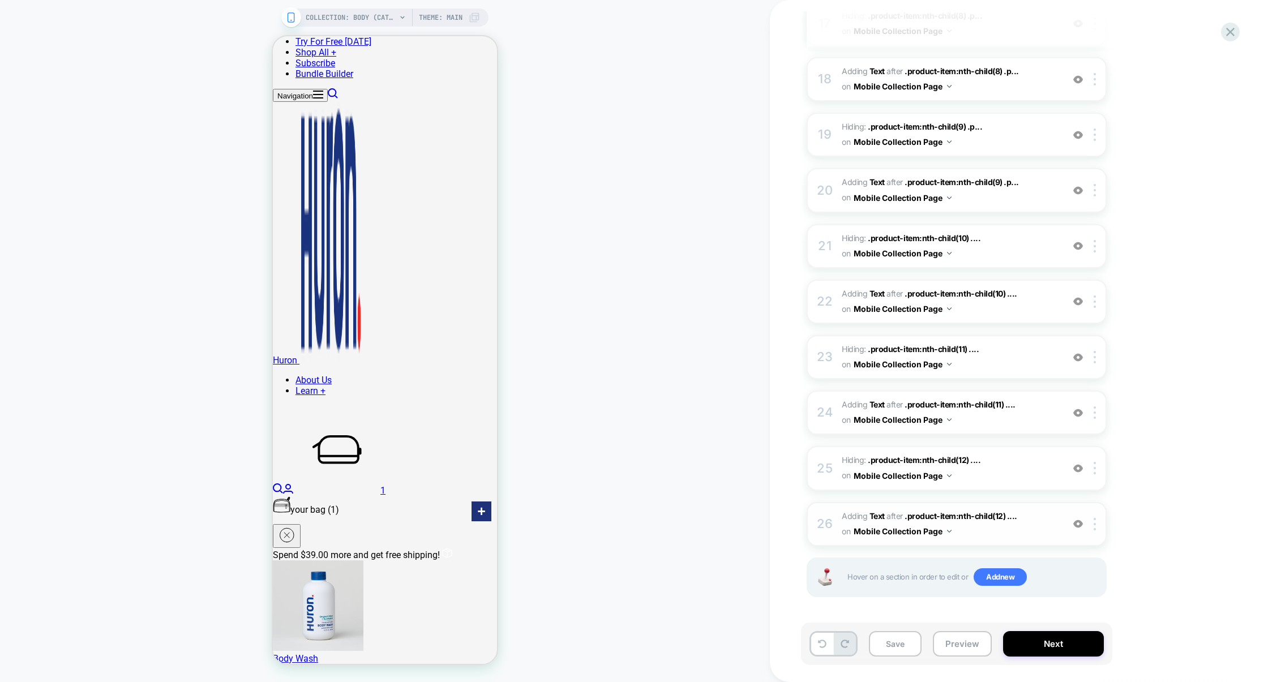
scroll to position [1065, 0]
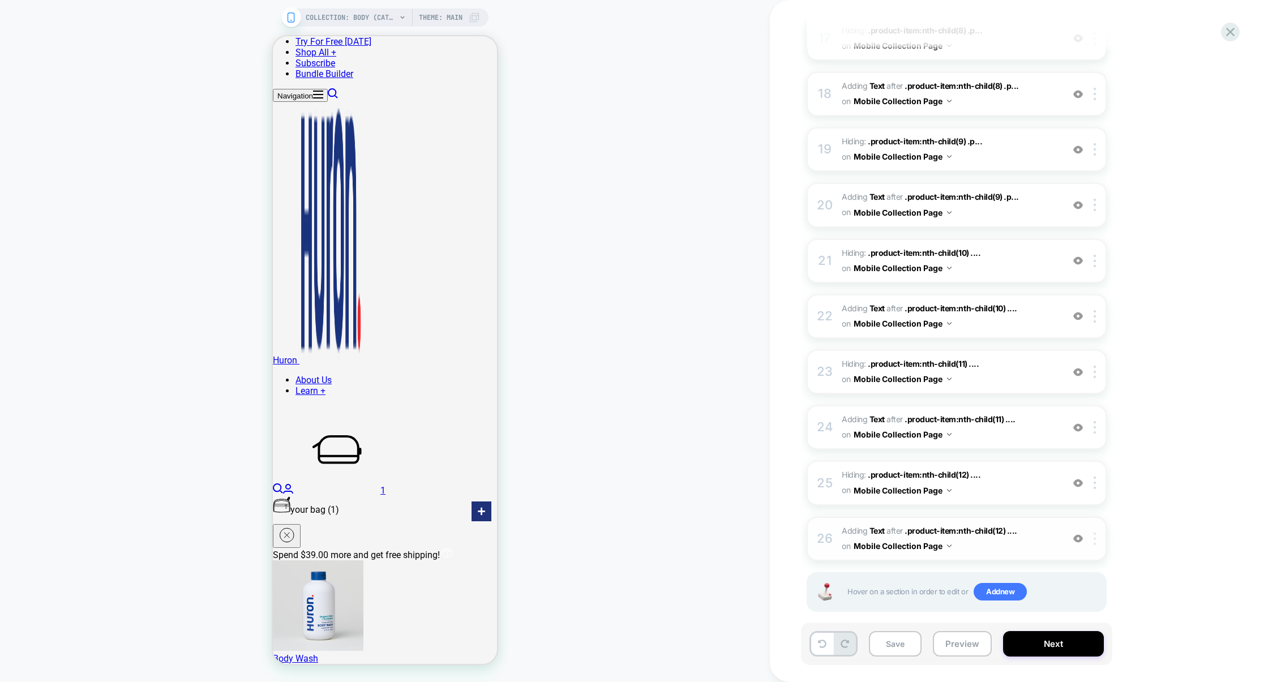
click at [1094, 533] on img at bounding box center [1095, 539] width 2 height 12
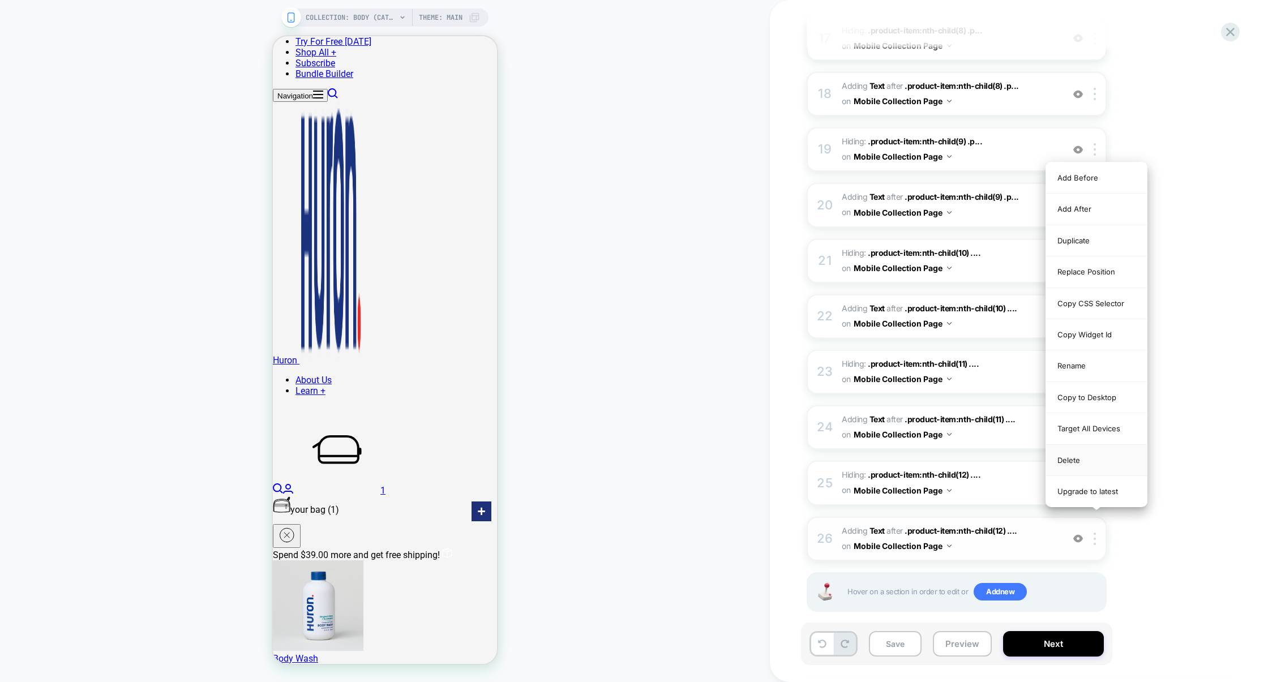
click at [1082, 462] on div "Delete" at bounding box center [1096, 460] width 101 height 31
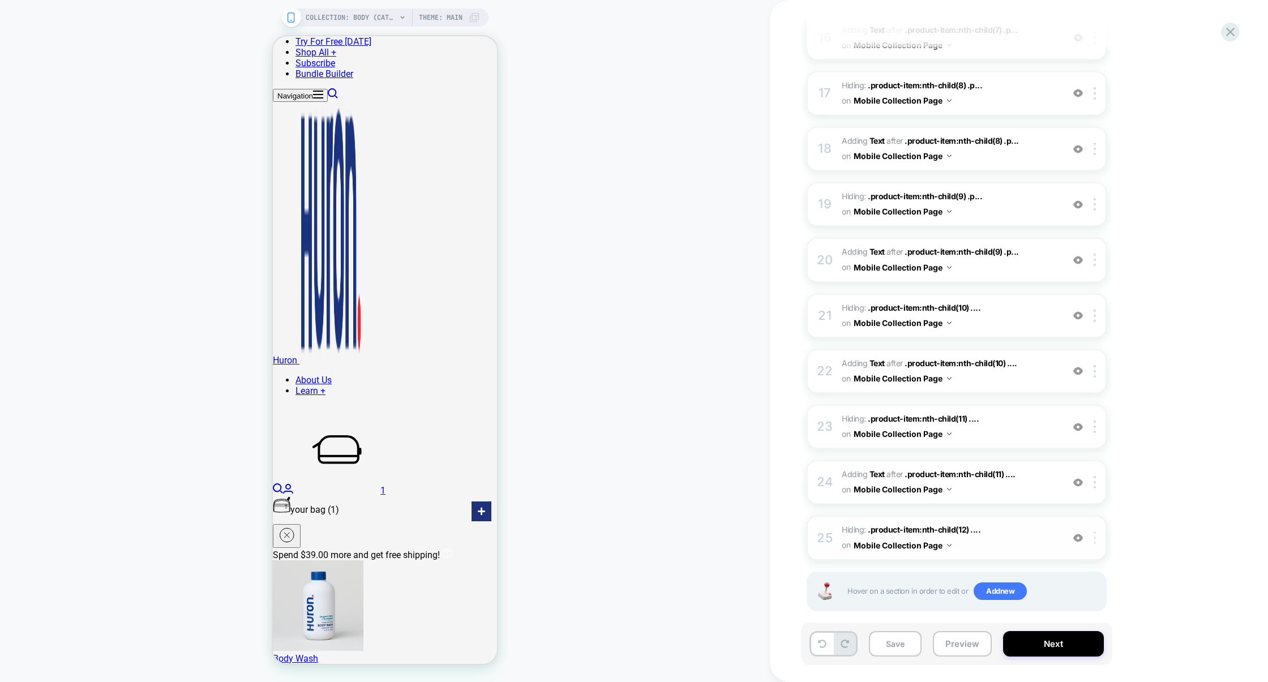
click at [1097, 532] on div at bounding box center [1096, 538] width 19 height 12
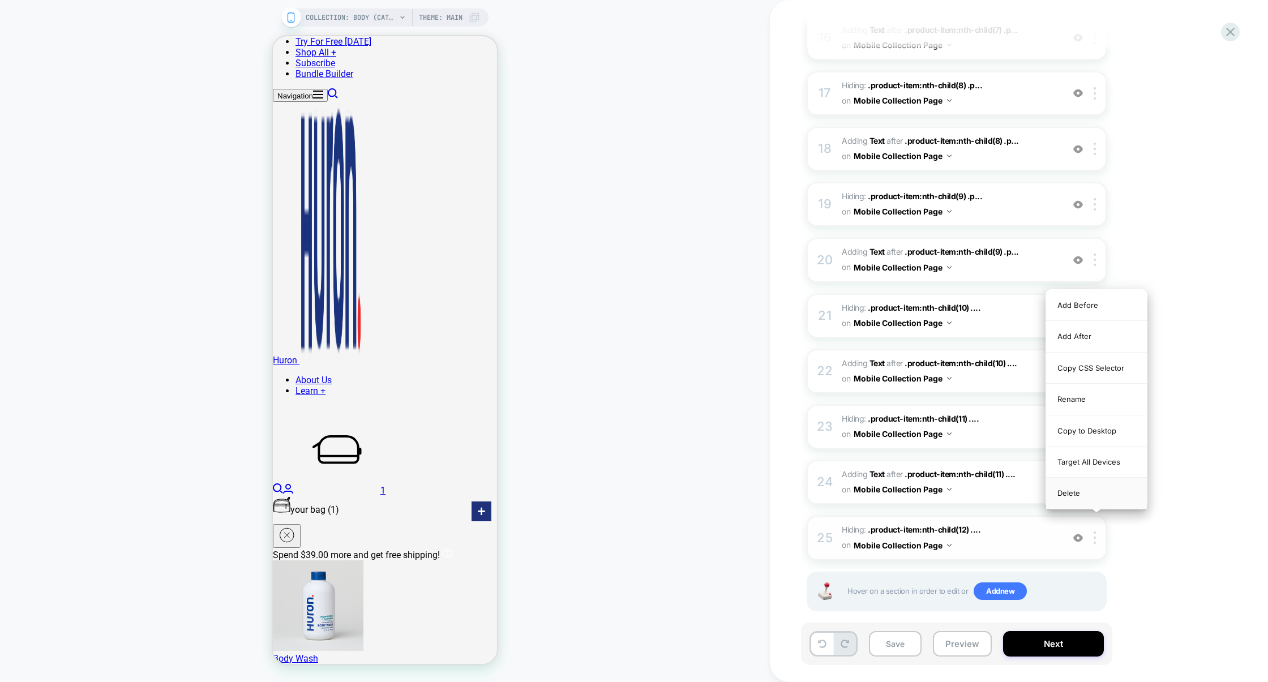
click at [1088, 495] on div "Delete" at bounding box center [1096, 493] width 101 height 31
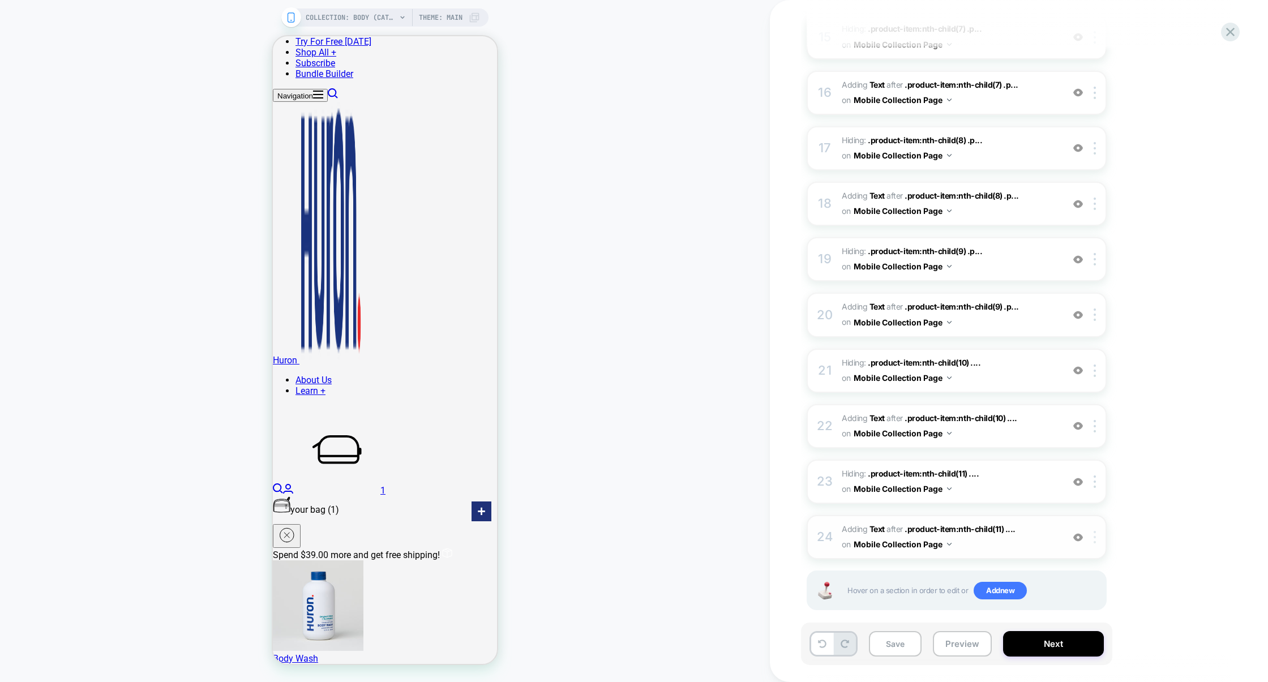
click at [1099, 531] on div at bounding box center [1096, 537] width 19 height 12
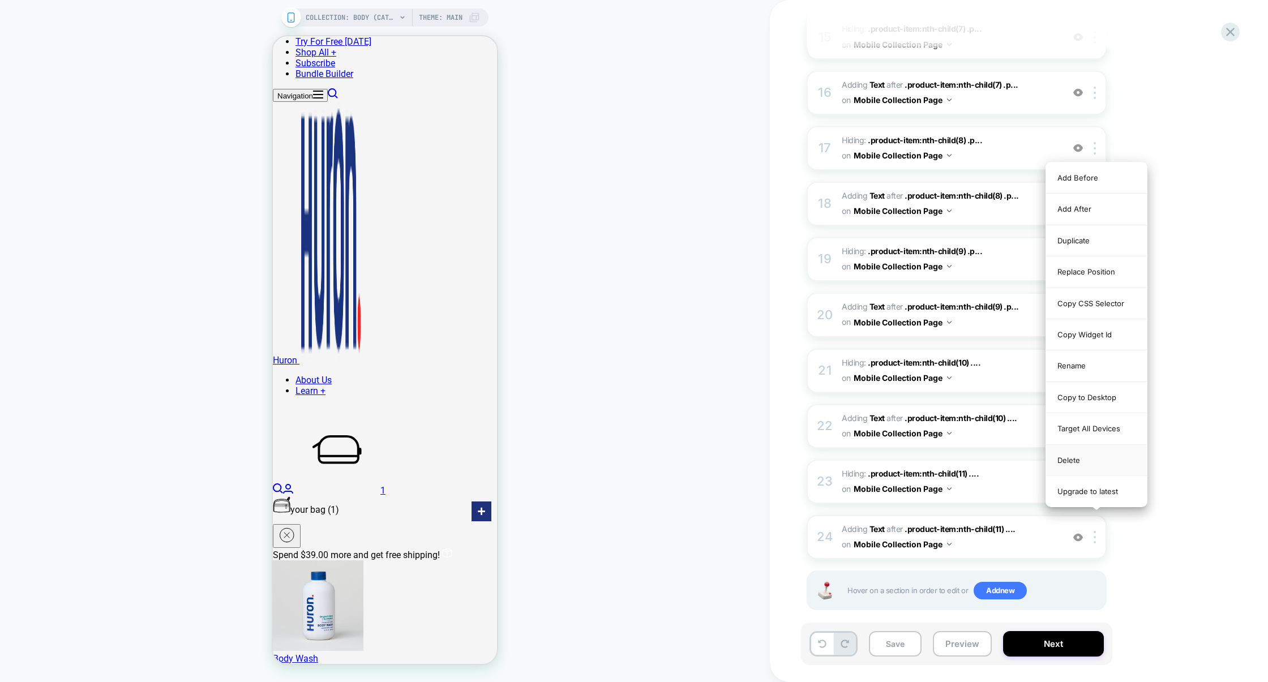
click at [1083, 470] on div "Delete" at bounding box center [1096, 460] width 101 height 31
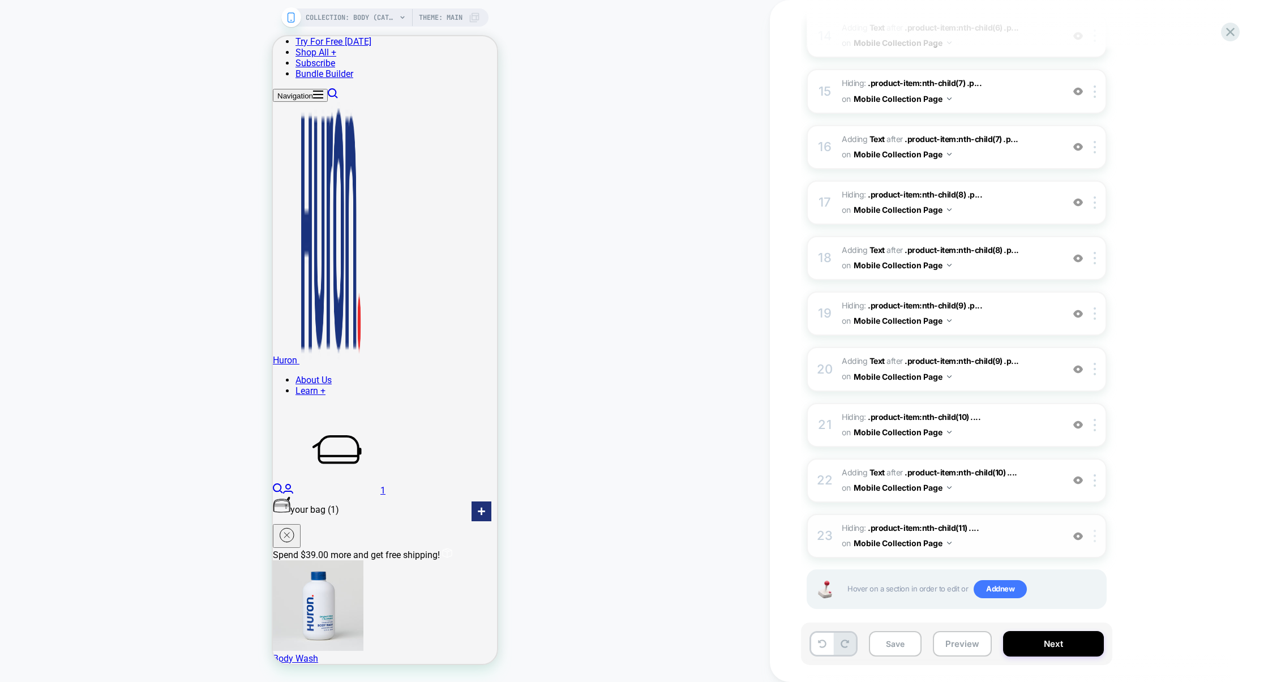
click at [1097, 530] on div at bounding box center [1096, 536] width 19 height 12
click at [1083, 494] on div "Delete" at bounding box center [1096, 492] width 101 height 31
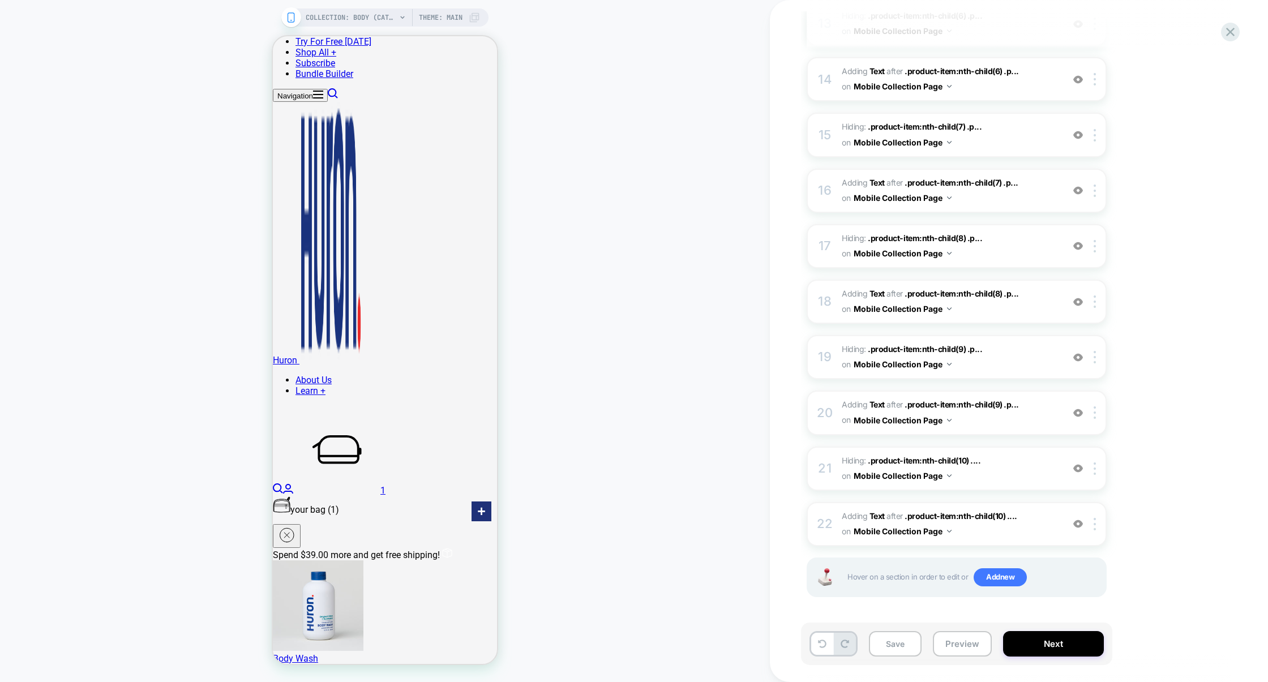
scroll to position [846, 0]
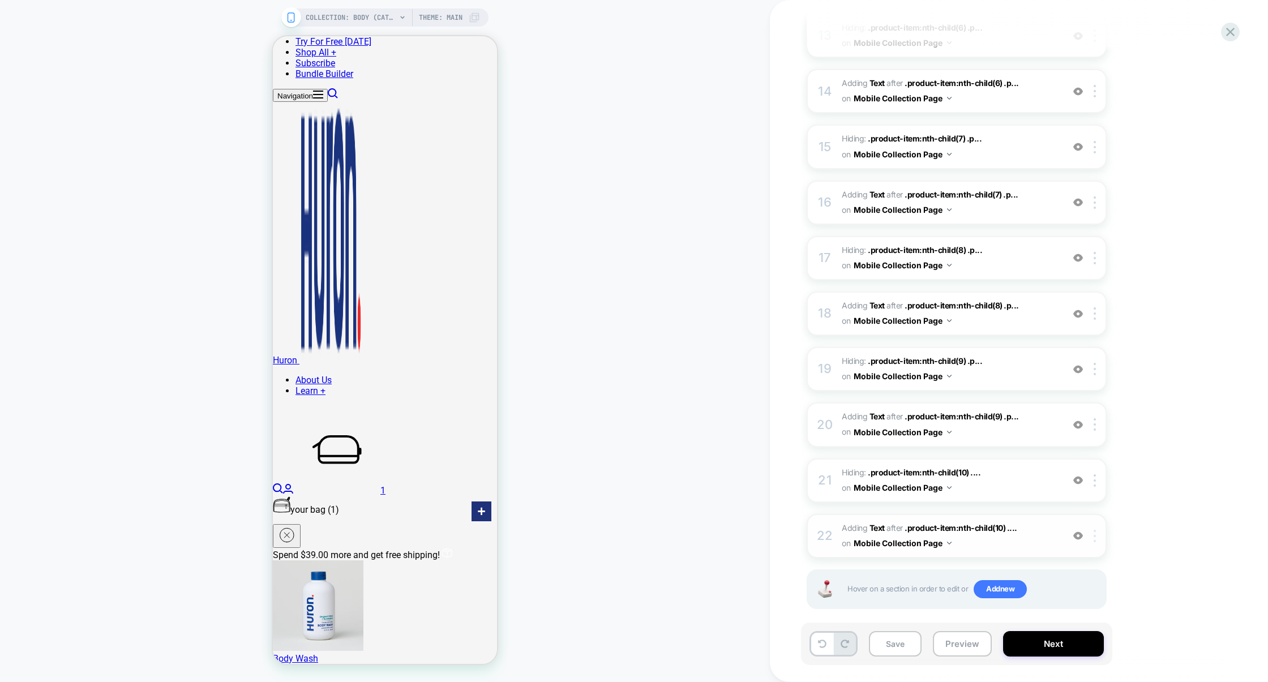
click at [1097, 530] on div at bounding box center [1096, 536] width 19 height 12
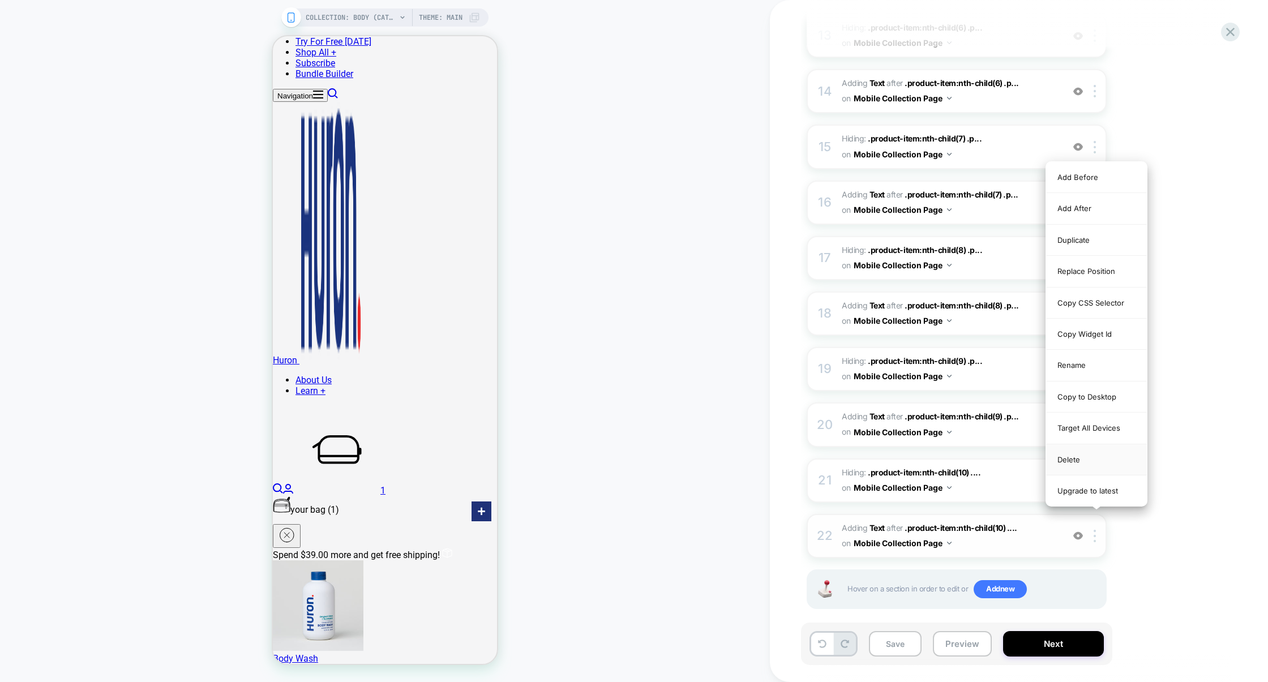
click at [1079, 460] on div "Delete" at bounding box center [1096, 459] width 101 height 31
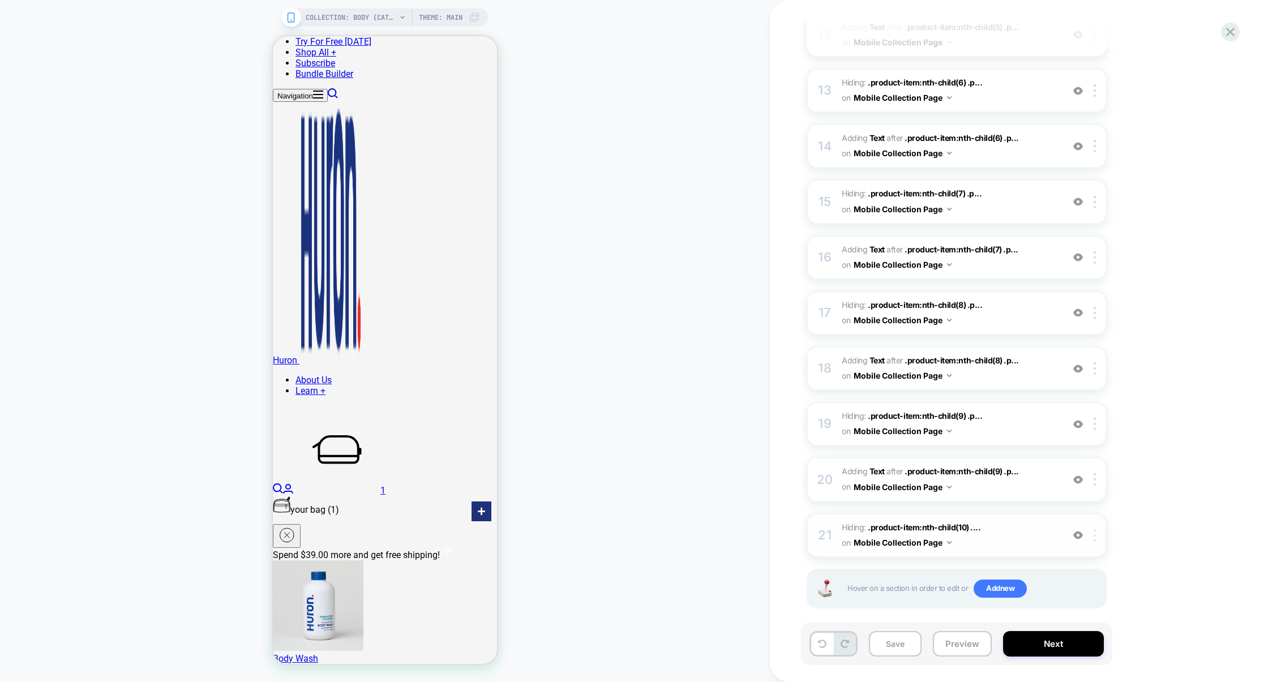
click at [1097, 529] on div at bounding box center [1096, 535] width 19 height 12
click at [1080, 490] on div "Delete" at bounding box center [1096, 492] width 101 height 31
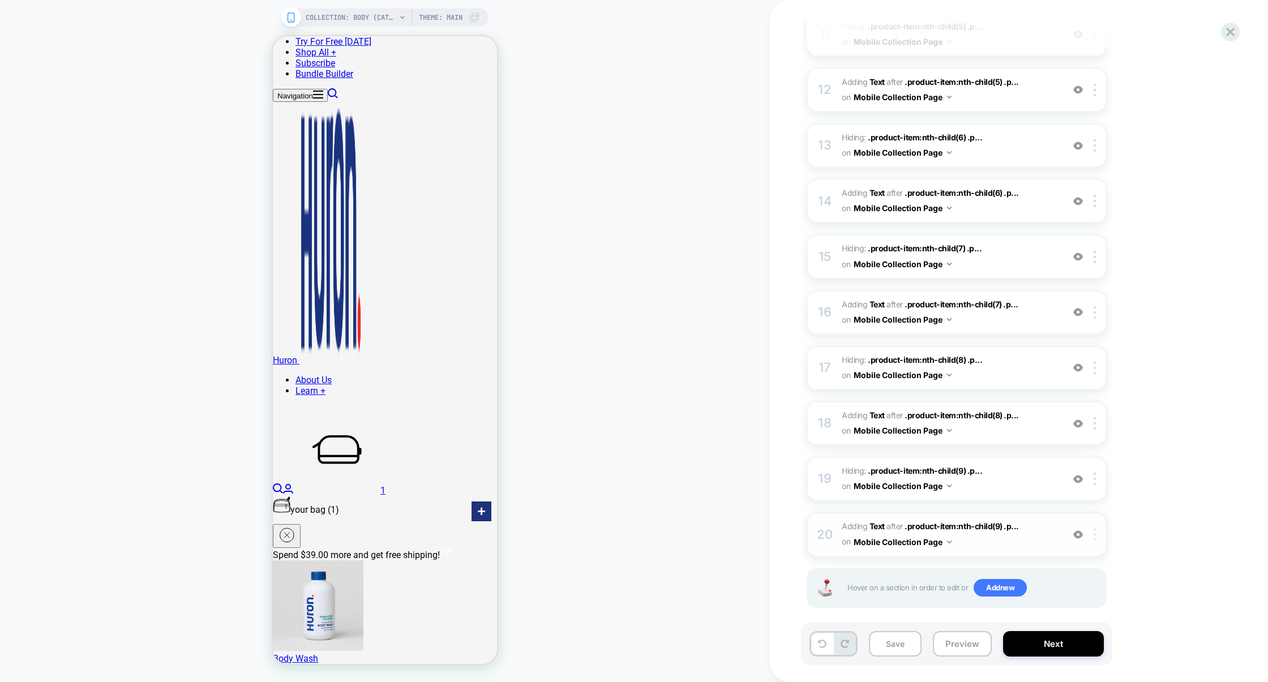
click at [1097, 529] on div at bounding box center [1096, 534] width 19 height 12
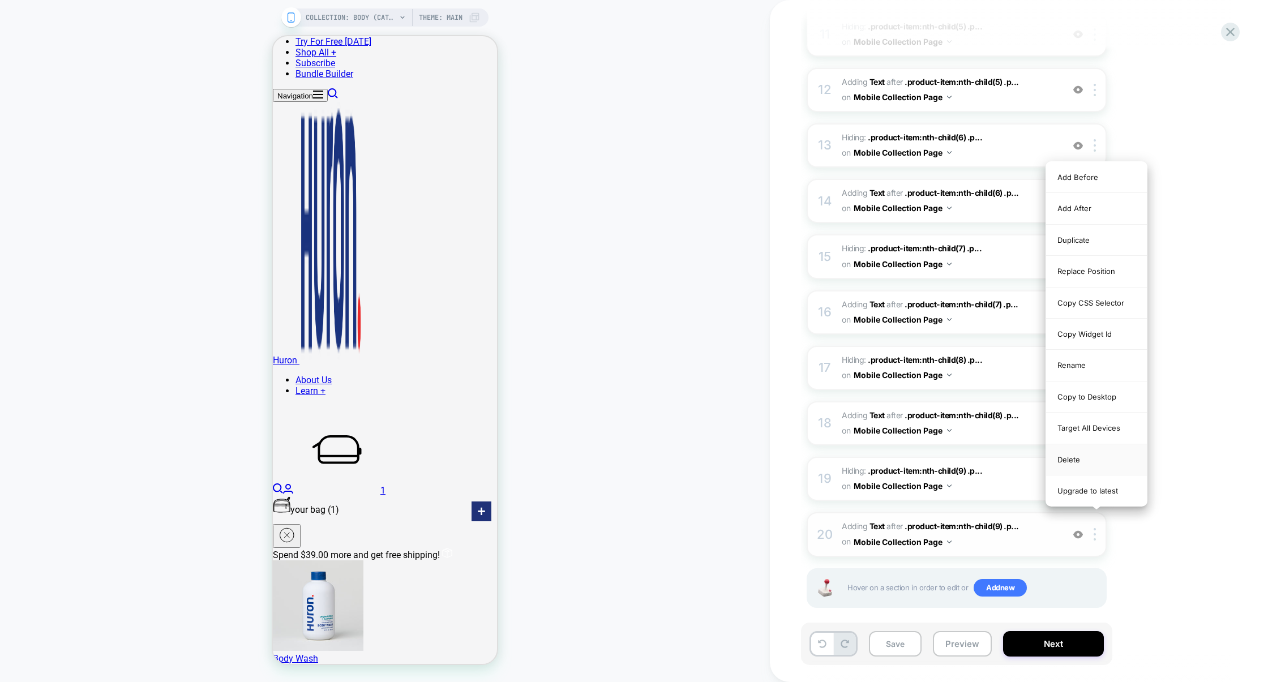
click at [1085, 467] on div "Delete" at bounding box center [1096, 459] width 101 height 31
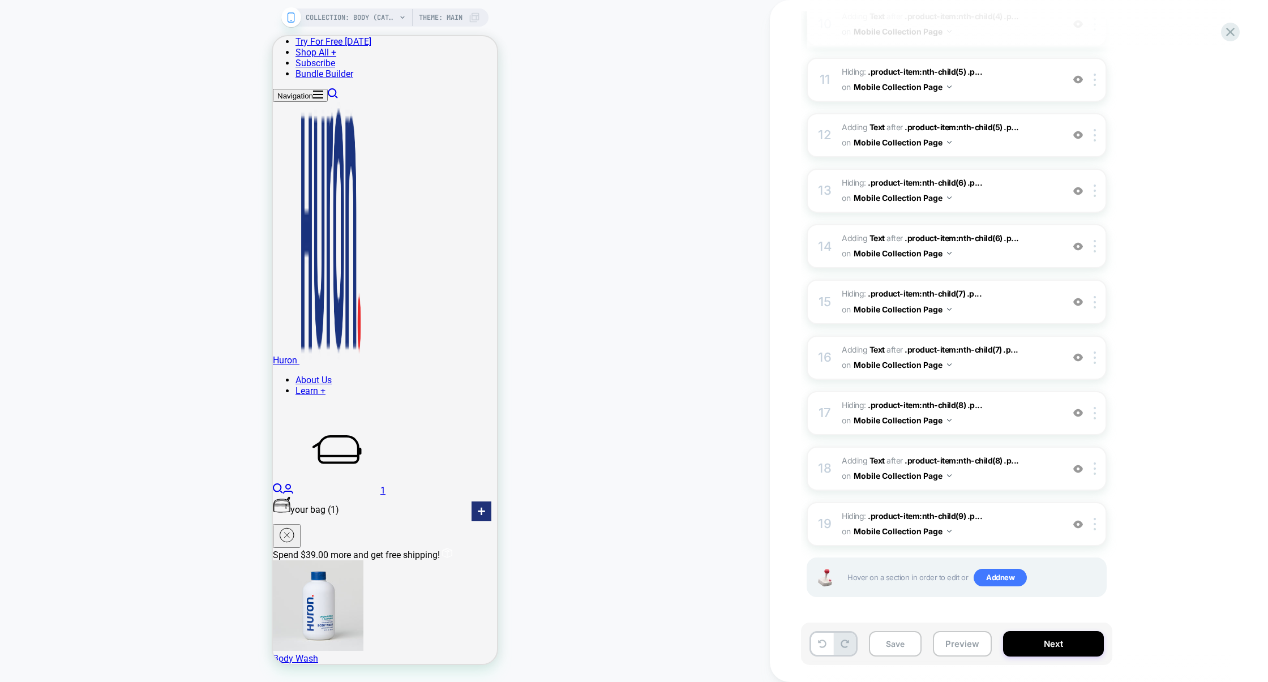
scroll to position [680, 0]
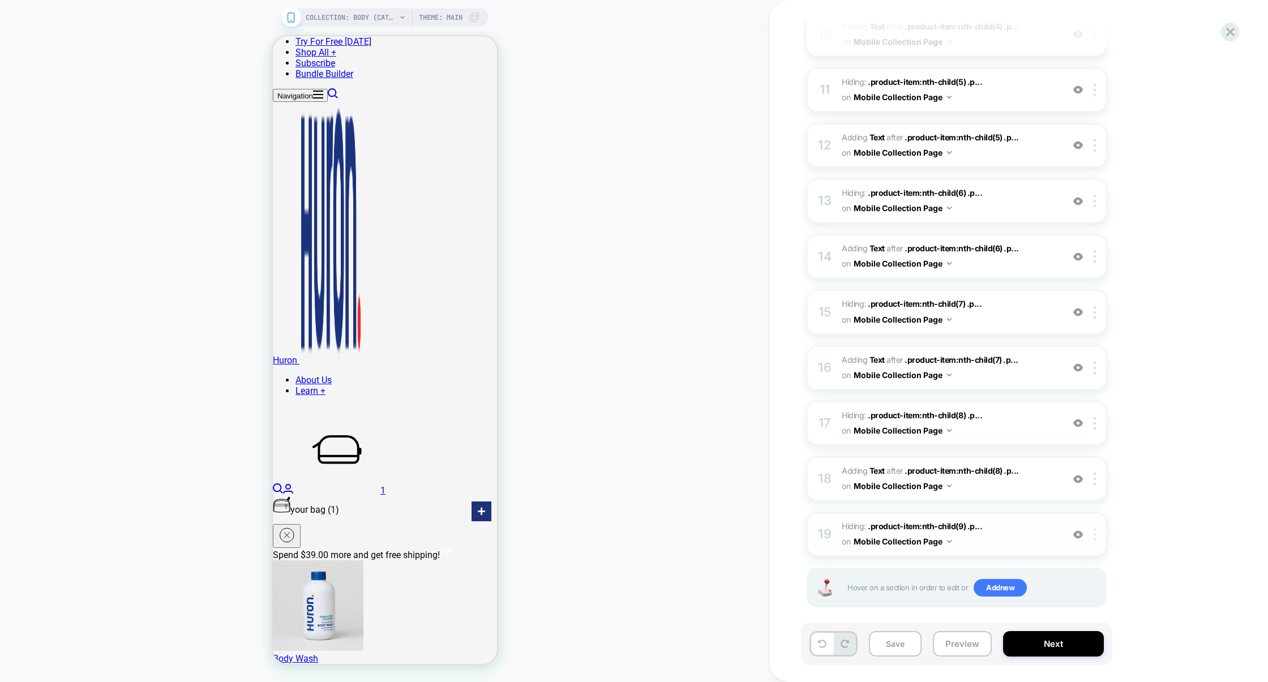
click at [1099, 528] on div at bounding box center [1096, 534] width 19 height 12
click at [1080, 495] on div "Delete" at bounding box center [1096, 492] width 101 height 31
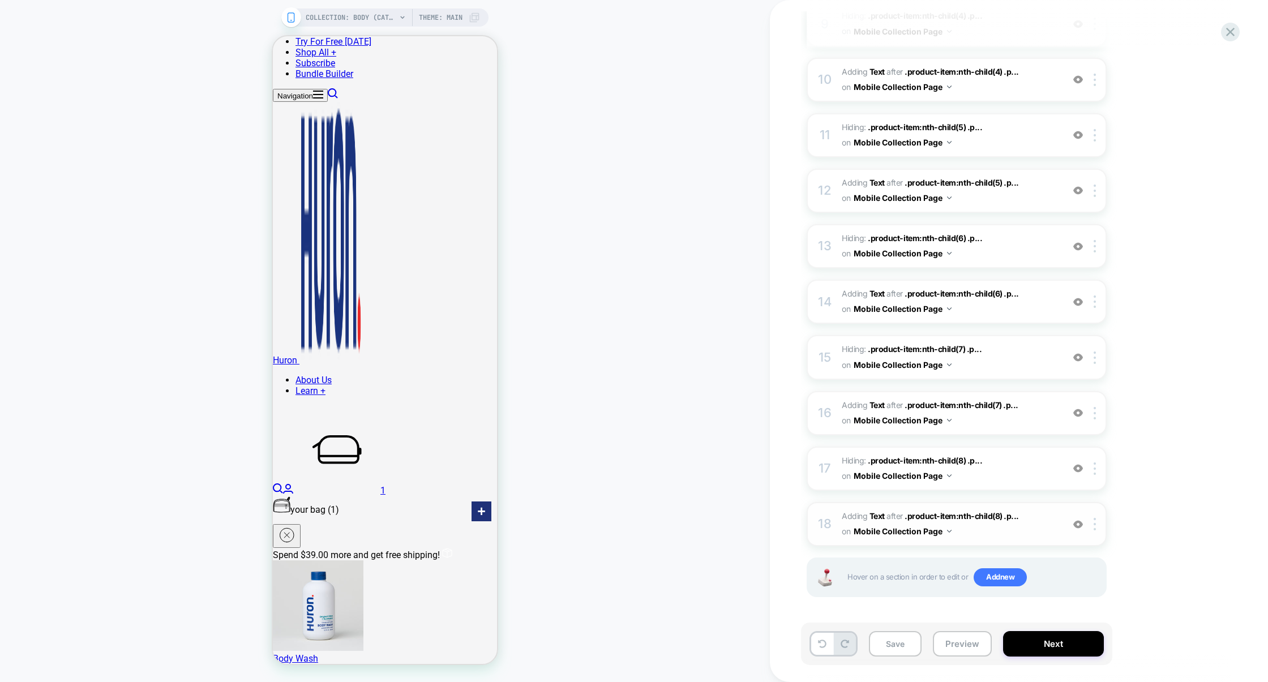
scroll to position [626, 0]
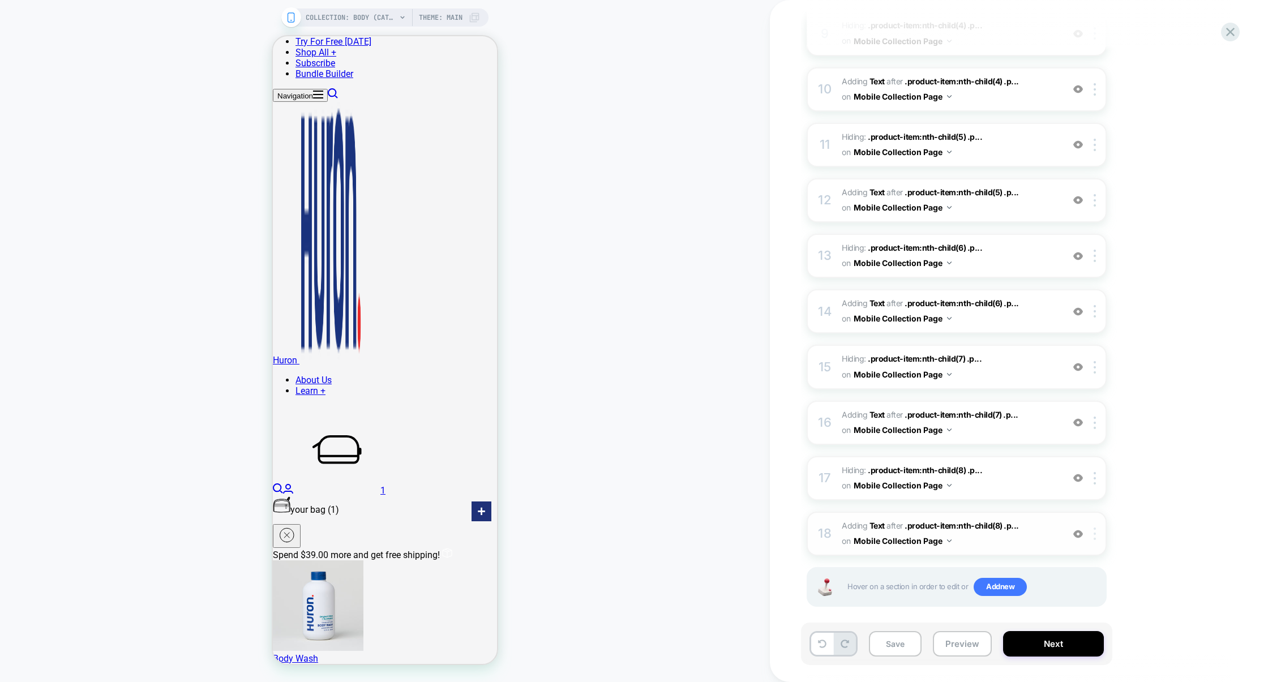
click at [1096, 528] on img at bounding box center [1095, 534] width 2 height 12
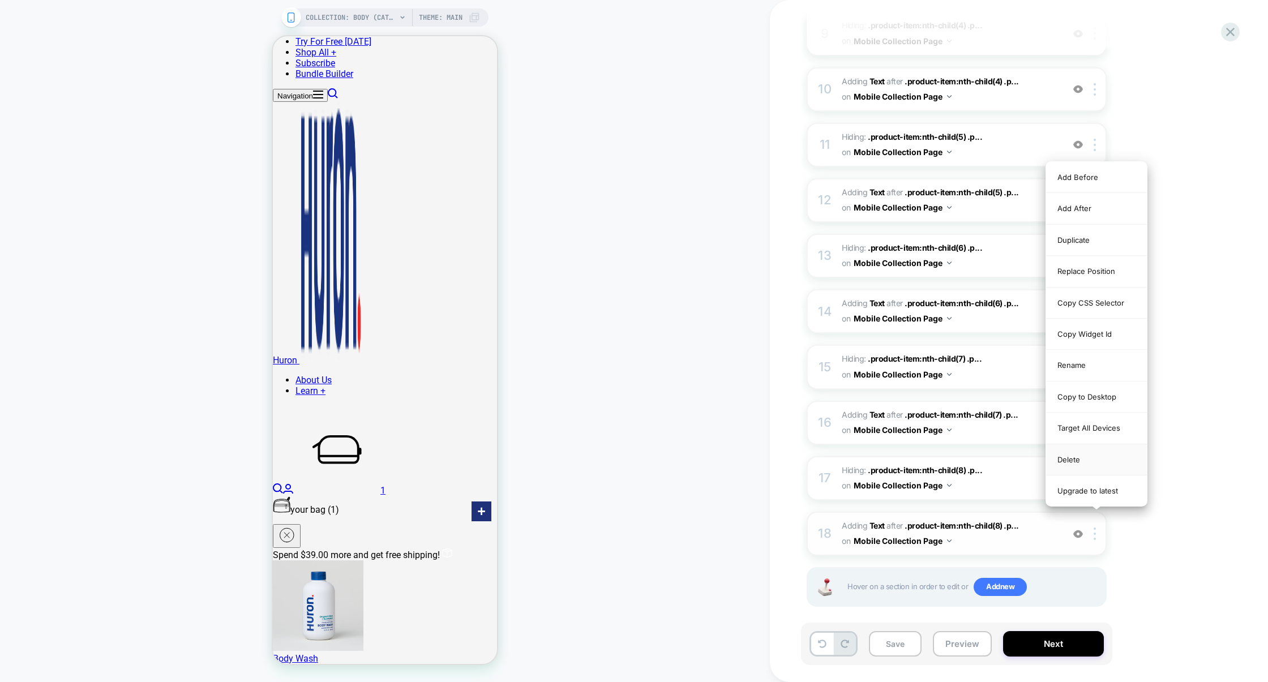
click at [1074, 469] on div "Delete" at bounding box center [1096, 459] width 101 height 31
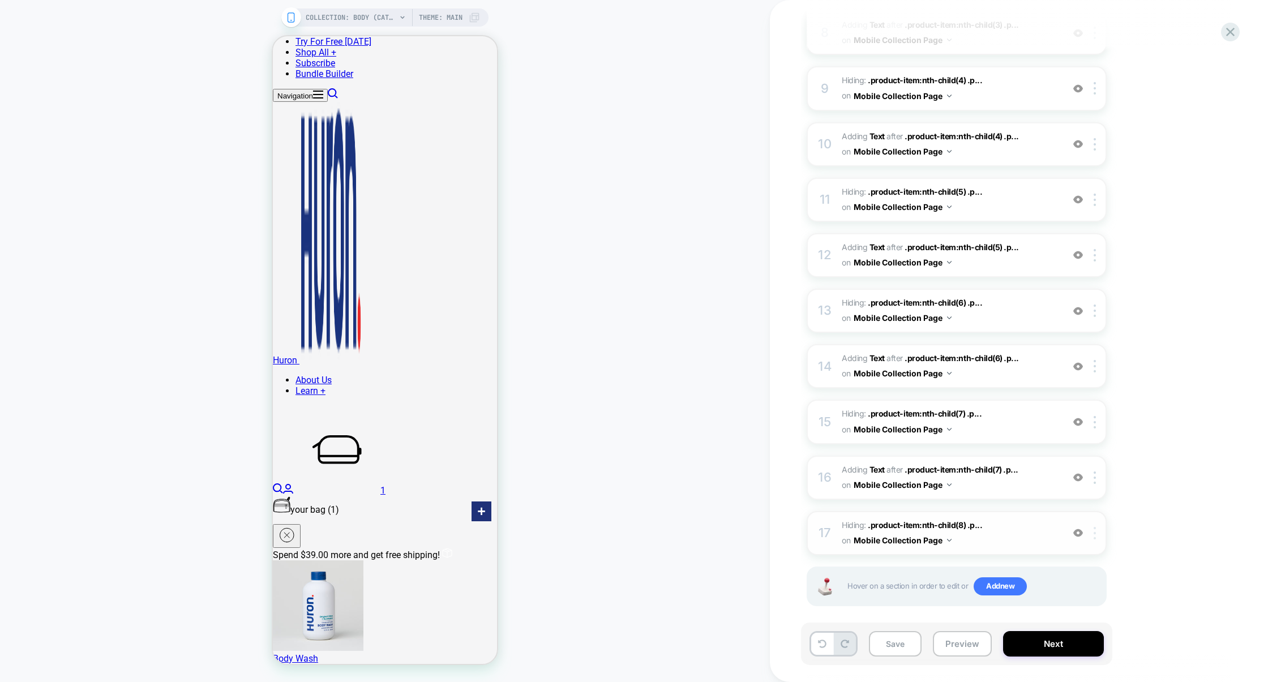
click at [1097, 527] on div at bounding box center [1096, 533] width 19 height 12
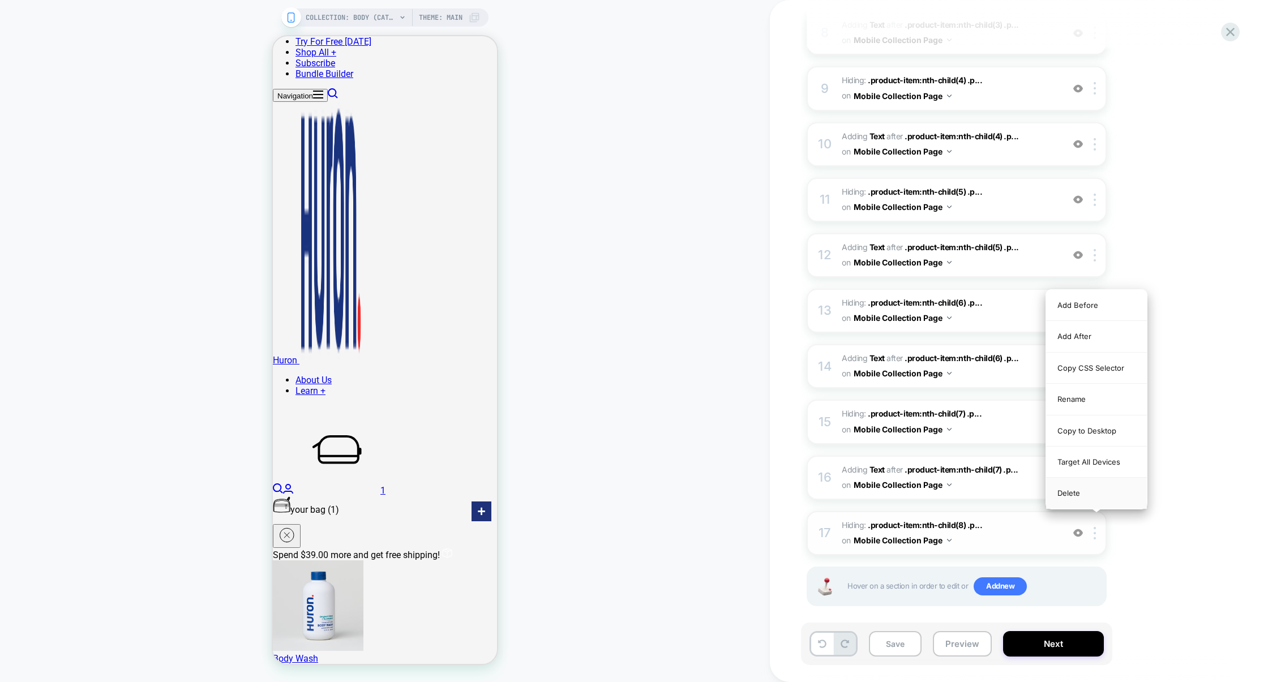
click at [1090, 498] on div "Delete" at bounding box center [1096, 493] width 101 height 31
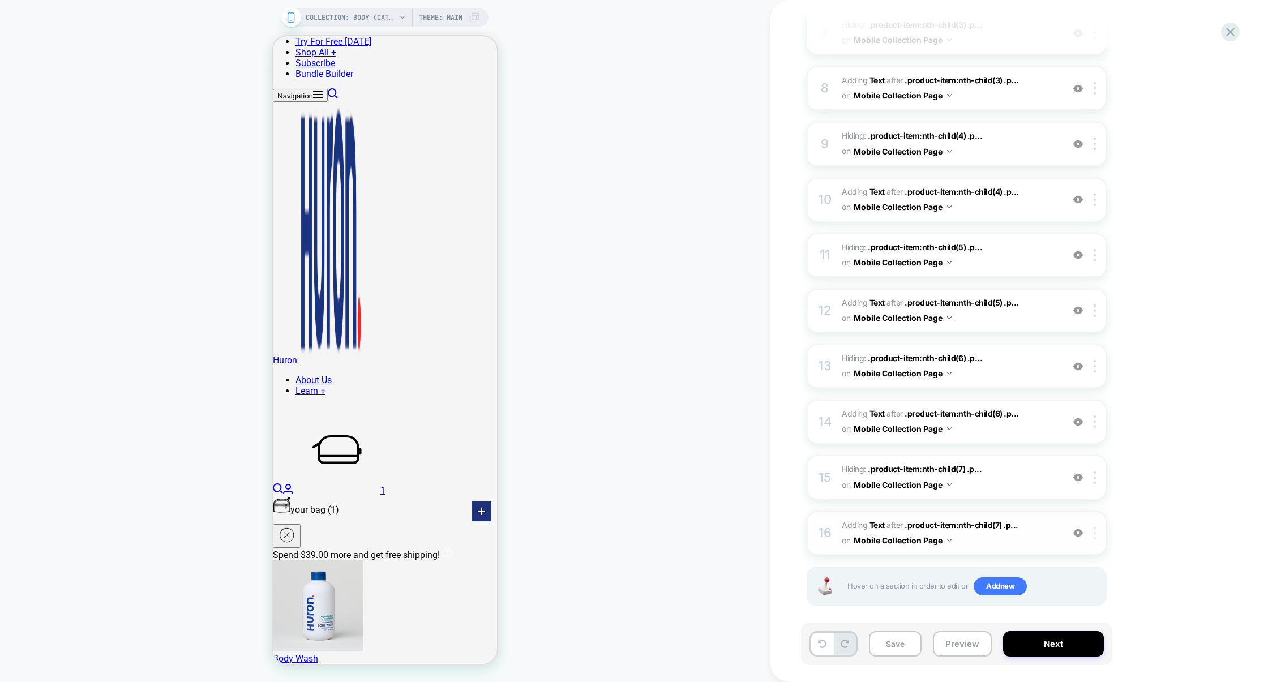
click at [1096, 527] on img at bounding box center [1095, 533] width 2 height 12
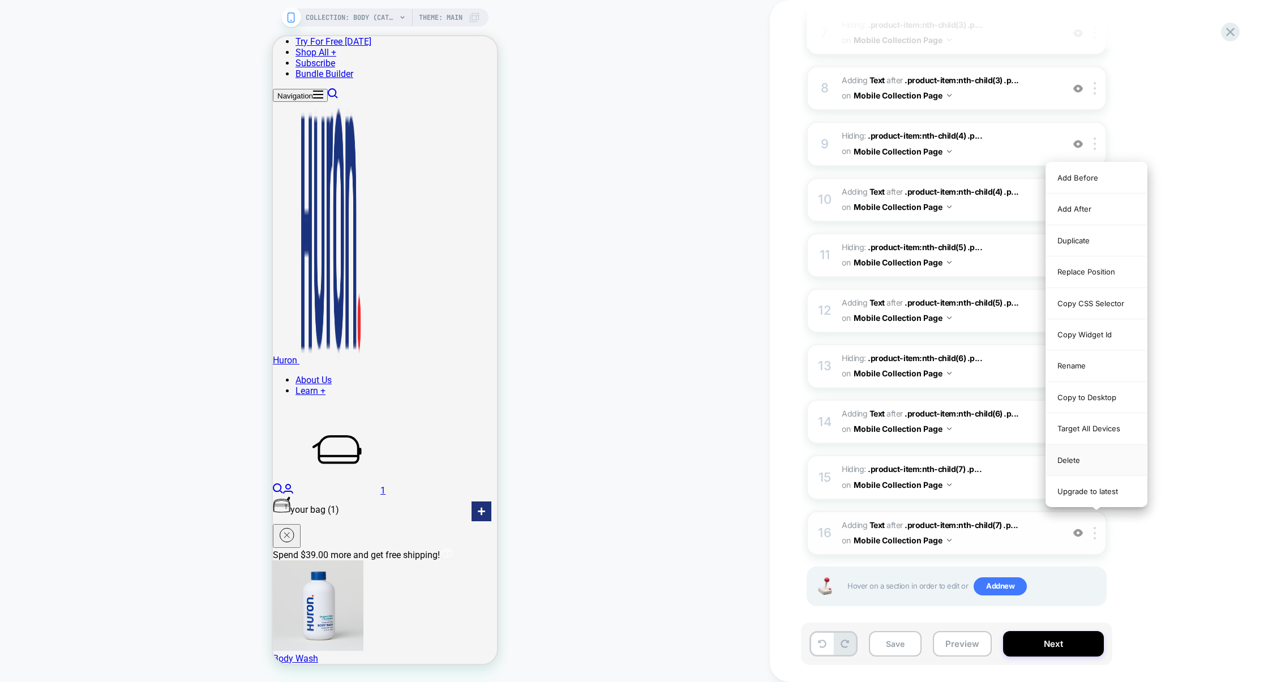
click at [1093, 471] on div "Delete" at bounding box center [1096, 460] width 101 height 31
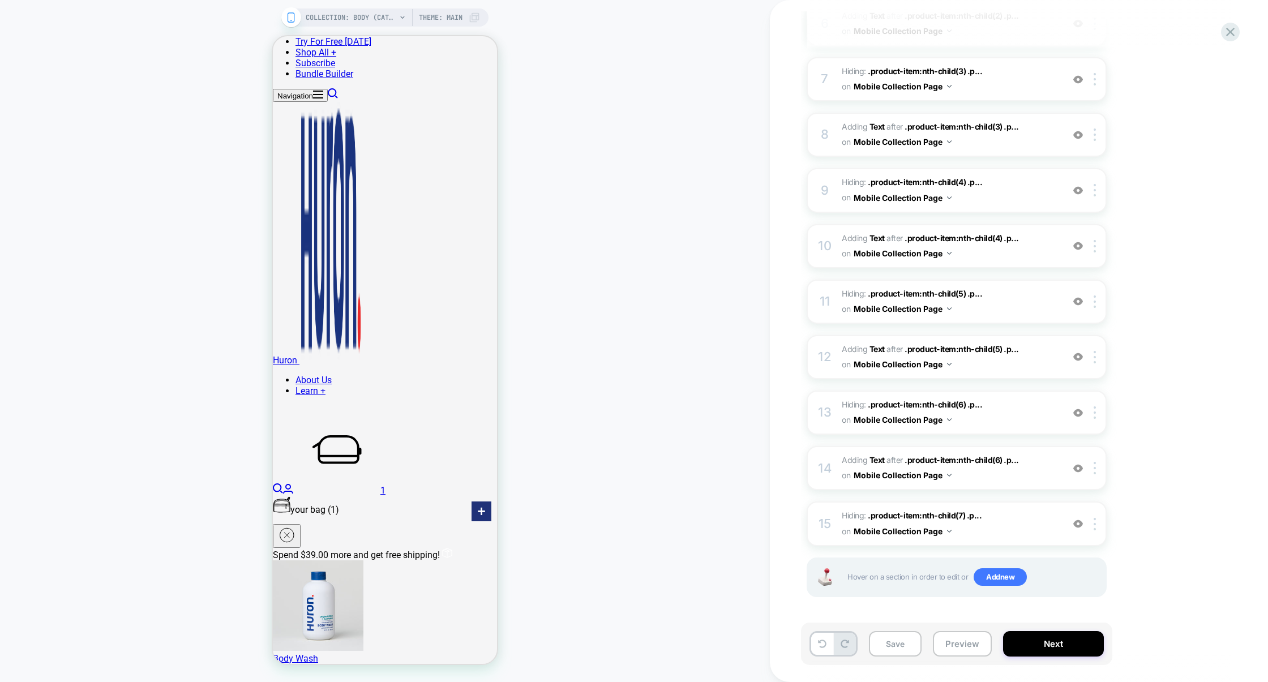
scroll to position [460, 0]
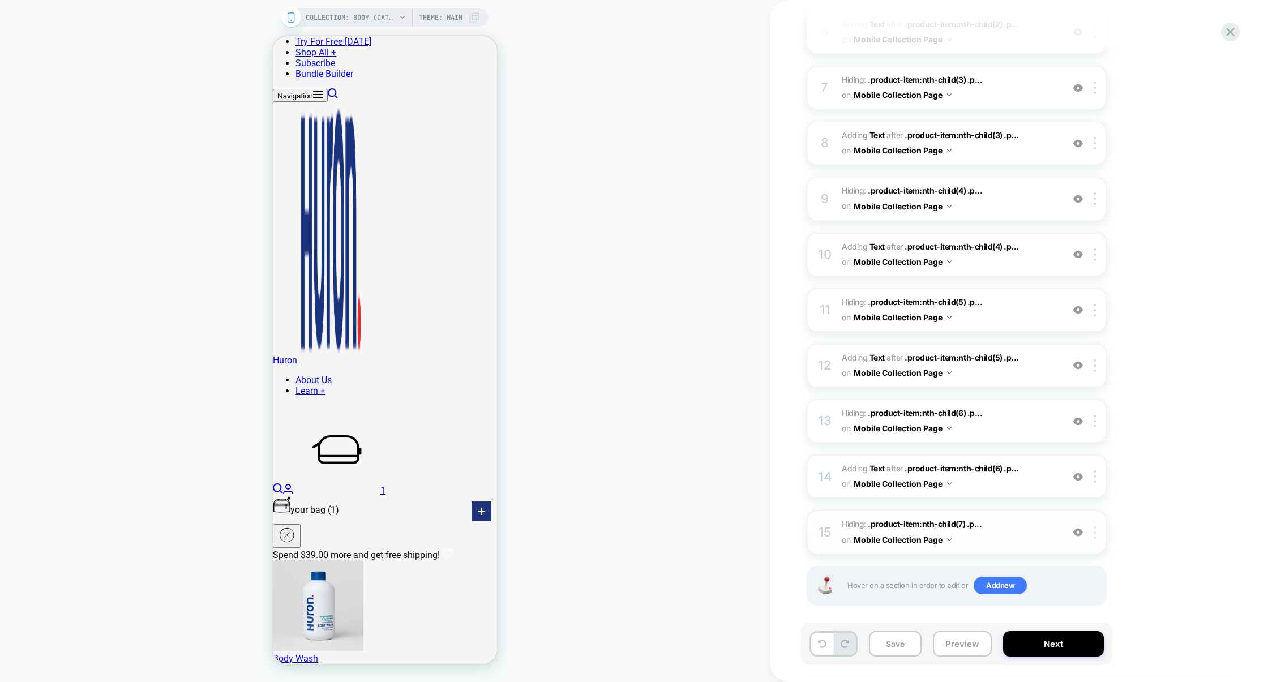
click at [1097, 526] on div at bounding box center [1096, 532] width 19 height 12
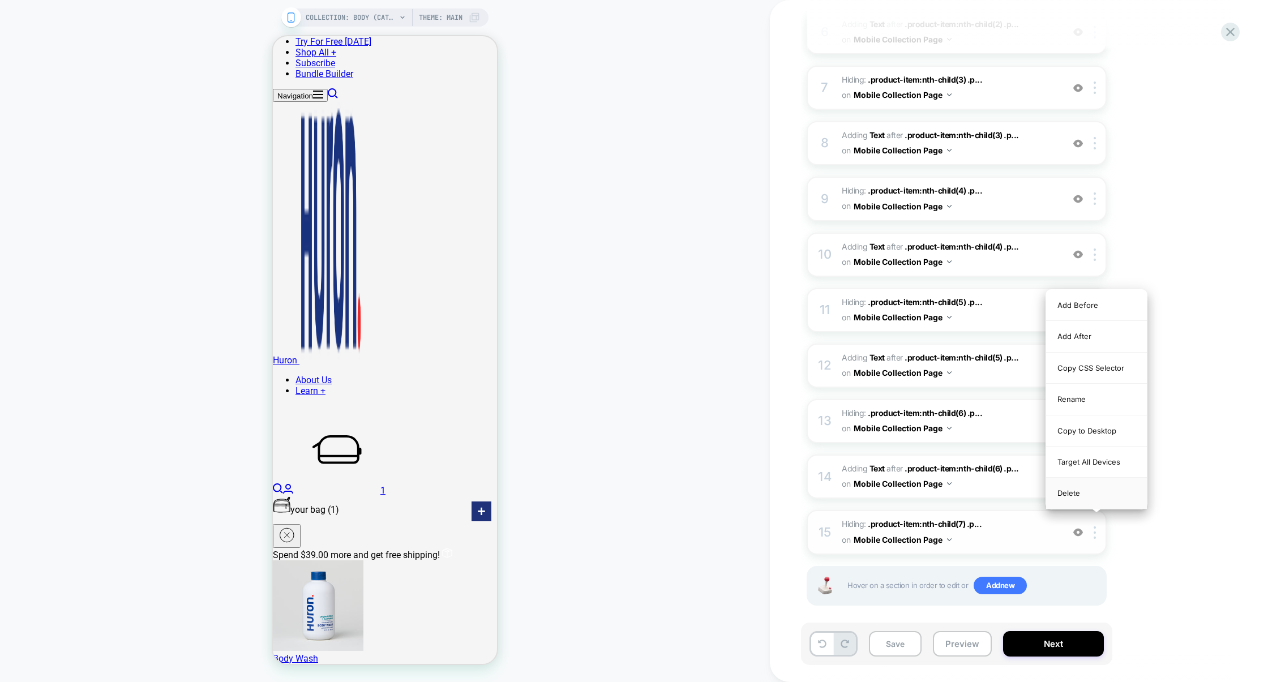
click at [1086, 489] on div "Delete" at bounding box center [1096, 493] width 101 height 31
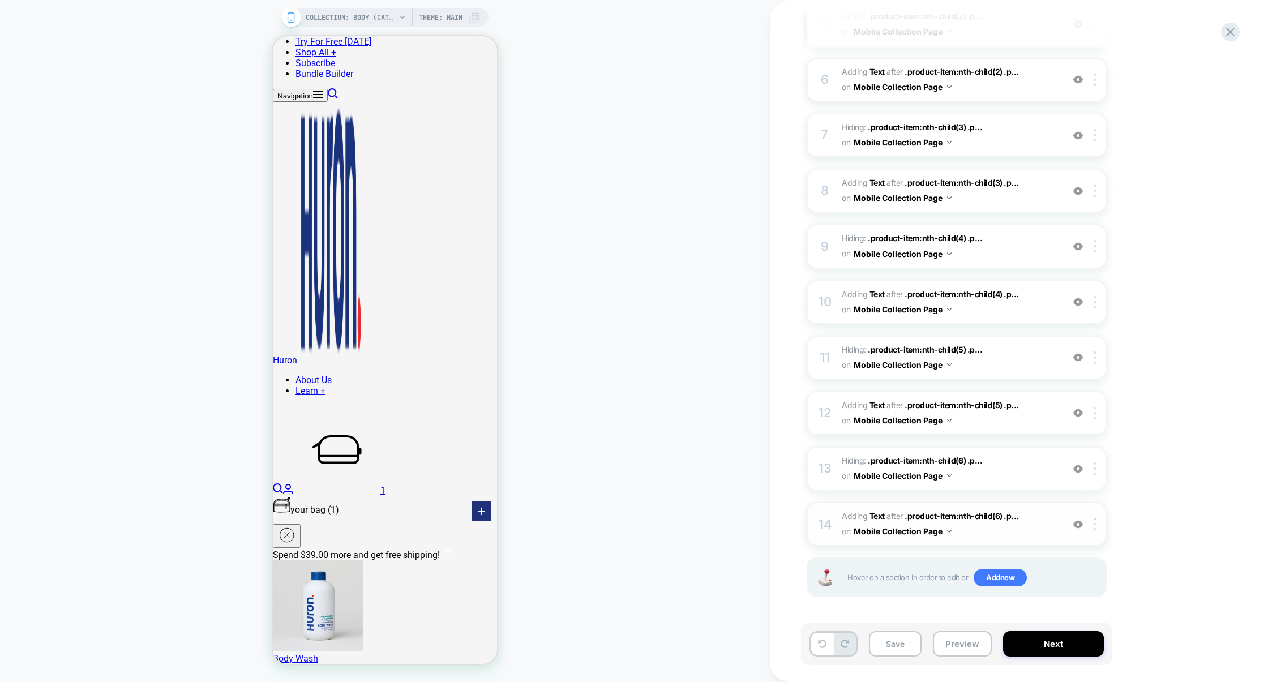
scroll to position [406, 0]
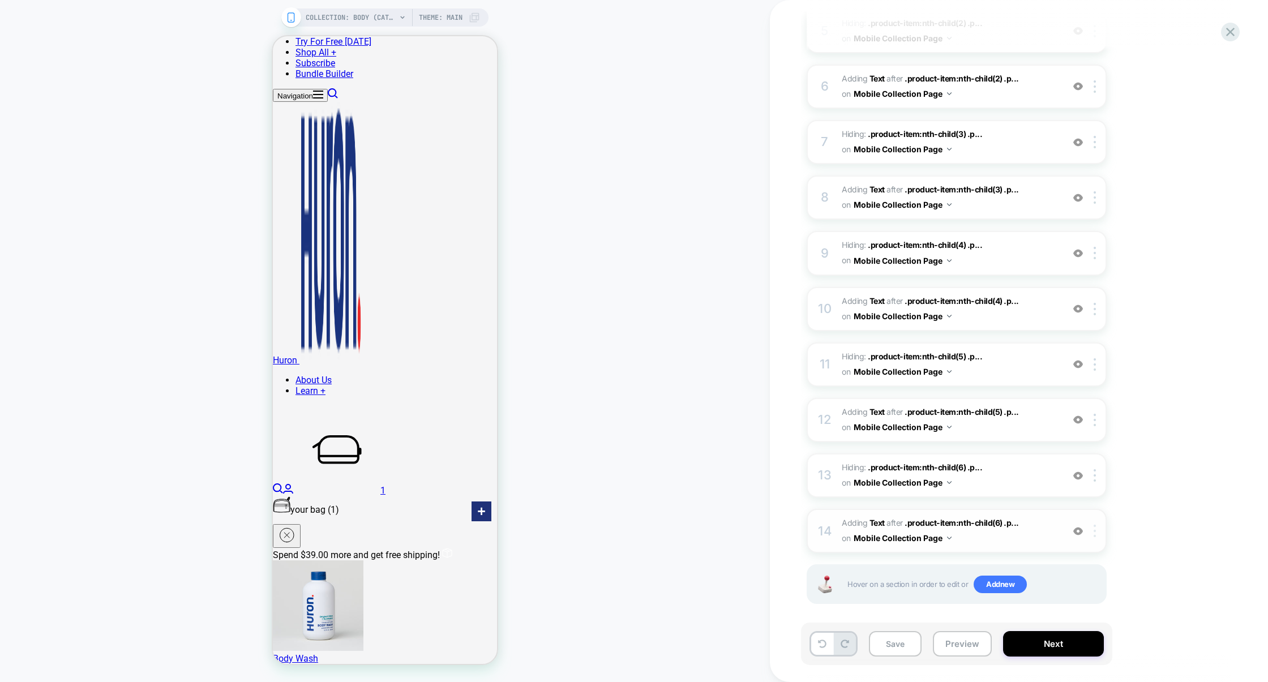
click at [1098, 527] on div at bounding box center [1096, 531] width 19 height 12
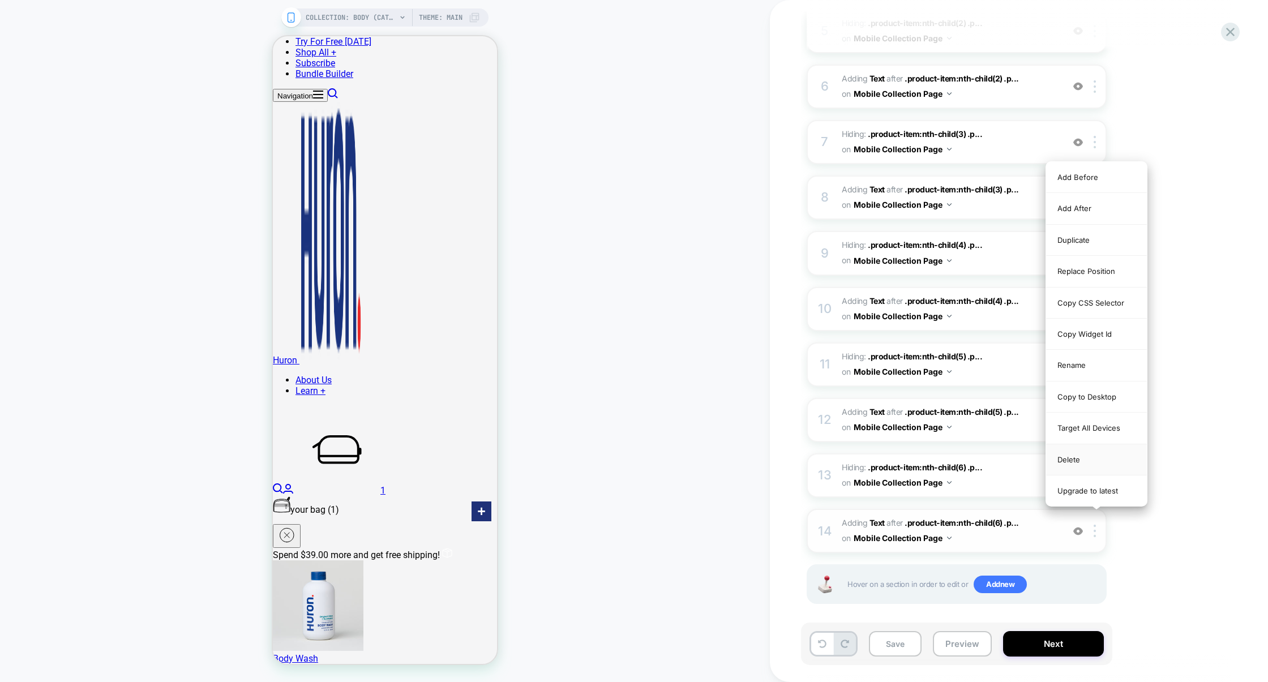
click at [1086, 468] on div "Delete" at bounding box center [1096, 459] width 101 height 31
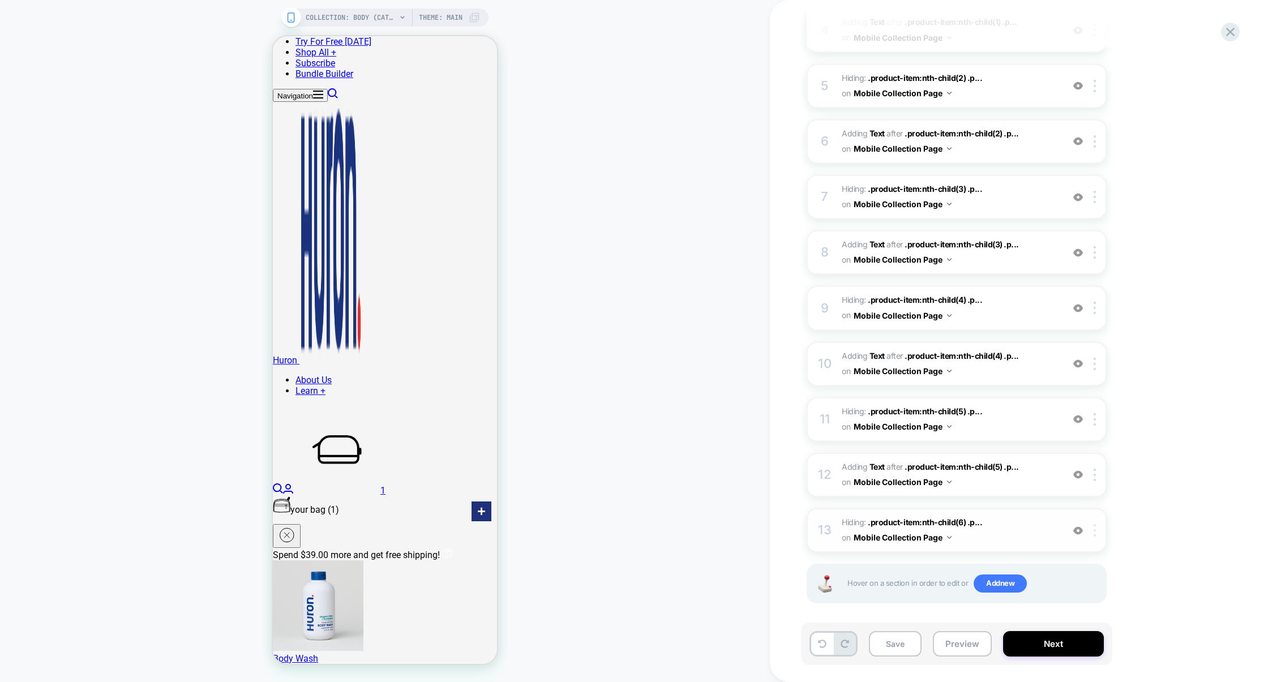
click at [1098, 524] on div at bounding box center [1096, 530] width 19 height 12
click at [1077, 492] on div "Delete" at bounding box center [1096, 492] width 101 height 31
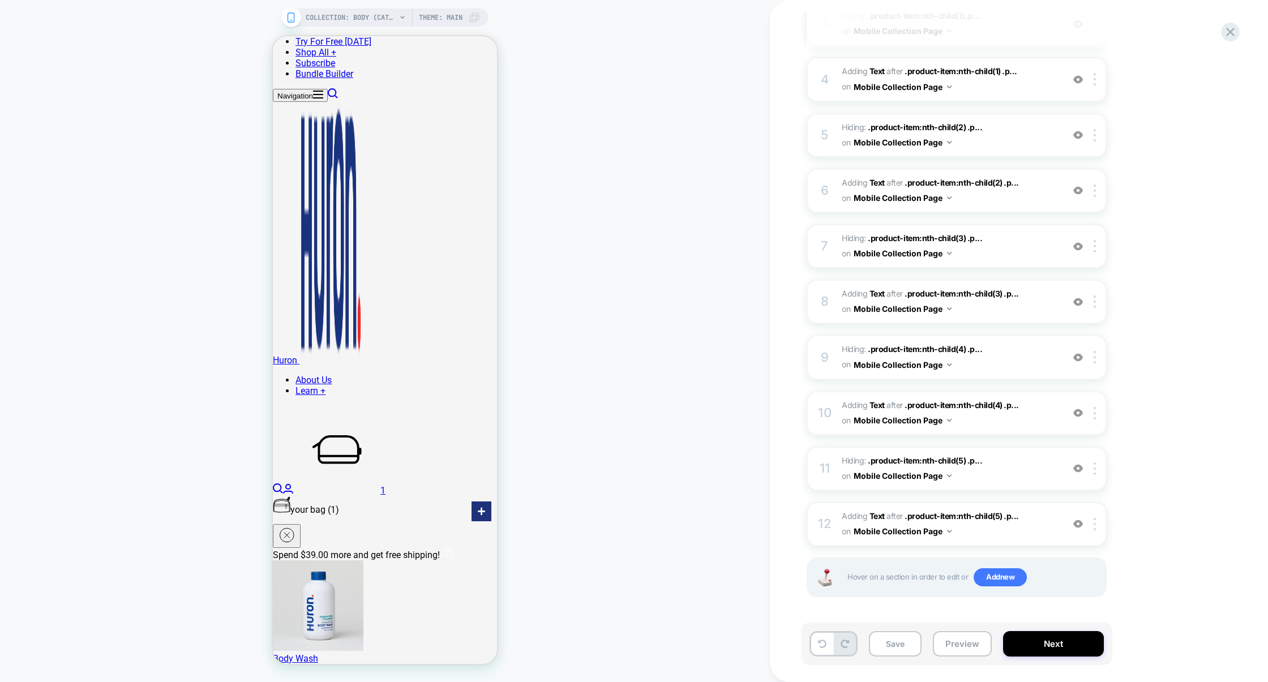
scroll to position [295, 0]
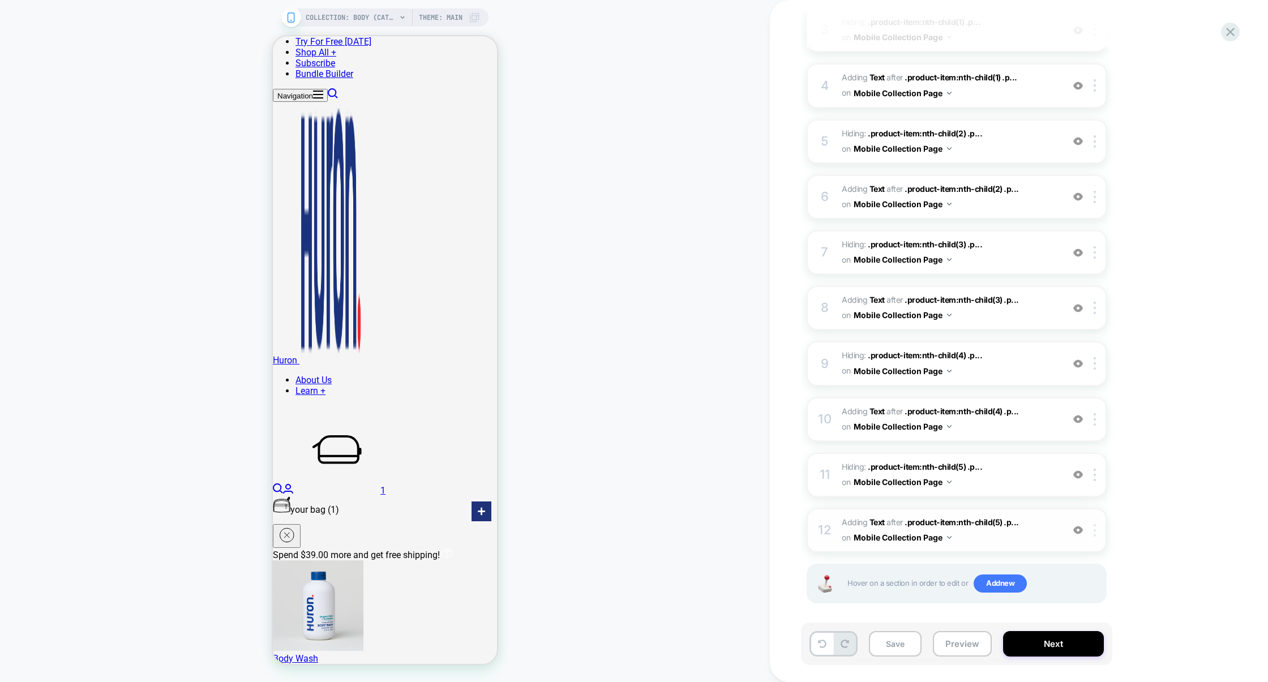
click at [1098, 524] on div at bounding box center [1096, 530] width 19 height 12
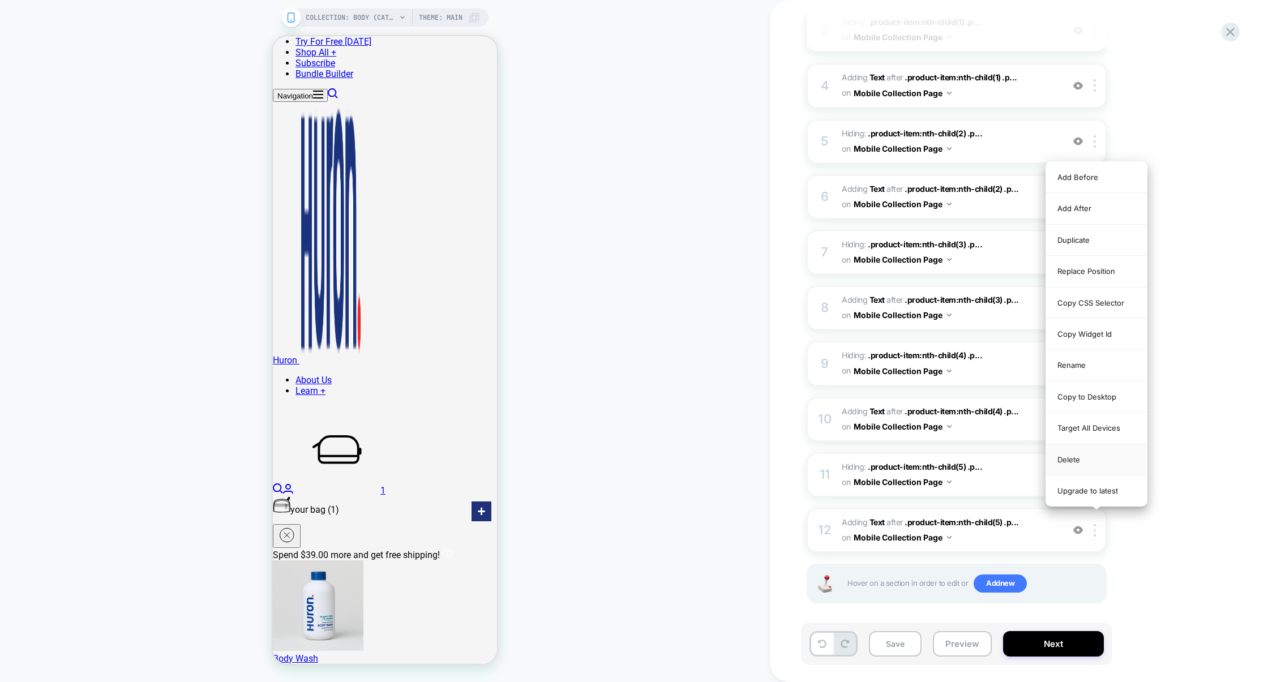
click at [1081, 466] on div "Delete" at bounding box center [1096, 459] width 101 height 31
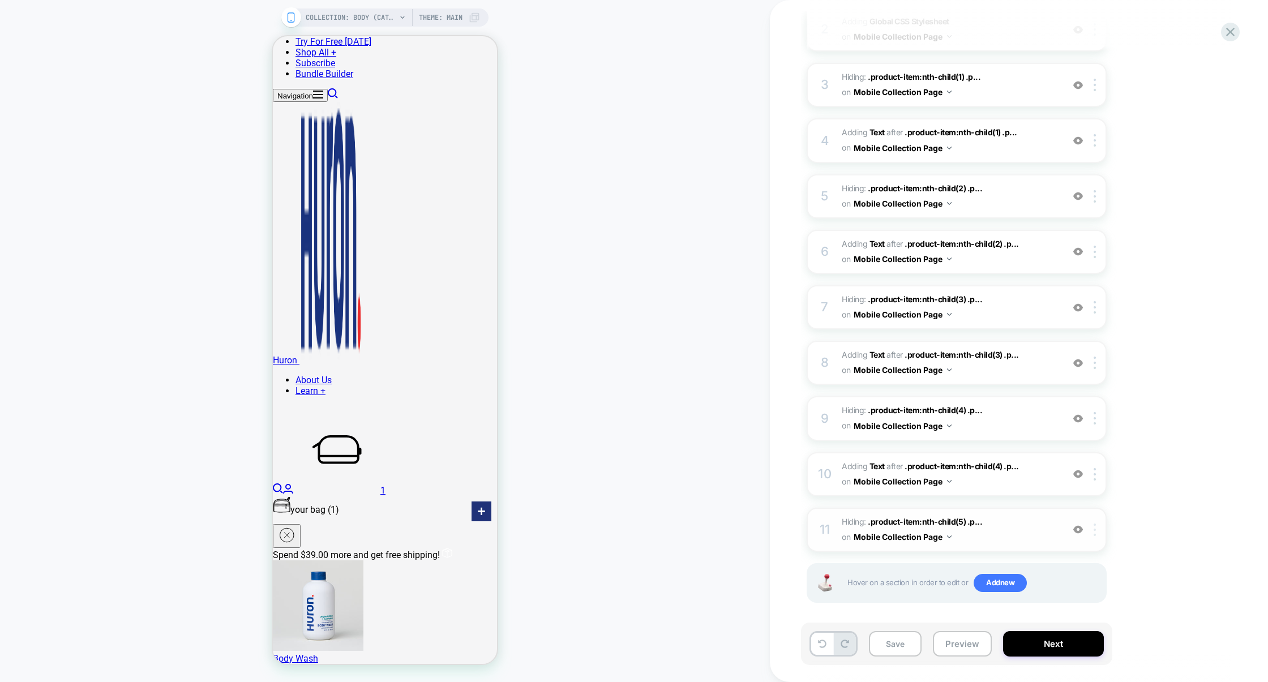
click at [1096, 524] on img at bounding box center [1095, 530] width 2 height 12
click at [1076, 487] on div "Delete" at bounding box center [1096, 492] width 101 height 31
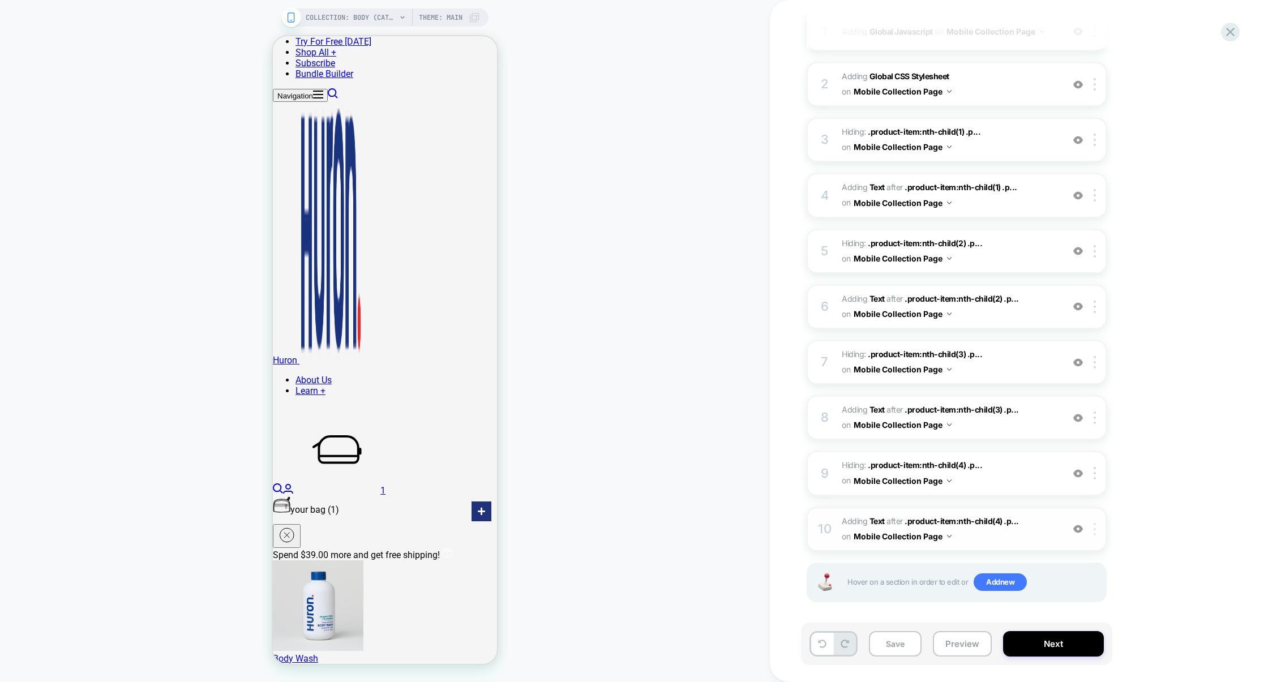
click at [1097, 529] on div at bounding box center [1096, 529] width 19 height 12
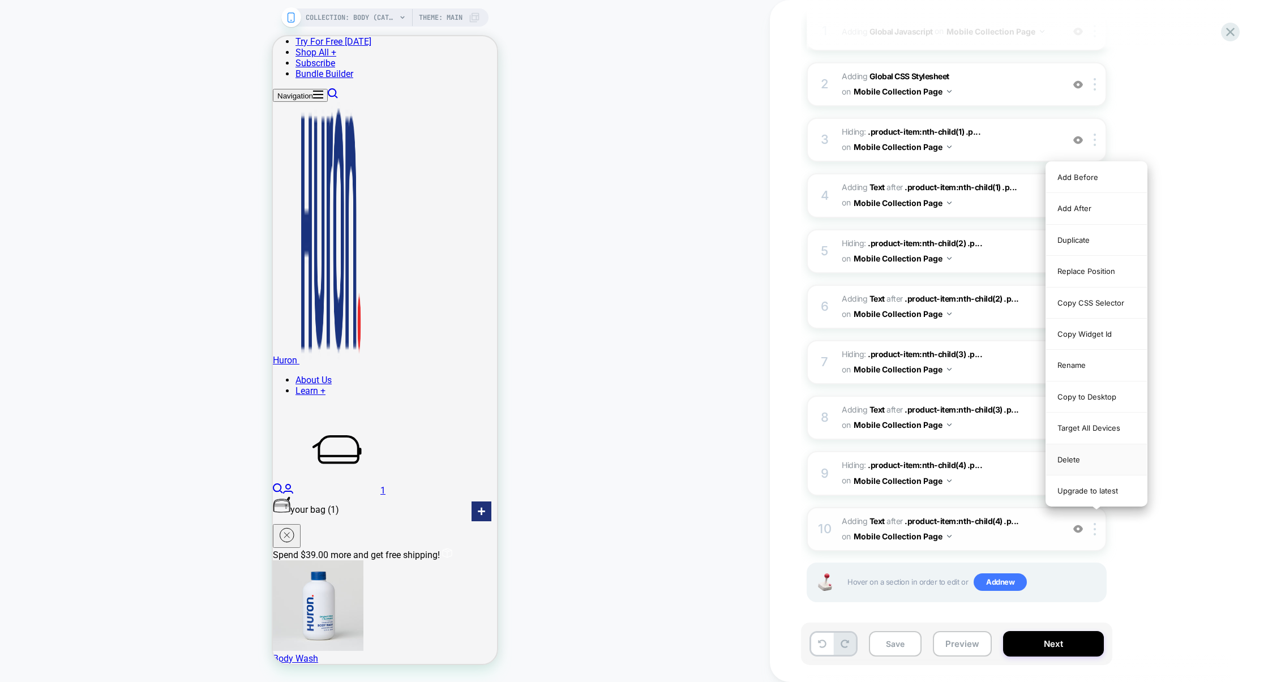
click at [1078, 467] on div "Delete" at bounding box center [1096, 459] width 101 height 31
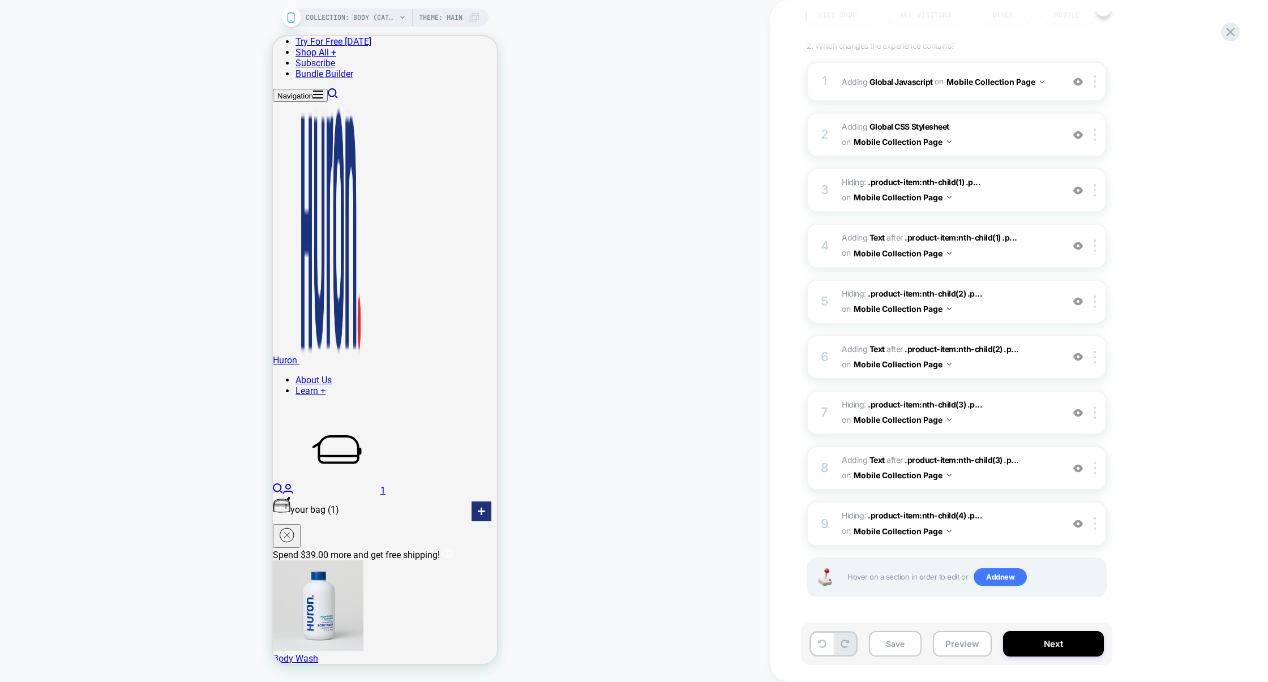
scroll to position [130, 0]
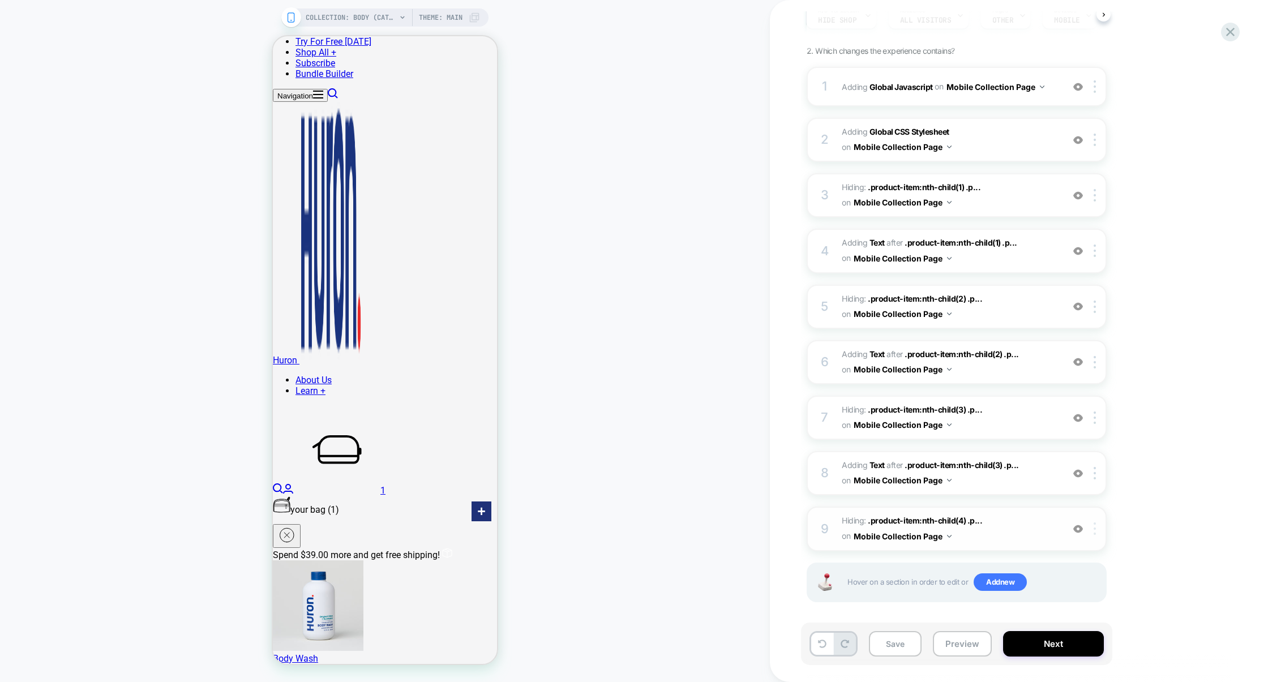
click at [1098, 525] on div at bounding box center [1096, 528] width 19 height 12
click at [1078, 499] on div "Delete" at bounding box center [1096, 492] width 101 height 31
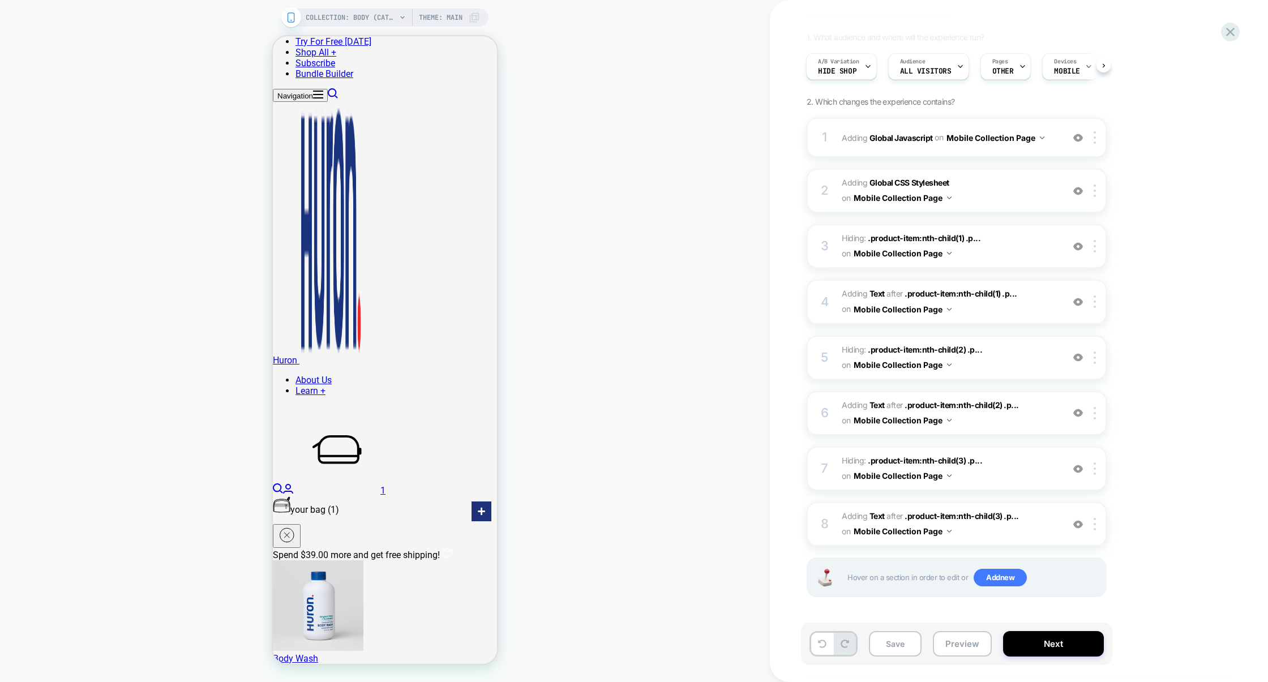
scroll to position [75, 0]
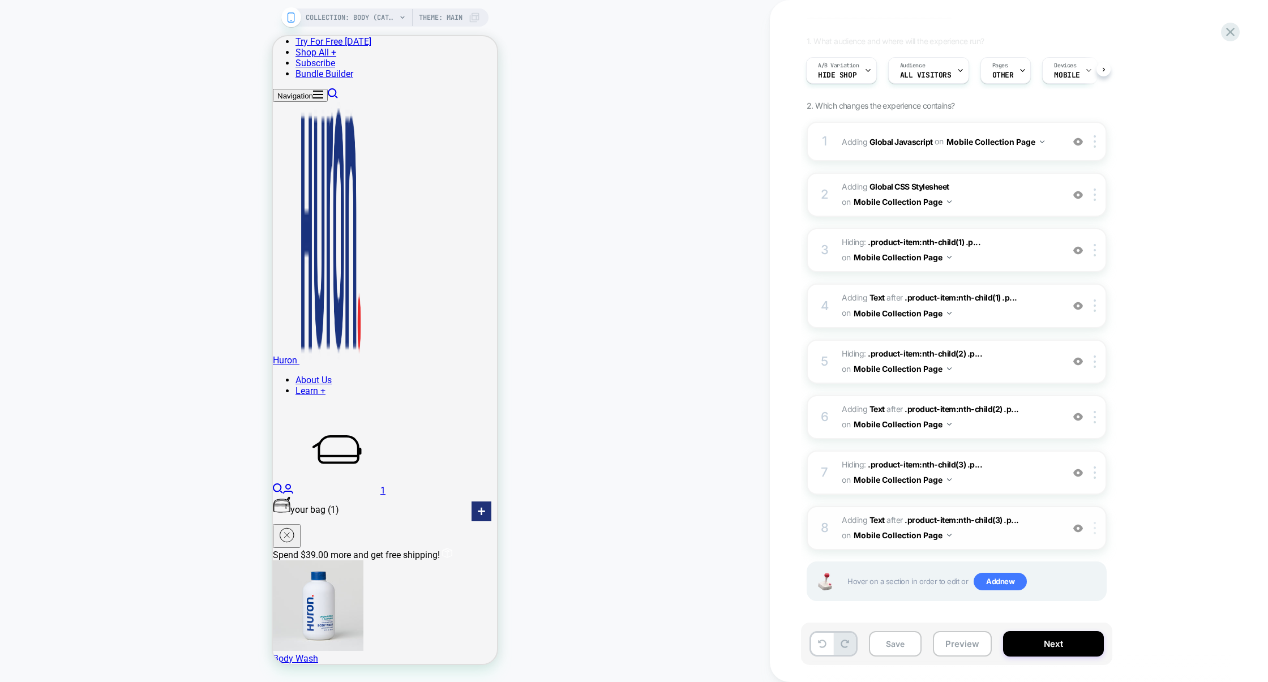
click at [1097, 522] on div at bounding box center [1096, 528] width 19 height 12
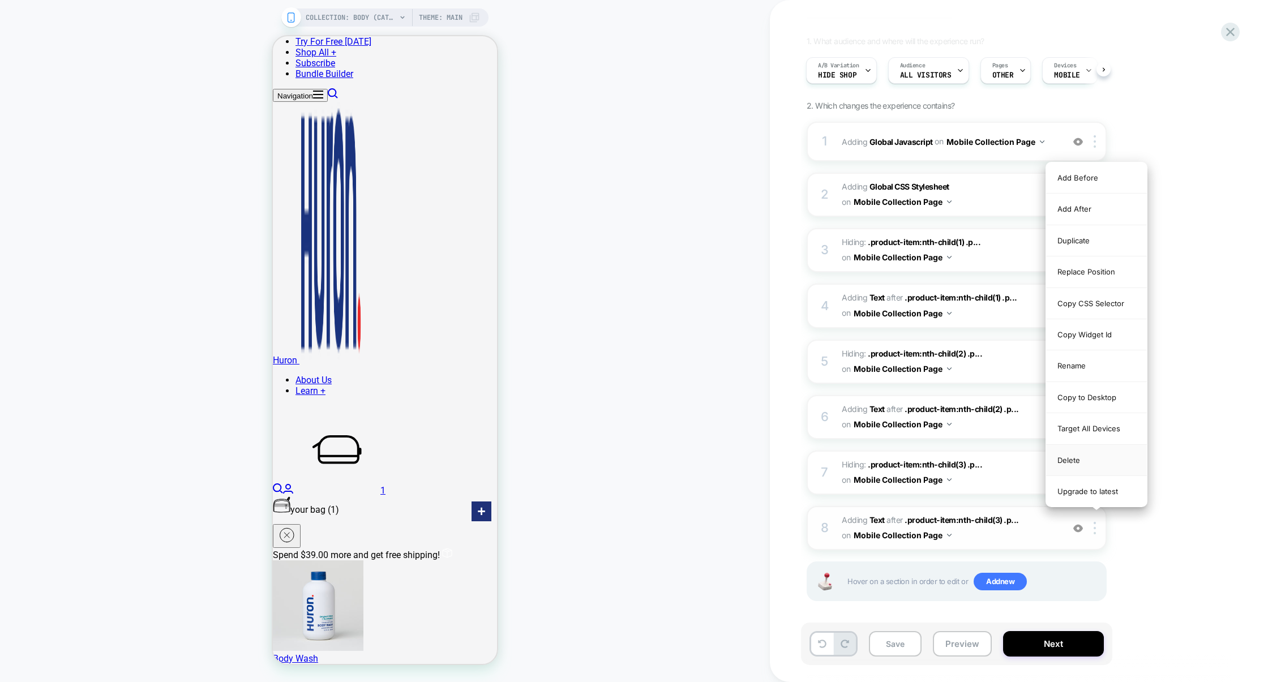
click at [1086, 466] on div "Delete" at bounding box center [1096, 460] width 101 height 31
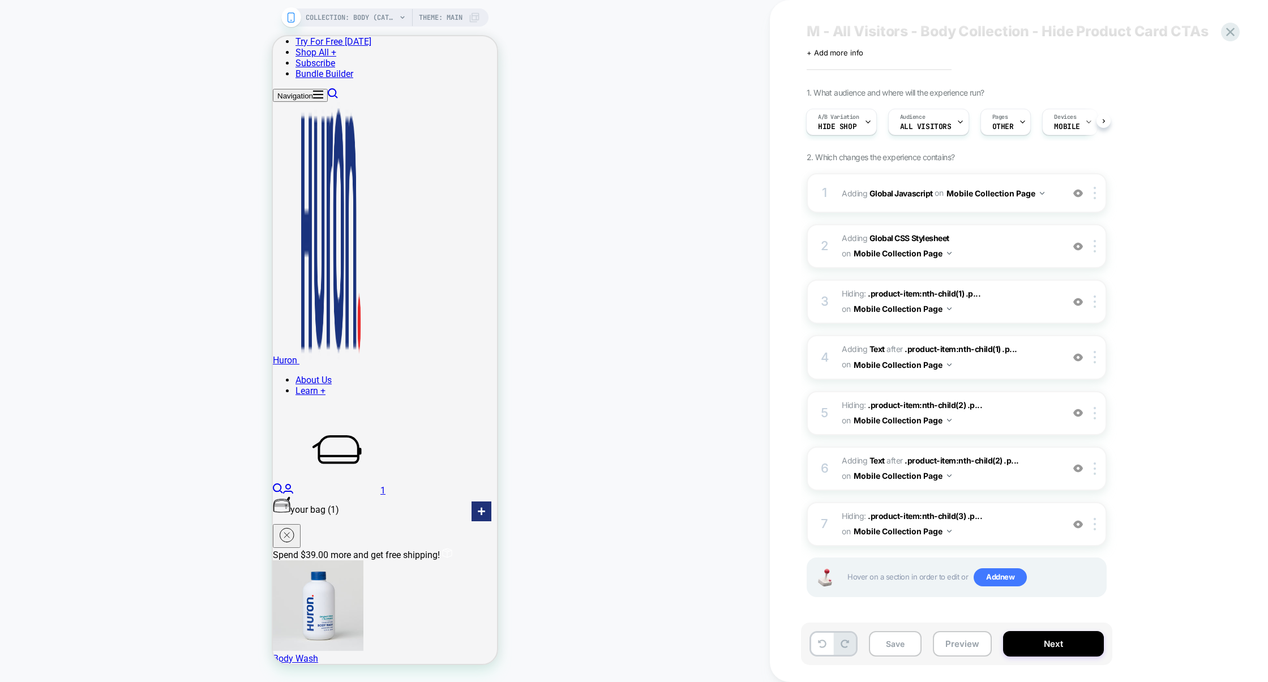
scroll to position [20, 0]
click at [1096, 521] on img at bounding box center [1095, 527] width 2 height 12
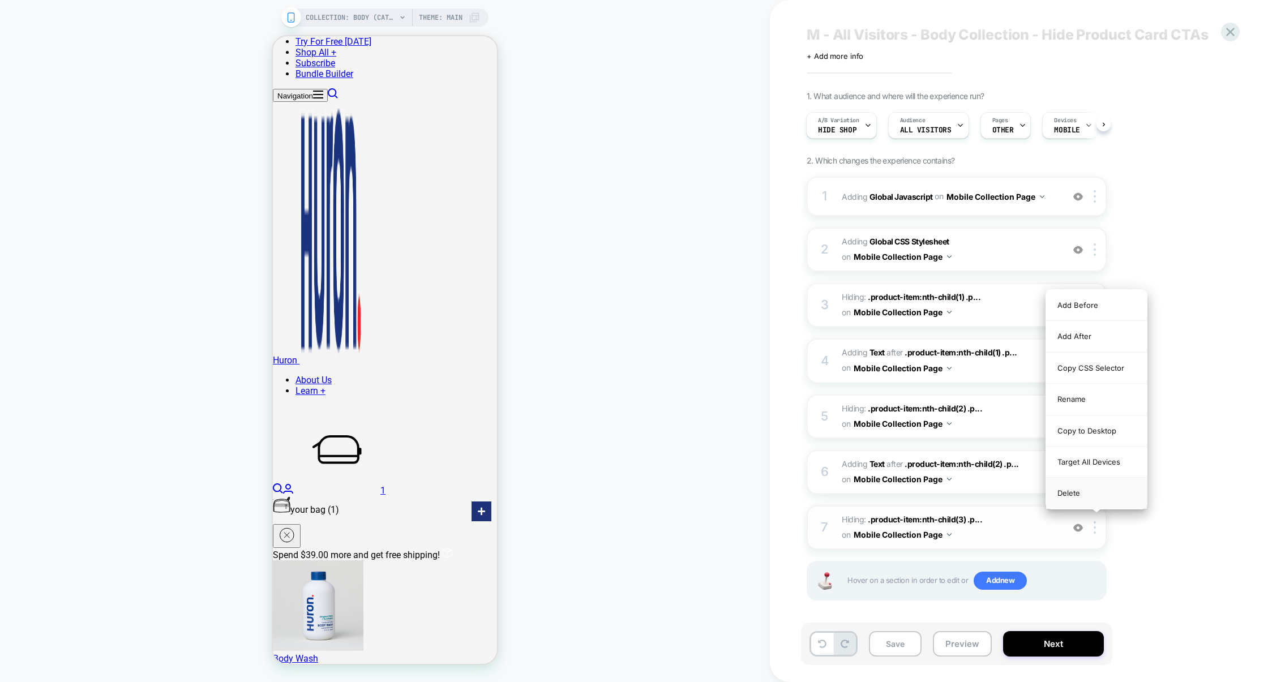
click at [1083, 489] on div "Delete" at bounding box center [1096, 493] width 101 height 31
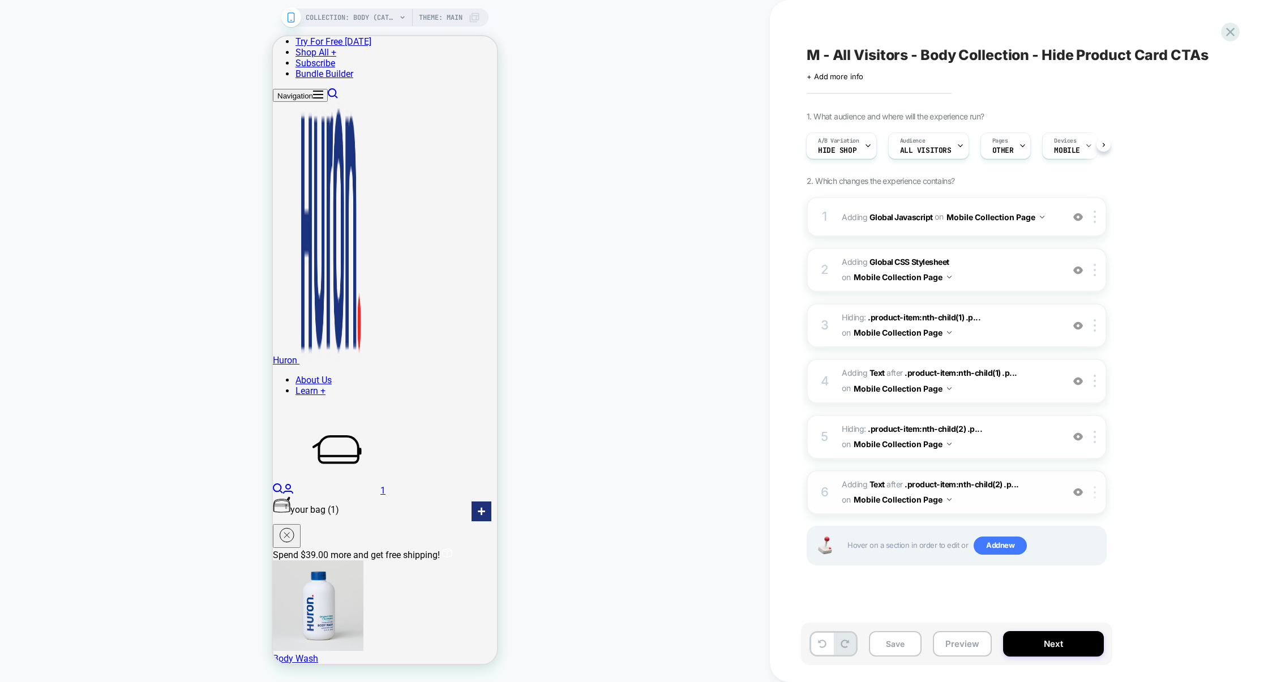
click at [1095, 492] on img at bounding box center [1095, 492] width 2 height 12
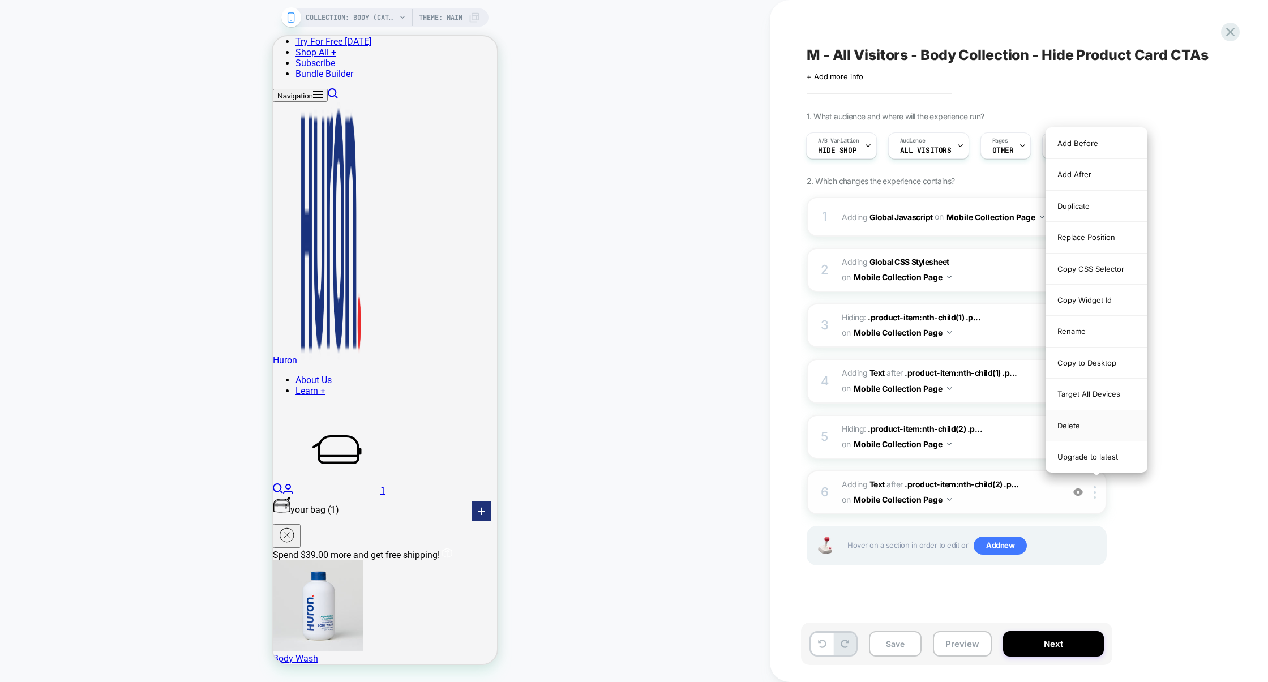
click at [1073, 432] on div "Delete" at bounding box center [1096, 425] width 101 height 31
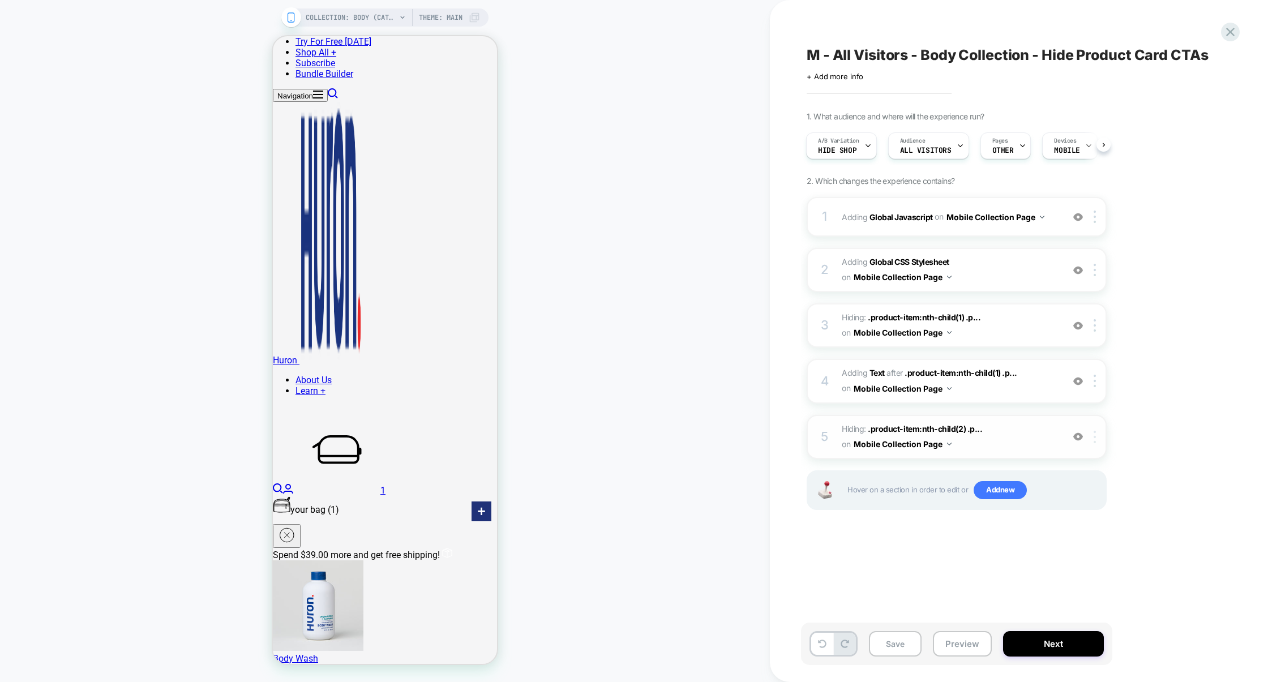
click at [1097, 436] on div at bounding box center [1096, 437] width 19 height 12
click at [1093, 437] on div at bounding box center [1096, 437] width 19 height 12
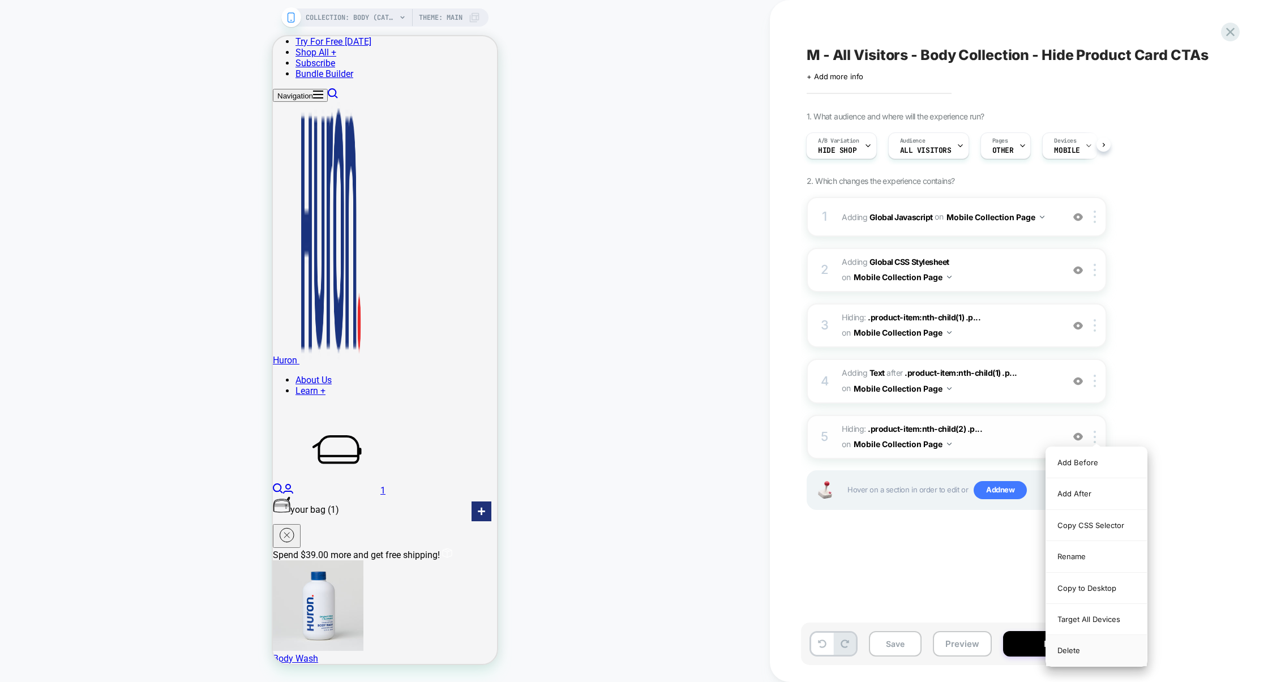
click at [1078, 643] on div "Delete" at bounding box center [1096, 650] width 101 height 31
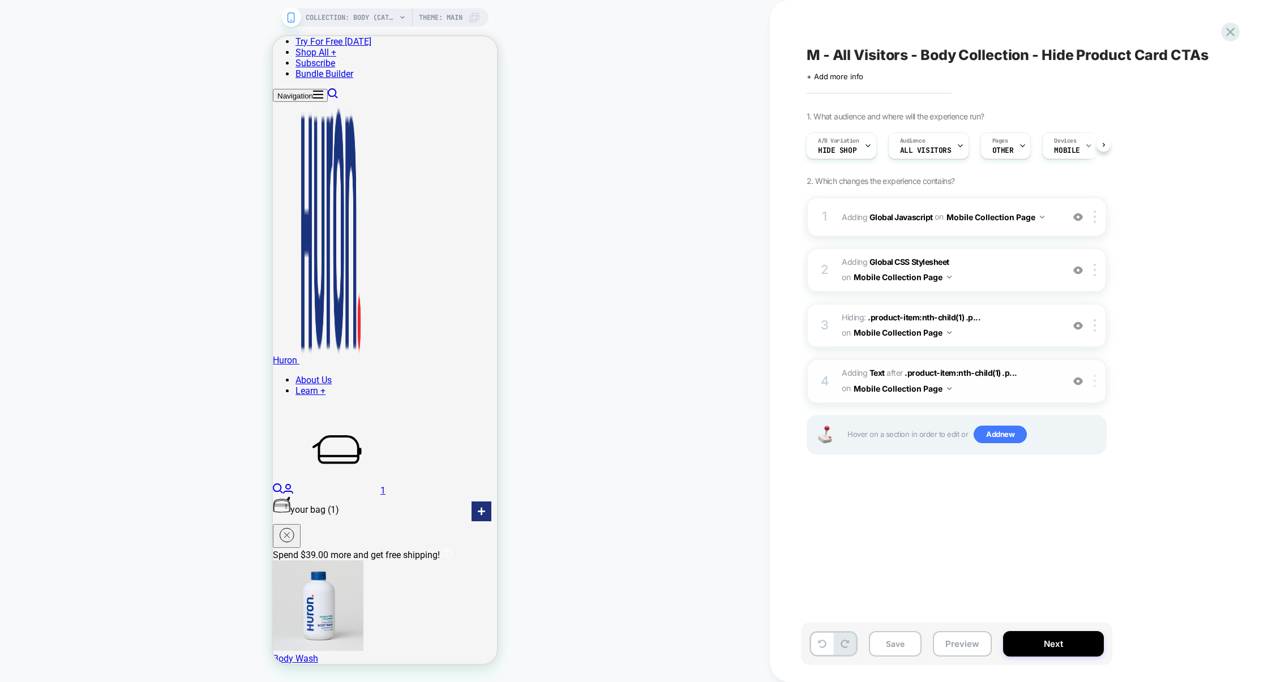
click at [1100, 375] on div at bounding box center [1096, 381] width 19 height 12
click at [1095, 384] on img at bounding box center [1095, 381] width 2 height 12
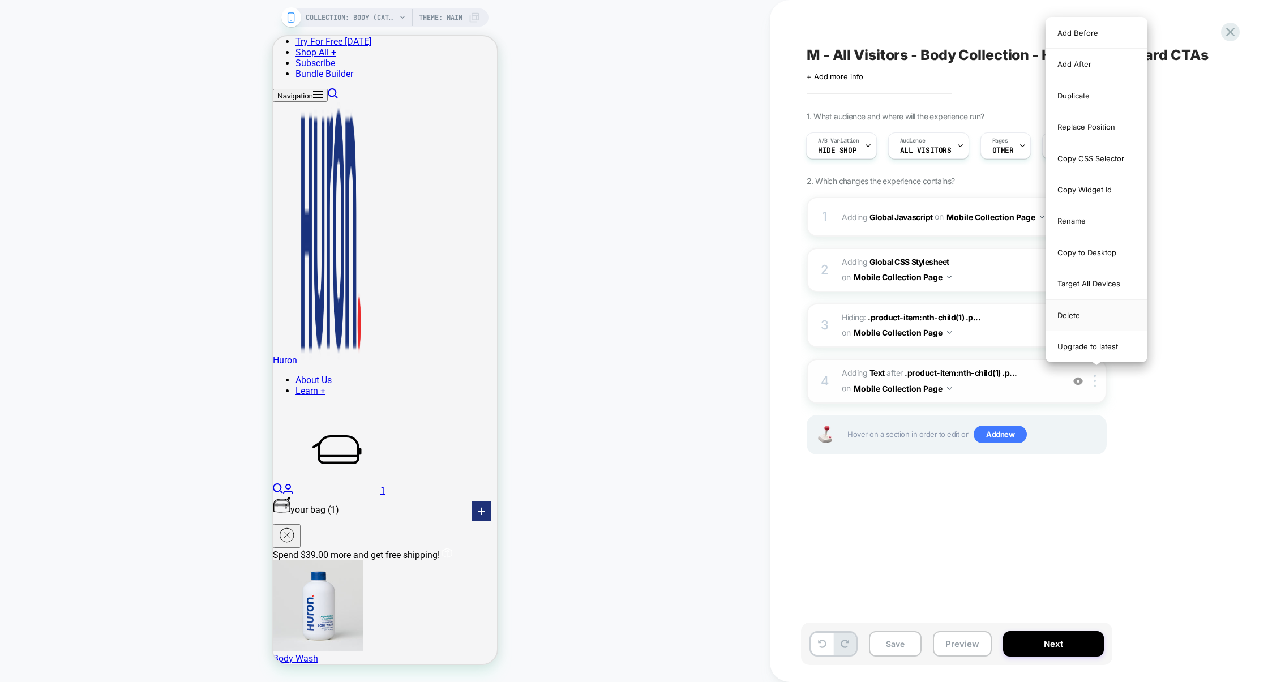
click at [1082, 313] on div "Delete" at bounding box center [1096, 315] width 101 height 31
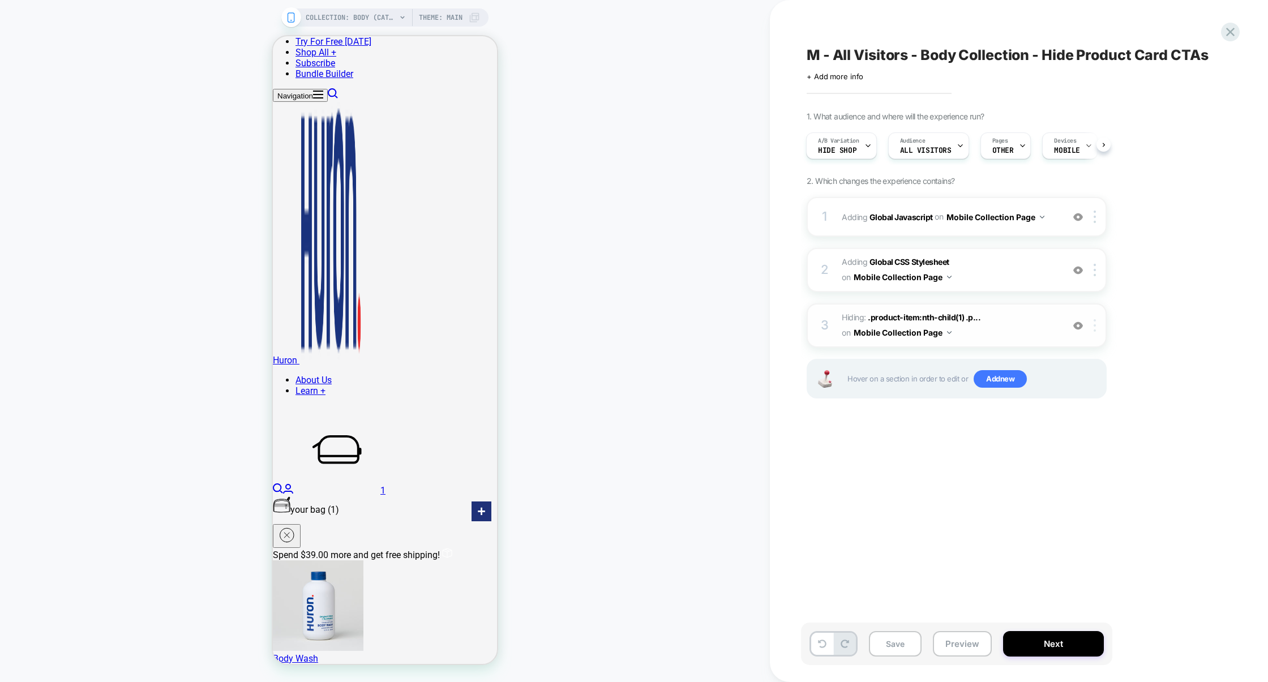
click at [1097, 325] on div at bounding box center [1096, 325] width 19 height 12
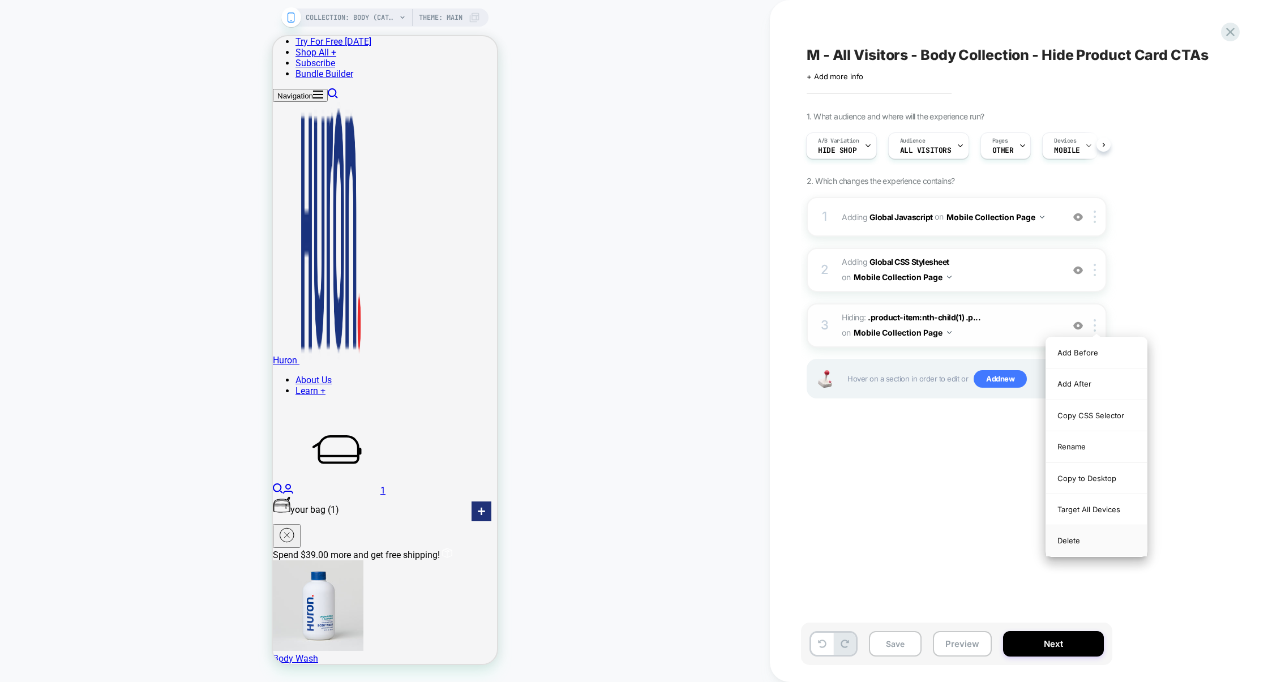
click at [1080, 537] on div "Delete" at bounding box center [1096, 540] width 101 height 31
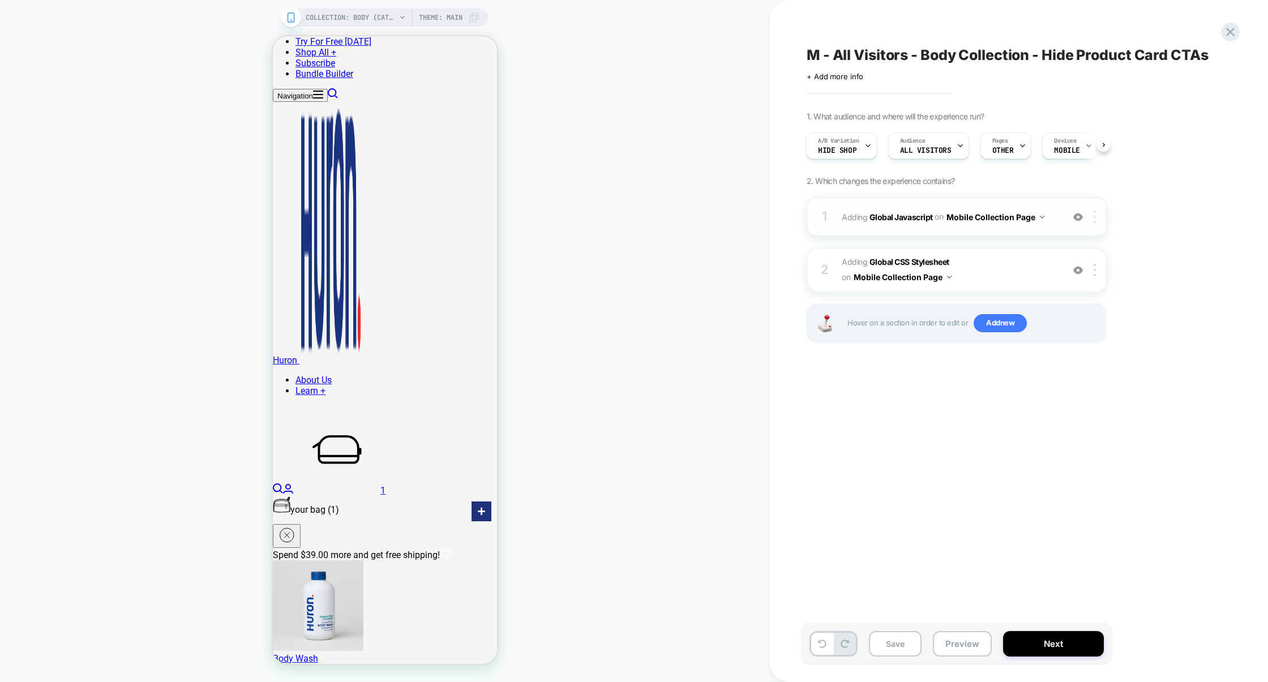
click at [1100, 219] on div at bounding box center [1096, 217] width 19 height 12
click at [1086, 368] on div "Delete" at bounding box center [1096, 370] width 101 height 31
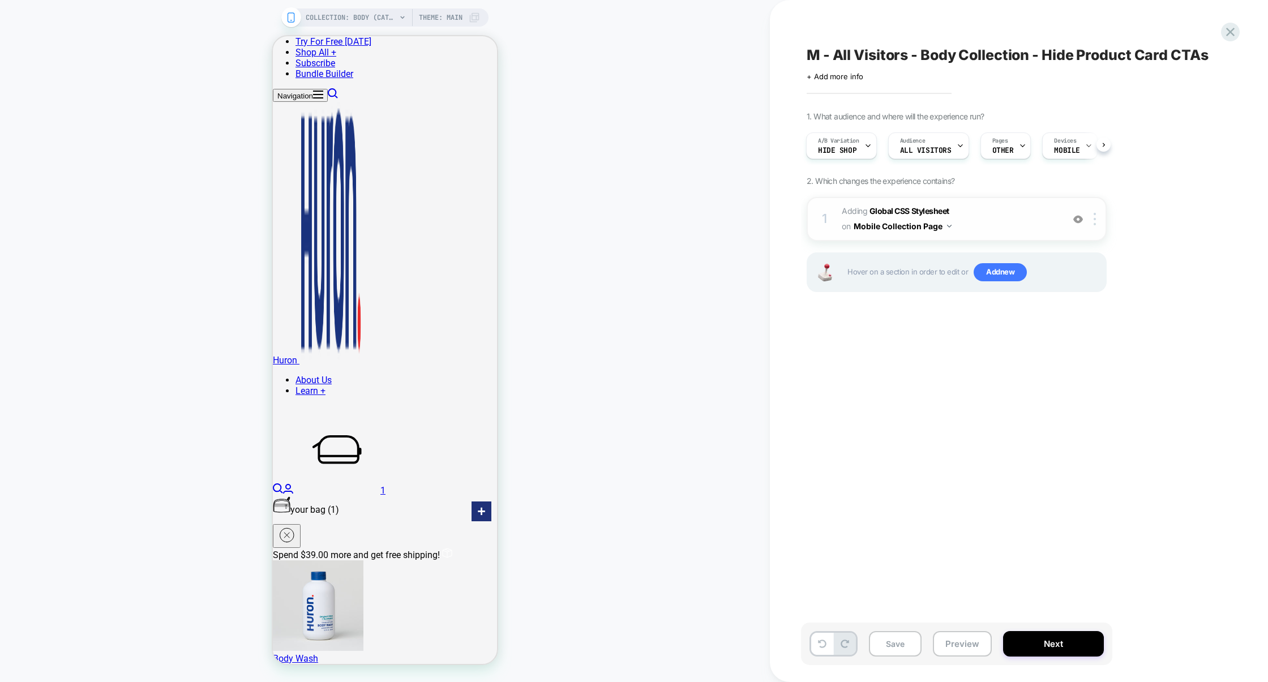
click at [989, 210] on span "Adding Global CSS Stylesheet on Mobile Collection Page" at bounding box center [950, 219] width 216 height 31
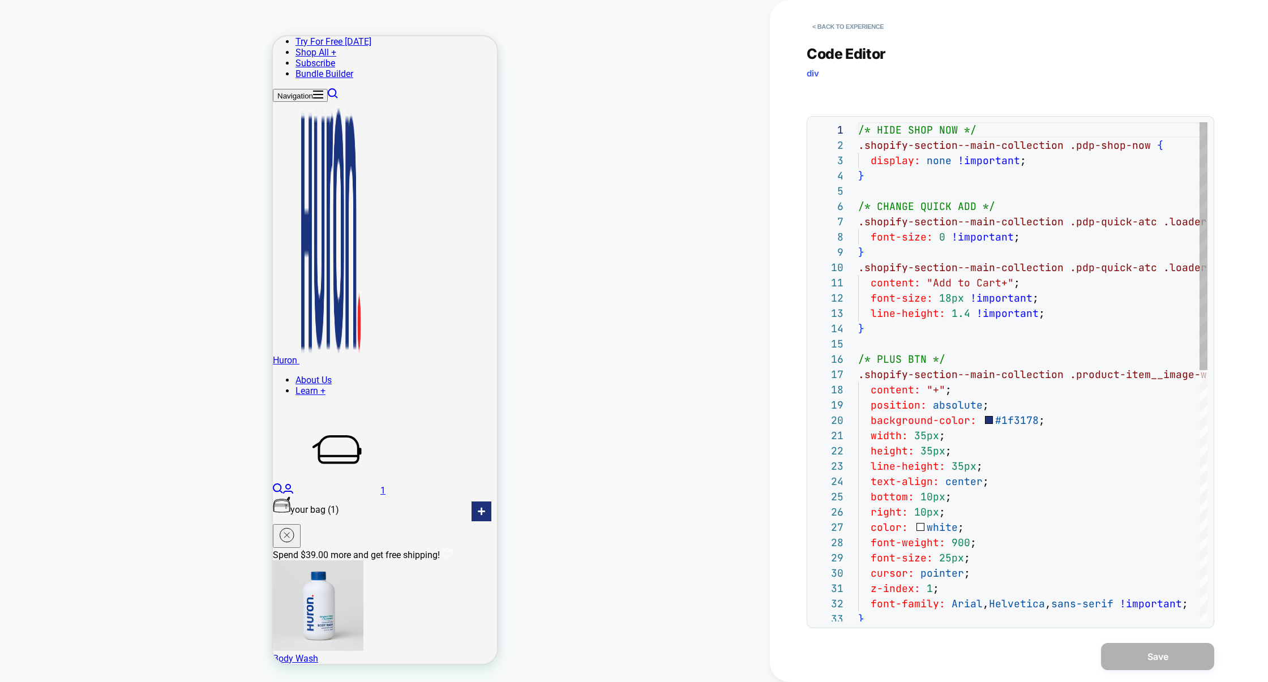
scroll to position [153, 0]
click at [1034, 260] on div "font-size: 18px !important ; line-height: 1.4 !important ; } /* PLUS BTN */ .sh…" at bounding box center [1112, 624] width 509 height 1004
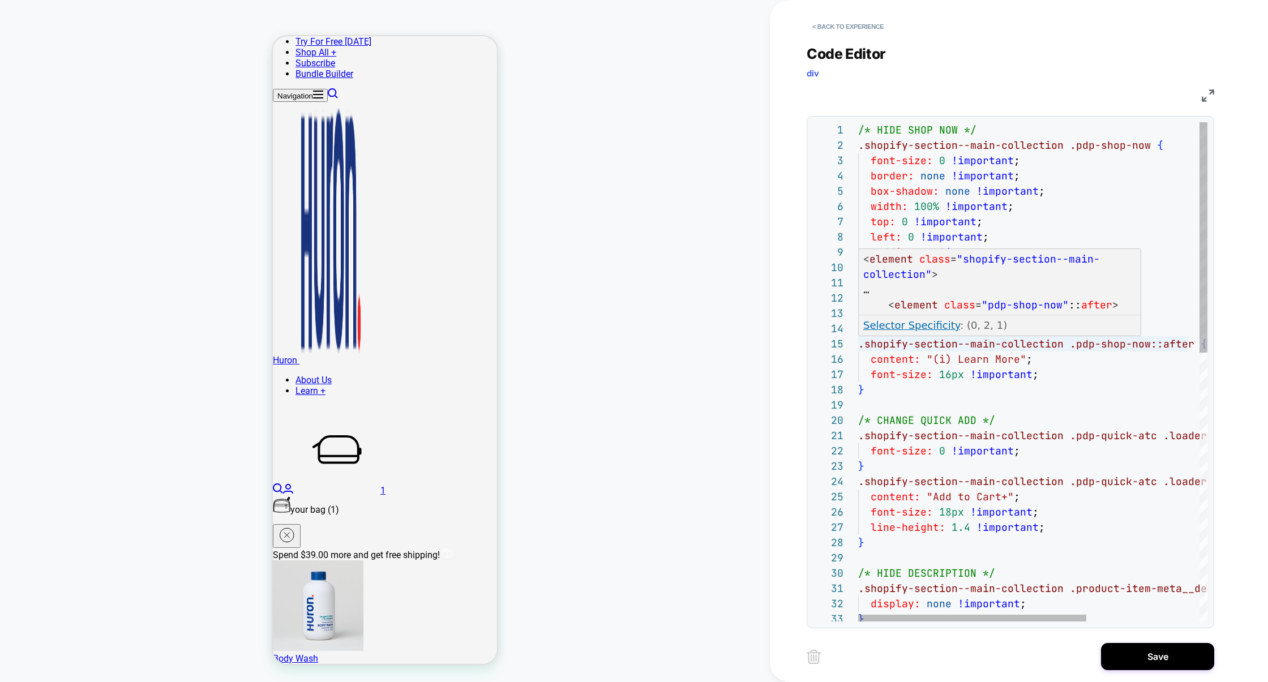
scroll to position [92, 92]
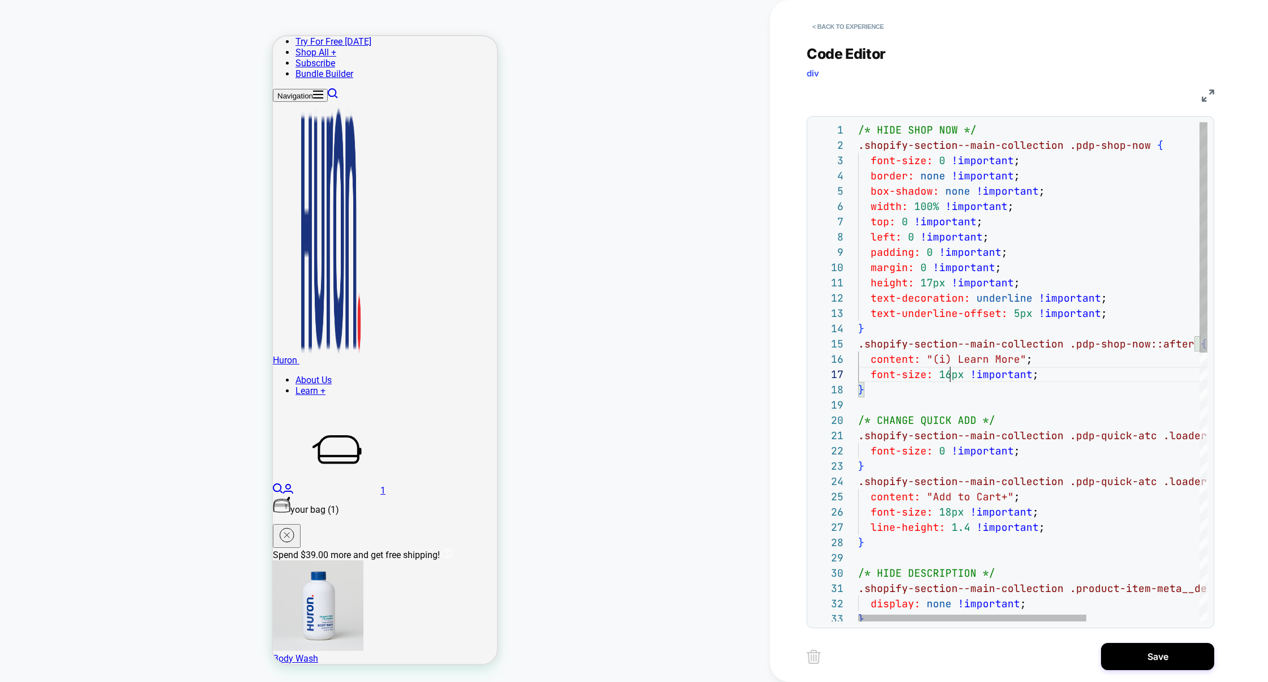
click at [951, 378] on div "text-decoration: underline !important ; text-underline-offset: 5px !important ;…" at bounding box center [1118, 662] width 521 height 1080
click at [930, 288] on div "text-decoration: underline !important ; text-underline-offset: 5px !important ;…" at bounding box center [1118, 662] width 521 height 1080
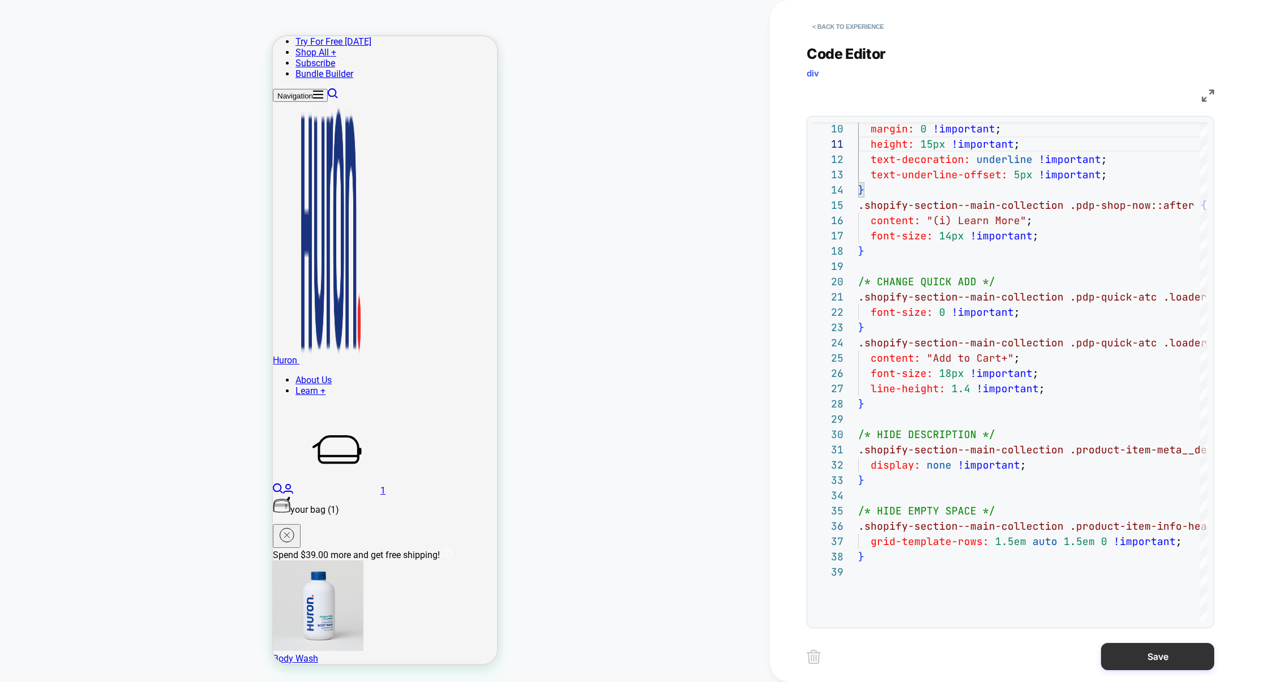
type textarea "**********"
click at [1151, 661] on button "Save" at bounding box center [1157, 656] width 113 height 27
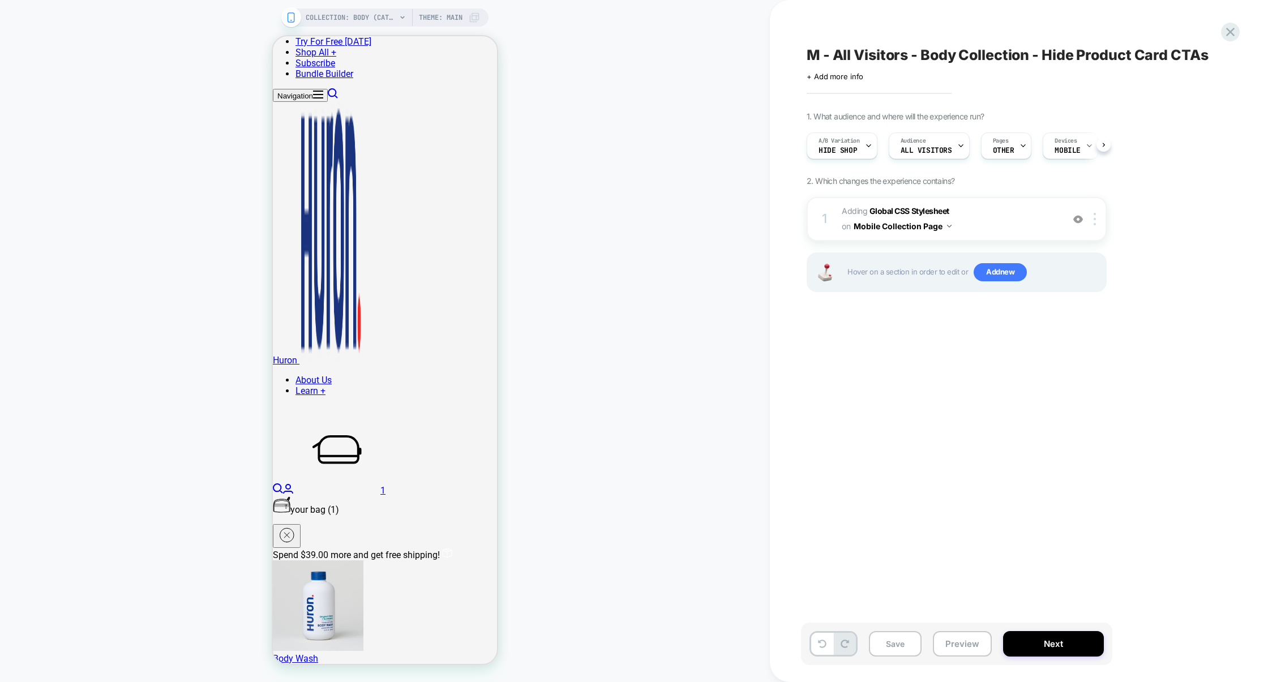
scroll to position [0, 1]
click at [994, 199] on div "1 Adding Global CSS Stylesheet on Mobile Collection Page Add Before Add After C…" at bounding box center [957, 219] width 300 height 44
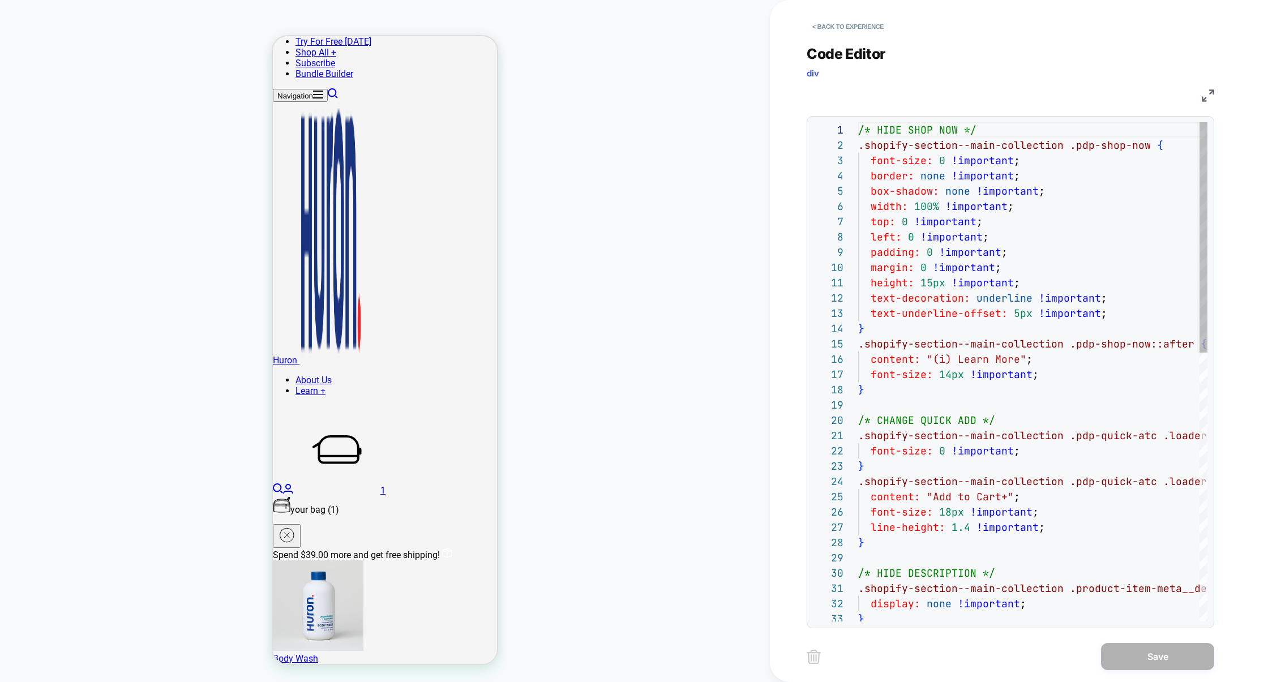
scroll to position [107, 122]
click at [978, 230] on div "/* HIDE SHOP NOW */ .shopify-section--main-collection .pdp-shop-now { font-size…" at bounding box center [1032, 662] width 349 height 1080
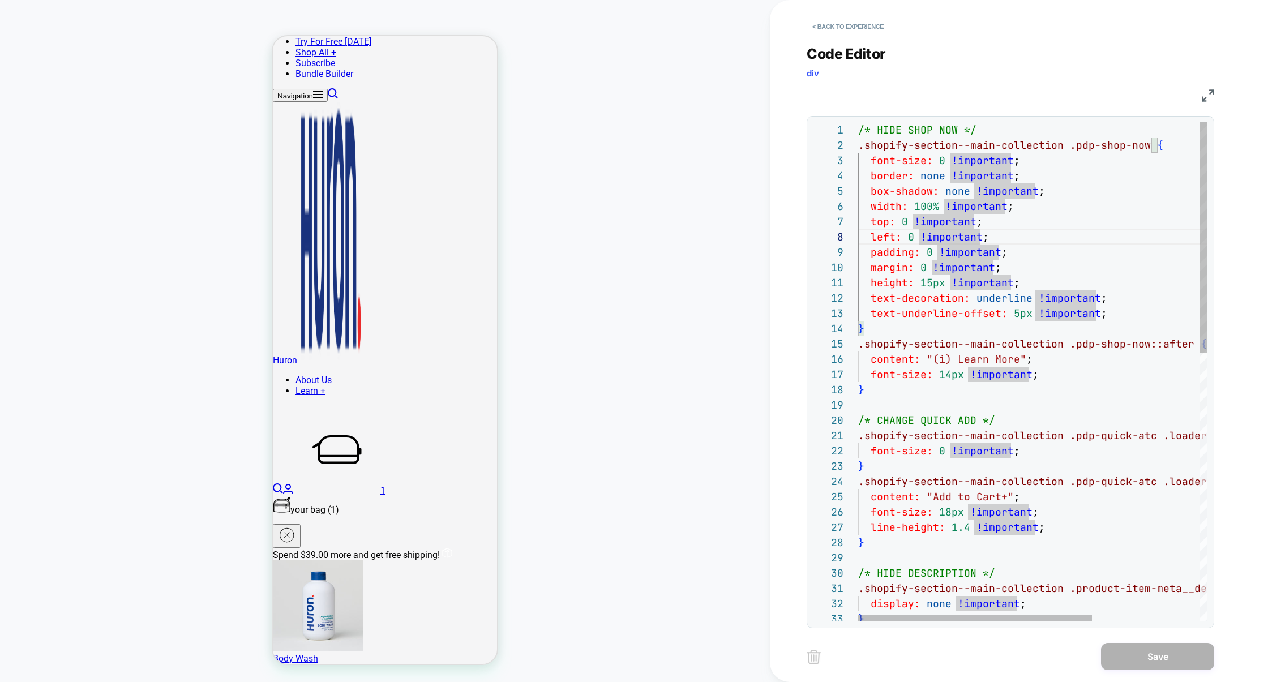
type textarea "**********"
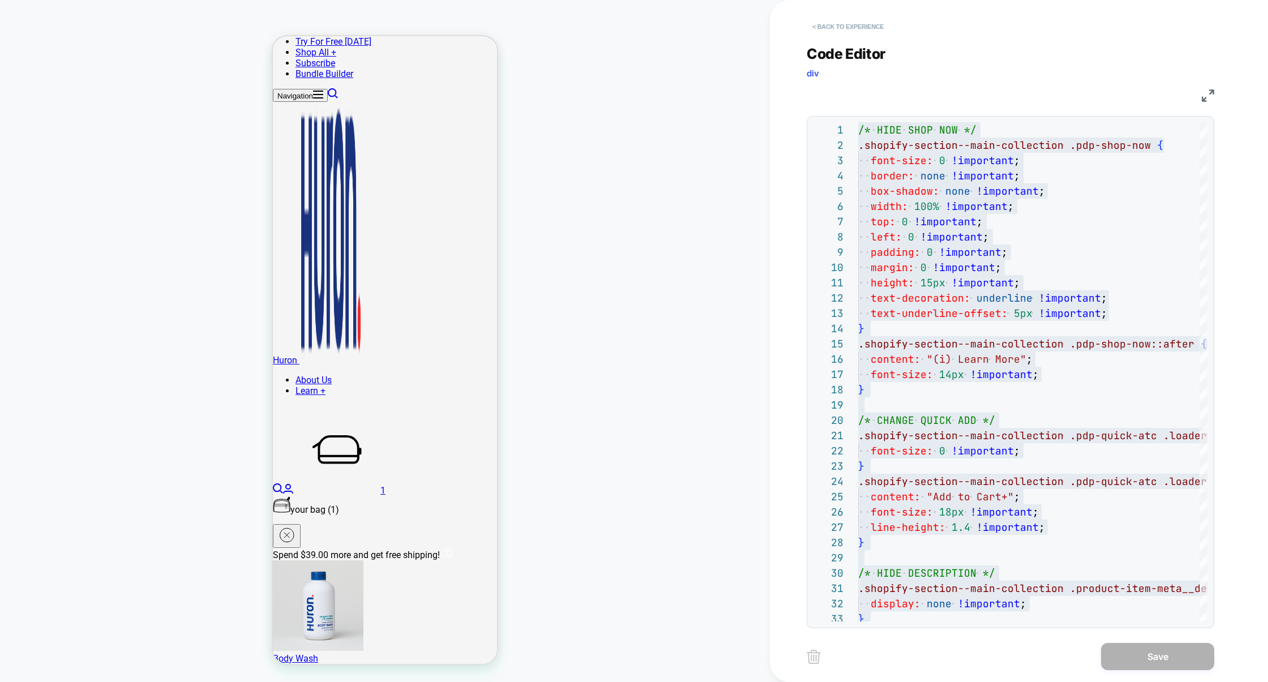
click at [870, 28] on button "< Back to experience" at bounding box center [848, 27] width 83 height 18
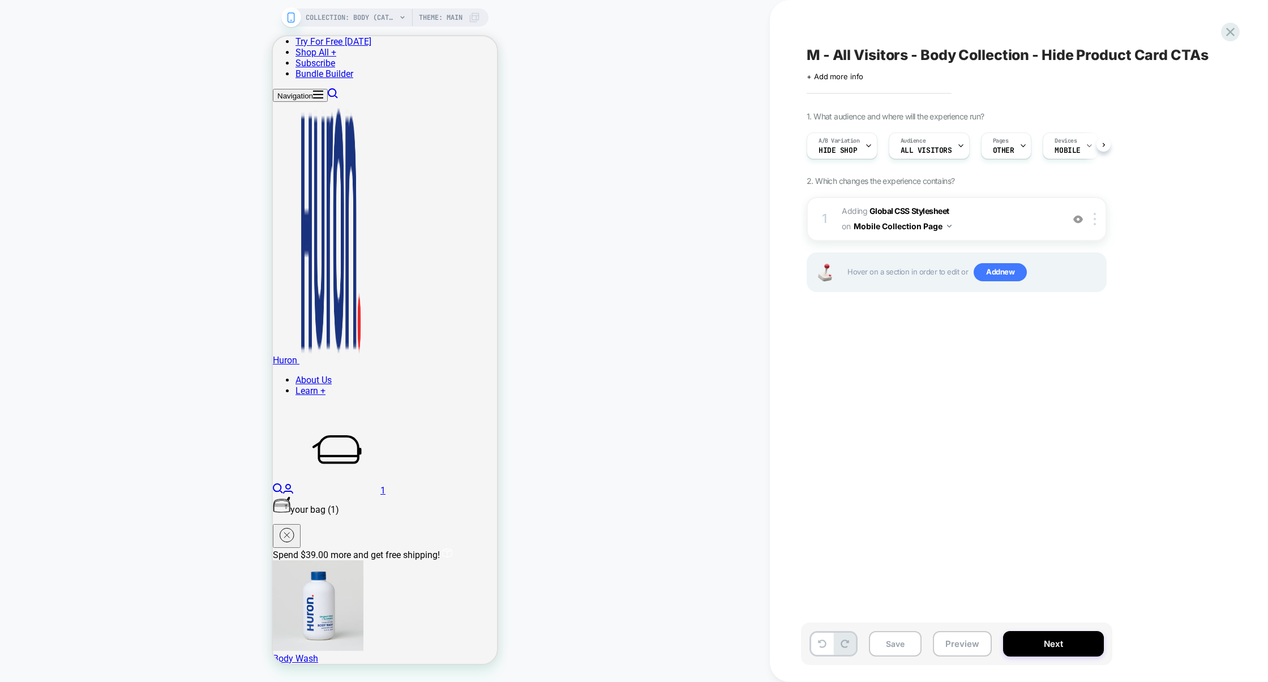
scroll to position [0, 1]
click at [828, 645] on button at bounding box center [822, 644] width 22 height 22
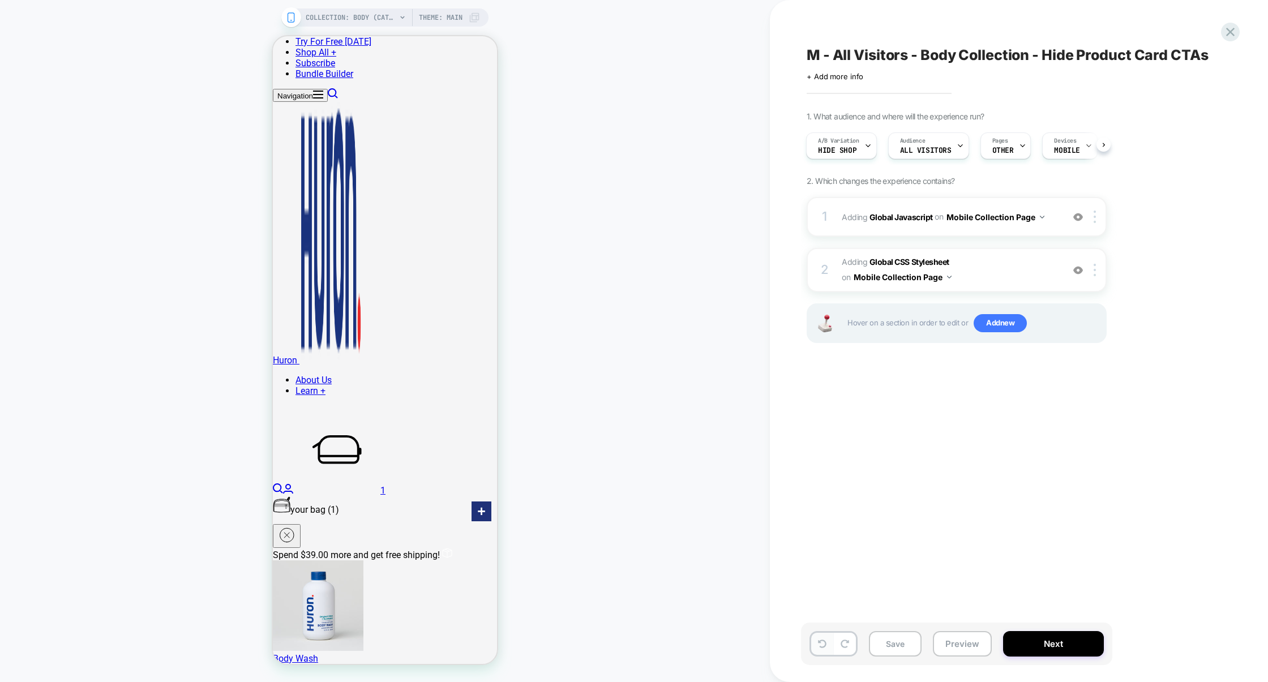
click at [828, 645] on button at bounding box center [822, 644] width 22 height 22
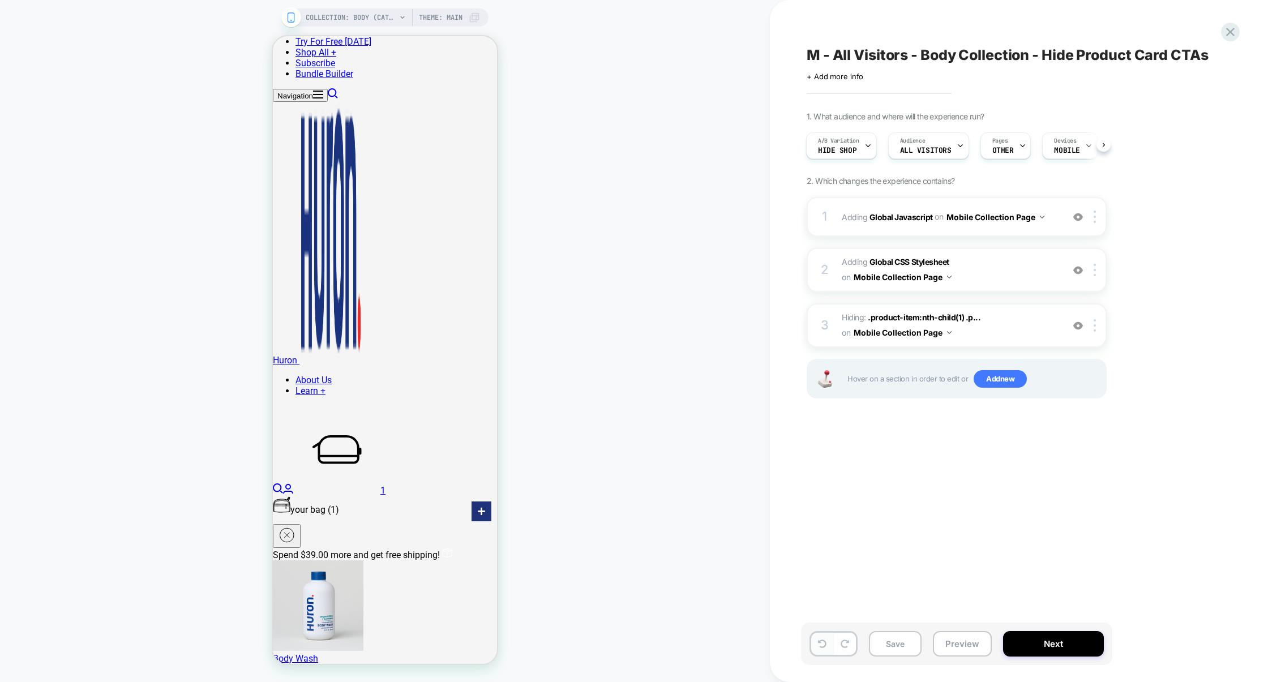
click at [828, 645] on button at bounding box center [822, 644] width 22 height 22
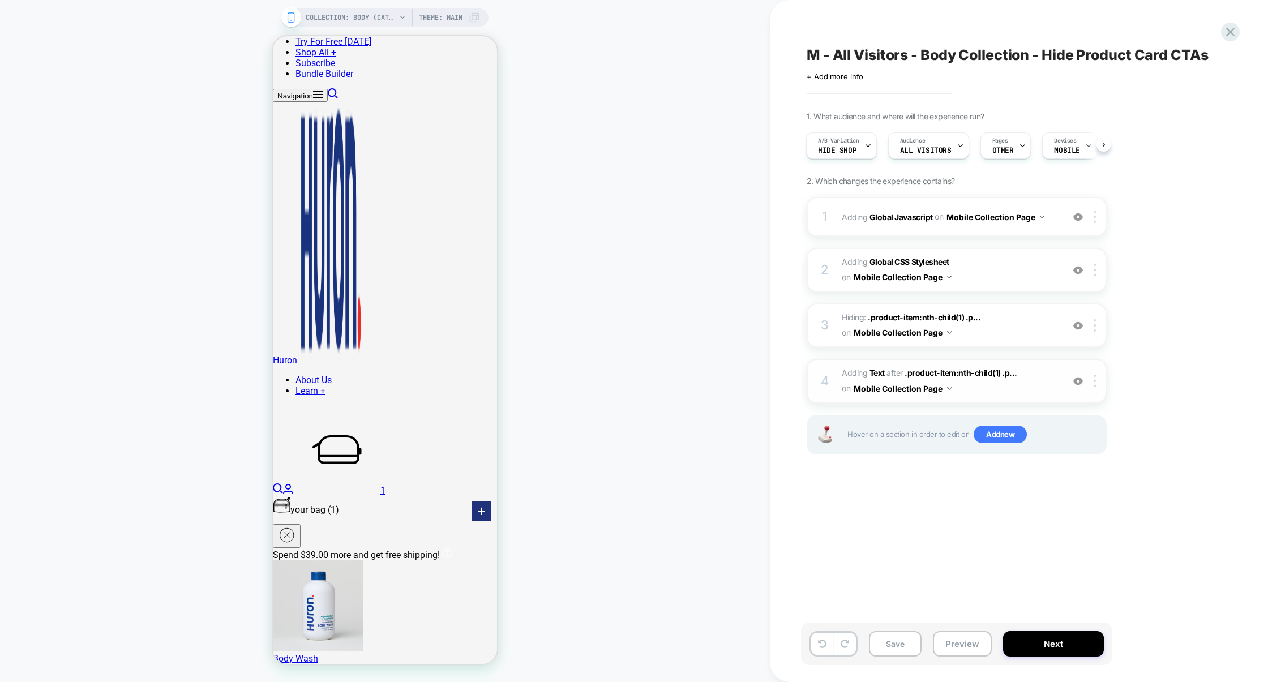
click at [991, 392] on span "#_loomi_addon_1759264715038 Adding Text AFTER .product-item:nth-child(1) .p... …" at bounding box center [950, 381] width 216 height 31
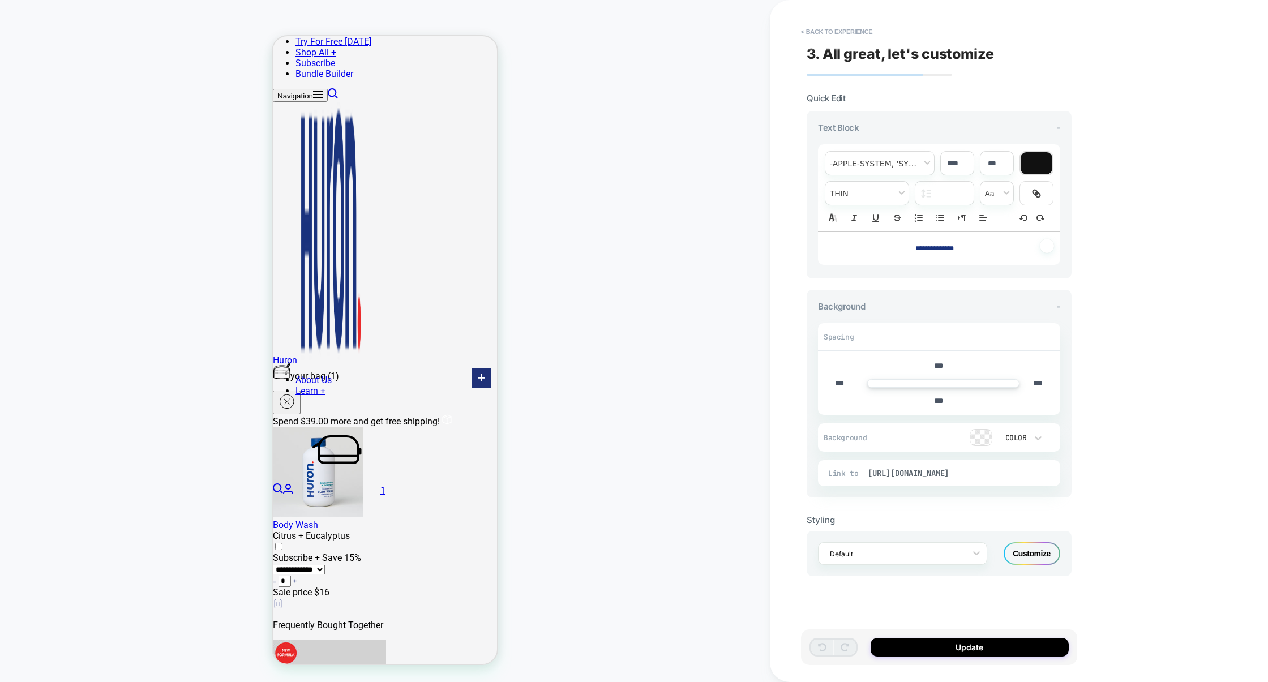
scroll to position [284, 0]
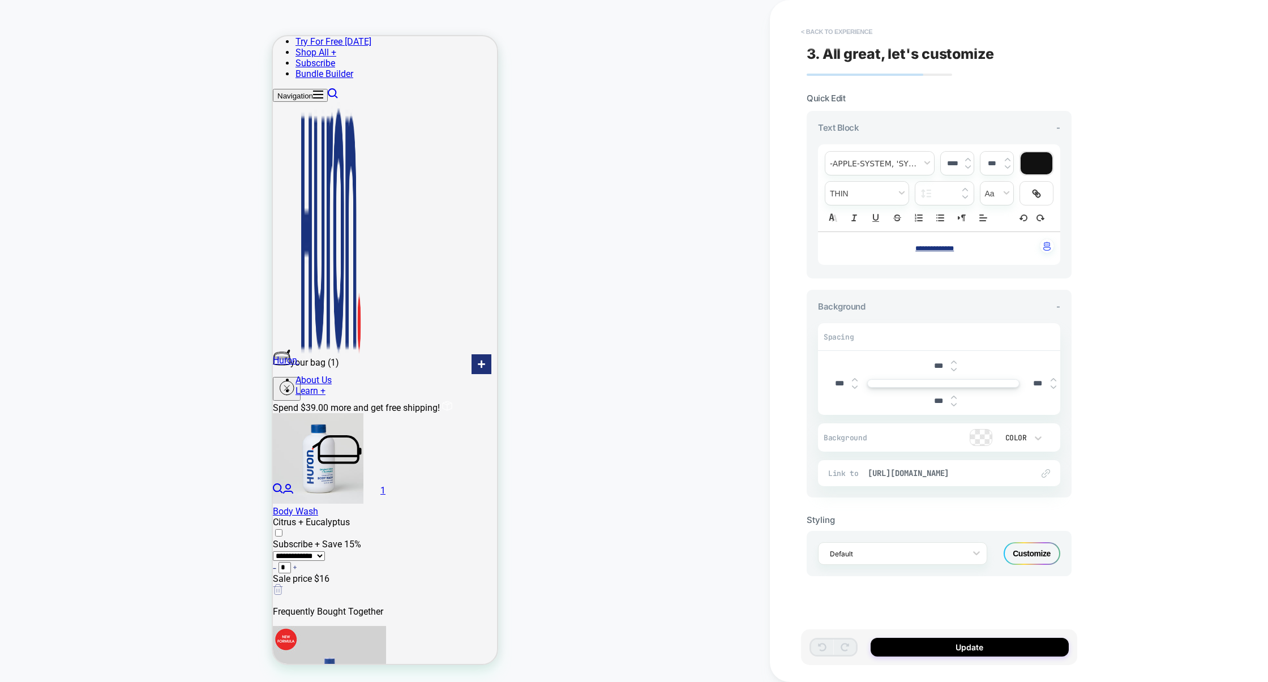
click at [849, 28] on button "< Back to experience" at bounding box center [836, 32] width 83 height 18
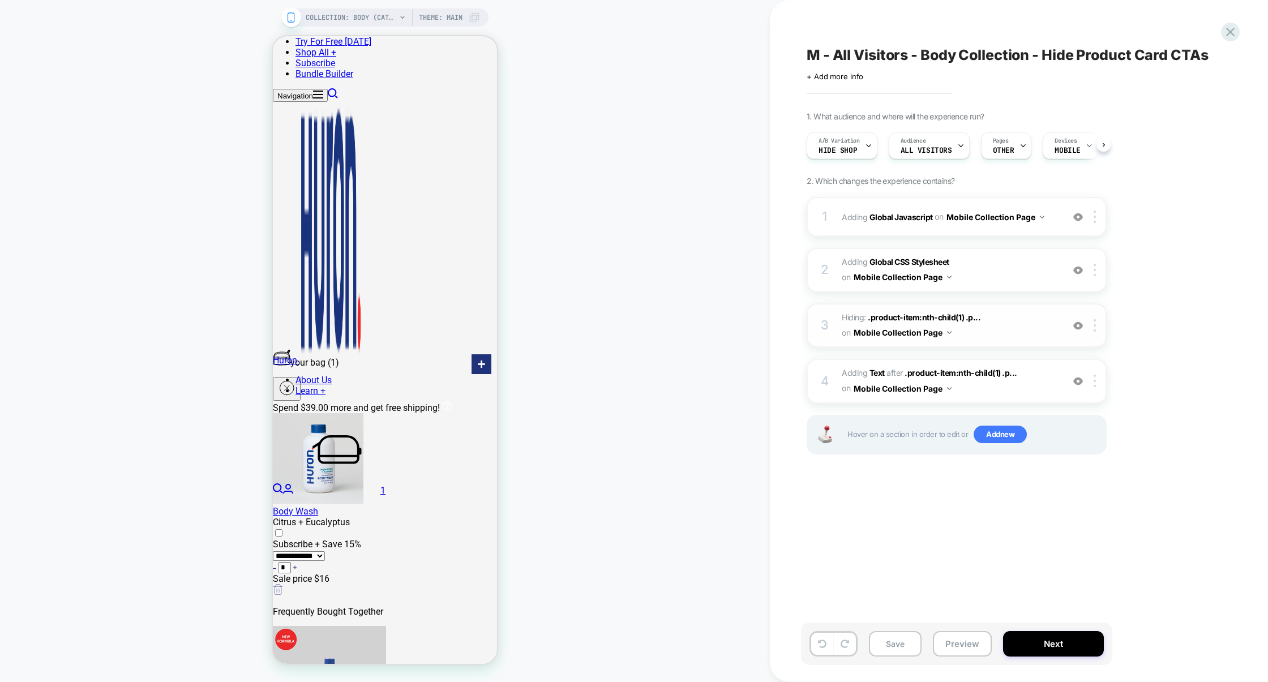
scroll to position [0, 1]
click at [846, 644] on icon at bounding box center [845, 644] width 8 height 8
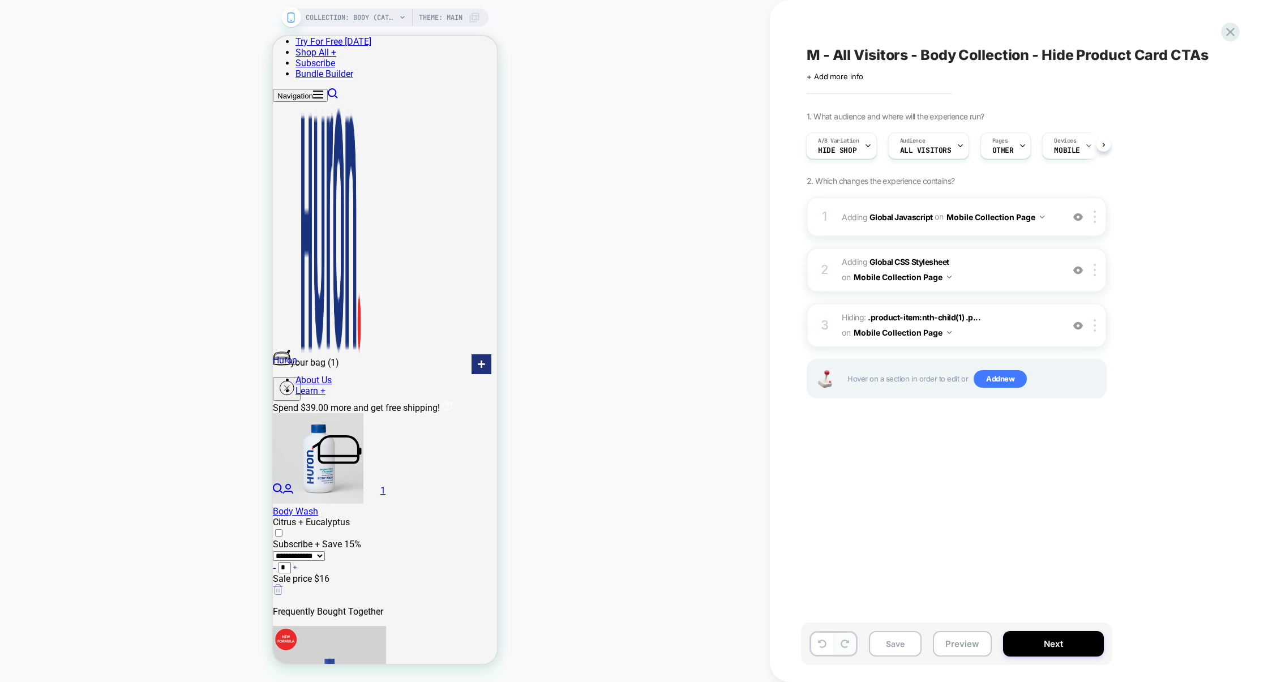
click at [846, 644] on icon at bounding box center [845, 644] width 8 height 8
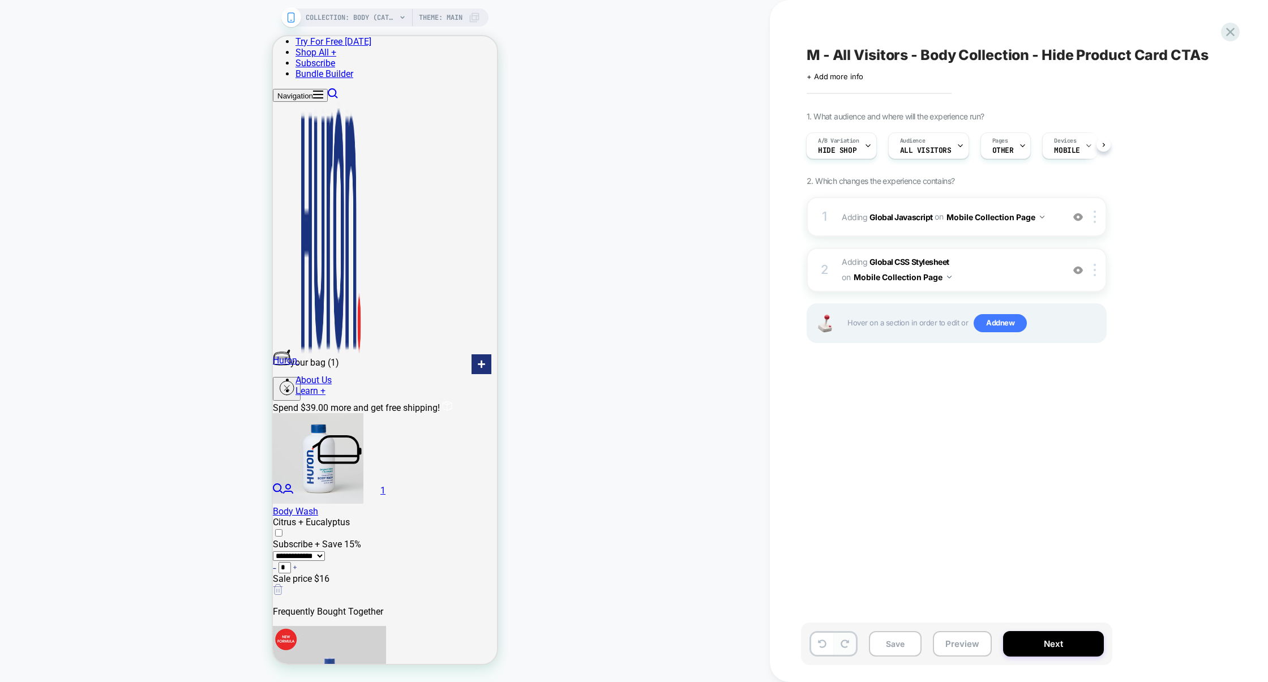
click at [846, 644] on icon at bounding box center [845, 644] width 8 height 8
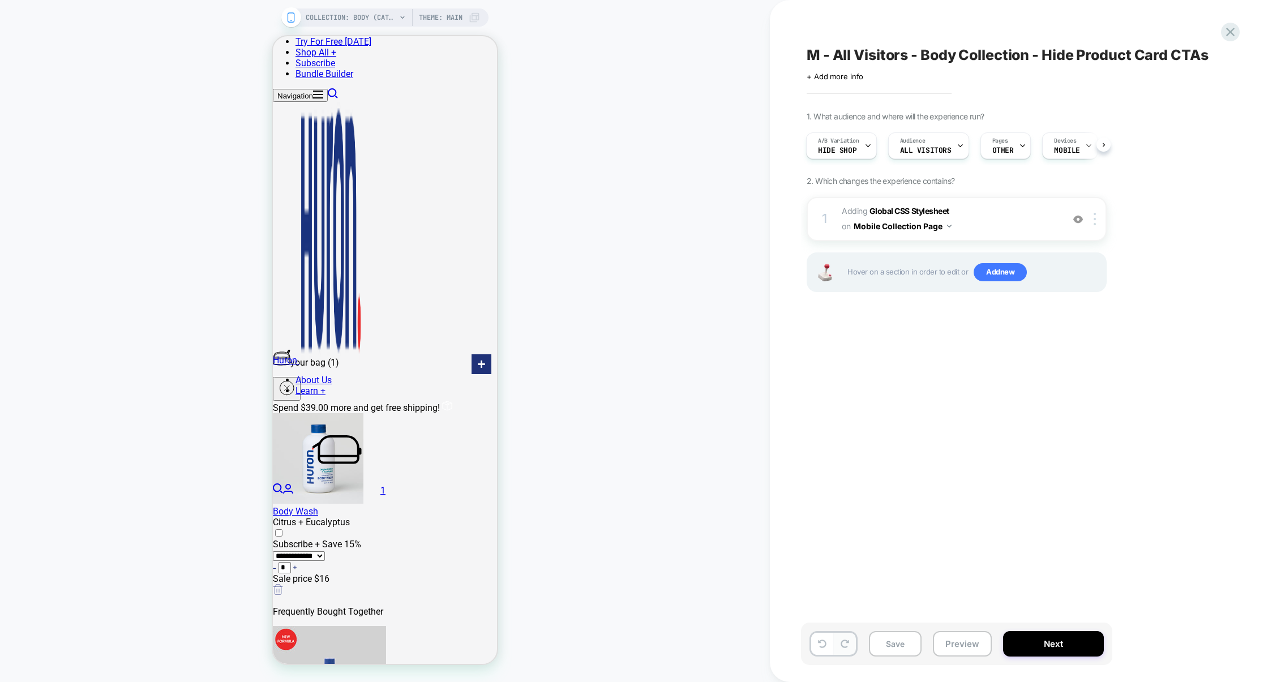
click at [846, 644] on icon at bounding box center [845, 644] width 8 height 8
click at [1002, 200] on div "1 Adding Global CSS Stylesheet on Mobile Collection Page Add Before Add After C…" at bounding box center [957, 219] width 300 height 44
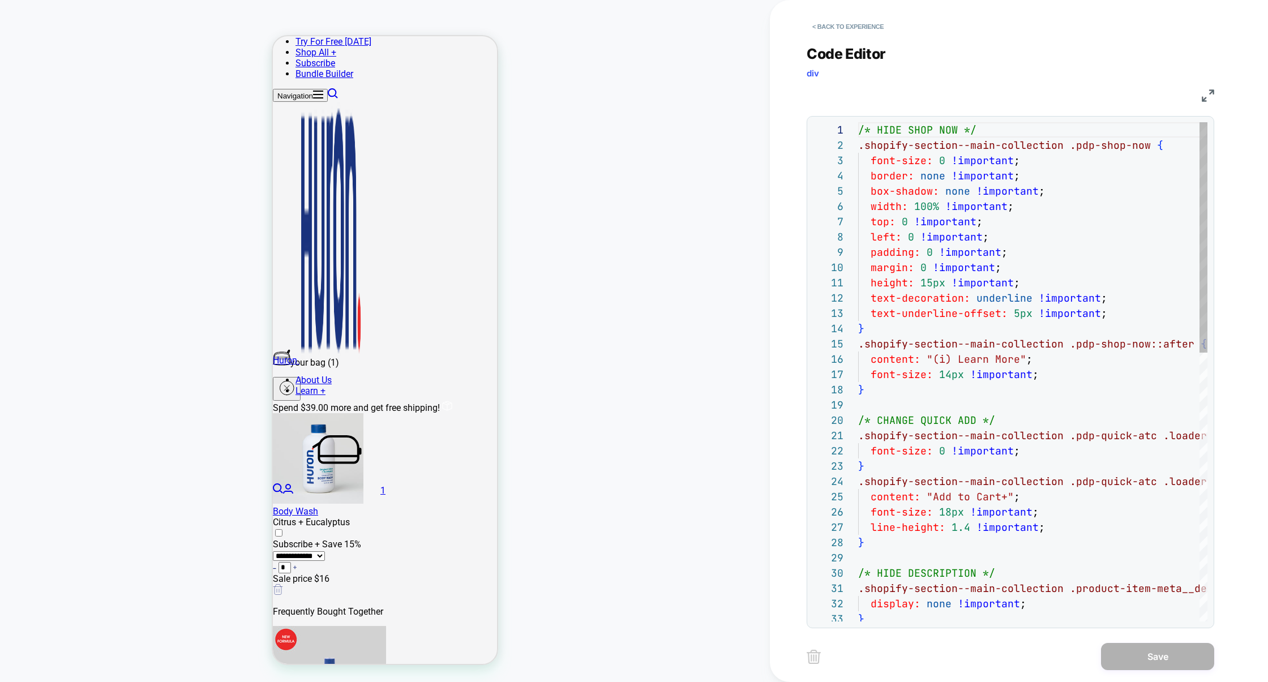
scroll to position [153, 0]
click at [867, 23] on button "< Back to experience" at bounding box center [848, 27] width 83 height 18
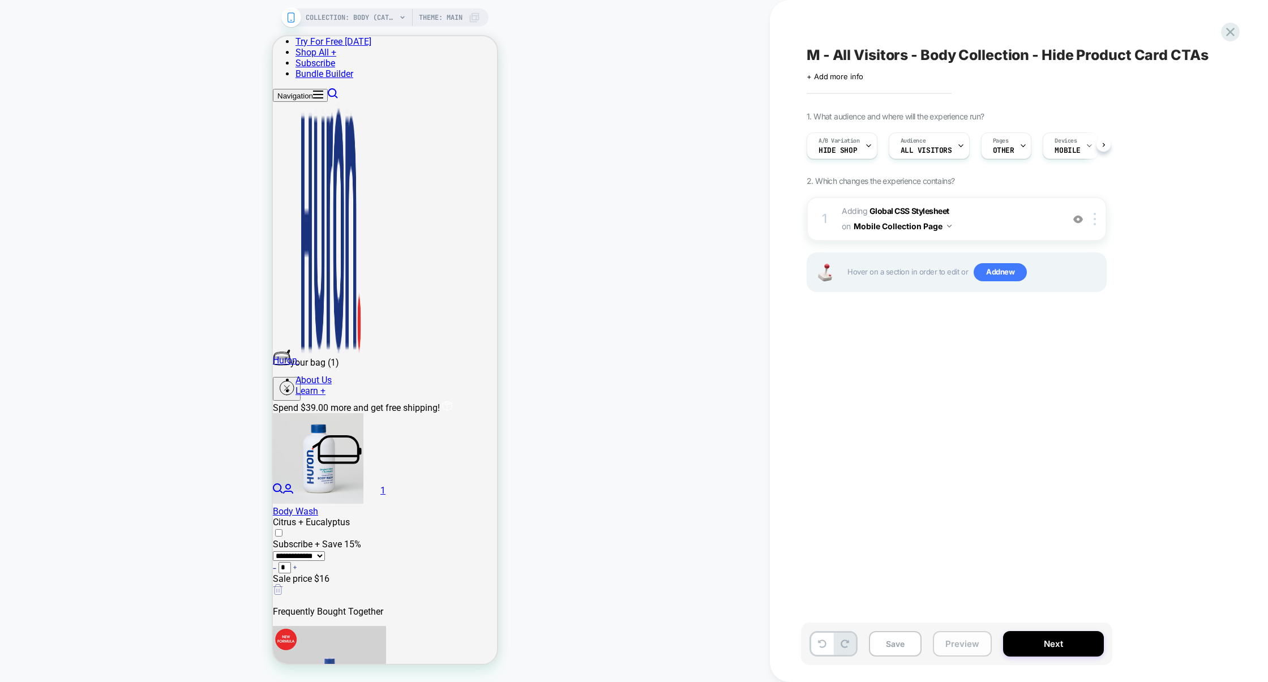
scroll to position [0, 1]
click at [971, 647] on button "Preview" at bounding box center [962, 643] width 59 height 25
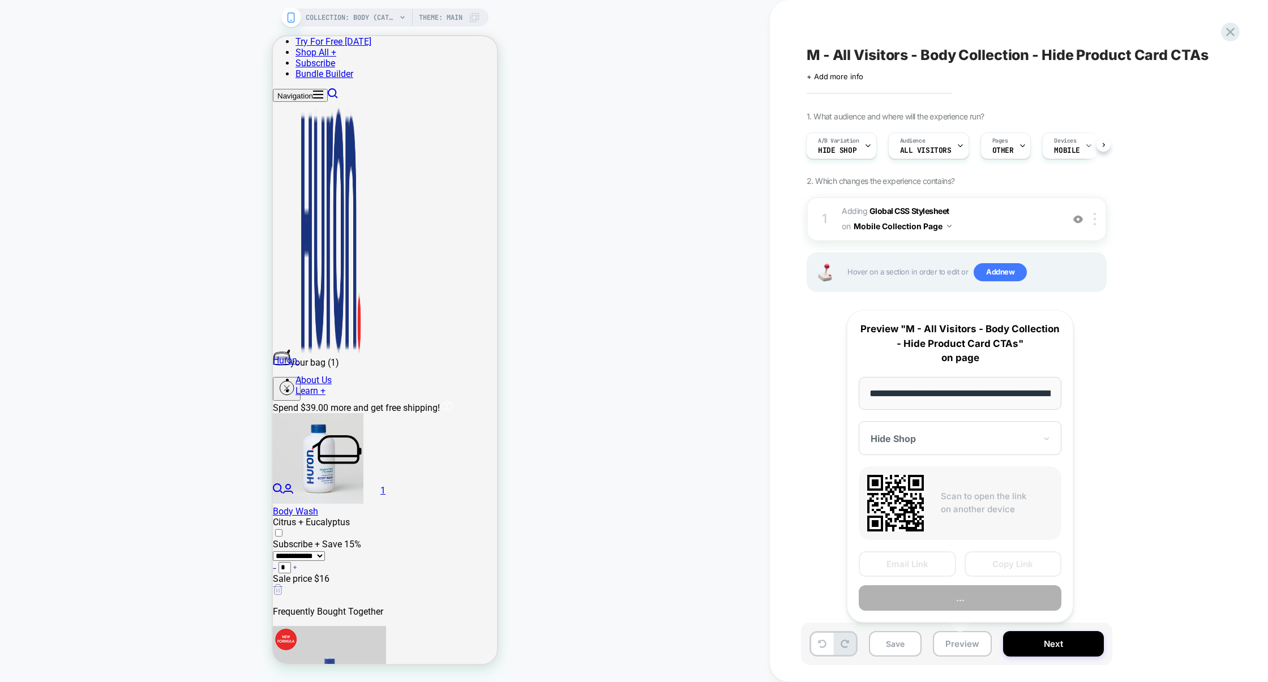
scroll to position [0, 84]
click at [968, 602] on button "Preview" at bounding box center [960, 597] width 203 height 25
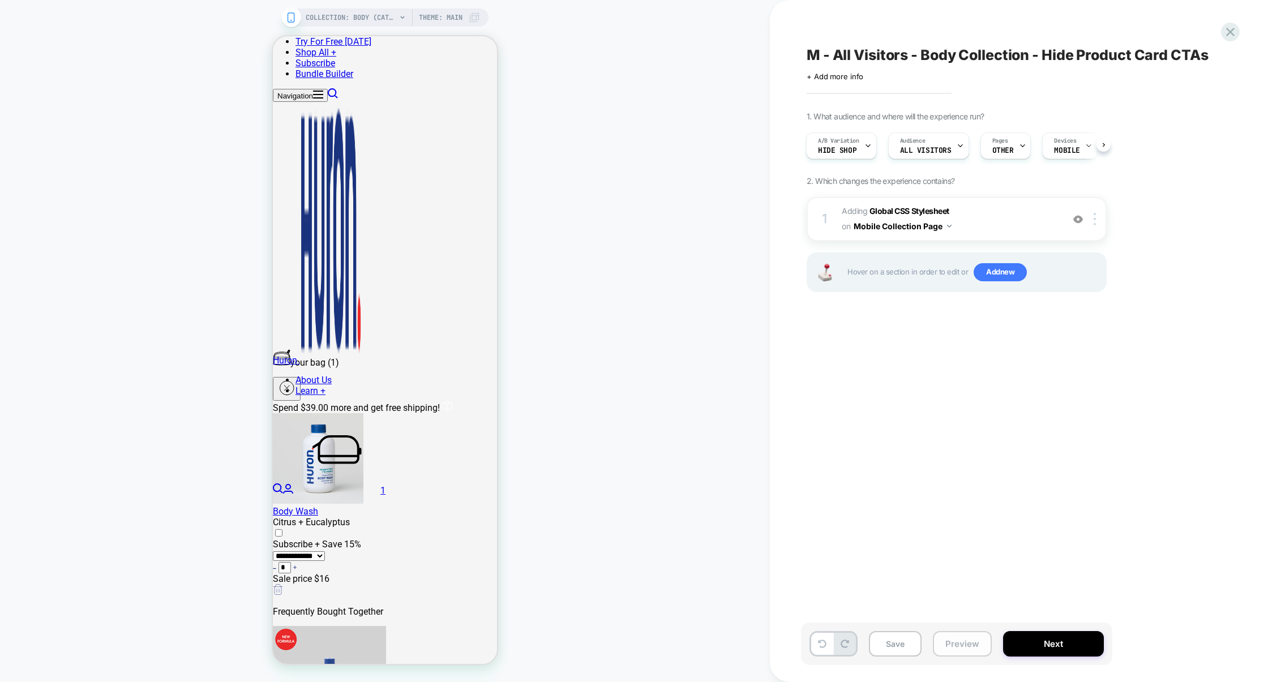
click at [954, 645] on button "Preview" at bounding box center [962, 643] width 59 height 25
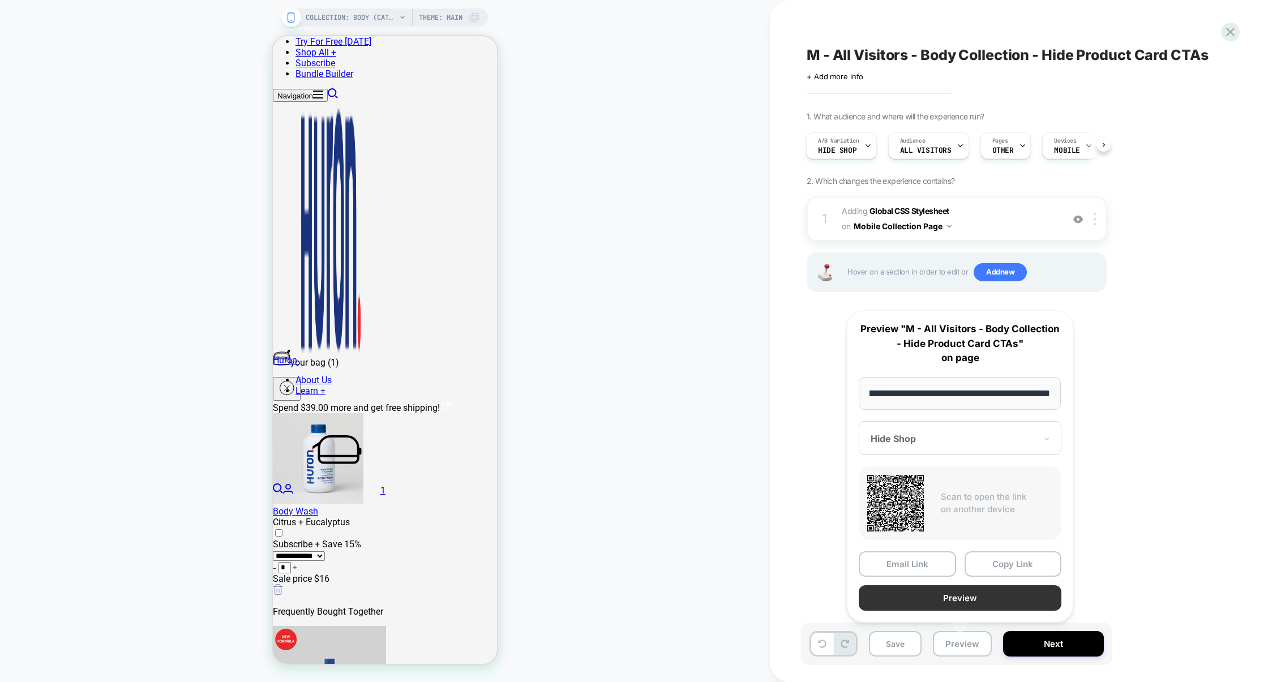
scroll to position [0, 0]
click at [953, 594] on button "Preview" at bounding box center [960, 597] width 203 height 25
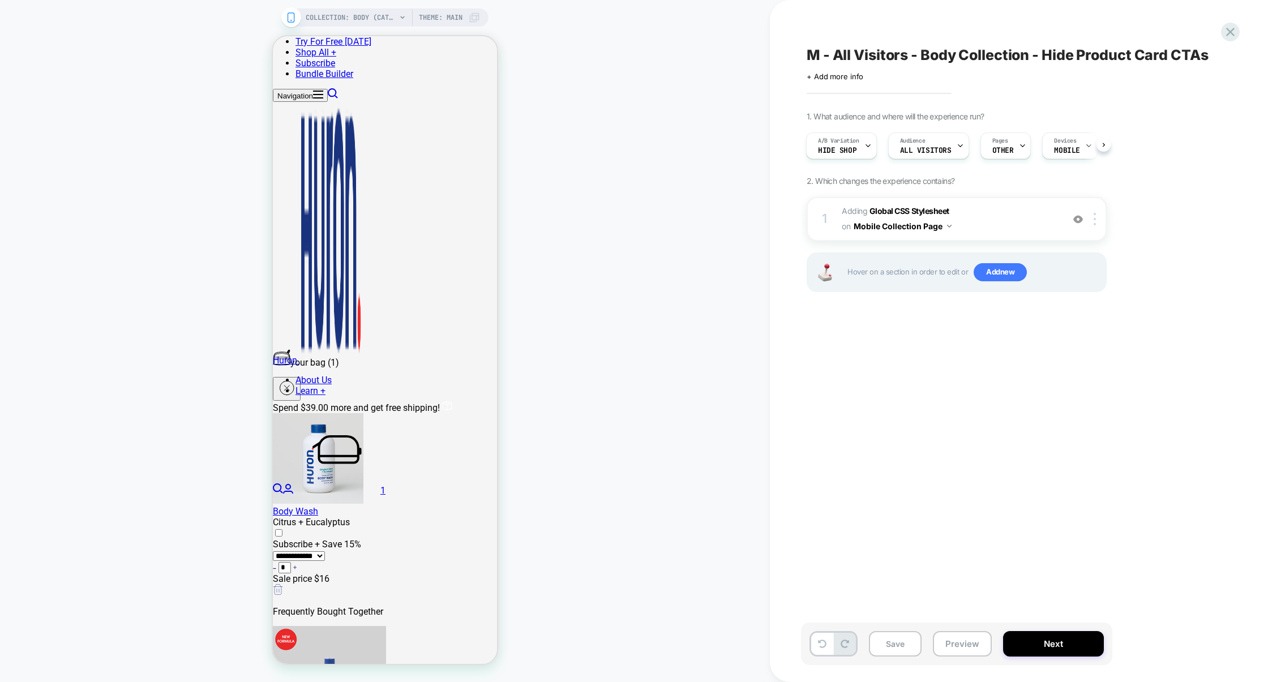
click at [953, 661] on div "Save Preview Next" at bounding box center [956, 644] width 311 height 42
click at [957, 644] on button "Preview" at bounding box center [962, 643] width 59 height 25
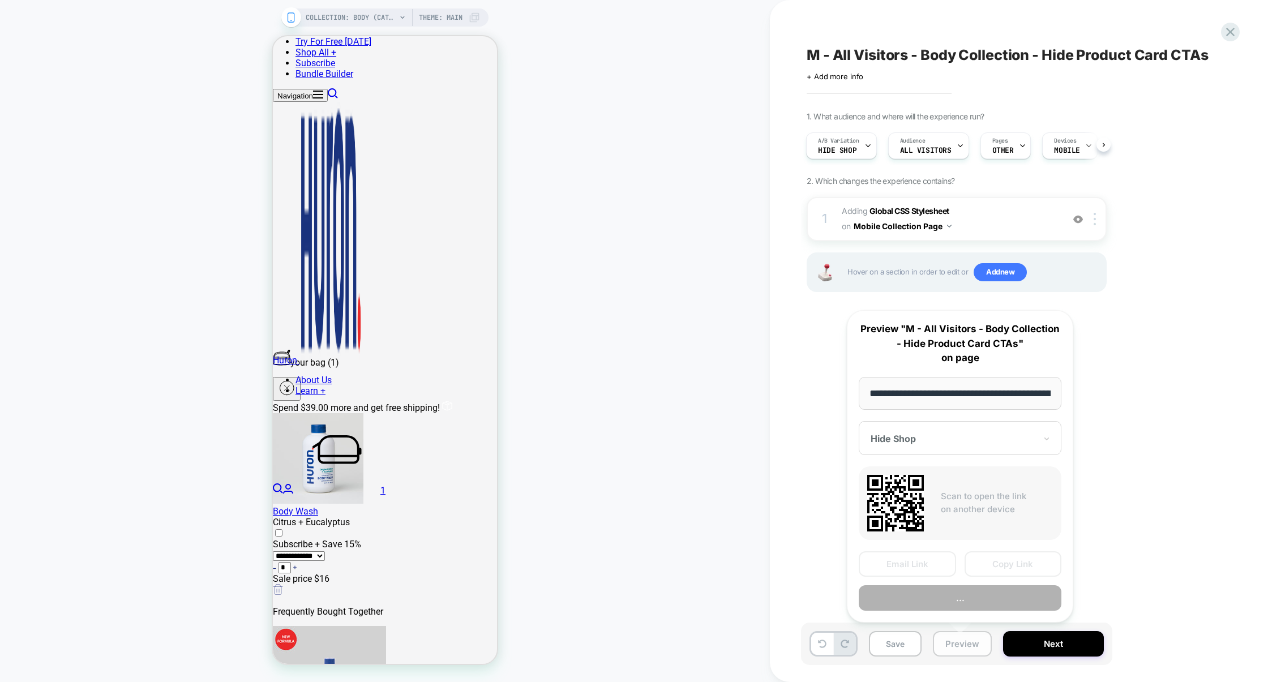
scroll to position [0, 84]
click at [966, 590] on button "Preview" at bounding box center [960, 597] width 203 height 25
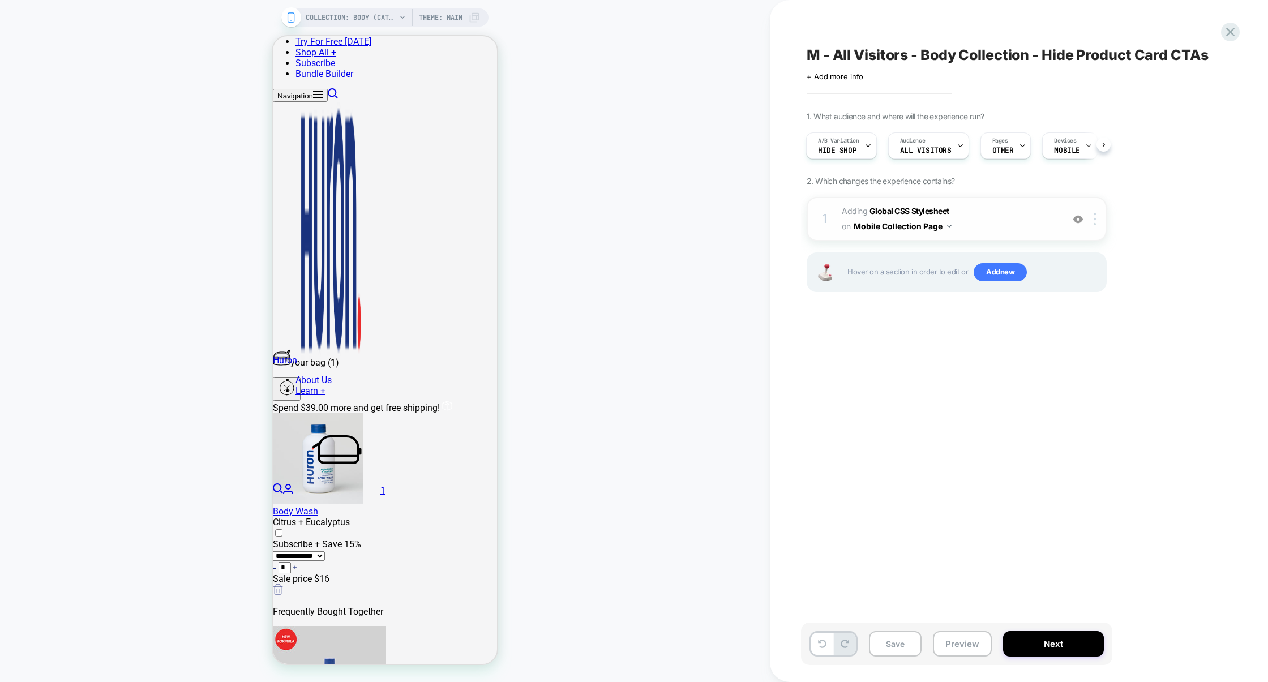
click at [1003, 232] on span "Adding Global CSS Stylesheet on Mobile Collection Page" at bounding box center [950, 219] width 216 height 31
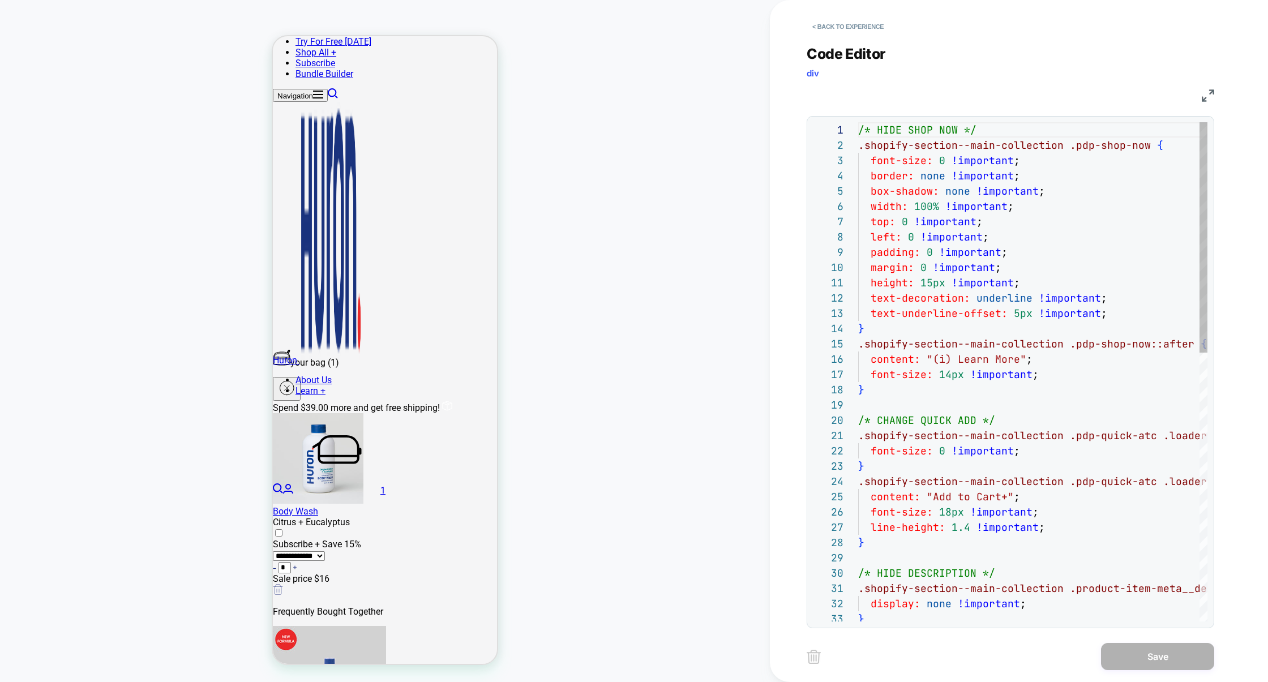
scroll to position [153, 0]
click at [842, 24] on button "< Back to experience" at bounding box center [848, 27] width 83 height 18
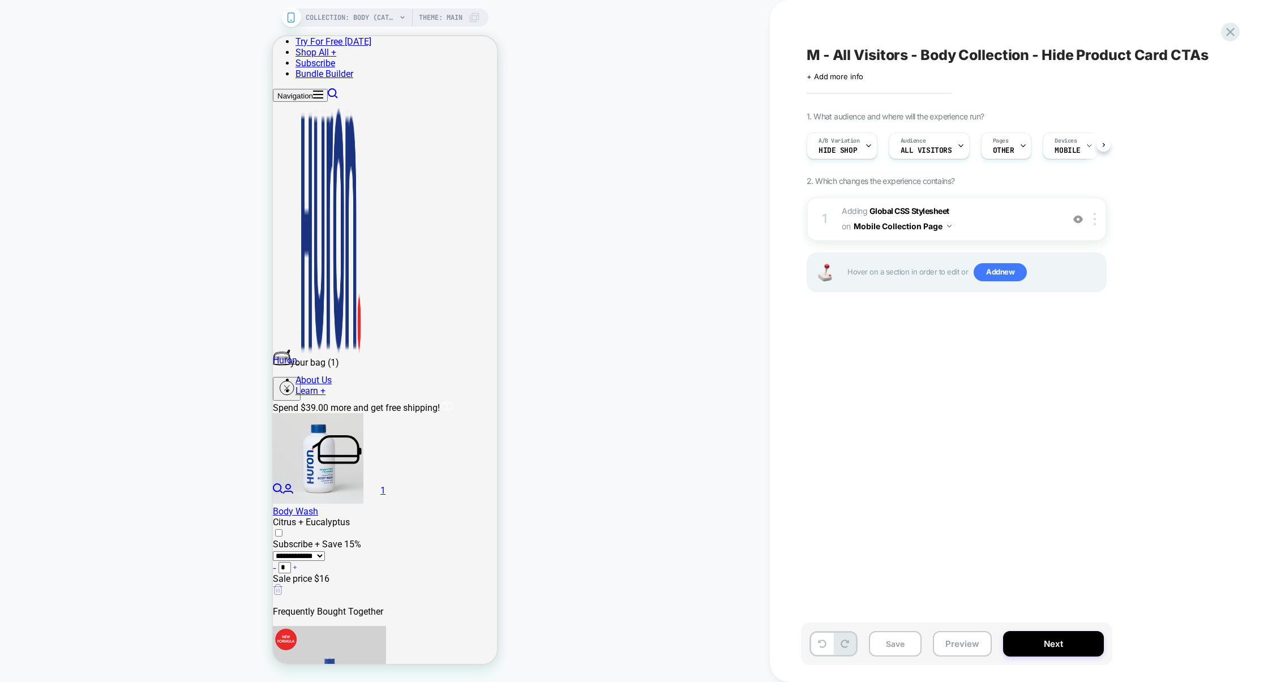
scroll to position [0, 1]
click at [882, 650] on button "Save" at bounding box center [895, 643] width 53 height 25
click at [970, 642] on button "Preview" at bounding box center [962, 643] width 59 height 25
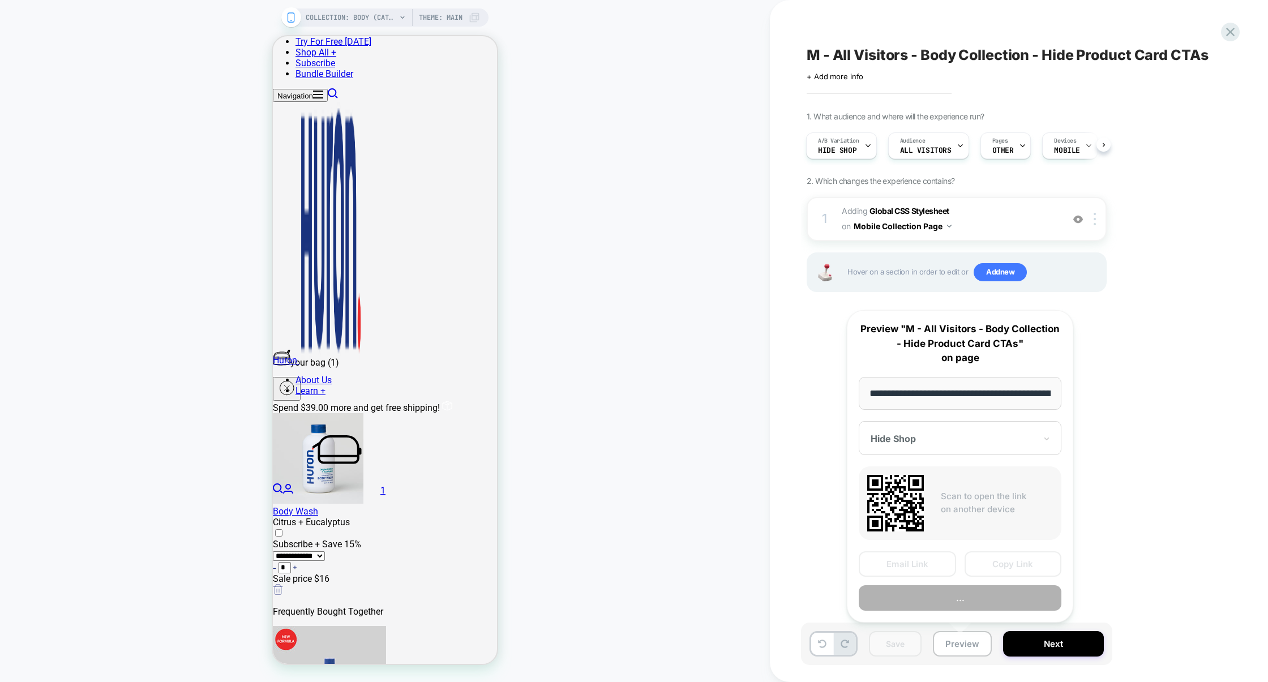
scroll to position [0, 84]
click at [1013, 566] on button "Copy Link" at bounding box center [1013, 563] width 97 height 25
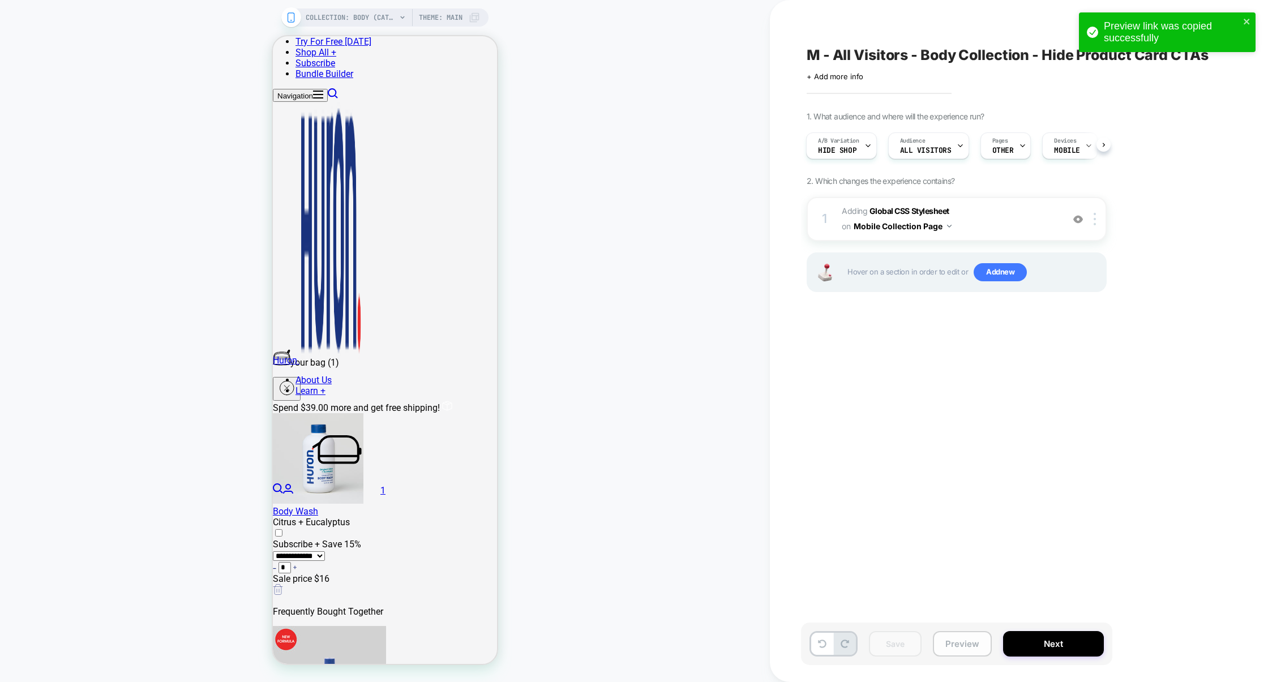
click at [957, 646] on button "Preview" at bounding box center [962, 643] width 59 height 25
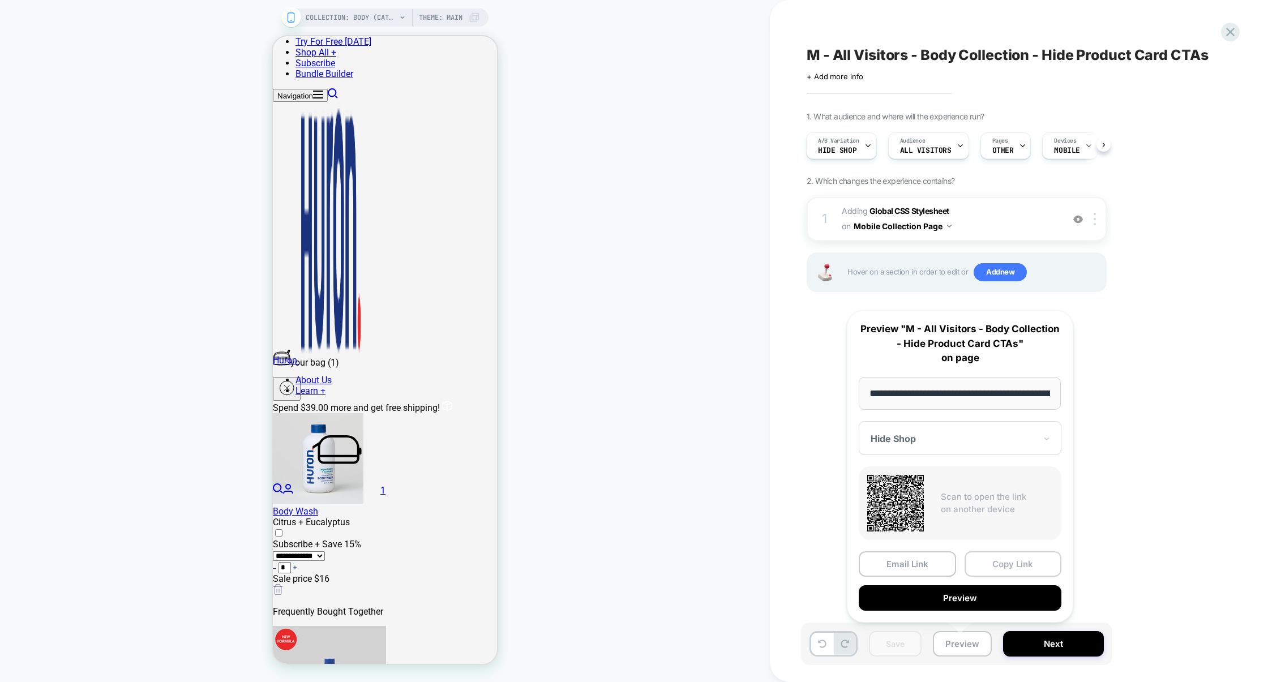
click at [1013, 563] on button "Copy Link" at bounding box center [1013, 563] width 97 height 25
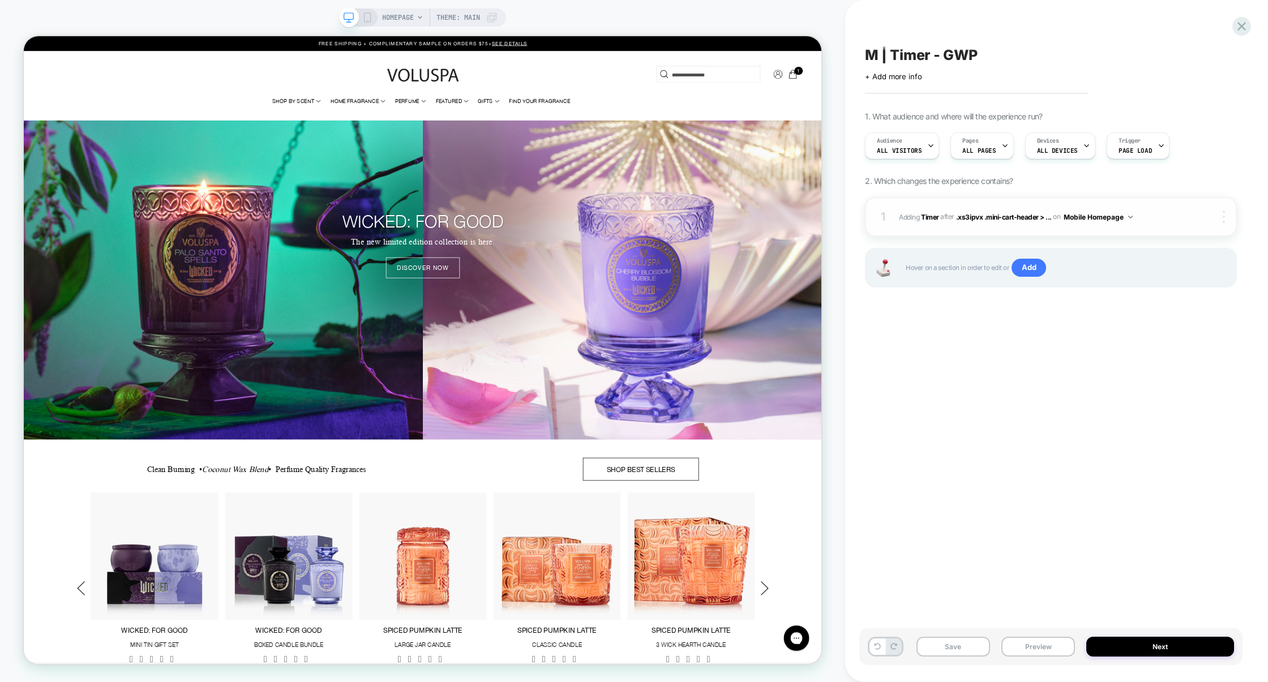
click at [1223, 220] on img at bounding box center [1224, 217] width 2 height 12
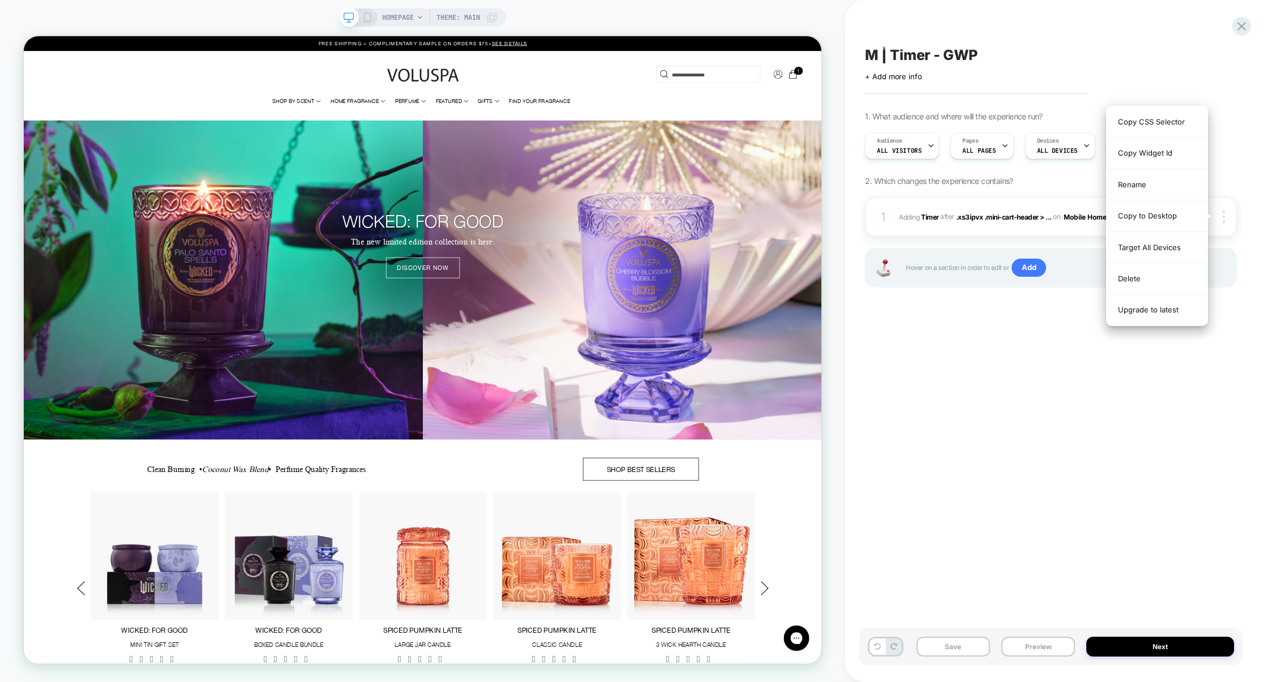
click at [1155, 366] on div "M | Timer - GWP Click to edit experience details + Add more info 1. What audien…" at bounding box center [1050, 340] width 383 height 659
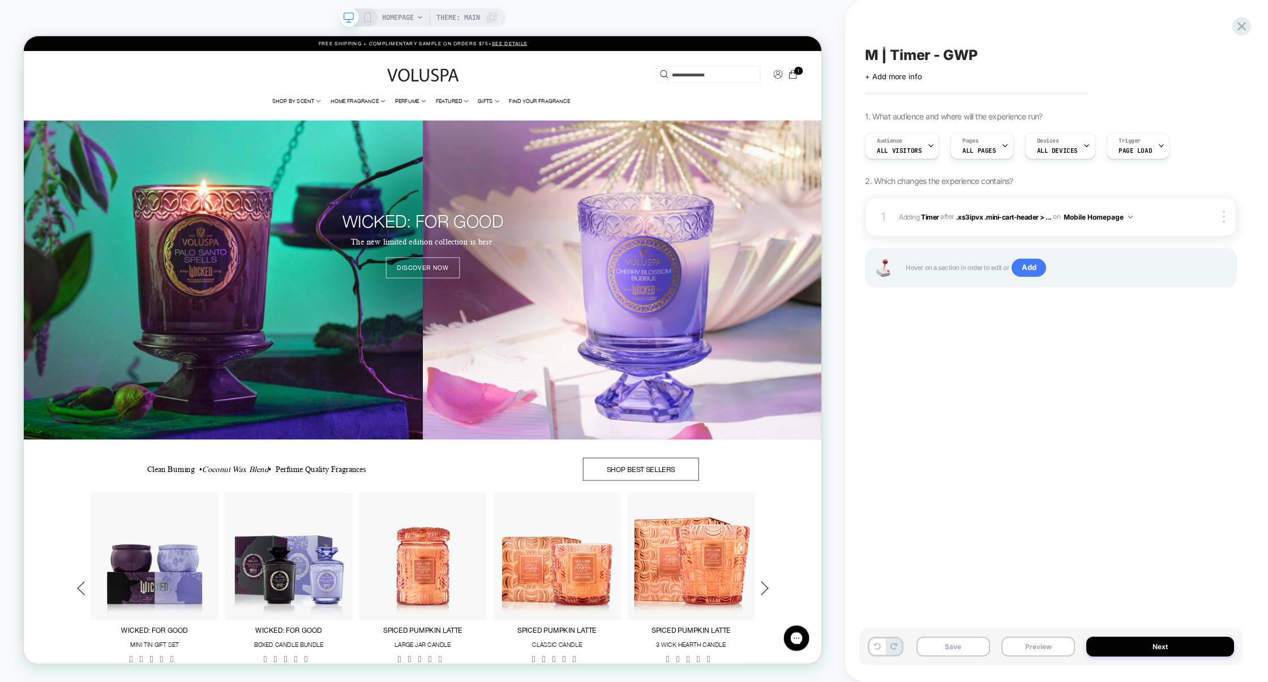
click at [368, 15] on icon at bounding box center [367, 17] width 10 height 10
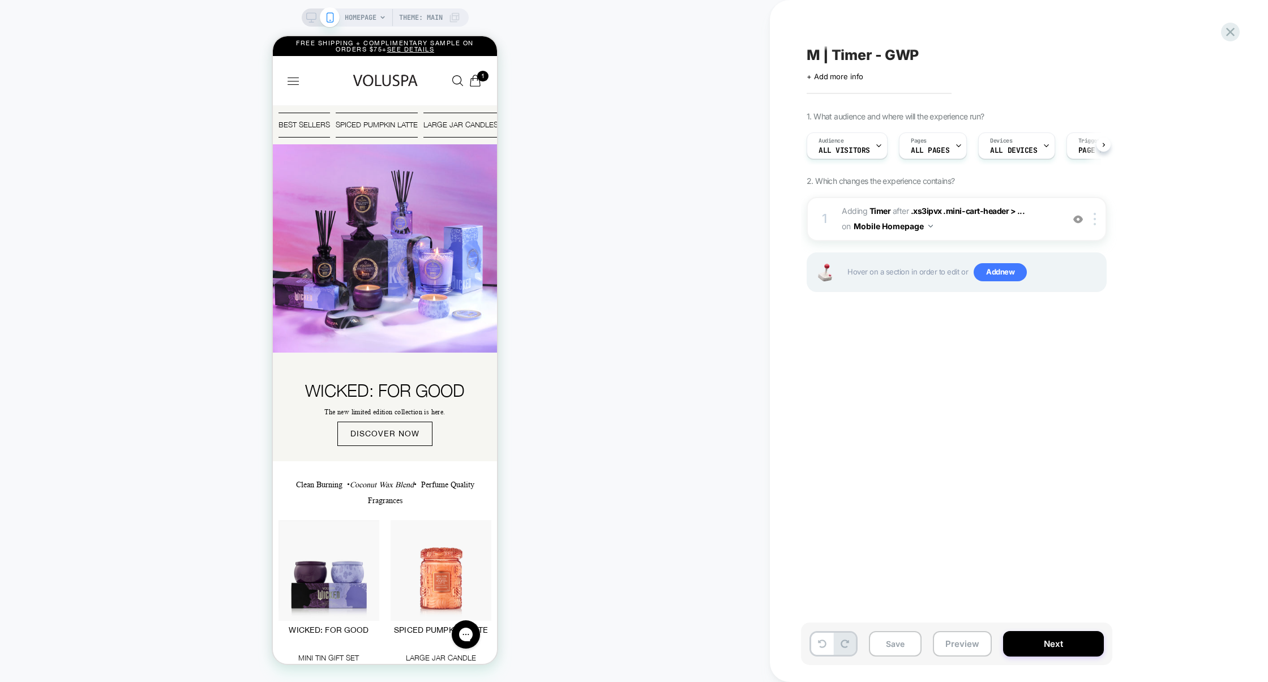
scroll to position [0, 1]
click at [1097, 220] on div at bounding box center [1096, 219] width 19 height 12
click at [1097, 215] on div at bounding box center [1096, 219] width 19 height 12
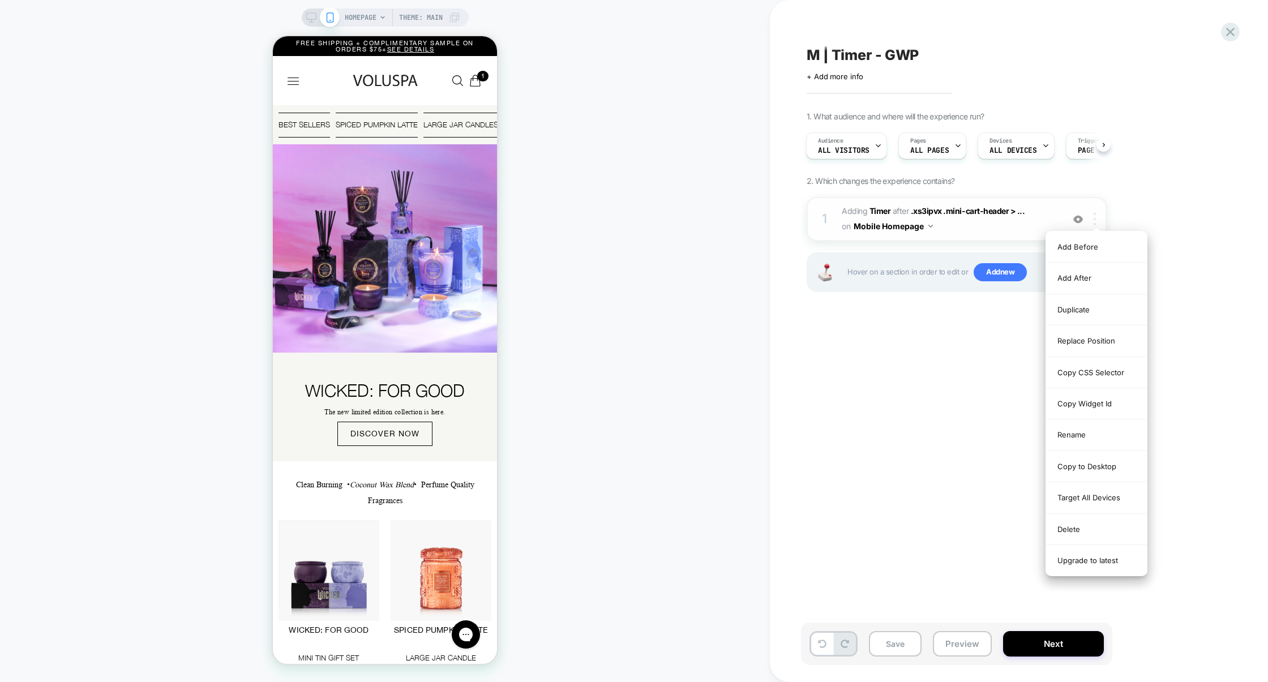
scroll to position [0, 0]
